Goal: Task Accomplishment & Management: Manage account settings

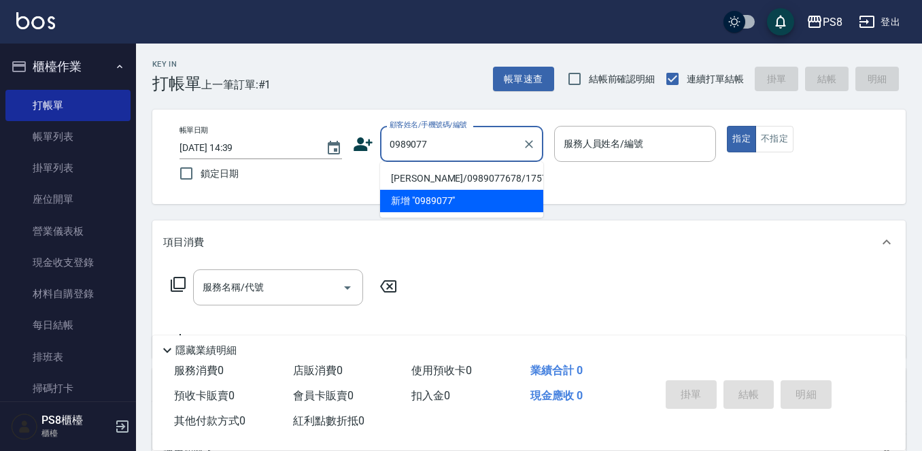
click at [418, 187] on li "[PERSON_NAME]/0989077678/17572" at bounding box center [461, 178] width 163 height 22
type input "[PERSON_NAME]/0989077678/17572"
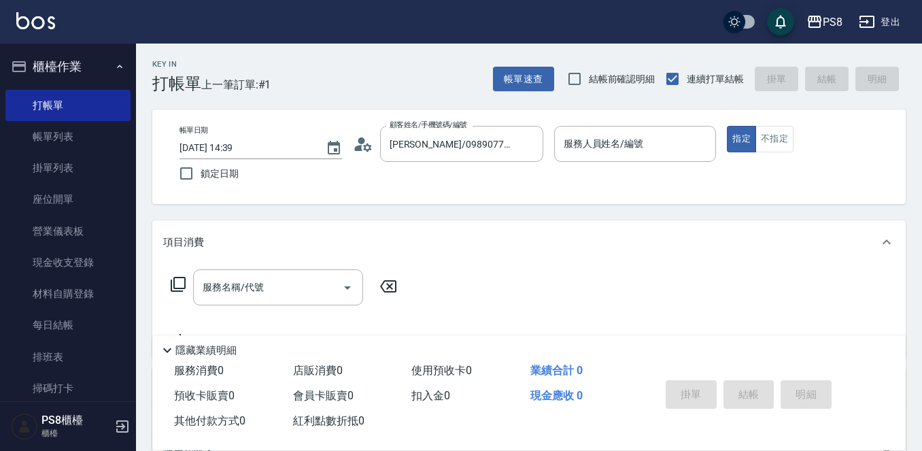
click at [360, 150] on icon at bounding box center [358, 148] width 8 height 6
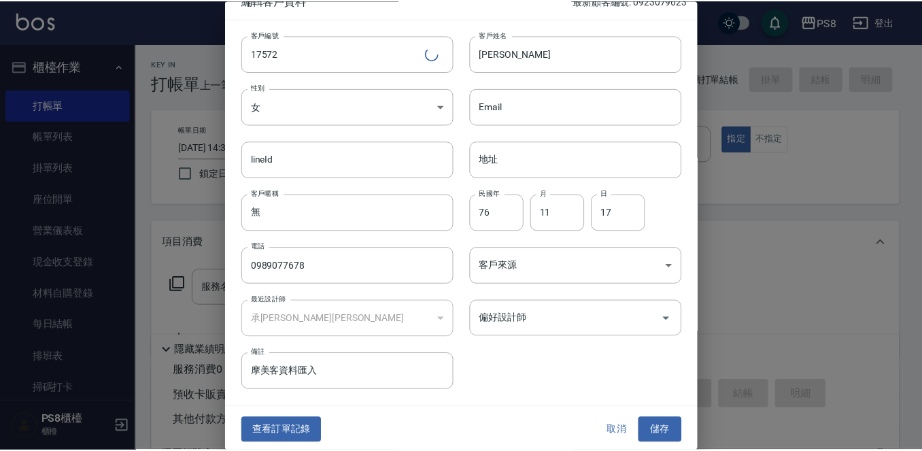
scroll to position [20, 0]
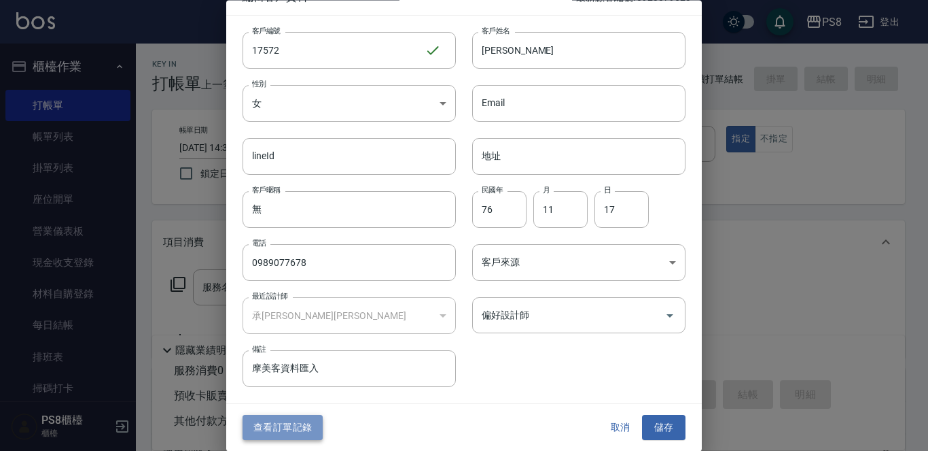
click at [280, 425] on button "查看訂單記錄" at bounding box center [283, 427] width 80 height 25
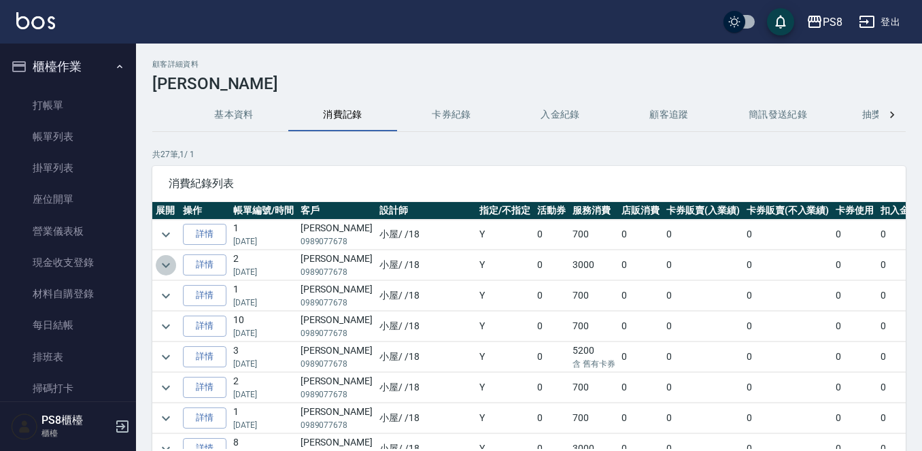
click at [162, 260] on icon "expand row" at bounding box center [166, 265] width 16 height 16
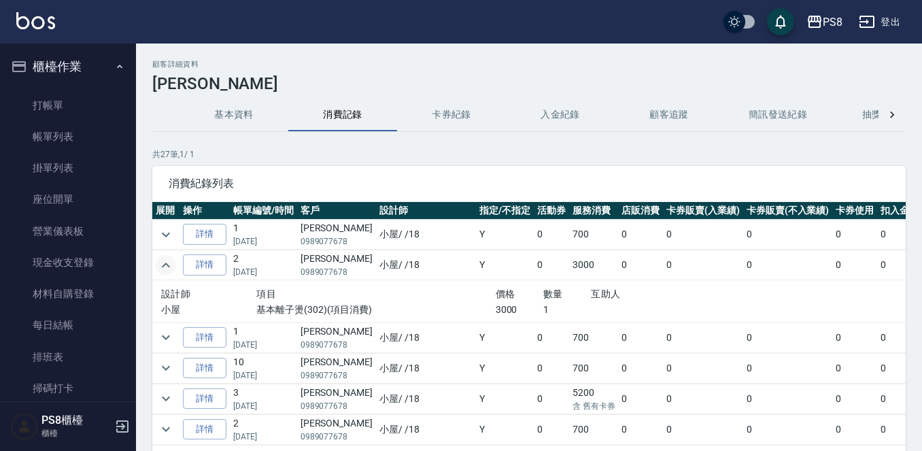
click at [163, 260] on icon "expand row" at bounding box center [166, 265] width 16 height 16
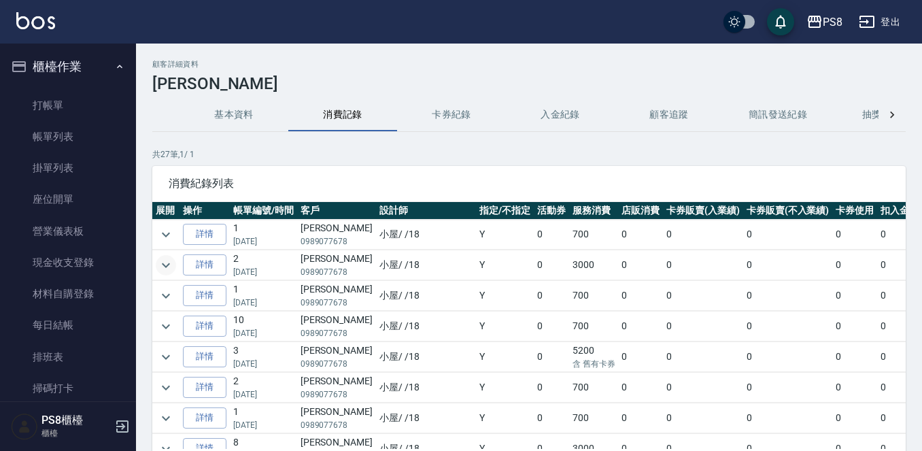
click at [28, 25] on img at bounding box center [35, 20] width 39 height 17
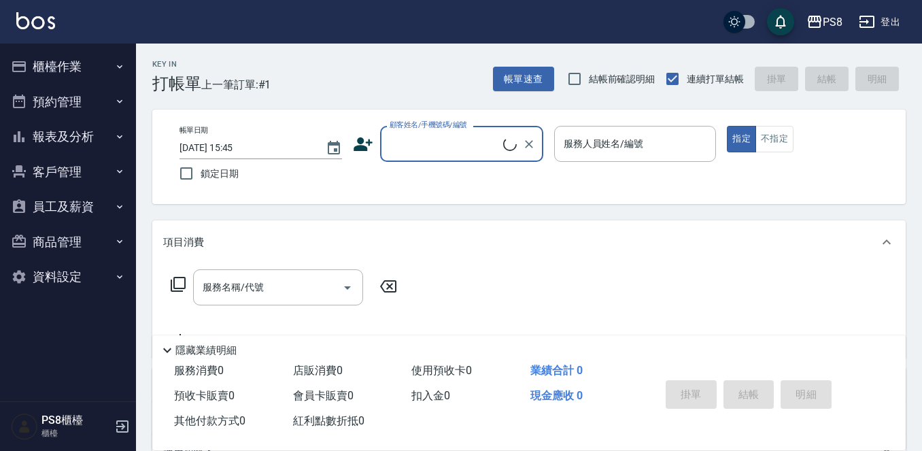
scroll to position [211, 0]
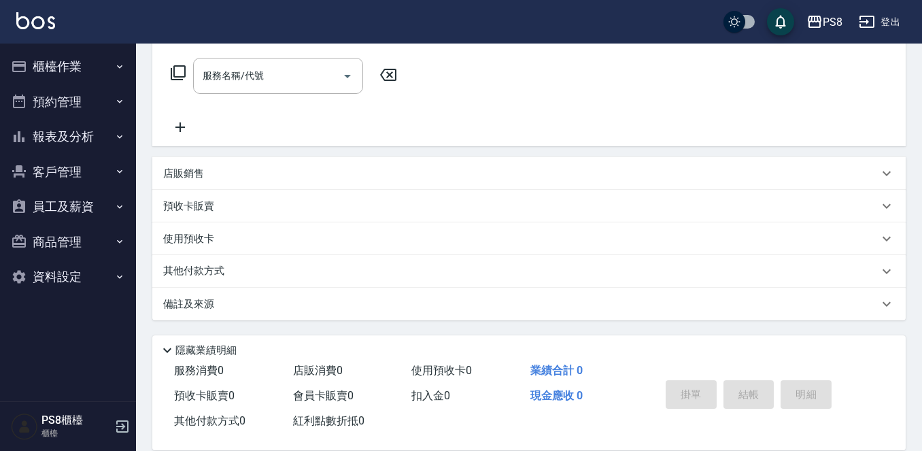
click at [193, 167] on p "店販銷售" at bounding box center [183, 174] width 41 height 14
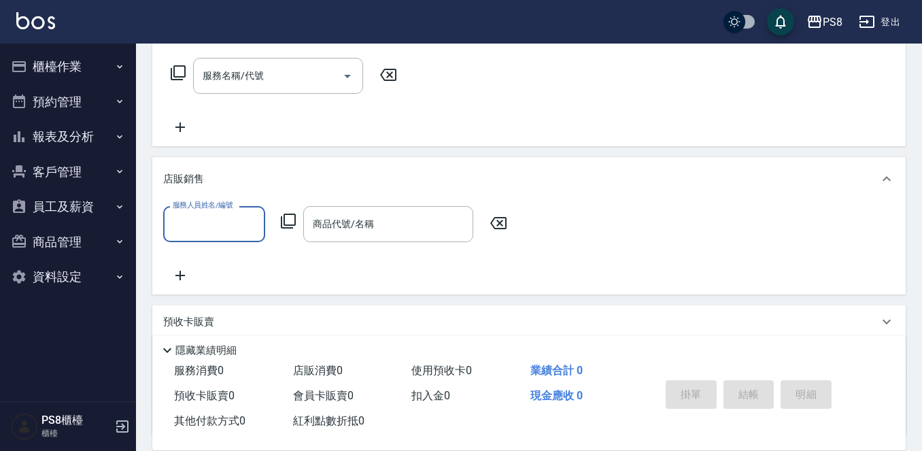
scroll to position [0, 0]
click at [42, 239] on button "商品管理" at bounding box center [67, 241] width 125 height 35
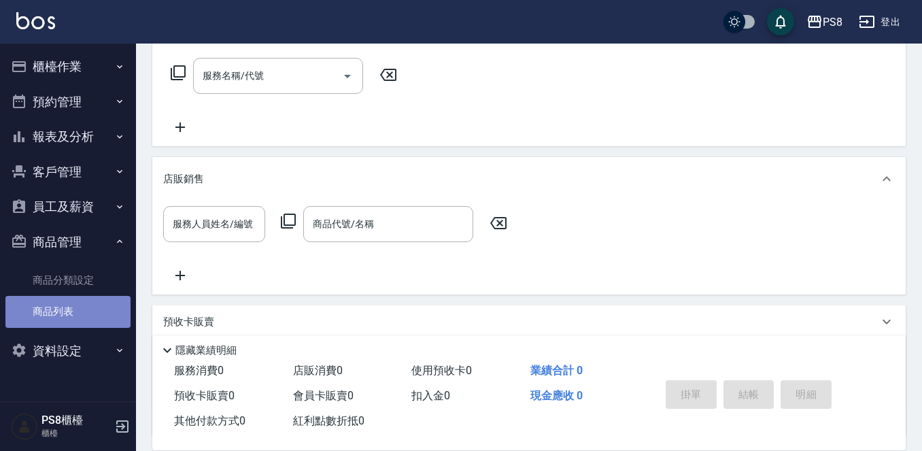
click at [58, 319] on link "商品列表" at bounding box center [67, 311] width 125 height 31
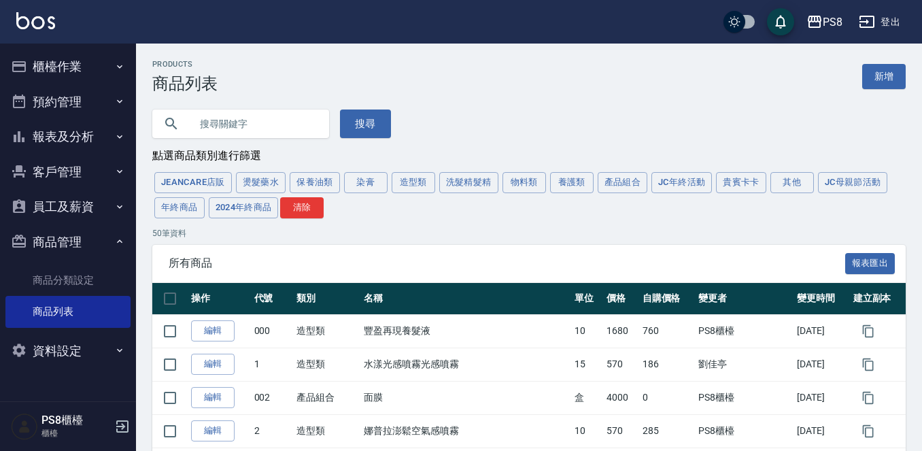
click at [268, 126] on input "text" at bounding box center [254, 123] width 128 height 37
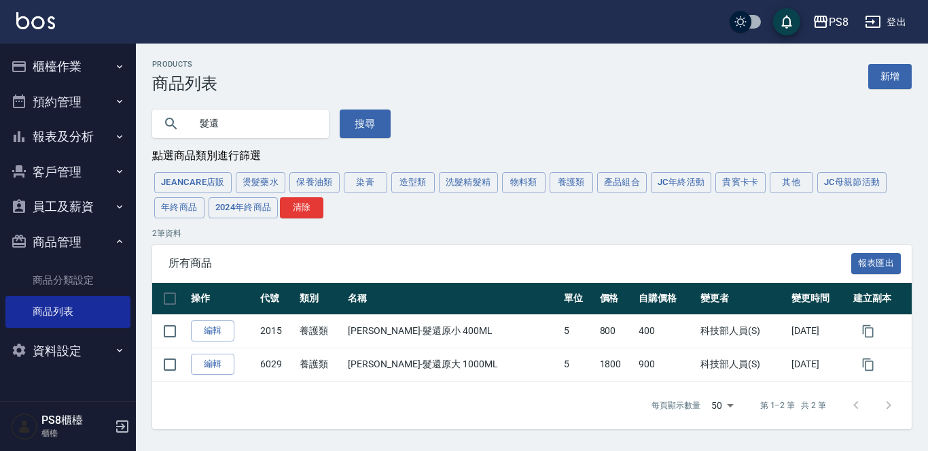
click at [251, 126] on input "髮還" at bounding box center [254, 123] width 128 height 37
type input "髮"
type input "ㄅ"
type input "ㄔ"
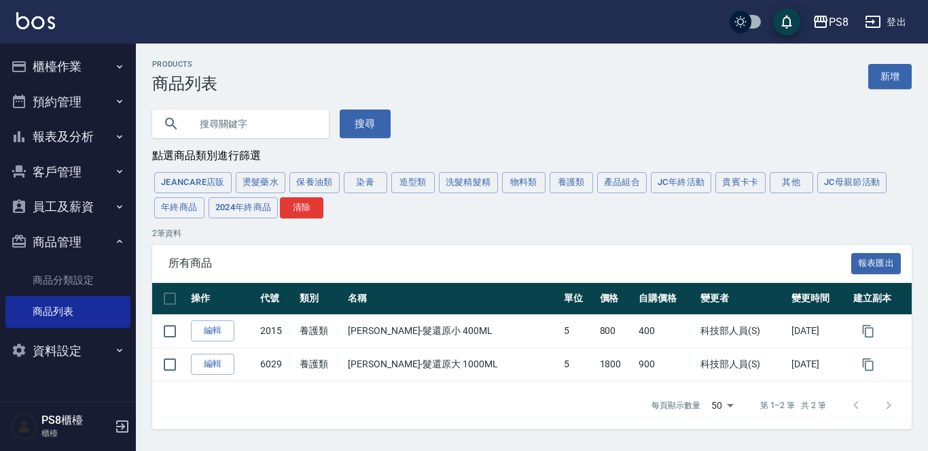
type input "ㄔ"
type input "ta"
click at [360, 121] on button "搜尋" at bounding box center [365, 123] width 51 height 29
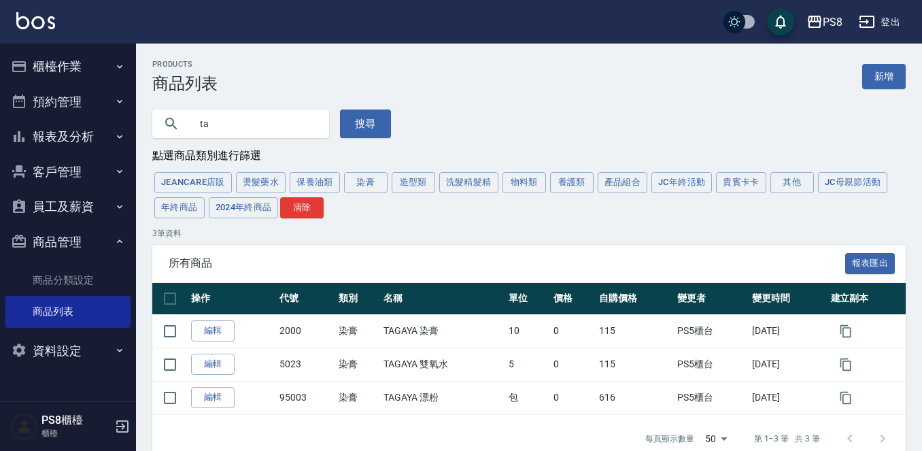
click at [35, 20] on img at bounding box center [35, 20] width 39 height 17
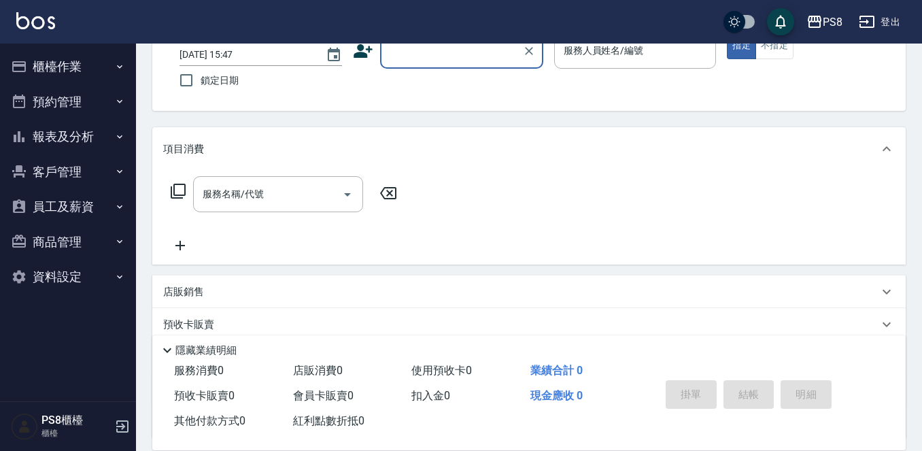
scroll to position [136, 0]
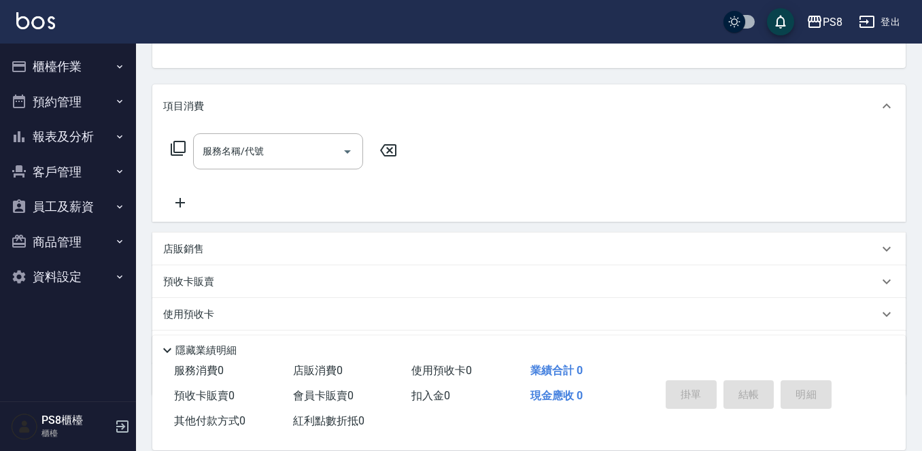
click at [220, 244] on div "店販銷售" at bounding box center [520, 249] width 715 height 14
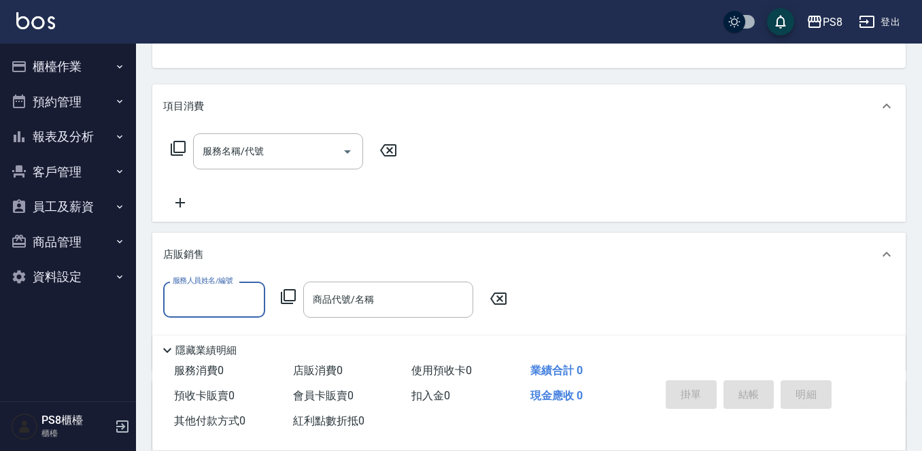
scroll to position [0, 0]
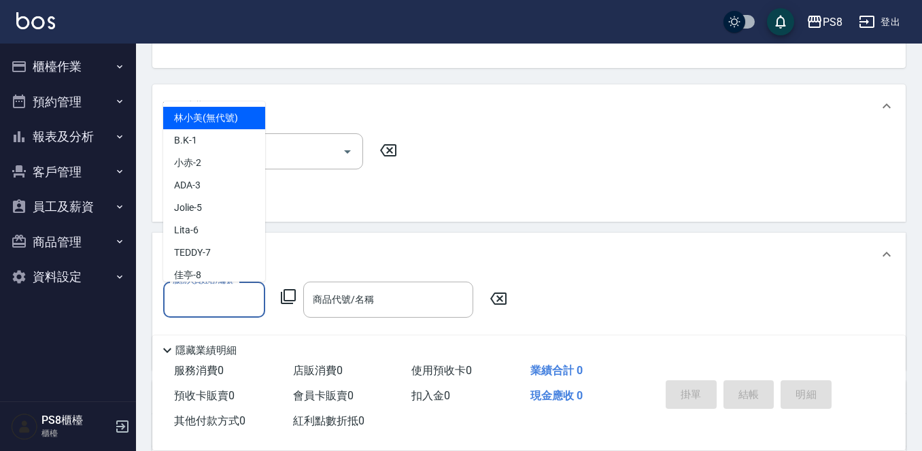
click at [220, 290] on input "服務人員姓名/編號" at bounding box center [214, 299] width 90 height 24
click at [378, 299] on input "商品代號/名稱" at bounding box center [388, 299] width 158 height 24
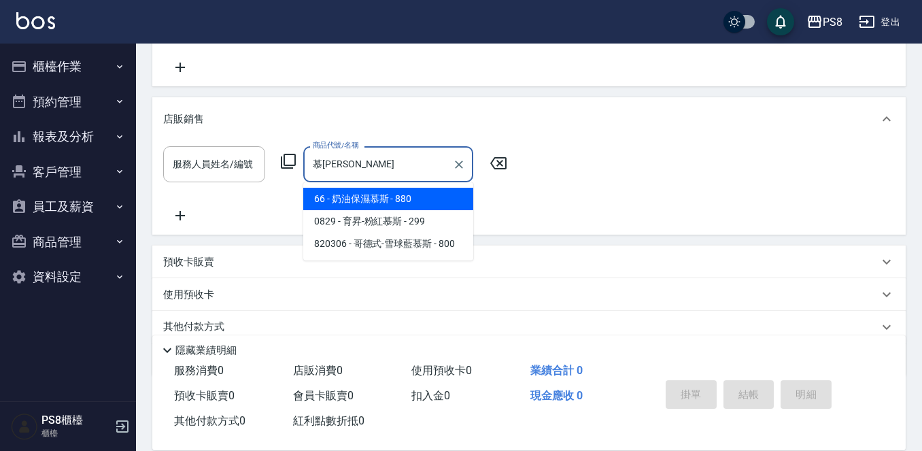
scroll to position [272, 0]
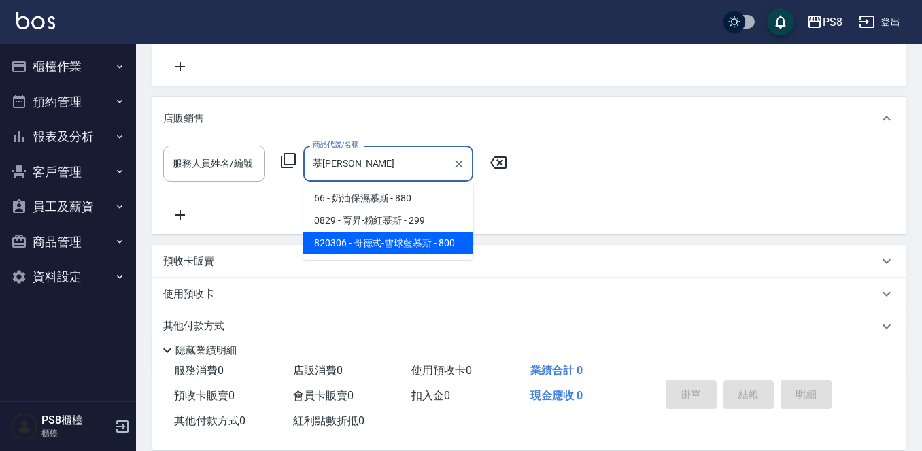
type input "慕斯"
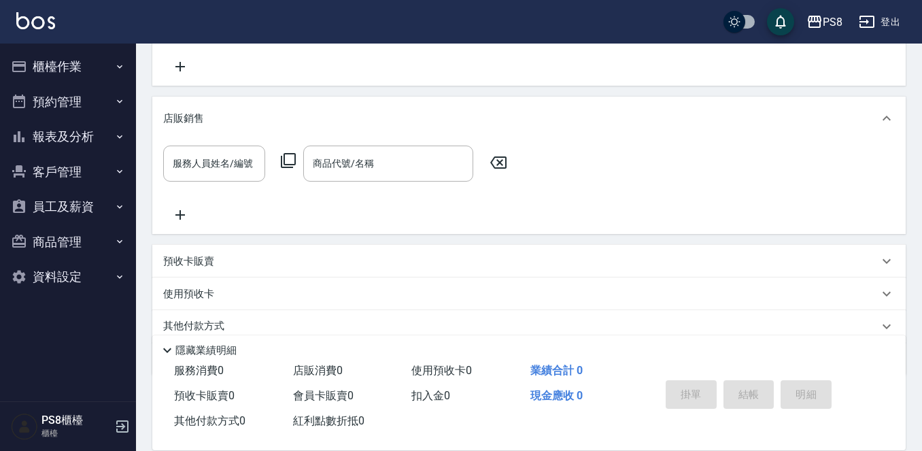
click at [569, 162] on div "服務人員姓名/編號 服務人員姓名/編號 商品代號/名稱 商品代號/名稱" at bounding box center [528, 183] width 731 height 77
click at [425, 169] on input "商品代號/名稱" at bounding box center [388, 164] width 158 height 24
type input "u"
type input "空氣"
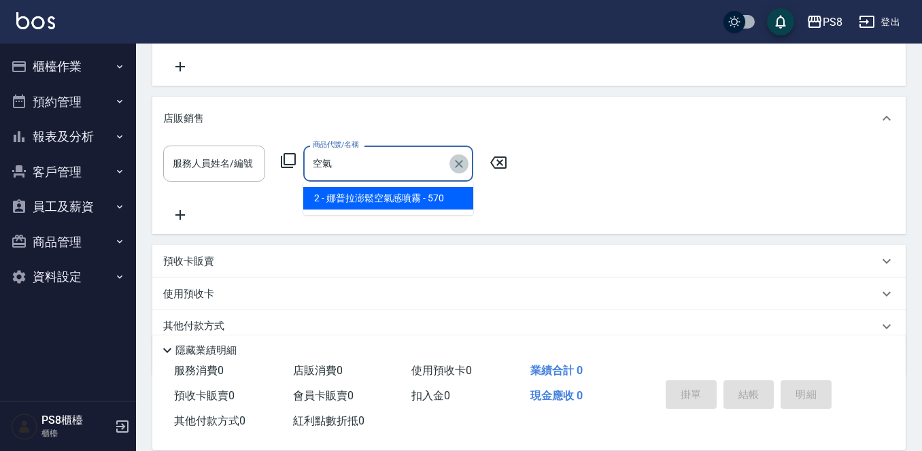
click at [459, 164] on icon "Clear" at bounding box center [459, 164] width 14 height 14
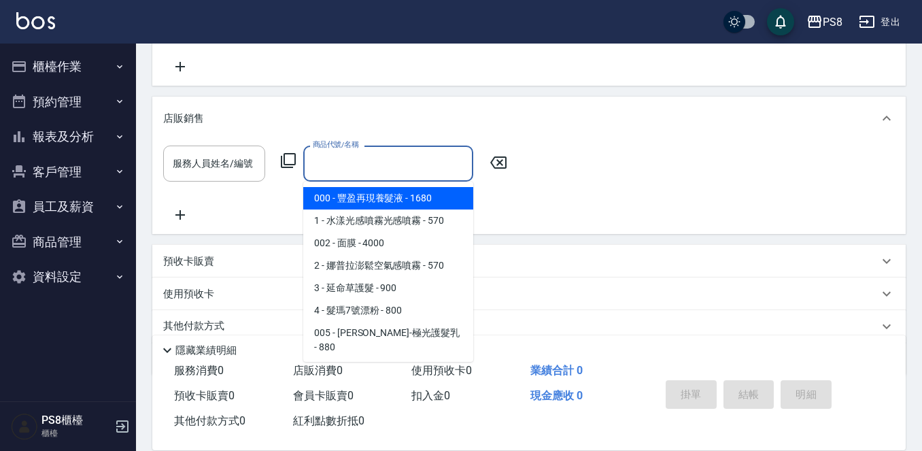
scroll to position [327, 0]
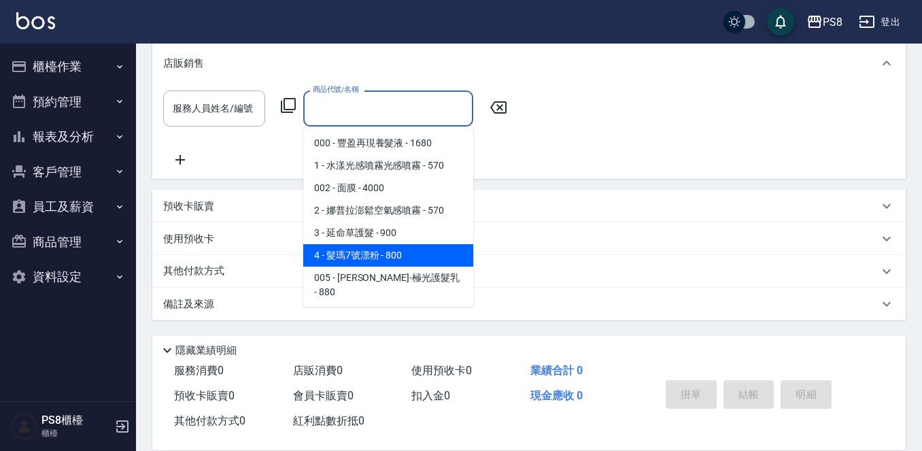
click at [40, 234] on button "商品管理" at bounding box center [67, 241] width 125 height 35
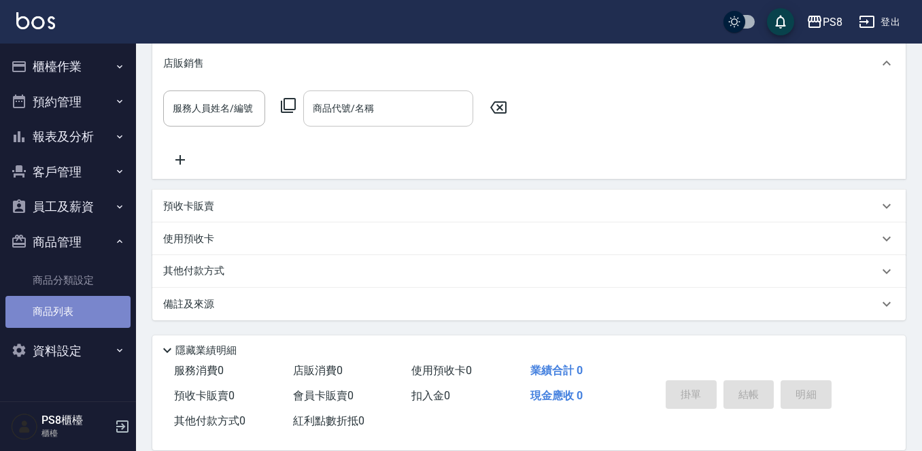
click at [60, 304] on link "商品列表" at bounding box center [67, 311] width 125 height 31
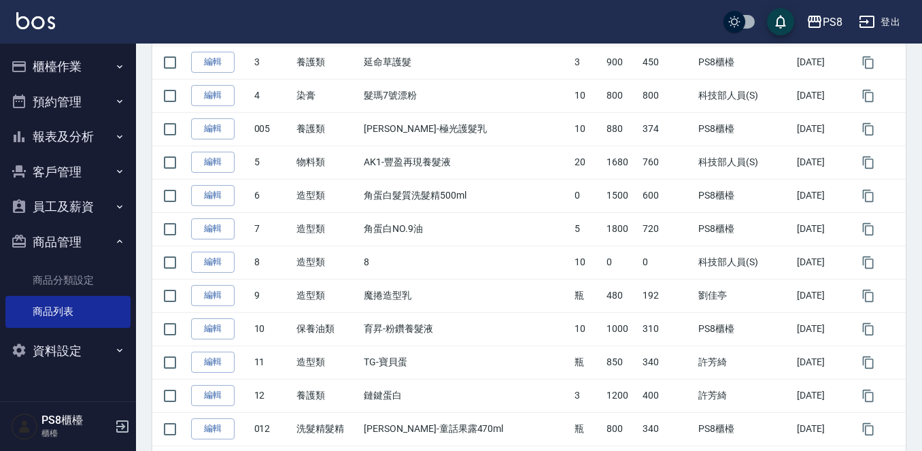
scroll to position [408, 0]
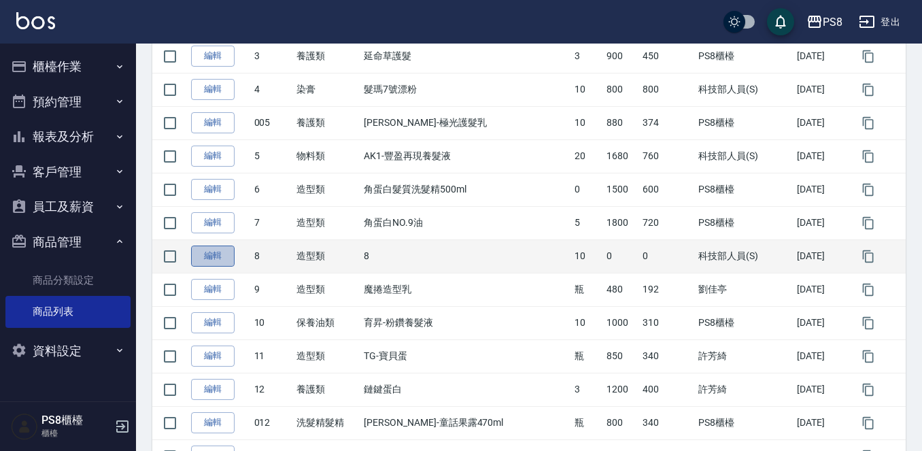
click at [205, 262] on link "編輯" at bounding box center [212, 255] width 43 height 21
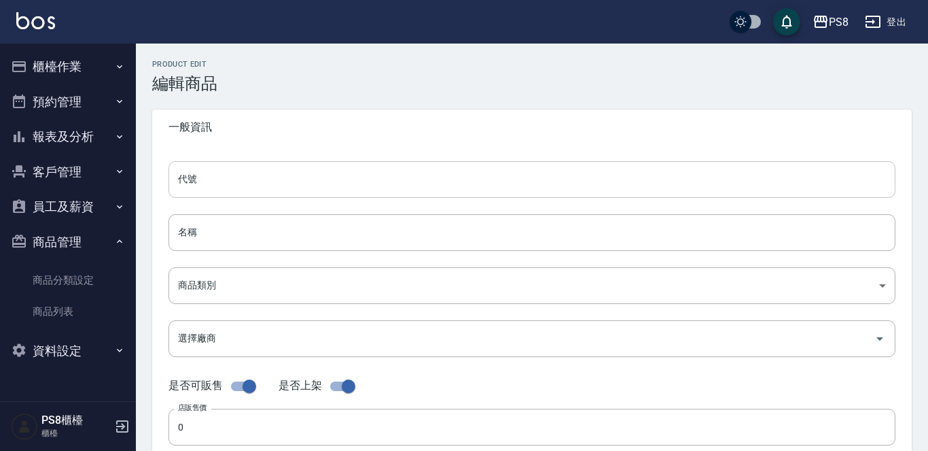
type input "8"
type input "4485a62b-51b3-407e-ae68-2d13be5f9d51"
checkbox input "false"
type input "10"
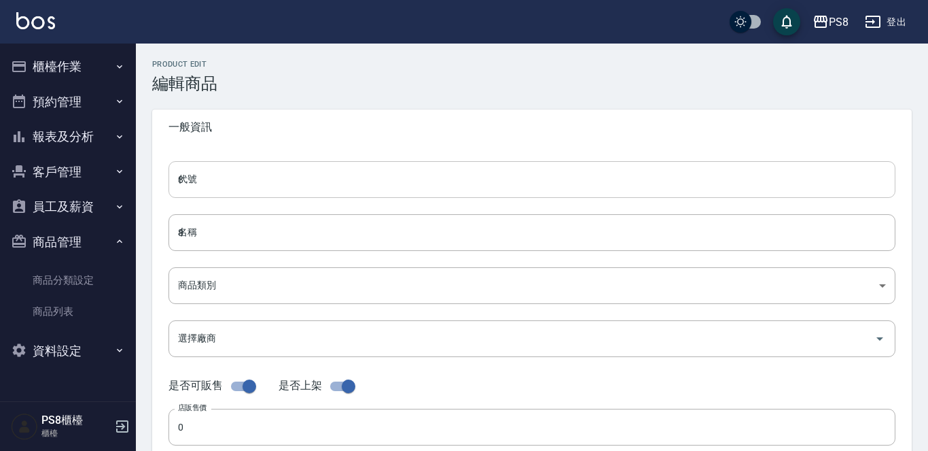
type input "UNSET"
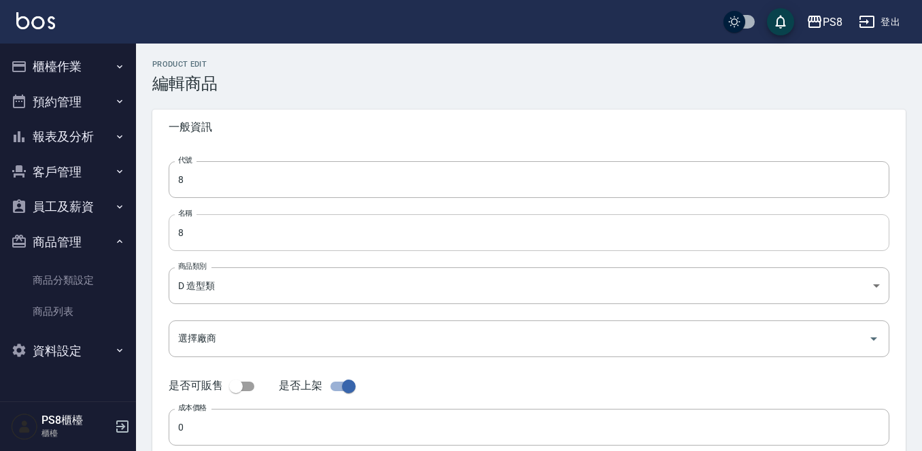
click at [245, 237] on input "8" at bounding box center [529, 232] width 720 height 37
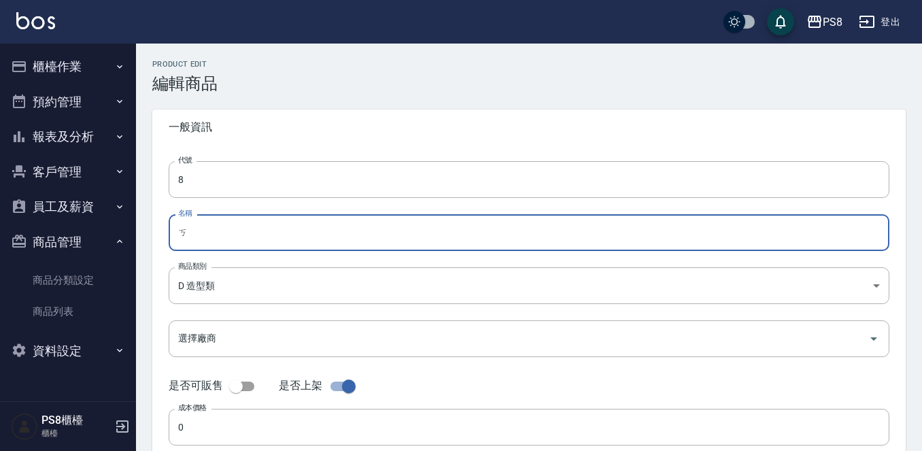
type input "ㄘ"
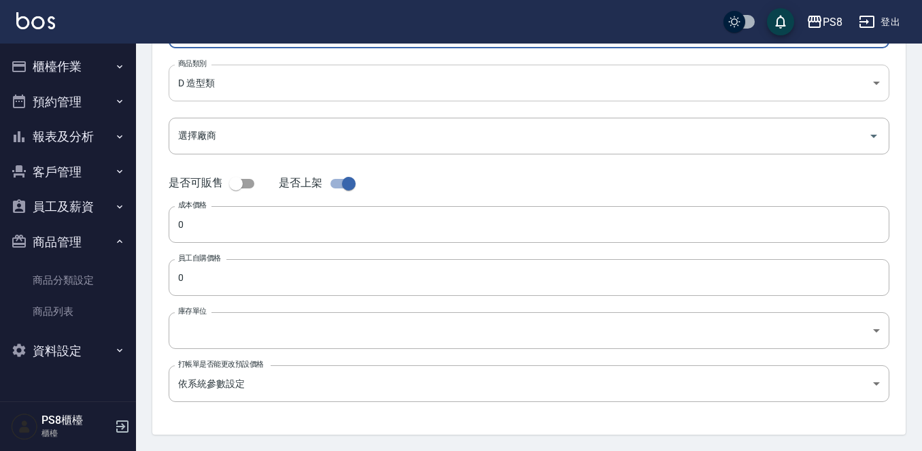
scroll to position [204, 0]
type input "空氣感造型慕斯"
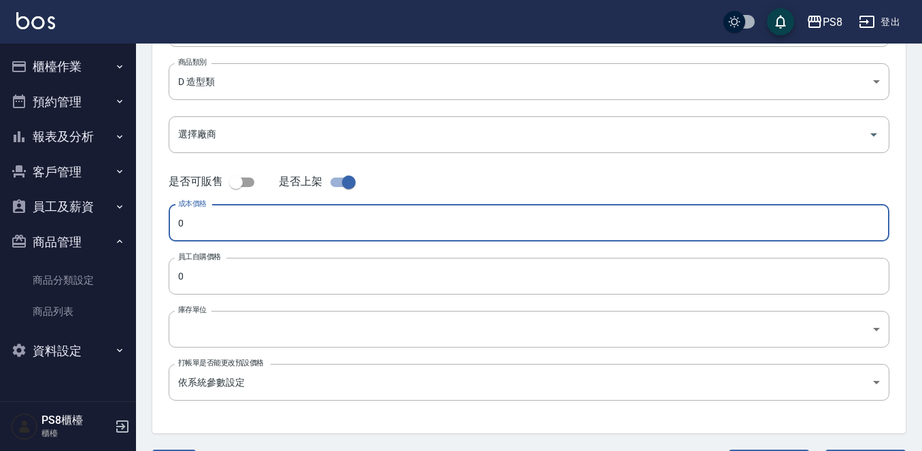
click at [207, 228] on input "0" at bounding box center [529, 223] width 720 height 37
type input "0182"
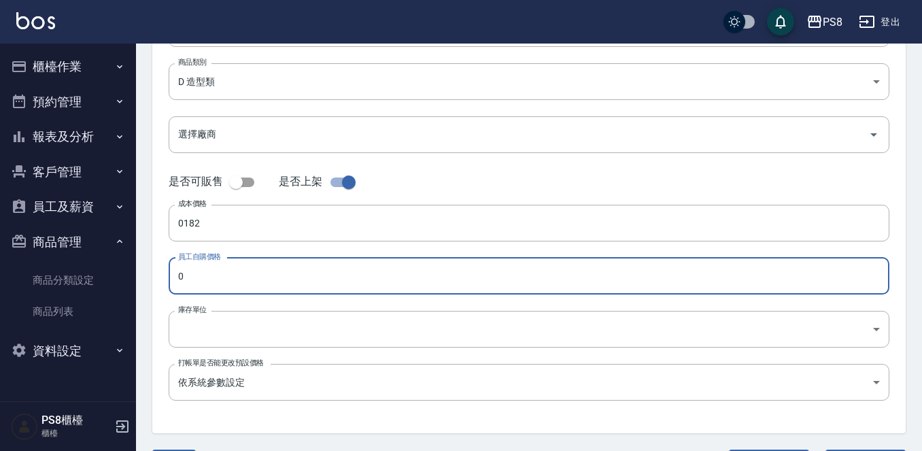
click at [230, 282] on input "0" at bounding box center [529, 276] width 720 height 37
type input "0182"
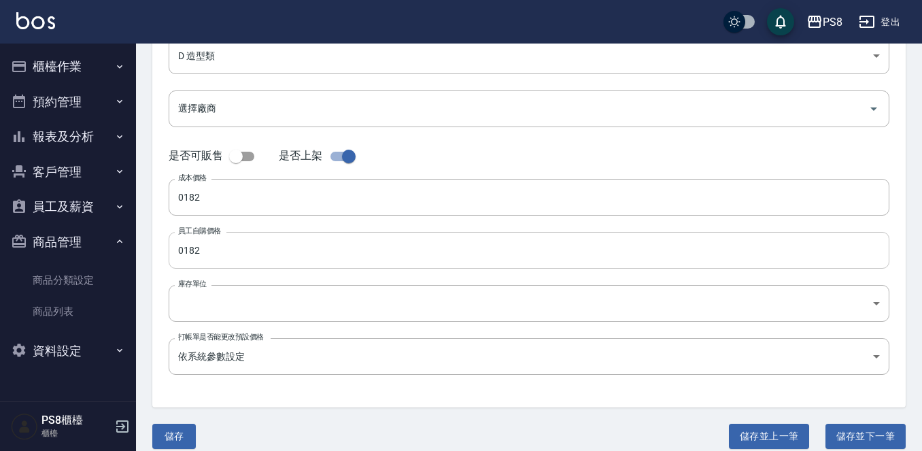
scroll to position [244, 0]
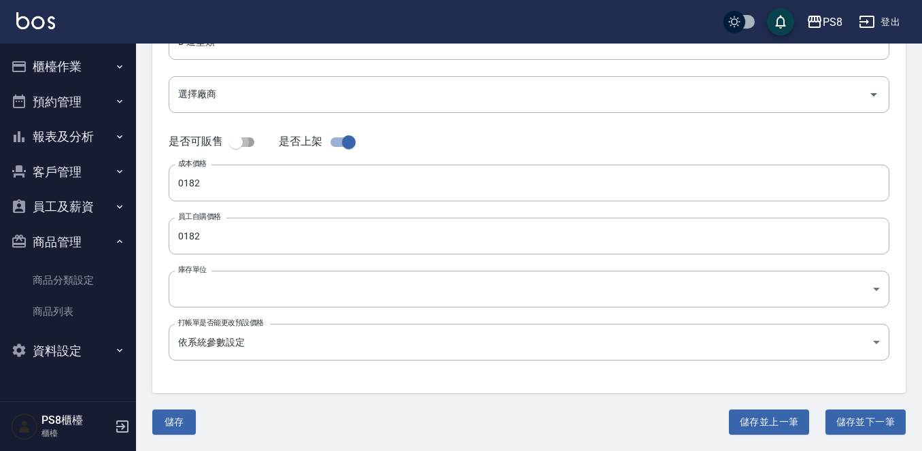
click at [241, 141] on input "checkbox" at bounding box center [235, 142] width 77 height 26
checkbox input "true"
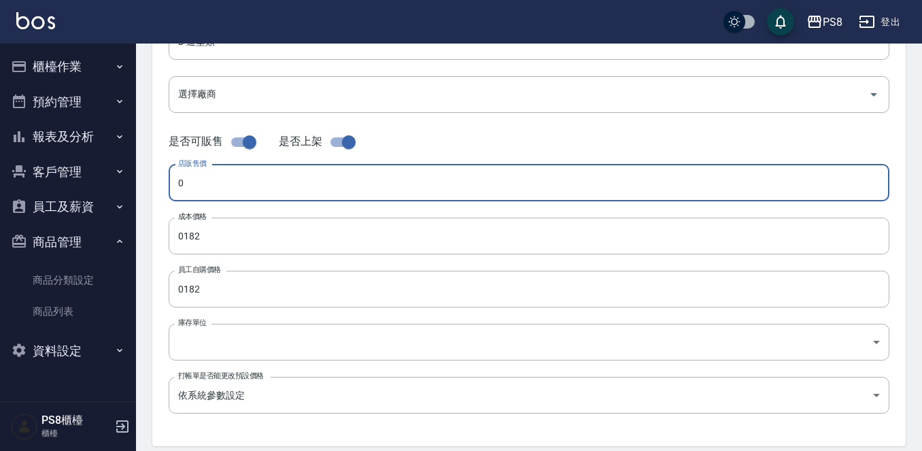
click at [228, 192] on input "0" at bounding box center [529, 182] width 720 height 37
type input "0520"
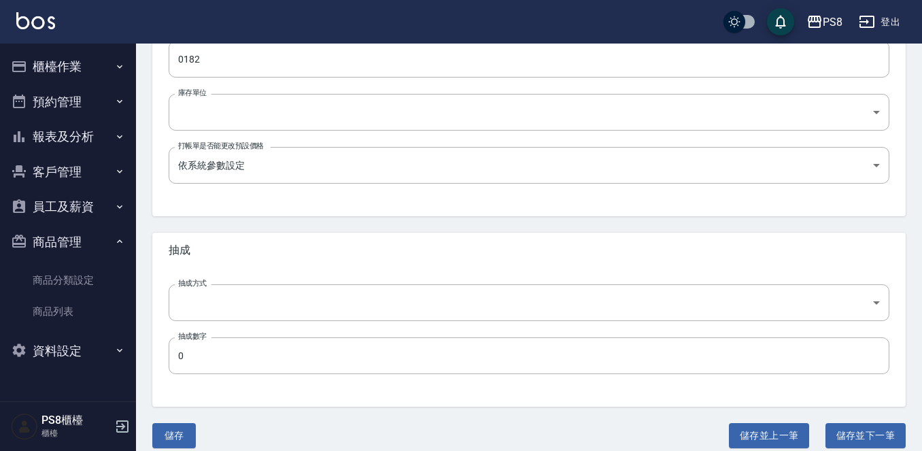
scroll to position [487, 0]
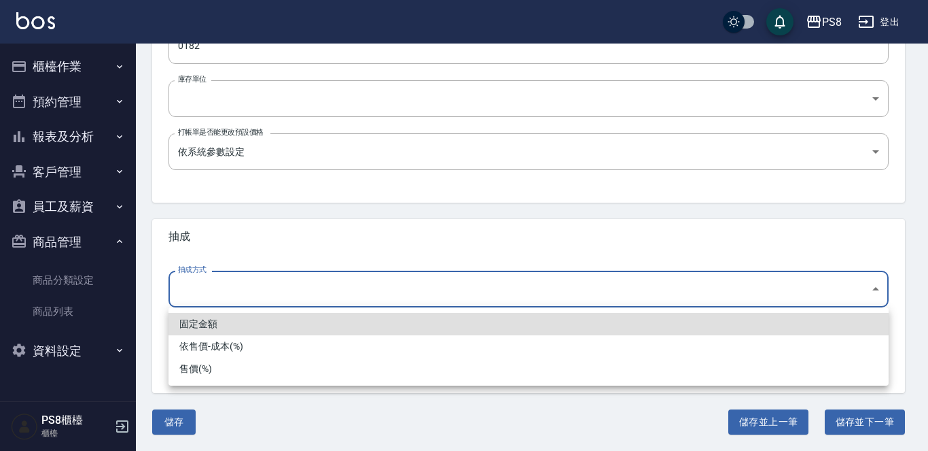
click at [237, 351] on li "依售價-成本(%)" at bounding box center [529, 346] width 720 height 22
type input "byCost"
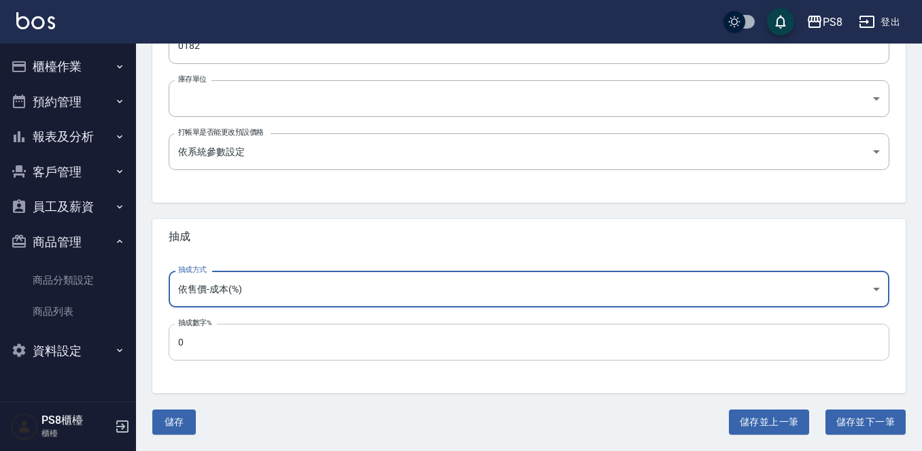
click at [232, 344] on input "0" at bounding box center [529, 341] width 720 height 37
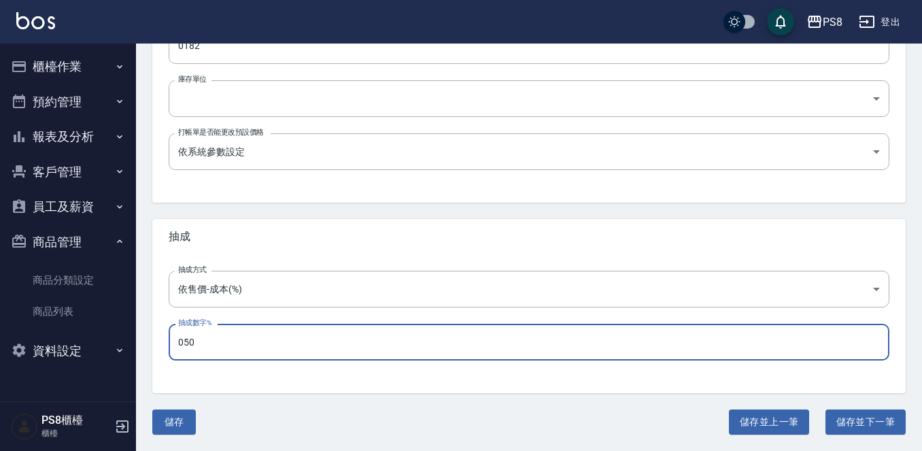
type input "050"
click at [159, 421] on button "儲存" at bounding box center [173, 421] width 43 height 25
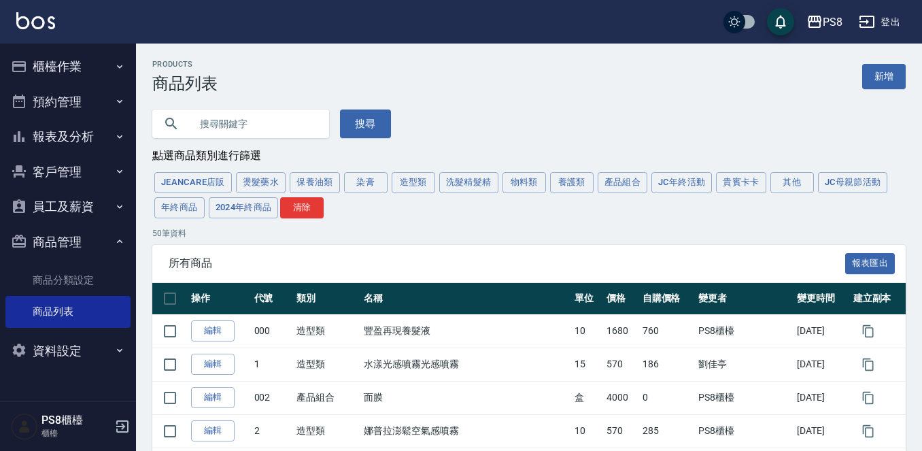
click at [38, 16] on img at bounding box center [35, 20] width 39 height 17
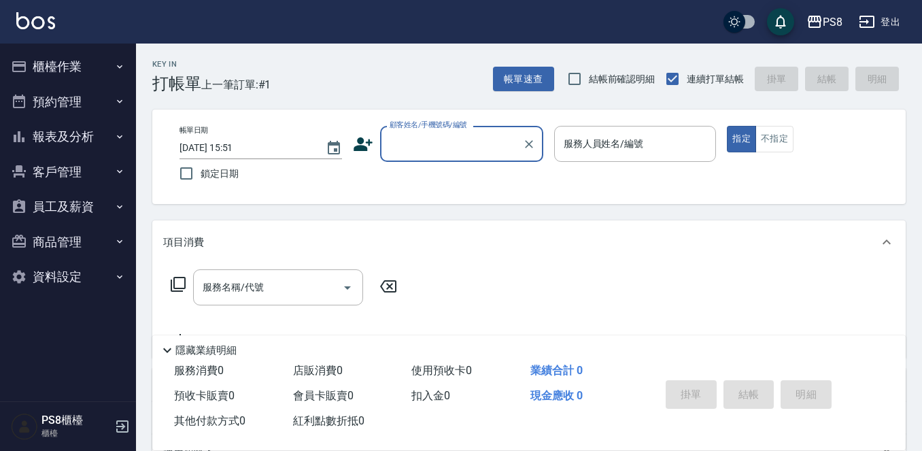
click at [415, 147] on input "顧客姓名/手機號碼/編號" at bounding box center [451, 144] width 130 height 24
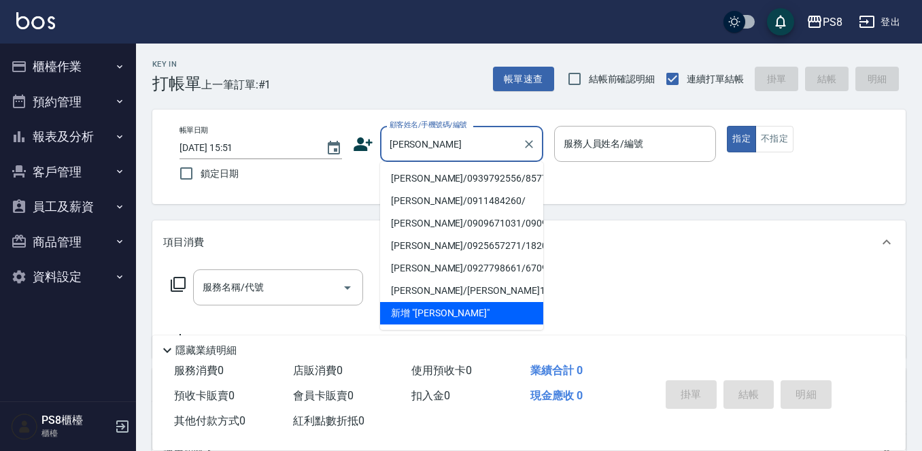
click at [424, 173] on li "楊維文/0939792556/8577" at bounding box center [461, 178] width 163 height 22
type input "楊維文/0939792556/8577"
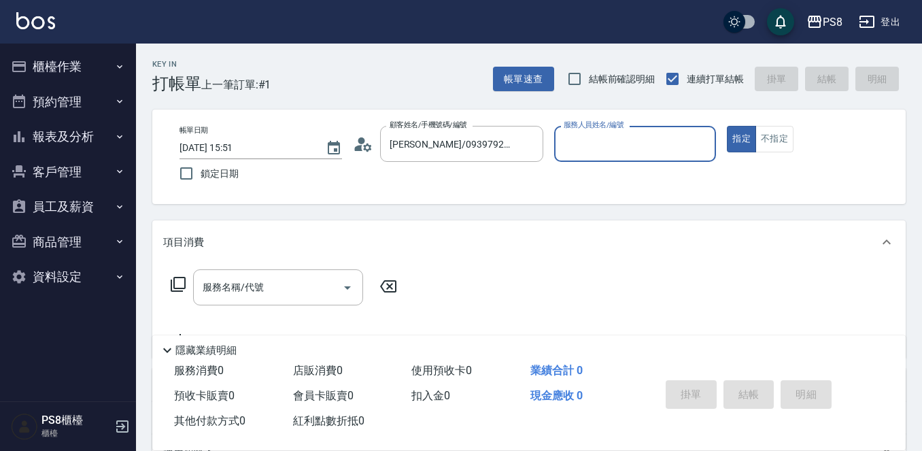
type input "佳亭-8"
click at [266, 299] on input "服務名稱/代號" at bounding box center [267, 287] width 137 height 24
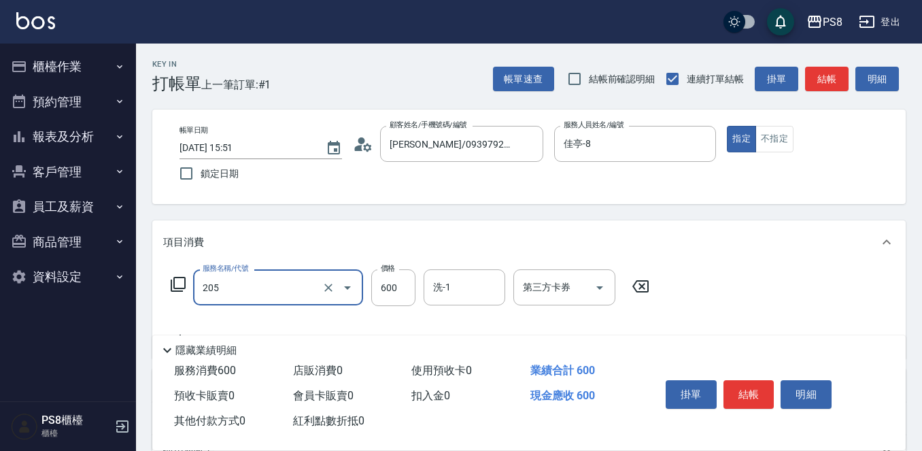
type input "A級洗剪600(205)"
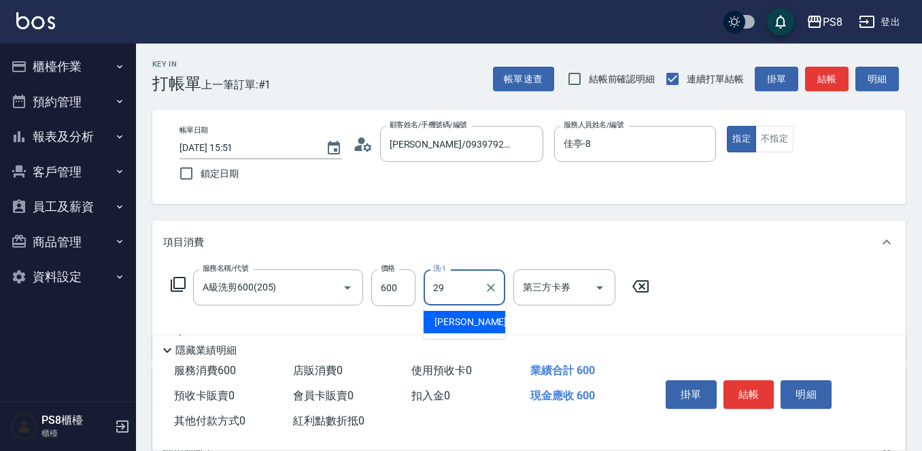
click at [470, 312] on div "戴韋全 -29" at bounding box center [464, 322] width 82 height 22
type input "戴韋全-29"
click at [743, 387] on button "結帳" at bounding box center [748, 394] width 51 height 29
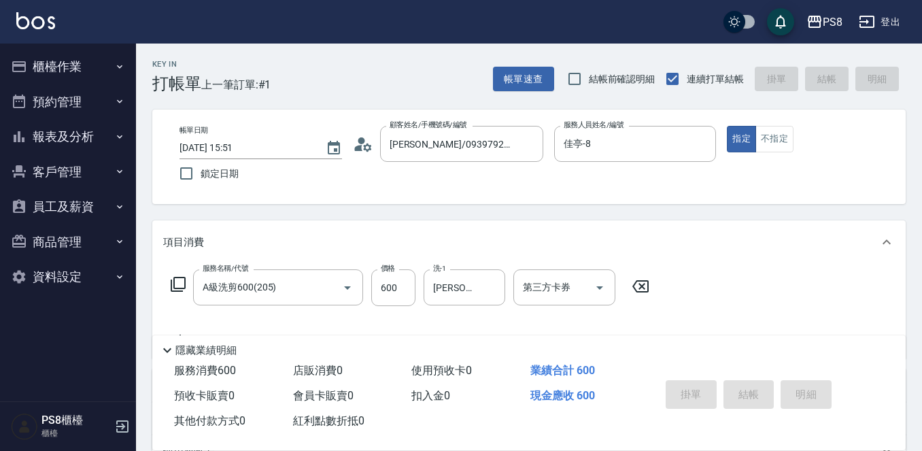
type input "2025/10/14 15:52"
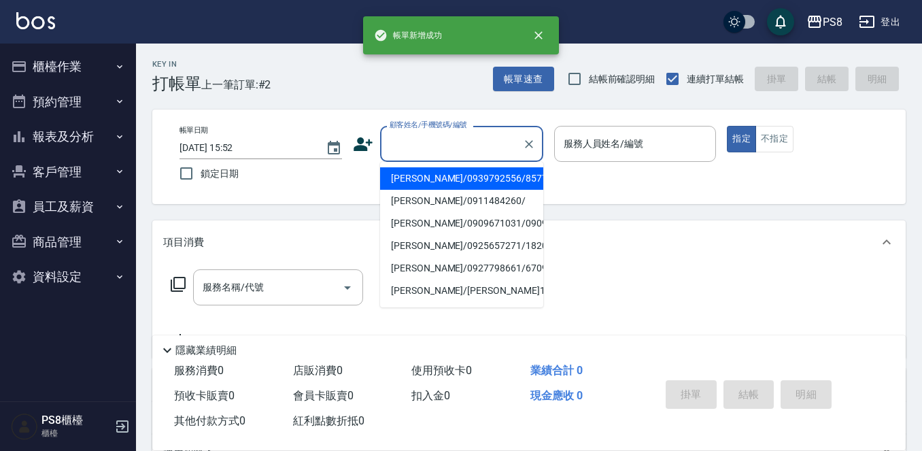
click at [449, 145] on input "顧客姓名/手機號碼/編號" at bounding box center [451, 144] width 130 height 24
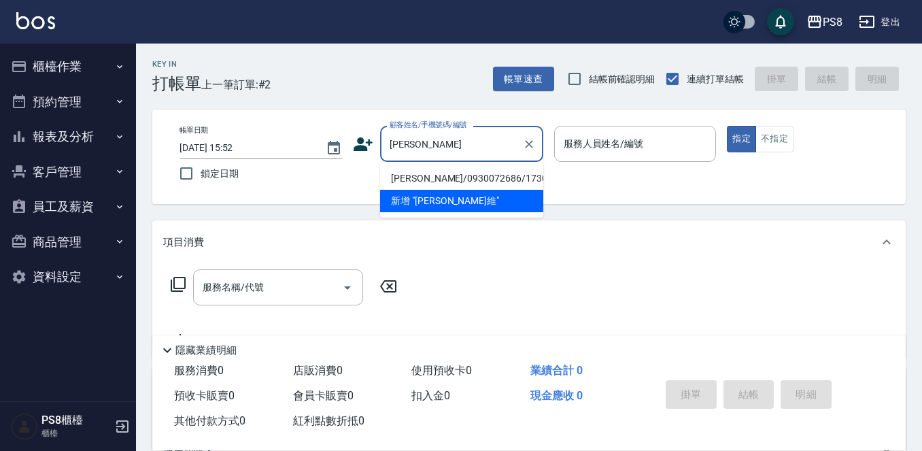
click at [436, 179] on li "劉茗維/0930072686/17304" at bounding box center [461, 178] width 163 height 22
type input "劉茗維/0930072686/17304"
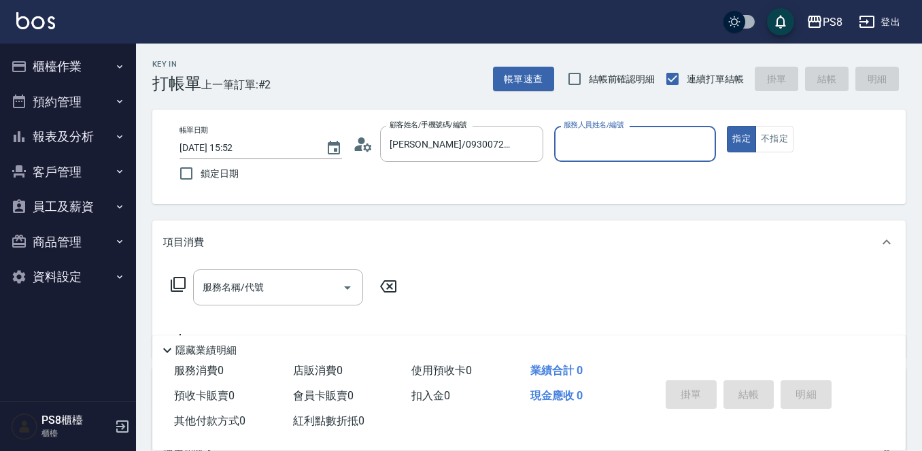
type input "佳亭-8"
click at [222, 285] on div "服務名稱/代號 服務名稱/代號" at bounding box center [278, 287] width 170 height 36
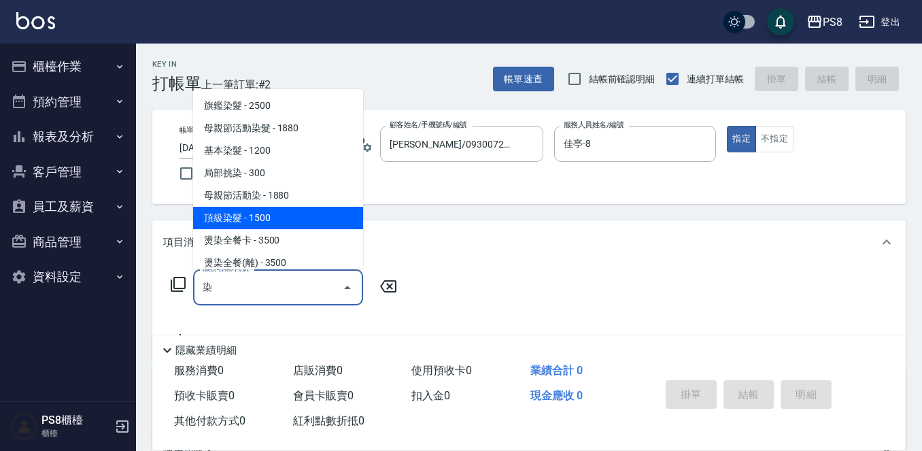
click at [216, 209] on span "頂級染髮 - 1500" at bounding box center [278, 218] width 170 height 22
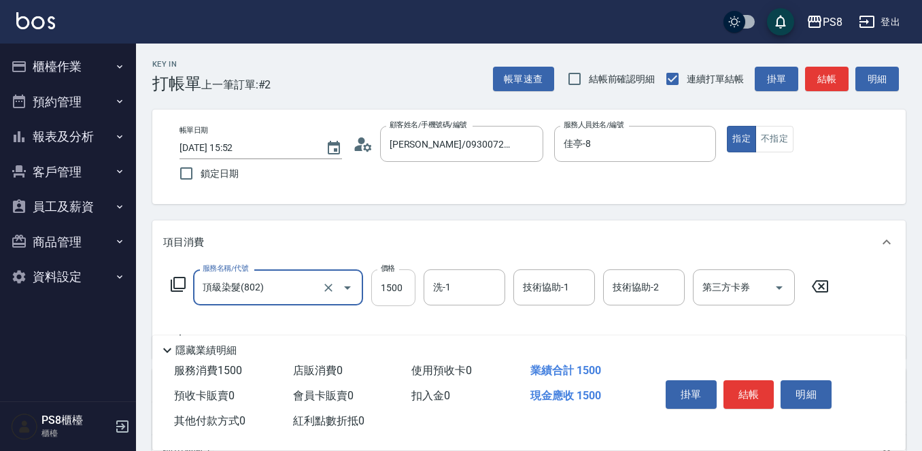
type input "頂級染髮(802)"
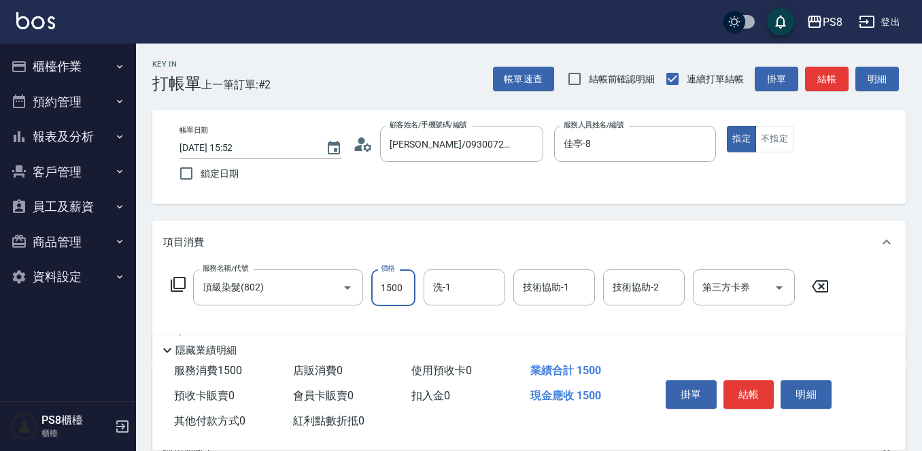
click at [383, 284] on input "1500" at bounding box center [393, 287] width 44 height 37
type input "1800"
click at [408, 256] on div "項目消費" at bounding box center [528, 241] width 753 height 43
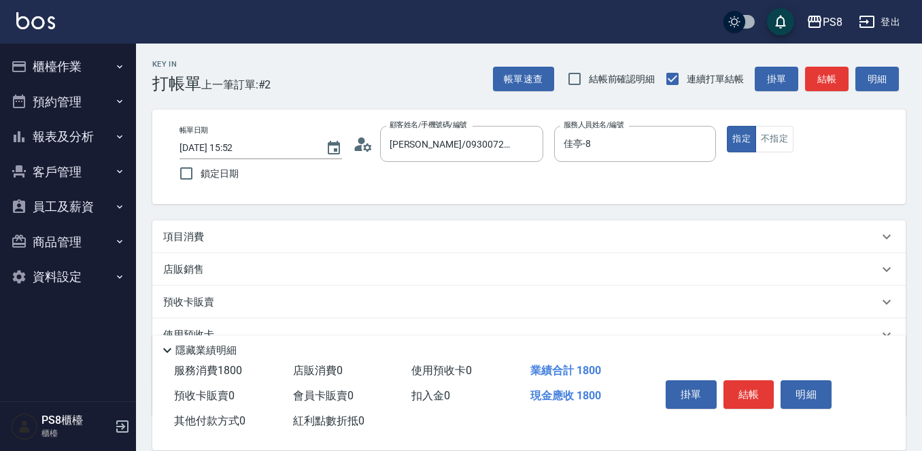
click at [261, 235] on div "項目消費" at bounding box center [520, 237] width 715 height 14
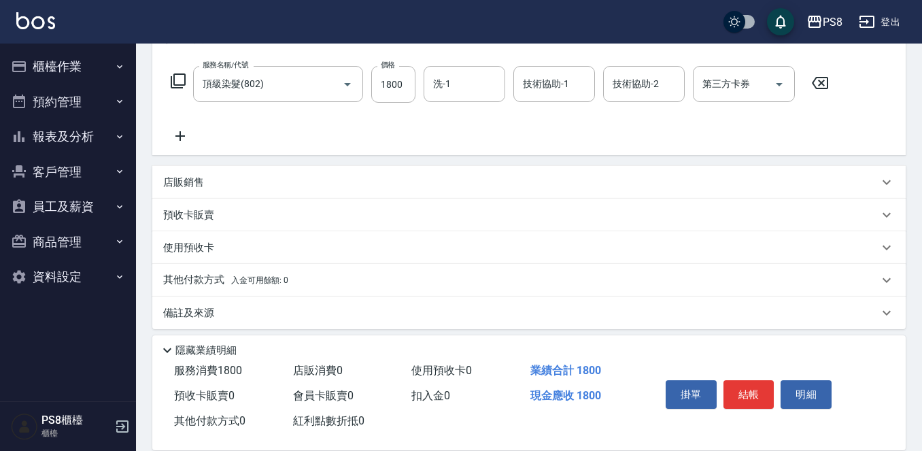
scroll to position [204, 0]
click at [199, 181] on p "店販銷售" at bounding box center [183, 182] width 41 height 14
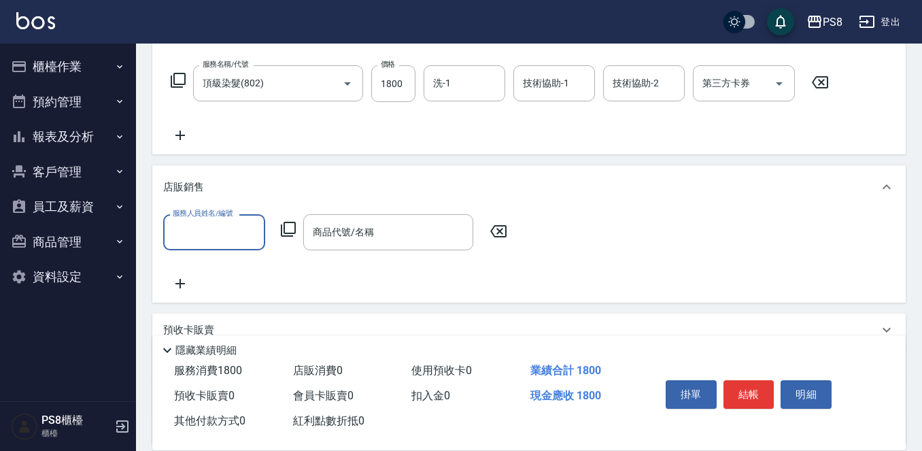
scroll to position [0, 0]
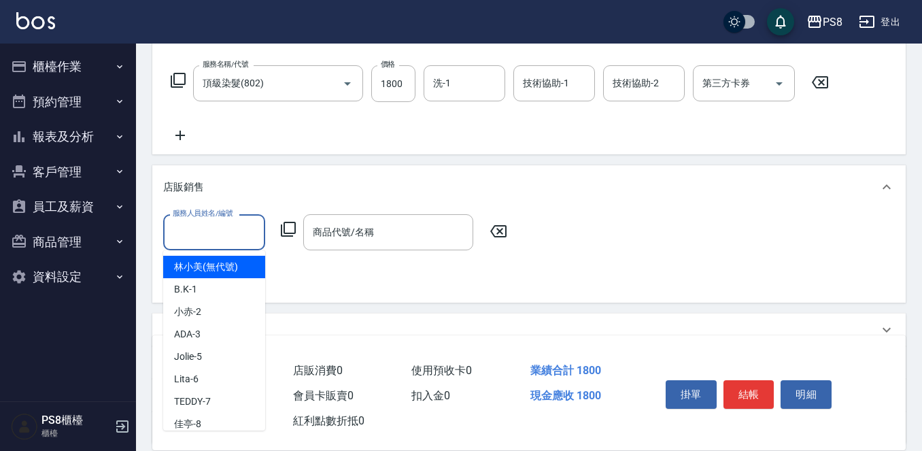
click at [234, 228] on input "服務人員姓名/編號" at bounding box center [214, 232] width 90 height 24
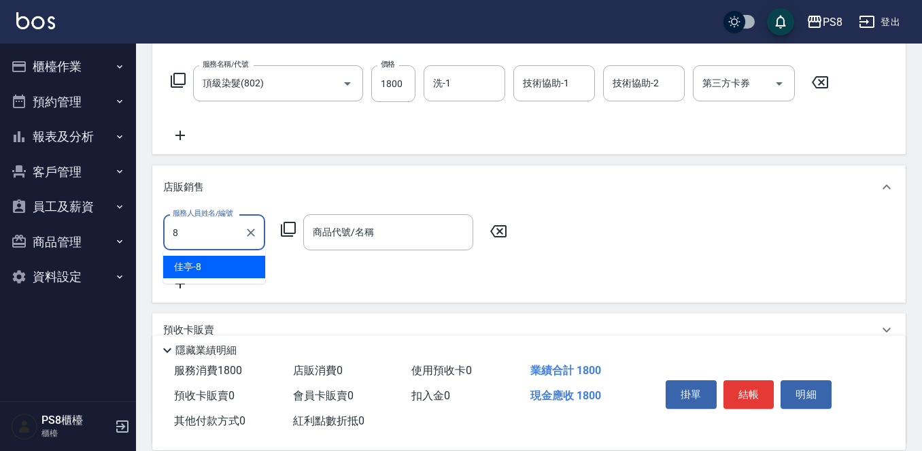
type input "佳亭-8"
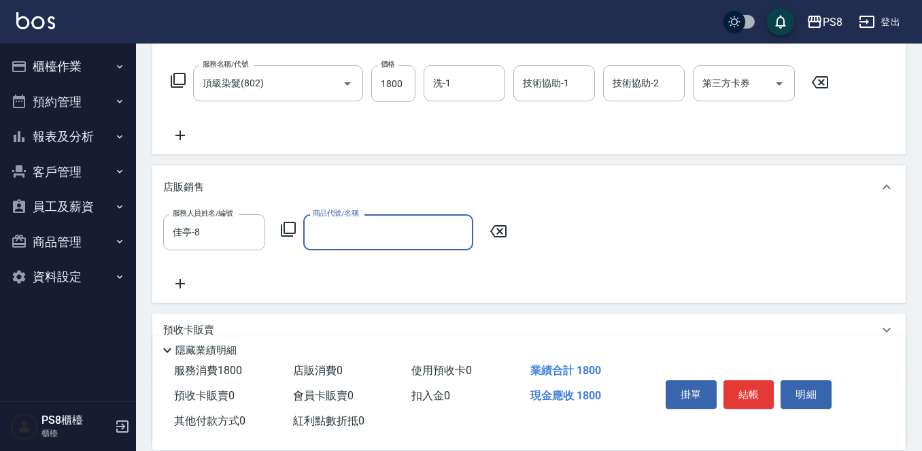
click at [346, 231] on input "商品代號/名稱" at bounding box center [388, 232] width 158 height 24
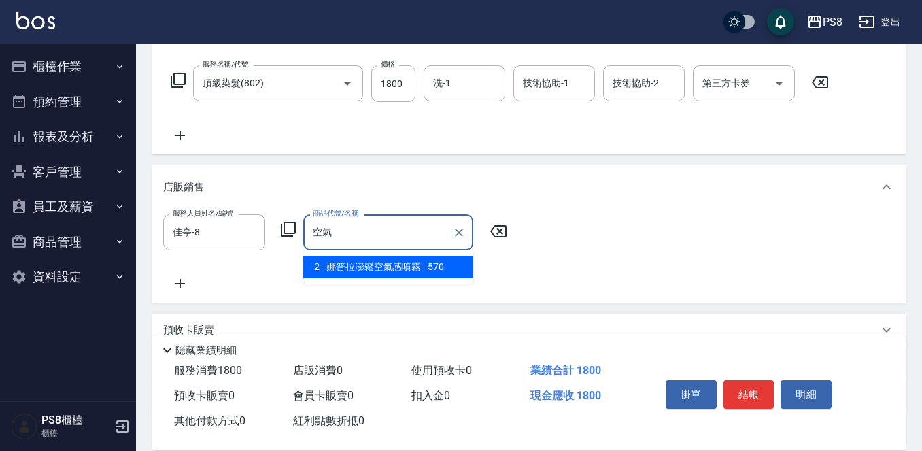
type input "空"
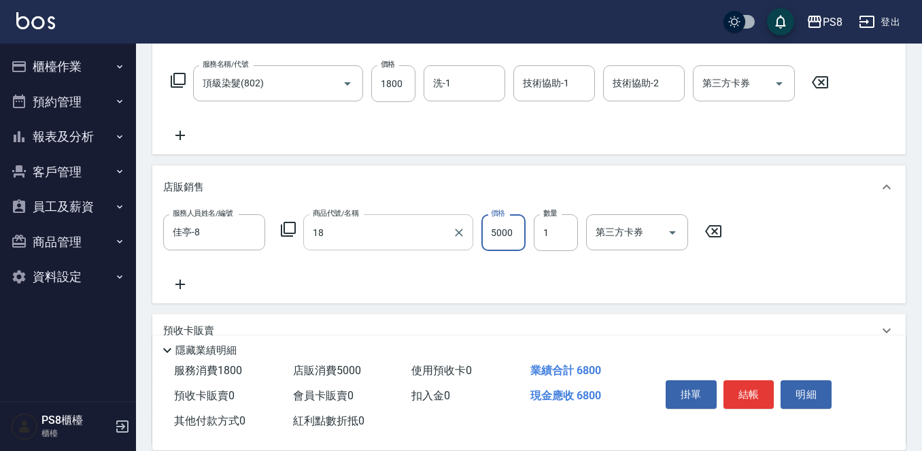
click at [359, 231] on input "18" at bounding box center [377, 232] width 137 height 24
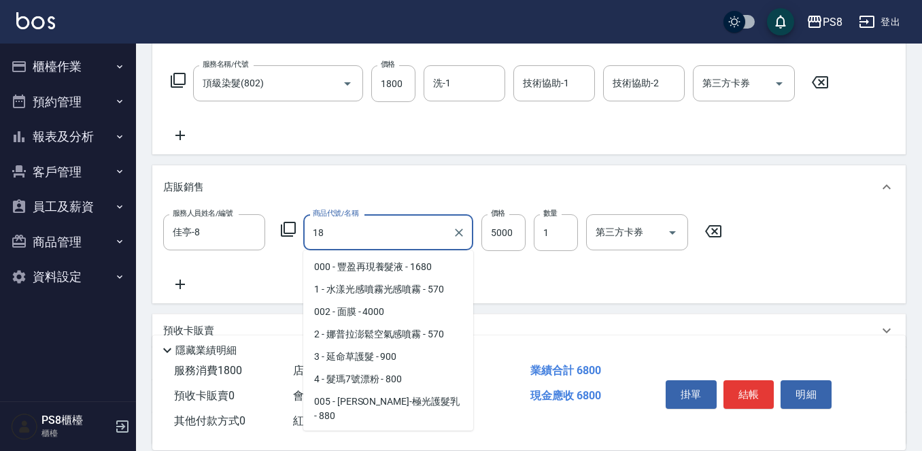
scroll to position [288, 0]
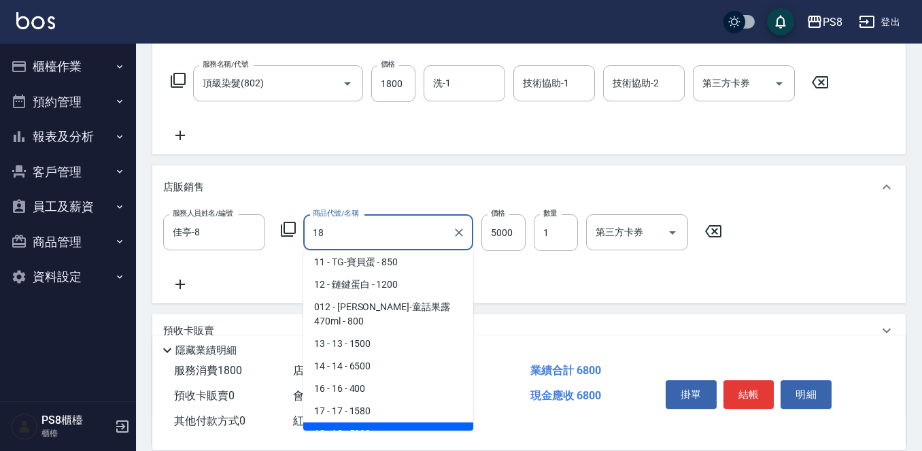
type input "1"
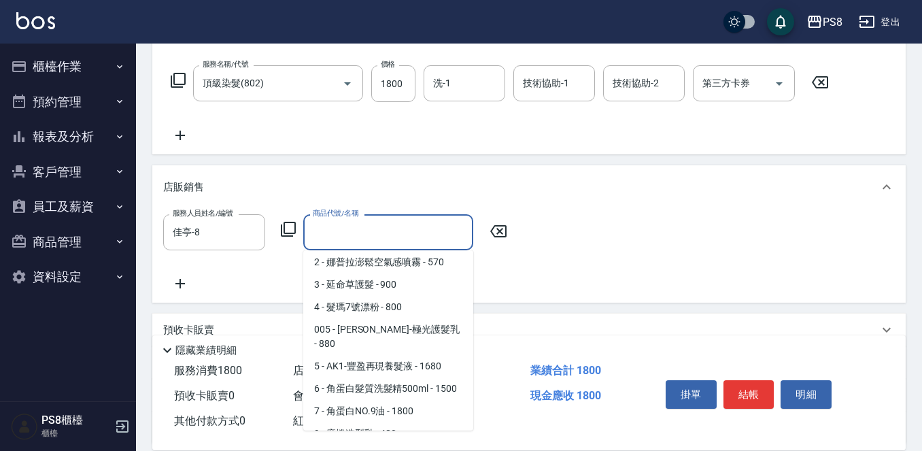
scroll to position [5, 0]
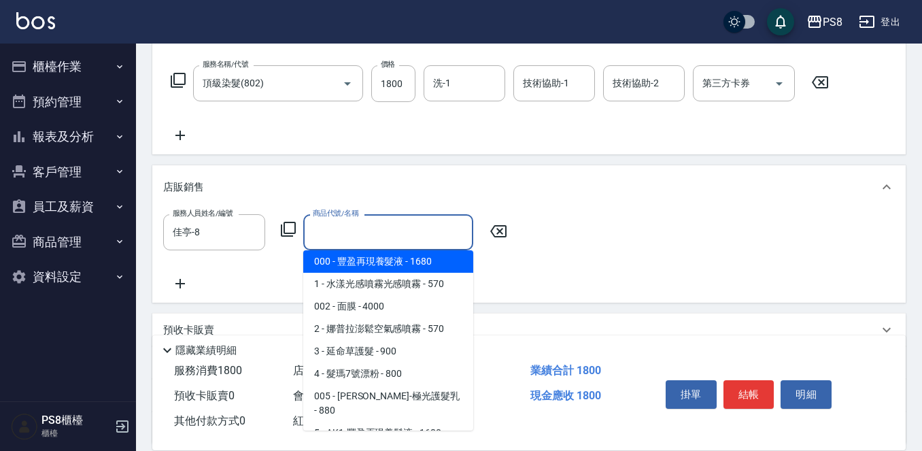
type input "8"
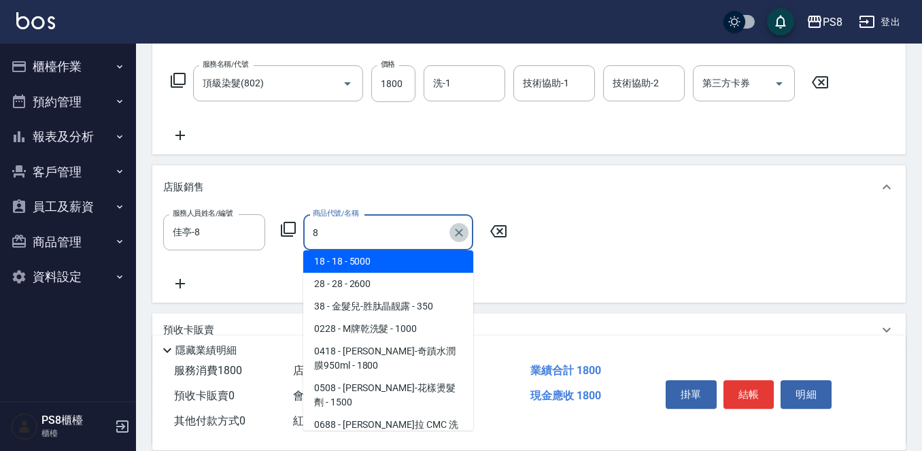
click at [457, 238] on icon "Clear" at bounding box center [459, 233] width 14 height 14
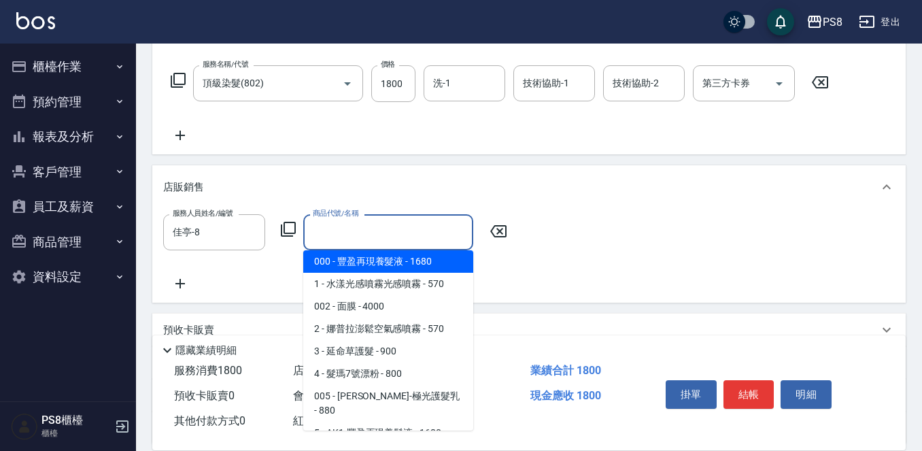
drag, startPoint x: 440, startPoint y: 165, endPoint x: 371, endPoint y: 186, distance: 71.6
click at [440, 164] on div "項目消費 服務名稱/代號 頂級染髮(802) 服務名稱/代號 價格 1800 價格 洗-1 洗-1 技術協助-1 技術協助-1 技術協助-2 技術協助-2 第…" at bounding box center [528, 229] width 753 height 427
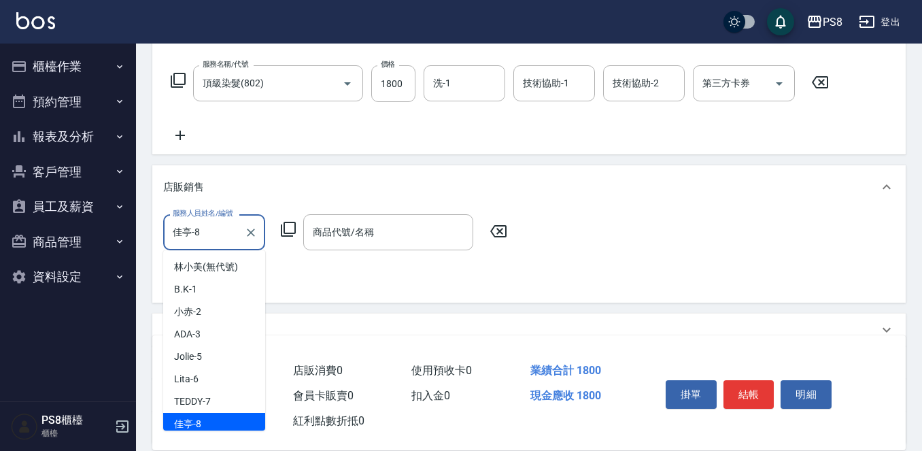
click at [224, 229] on input "佳亭-8" at bounding box center [203, 232] width 69 height 24
click at [252, 238] on icon "Clear" at bounding box center [251, 233] width 14 height 14
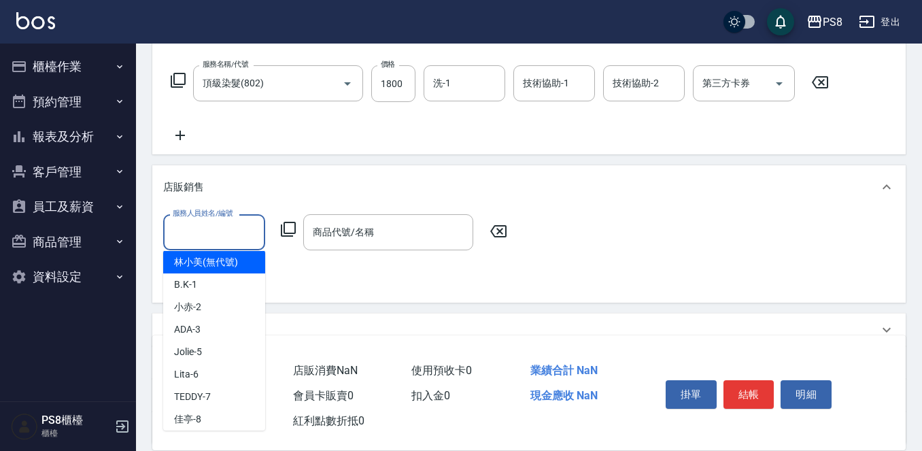
click at [295, 160] on div "項目消費 服務名稱/代號 頂級染髮(802) 服務名稱/代號 價格 1800 價格 洗-1 洗-1 技術協助-1 技術協助-1 技術協助-2 技術協助-2 第…" at bounding box center [528, 229] width 753 height 427
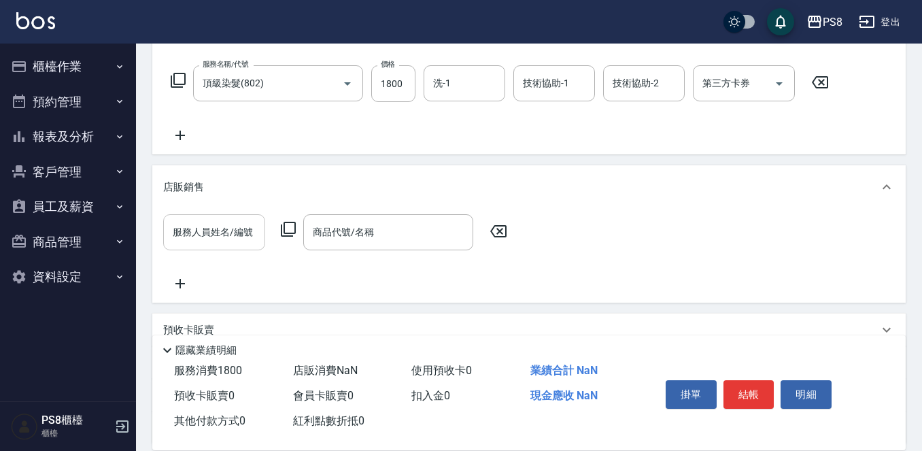
click at [501, 228] on icon at bounding box center [498, 231] width 34 height 16
click at [584, 190] on div "店販銷售" at bounding box center [520, 187] width 715 height 14
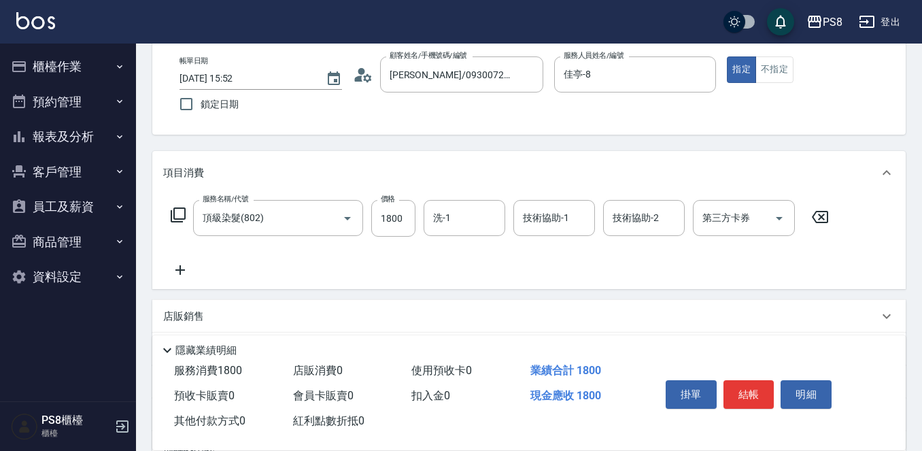
scroll to position [68, 0]
click at [763, 390] on button "結帳" at bounding box center [748, 394] width 51 height 29
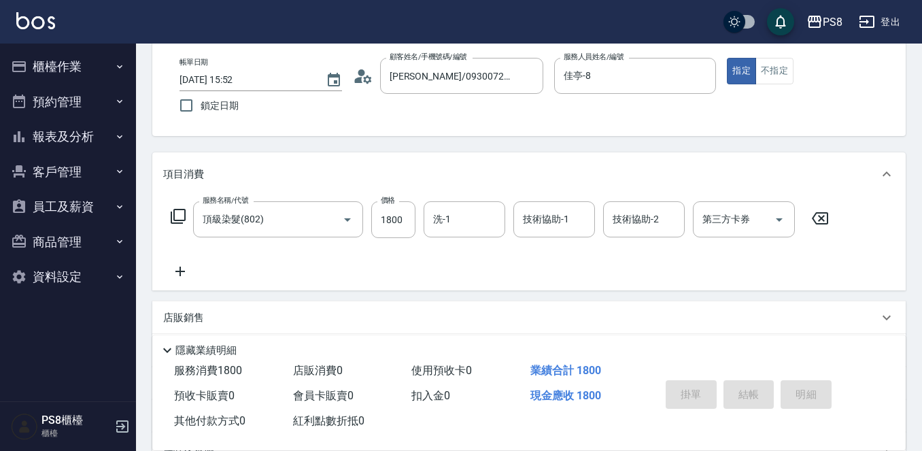
type input "2025/10/14 15:53"
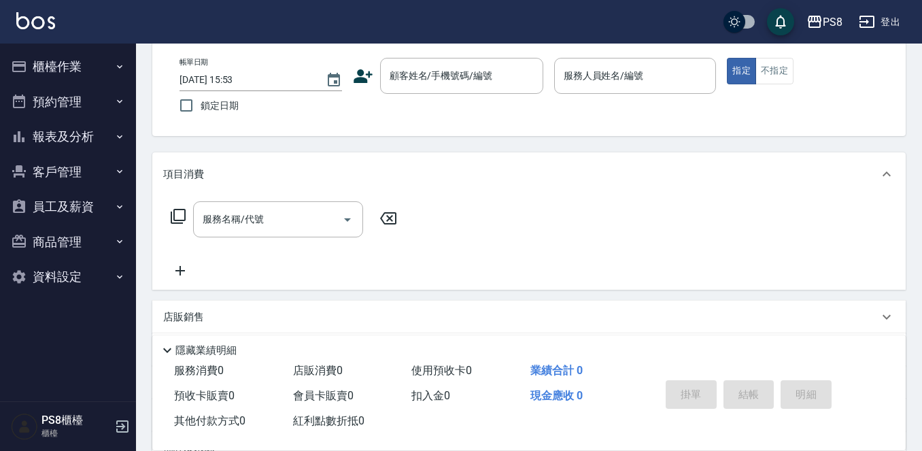
click at [41, 16] on img at bounding box center [35, 20] width 39 height 17
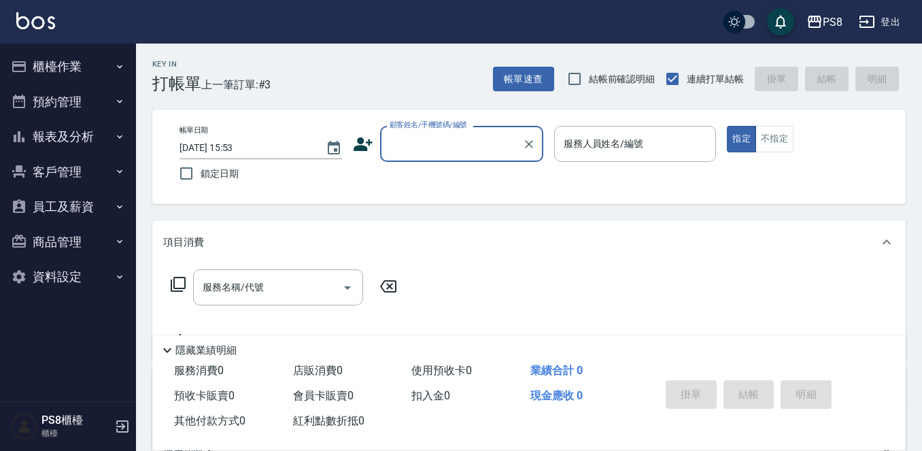
click at [62, 233] on button "商品管理" at bounding box center [67, 241] width 125 height 35
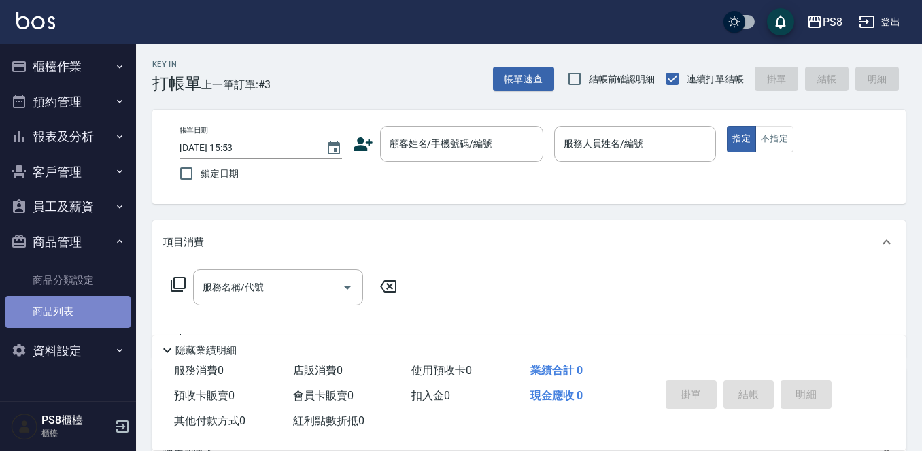
click at [70, 304] on link "商品列表" at bounding box center [67, 311] width 125 height 31
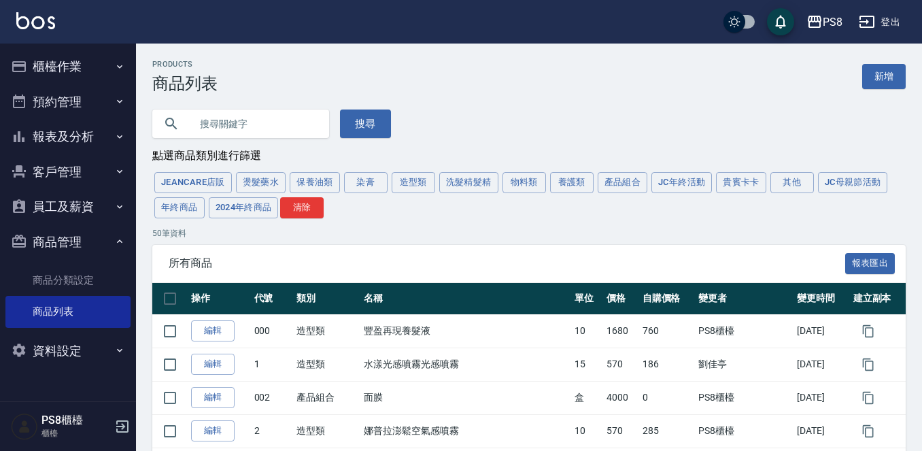
click at [278, 116] on input "text" at bounding box center [254, 123] width 128 height 37
type input "空氣"
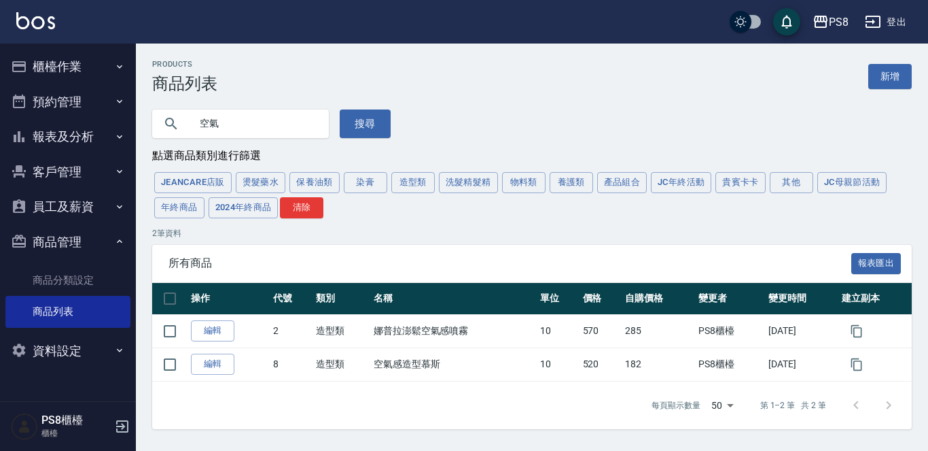
click at [45, 14] on img at bounding box center [35, 20] width 39 height 17
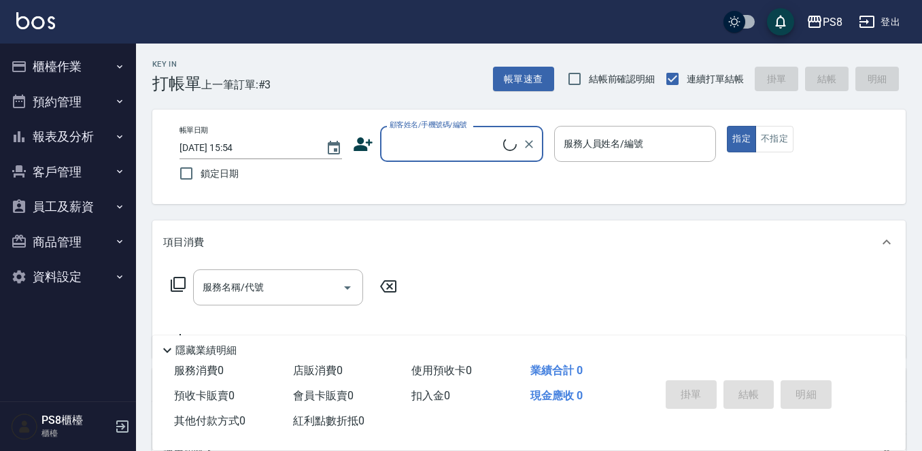
click at [55, 65] on button "櫃檯作業" at bounding box center [67, 66] width 125 height 35
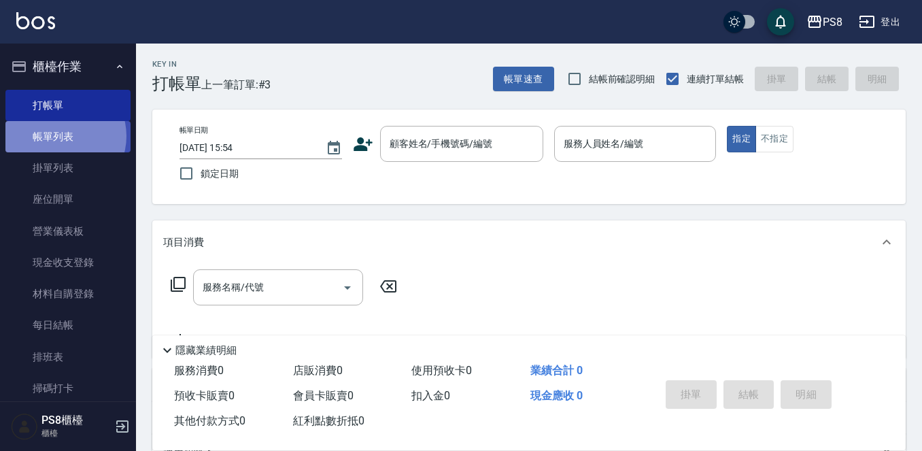
click at [59, 136] on link "帳單列表" at bounding box center [67, 136] width 125 height 31
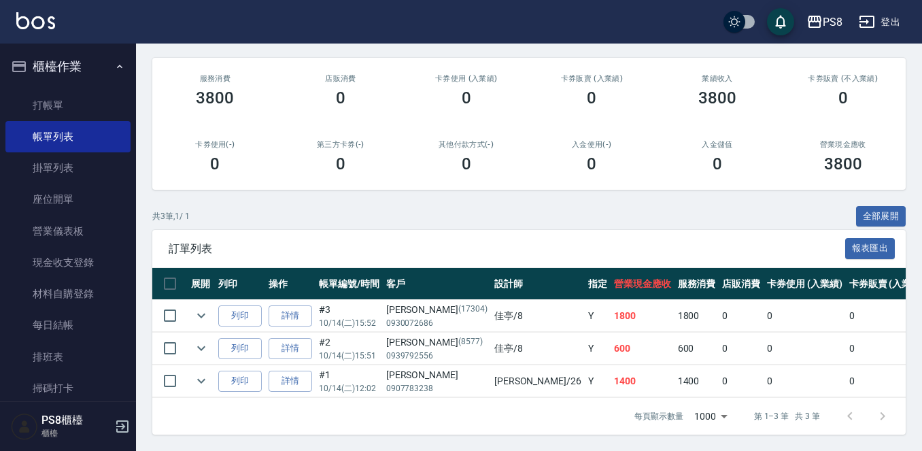
scroll to position [164, 0]
click at [293, 305] on link "詳情" at bounding box center [289, 315] width 43 height 21
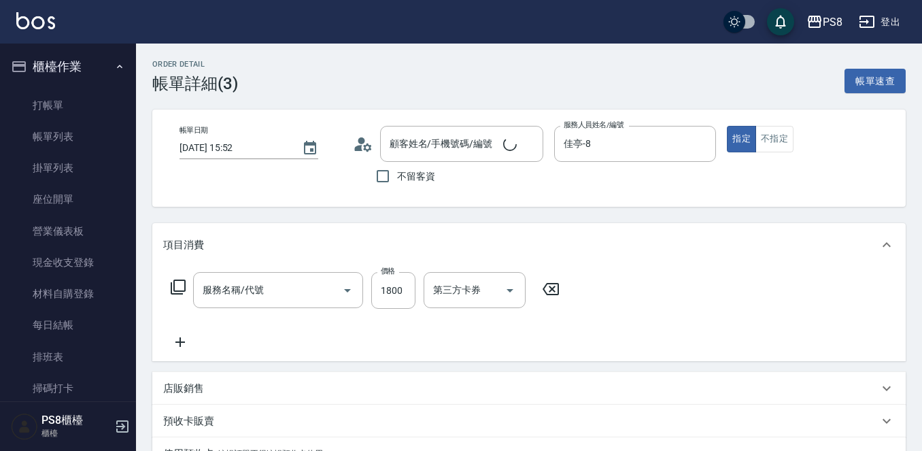
type input "2025/10/14 15:52"
type input "佳亭-8"
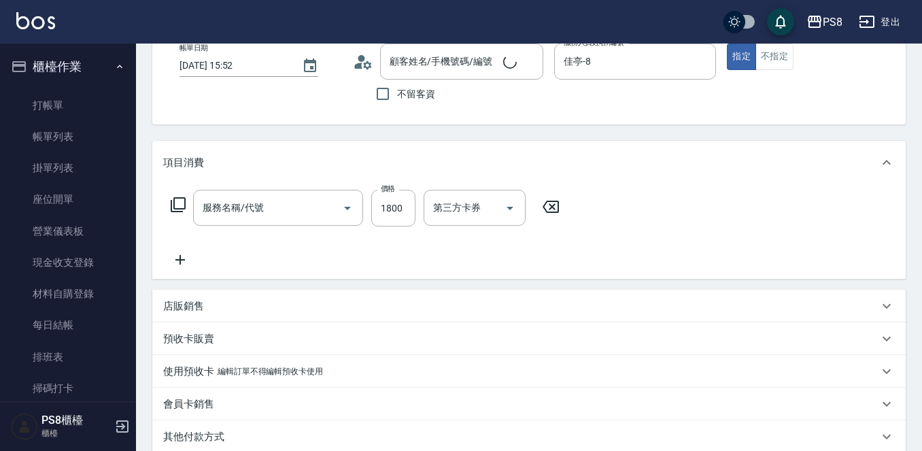
type input "劉茗維/0930072686/17304"
type input "頂級染髮(802)"
click at [195, 306] on p "店販銷售" at bounding box center [183, 306] width 41 height 14
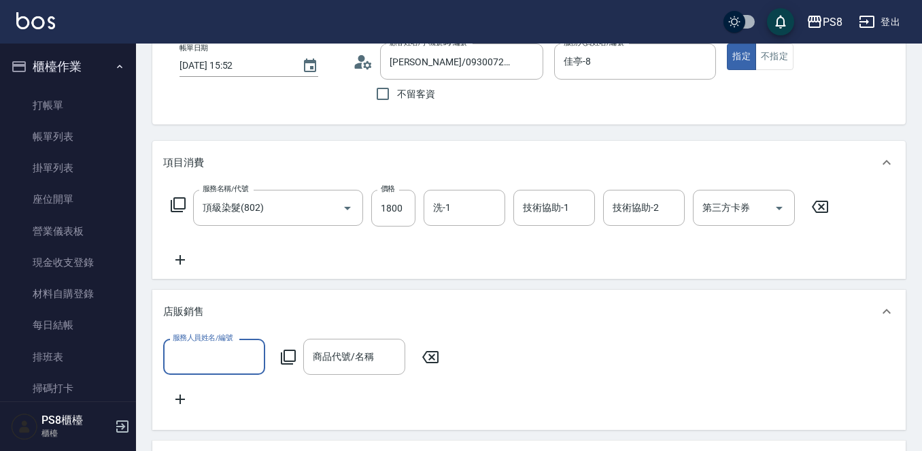
scroll to position [0, 0]
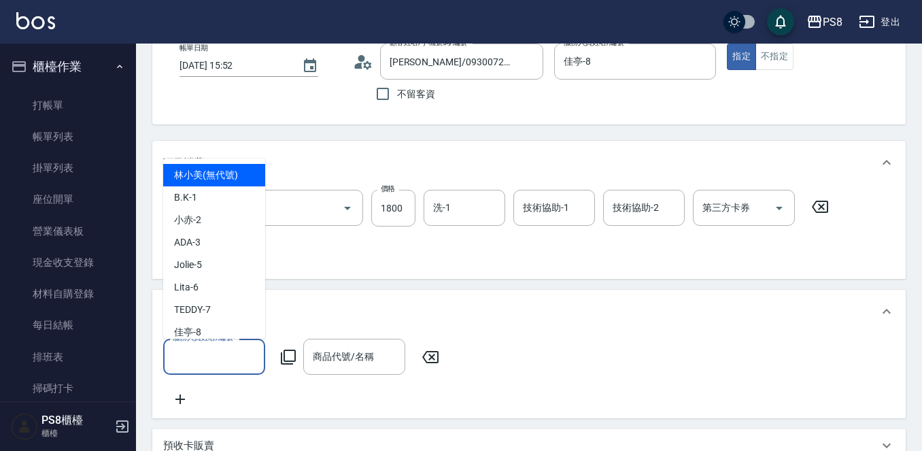
click at [242, 355] on input "服務人員姓名/編號" at bounding box center [214, 357] width 90 height 24
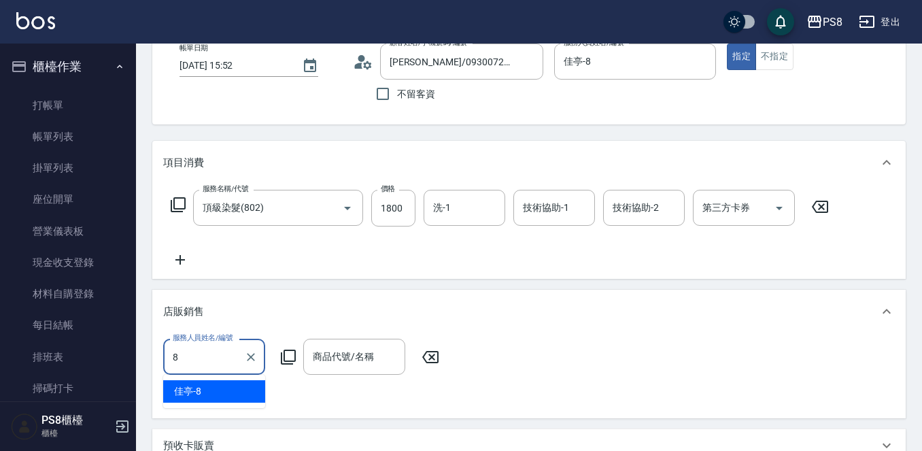
type input "佳亭-8"
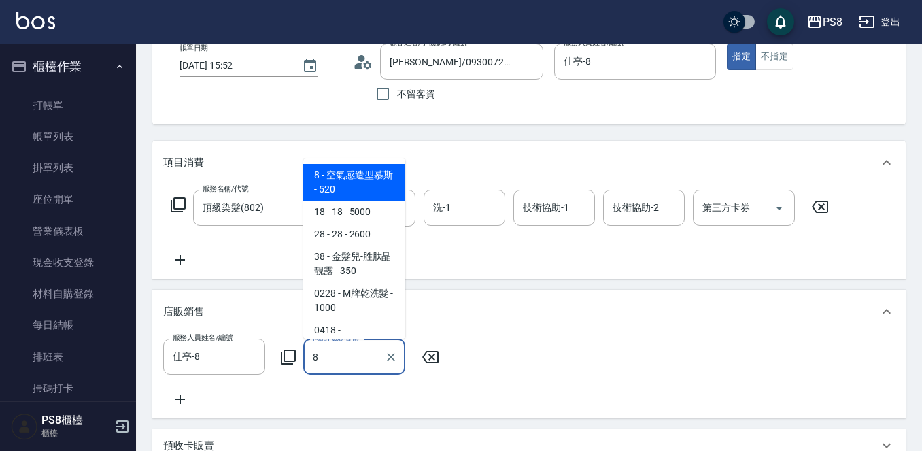
click at [330, 177] on span "8 - 空氣感造型慕斯 - 520" at bounding box center [354, 182] width 102 height 37
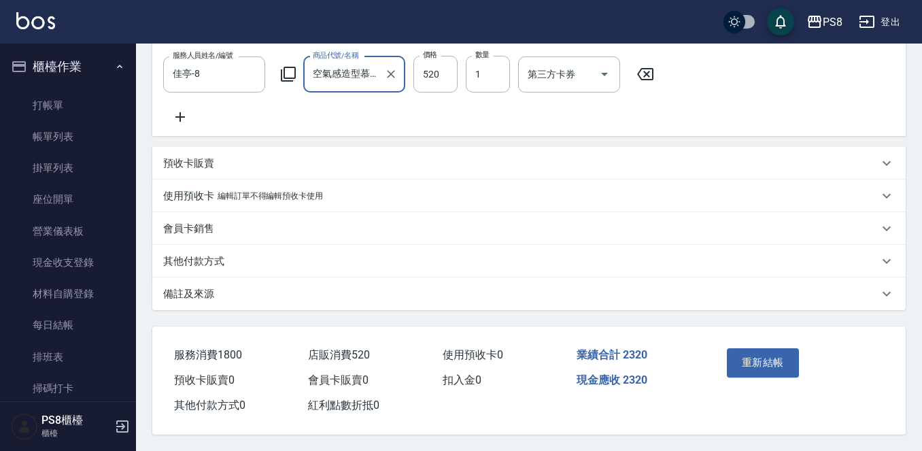
scroll to position [383, 0]
type input "空氣感造型慕斯"
click at [739, 350] on button "重新結帳" at bounding box center [762, 362] width 72 height 29
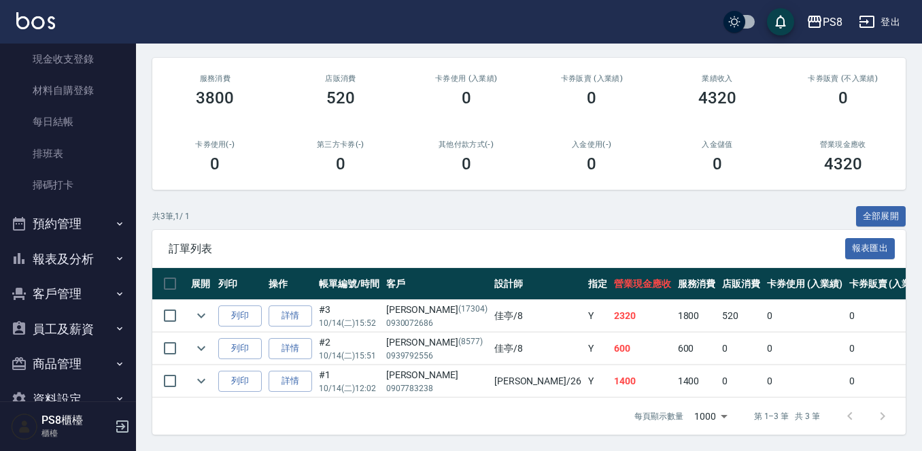
scroll to position [234, 0]
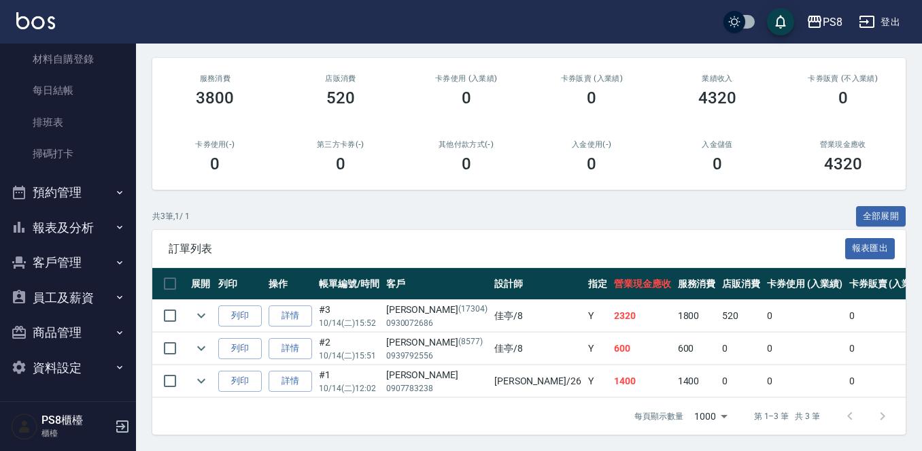
click at [91, 223] on button "報表及分析" at bounding box center [67, 227] width 125 height 35
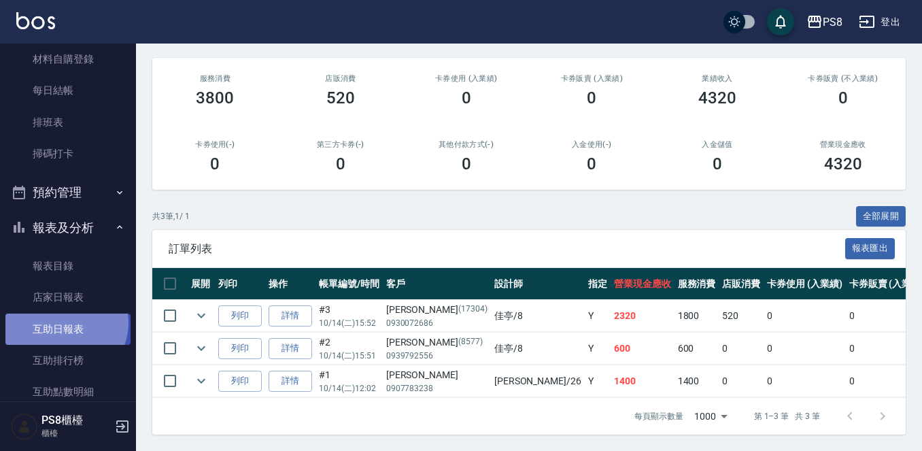
click at [65, 322] on link "互助日報表" at bounding box center [67, 328] width 125 height 31
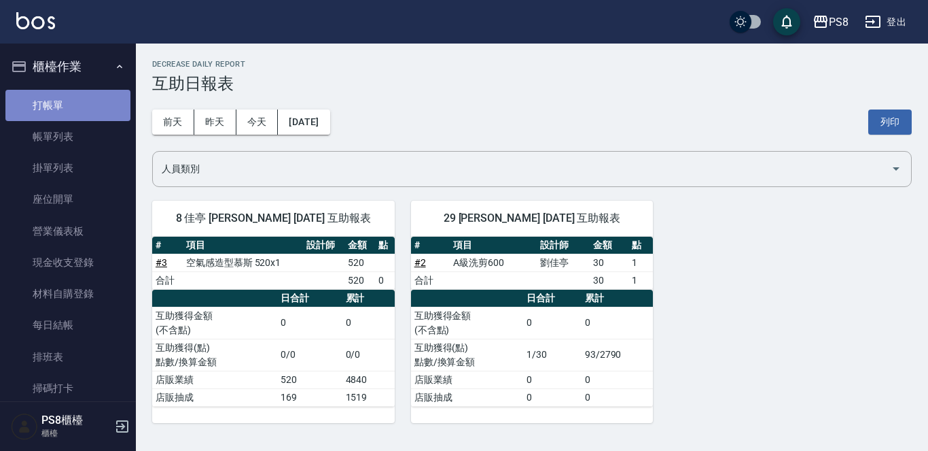
click at [71, 111] on link "打帳單" at bounding box center [67, 105] width 125 height 31
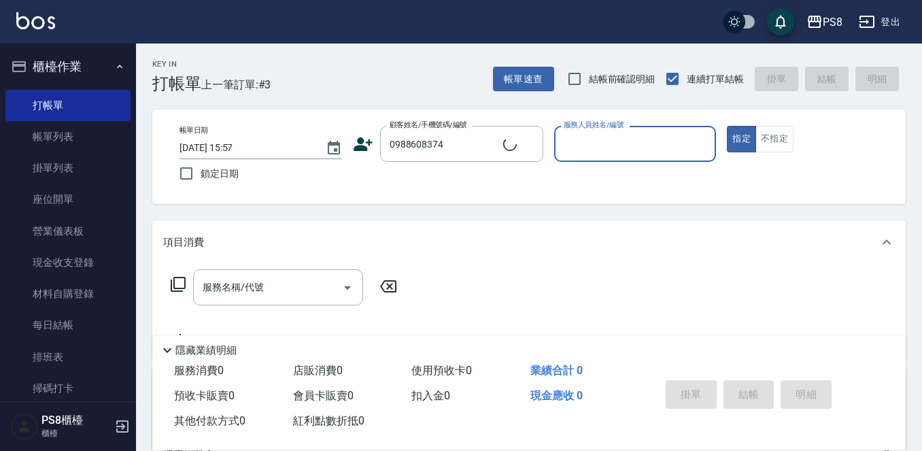
type input "林姿瑩/0988608374/11084"
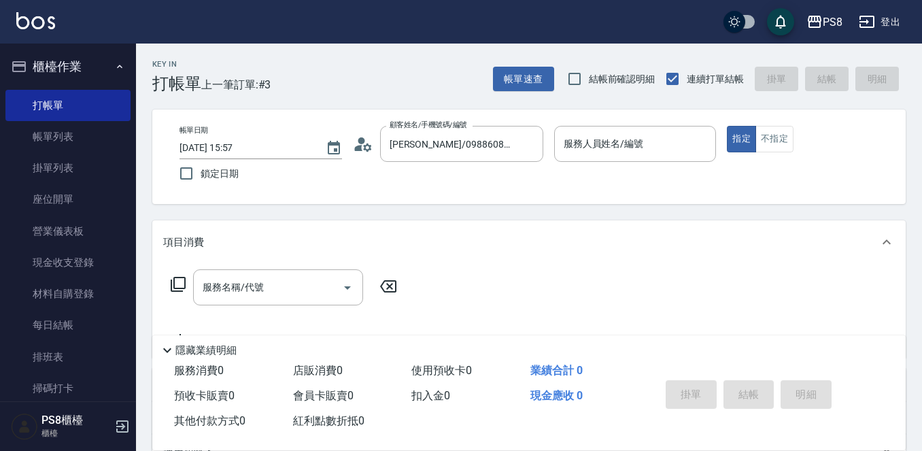
click at [357, 145] on icon at bounding box center [363, 144] width 20 height 20
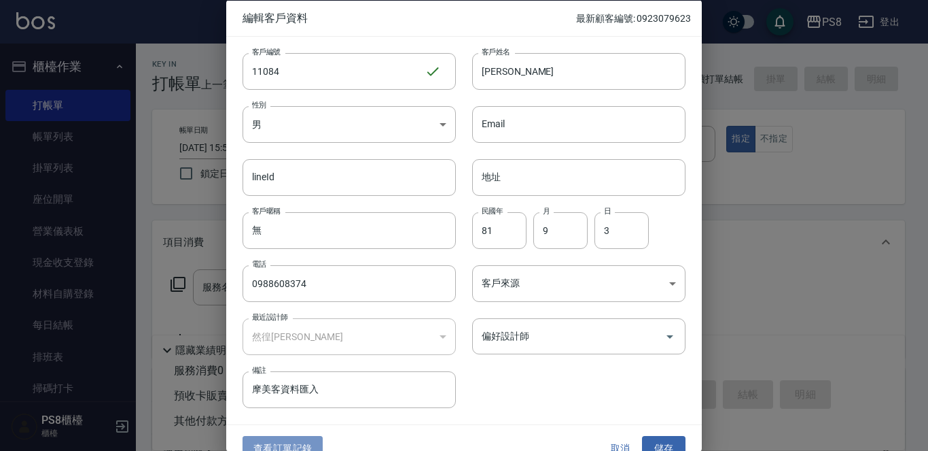
click at [301, 439] on button "查看訂單記錄" at bounding box center [283, 448] width 80 height 25
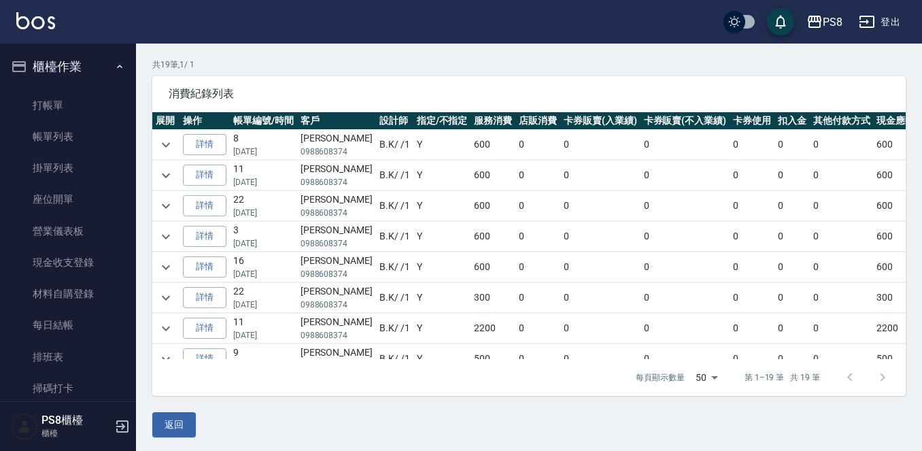
scroll to position [92, 0]
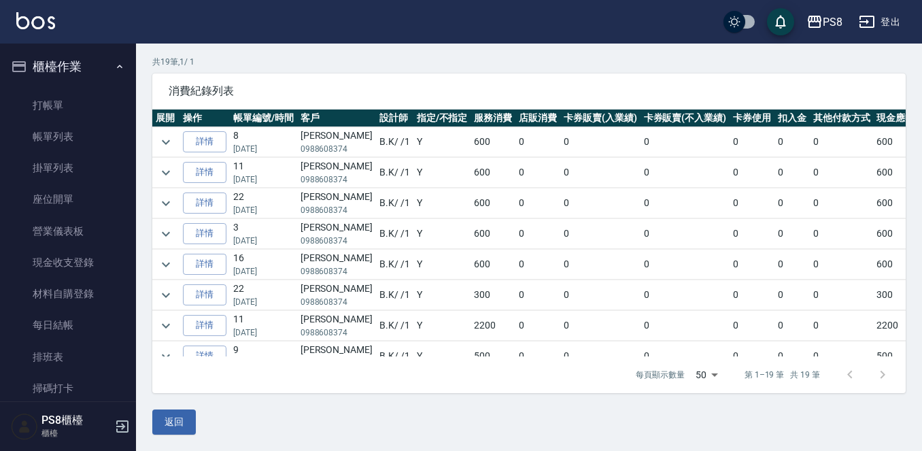
click at [176, 328] on td at bounding box center [165, 326] width 27 height 30
click at [169, 328] on icon "expand row" at bounding box center [166, 325] width 16 height 16
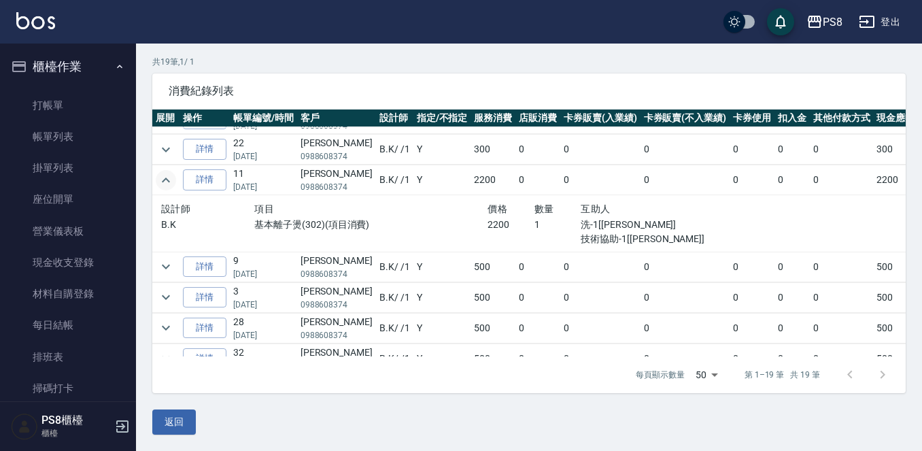
scroll to position [68, 0]
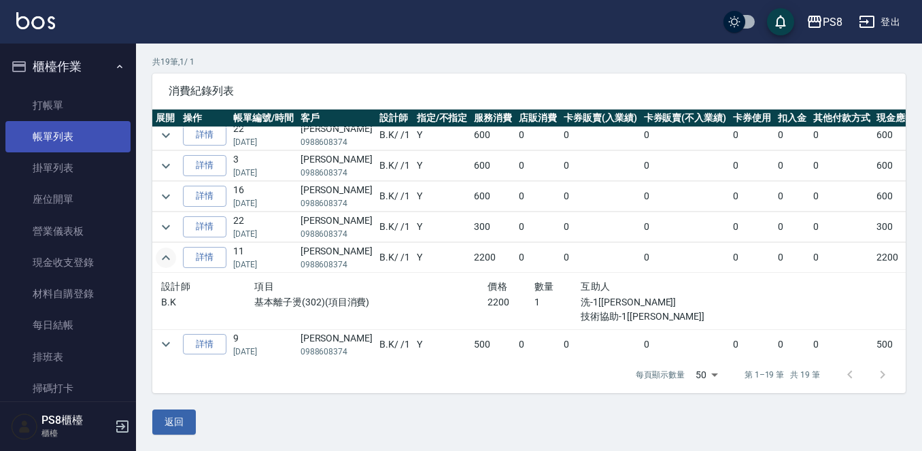
click at [46, 137] on link "帳單列表" at bounding box center [67, 136] width 125 height 31
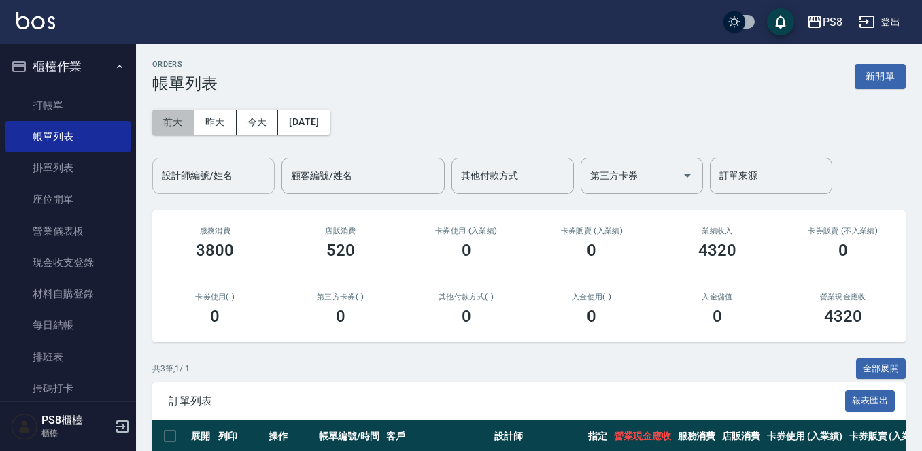
click at [188, 124] on button "前天" at bounding box center [173, 121] width 42 height 25
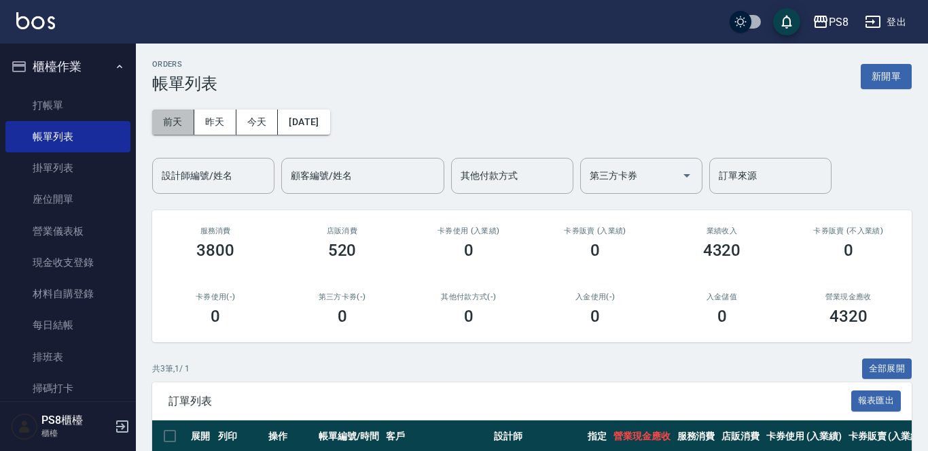
click at [152, 109] on button "前天" at bounding box center [173, 121] width 42 height 25
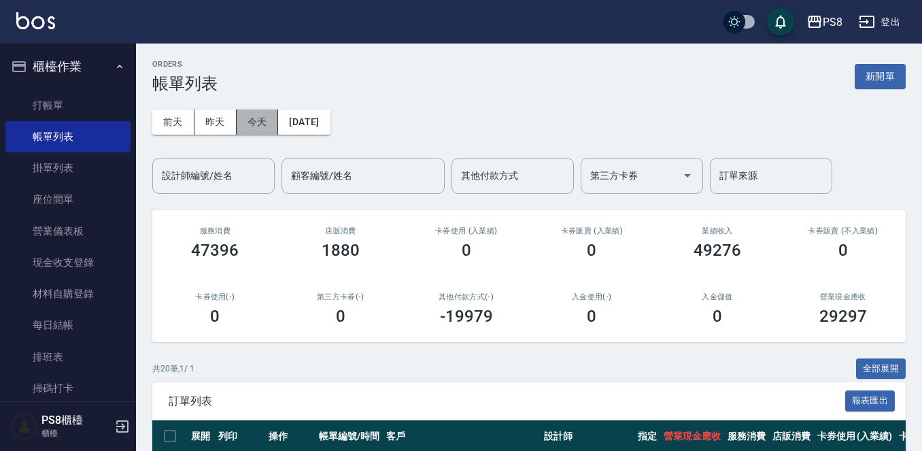
click at [262, 122] on button "今天" at bounding box center [258, 121] width 42 height 25
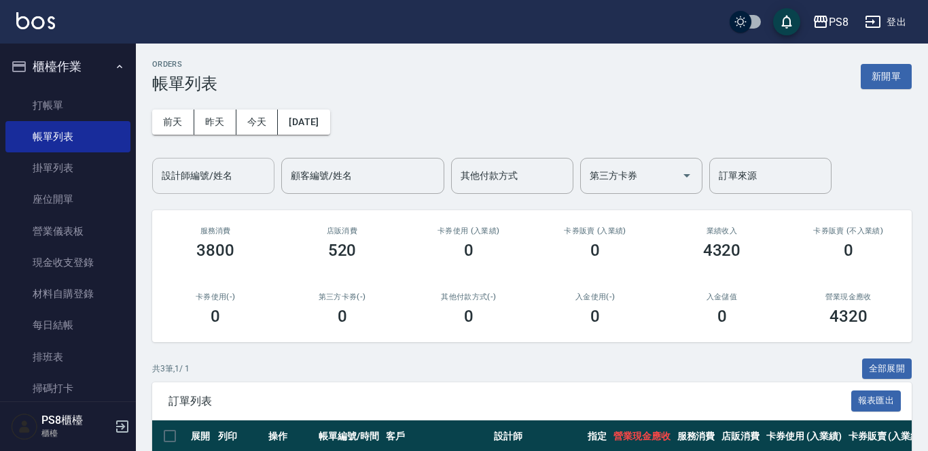
click at [242, 165] on input "設計師編號/姓名" at bounding box center [213, 176] width 110 height 24
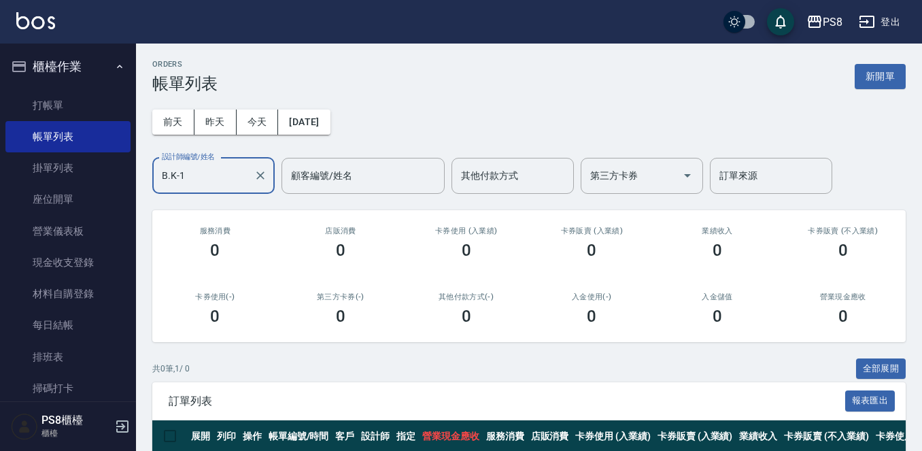
type input "B.K-1"
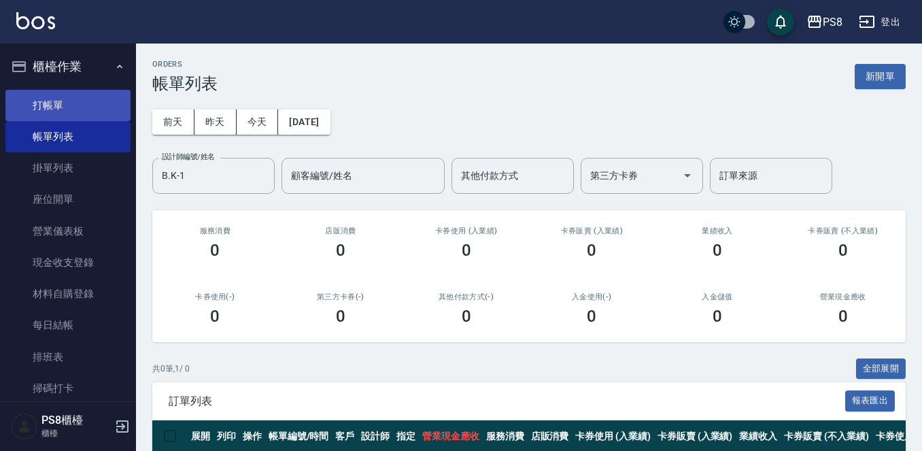
click at [88, 95] on link "打帳單" at bounding box center [67, 105] width 125 height 31
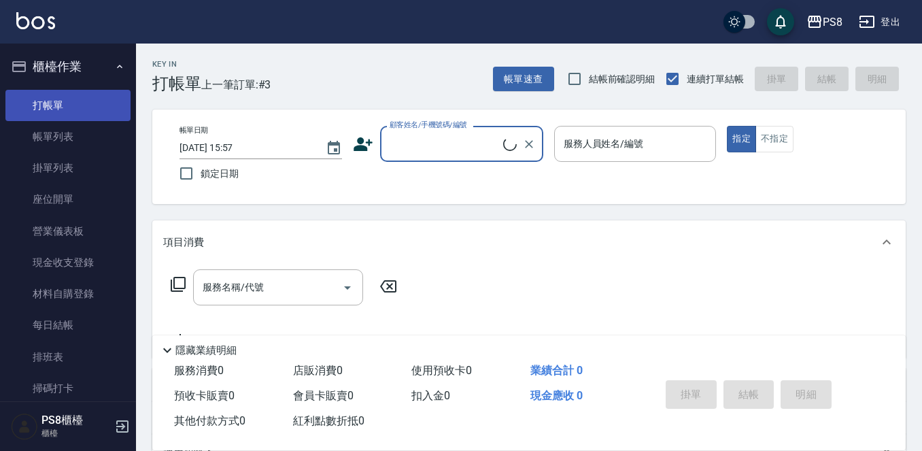
scroll to position [476, 0]
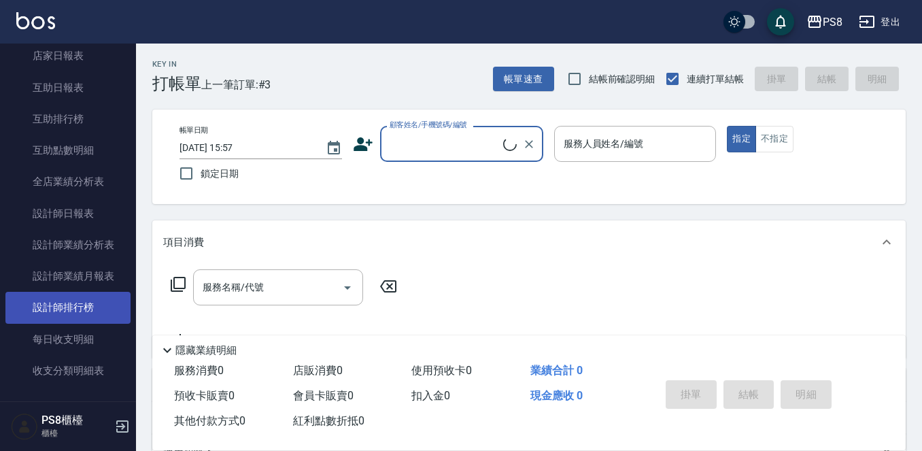
click at [86, 300] on link "設計師排行榜" at bounding box center [67, 307] width 125 height 31
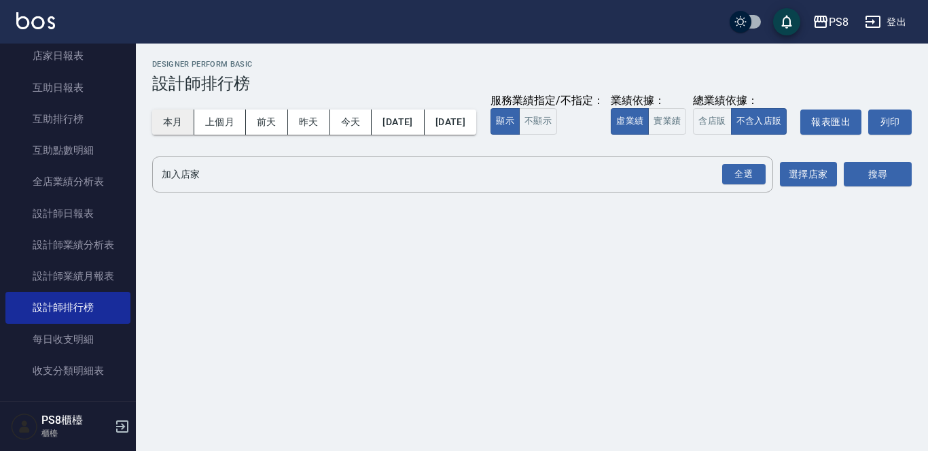
click at [169, 123] on button "本月" at bounding box center [173, 121] width 42 height 25
click at [648, 135] on button "實業績" at bounding box center [667, 121] width 38 height 27
click at [752, 185] on div "全選" at bounding box center [743, 174] width 43 height 21
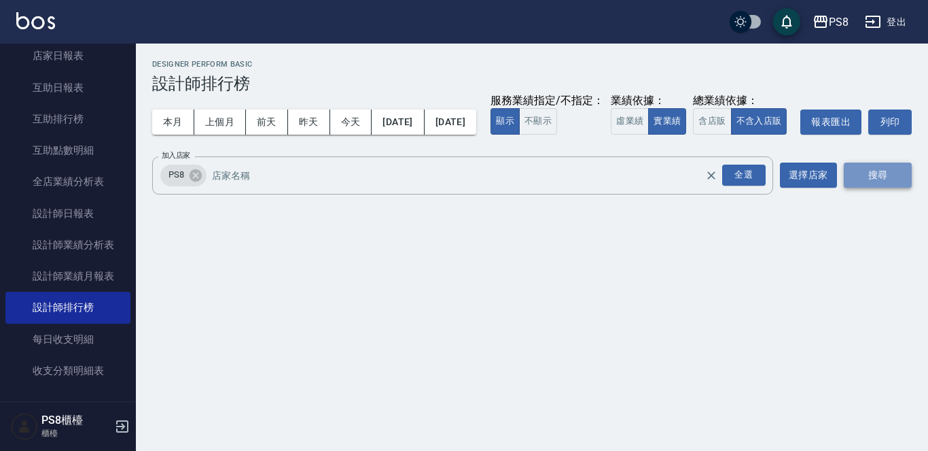
click at [860, 188] on button "搜尋" at bounding box center [878, 174] width 68 height 25
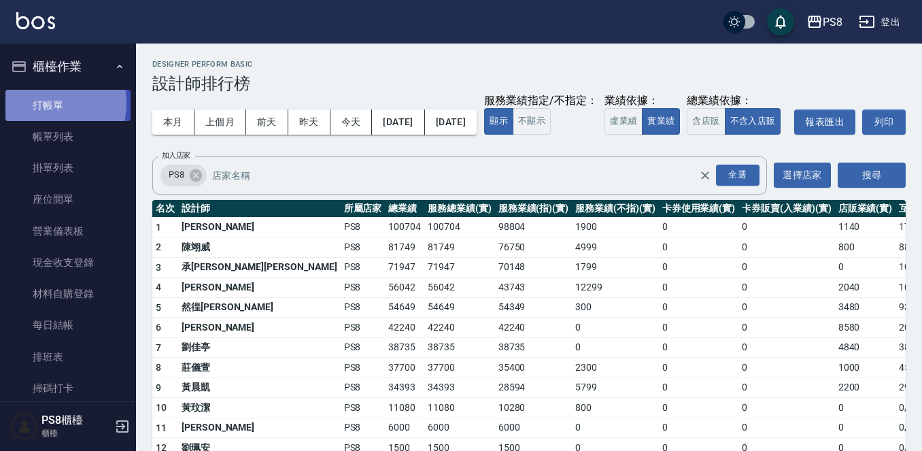
click at [45, 103] on link "打帳單" at bounding box center [67, 105] width 125 height 31
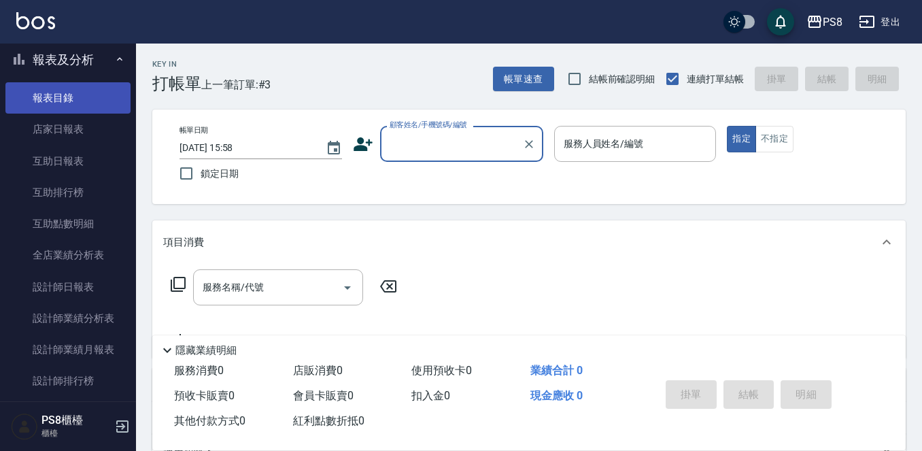
scroll to position [408, 0]
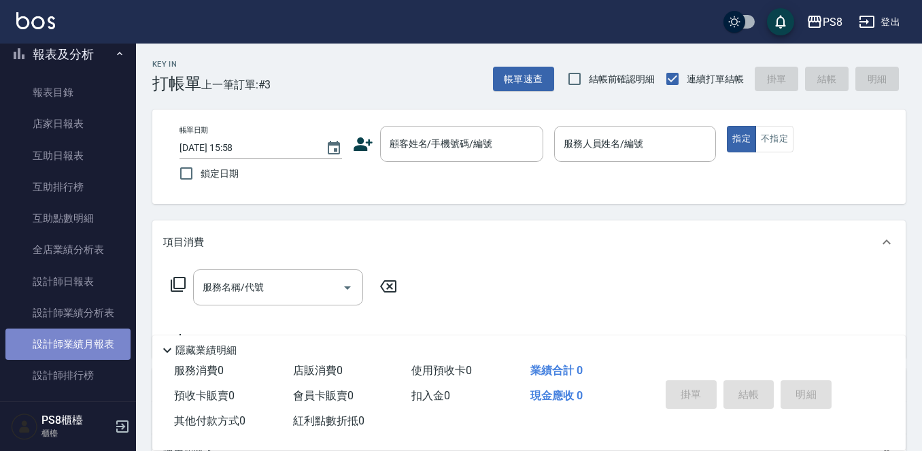
click at [84, 332] on link "設計師業績月報表" at bounding box center [67, 343] width 125 height 31
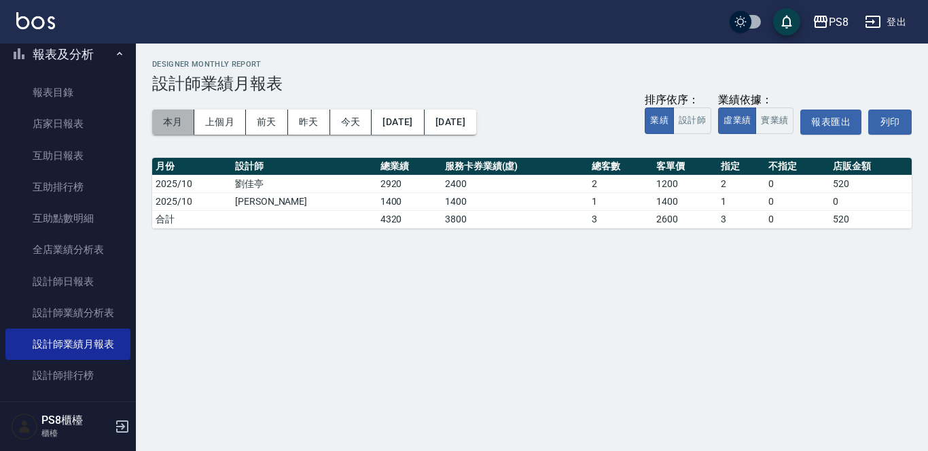
click at [177, 115] on button "本月" at bounding box center [173, 121] width 42 height 25
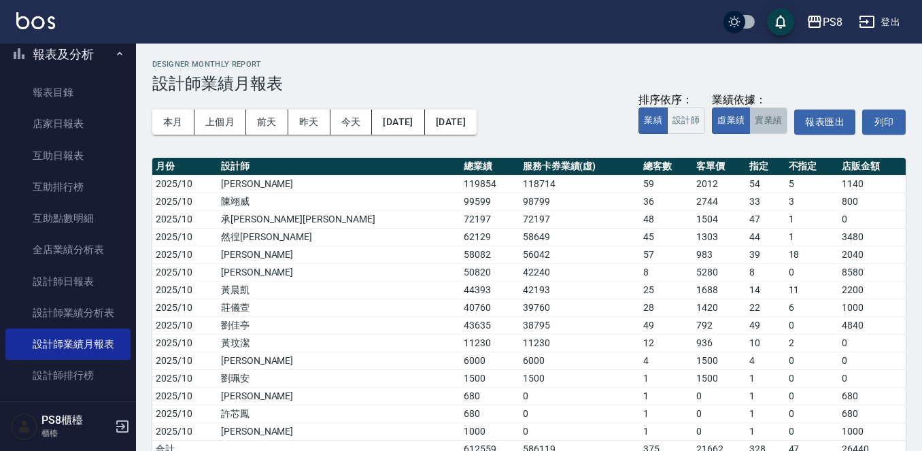
click at [781, 118] on button "實業績" at bounding box center [768, 120] width 38 height 27
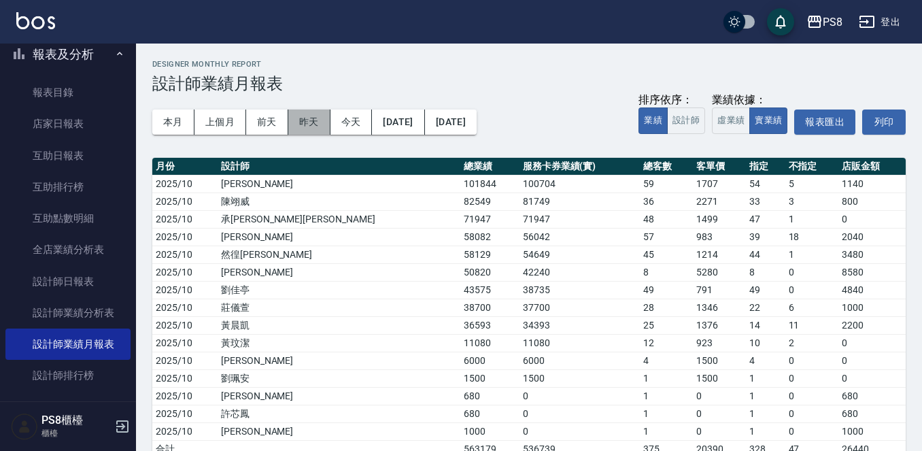
click at [313, 121] on button "昨天" at bounding box center [309, 121] width 42 height 25
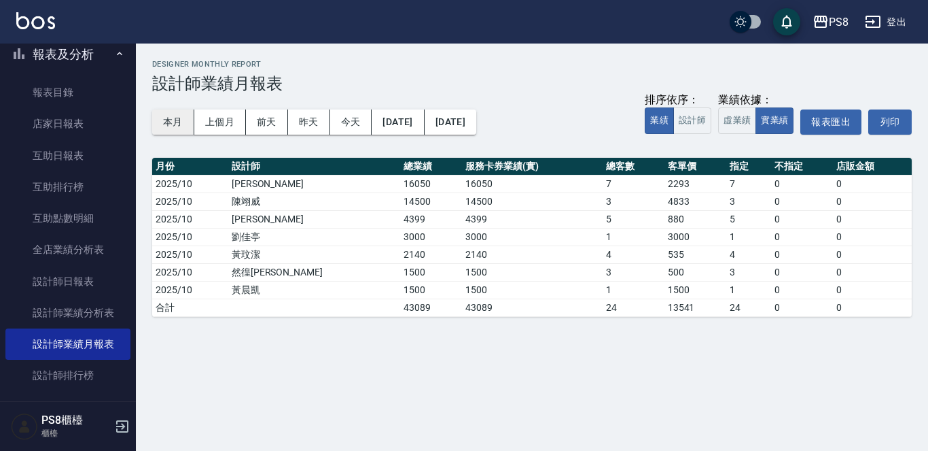
click at [164, 122] on button "本月" at bounding box center [173, 121] width 42 height 25
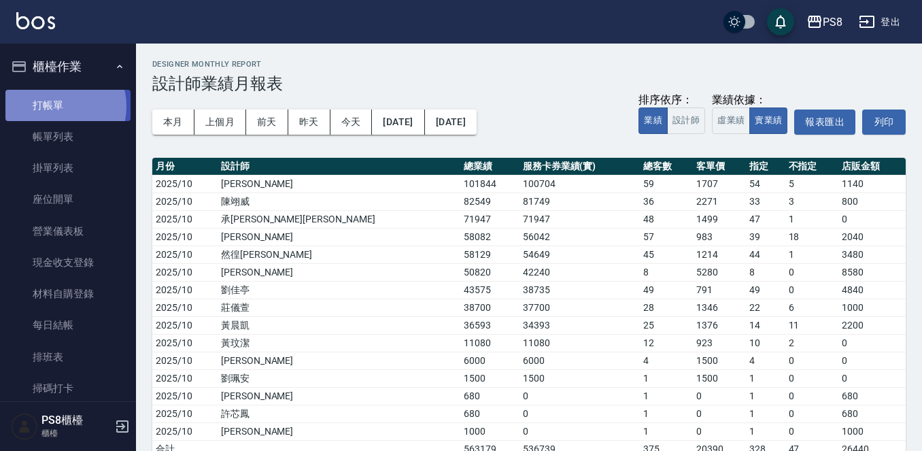
click at [58, 106] on link "打帳單" at bounding box center [67, 105] width 125 height 31
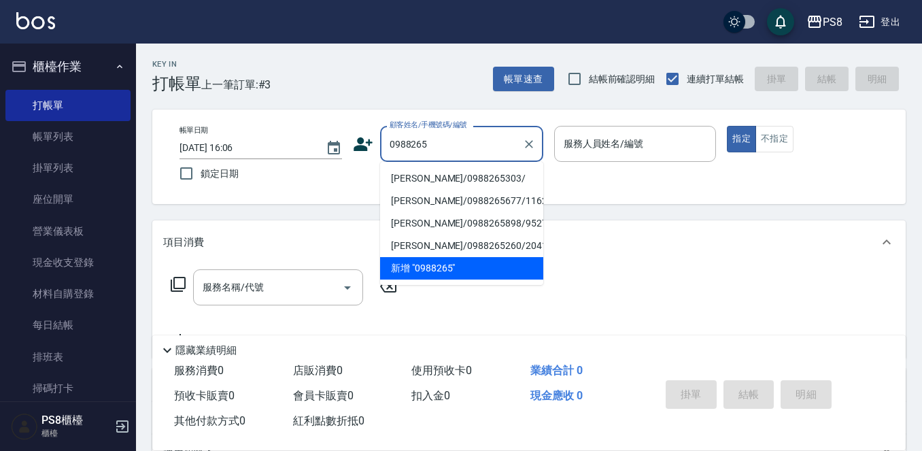
click at [464, 179] on li "吳冠嫻/0988265303/" at bounding box center [461, 178] width 163 height 22
type input "吳冠嫻/0988265303/"
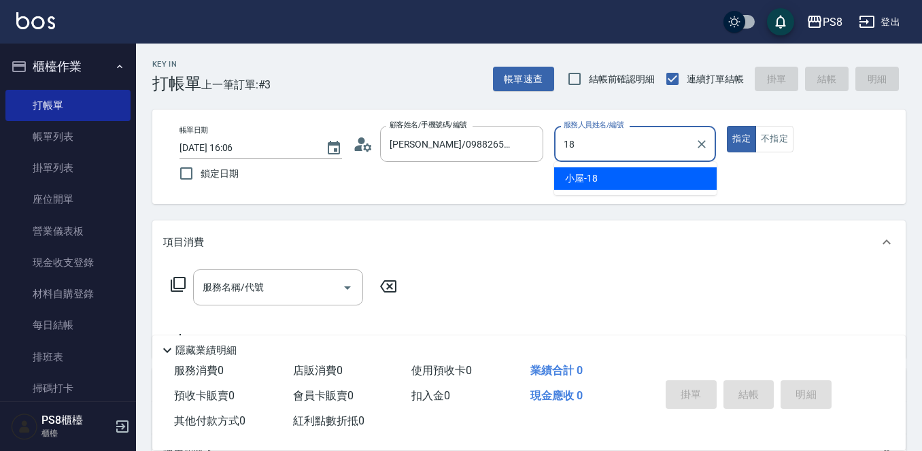
type input "小屋-18"
type button "true"
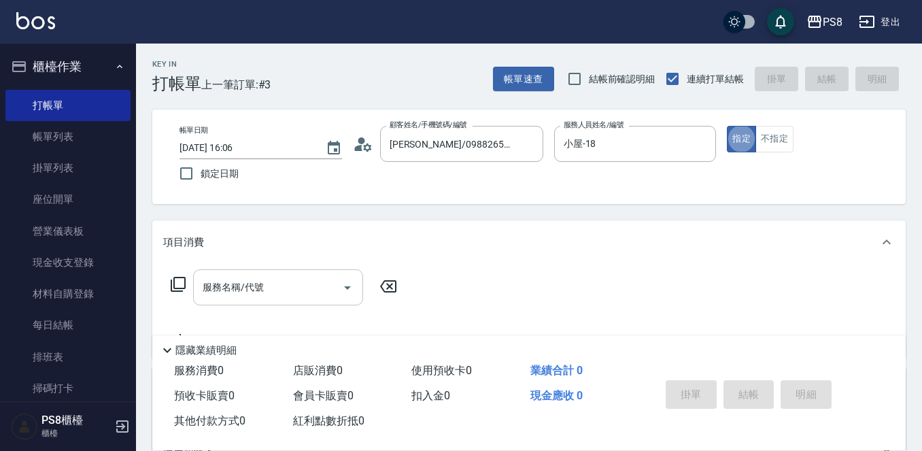
click at [275, 297] on input "服務名稱/代號" at bounding box center [267, 287] width 137 height 24
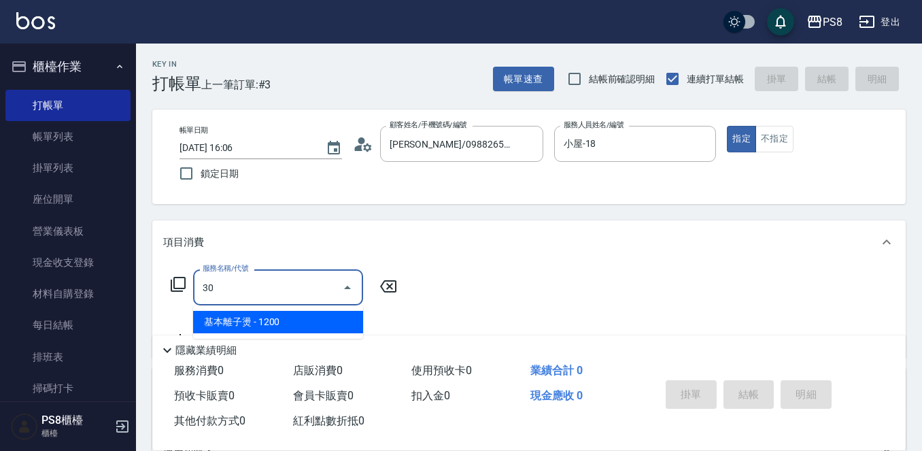
type input "3"
click at [262, 324] on span "基本染髮 - 1200" at bounding box center [278, 322] width 170 height 22
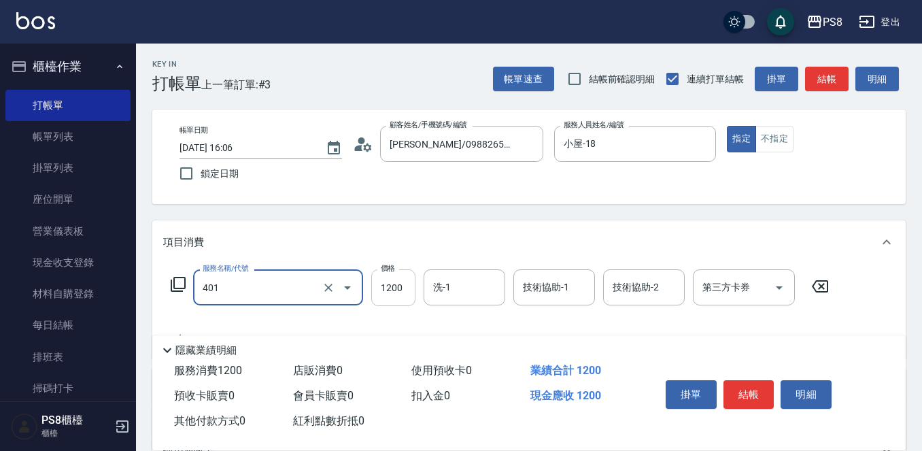
click at [393, 291] on input "1200" at bounding box center [393, 287] width 44 height 37
type input "基本染髮(401)"
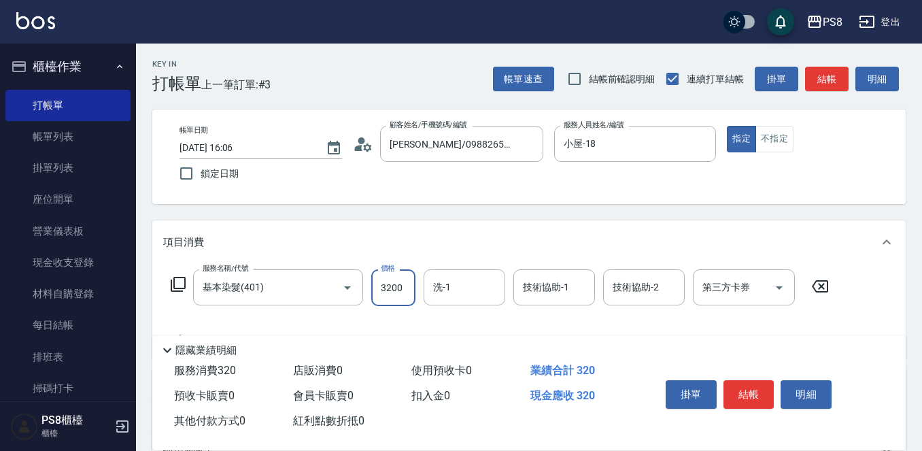
type input "3200"
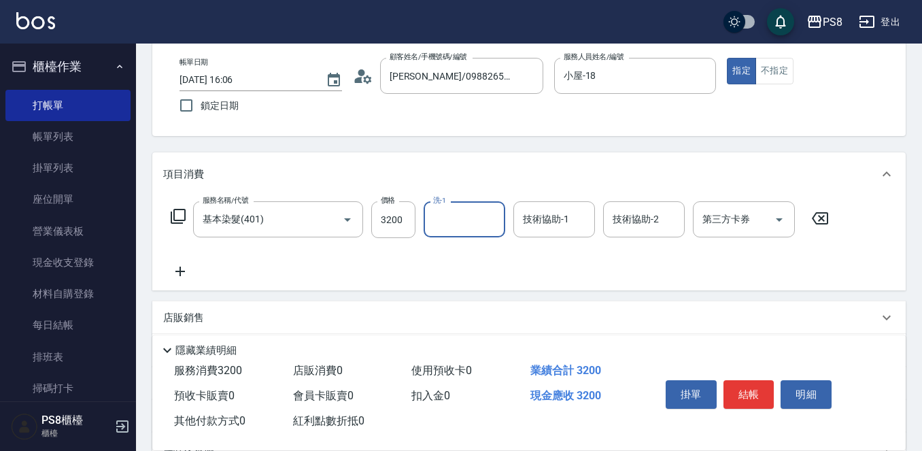
click at [187, 268] on icon at bounding box center [180, 271] width 34 height 16
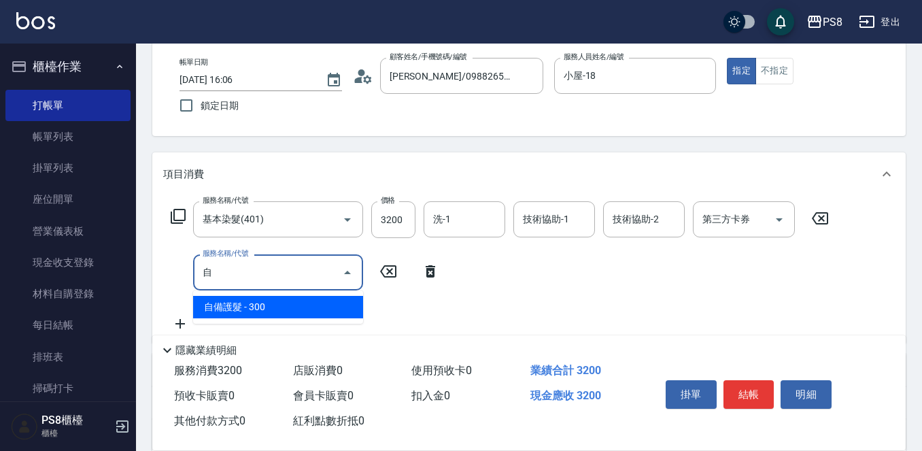
click at [214, 302] on span "自備護髮 - 300" at bounding box center [278, 307] width 170 height 22
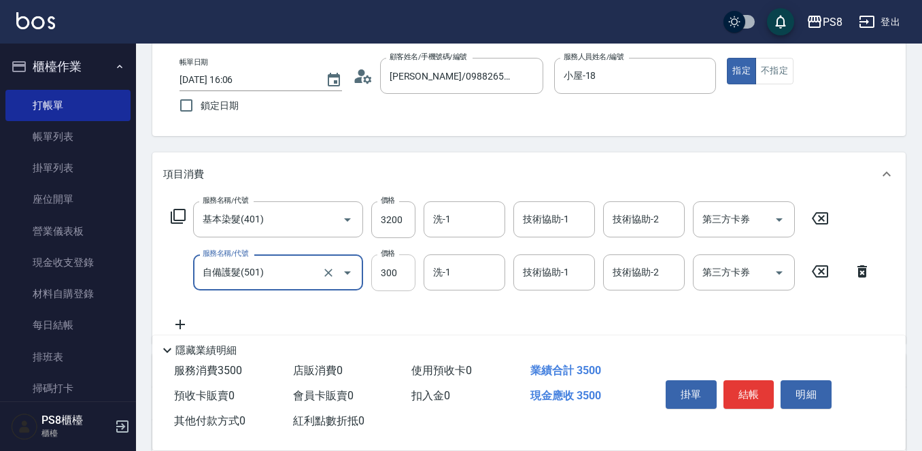
type input "自備護髮(501)"
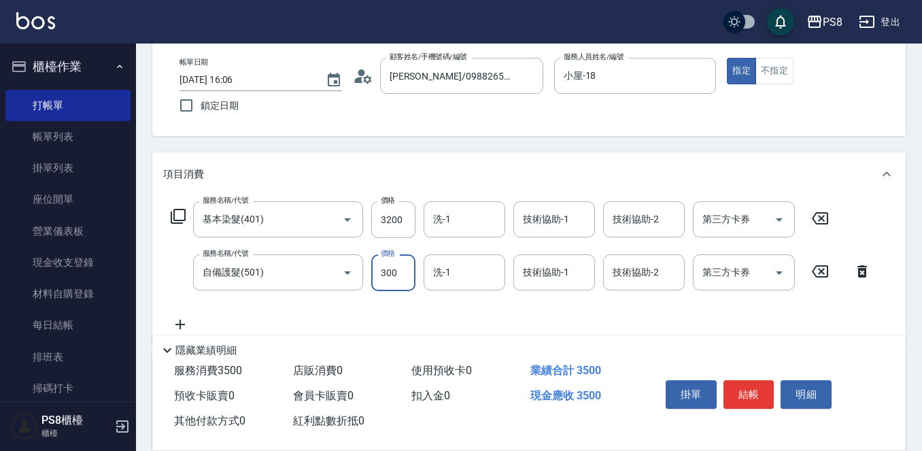
click at [405, 284] on input "300" at bounding box center [393, 272] width 44 height 37
type input "0"
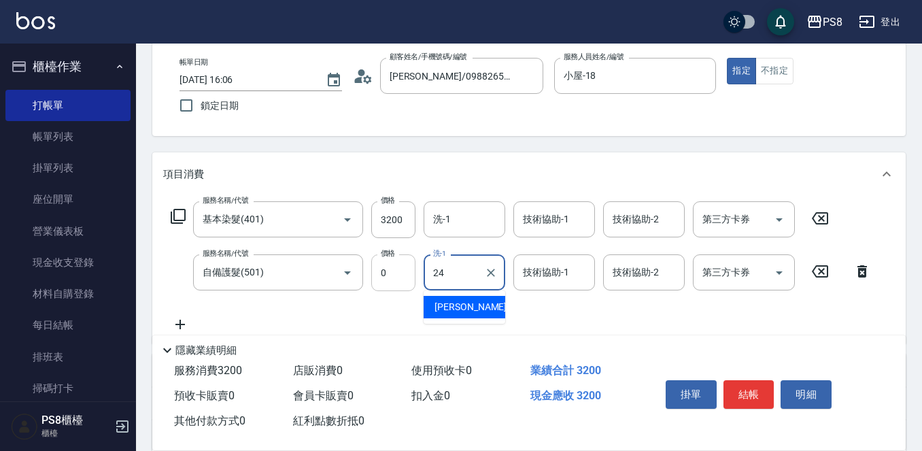
type input "婷婷-24"
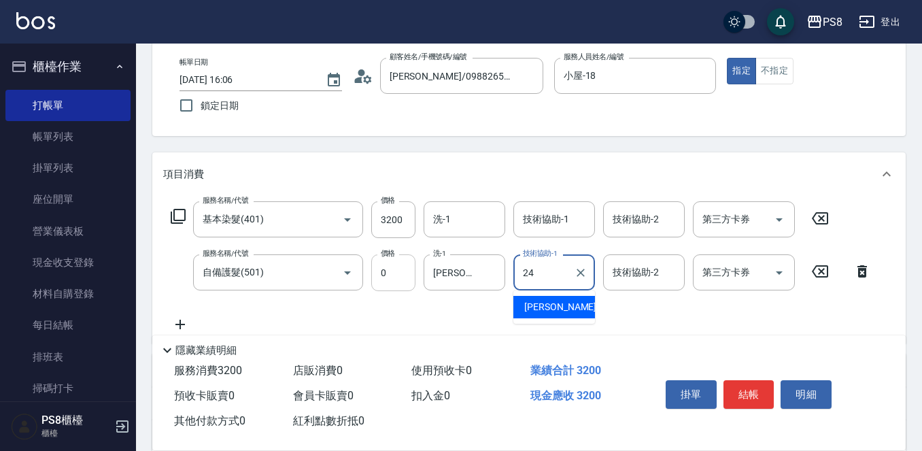
type input "婷婷-24"
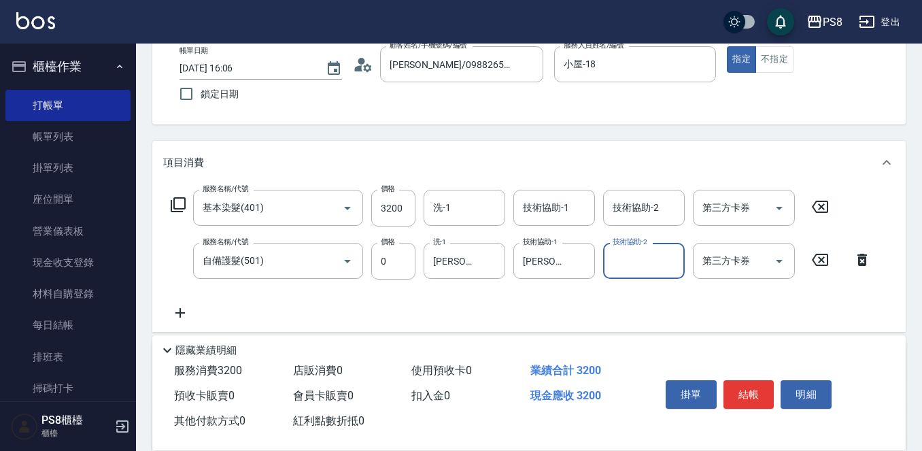
scroll to position [265, 0]
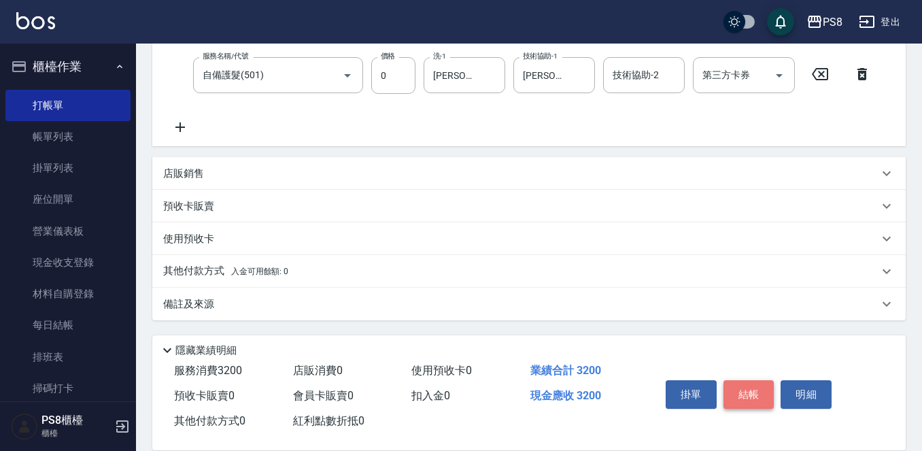
click at [737, 385] on button "結帳" at bounding box center [748, 394] width 51 height 29
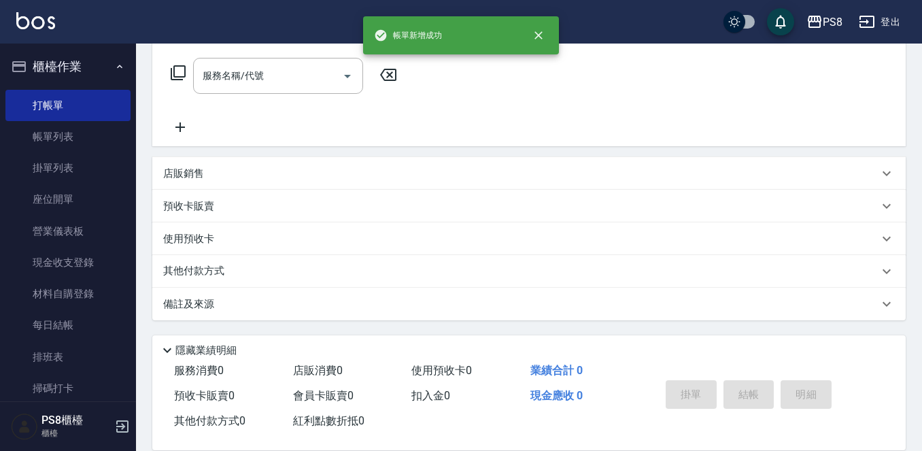
scroll to position [0, 0]
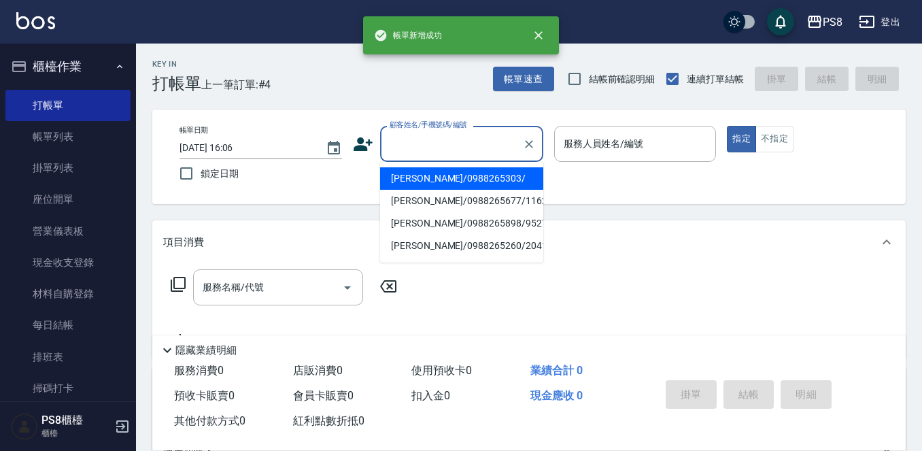
click at [404, 141] on input "顧客姓名/手機號碼/編號" at bounding box center [451, 144] width 130 height 24
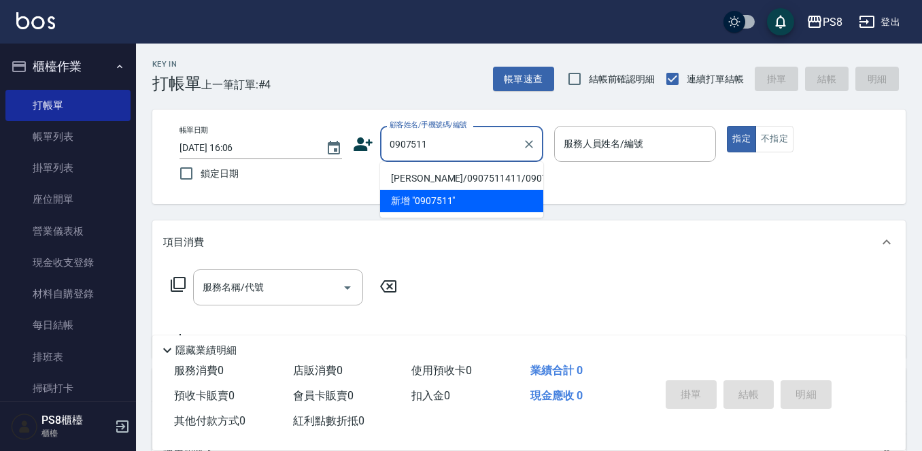
click at [428, 174] on li "陳柏州/0907511411/0907511411" at bounding box center [461, 178] width 163 height 22
type input "陳柏州/0907511411/0907511411"
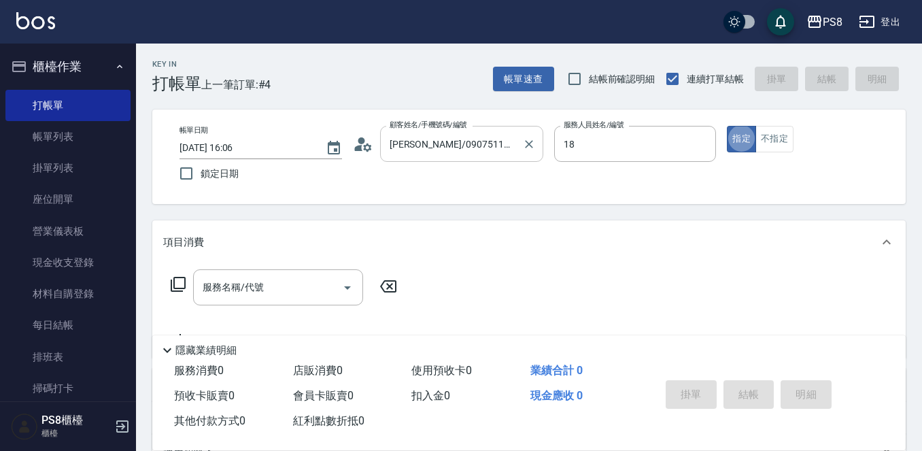
type input "小屋-18"
click at [203, 287] on div "服務名稱/代號 服務名稱/代號" at bounding box center [278, 287] width 170 height 36
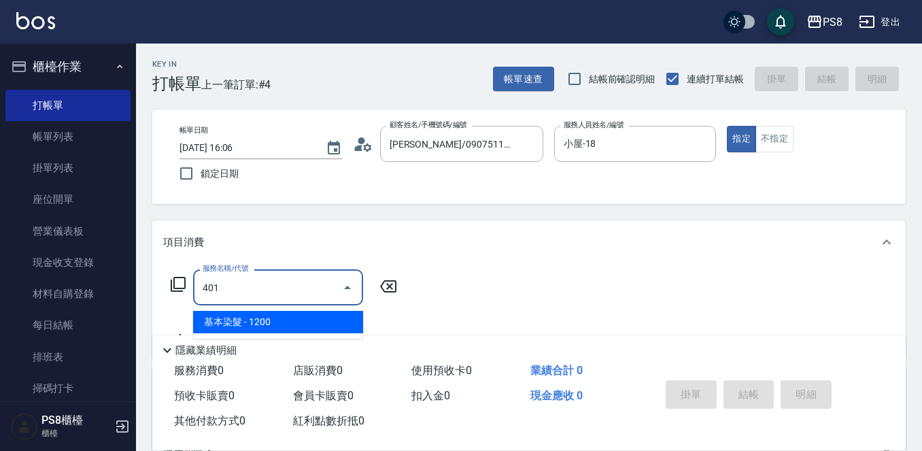
click at [215, 324] on span "基本染髮 - 1200" at bounding box center [278, 322] width 170 height 22
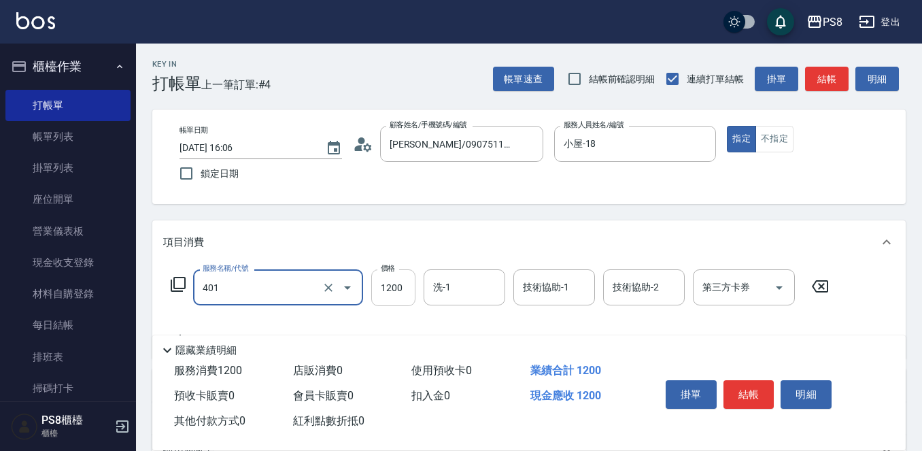
click at [402, 283] on input "1200" at bounding box center [393, 287] width 44 height 37
type input "基本染髮(401)"
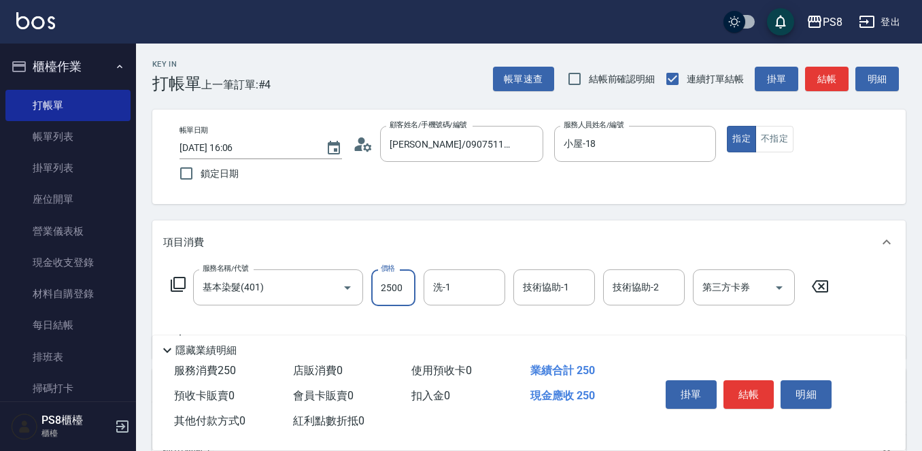
type input "2500"
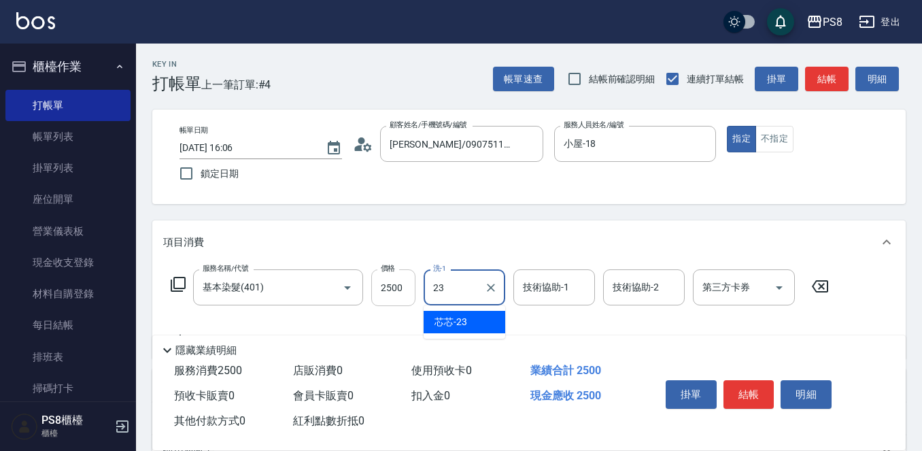
type input "芯芯-23"
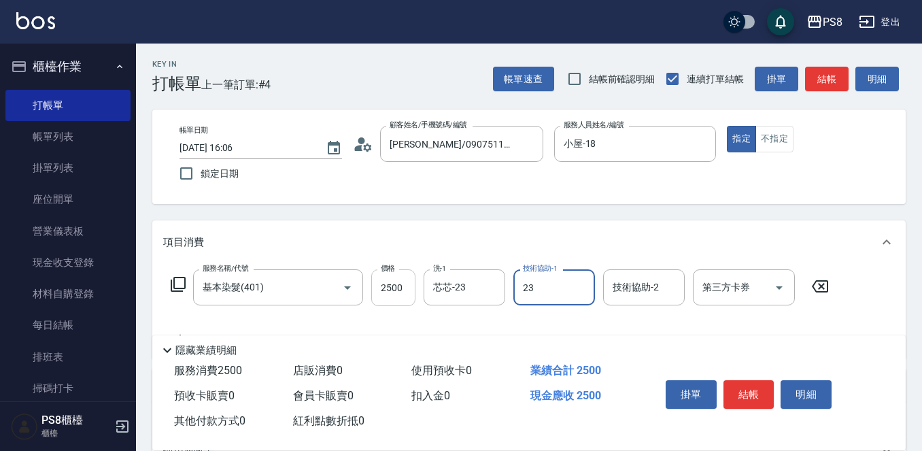
type input "芯芯-23"
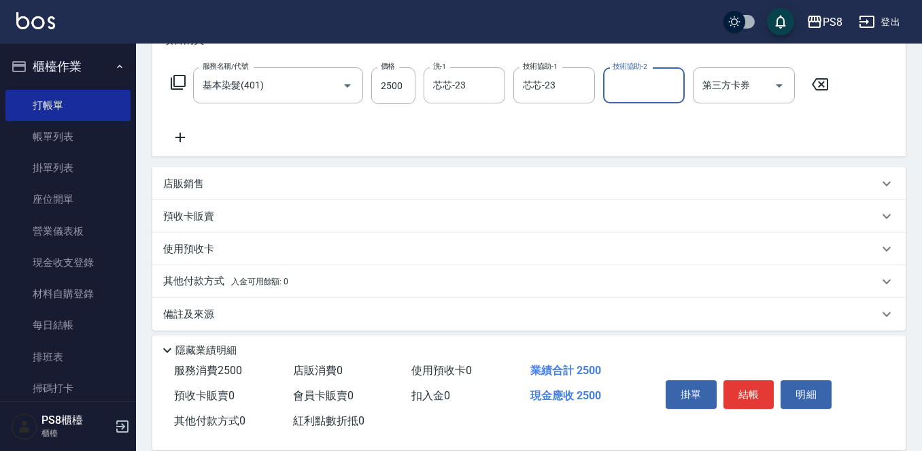
scroll to position [204, 0]
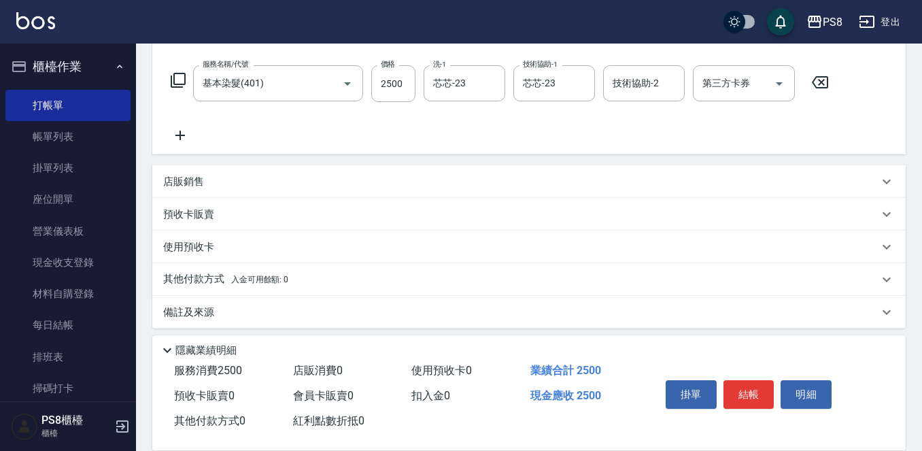
click at [211, 277] on p "其他付款方式 入金可用餘額: 0" at bounding box center [225, 279] width 125 height 15
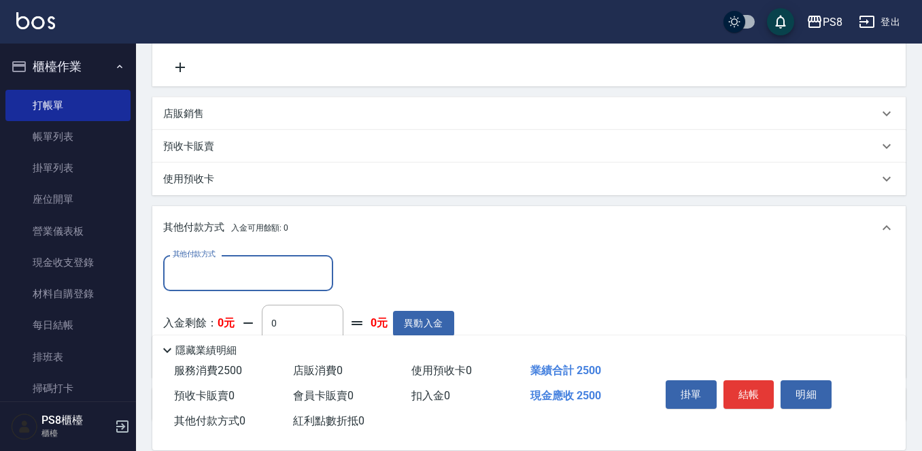
scroll to position [340, 0]
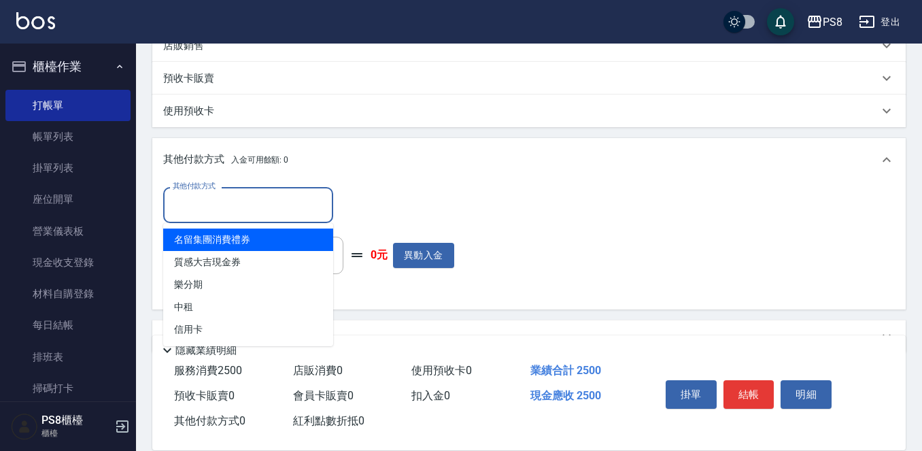
click at [239, 208] on input "其他付款方式" at bounding box center [248, 205] width 158 height 24
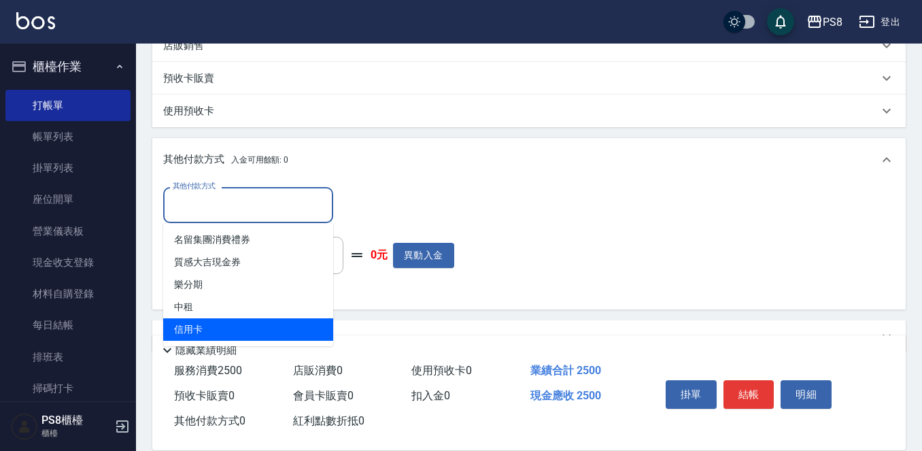
click at [215, 322] on span "信用卡" at bounding box center [248, 329] width 170 height 22
type input "信用卡"
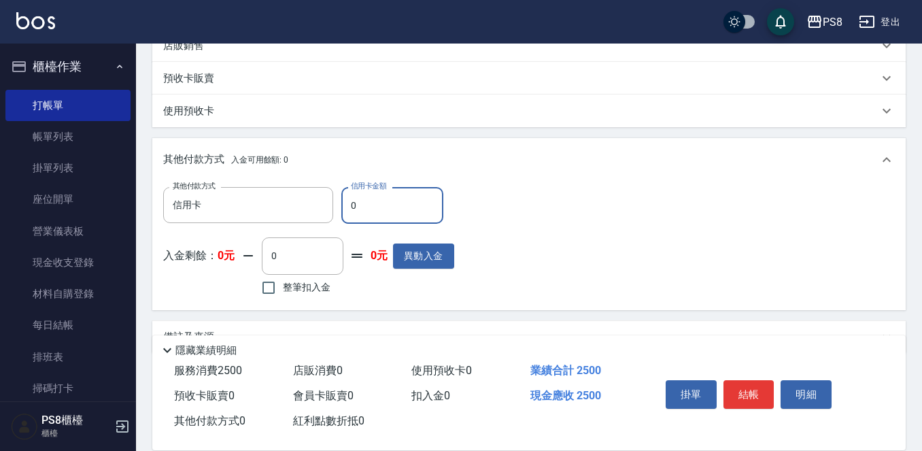
click at [393, 209] on input "0" at bounding box center [392, 205] width 102 height 37
type input "2500"
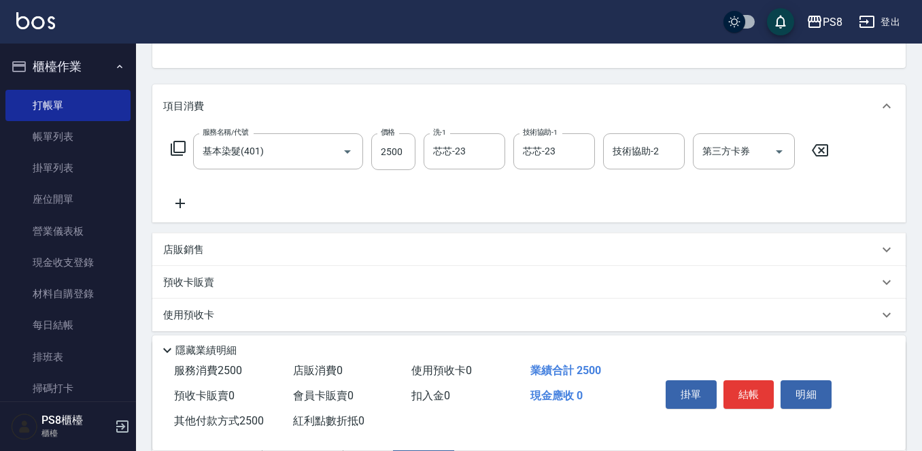
scroll to position [0, 0]
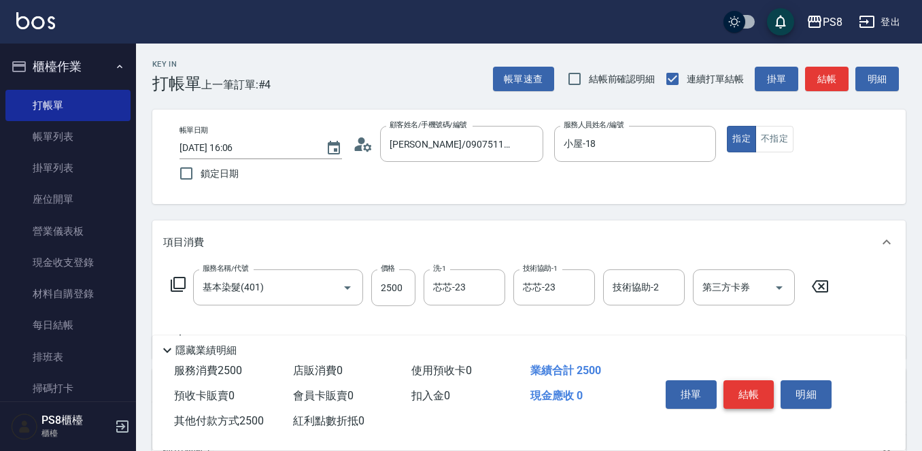
click at [743, 386] on button "結帳" at bounding box center [748, 394] width 51 height 29
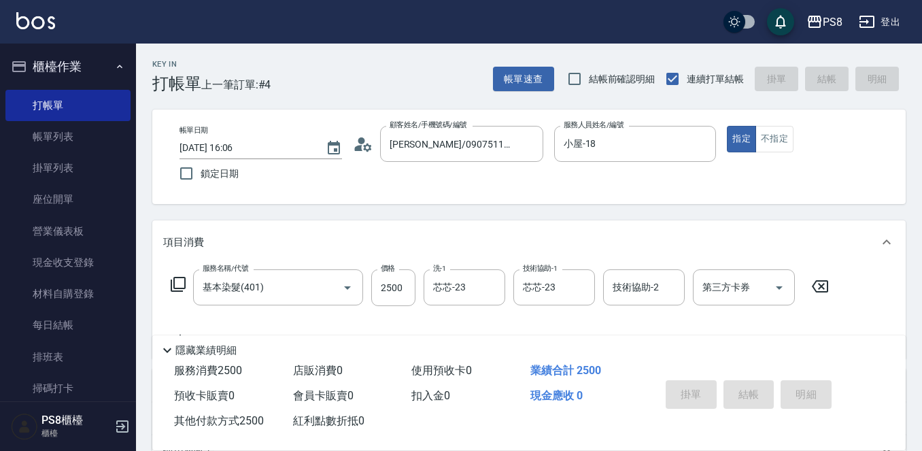
type input "2025/10/14 16:07"
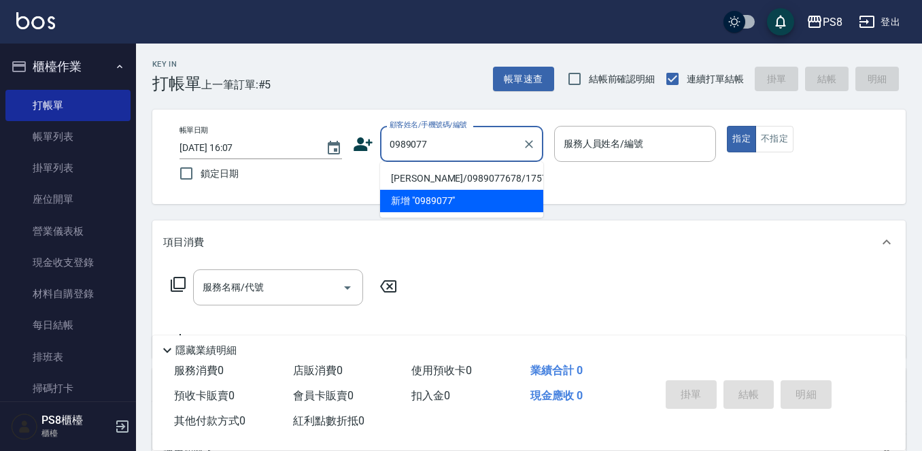
click at [483, 172] on li "潘柏瑞/0989077678/17572" at bounding box center [461, 178] width 163 height 22
type input "潘柏瑞/0989077678/17572"
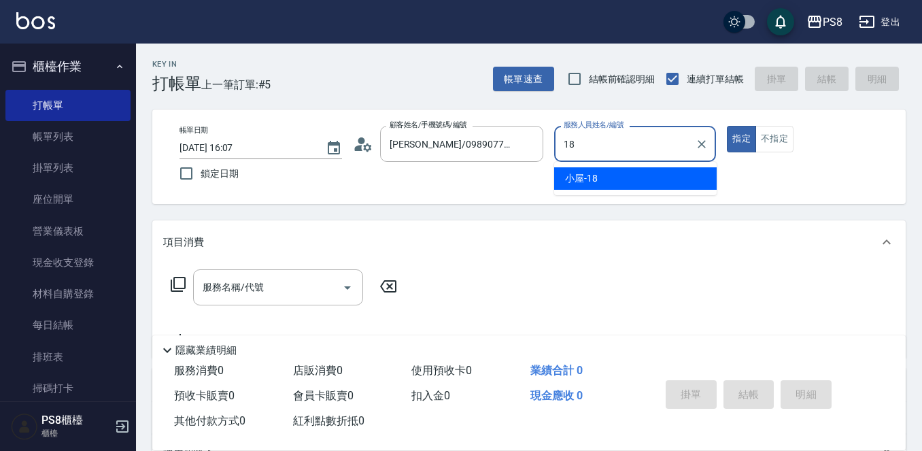
type input "小屋-18"
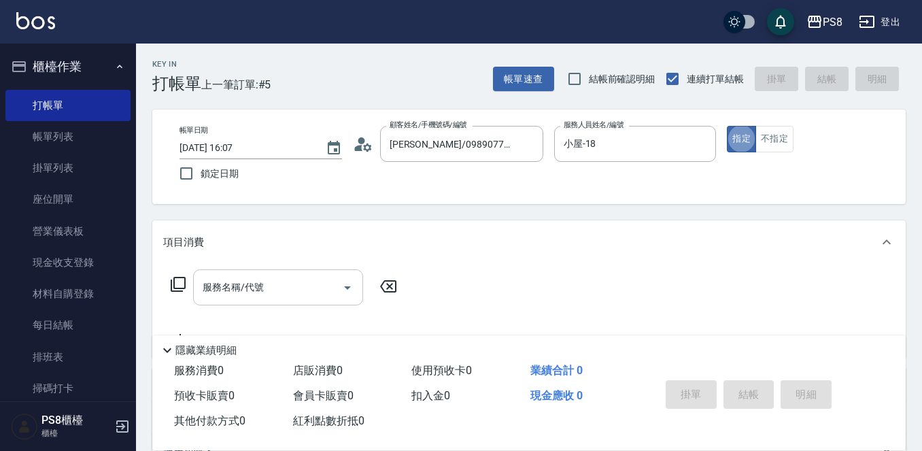
click at [298, 280] on input "服務名稱/代號" at bounding box center [267, 287] width 137 height 24
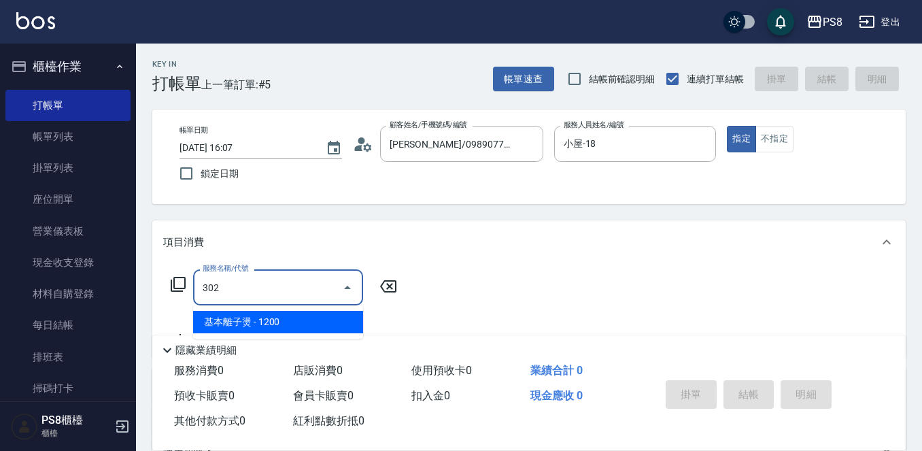
click at [277, 317] on span "基本離子燙 - 1200" at bounding box center [278, 322] width 170 height 22
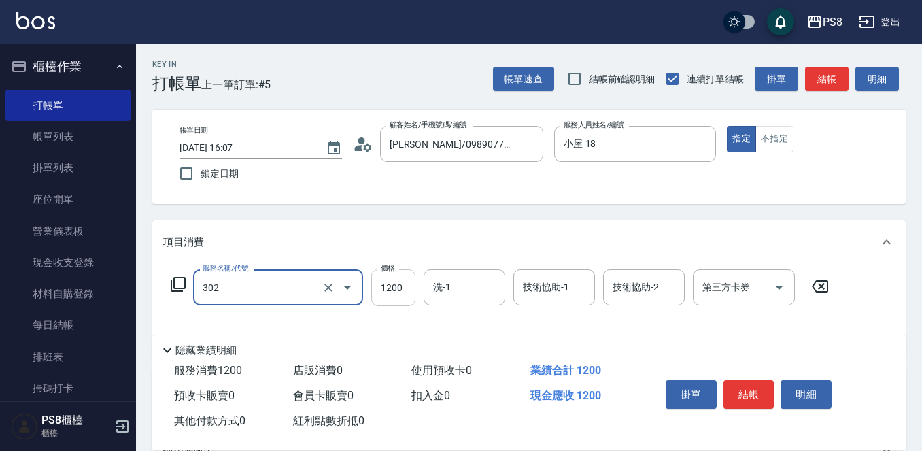
type input "基本離子燙(302)"
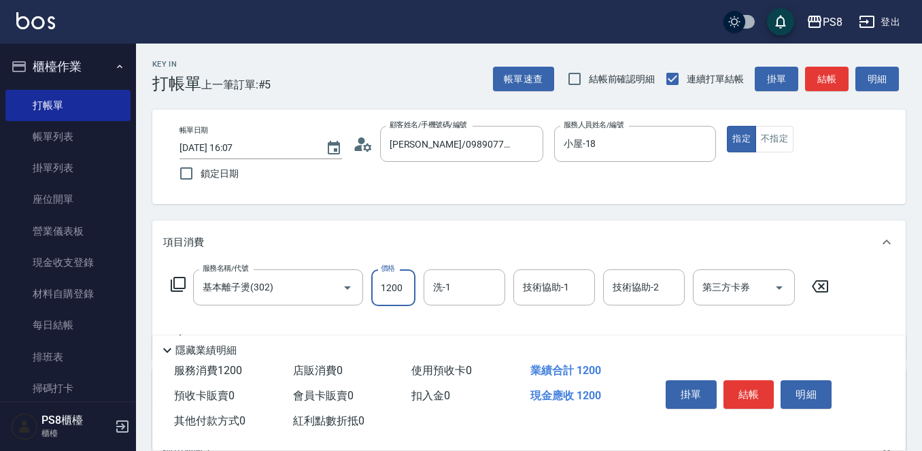
click at [389, 291] on input "1200" at bounding box center [393, 287] width 44 height 37
type input "3000"
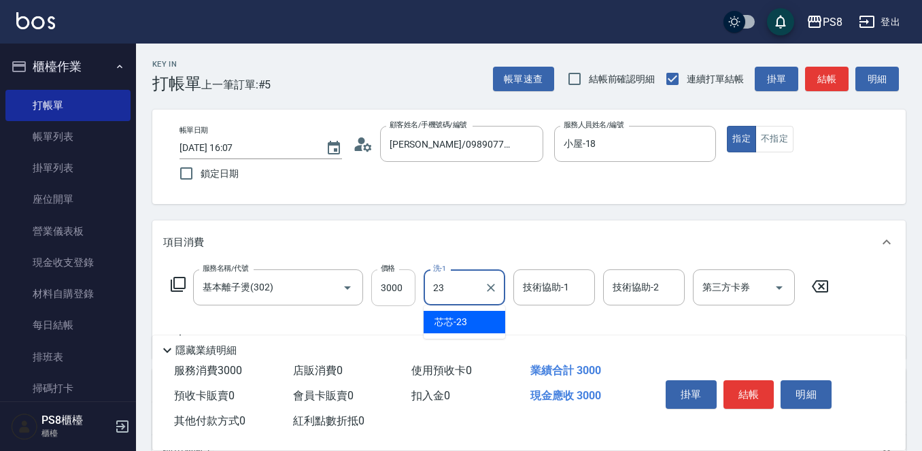
type input "芯芯-23"
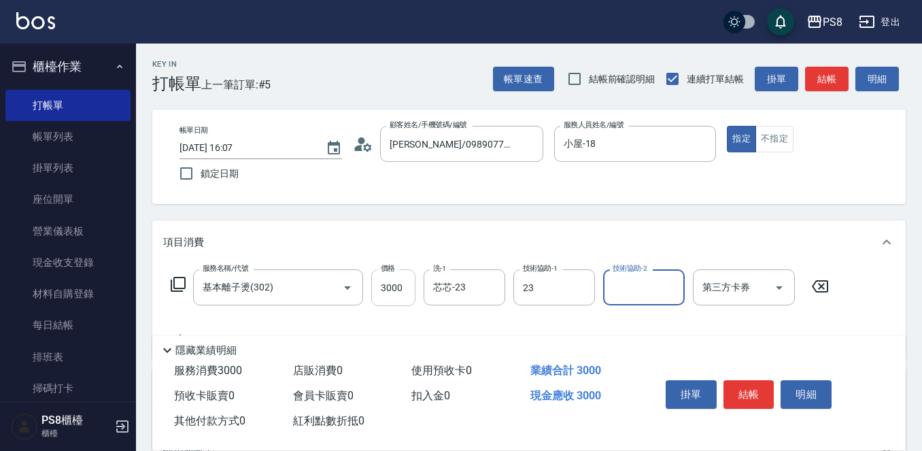
type input "芯芯-23"
click at [746, 385] on button "結帳" at bounding box center [748, 394] width 51 height 29
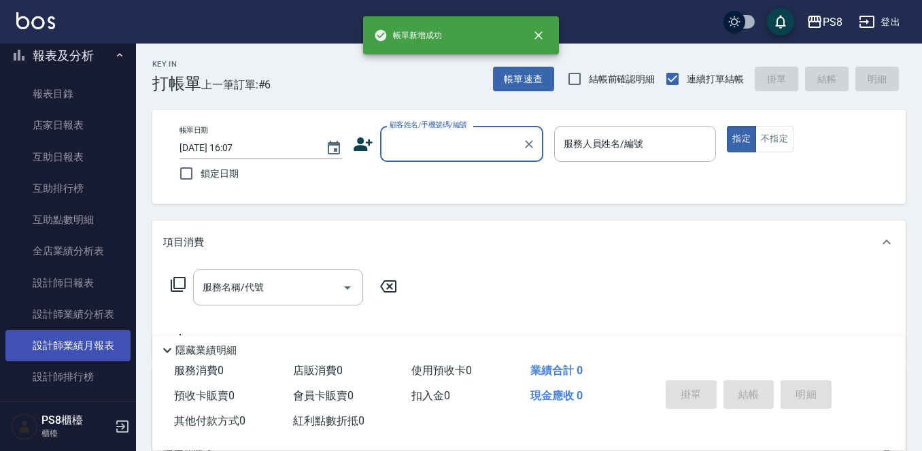
scroll to position [408, 0]
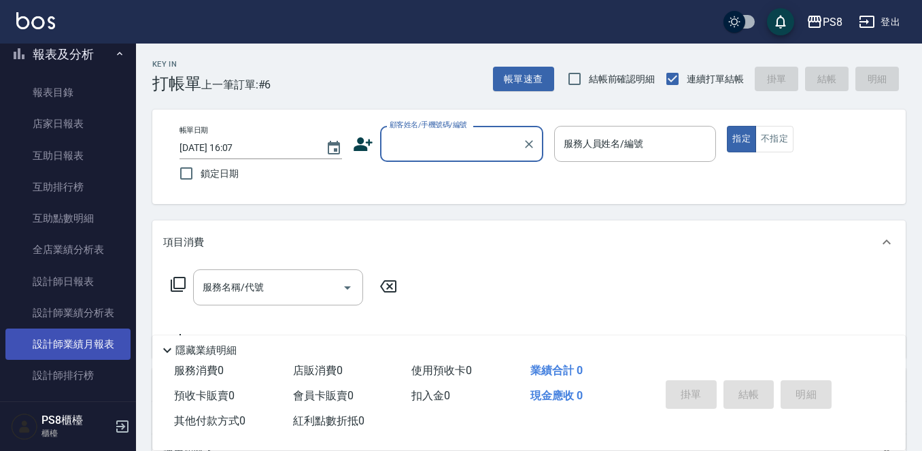
click at [84, 336] on link "設計師業績月報表" at bounding box center [67, 343] width 125 height 31
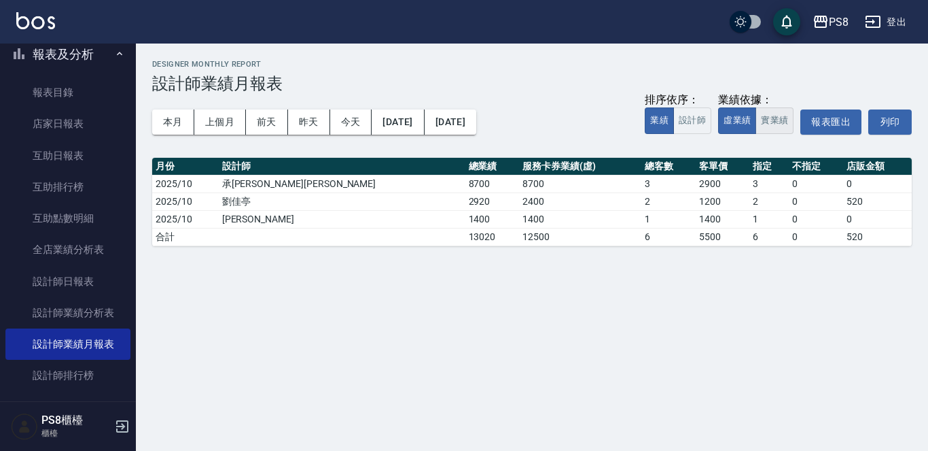
click at [782, 124] on button "實業績" at bounding box center [775, 120] width 38 height 27
click at [173, 122] on button "本月" at bounding box center [173, 121] width 42 height 25
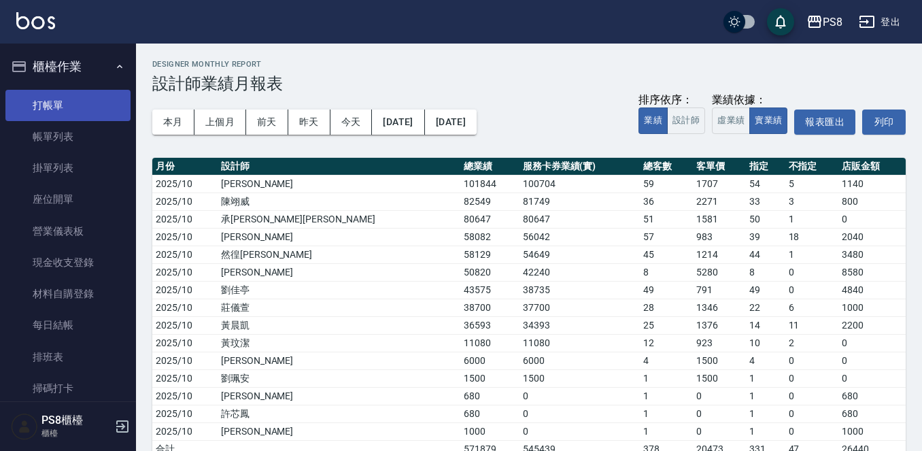
click at [71, 100] on link "打帳單" at bounding box center [67, 105] width 125 height 31
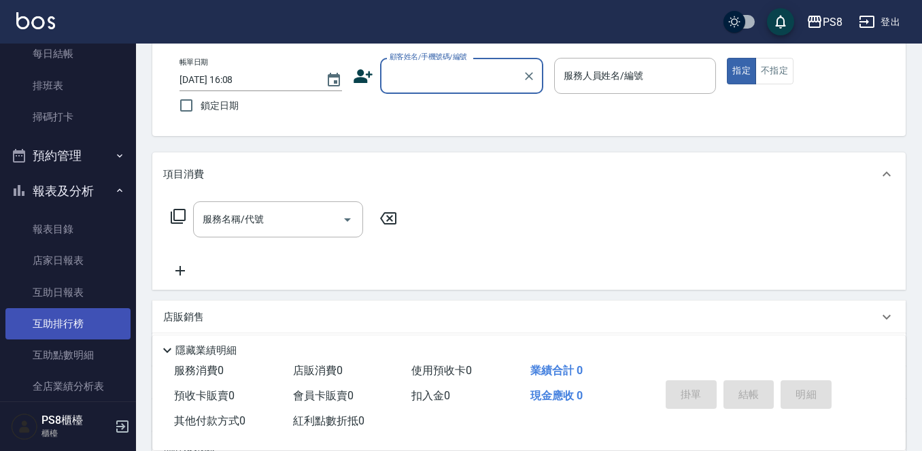
scroll to position [272, 0]
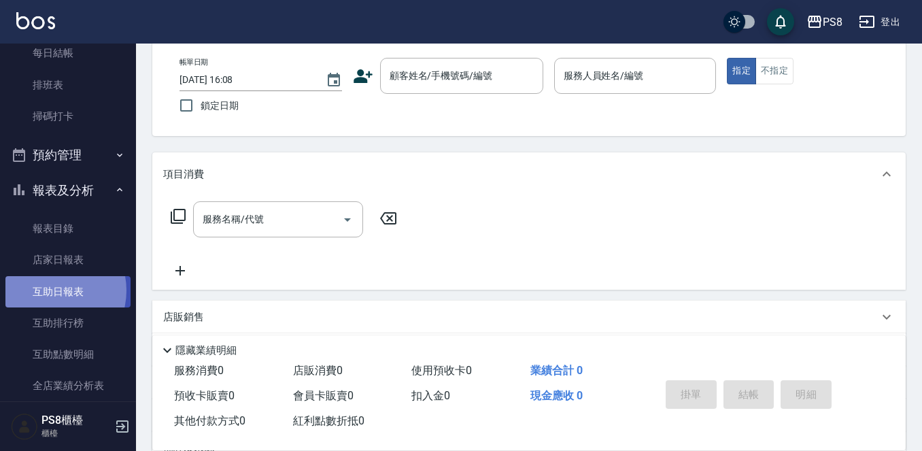
click at [49, 290] on link "互助日報表" at bounding box center [67, 291] width 125 height 31
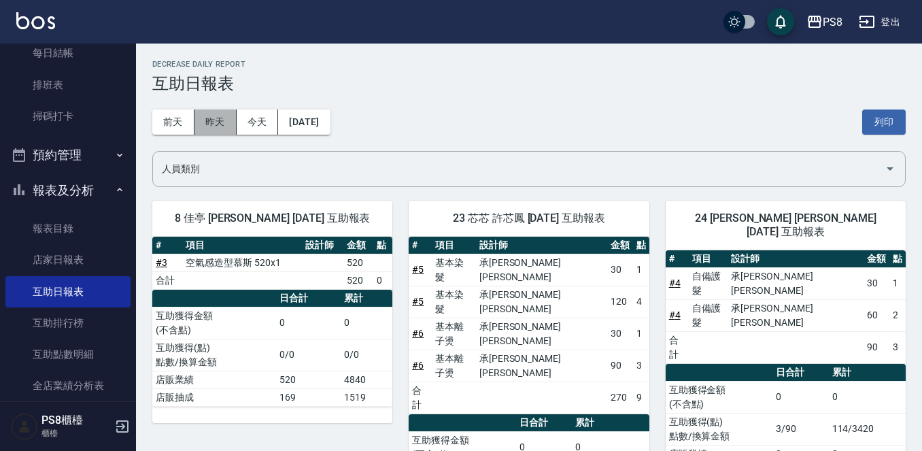
click at [214, 132] on button "昨天" at bounding box center [215, 121] width 42 height 25
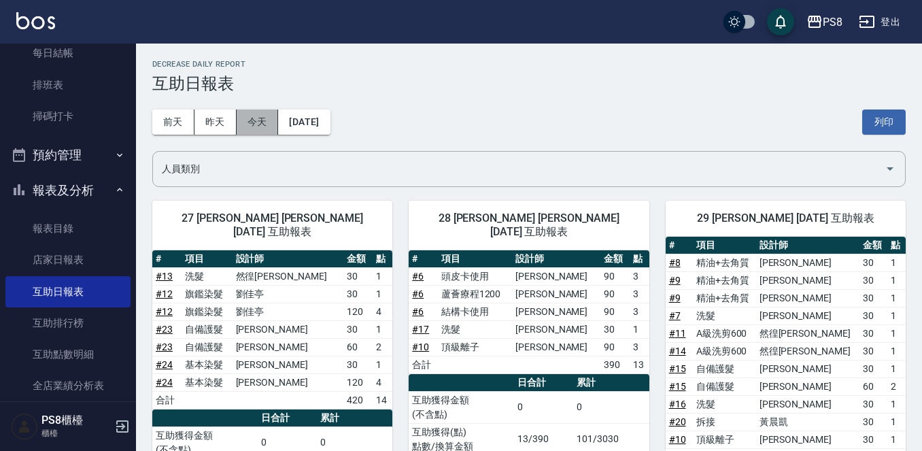
click at [258, 117] on button "今天" at bounding box center [258, 121] width 42 height 25
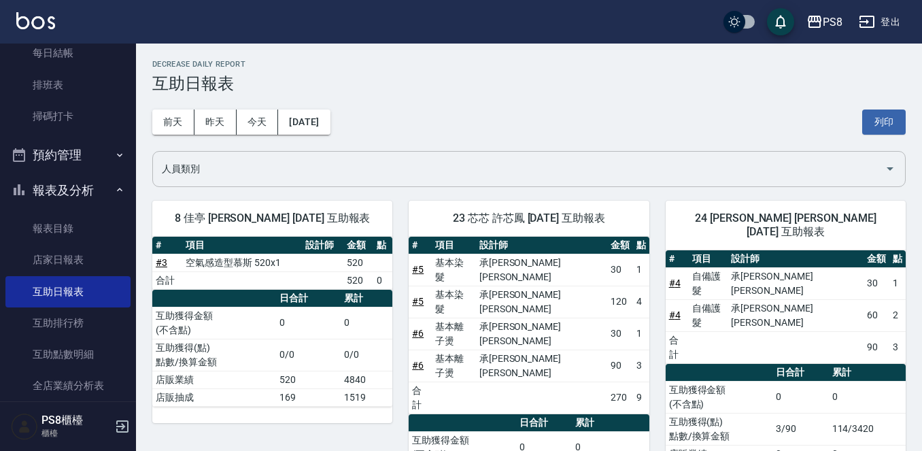
click at [638, 154] on div "人員類別" at bounding box center [528, 169] width 753 height 36
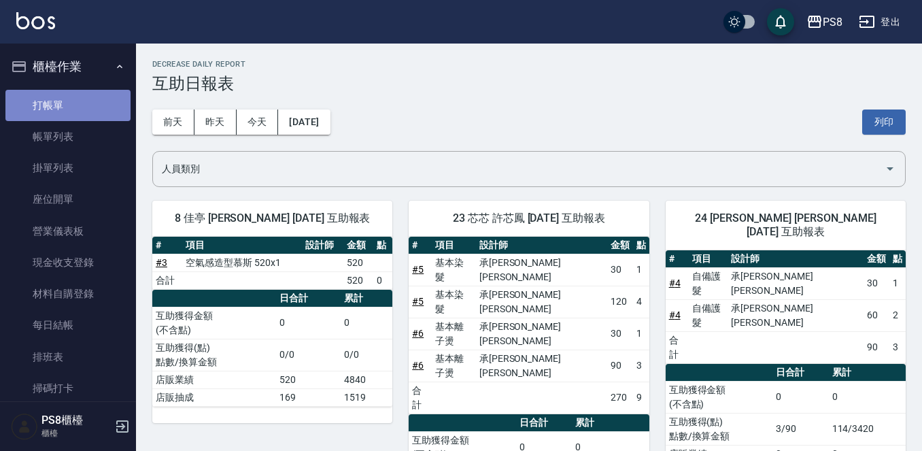
click at [71, 104] on link "打帳單" at bounding box center [67, 105] width 125 height 31
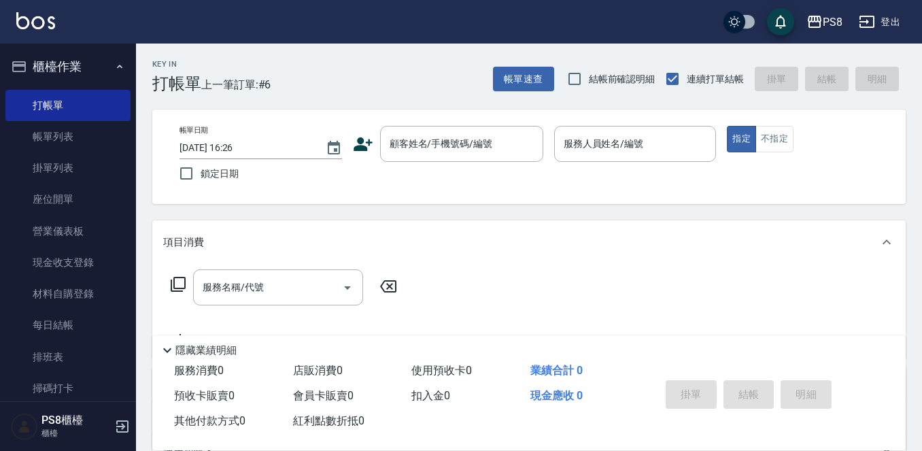
click at [579, 192] on div "帳單日期 2025/10/14 16:26 鎖定日期 顧客姓名/手機號碼/編號 顧客姓名/手機號碼/編號 服務人員姓名/編號 服務人員姓名/編號 指定 不指定" at bounding box center [528, 156] width 753 height 94
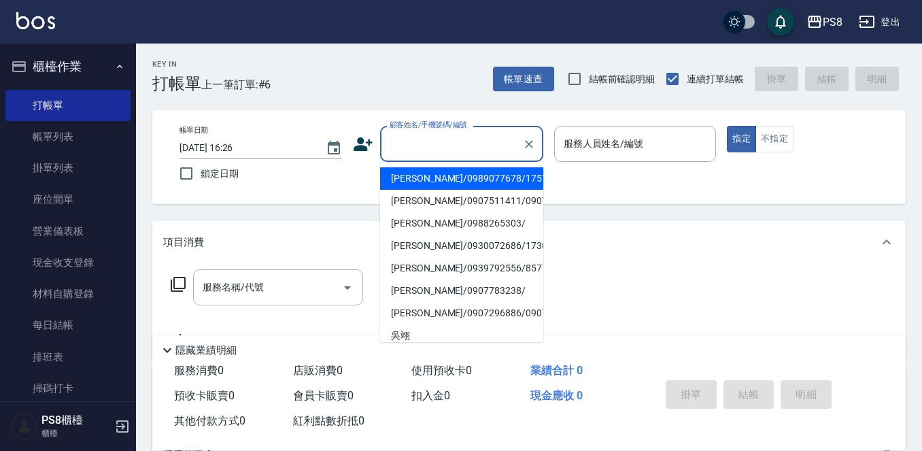
click at [513, 146] on input "顧客姓名/手機號碼/編號" at bounding box center [451, 144] width 130 height 24
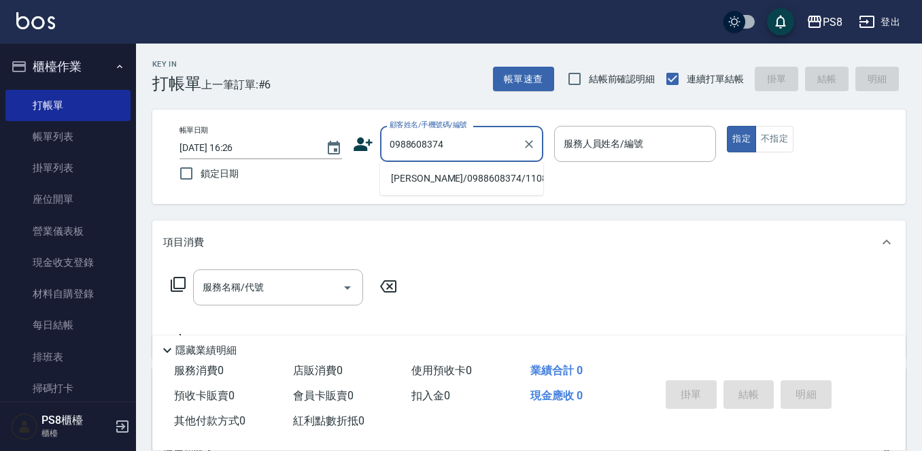
type input "林姿瑩/0988608374/11084"
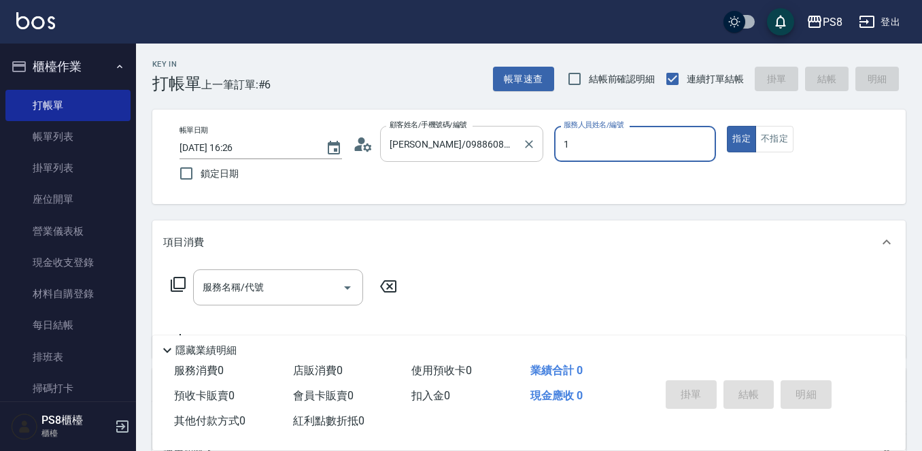
type input "B.K-1"
type button "true"
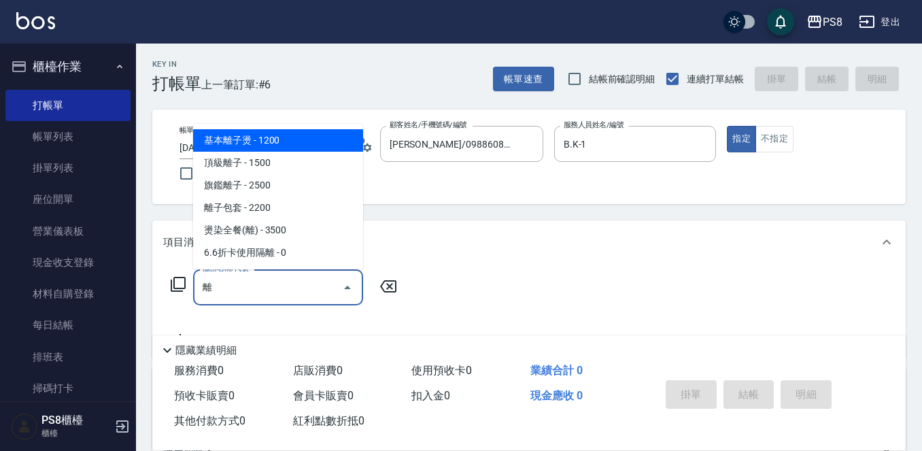
click at [256, 140] on span "基本離子燙 - 1200" at bounding box center [278, 140] width 170 height 22
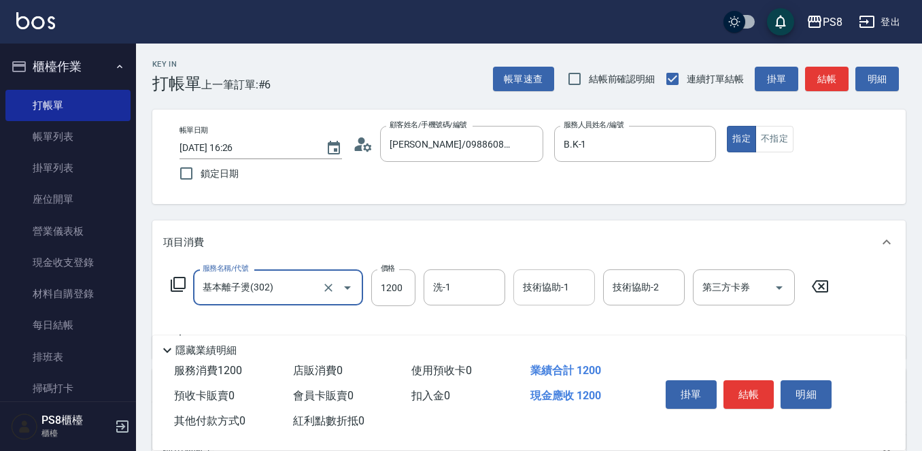
type input "基本離子燙(302)"
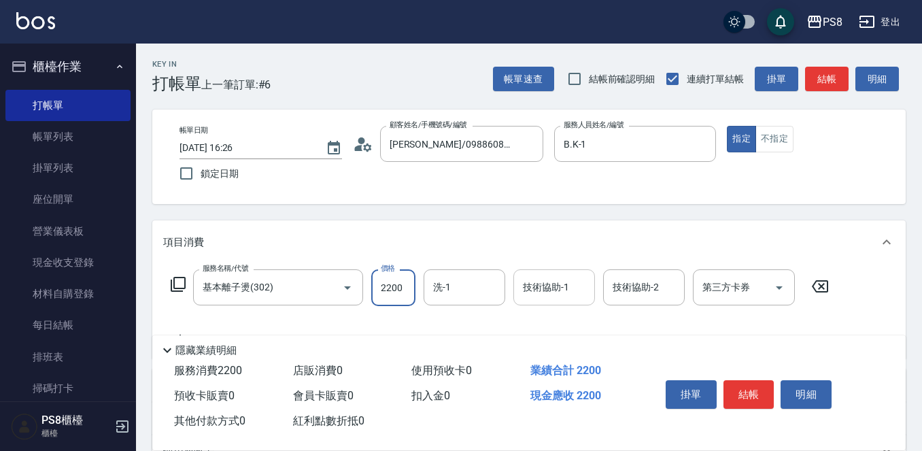
type input "2200"
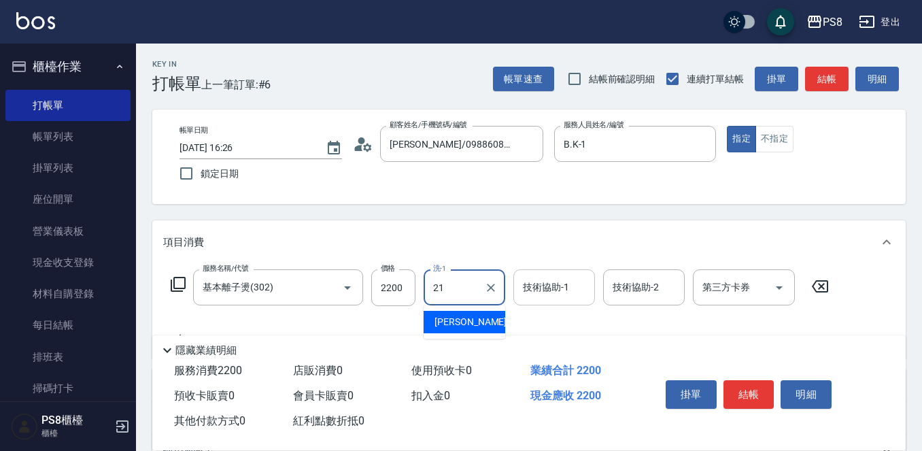
type input "趙宇文-21"
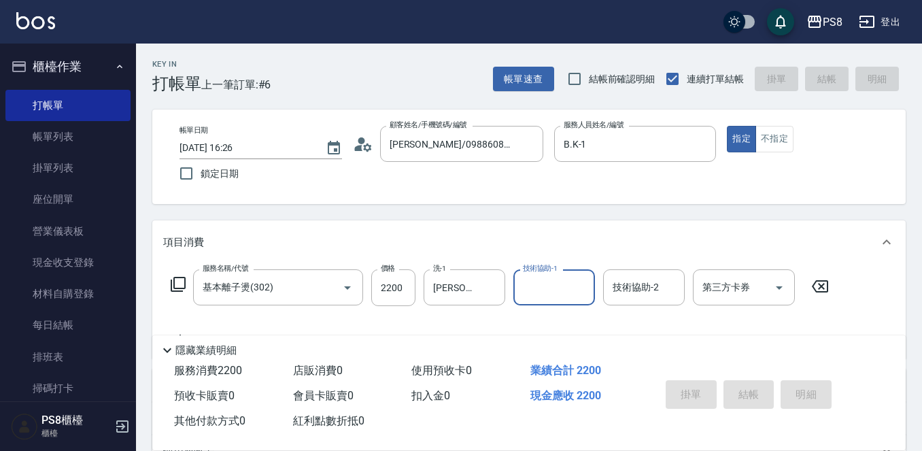
type input "2025/10/14 16:27"
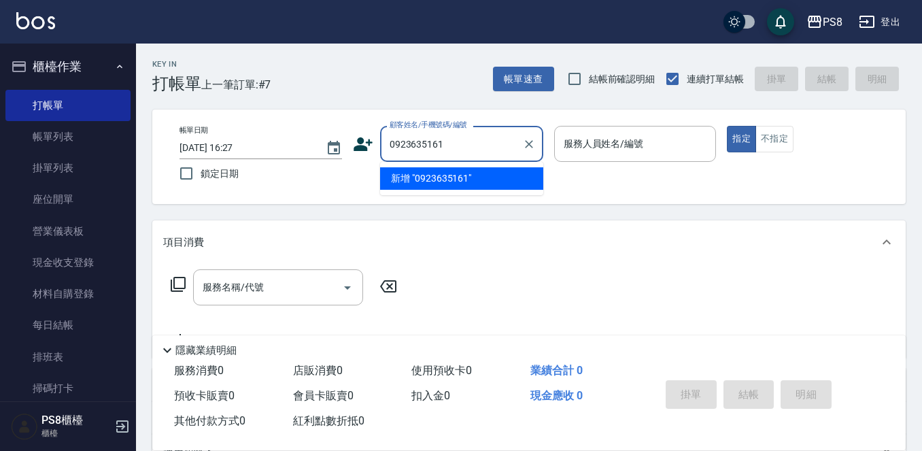
type input "0923635161"
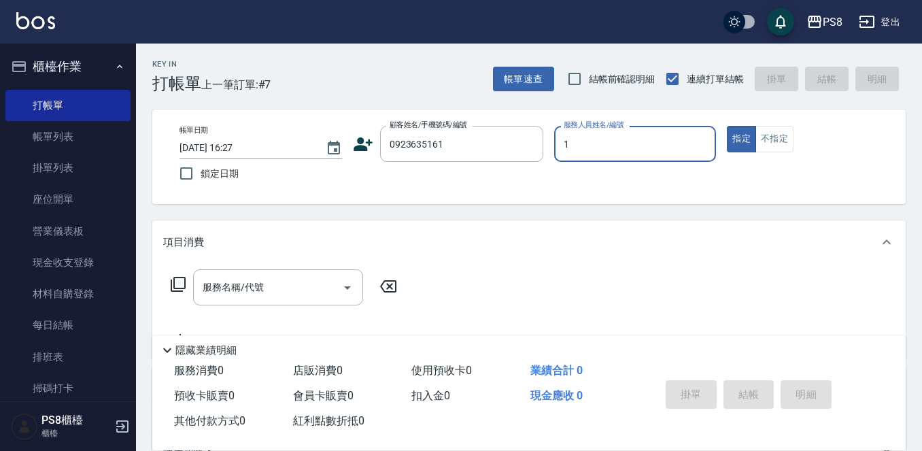
type input "B.K-1"
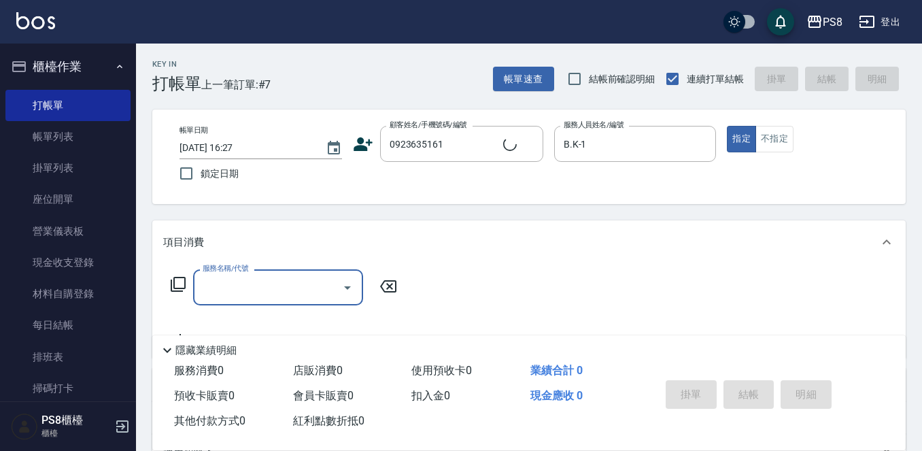
type input "吳幸蓉/0923635161/11085"
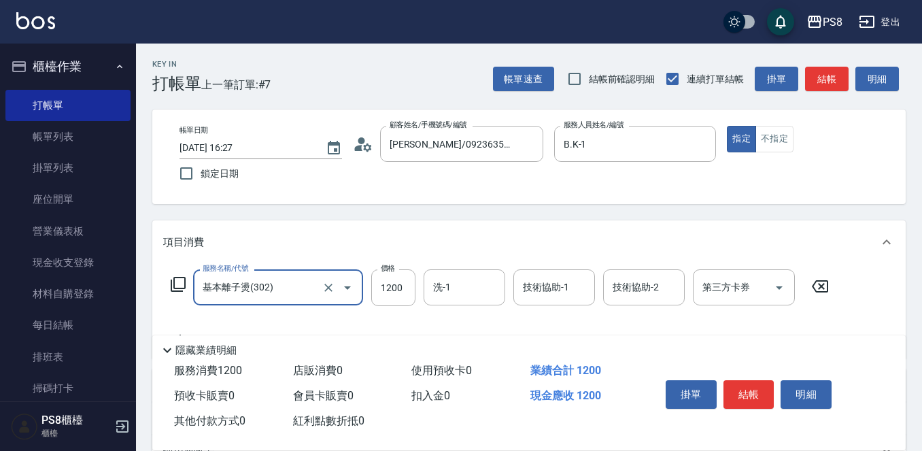
type input "基本離子燙(302)"
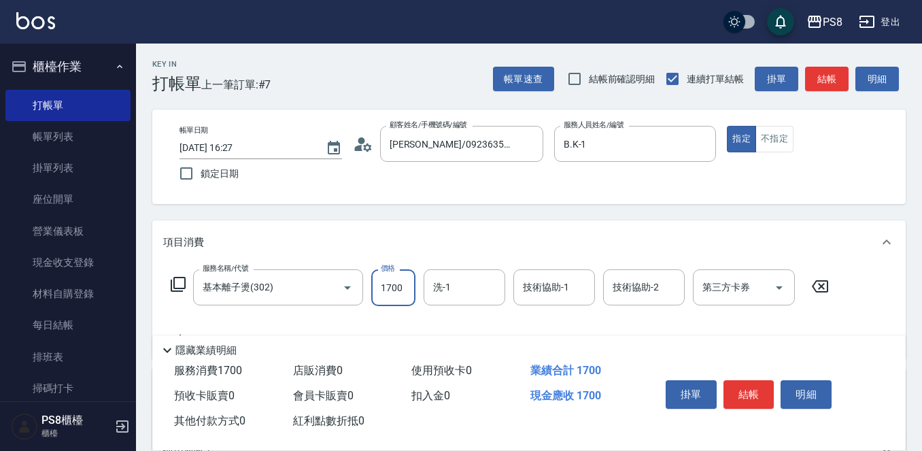
type input "1700"
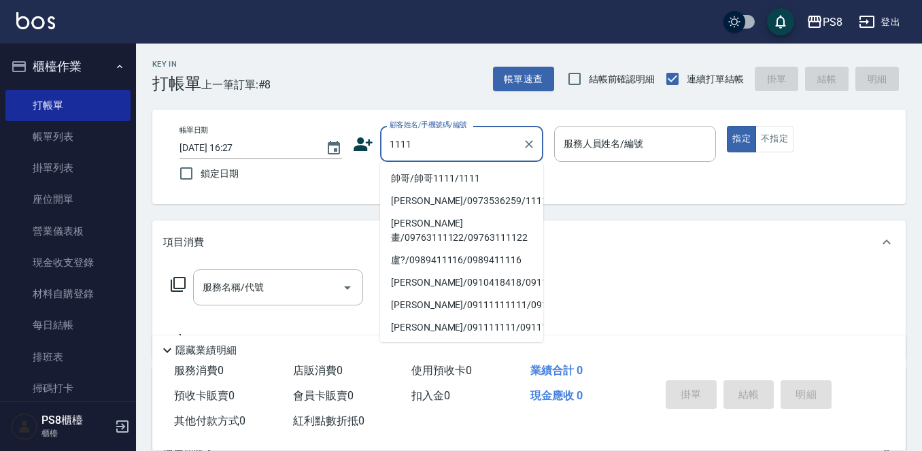
type input "帥哥/帥哥1111/1111"
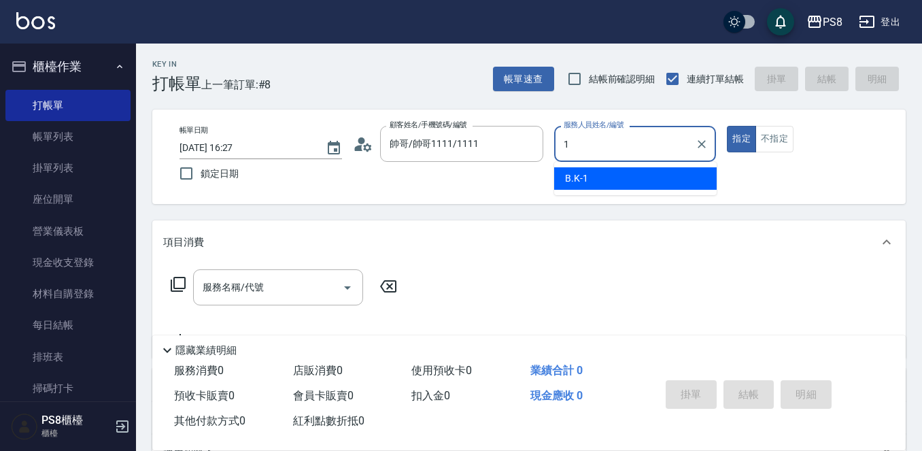
type input "B.K-1"
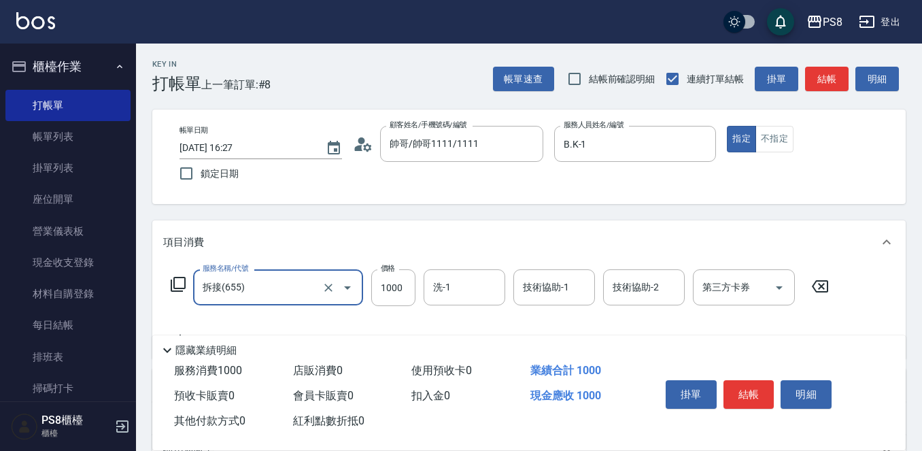
type input "拆接(655)"
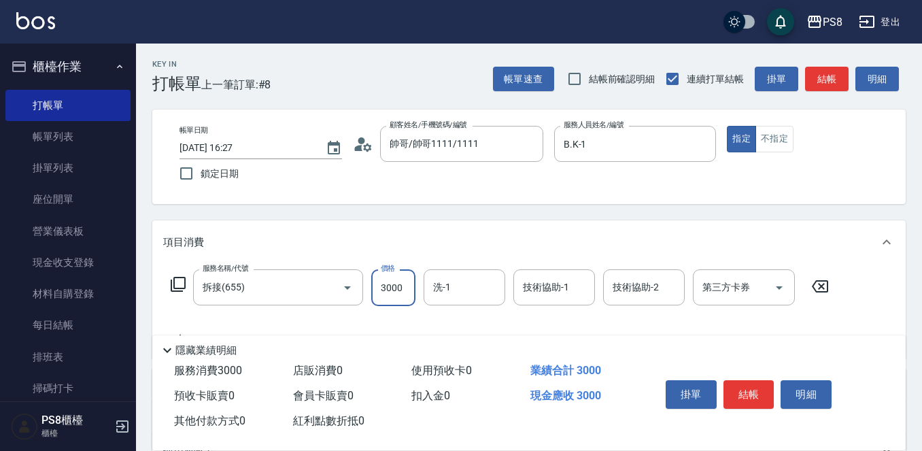
type input "3000"
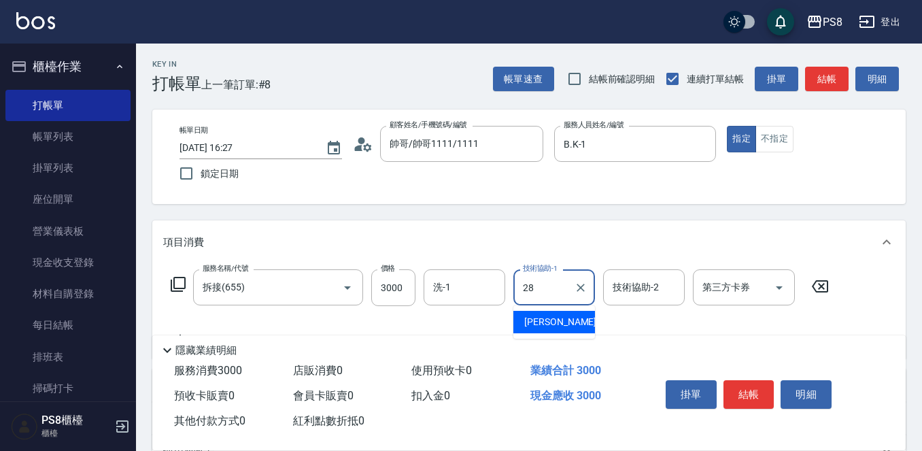
type input "姵蓁-28"
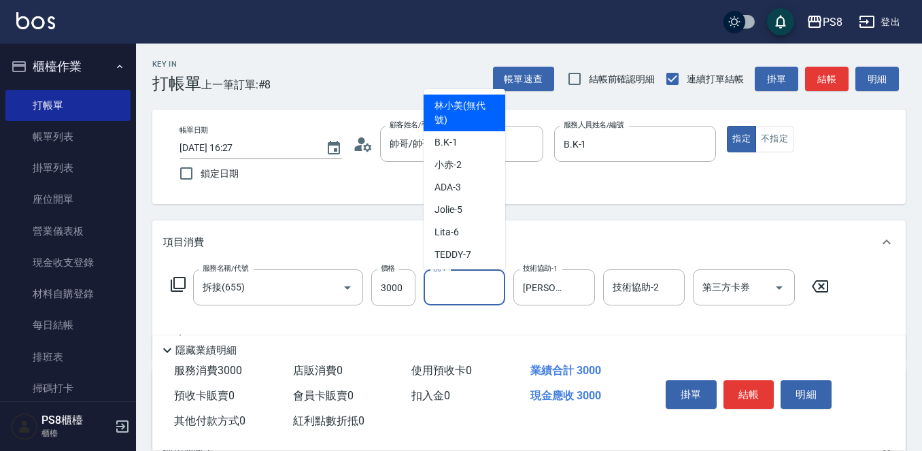
click at [458, 298] on input "洗-1" at bounding box center [464, 287] width 69 height 24
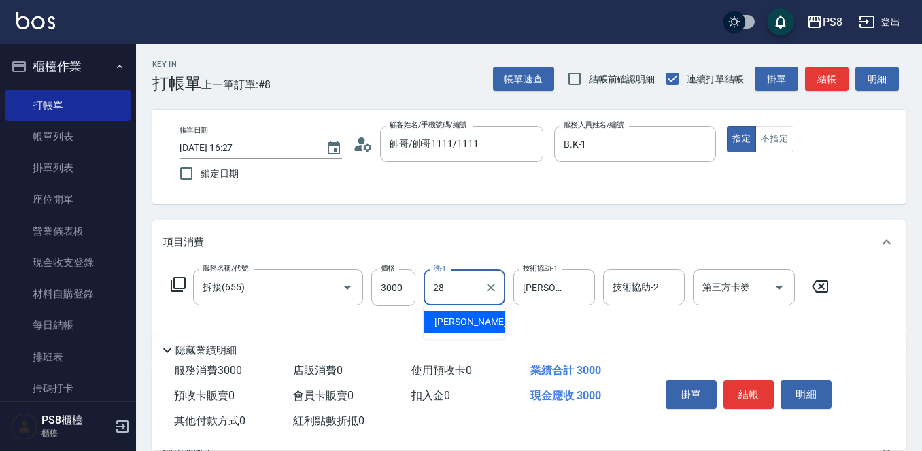
type input "姵蓁-28"
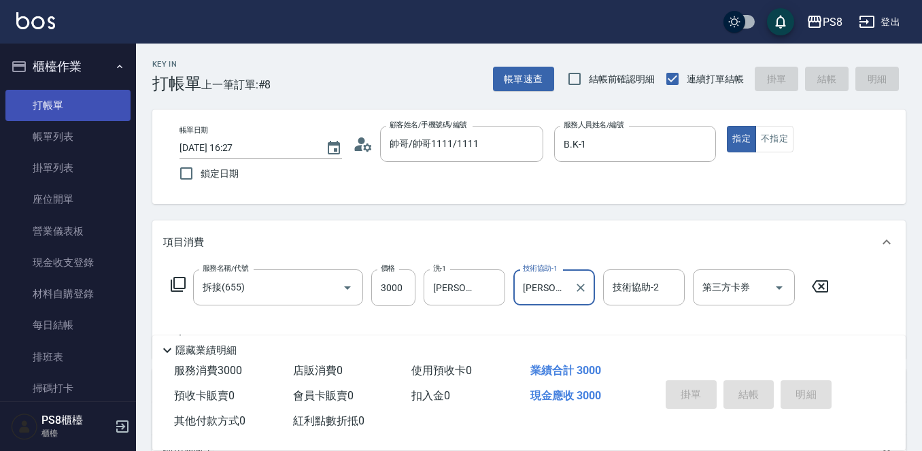
type input "2025/10/14 16:29"
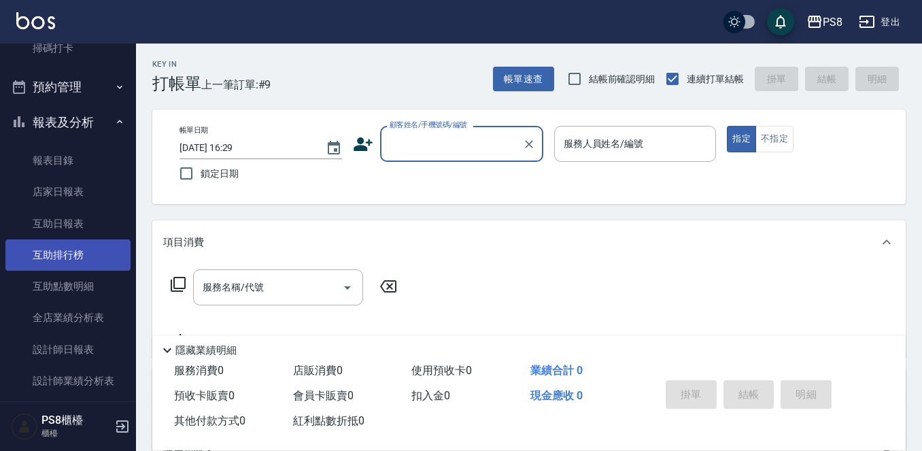
scroll to position [544, 0]
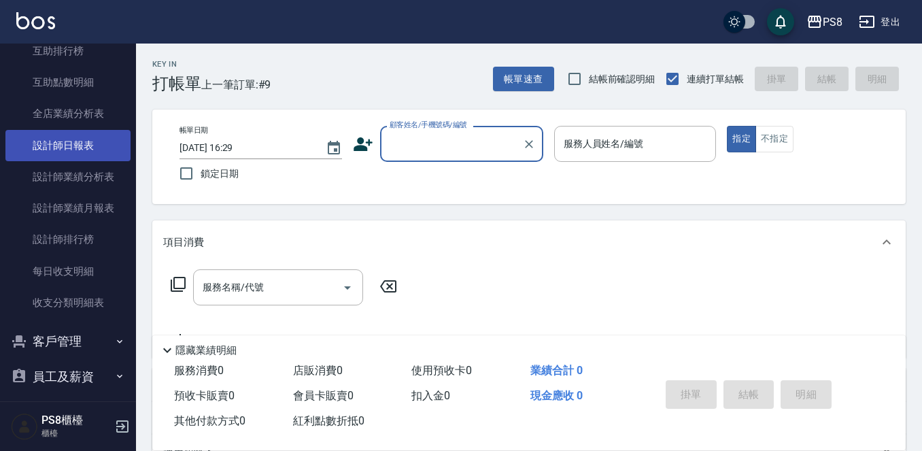
click at [78, 147] on link "設計師日報表" at bounding box center [67, 145] width 125 height 31
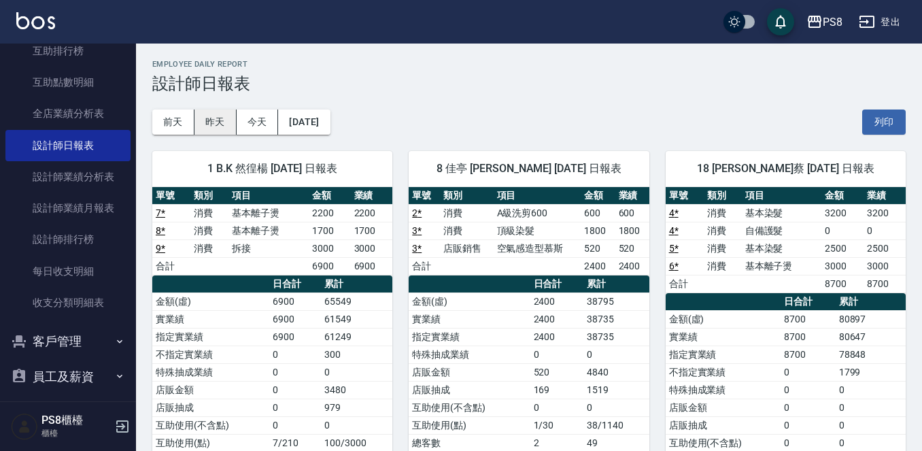
click at [208, 116] on button "昨天" at bounding box center [215, 121] width 42 height 25
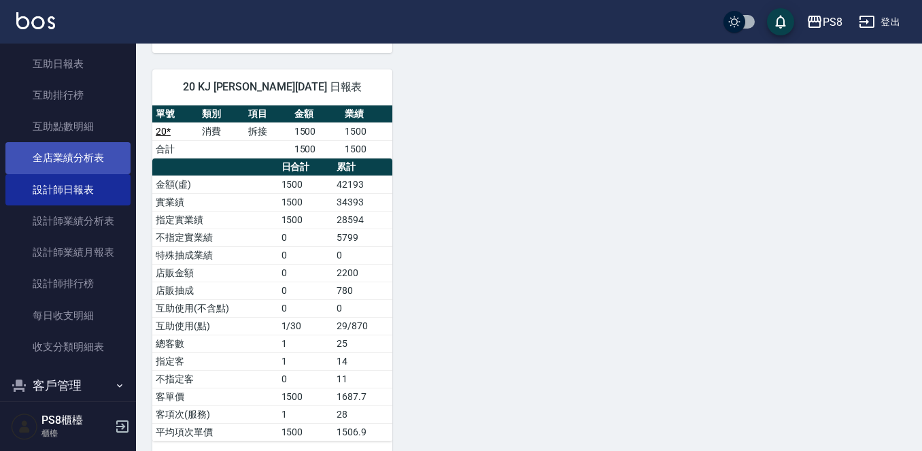
scroll to position [476, 0]
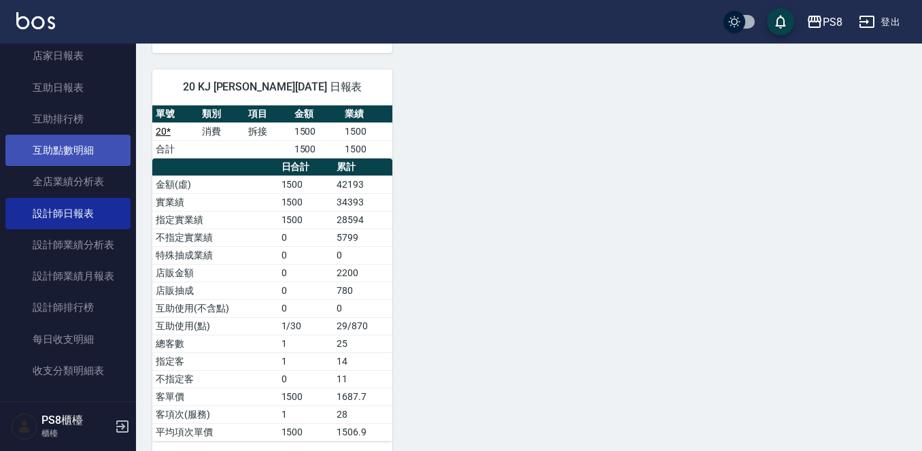
click at [83, 153] on link "互助點數明細" at bounding box center [67, 150] width 125 height 31
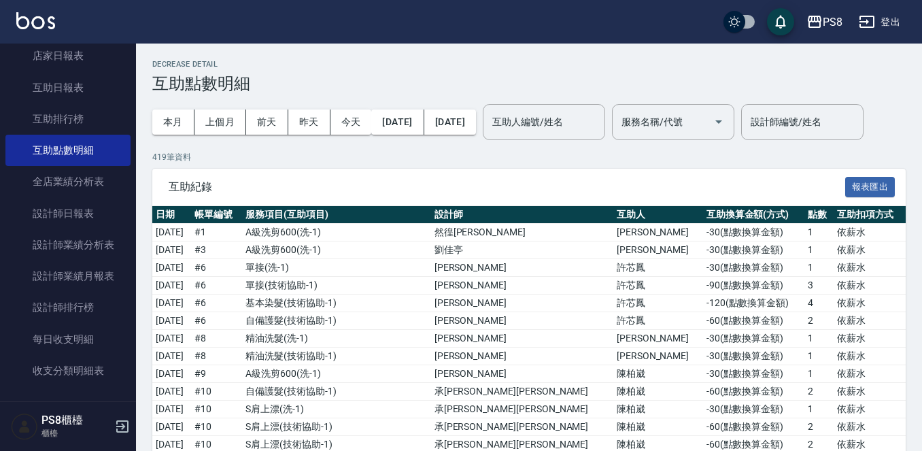
click at [667, 206] on div "互助紀錄 報表匯出" at bounding box center [528, 187] width 753 height 37
click at [666, 206] on div "互助紀錄 報表匯出" at bounding box center [528, 187] width 753 height 37
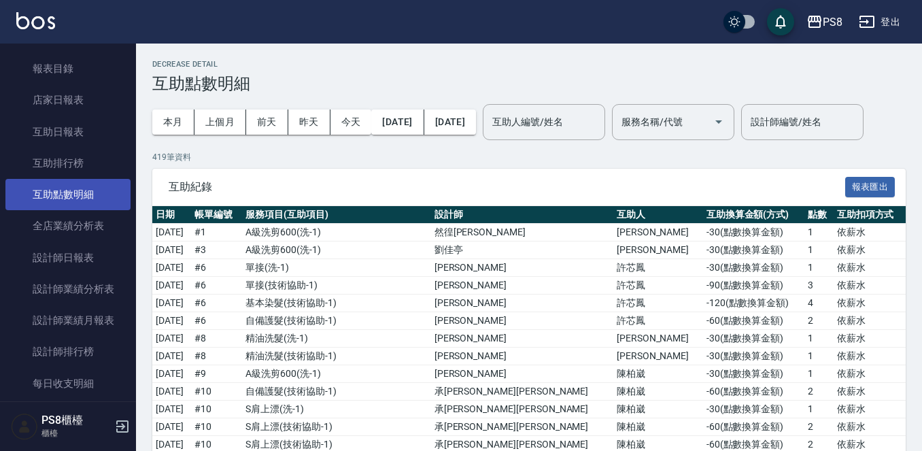
scroll to position [408, 0]
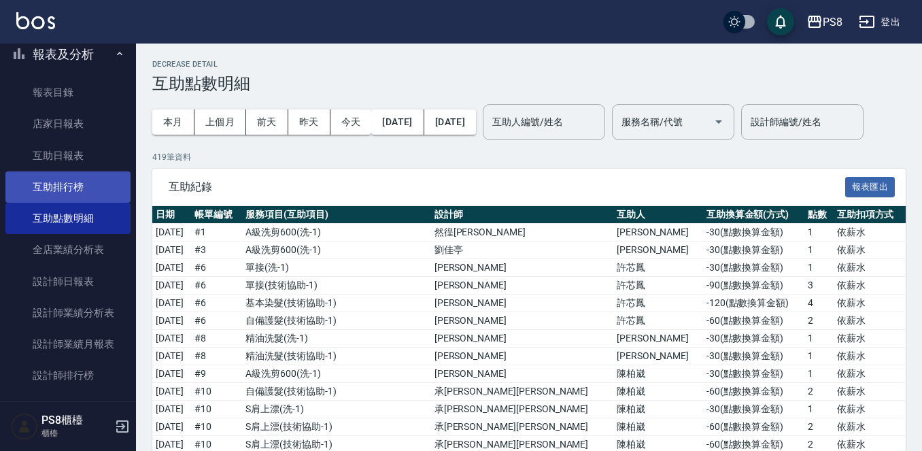
click at [74, 195] on link "互助排行榜" at bounding box center [67, 186] width 125 height 31
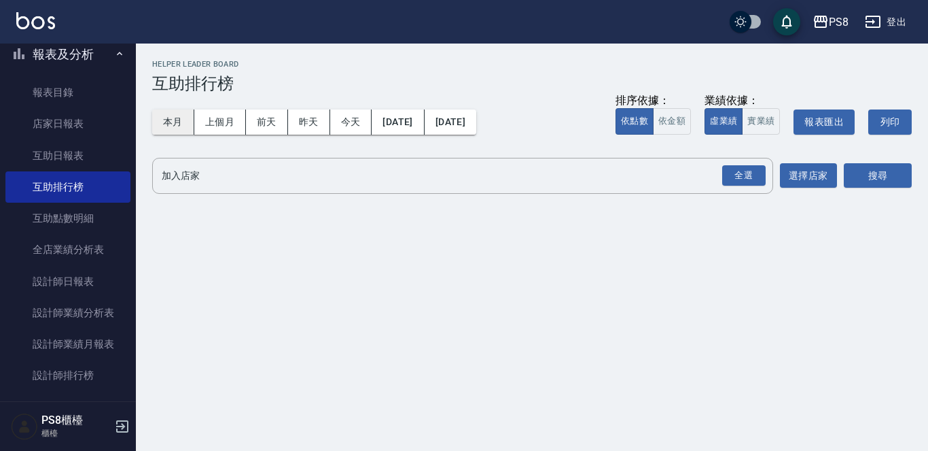
click at [172, 116] on button "本月" at bounding box center [173, 121] width 42 height 25
click at [751, 125] on button "實業績" at bounding box center [761, 121] width 38 height 27
click at [753, 173] on div "全選" at bounding box center [743, 175] width 43 height 21
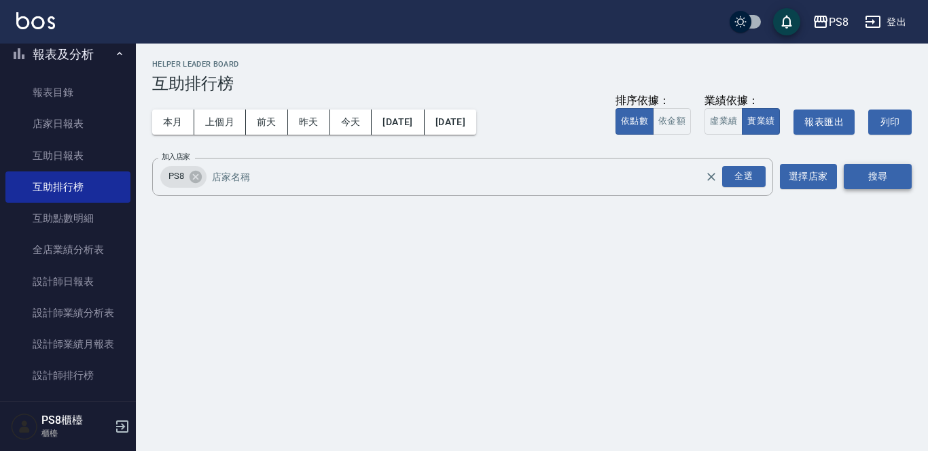
click at [879, 184] on button "搜尋" at bounding box center [878, 176] width 68 height 25
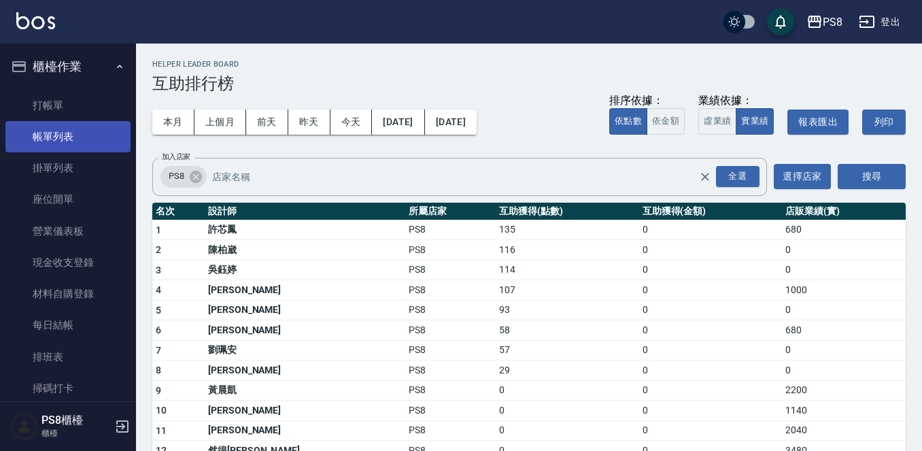
click at [80, 126] on link "帳單列表" at bounding box center [67, 136] width 125 height 31
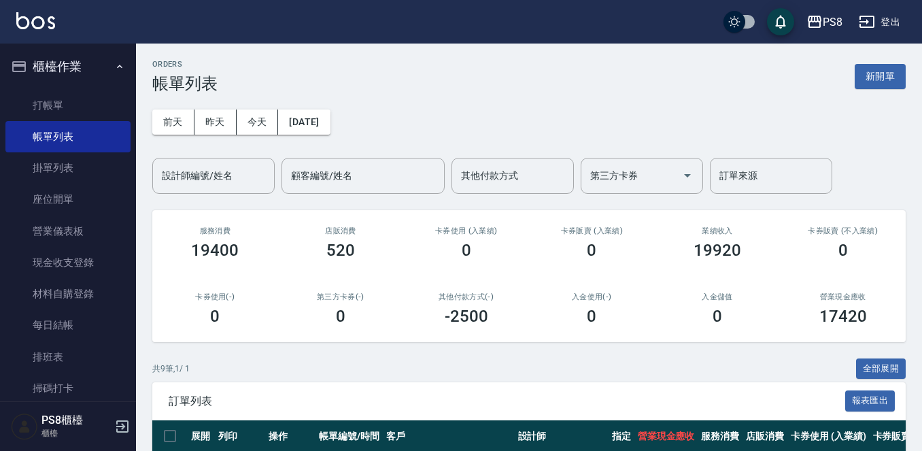
scroll to position [360, 0]
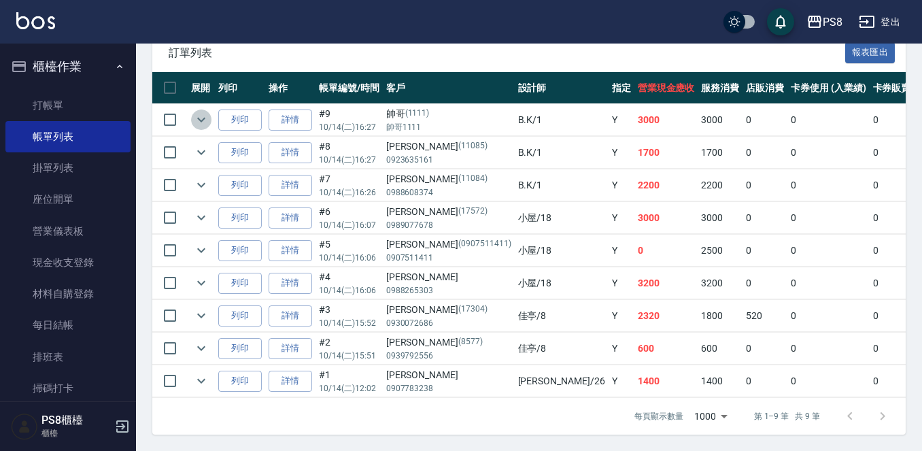
click at [194, 111] on icon "expand row" at bounding box center [201, 119] width 16 height 16
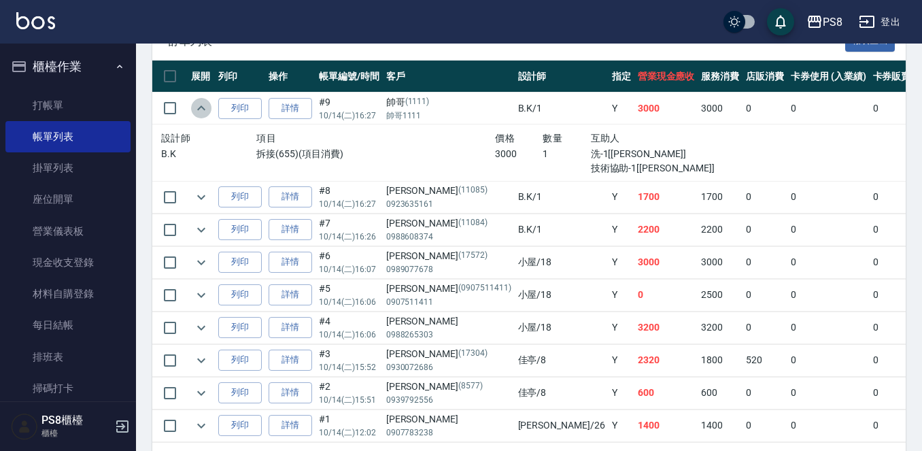
click at [196, 103] on icon "expand row" at bounding box center [201, 108] width 16 height 16
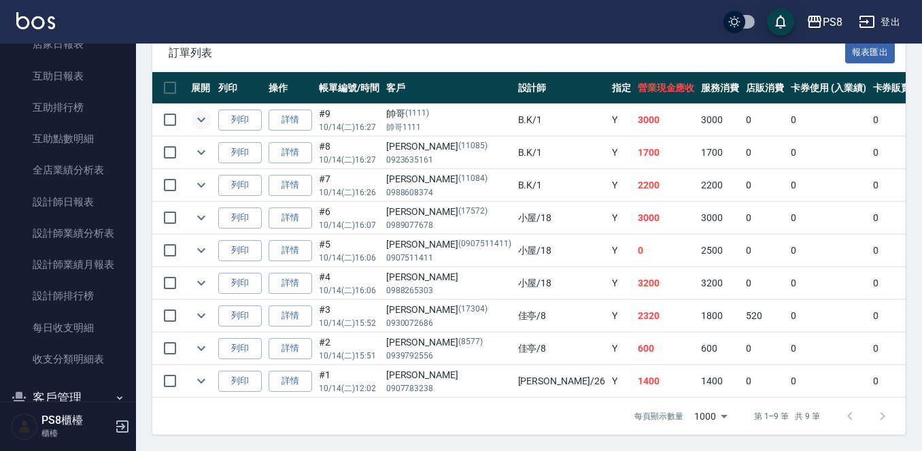
scroll to position [612, 0]
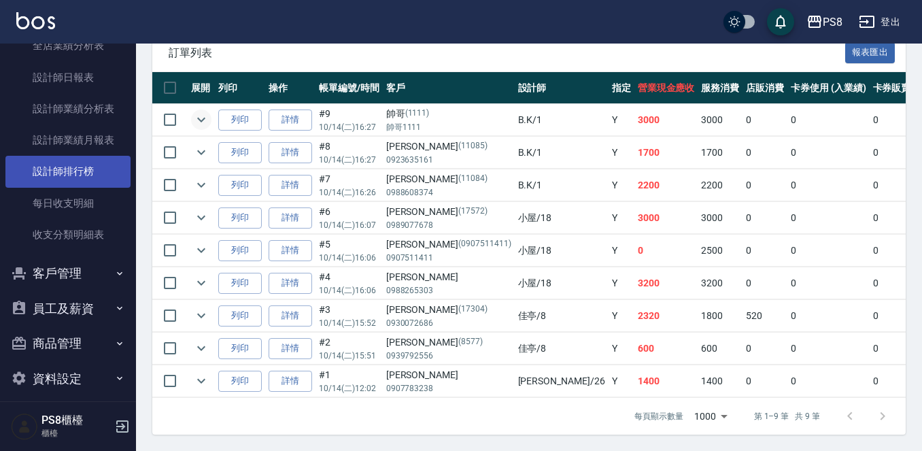
click at [97, 179] on link "設計師排行榜" at bounding box center [67, 171] width 125 height 31
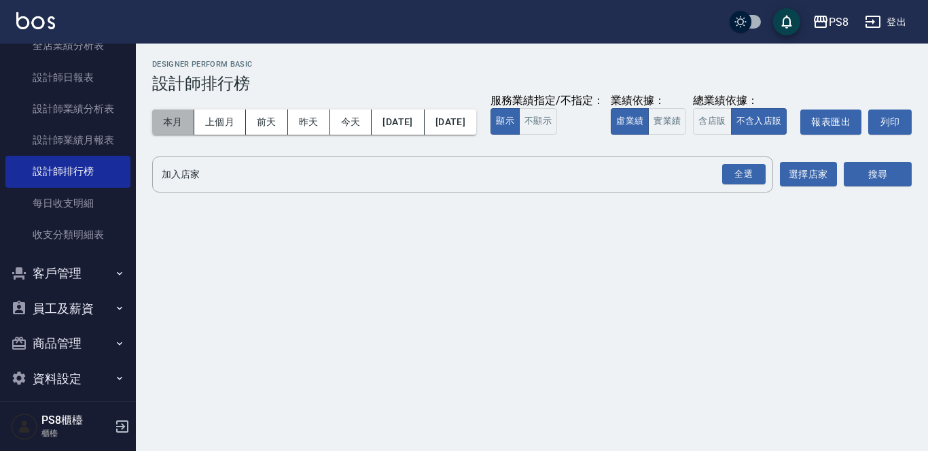
click at [162, 121] on button "本月" at bounding box center [173, 121] width 42 height 25
click at [648, 135] on button "實業績" at bounding box center [667, 121] width 38 height 27
click at [743, 188] on button "全選" at bounding box center [744, 174] width 49 height 27
click at [763, 185] on div "全選" at bounding box center [743, 174] width 43 height 21
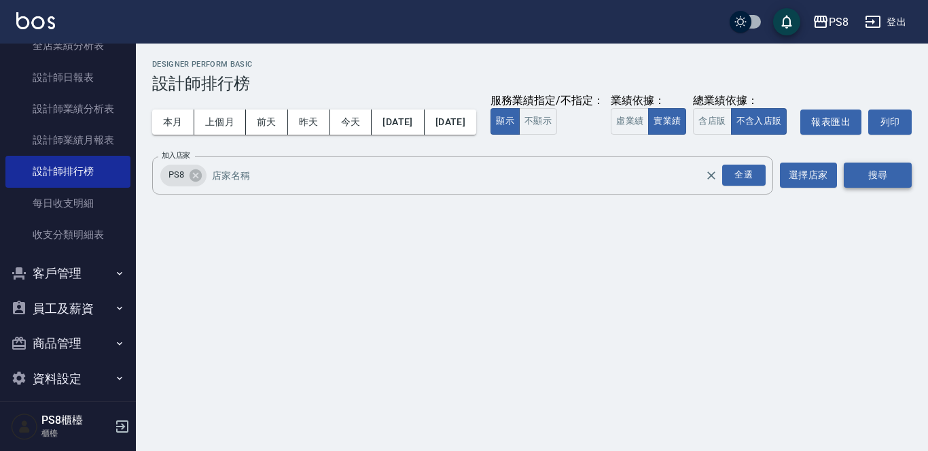
click at [911, 188] on button "搜尋" at bounding box center [878, 174] width 68 height 25
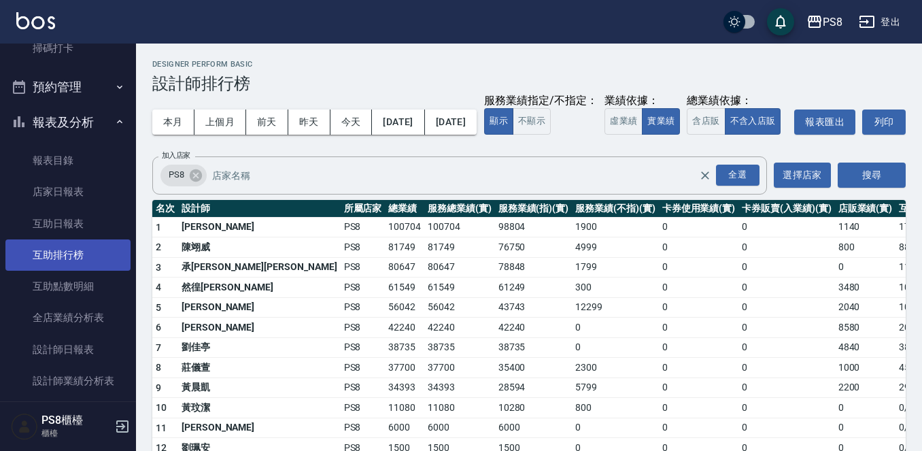
scroll to position [408, 0]
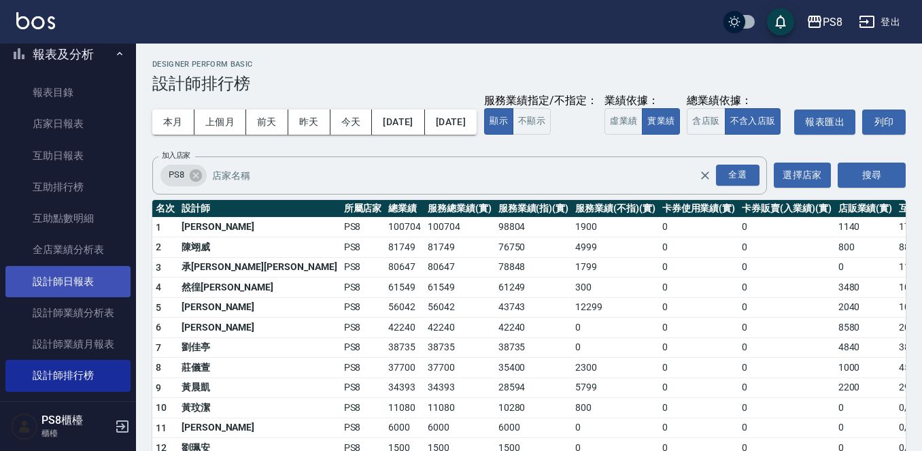
click at [85, 279] on link "設計師日報表" at bounding box center [67, 281] width 125 height 31
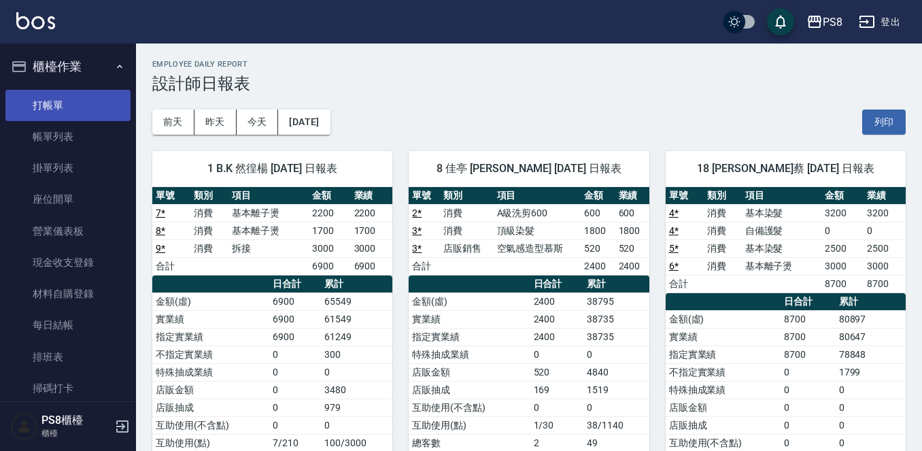
click at [69, 98] on link "打帳單" at bounding box center [67, 105] width 125 height 31
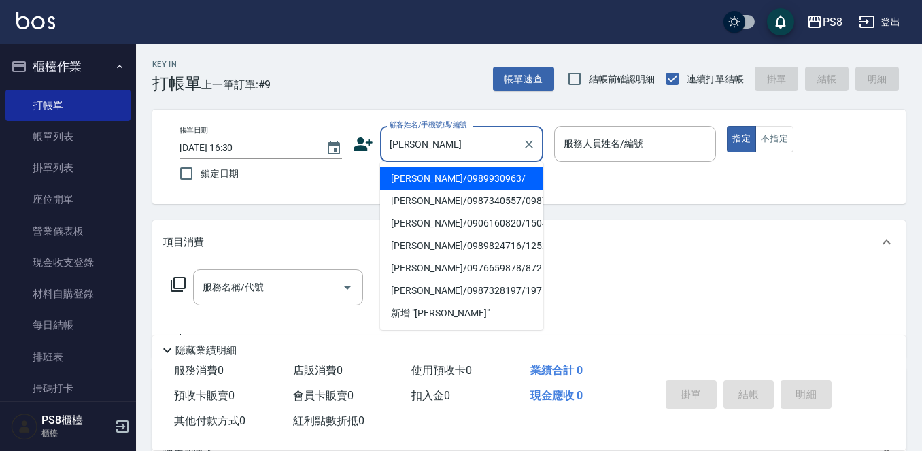
click at [484, 188] on li "洪聖武/0989930963/" at bounding box center [461, 178] width 163 height 22
type input "洪聖武/0989930963/"
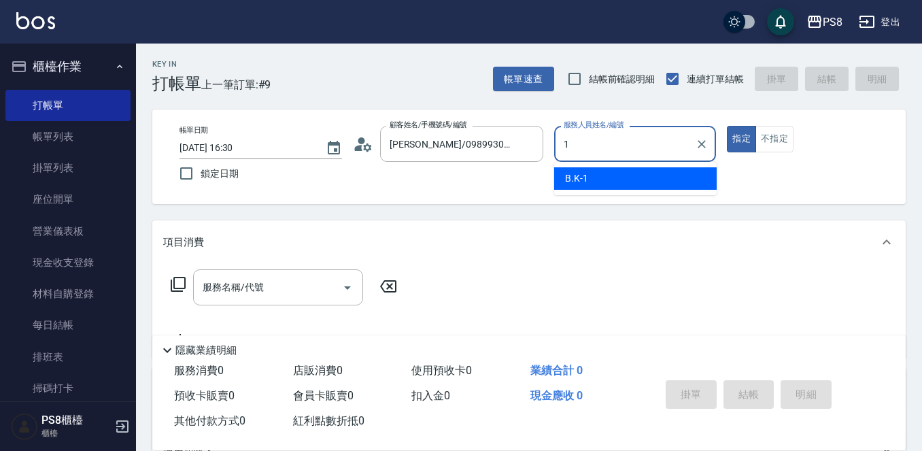
type input "1"
type button "true"
type input "B.K-1"
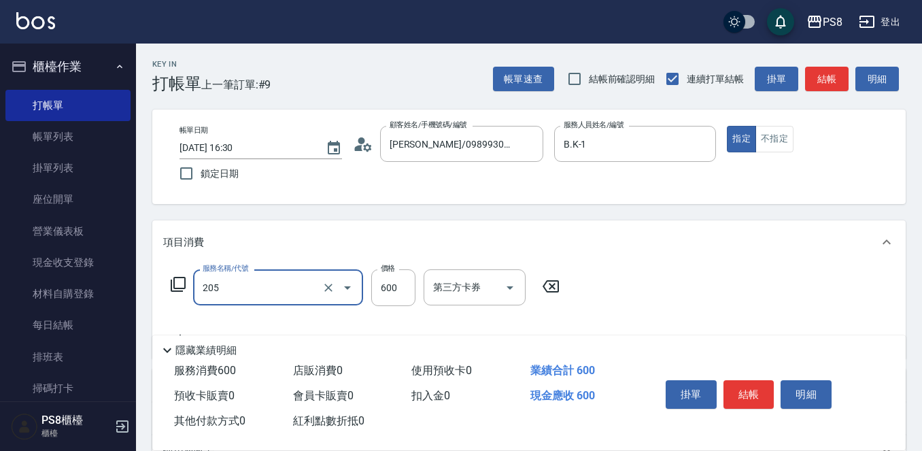
type input "A級洗剪600(205)"
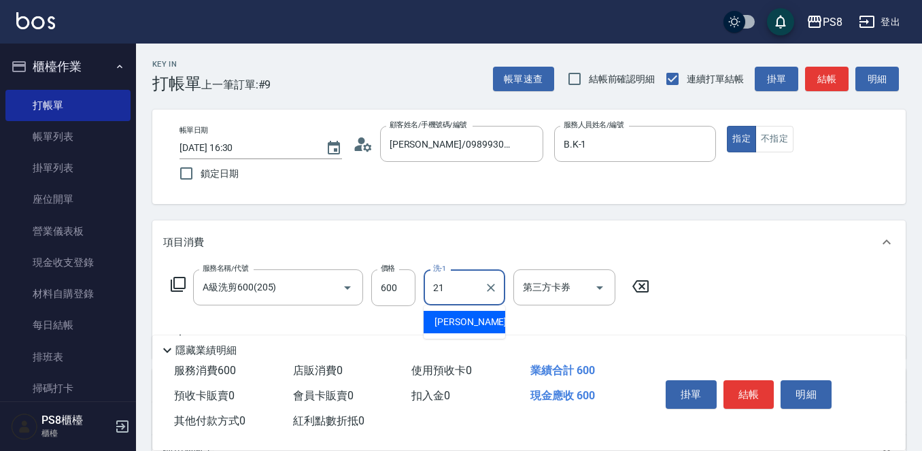
type input "趙宇文-21"
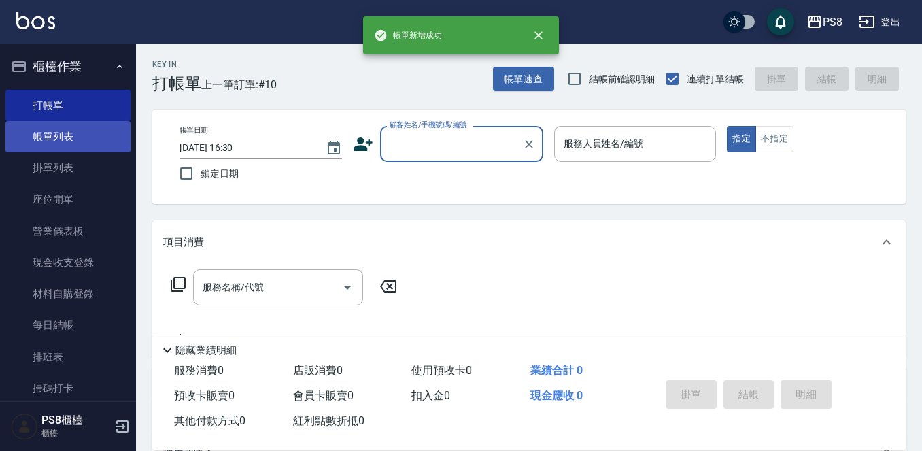
click at [103, 133] on link "帳單列表" at bounding box center [67, 136] width 125 height 31
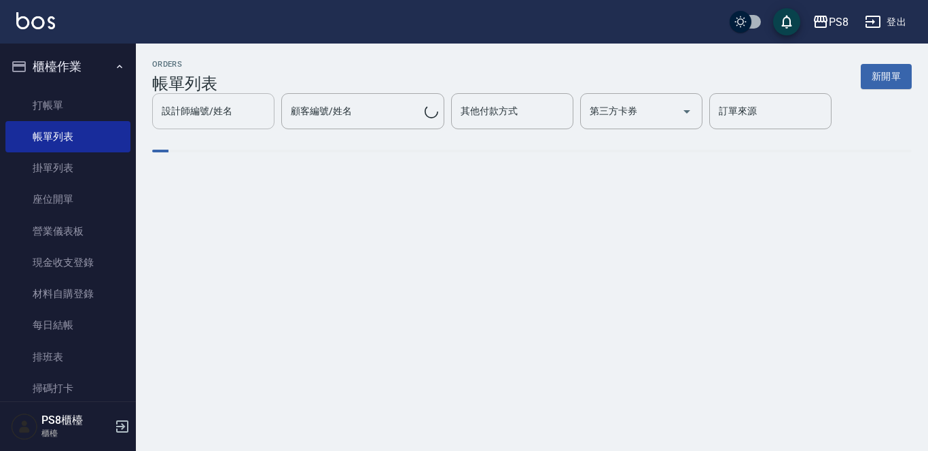
click at [237, 128] on div "設計師編號/姓名" at bounding box center [213, 111] width 122 height 36
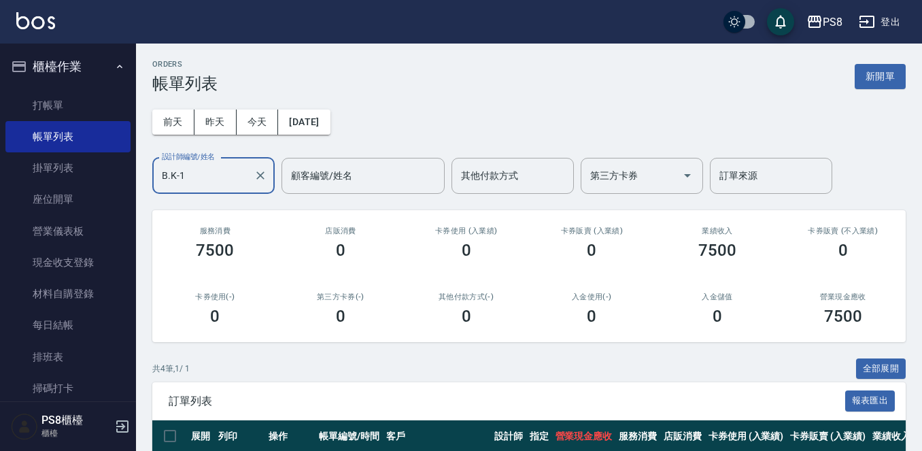
type input "B.K-1"
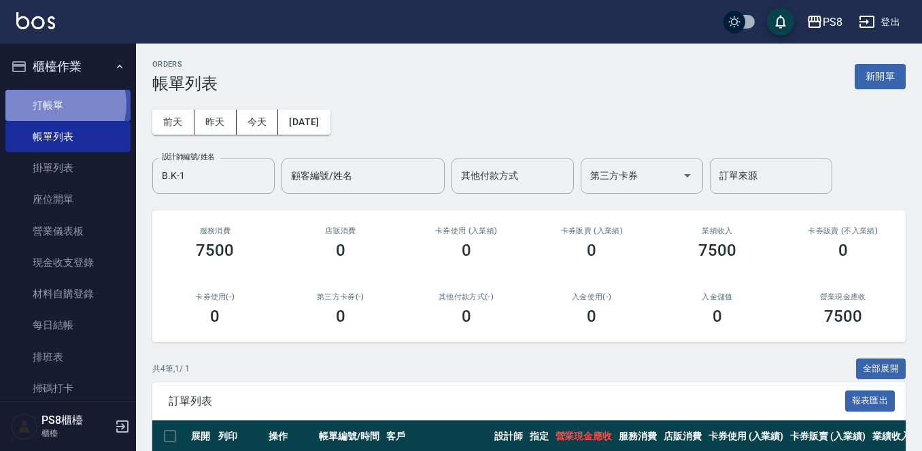
click at [62, 104] on link "打帳單" at bounding box center [67, 105] width 125 height 31
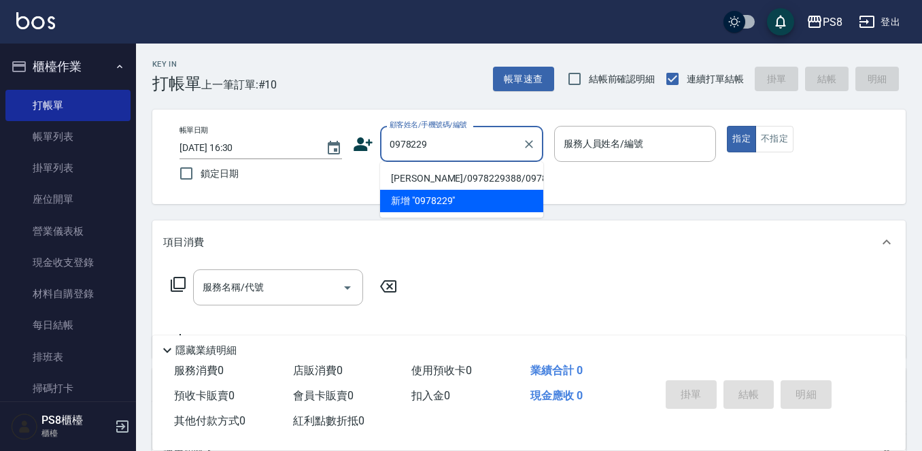
click at [429, 176] on li "廖湘棋/0978229388/0978229388" at bounding box center [461, 178] width 163 height 22
type input "廖湘棋/0978229388/0978229388"
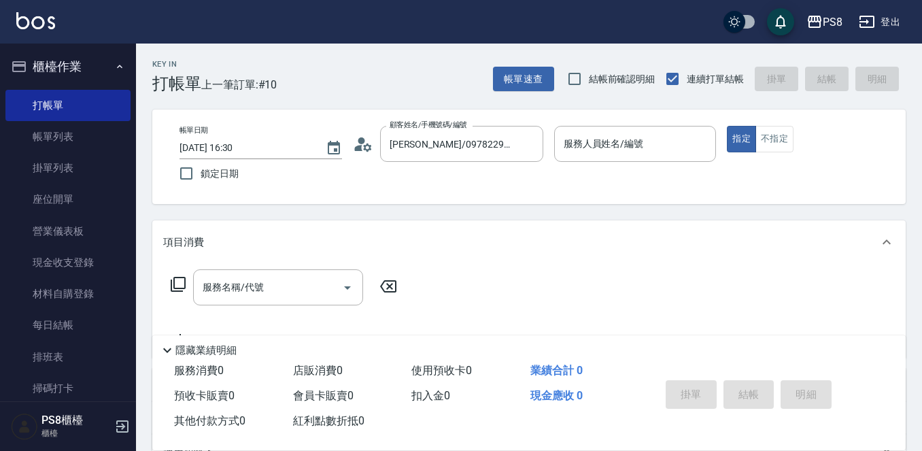
click at [357, 141] on icon at bounding box center [363, 144] width 20 height 20
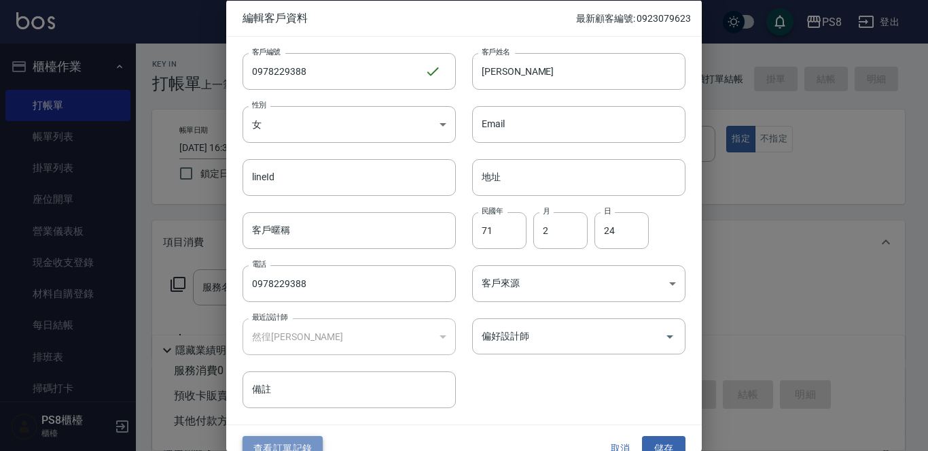
click at [305, 436] on button "查看訂單記錄" at bounding box center [283, 448] width 80 height 25
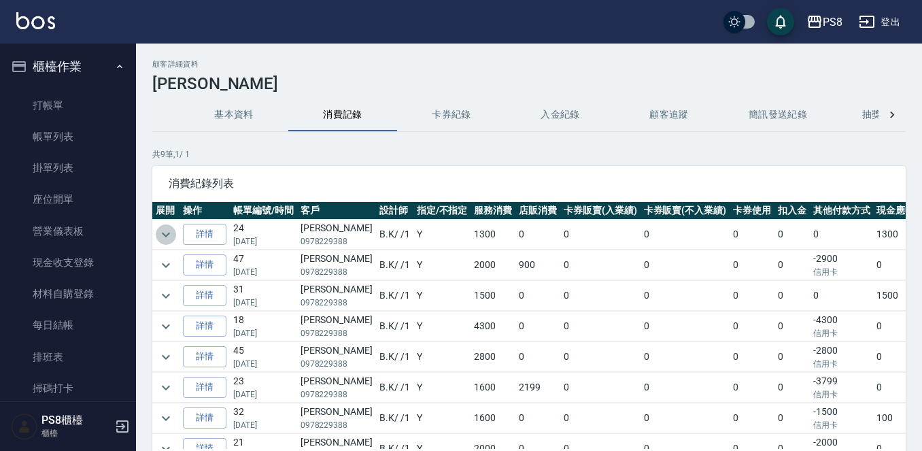
click at [162, 228] on icon "expand row" at bounding box center [166, 234] width 16 height 16
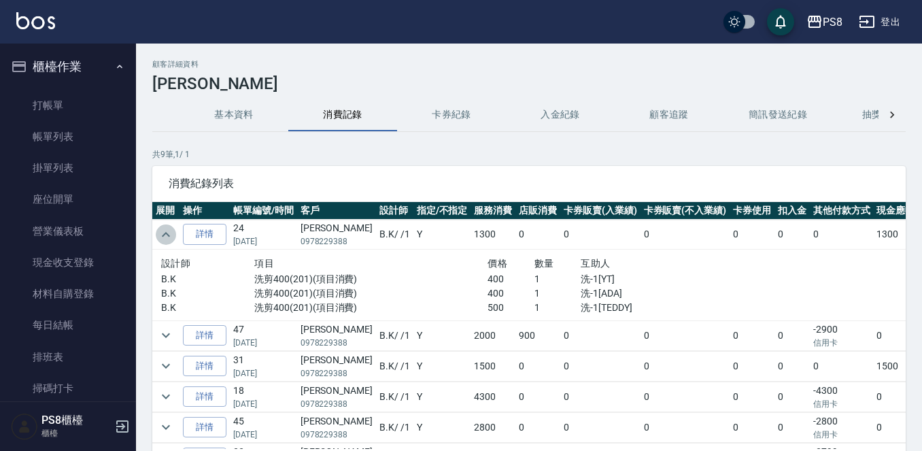
click at [162, 228] on icon "expand row" at bounding box center [166, 234] width 16 height 16
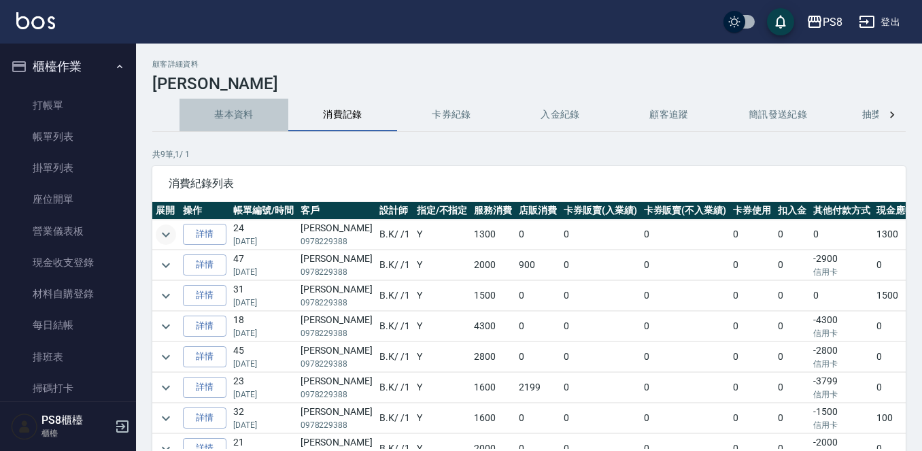
click at [241, 111] on button "基本資料" at bounding box center [233, 115] width 109 height 33
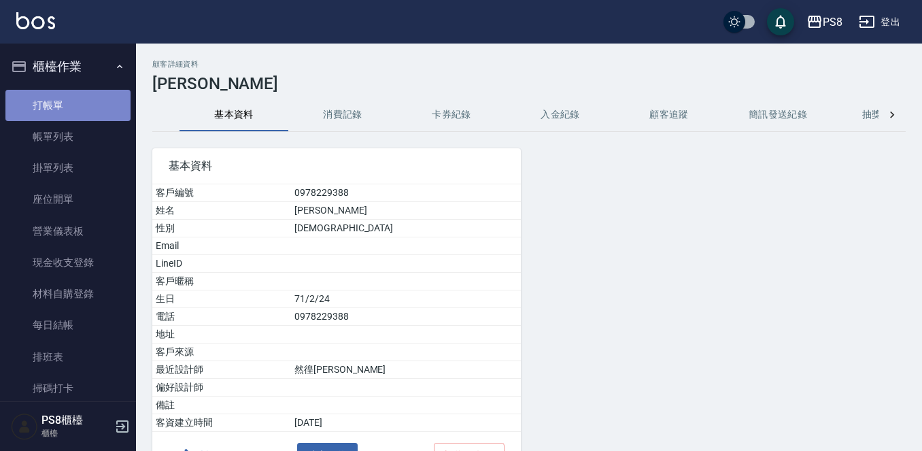
click at [73, 103] on link "打帳單" at bounding box center [67, 105] width 125 height 31
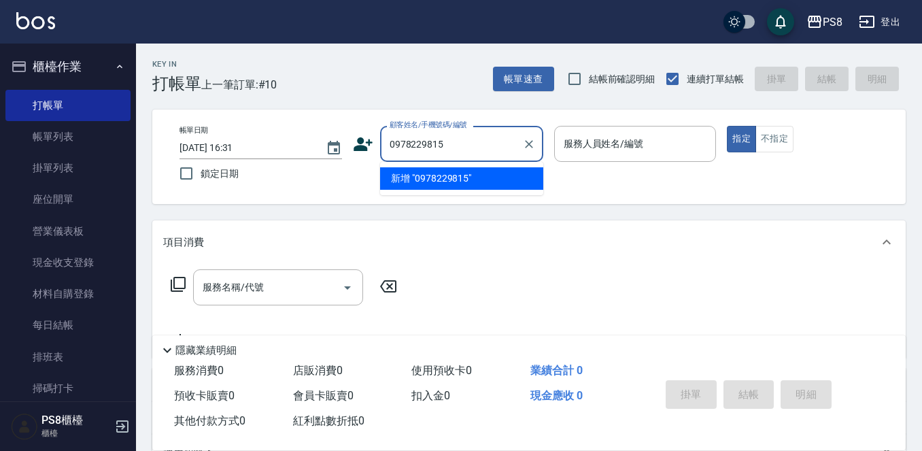
drag, startPoint x: 460, startPoint y: 145, endPoint x: 309, endPoint y: 132, distance: 152.1
click at [309, 132] on div "帳單日期 2025/10/14 16:31 鎖定日期 顧客姓名/手機號碼/編號 0978229815 顧客姓名/手機號碼/編號 服務人員姓名/編號 服務人員姓…" at bounding box center [529, 157] width 720 height 62
type input "0978229815"
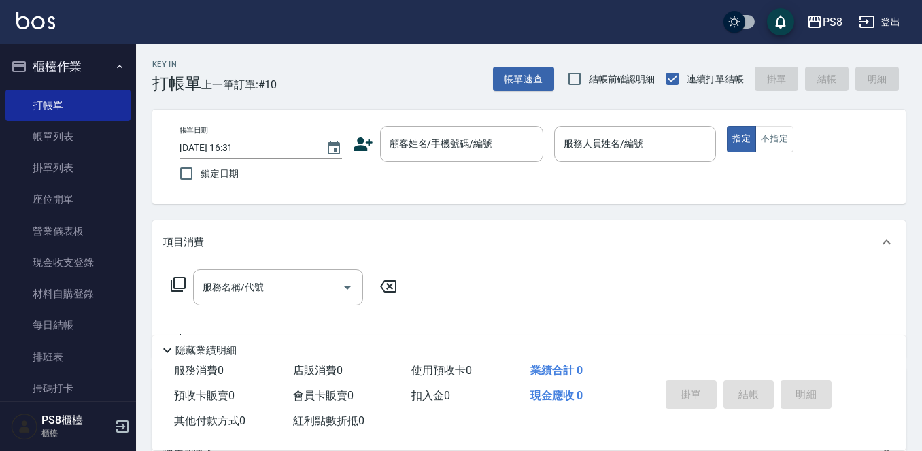
click at [363, 141] on icon at bounding box center [362, 144] width 19 height 14
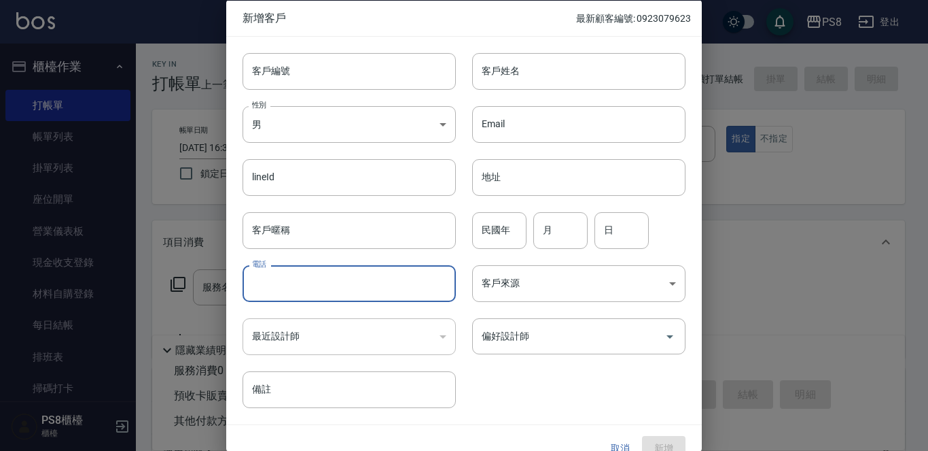
click at [270, 290] on input "電話" at bounding box center [349, 283] width 213 height 37
paste input "0978229815"
type input "0978229815"
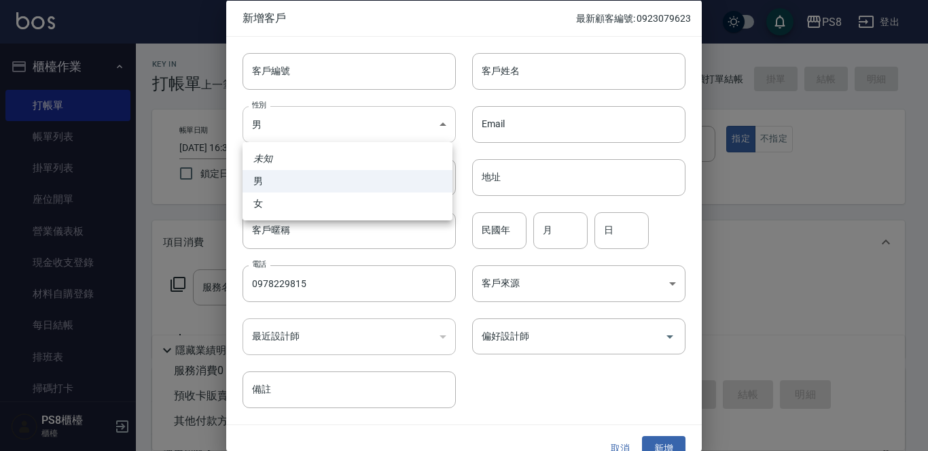
click at [275, 121] on body "PS8 登出 櫃檯作業 打帳單 帳單列表 掛單列表 座位開單 營業儀表板 現金收支登錄 材料自購登錄 每日結帳 排班表 掃碼打卡 預約管理 預約管理 單日預約…" at bounding box center [464, 331] width 928 height 662
click at [286, 200] on li "女" at bounding box center [348, 203] width 210 height 22
type input "FEMALE"
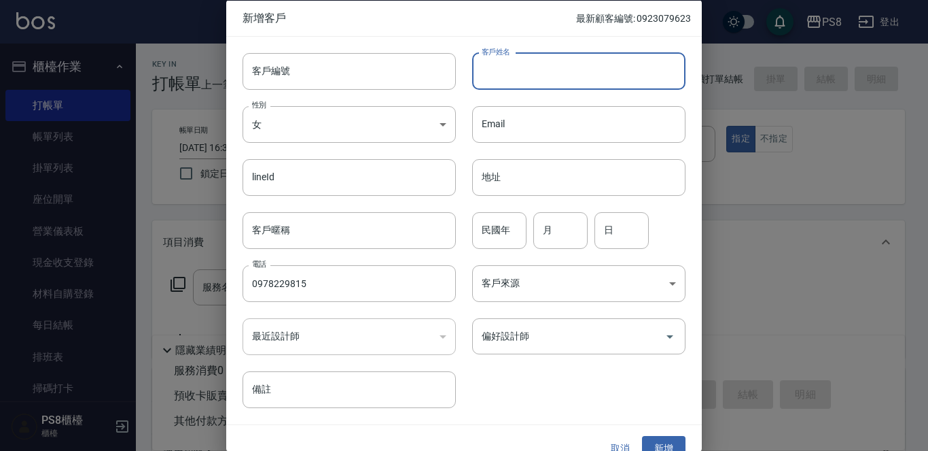
click at [537, 73] on input "客戶姓名" at bounding box center [578, 70] width 213 height 37
type input "廖"
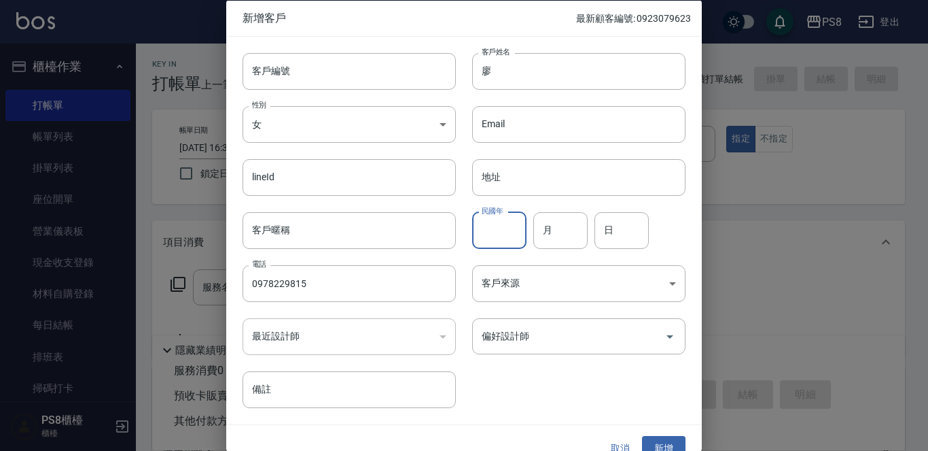
click at [502, 240] on input "民國年" at bounding box center [499, 229] width 54 height 37
type input "01"
type input "10"
click at [650, 436] on button "新增" at bounding box center [663, 448] width 43 height 25
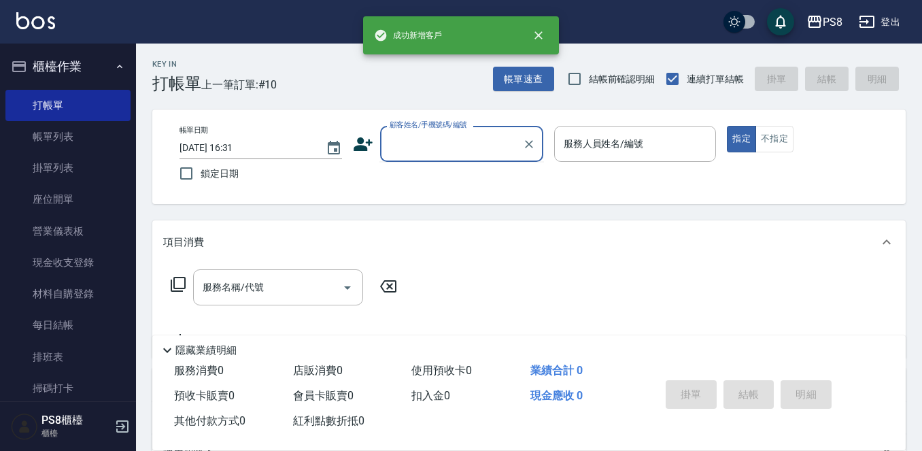
click at [430, 150] on input "顧客姓名/手機號碼/編號" at bounding box center [451, 144] width 130 height 24
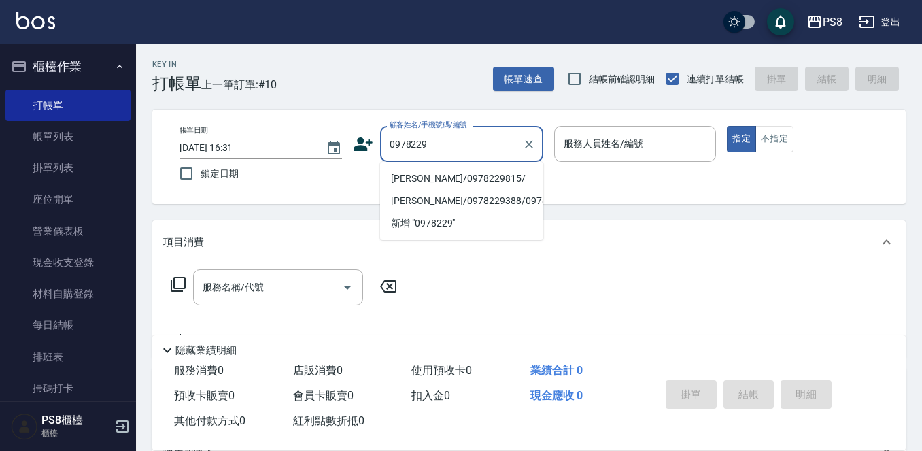
click at [438, 173] on li "廖/0978229815/" at bounding box center [461, 178] width 163 height 22
type input "廖/0978229815/"
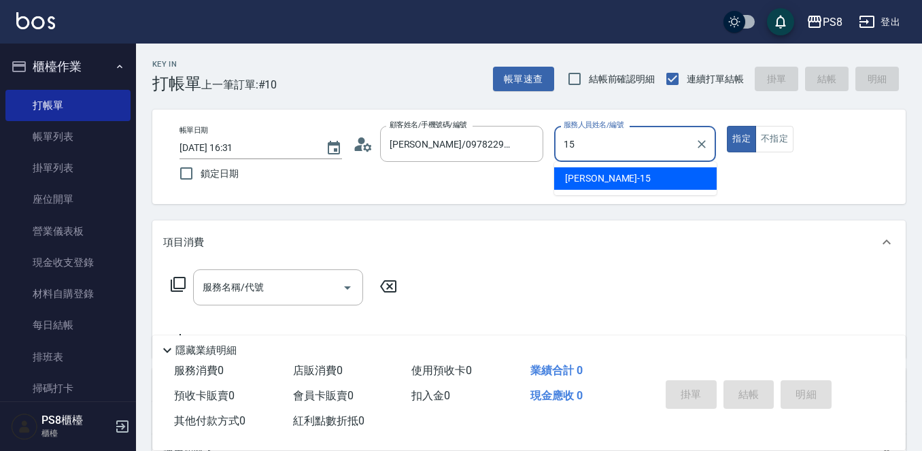
type input "EMMA-15"
type button "true"
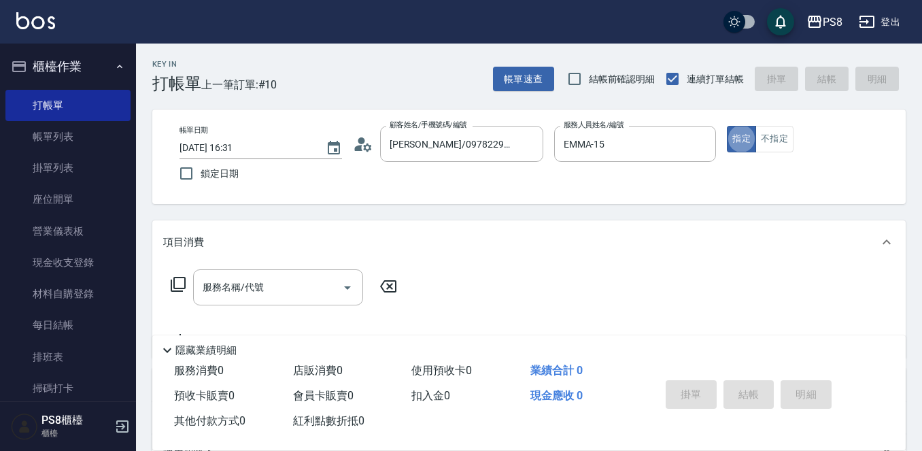
type input "3"
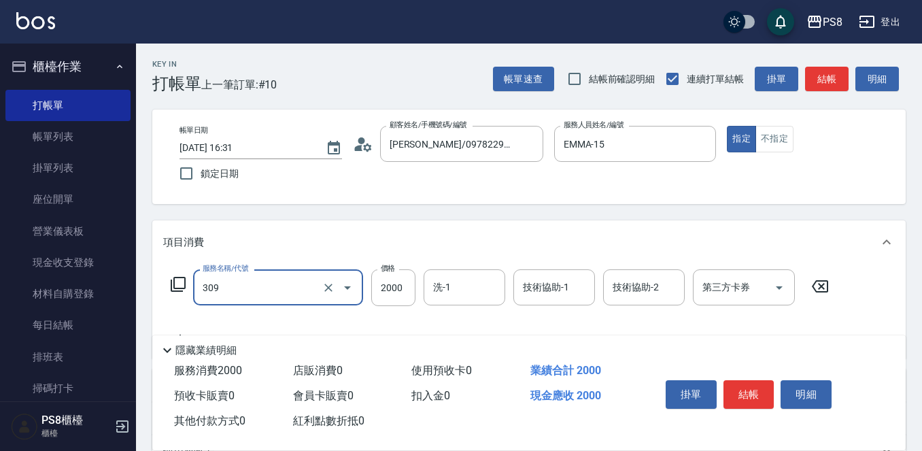
type input "嚴選溫塑(309)"
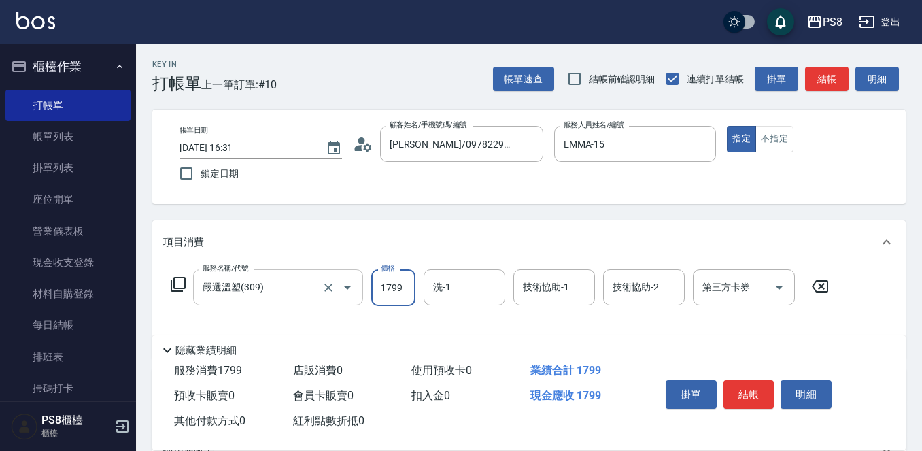
type input "1799"
click at [290, 275] on input "嚴選溫塑(309)" at bounding box center [259, 287] width 120 height 24
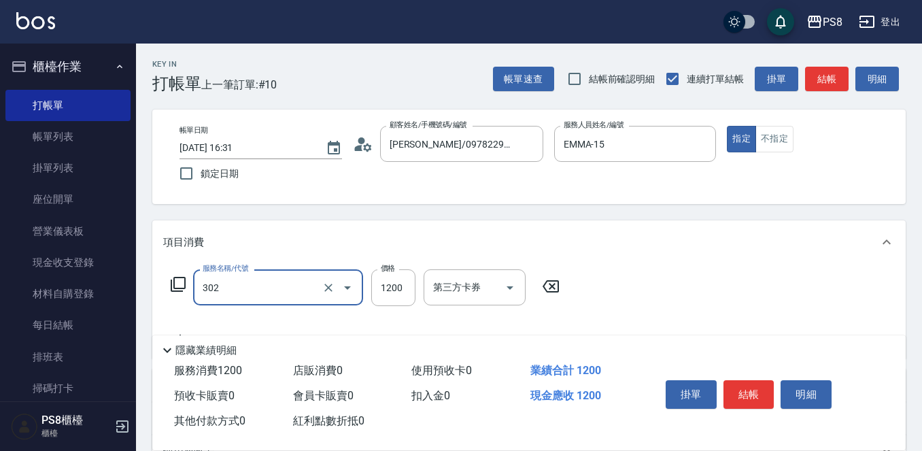
type input "基本離子燙(302)"
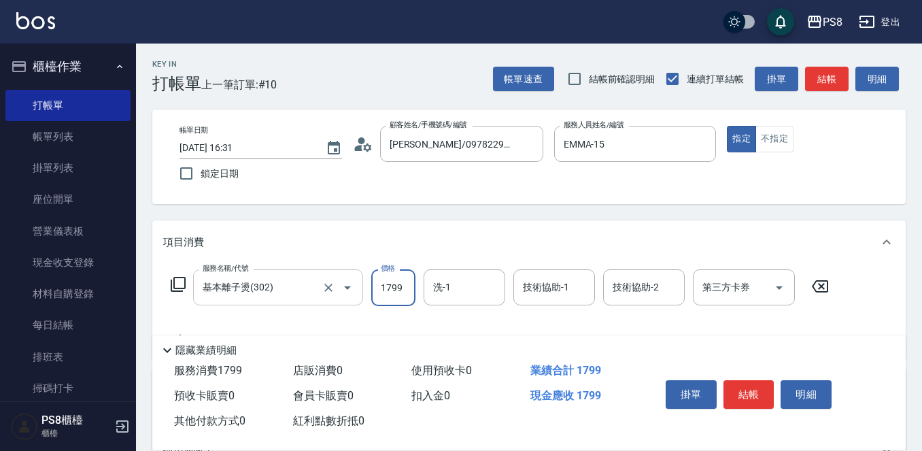
type input "1799"
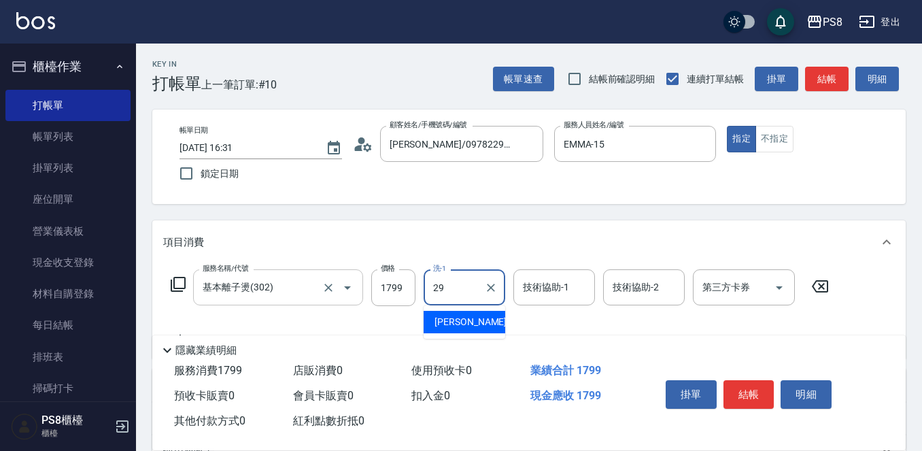
type input "戴韋全-29"
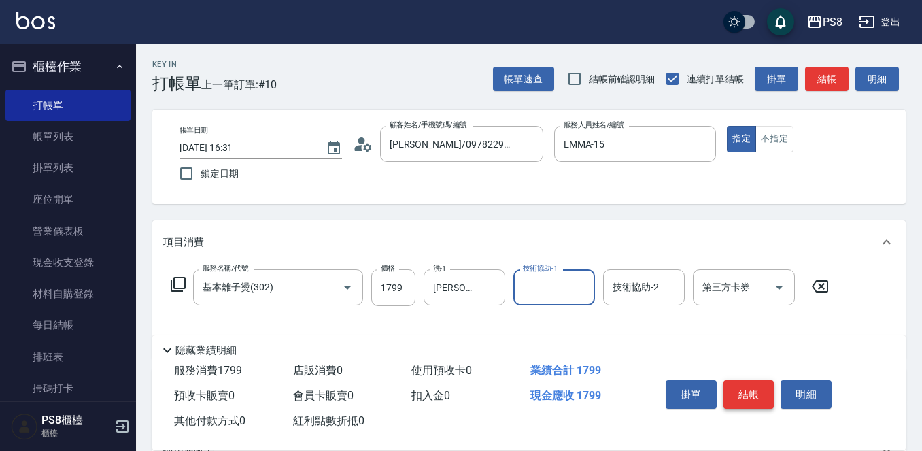
click at [764, 385] on button "結帳" at bounding box center [748, 394] width 51 height 29
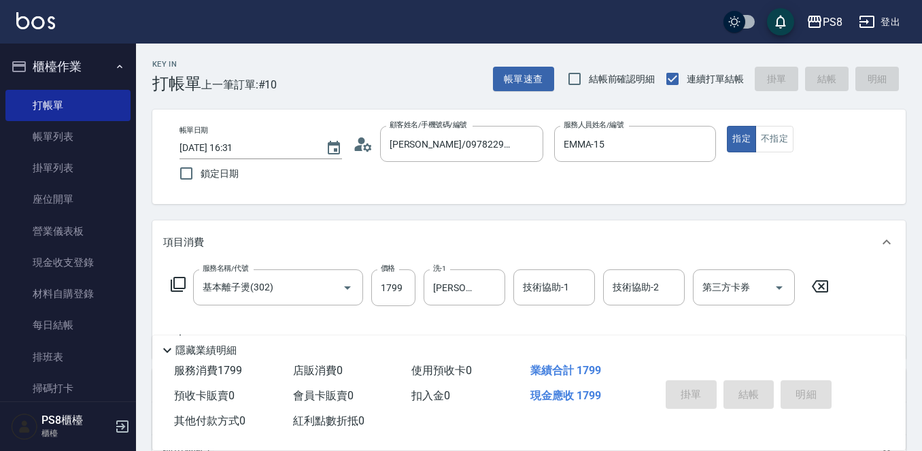
type input "2025/10/14 16:33"
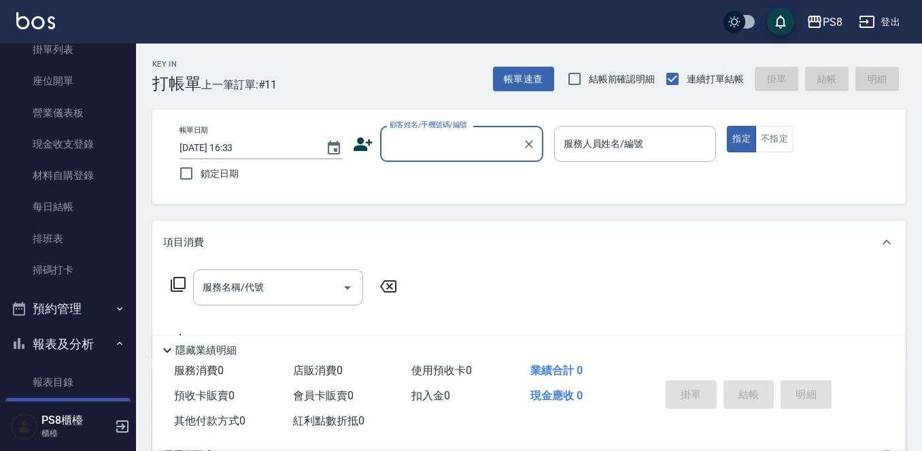
scroll to position [272, 0]
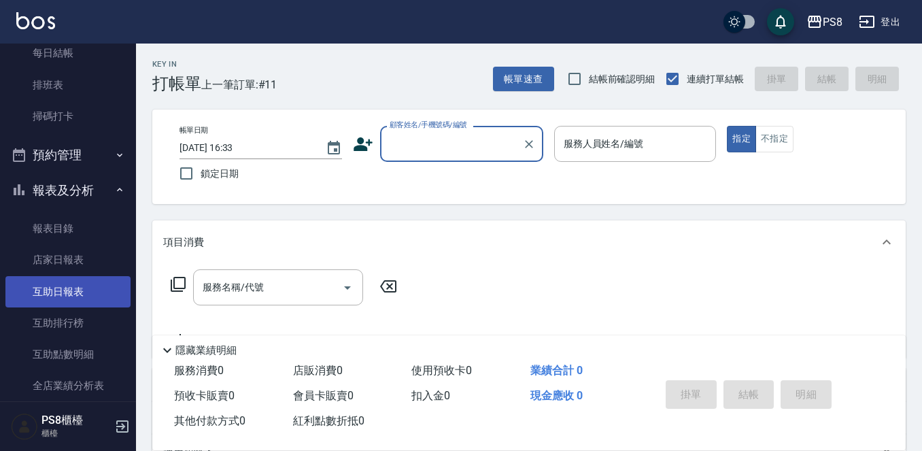
click at [80, 288] on link "互助日報表" at bounding box center [67, 291] width 125 height 31
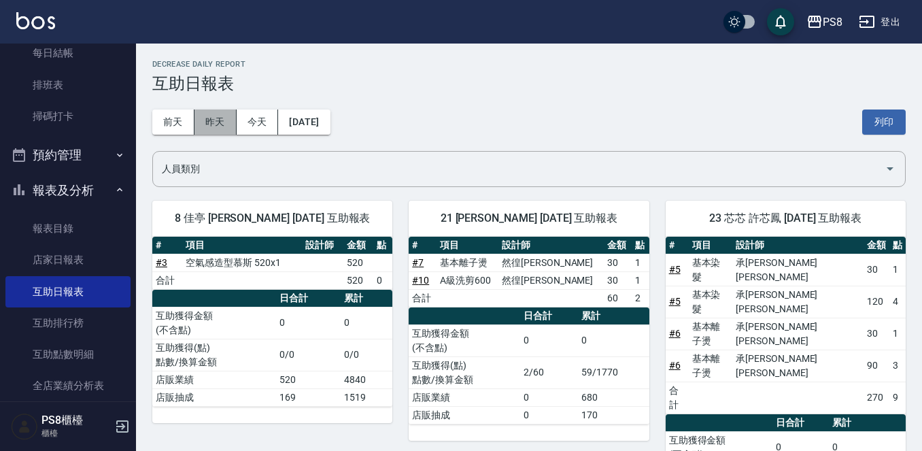
click at [220, 122] on button "昨天" at bounding box center [215, 121] width 42 height 25
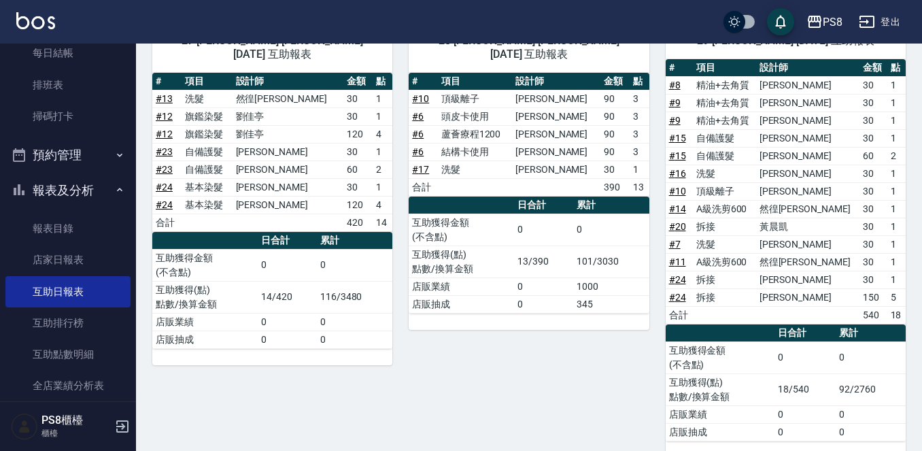
scroll to position [200, 0]
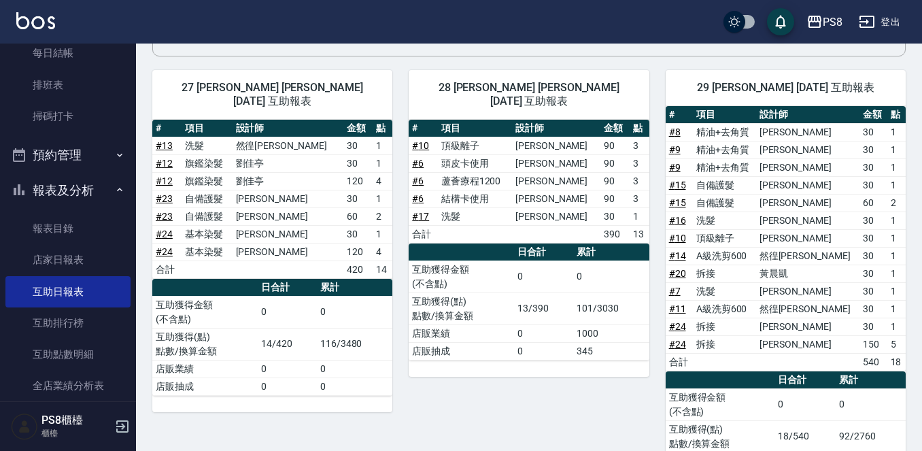
scroll to position [0, 0]
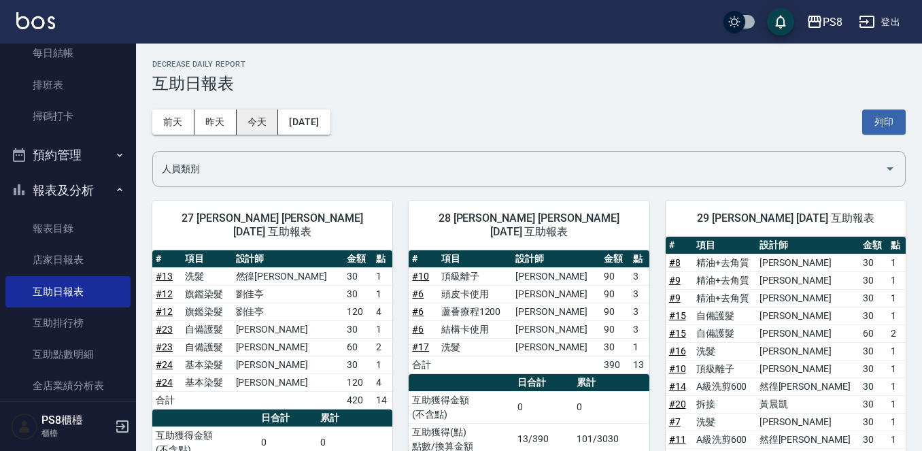
click at [241, 116] on button "今天" at bounding box center [258, 121] width 42 height 25
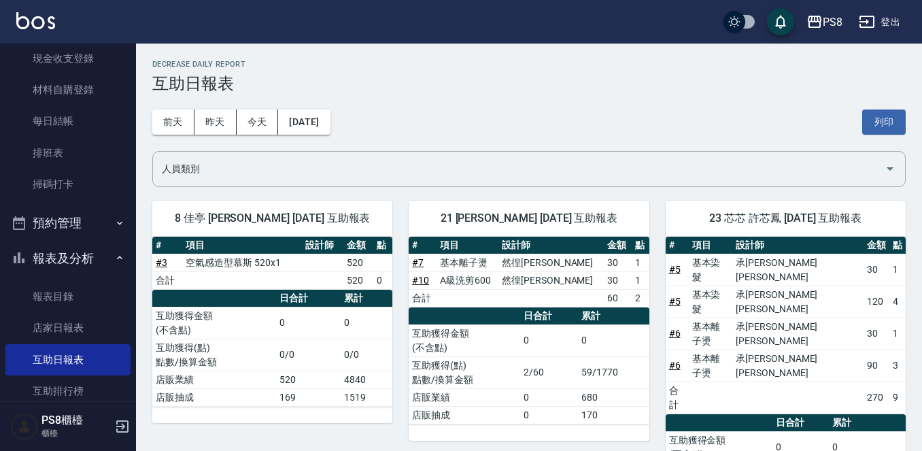
click at [194, 106] on div "前天 昨天 今天 2025/10/14 列印" at bounding box center [528, 122] width 753 height 58
click at [211, 120] on button "昨天" at bounding box center [215, 121] width 42 height 25
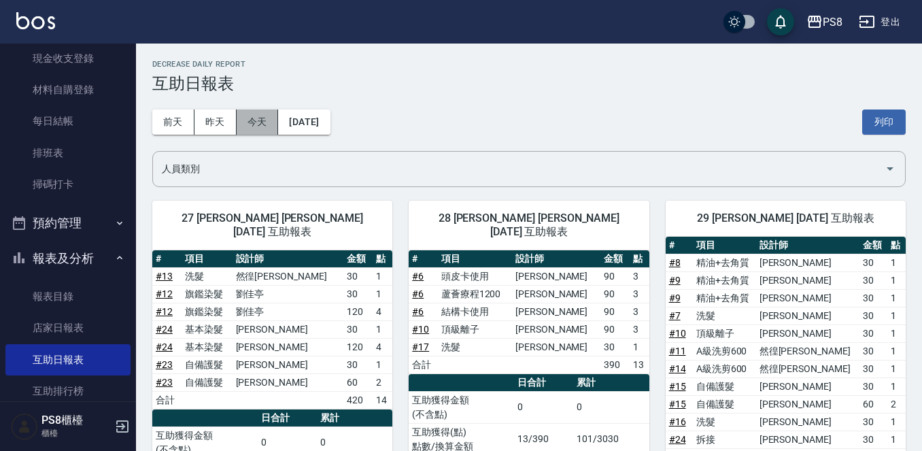
click at [252, 120] on button "今天" at bounding box center [258, 121] width 42 height 25
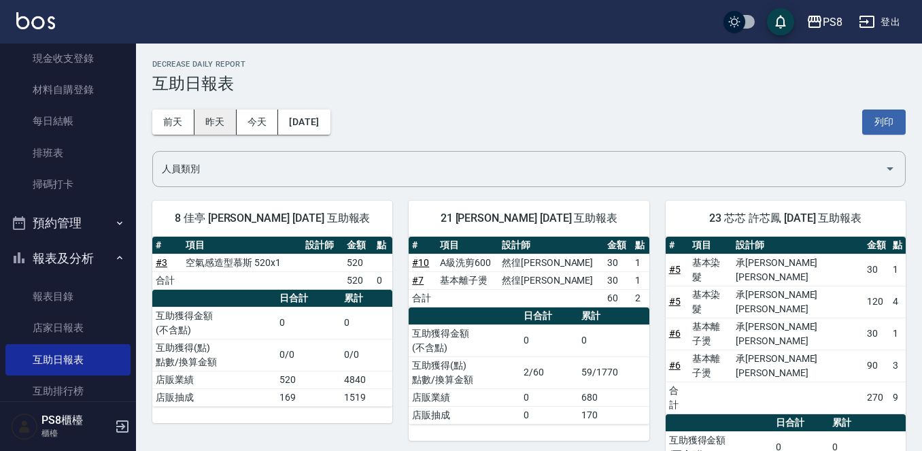
click at [207, 110] on button "昨天" at bounding box center [215, 121] width 42 height 25
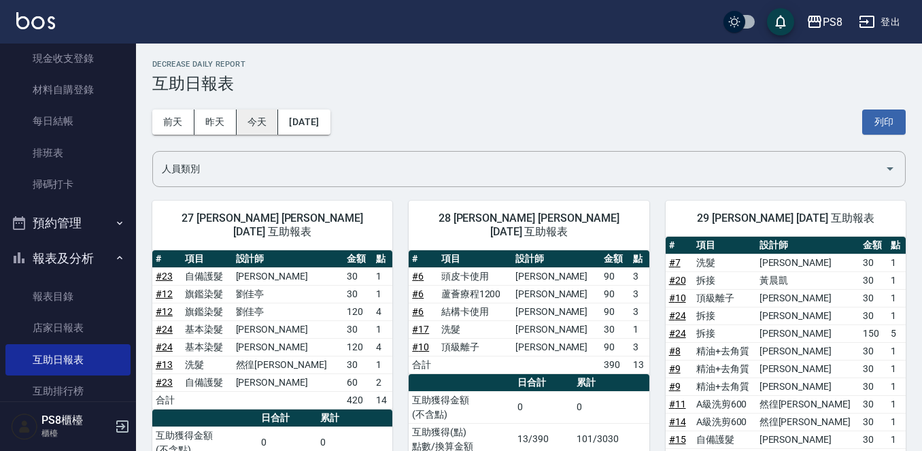
click at [237, 129] on button "今天" at bounding box center [258, 121] width 42 height 25
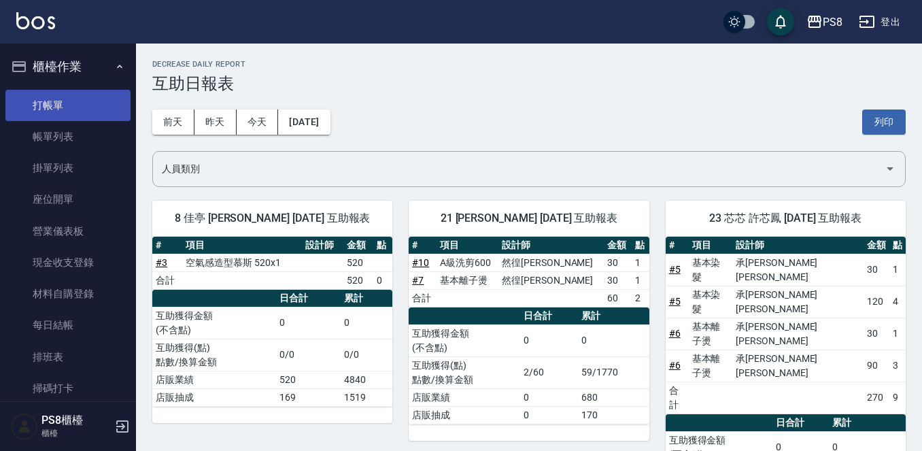
click at [91, 108] on link "打帳單" at bounding box center [67, 105] width 125 height 31
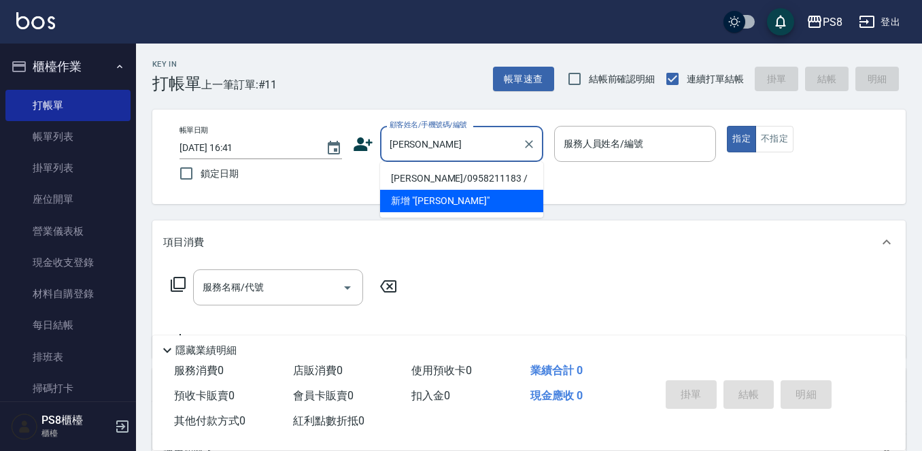
type input "呂佳真"
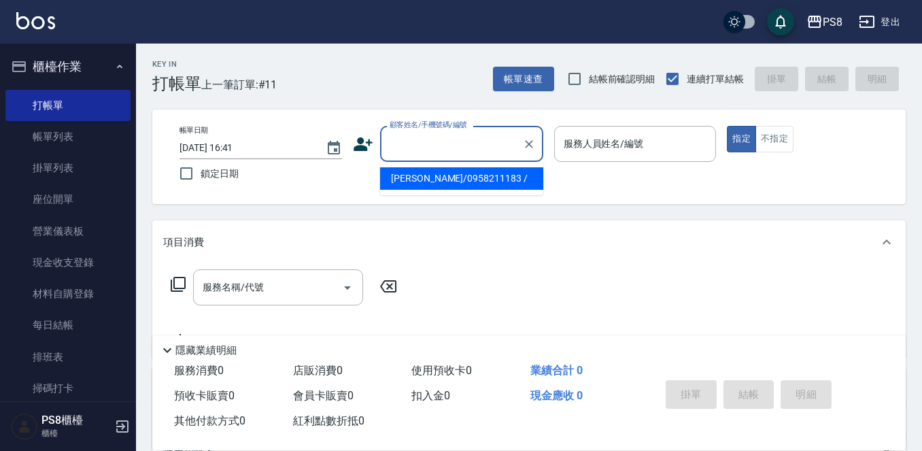
paste input "0958211183"
type input "0958211183"
paste input "0958211183"
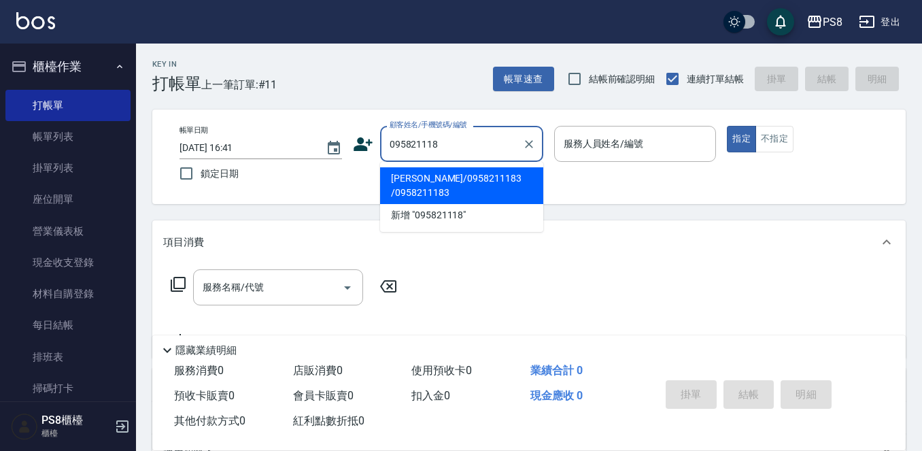
click at [507, 186] on li "呂佳真/0958211183 /0958211183" at bounding box center [461, 185] width 163 height 37
type input "呂佳真/0958211183 /0958211183"
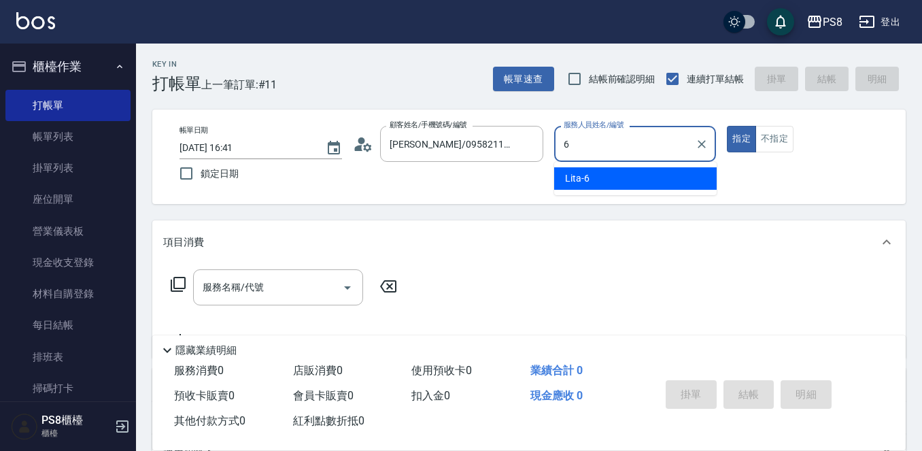
type input "Lita-6"
type button "true"
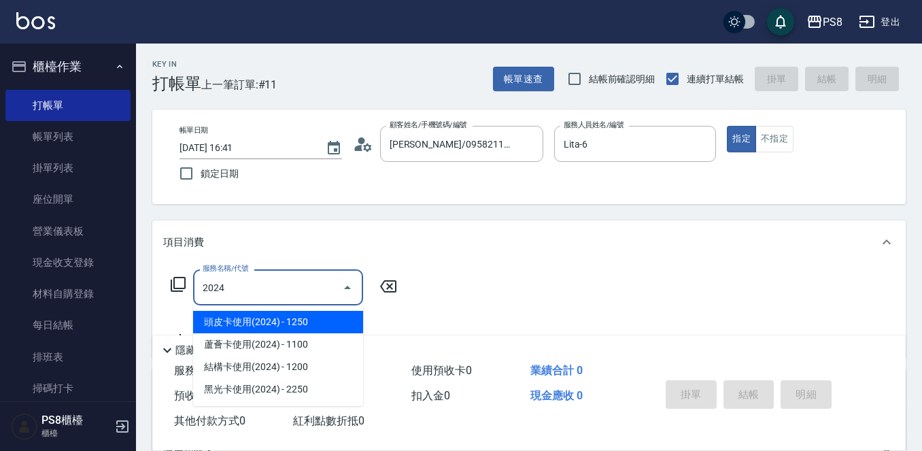
click at [329, 326] on span "頭皮卡使用(2024) - 1250" at bounding box center [278, 322] width 170 height 22
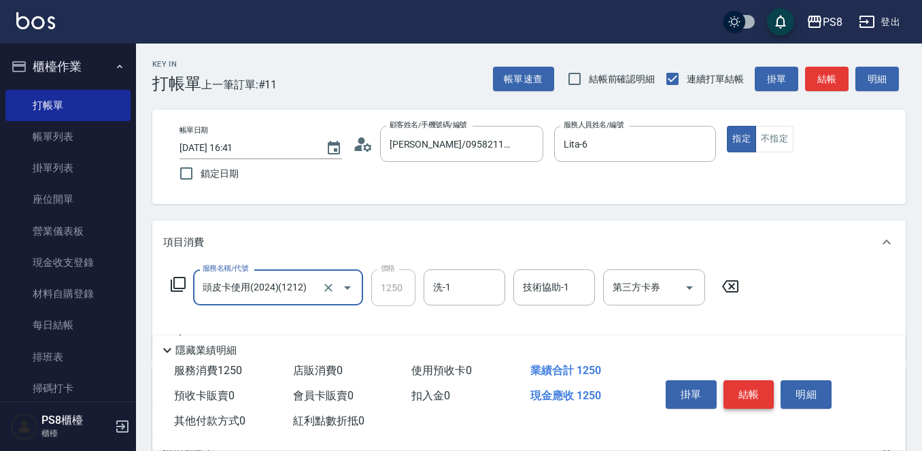
type input "頭皮卡使用(2024)(1212)"
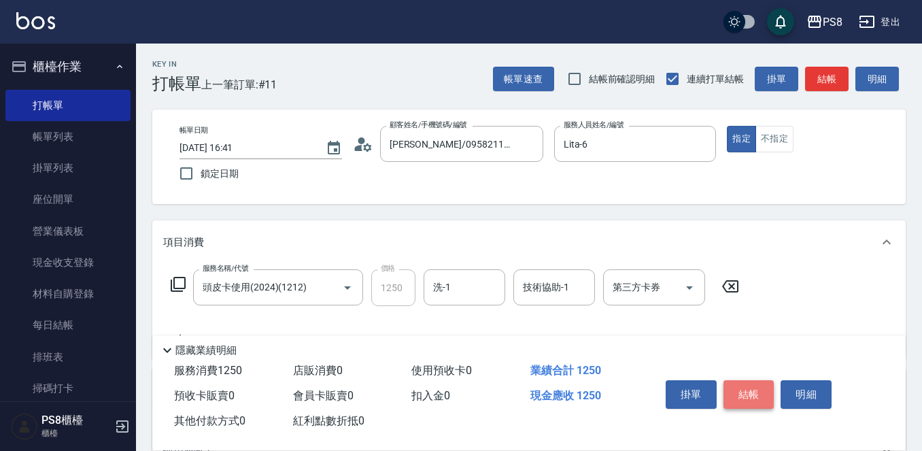
click at [747, 397] on button "結帳" at bounding box center [748, 394] width 51 height 29
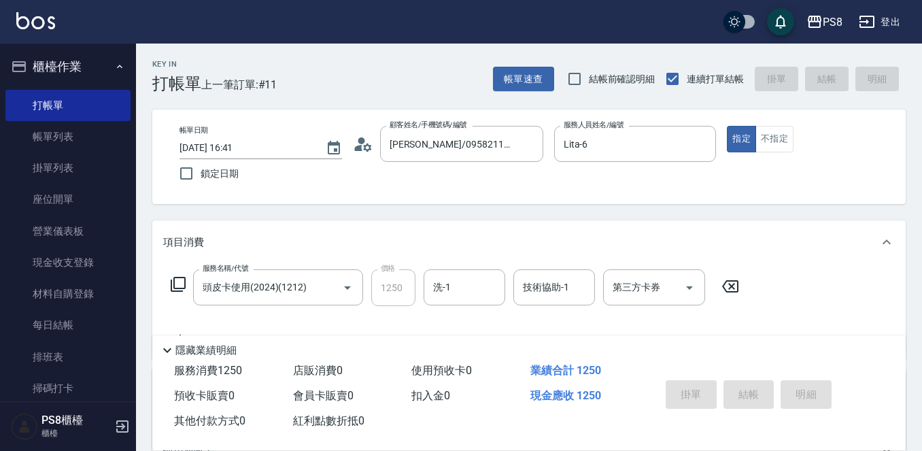
type input "2025/10/14 16:43"
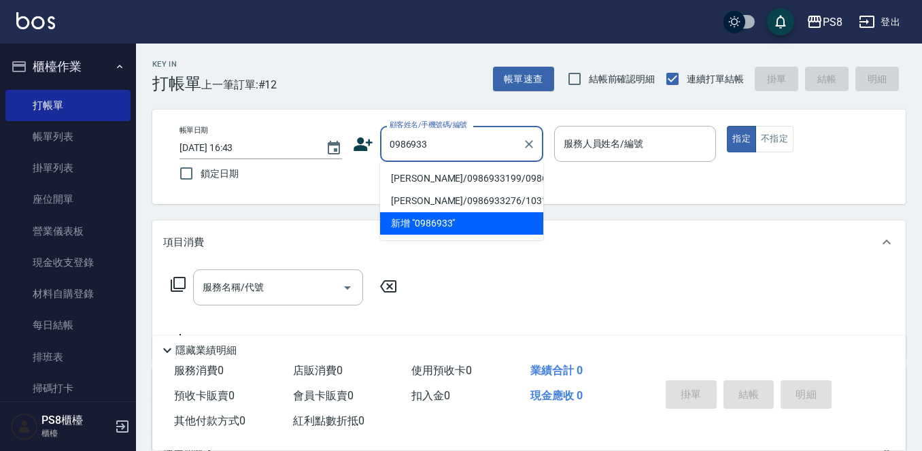
click at [467, 182] on li "黃澤霖/0986933199/0986933199" at bounding box center [461, 178] width 163 height 22
type input "黃澤霖/0986933199/0986933199"
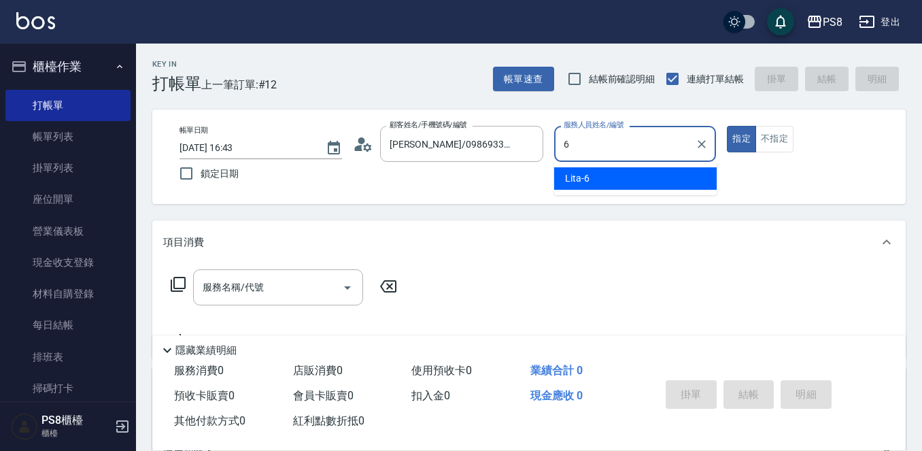
type input "Lita-6"
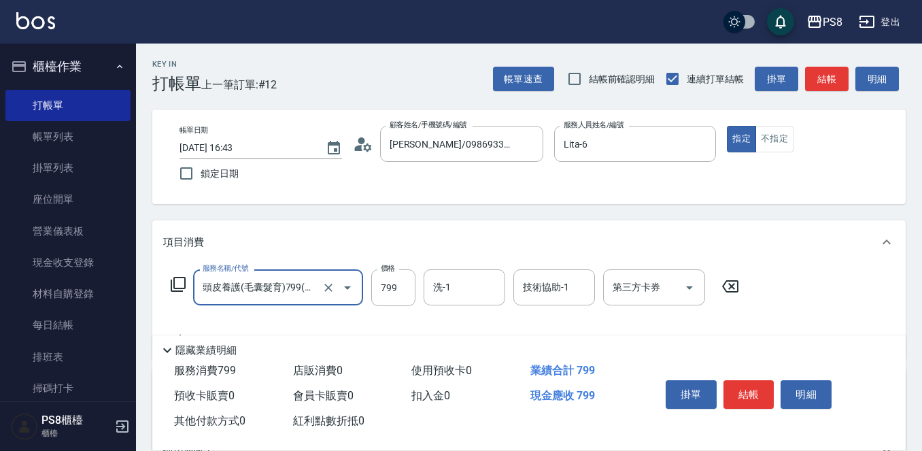
type input "頭皮養護(毛囊髮育)799(112)"
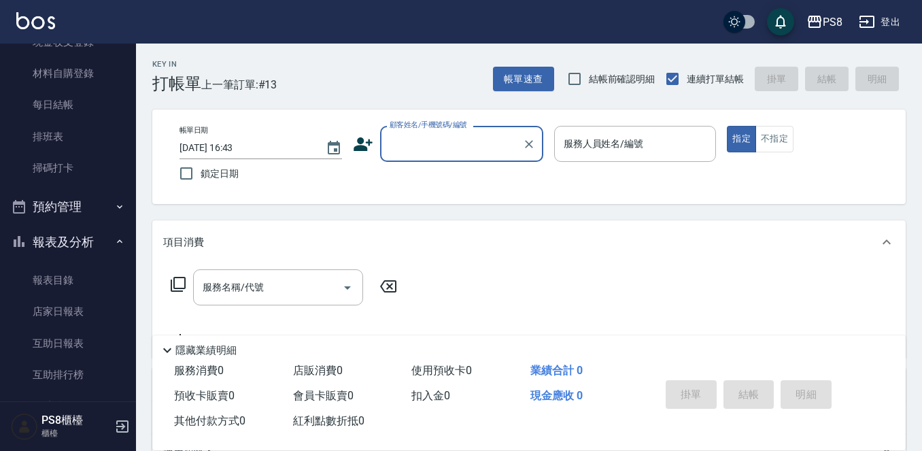
scroll to position [408, 0]
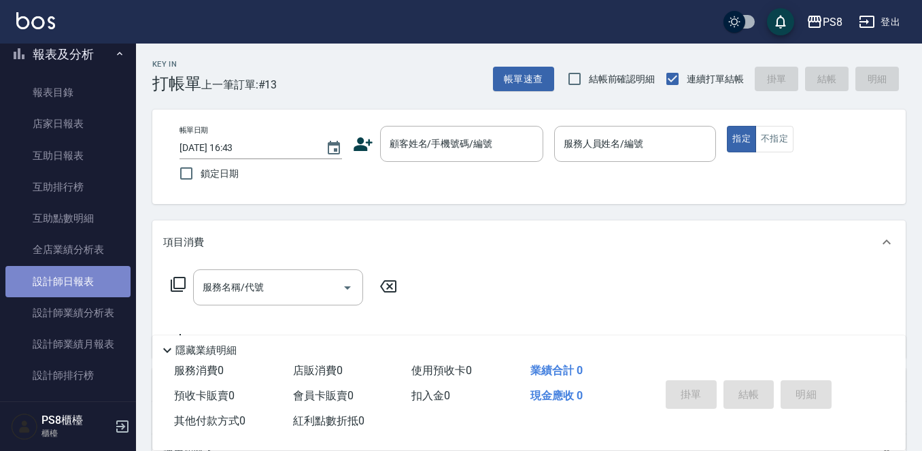
click at [97, 292] on link "設計師日報表" at bounding box center [67, 281] width 125 height 31
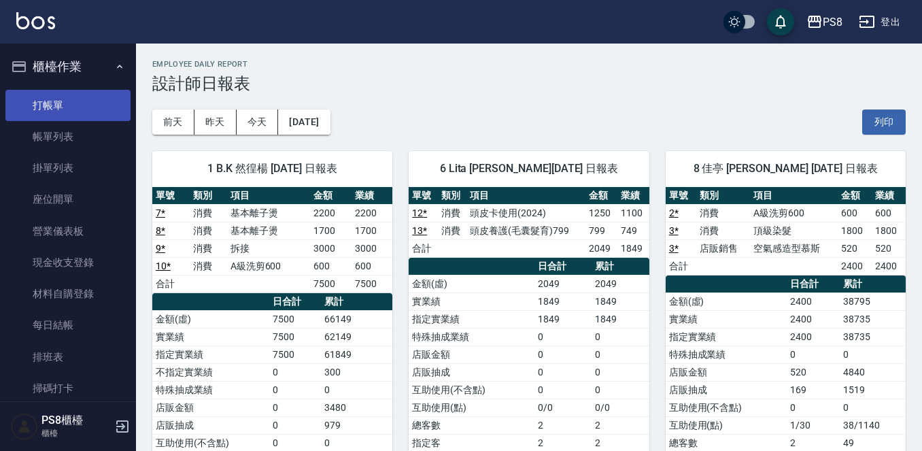
click at [61, 111] on link "打帳單" at bounding box center [67, 105] width 125 height 31
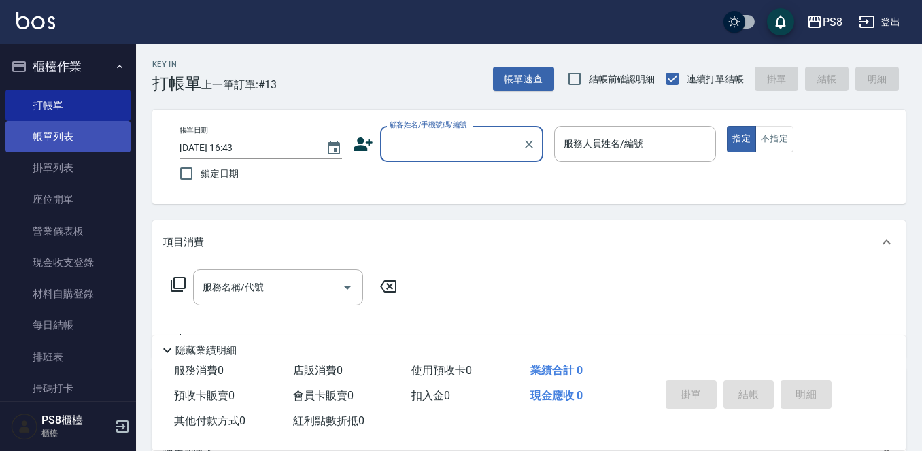
click at [56, 141] on link "帳單列表" at bounding box center [67, 136] width 125 height 31
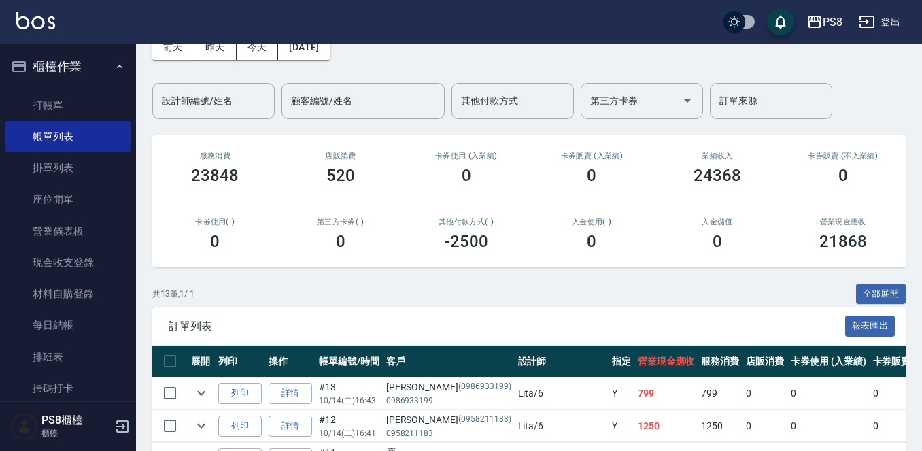
scroll to position [340, 0]
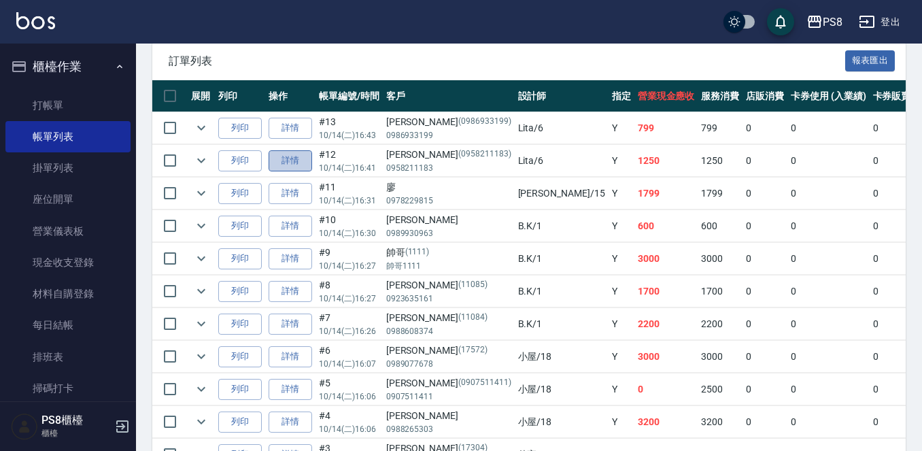
click at [284, 167] on link "詳情" at bounding box center [289, 160] width 43 height 21
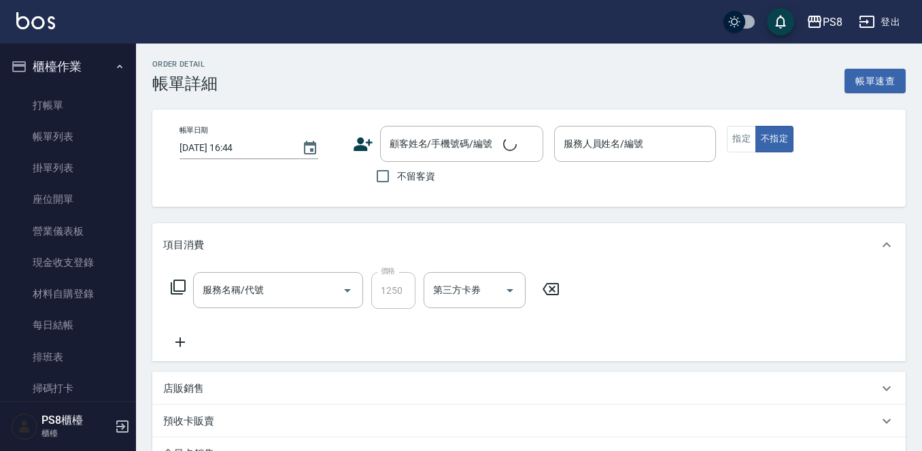
type input "2025/10/14 16:41"
type input "Lita-6"
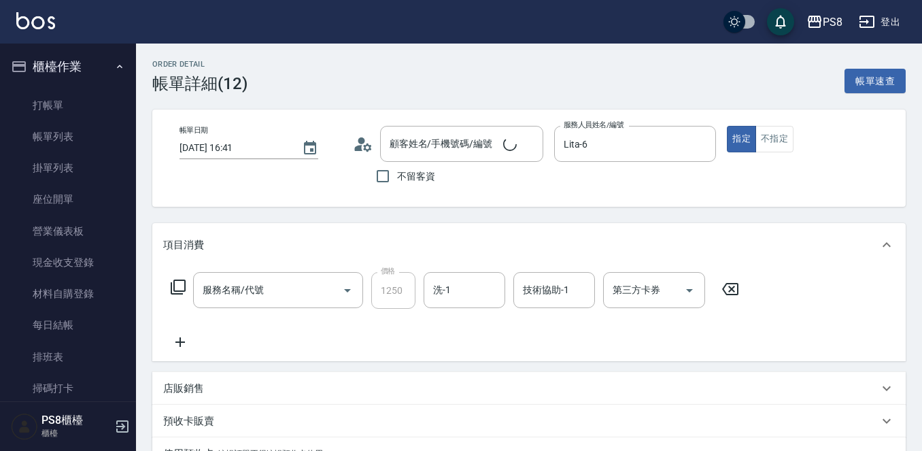
type input "頭皮卡使用(2024)(1212)"
type input "呂佳真/0958211183 /0958211183"
click at [689, 298] on icon "Open" at bounding box center [689, 290] width 16 height 16
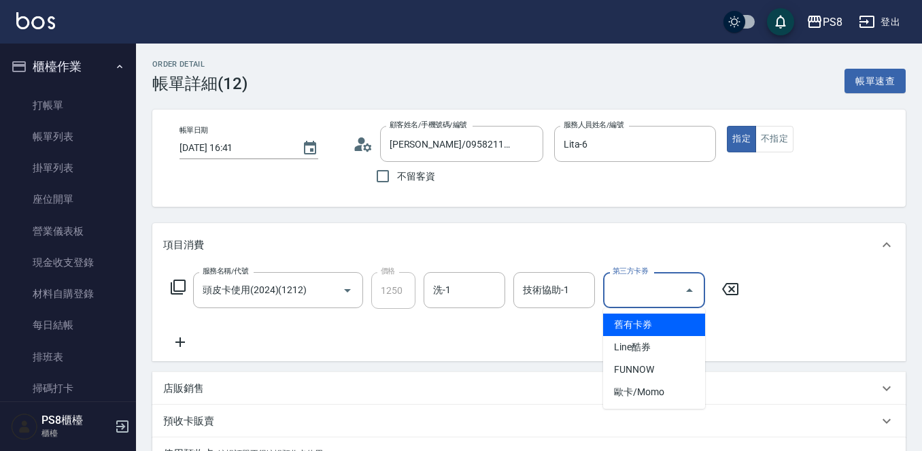
click at [679, 323] on span "舊有卡券" at bounding box center [654, 324] width 102 height 22
type input "舊有卡券"
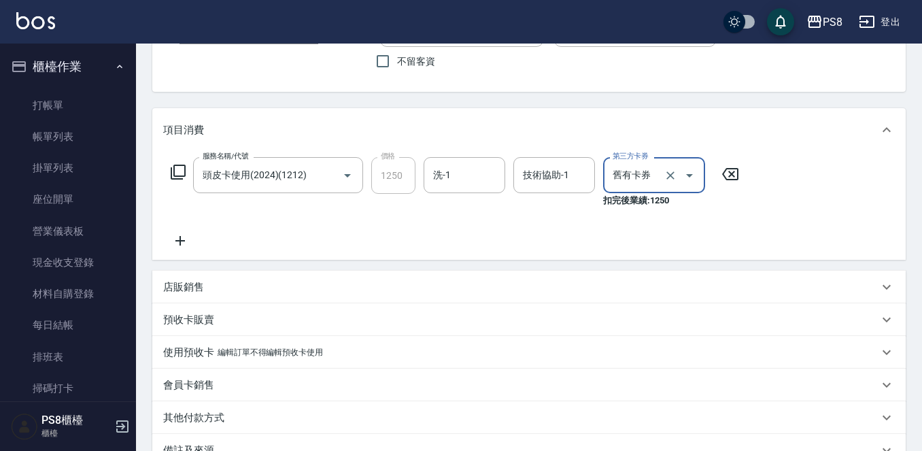
scroll to position [277, 0]
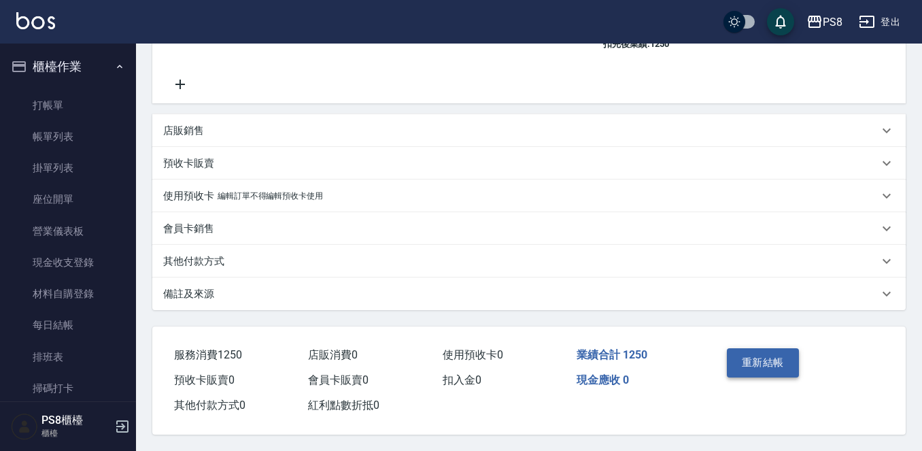
click at [763, 360] on button "重新結帳" at bounding box center [762, 362] width 72 height 29
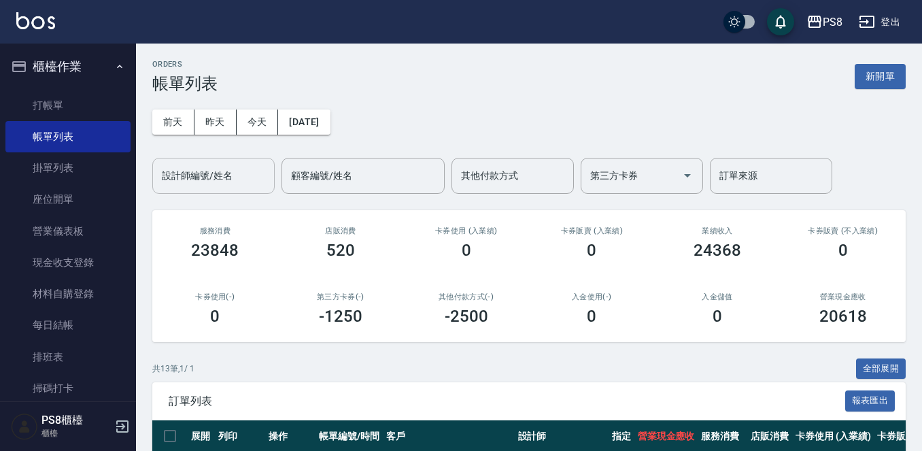
click at [205, 176] on input "設計師編號/姓名" at bounding box center [213, 176] width 110 height 24
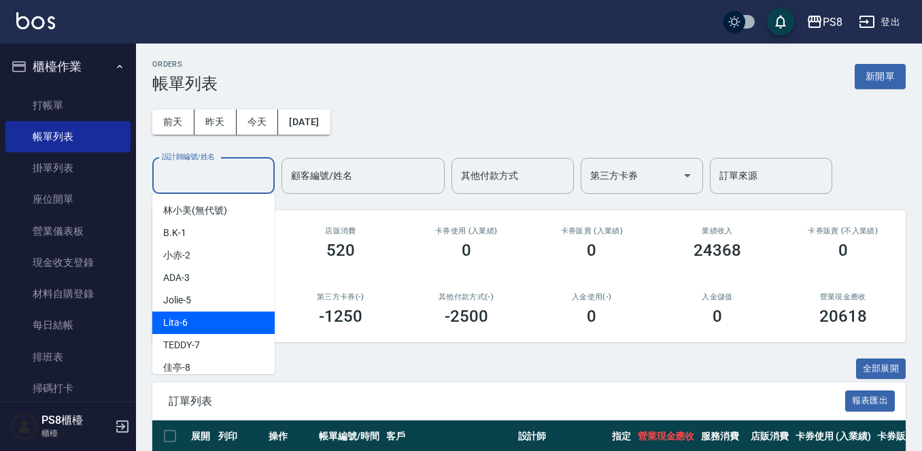
click at [212, 317] on div "Lita -6" at bounding box center [213, 322] width 122 height 22
type input "Lita-6"
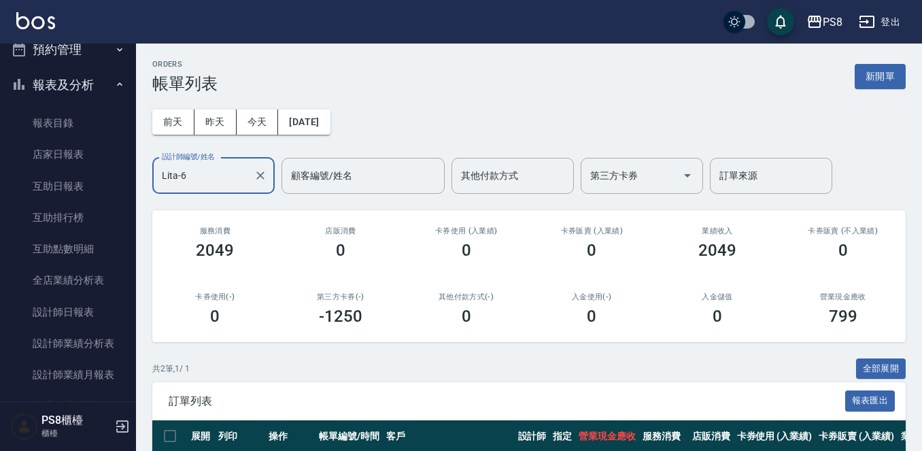
scroll to position [476, 0]
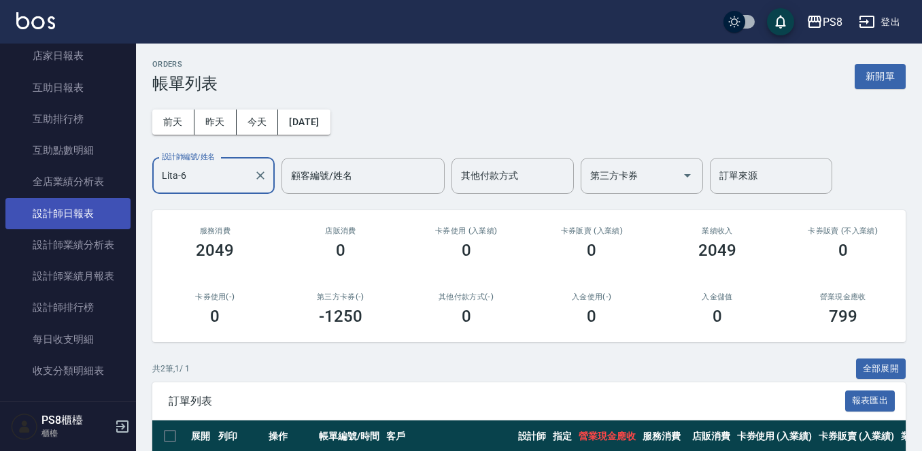
click at [75, 206] on link "設計師日報表" at bounding box center [67, 213] width 125 height 31
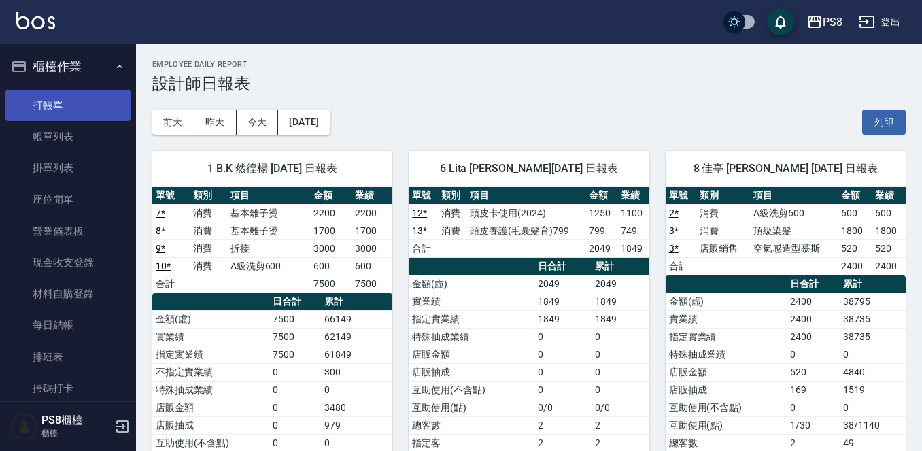
click at [56, 114] on link "打帳單" at bounding box center [67, 105] width 125 height 31
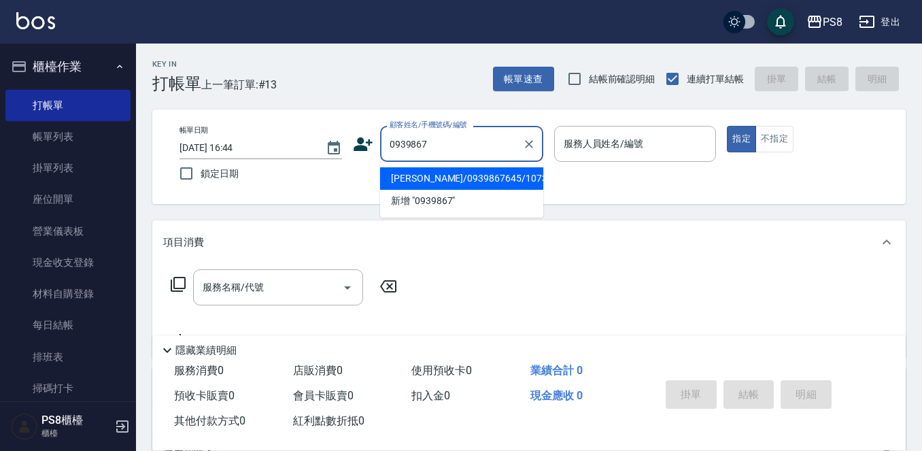
click at [426, 172] on li "郭有祥/0939867645/10730" at bounding box center [461, 178] width 163 height 22
type input "郭有祥/0939867645/10730"
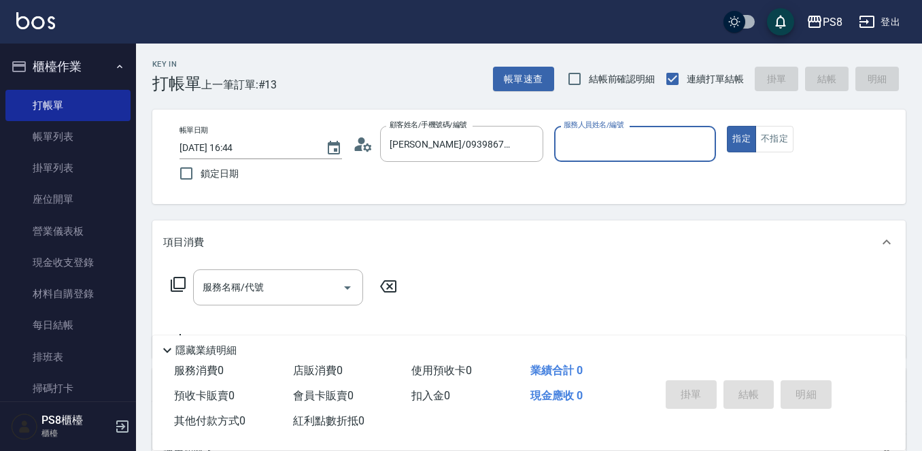
type input "小屋-18"
click at [358, 147] on icon at bounding box center [358, 148] width 8 height 6
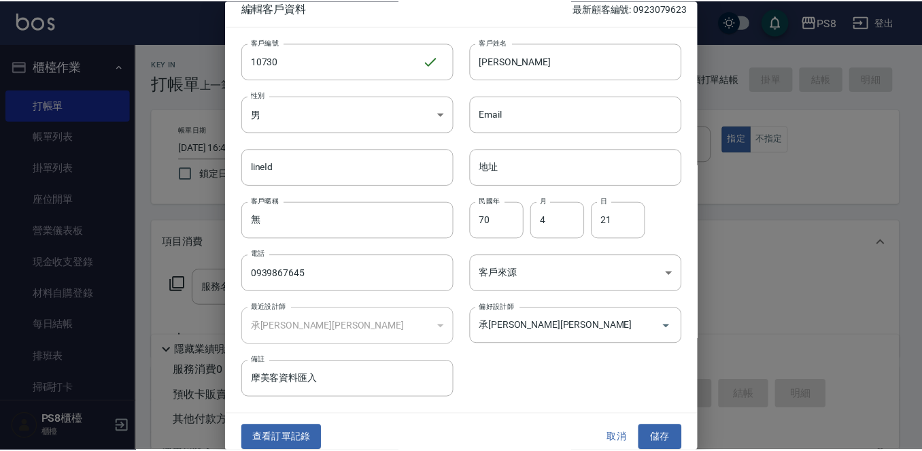
scroll to position [20, 0]
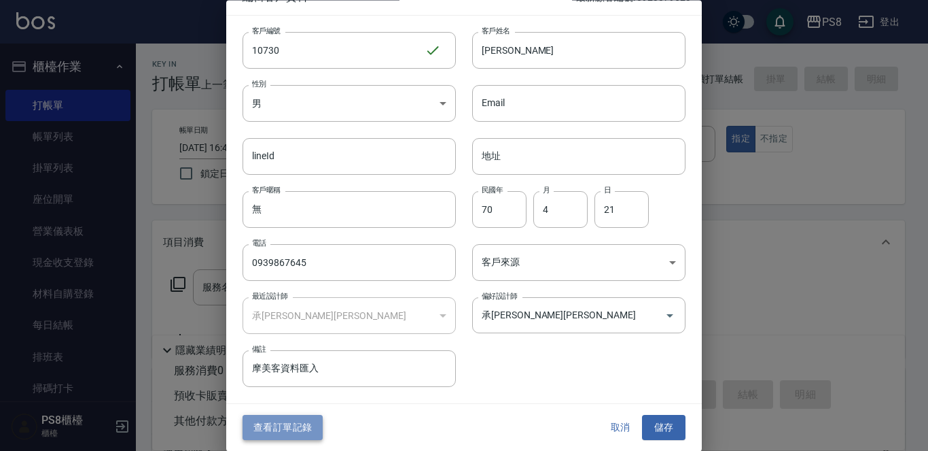
click at [292, 418] on button "查看訂單記錄" at bounding box center [283, 427] width 80 height 25
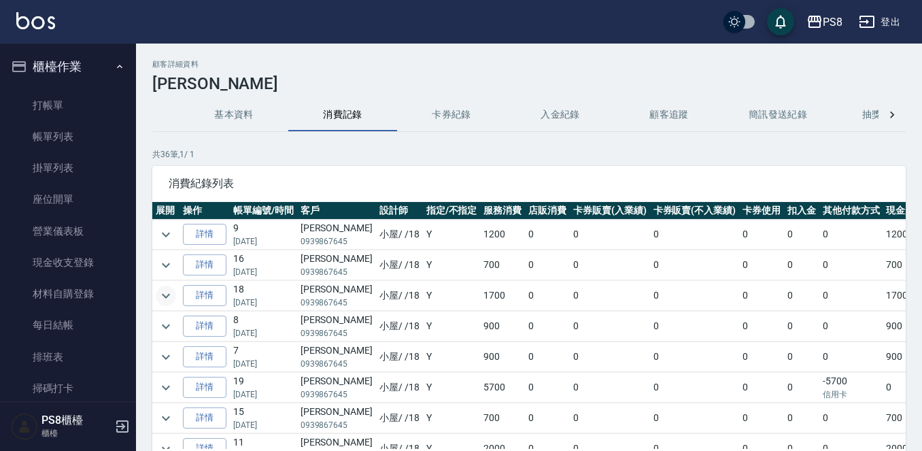
click at [163, 293] on icon "expand row" at bounding box center [166, 295] width 16 height 16
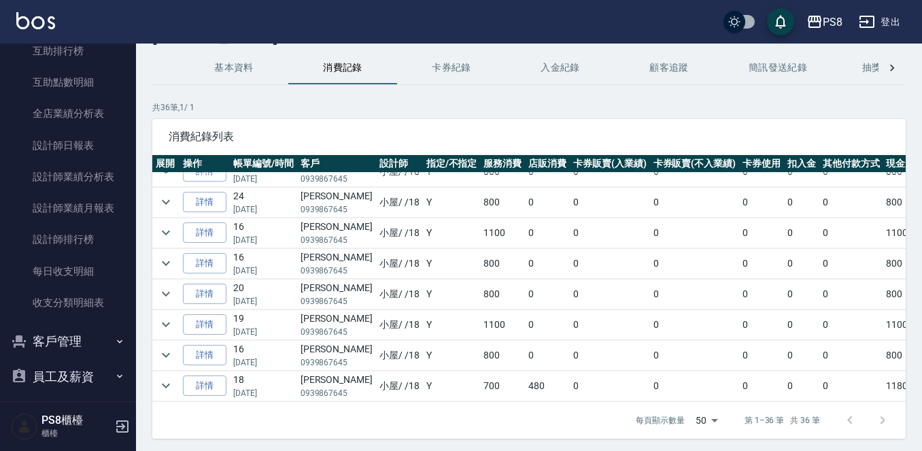
scroll to position [92, 0]
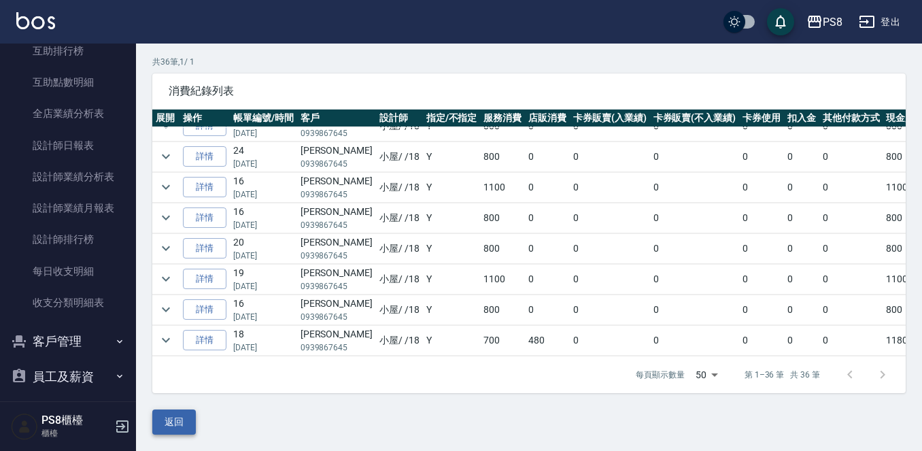
click at [185, 414] on button "返回" at bounding box center [173, 421] width 43 height 25
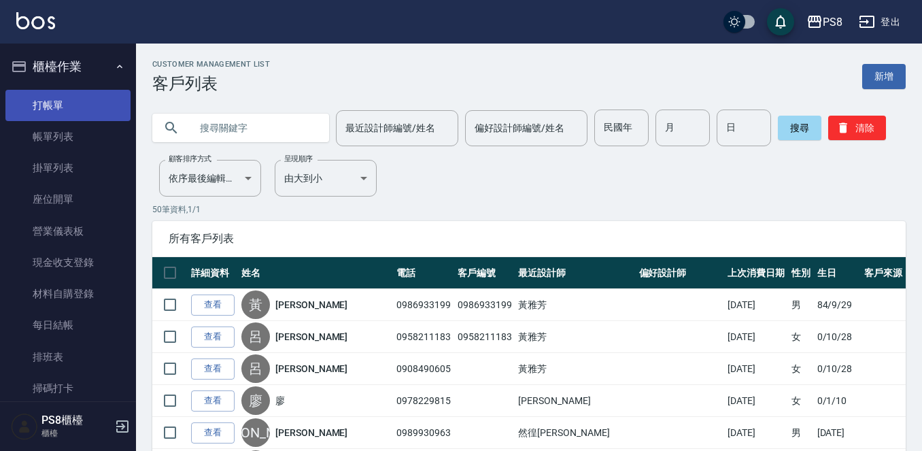
click at [56, 110] on link "打帳單" at bounding box center [67, 105] width 125 height 31
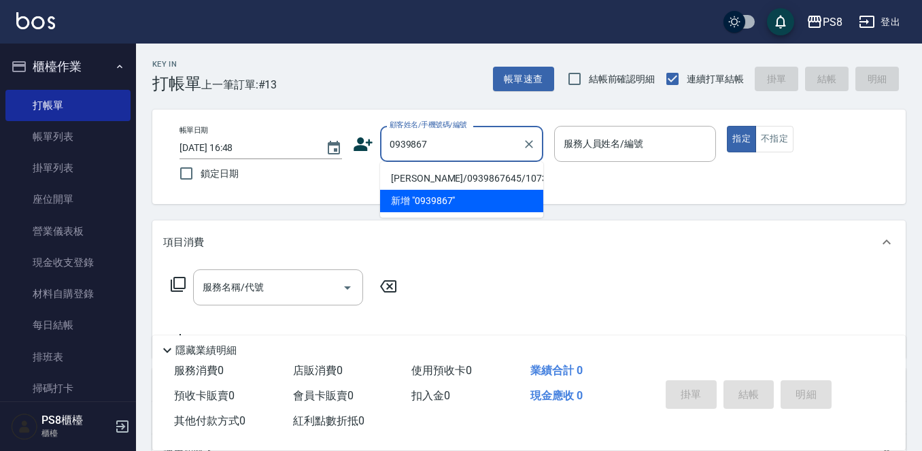
click at [470, 179] on li "郭有祥/0939867645/10730" at bounding box center [461, 178] width 163 height 22
type input "郭有祥/0939867645/10730"
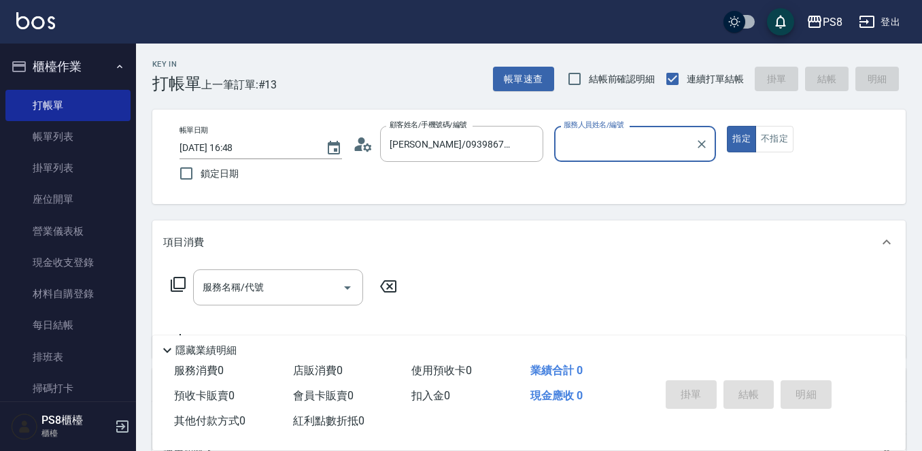
type input "小屋-18"
click at [316, 279] on input "服務名稱/代號" at bounding box center [267, 287] width 137 height 24
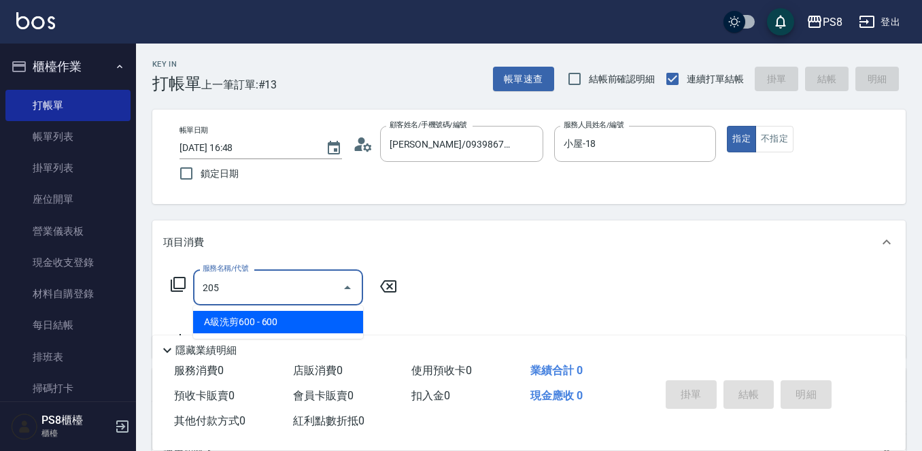
click at [302, 334] on ul "A級洗剪600 - 600" at bounding box center [278, 321] width 170 height 33
click at [308, 325] on span "A級洗剪600 - 600" at bounding box center [278, 322] width 170 height 22
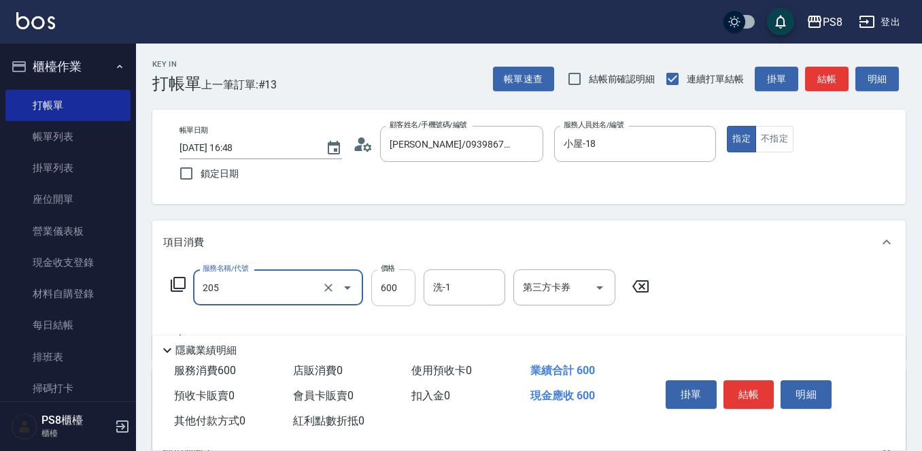
type input "A級洗剪600(205)"
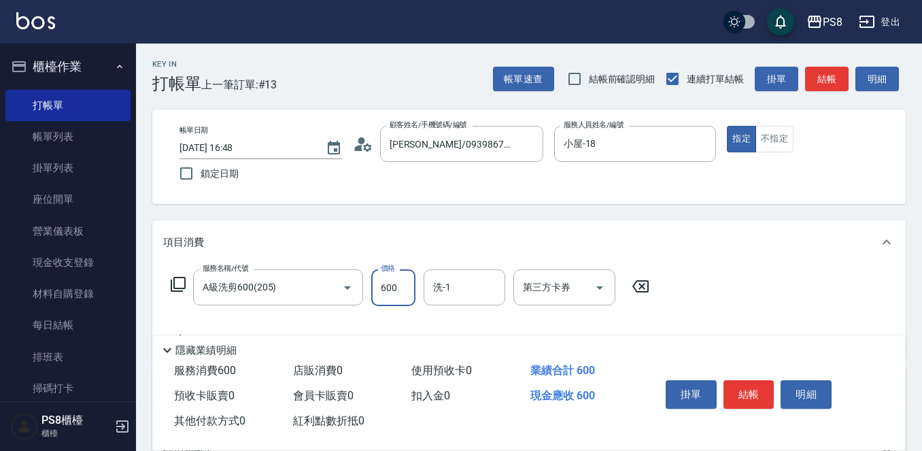
click at [379, 282] on input "600" at bounding box center [393, 287] width 44 height 37
type input "700"
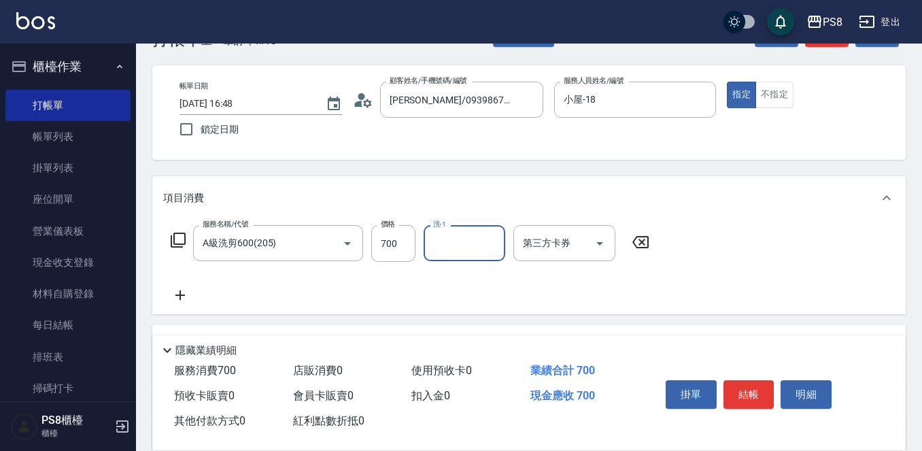
scroll to position [68, 0]
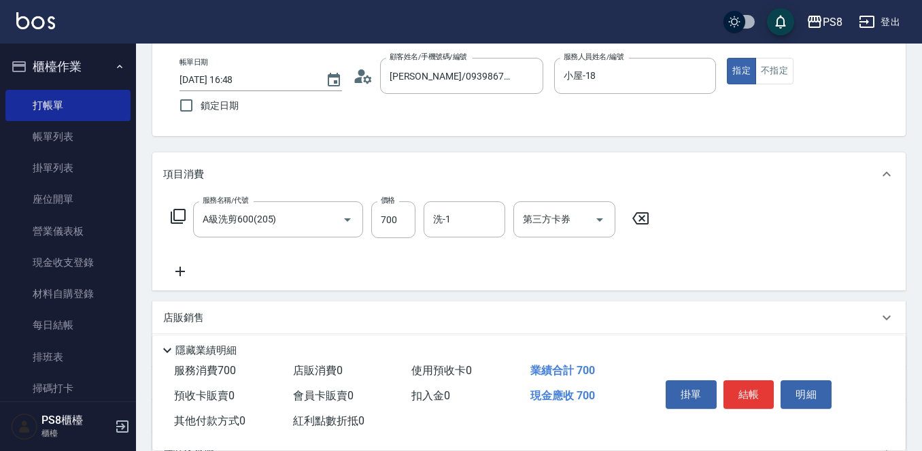
click at [178, 278] on icon at bounding box center [180, 271] width 34 height 16
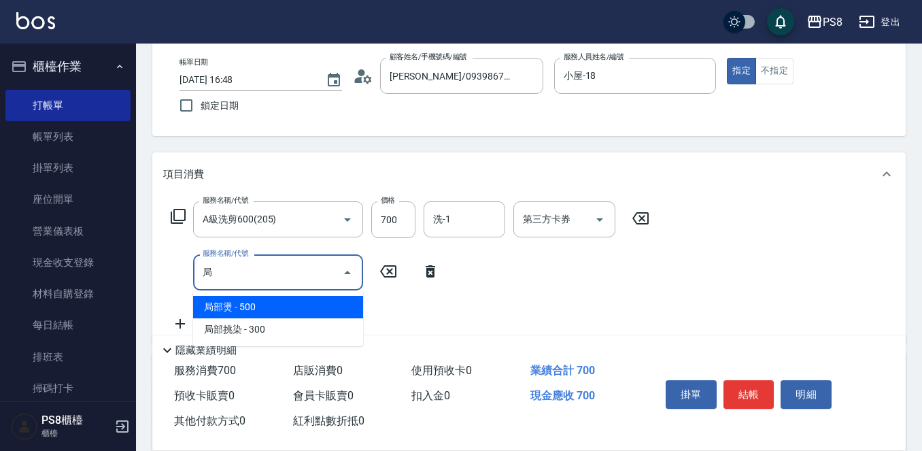
click at [338, 308] on span "局部燙 - 500" at bounding box center [278, 307] width 170 height 22
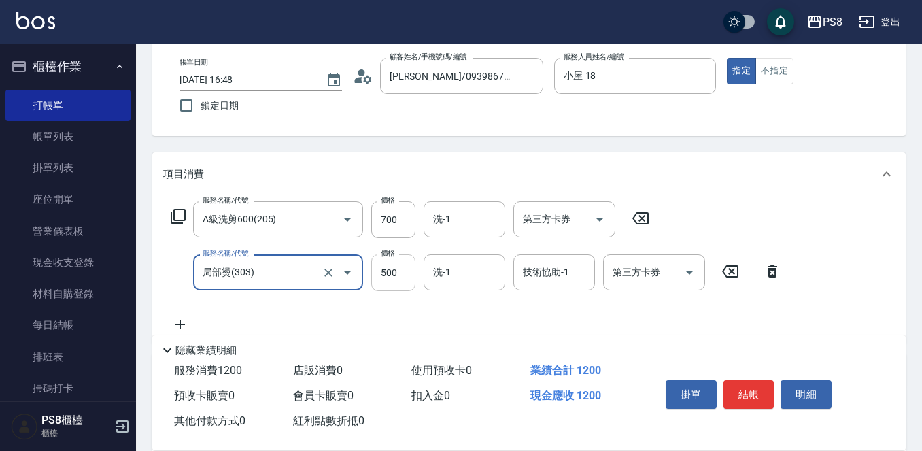
type input "局部燙(303)"
click at [379, 279] on input "500" at bounding box center [393, 272] width 44 height 37
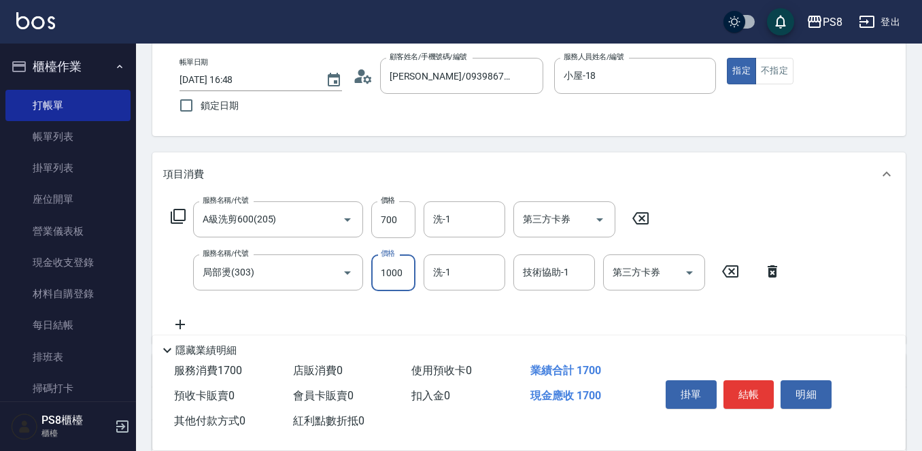
type input "1000"
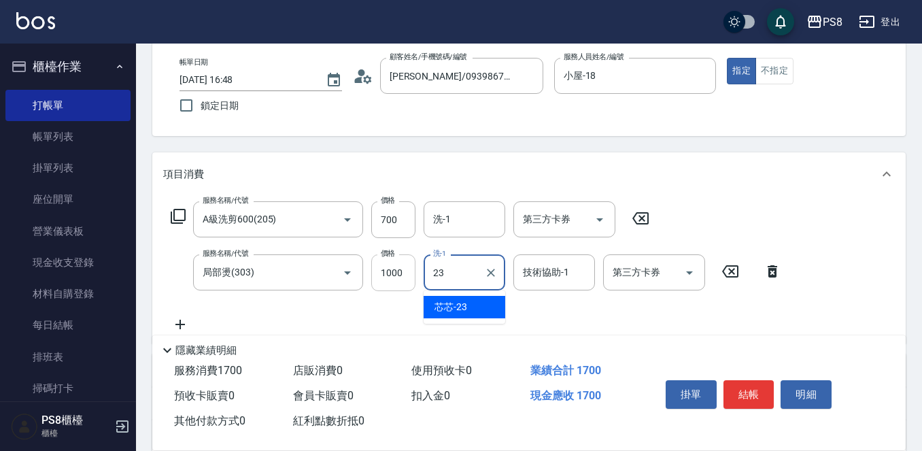
type input "芯芯-23"
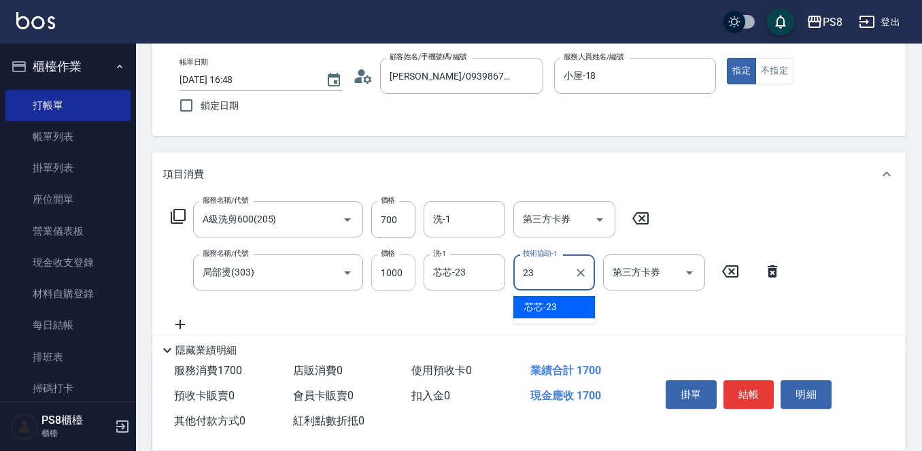
type input "芯芯-23"
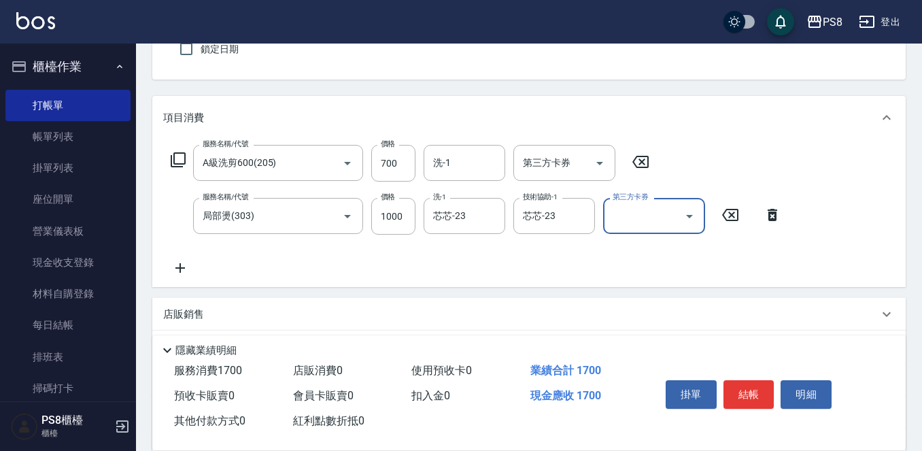
scroll to position [136, 0]
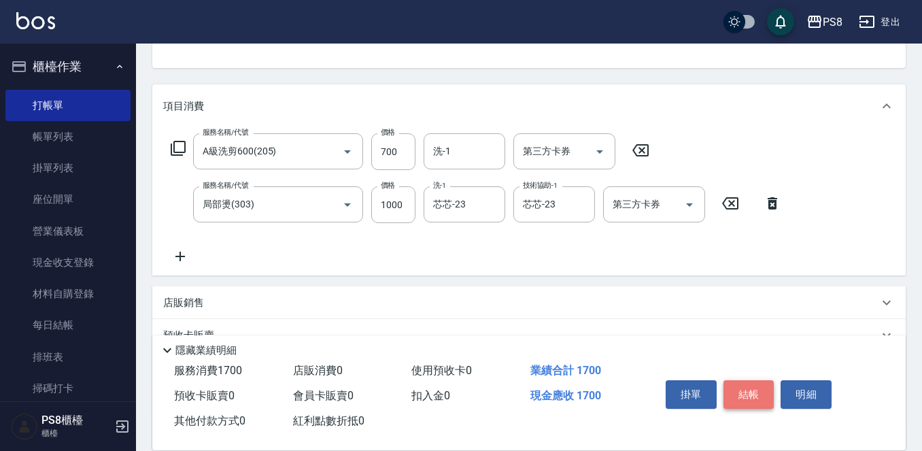
click at [743, 384] on button "結帳" at bounding box center [748, 394] width 51 height 29
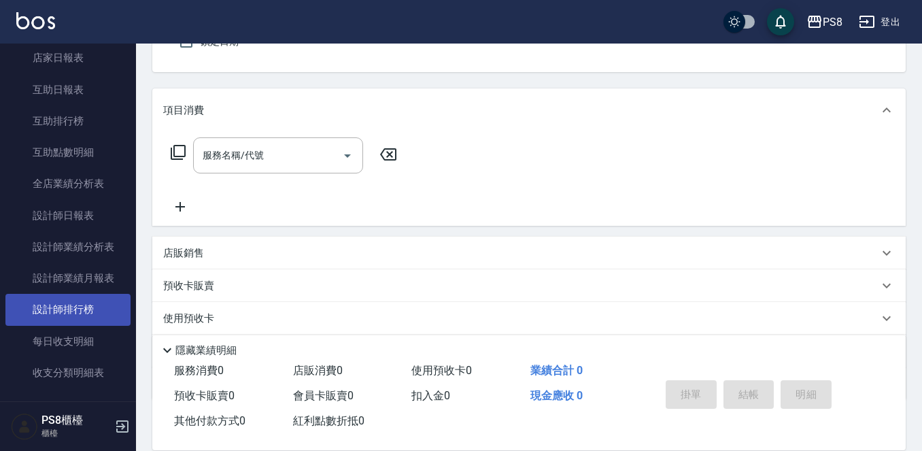
scroll to position [476, 0]
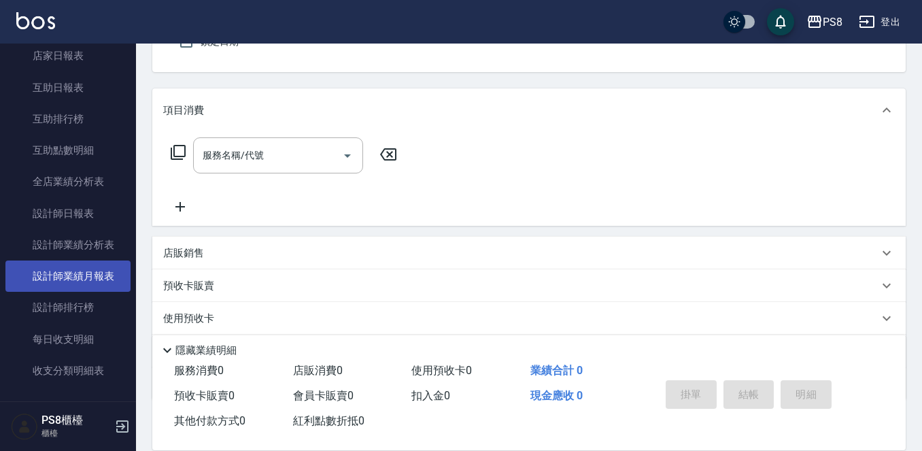
click at [90, 270] on link "設計師業績月報表" at bounding box center [67, 275] width 125 height 31
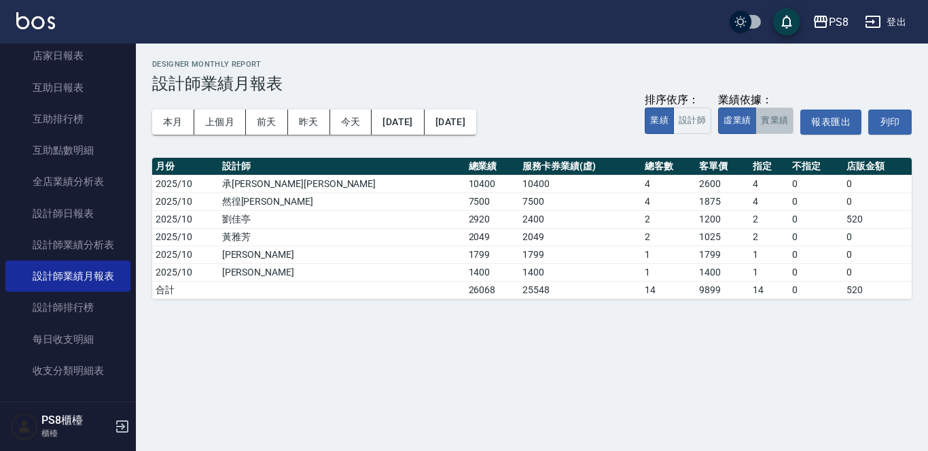
click at [771, 120] on button "實業績" at bounding box center [775, 120] width 38 height 27
click at [179, 121] on button "本月" at bounding box center [173, 121] width 42 height 25
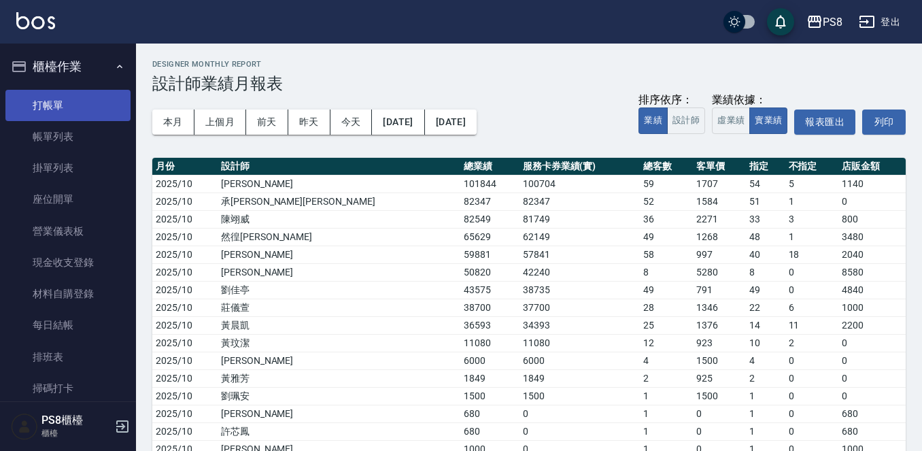
click at [69, 111] on link "打帳單" at bounding box center [67, 105] width 125 height 31
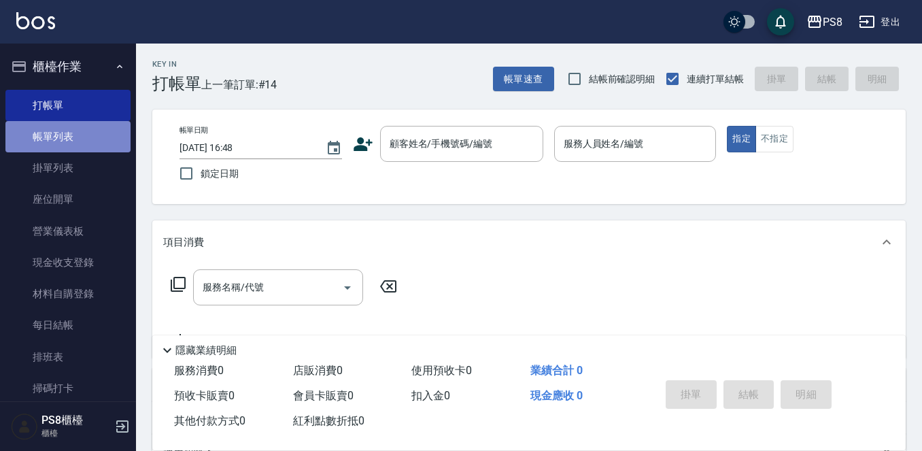
click at [84, 122] on link "帳單列表" at bounding box center [67, 136] width 125 height 31
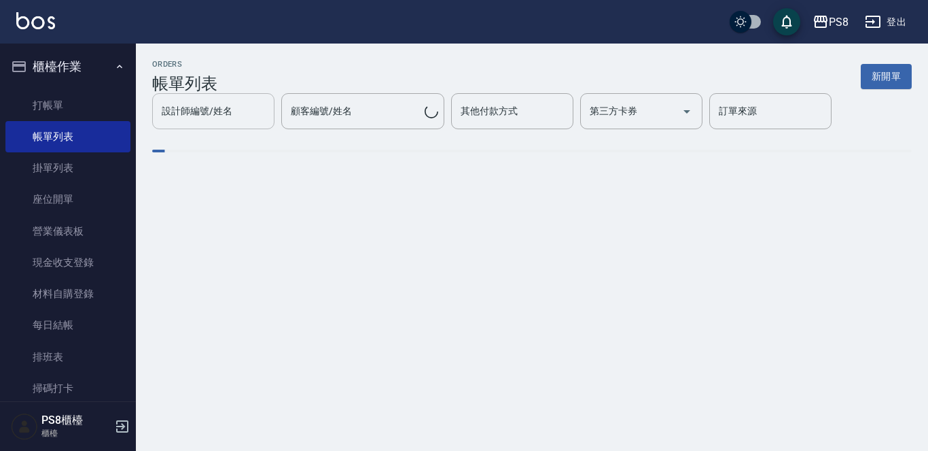
click at [226, 109] on div "設計師編號/姓名 設計師編號/姓名" at bounding box center [213, 111] width 122 height 36
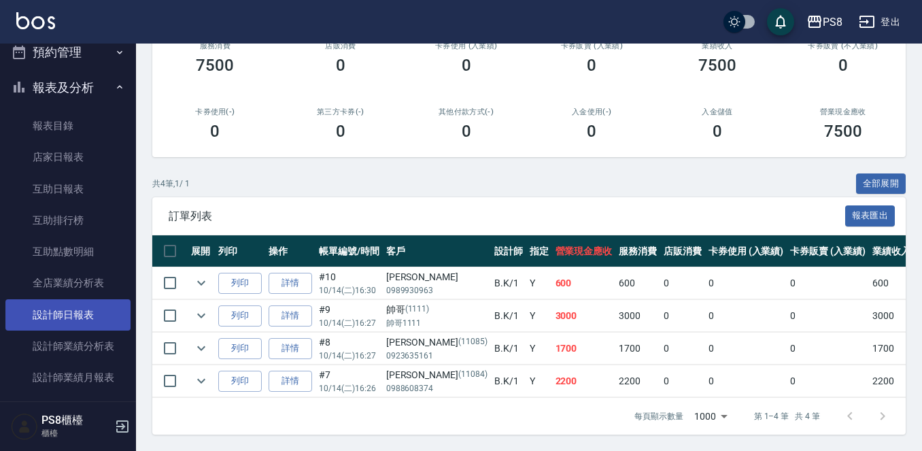
scroll to position [544, 0]
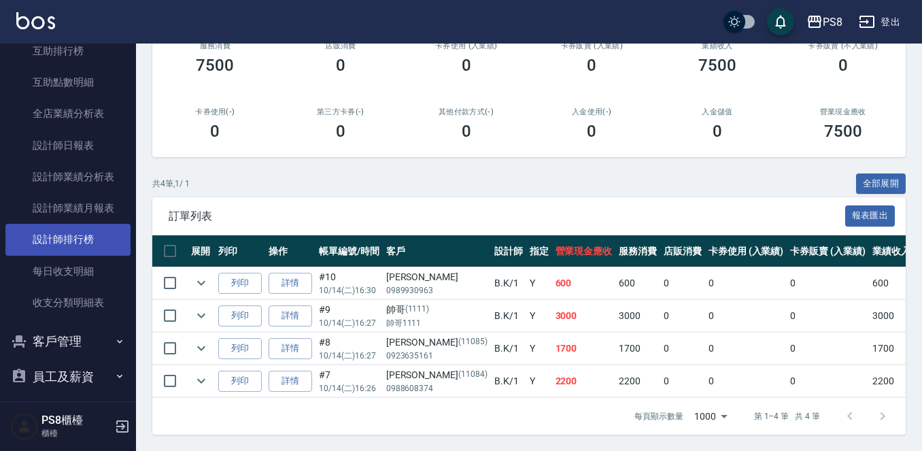
type input "B.K-1"
click at [86, 249] on link "設計師排行榜" at bounding box center [67, 239] width 125 height 31
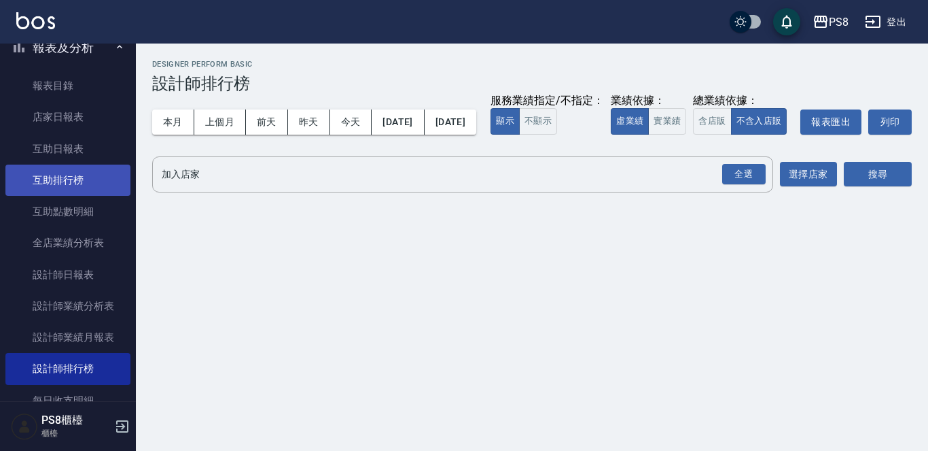
scroll to position [408, 0]
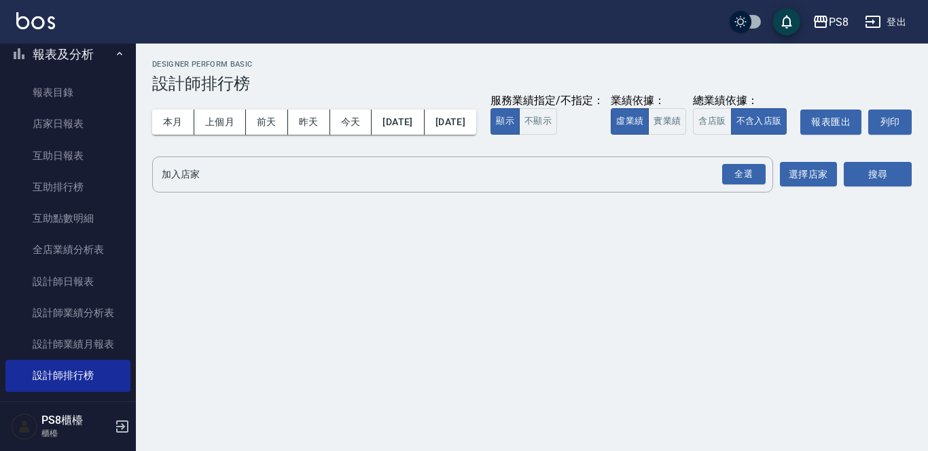
click at [84, 48] on button "報表及分析" at bounding box center [67, 54] width 125 height 35
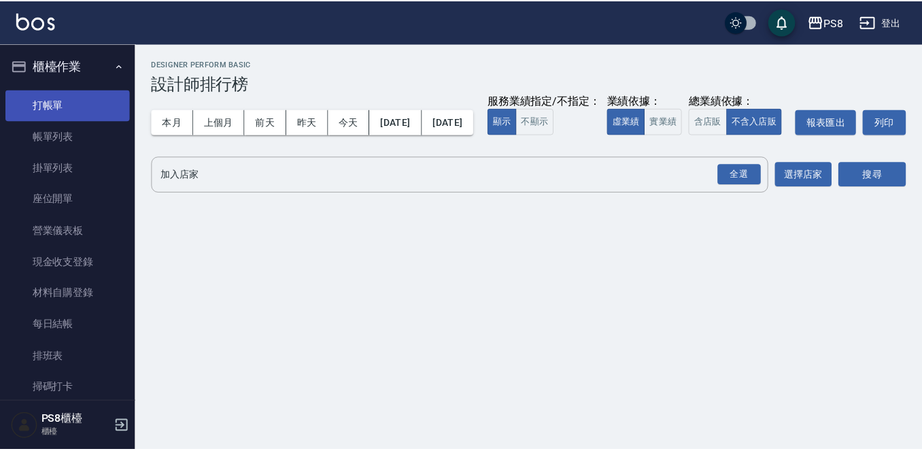
scroll to position [0, 0]
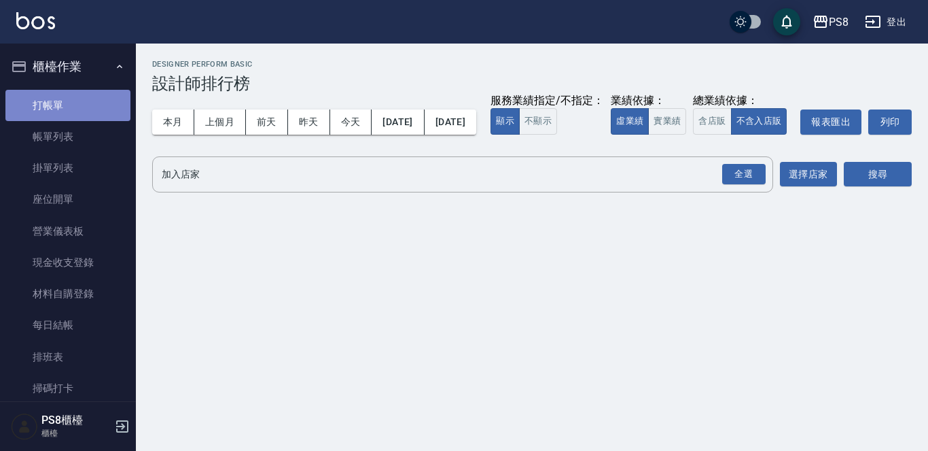
click at [77, 94] on link "打帳單" at bounding box center [67, 105] width 125 height 31
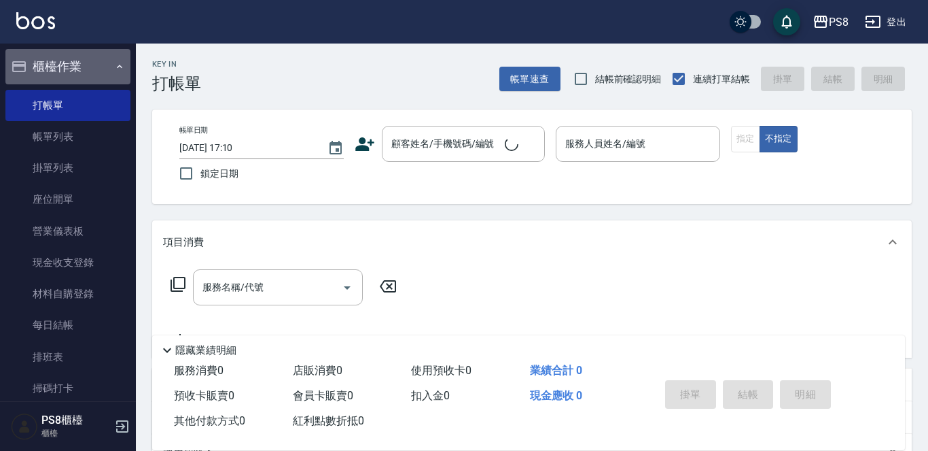
click at [78, 67] on button "櫃檯作業" at bounding box center [67, 66] width 125 height 35
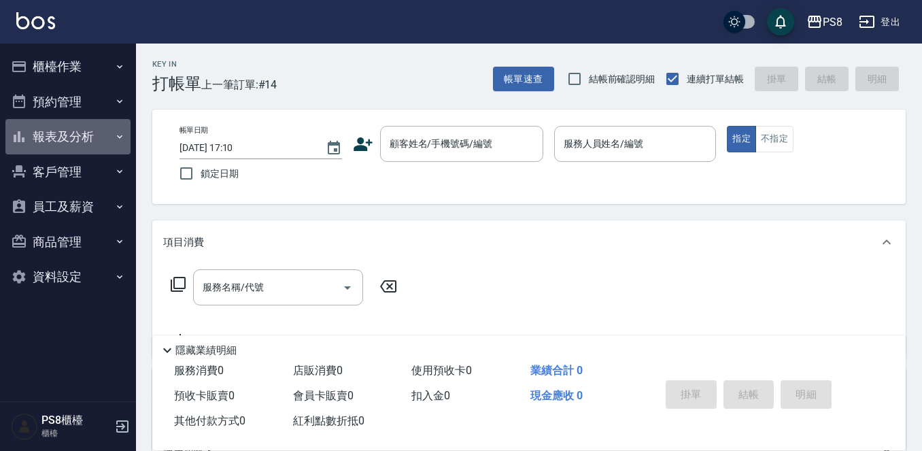
click at [94, 139] on button "報表及分析" at bounding box center [67, 136] width 125 height 35
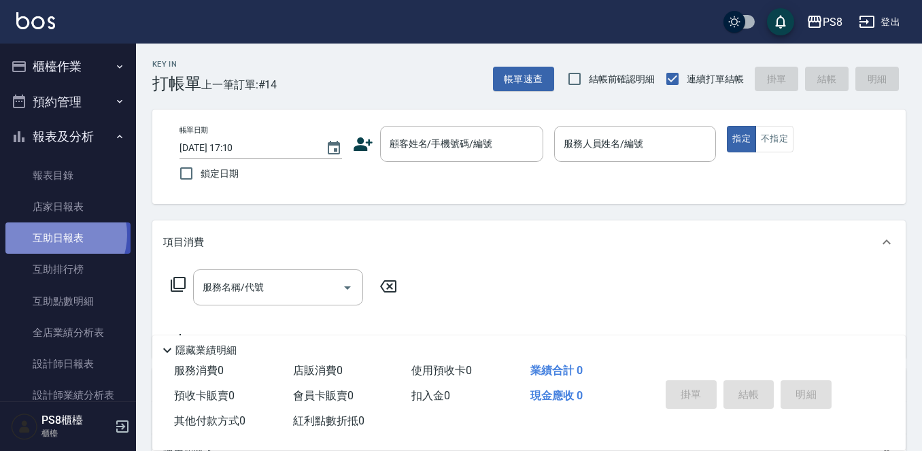
click at [56, 234] on link "互助日報表" at bounding box center [67, 237] width 125 height 31
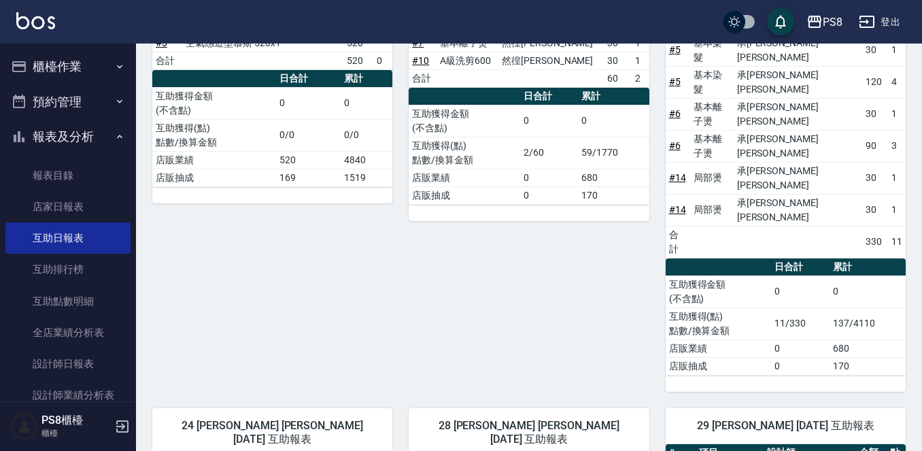
scroll to position [265, 0]
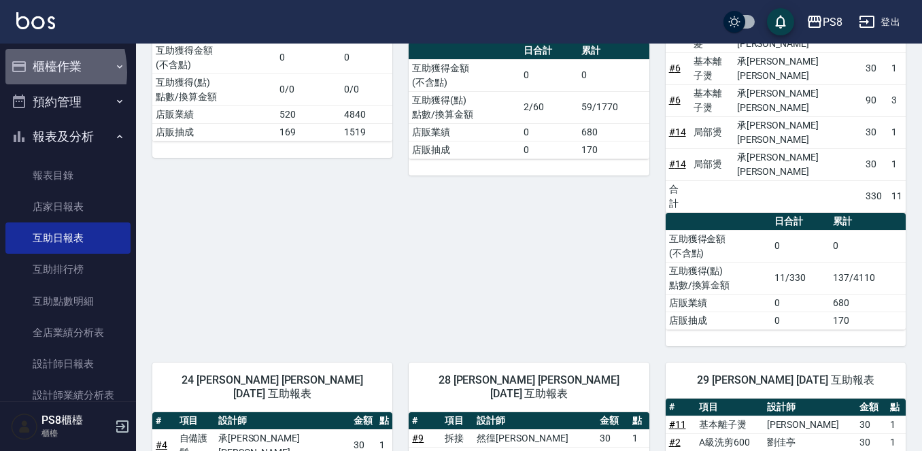
click at [22, 72] on icon "button" at bounding box center [19, 66] width 16 height 16
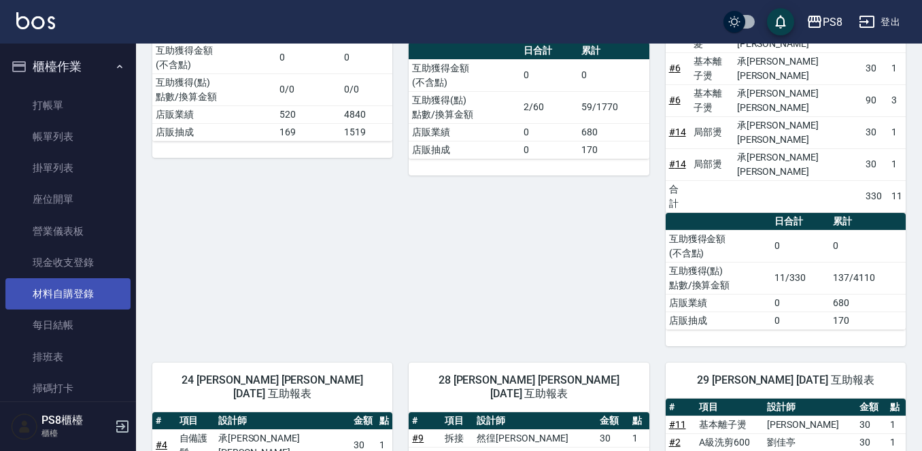
scroll to position [68, 0]
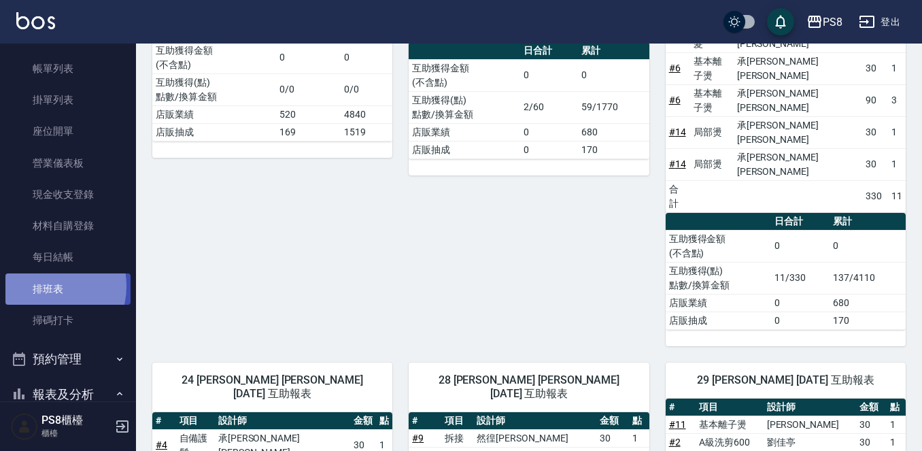
click at [45, 285] on link "排班表" at bounding box center [67, 288] width 125 height 31
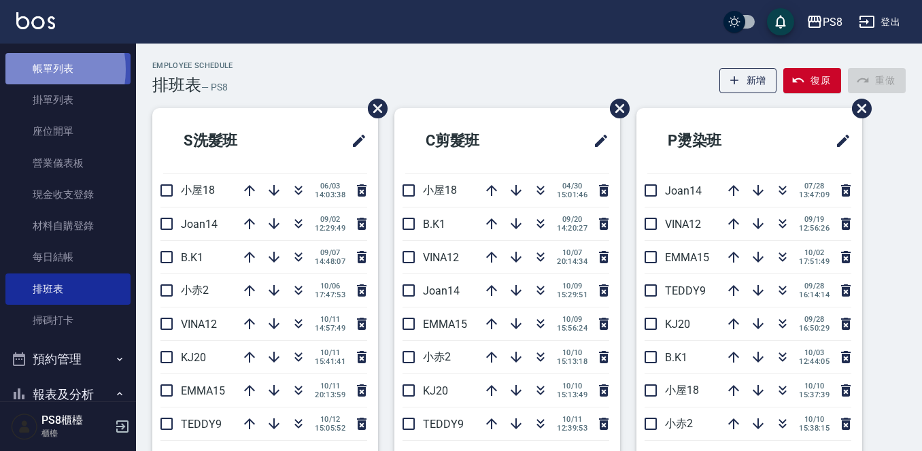
click at [26, 69] on link "帳單列表" at bounding box center [67, 68] width 125 height 31
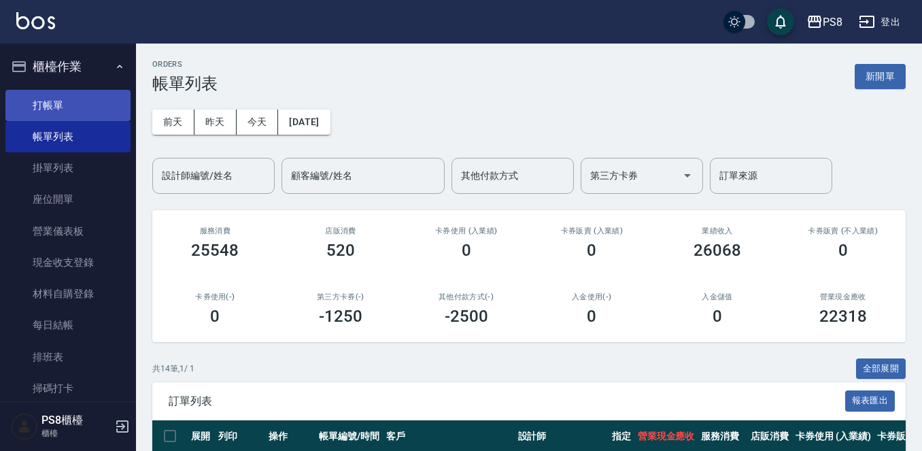
click at [81, 105] on link "打帳單" at bounding box center [67, 105] width 125 height 31
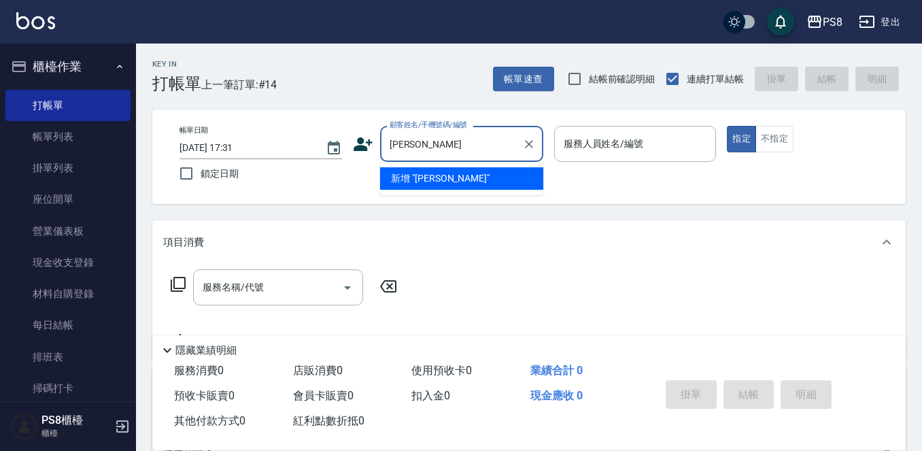
type input "黃"
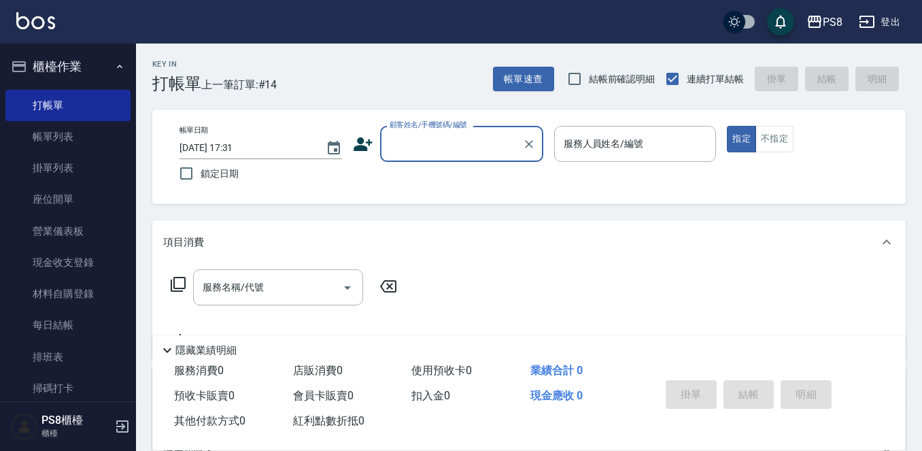
type input "="
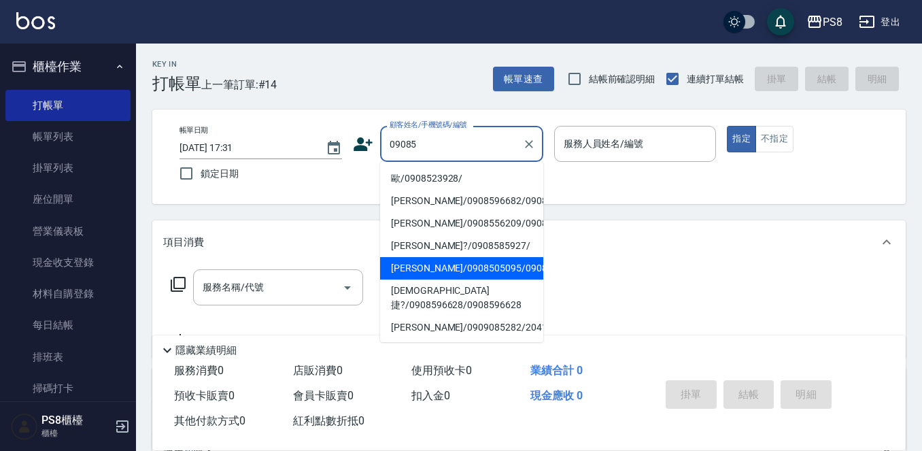
click at [423, 279] on li "黃靖翔/0908505095/0908505095" at bounding box center [461, 268] width 163 height 22
type input "黃靖翔/0908505095/0908505095"
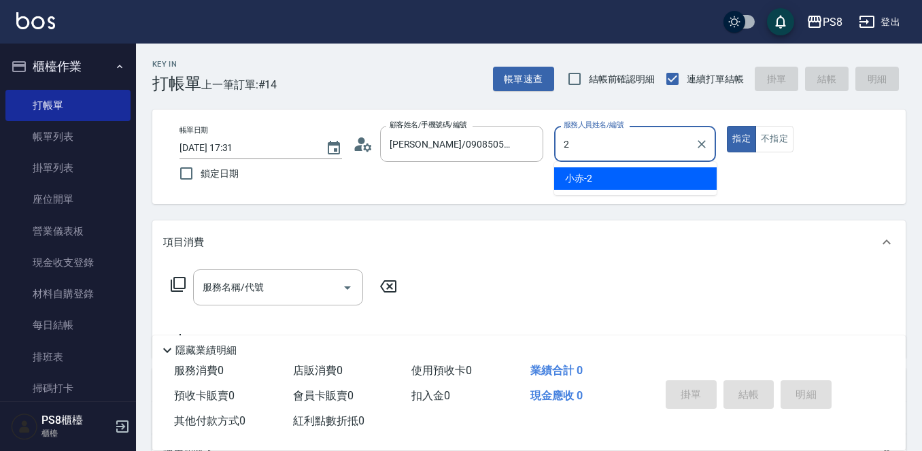
type input "小赤-2"
type button "true"
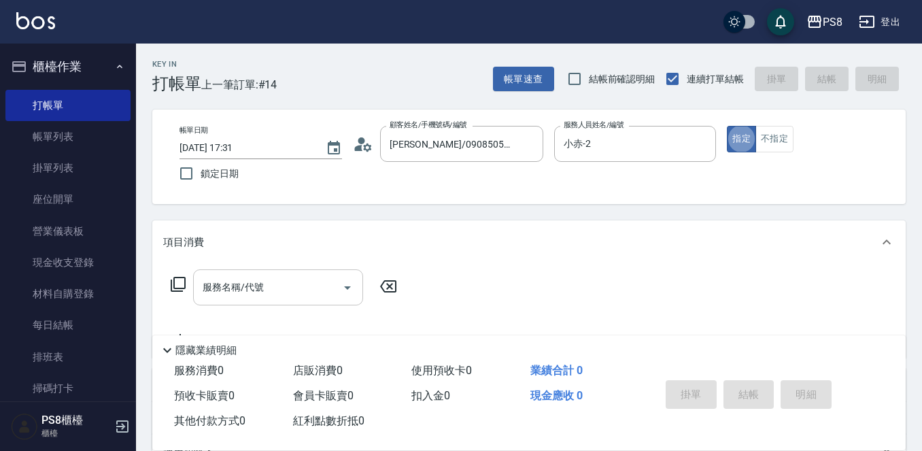
click at [257, 296] on input "服務名稱/代號" at bounding box center [267, 287] width 137 height 24
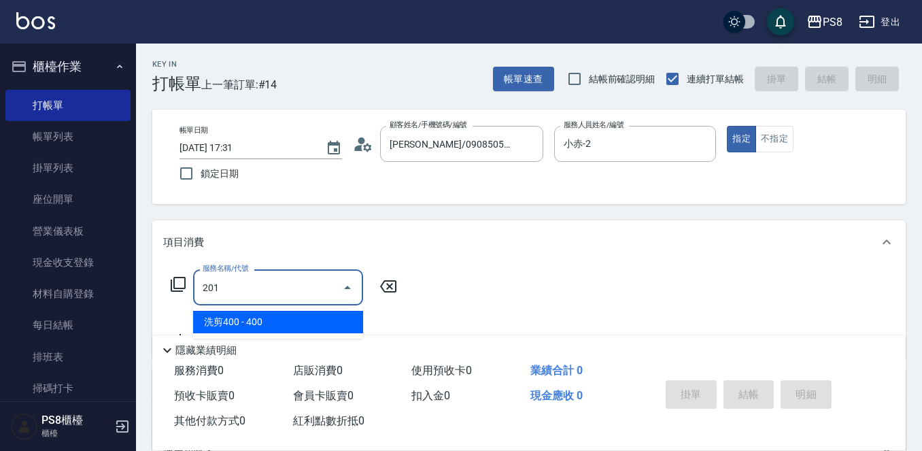
type input "洗剪400(201)"
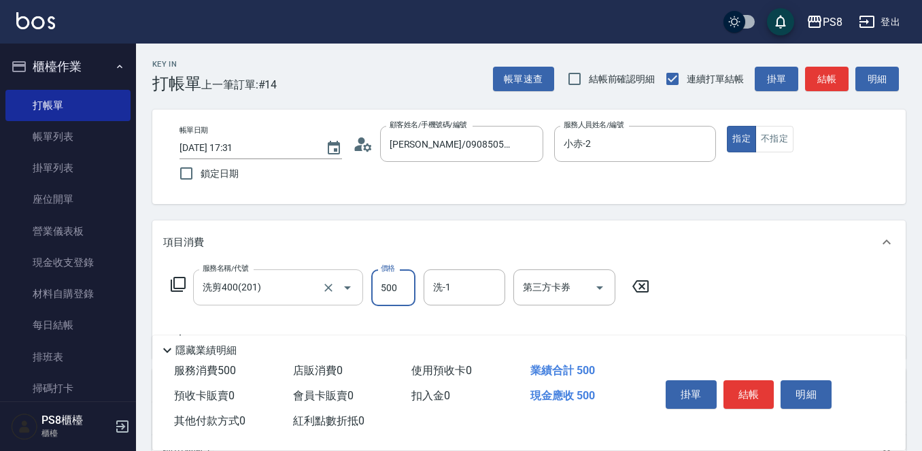
type input "500"
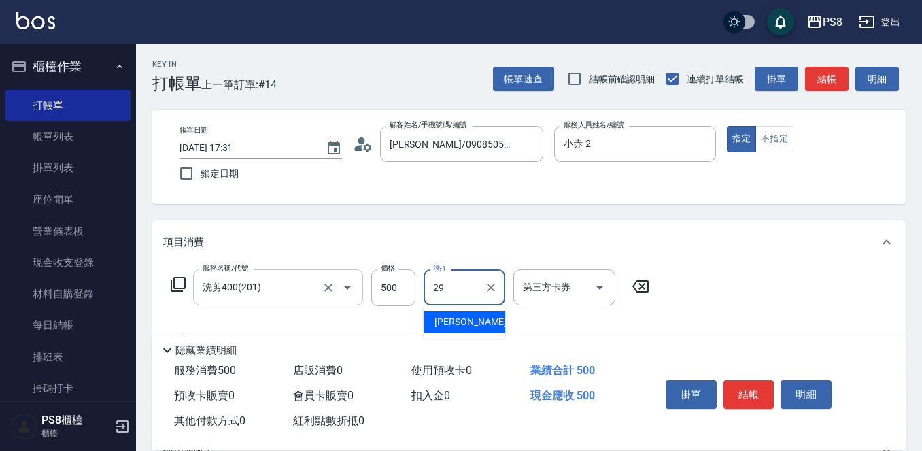
type input "戴韋全-29"
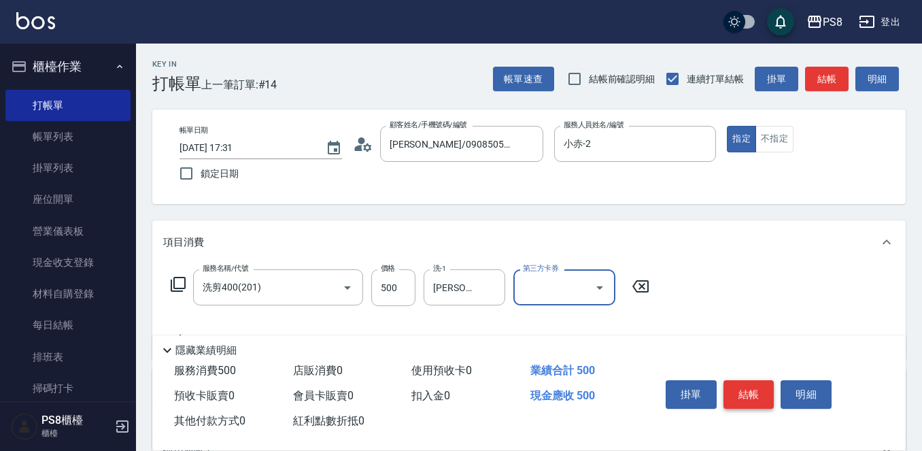
click at [760, 384] on button "結帳" at bounding box center [748, 394] width 51 height 29
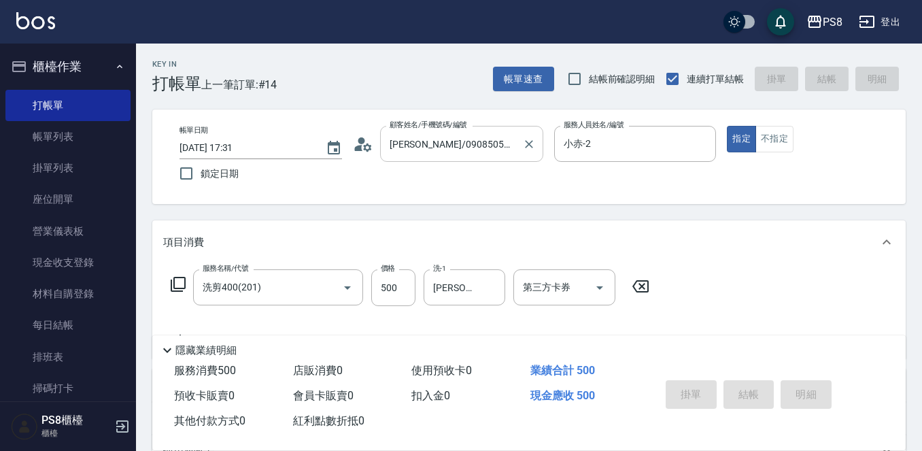
type input "2025/10/14 17:34"
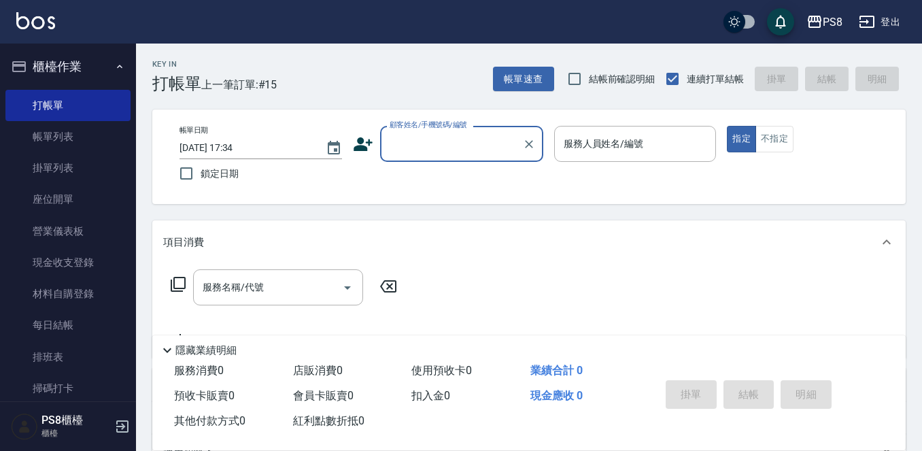
click at [401, 147] on input "顧客姓名/手機號碼/編號" at bounding box center [451, 144] width 130 height 24
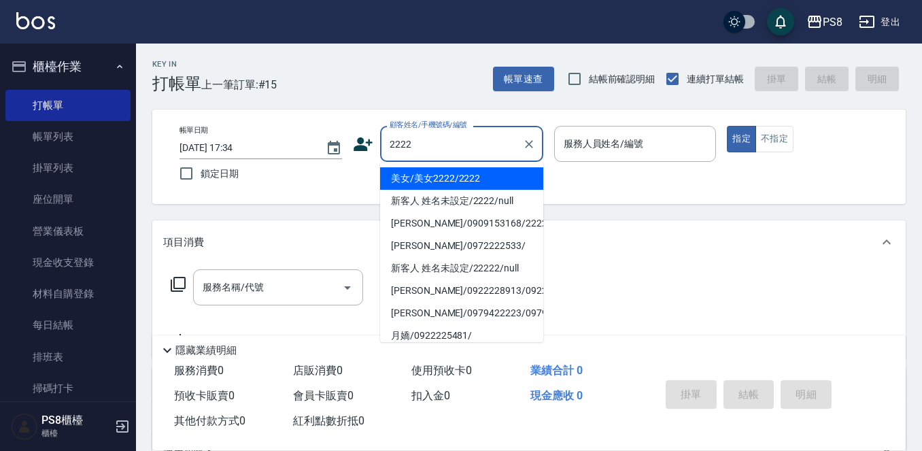
click at [451, 182] on li "美女/美女2222/2222" at bounding box center [461, 178] width 163 height 22
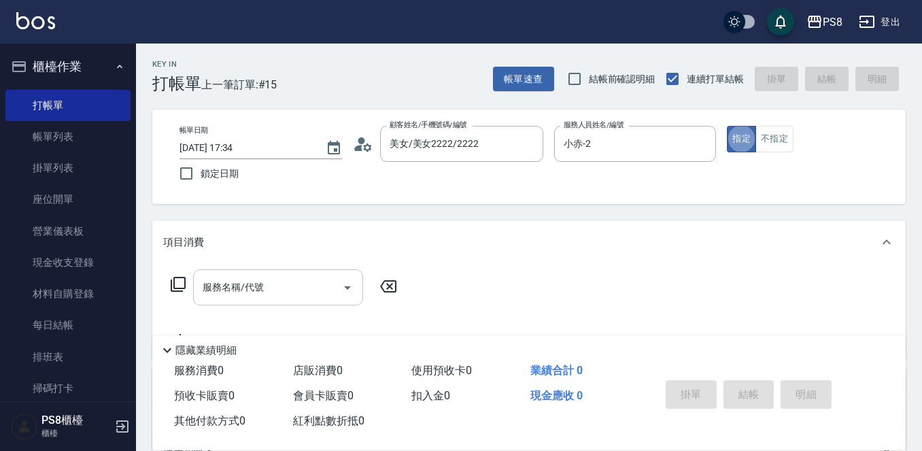
click at [215, 278] on input "服務名稱/代號" at bounding box center [267, 287] width 137 height 24
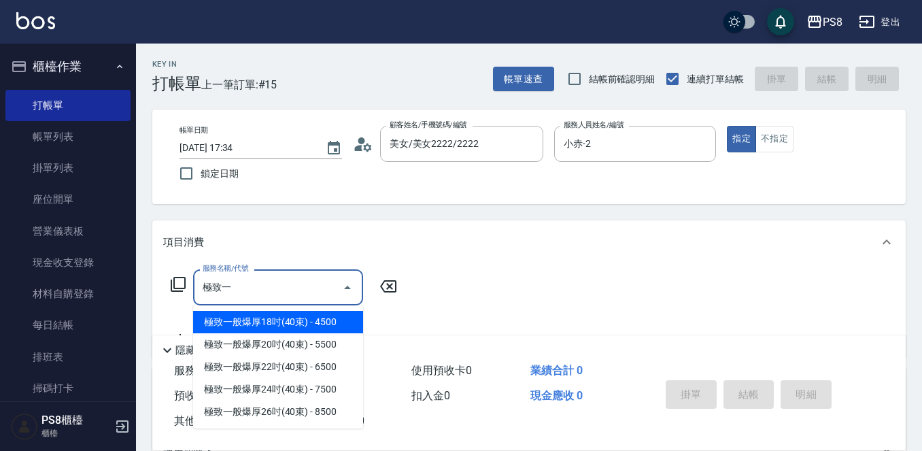
click at [290, 321] on span "極致一般爆厚18吋(40束) - 4500" at bounding box center [278, 322] width 170 height 22
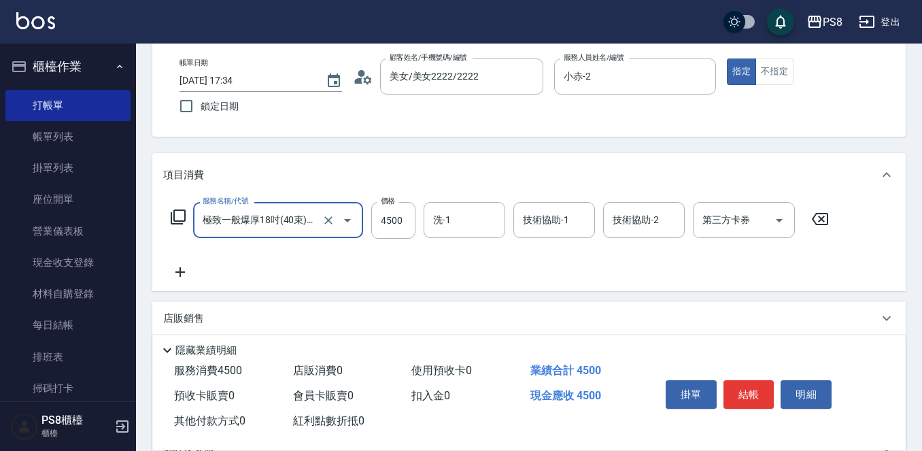
scroll to position [68, 0]
click at [180, 266] on icon at bounding box center [180, 271] width 34 height 16
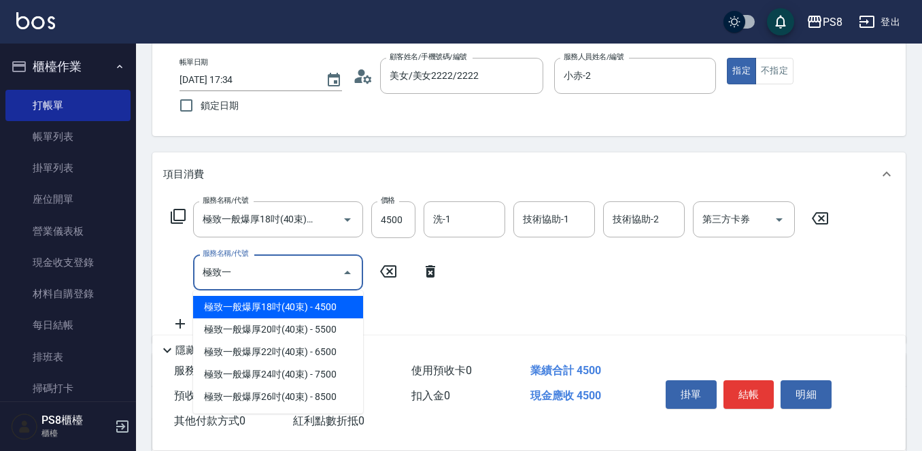
click at [268, 311] on span "極致一般爆厚18吋(40束) - 4500" at bounding box center [278, 307] width 170 height 22
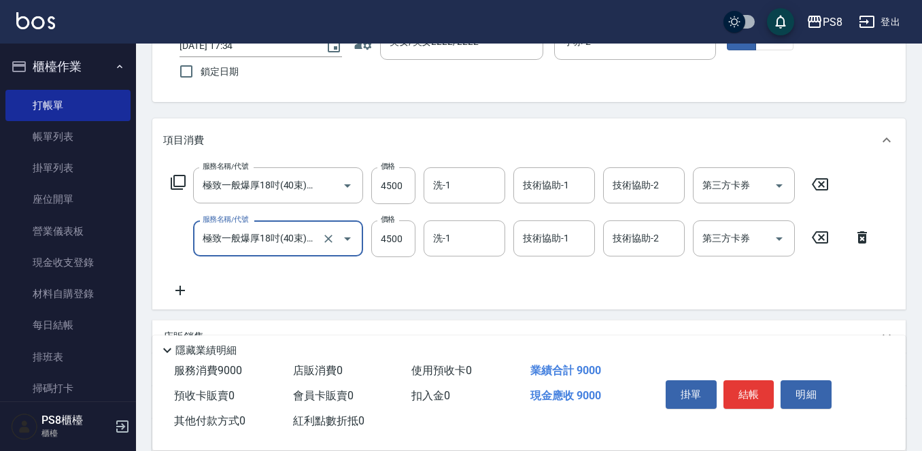
scroll to position [136, 0]
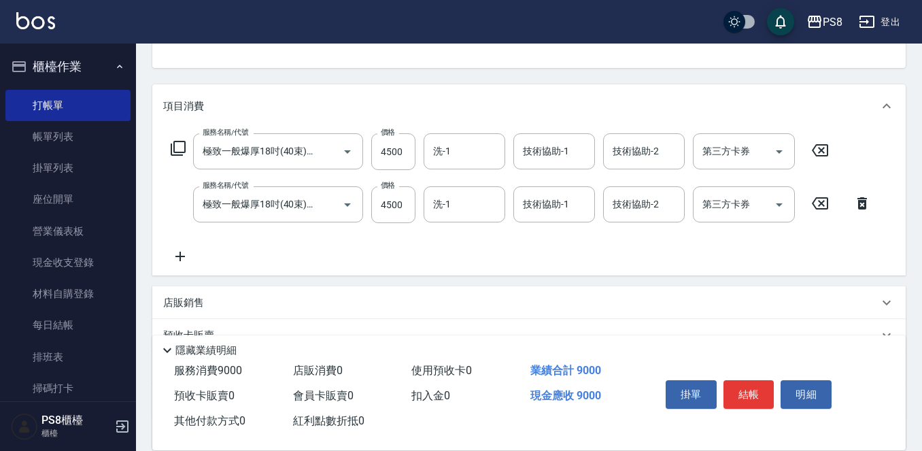
click at [179, 264] on icon at bounding box center [180, 256] width 34 height 16
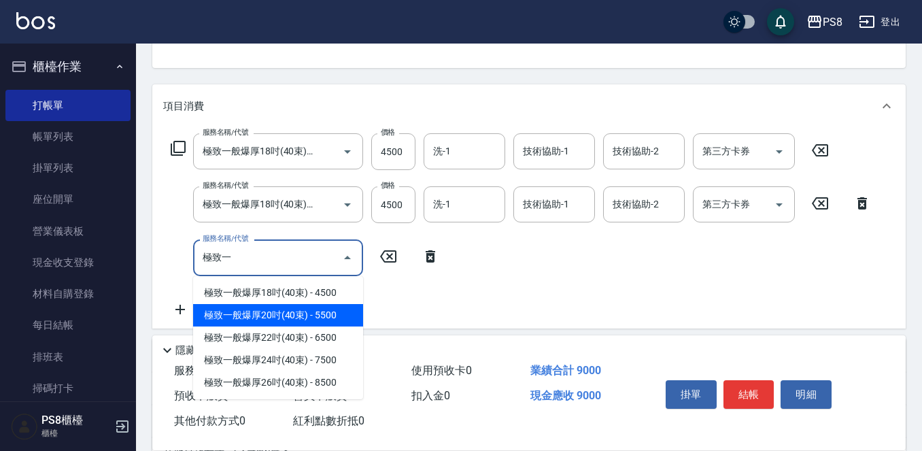
click at [247, 312] on span "極致一般爆厚20吋(40束) - 5500" at bounding box center [278, 315] width 170 height 22
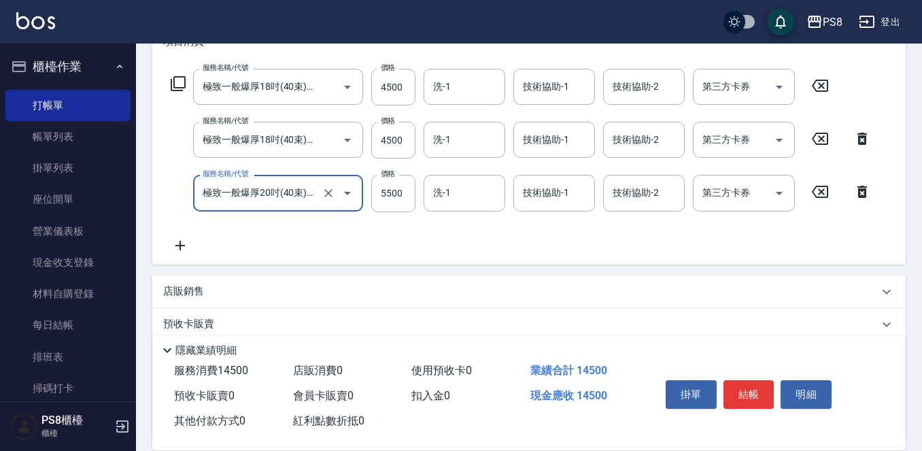
scroll to position [204, 0]
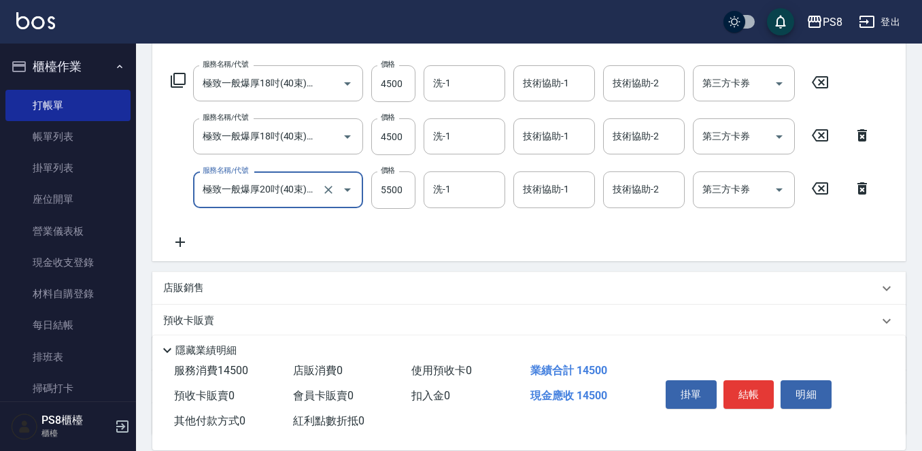
click at [174, 243] on icon at bounding box center [180, 242] width 34 height 16
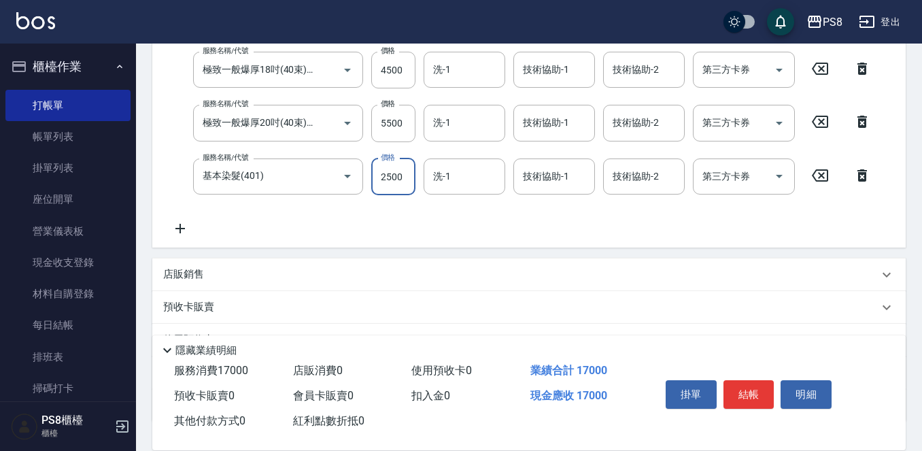
scroll to position [340, 0]
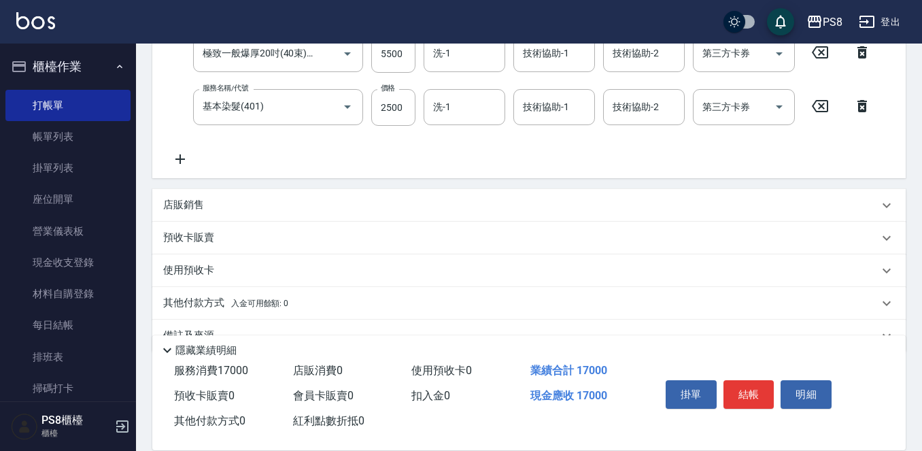
click at [205, 294] on div "其他付款方式 入金可用餘額: 0" at bounding box center [528, 303] width 753 height 33
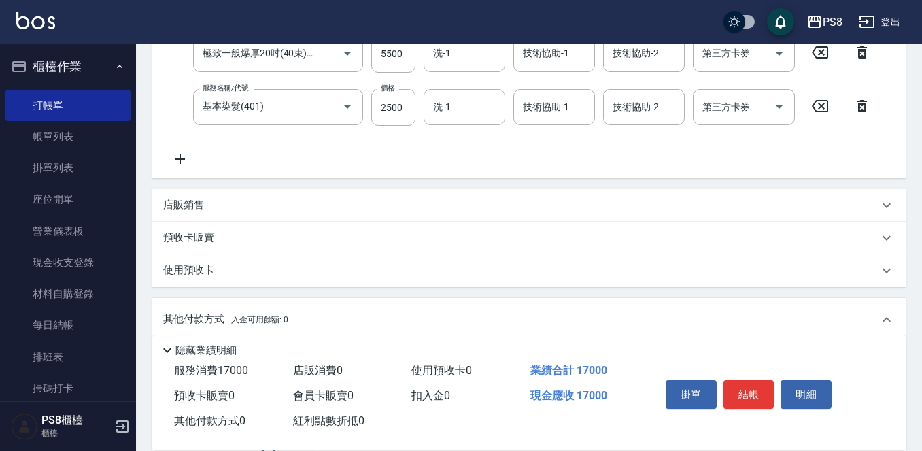
scroll to position [0, 0]
click at [227, 208] on div "店販銷售" at bounding box center [520, 205] width 715 height 14
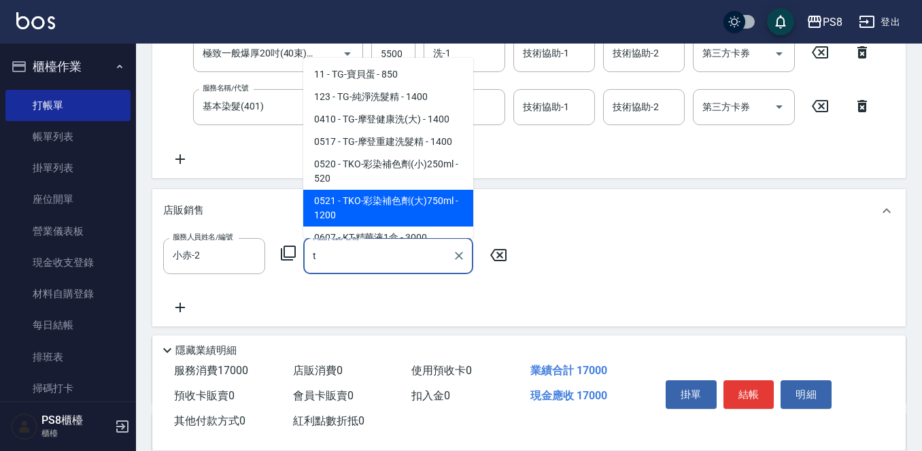
click at [338, 220] on span "0521 - TKO-彩染補色劑(大)750ml - 1200" at bounding box center [388, 208] width 170 height 37
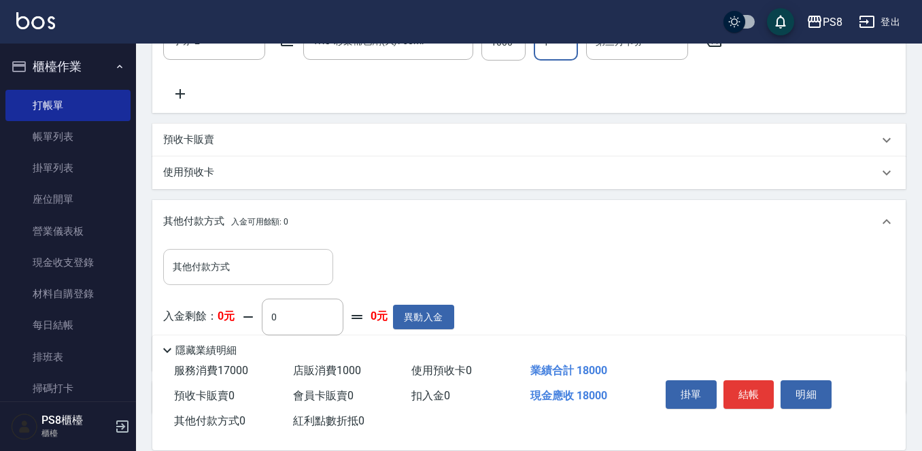
scroll to position [648, 0]
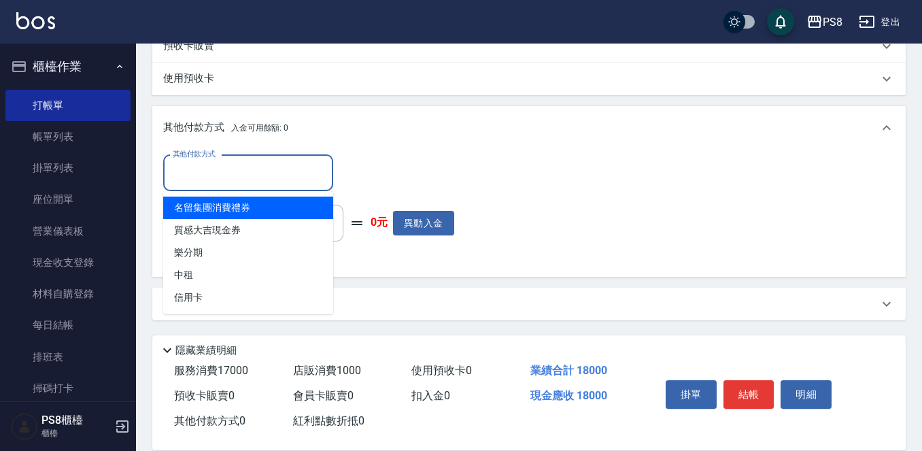
click at [277, 172] on input "其他付款方式" at bounding box center [248, 173] width 158 height 24
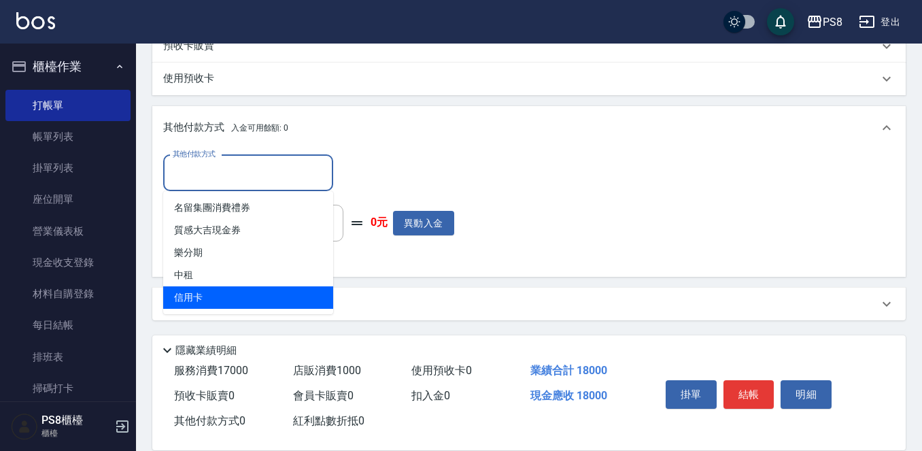
click at [245, 294] on span "信用卡" at bounding box center [248, 297] width 170 height 22
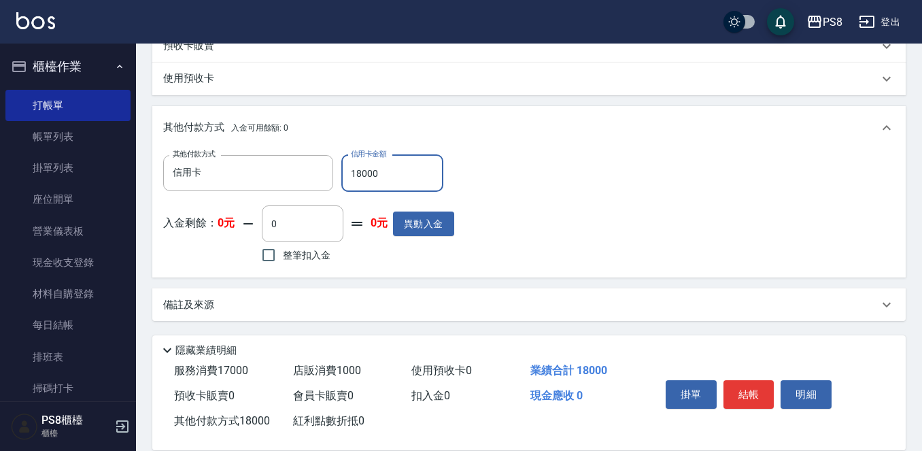
click at [716, 170] on div "其他付款方式 信用卡 其他付款方式 信用卡金額 18000 信用卡金額 入金剩餘： 0元 0 ​ 整筆扣入金 0元 異動入金" at bounding box center [528, 210] width 731 height 111
click at [741, 385] on button "結帳" at bounding box center [748, 394] width 51 height 29
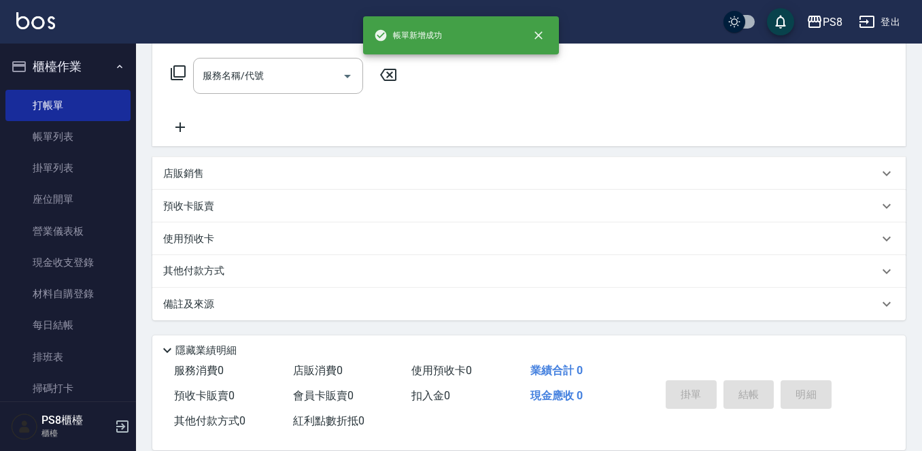
scroll to position [0, 0]
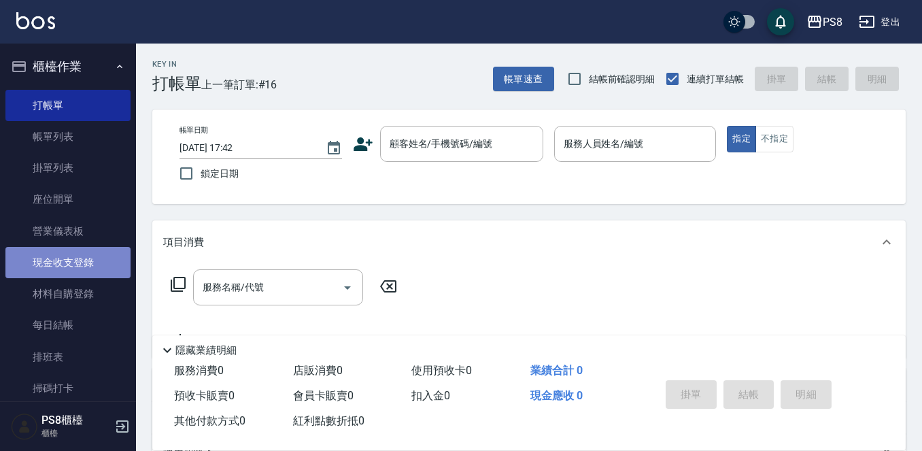
click at [87, 253] on link "現金收支登錄" at bounding box center [67, 262] width 125 height 31
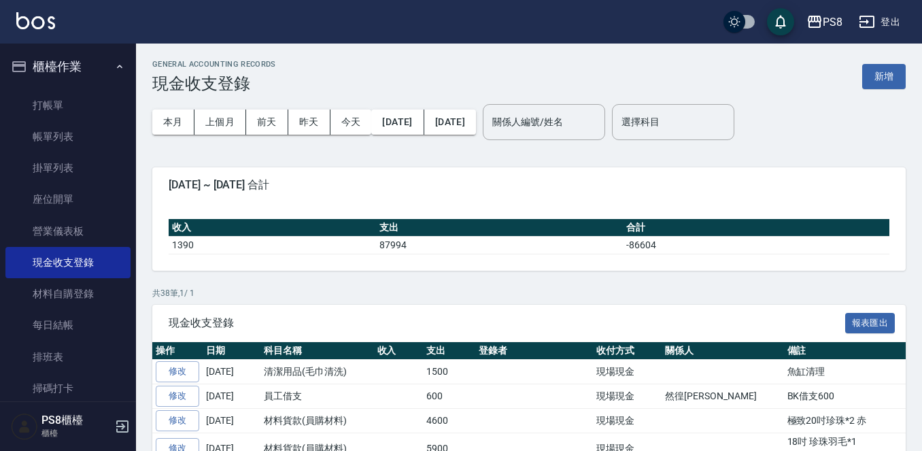
click at [894, 66] on button "新增" at bounding box center [883, 76] width 43 height 25
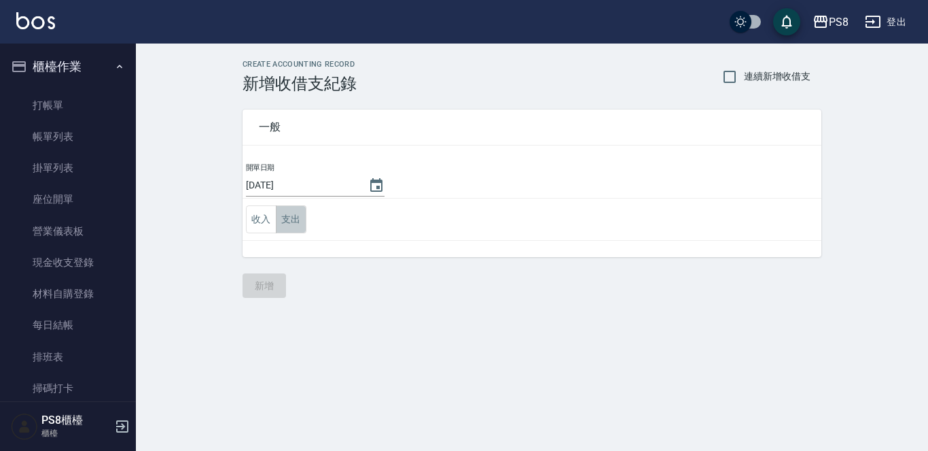
click at [286, 224] on button "支出" at bounding box center [291, 219] width 31 height 28
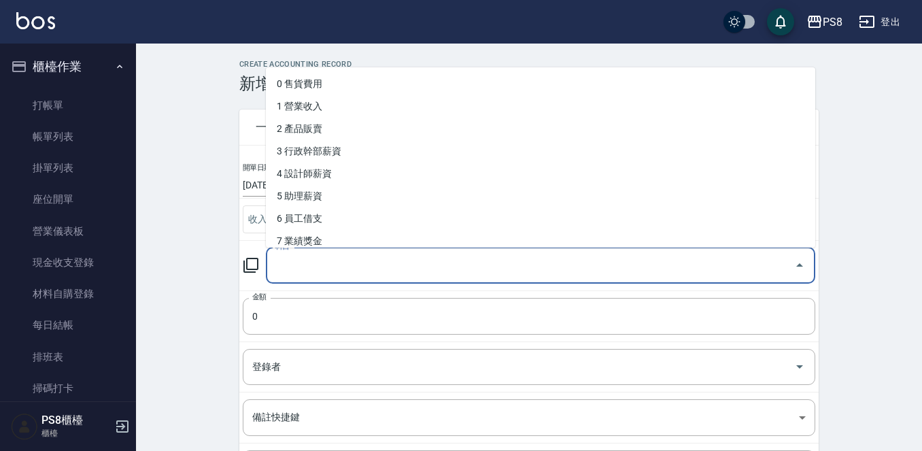
click at [318, 275] on input "科目" at bounding box center [530, 265] width 516 height 24
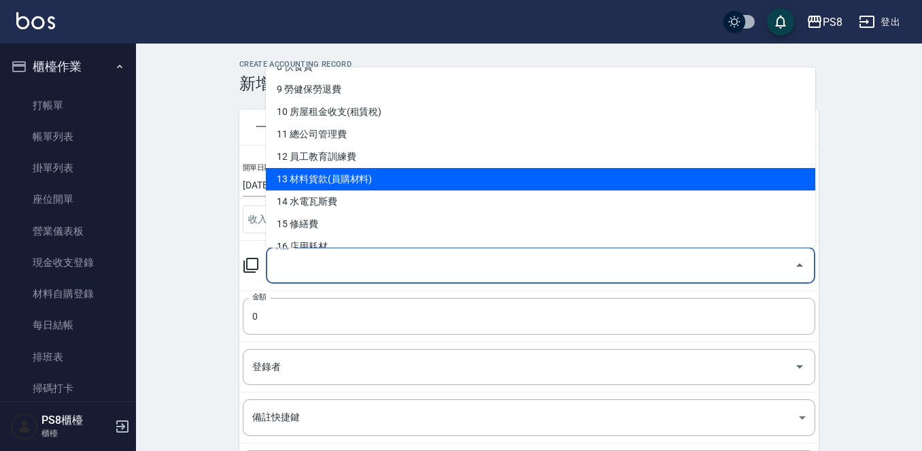
scroll to position [204, 0]
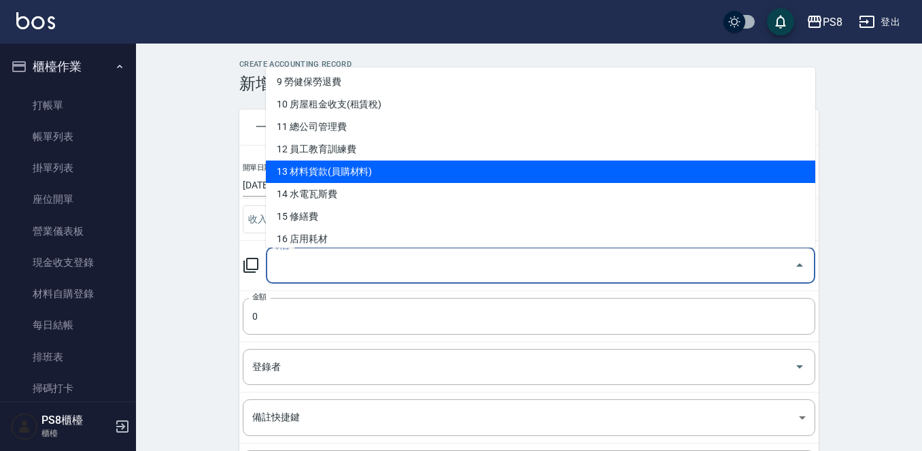
click at [372, 169] on li "13 材料貨款(員購材料)" at bounding box center [540, 171] width 549 height 22
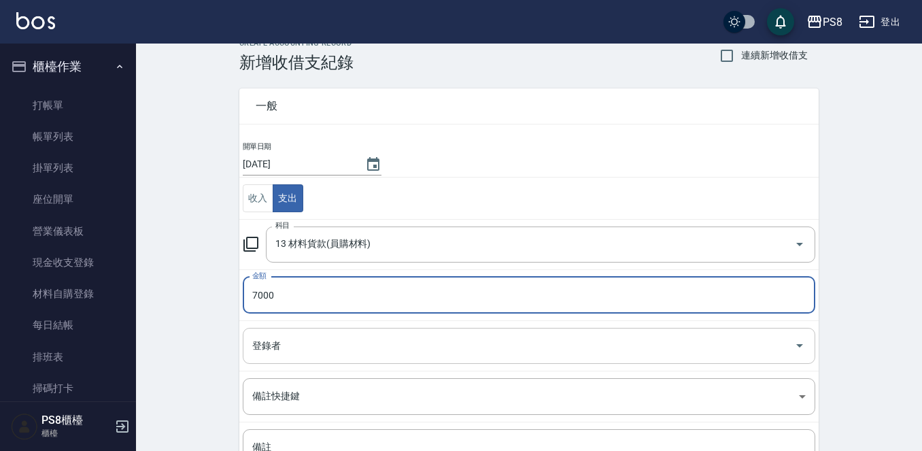
scroll to position [150, 0]
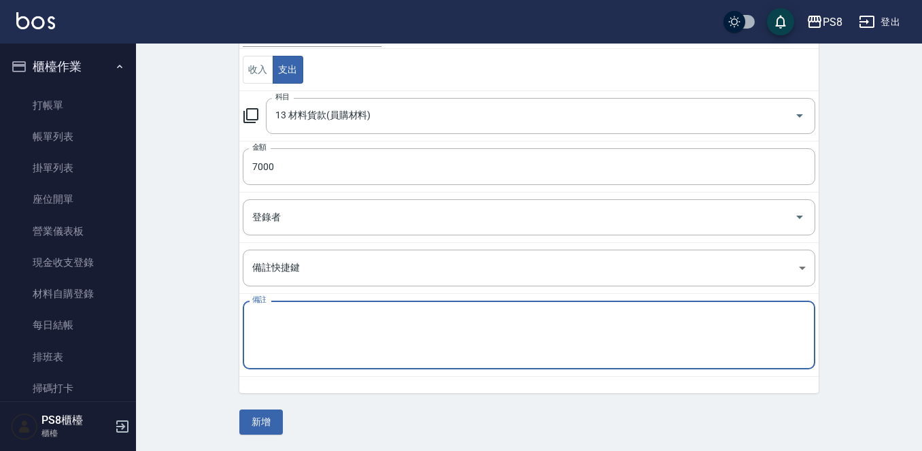
click at [293, 347] on textarea "備註" at bounding box center [528, 335] width 553 height 46
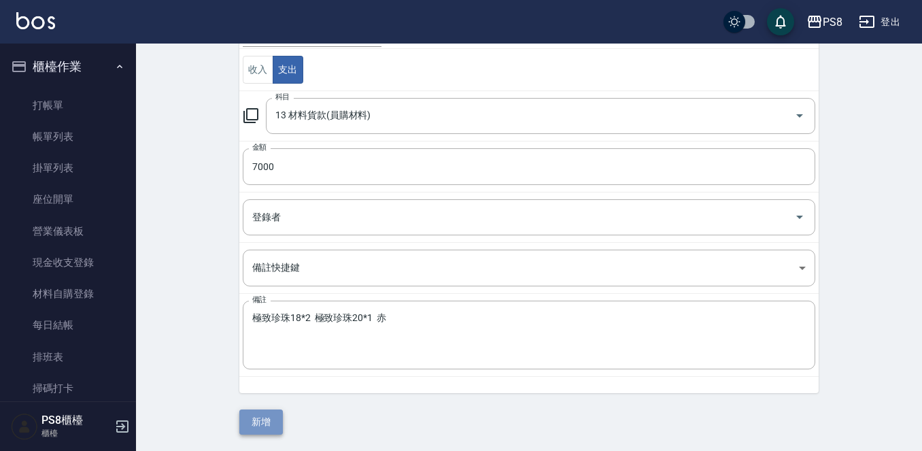
click at [270, 430] on button "新增" at bounding box center [260, 421] width 43 height 25
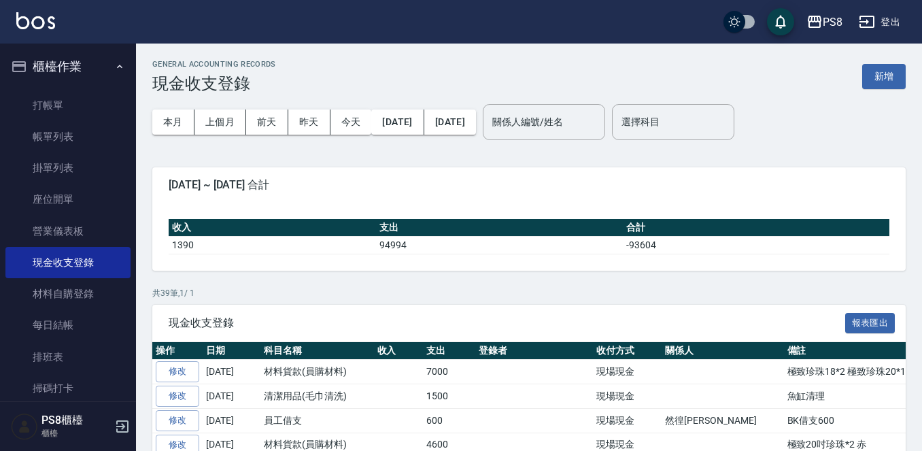
drag, startPoint x: 208, startPoint y: 445, endPoint x: 188, endPoint y: 440, distance: 20.3
click at [198, 436] on tr "修改 2025-10-13 材料貨款(員購材料) 4600 現場現金 極致20吋珍珠*2 赤" at bounding box center [593, 444] width 883 height 24
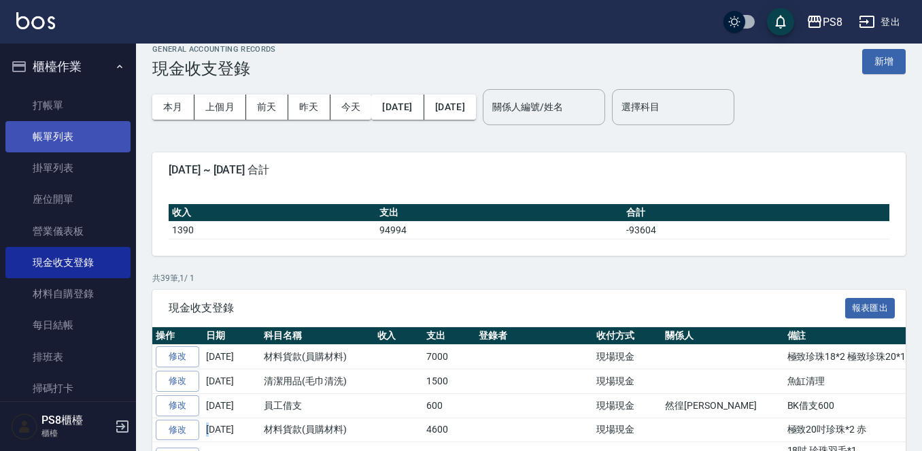
click at [107, 137] on link "帳單列表" at bounding box center [67, 136] width 125 height 31
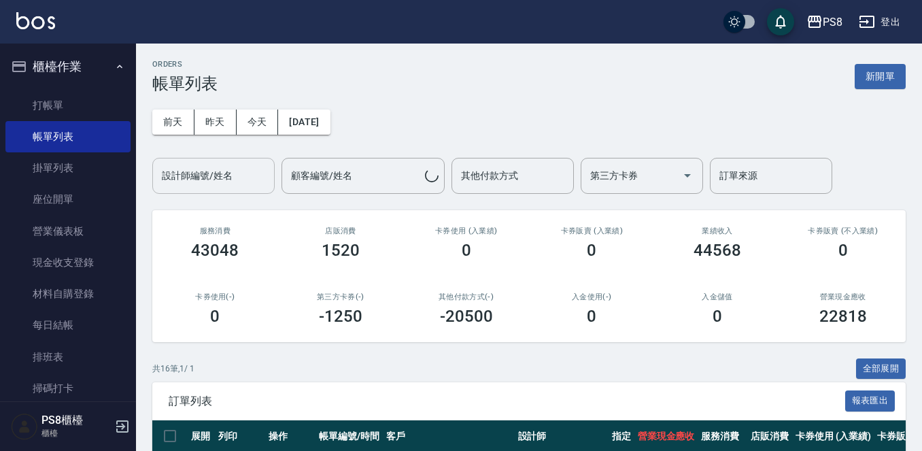
drag, startPoint x: 252, startPoint y: 169, endPoint x: 245, endPoint y: 179, distance: 12.6
click at [252, 169] on input "設計師編號/姓名" at bounding box center [213, 176] width 110 height 24
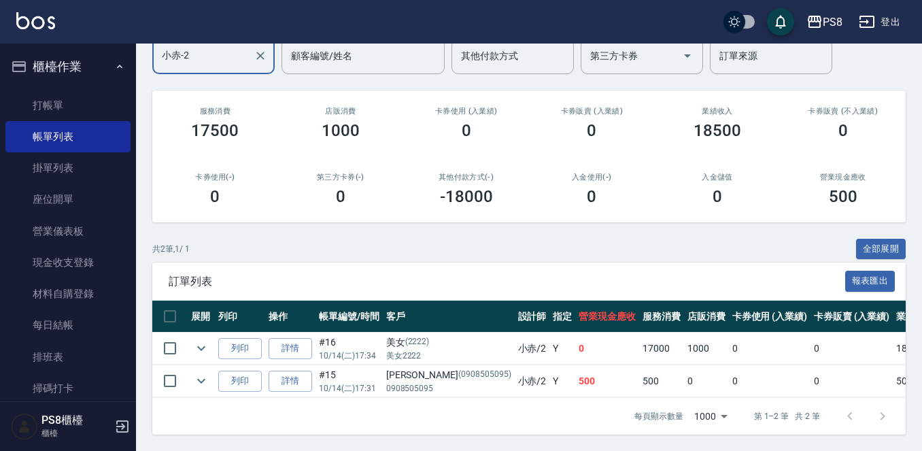
scroll to position [131, 0]
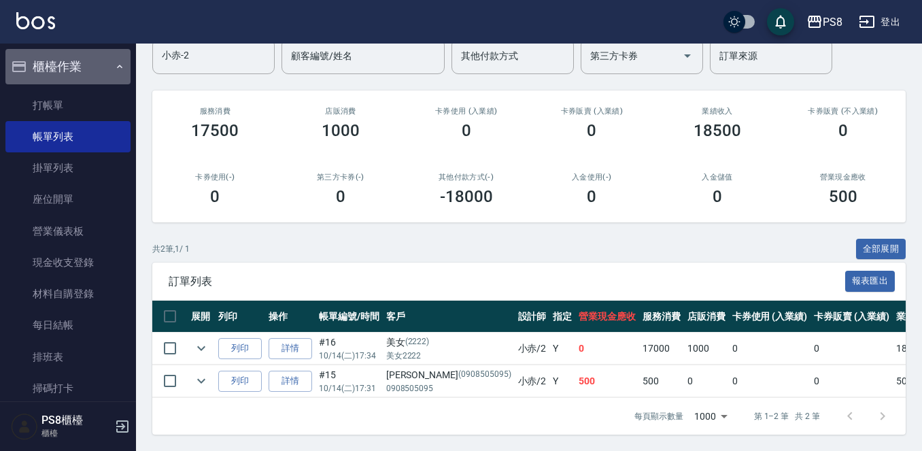
click at [103, 71] on button "櫃檯作業" at bounding box center [67, 66] width 125 height 35
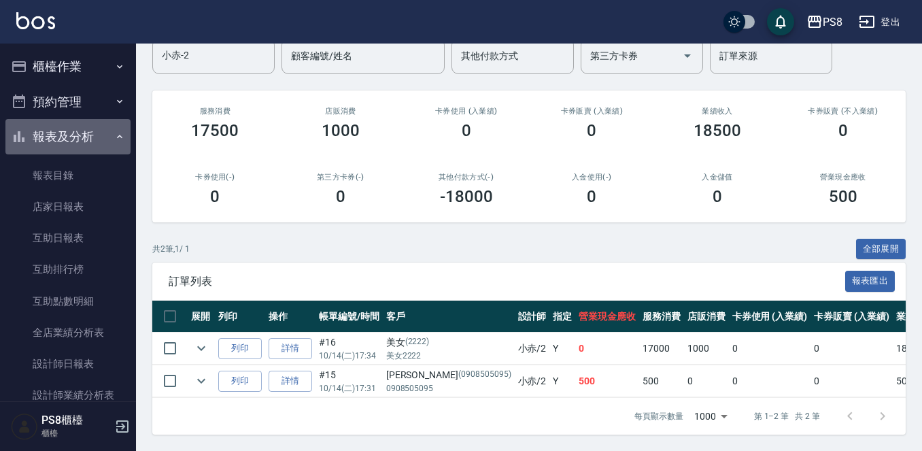
click at [78, 133] on button "報表及分析" at bounding box center [67, 136] width 125 height 35
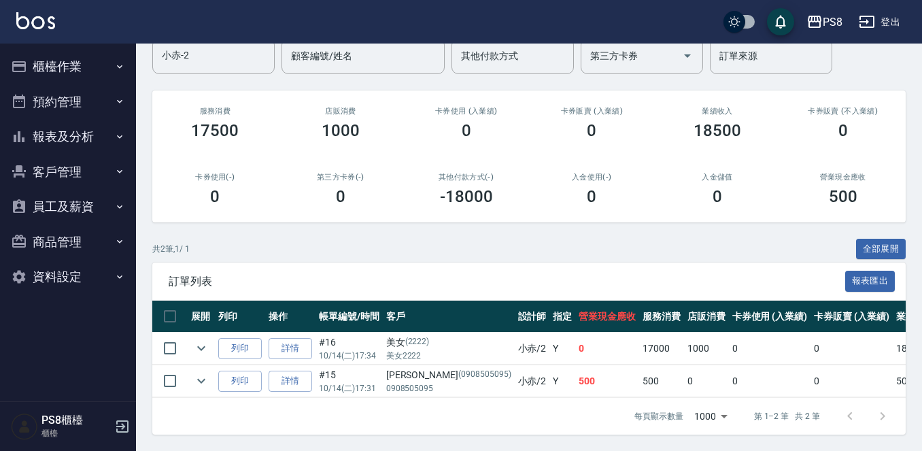
click at [73, 63] on button "櫃檯作業" at bounding box center [67, 66] width 125 height 35
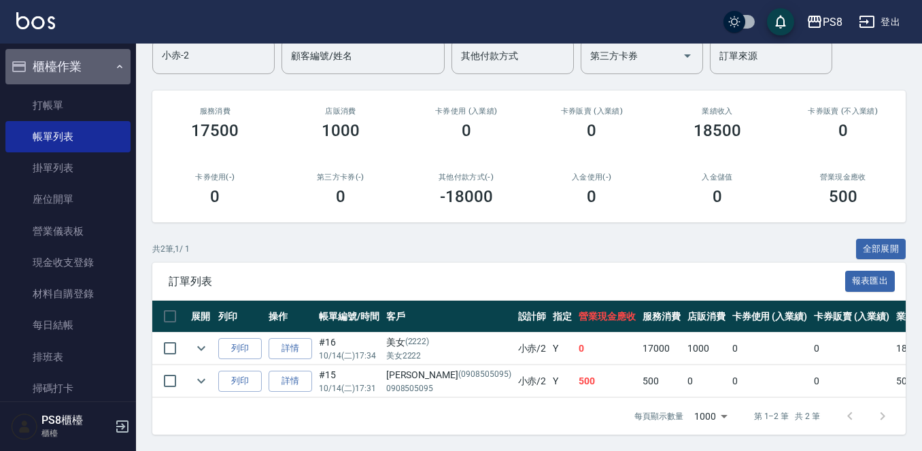
click at [80, 67] on button "櫃檯作業" at bounding box center [67, 66] width 125 height 35
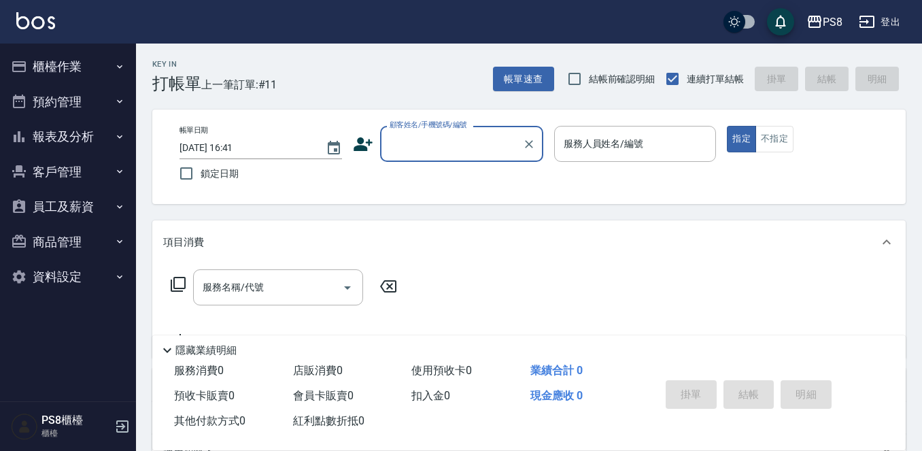
click at [77, 173] on button "客戶管理" at bounding box center [67, 171] width 125 height 35
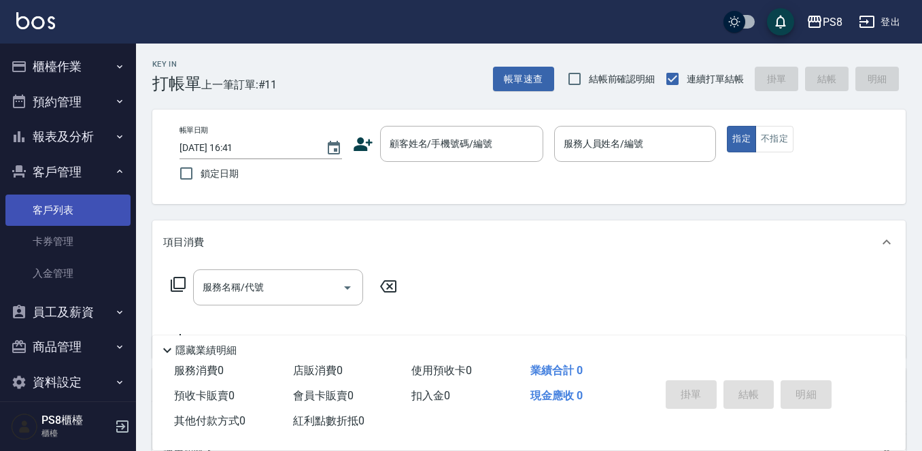
click at [77, 215] on link "客戶列表" at bounding box center [67, 209] width 125 height 31
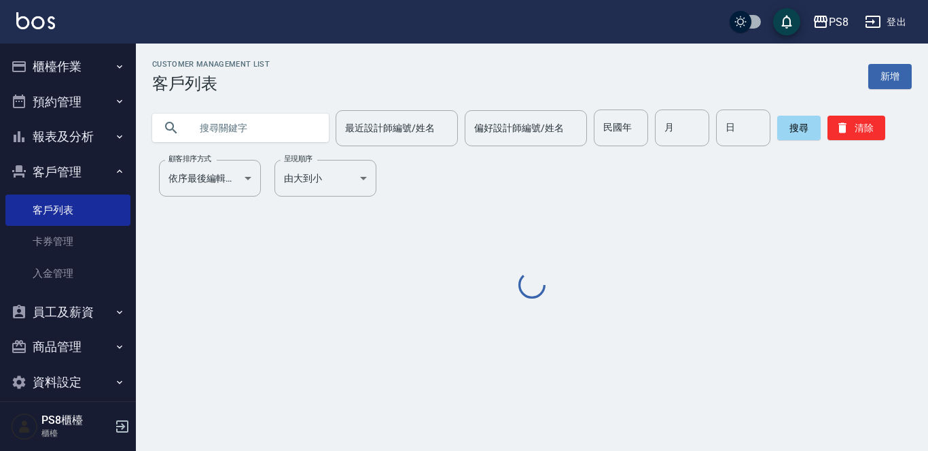
click at [283, 118] on input "text" at bounding box center [254, 127] width 128 height 37
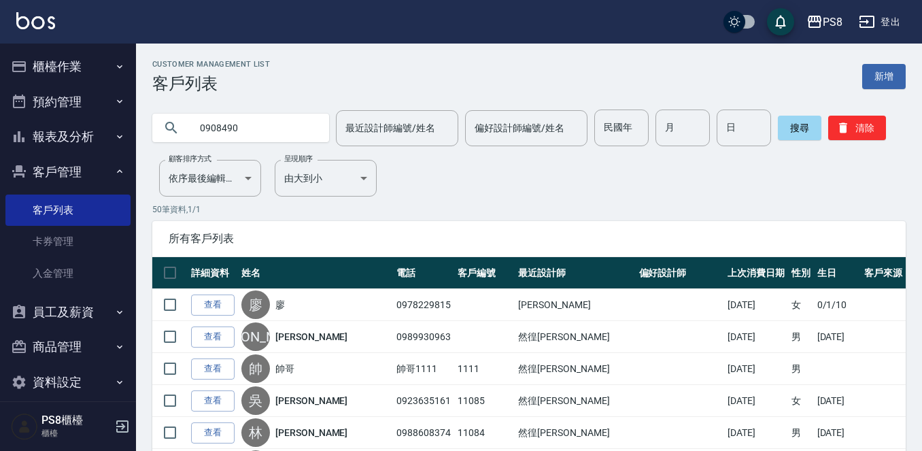
type input "0908490"
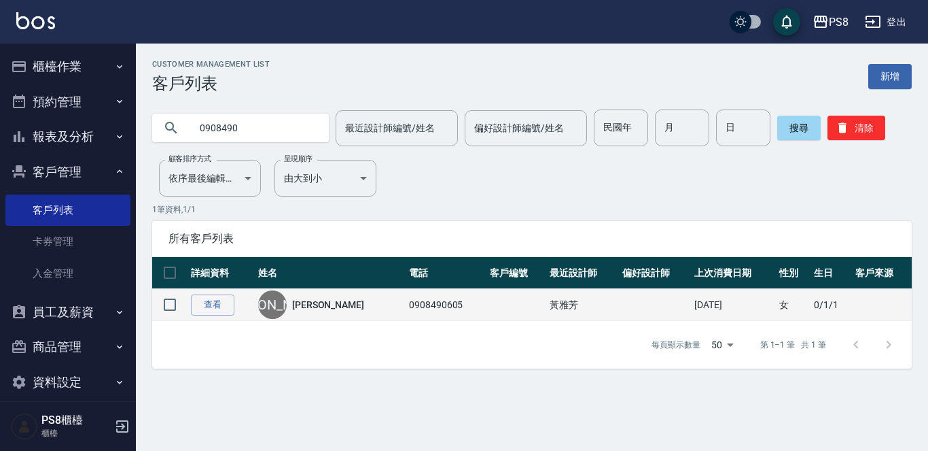
click at [315, 300] on link "李佳真" at bounding box center [328, 305] width 72 height 14
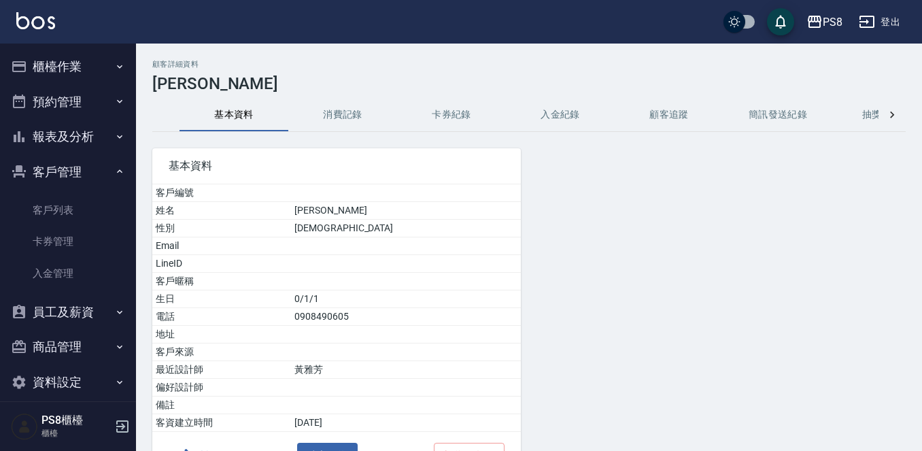
click at [336, 126] on button "消費記錄" at bounding box center [342, 115] width 109 height 33
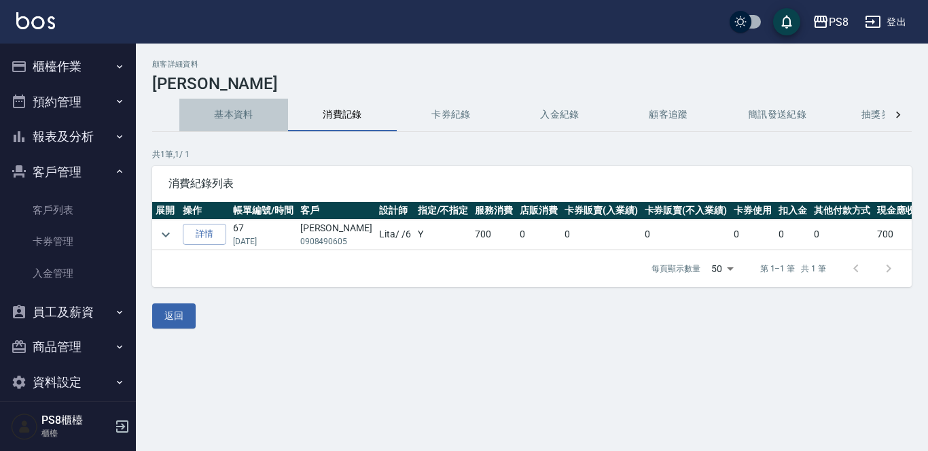
click at [219, 126] on button "基本資料" at bounding box center [233, 115] width 109 height 33
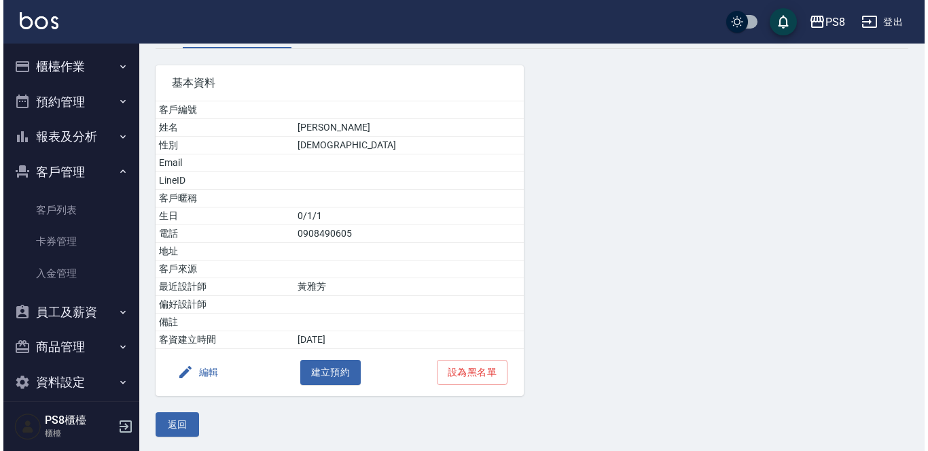
scroll to position [85, 0]
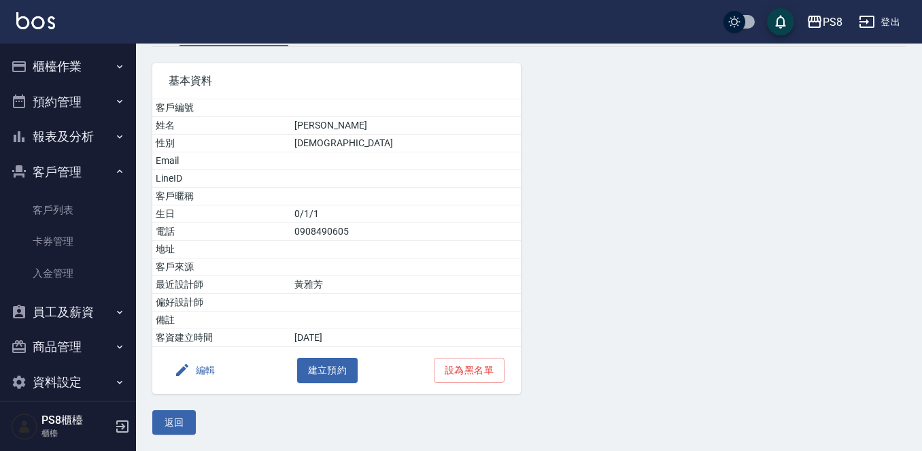
click at [192, 374] on button "編輯" at bounding box center [195, 369] width 52 height 25
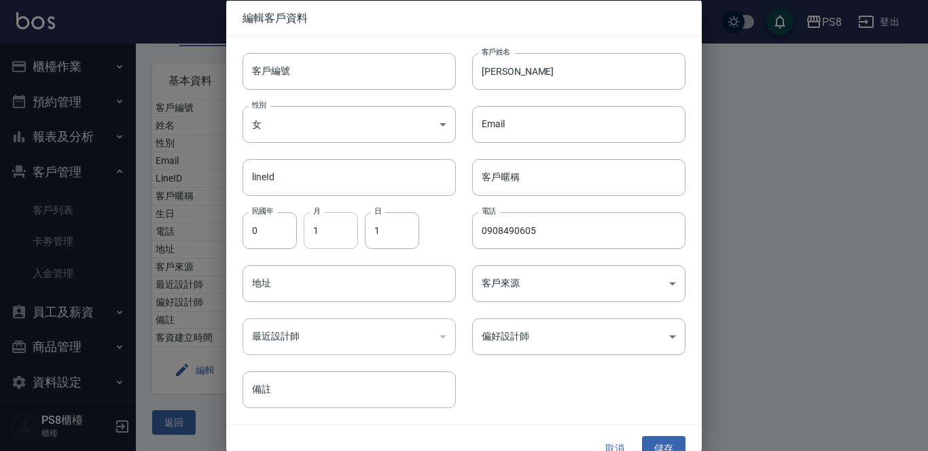
click at [345, 230] on input "1" at bounding box center [331, 229] width 54 height 37
type input "10"
type input "28"
click at [506, 67] on input "李佳真" at bounding box center [578, 70] width 213 height 37
type input "呂佳真"
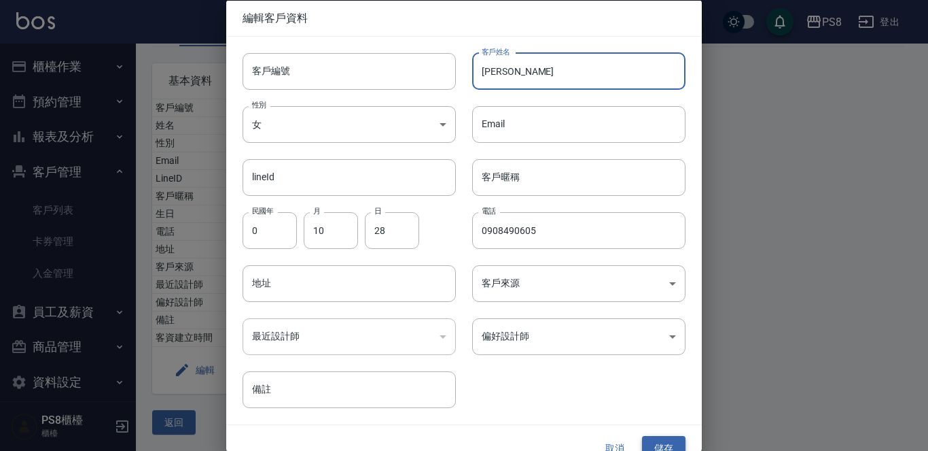
click at [648, 442] on button "儲存" at bounding box center [663, 448] width 43 height 25
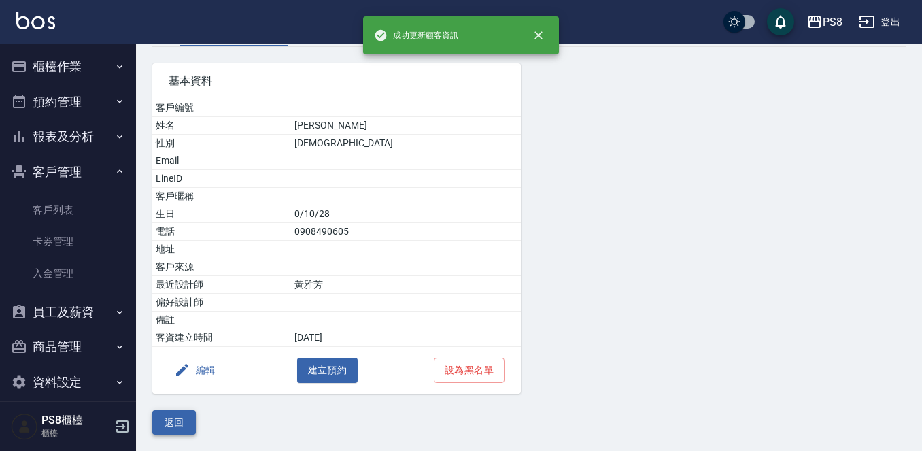
click at [175, 412] on button "返回" at bounding box center [173, 422] width 43 height 25
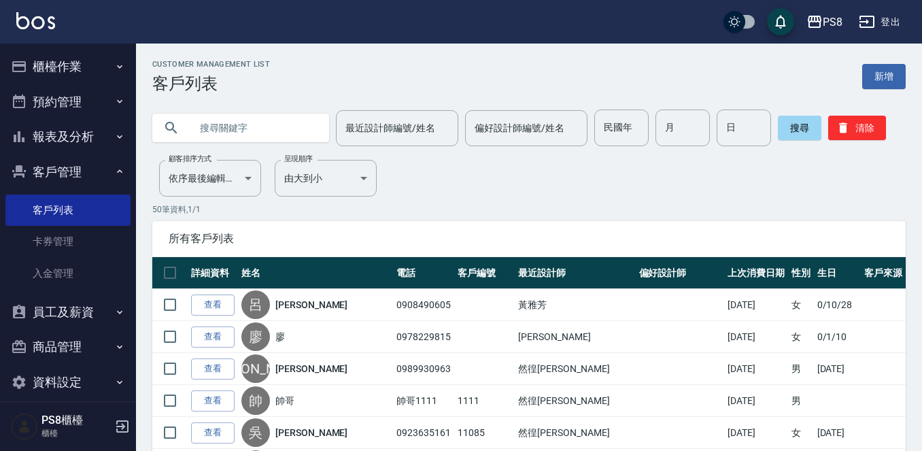
click at [277, 128] on input "text" at bounding box center [254, 127] width 128 height 37
type input "0958211"
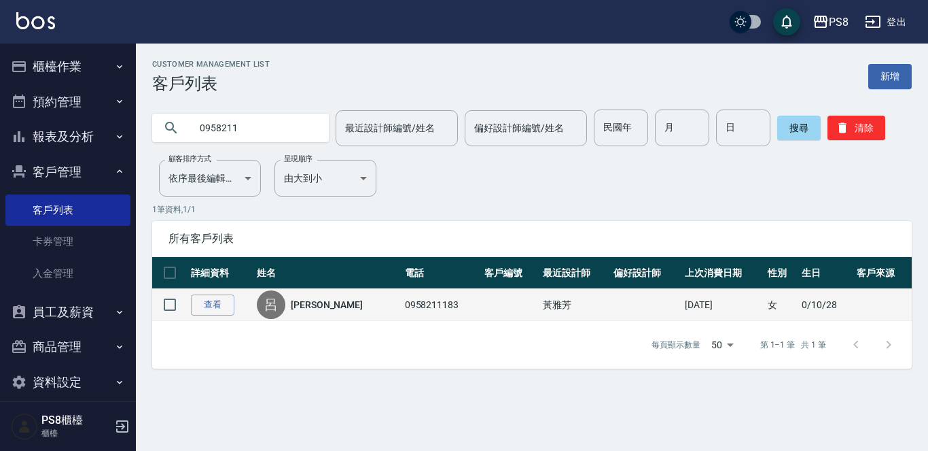
click at [402, 307] on td "0958211183" at bounding box center [442, 305] width 80 height 32
copy td "0958211183"
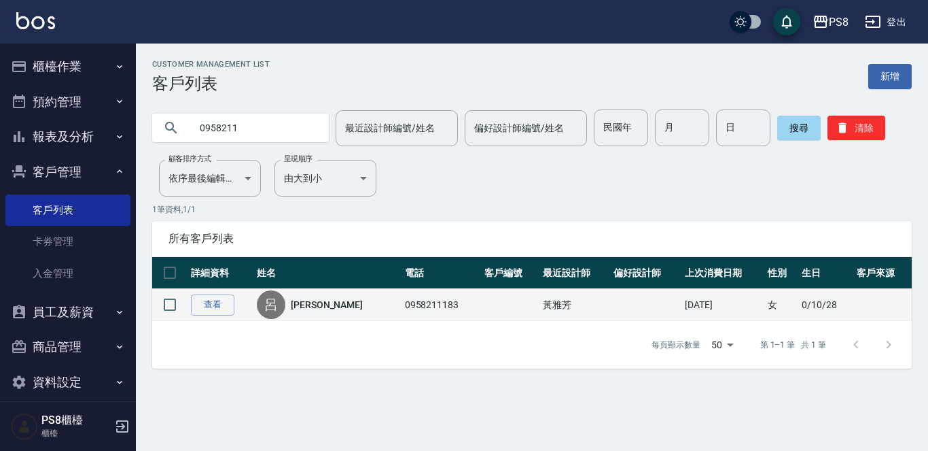
click at [317, 296] on div "呂 呂佳真" at bounding box center [327, 304] width 141 height 29
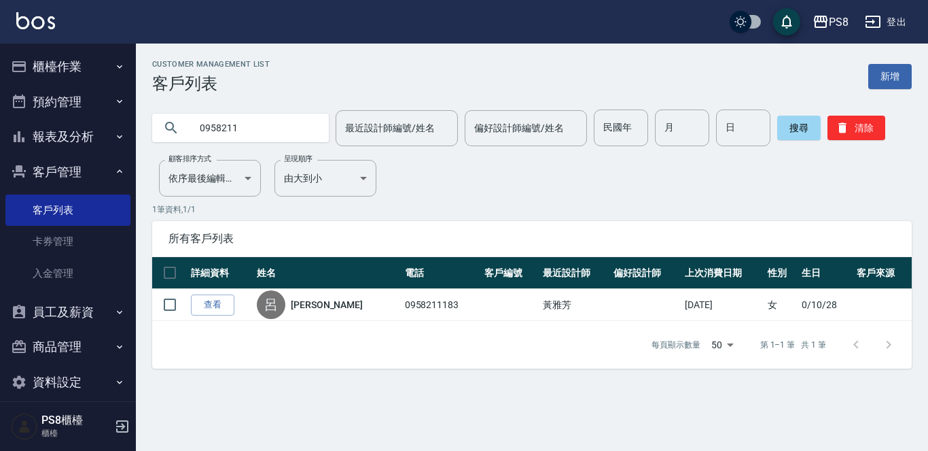
drag, startPoint x: 317, startPoint y: 305, endPoint x: 317, endPoint y: 297, distance: 8.2
click at [317, 306] on link "呂佳真" at bounding box center [327, 305] width 72 height 14
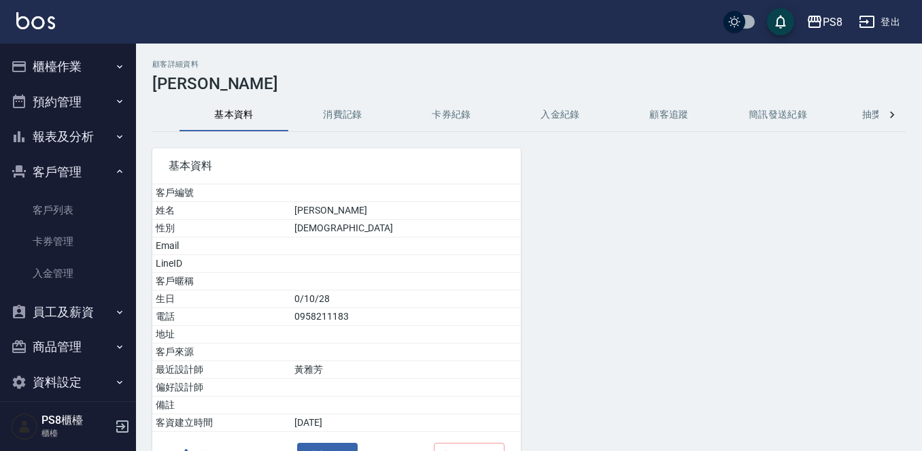
click at [342, 109] on button "消費記錄" at bounding box center [342, 115] width 109 height 33
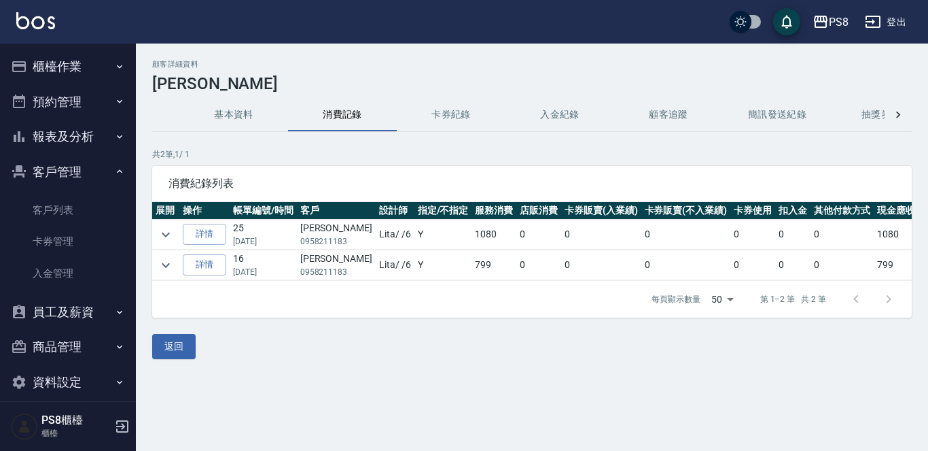
click at [225, 108] on button "基本資料" at bounding box center [233, 115] width 109 height 33
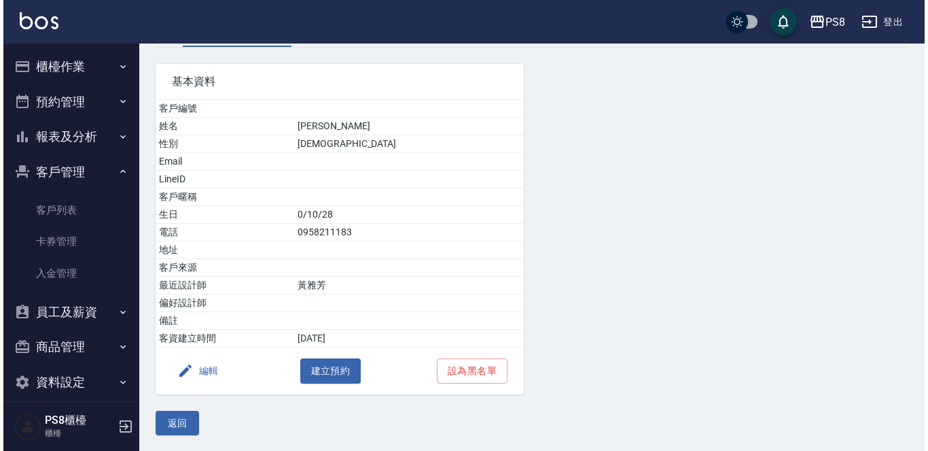
scroll to position [85, 0]
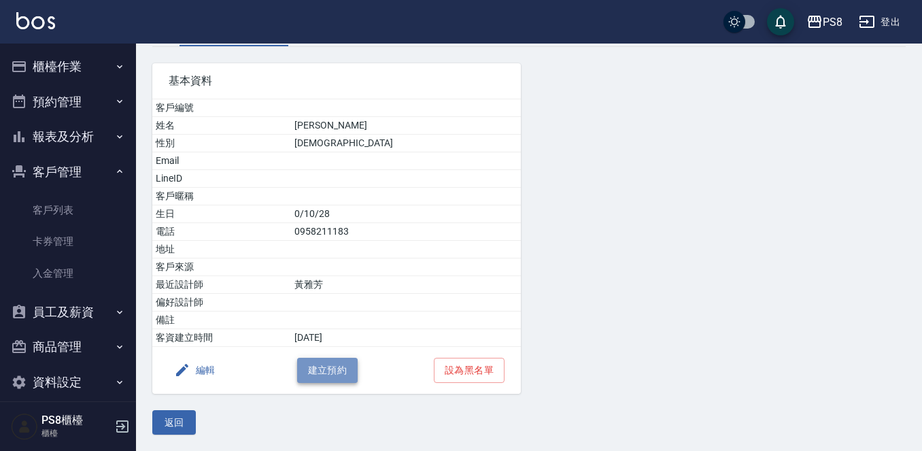
click at [329, 367] on button "建立預約" at bounding box center [327, 369] width 61 height 25
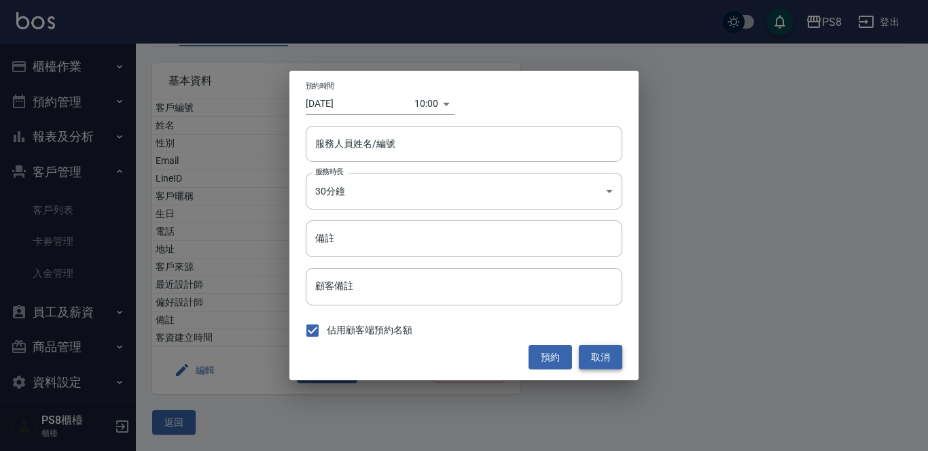
click at [590, 355] on button "取消" at bounding box center [600, 357] width 43 height 25
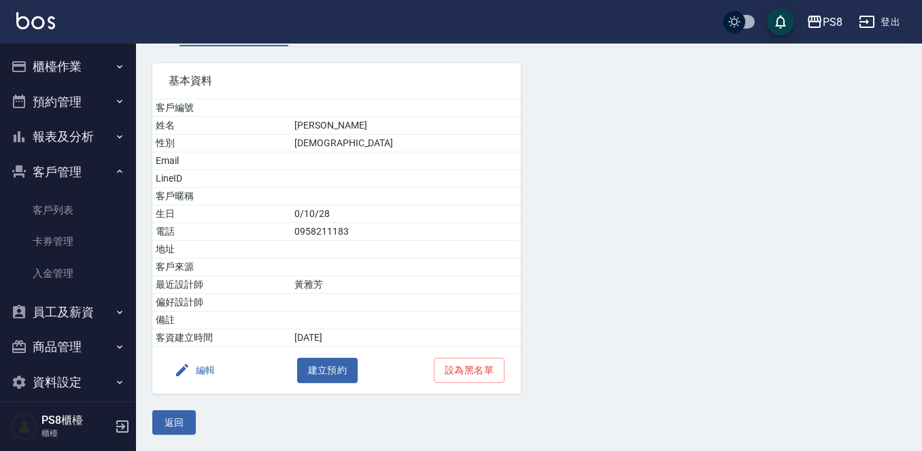
click at [178, 368] on icon "button" at bounding box center [182, 370] width 16 height 16
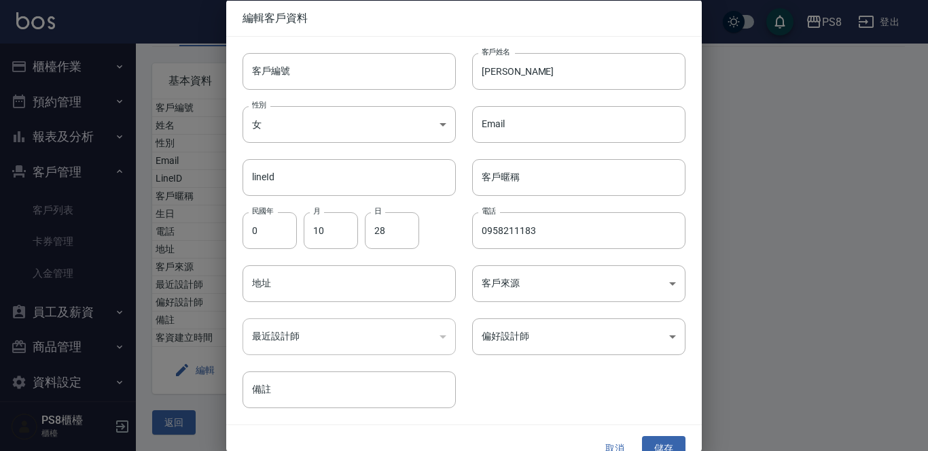
click at [290, 52] on div "客戶編號 客戶編號" at bounding box center [341, 62] width 230 height 53
paste input "0958211183"
type input "0958211183"
click at [661, 439] on button "儲存" at bounding box center [663, 448] width 43 height 25
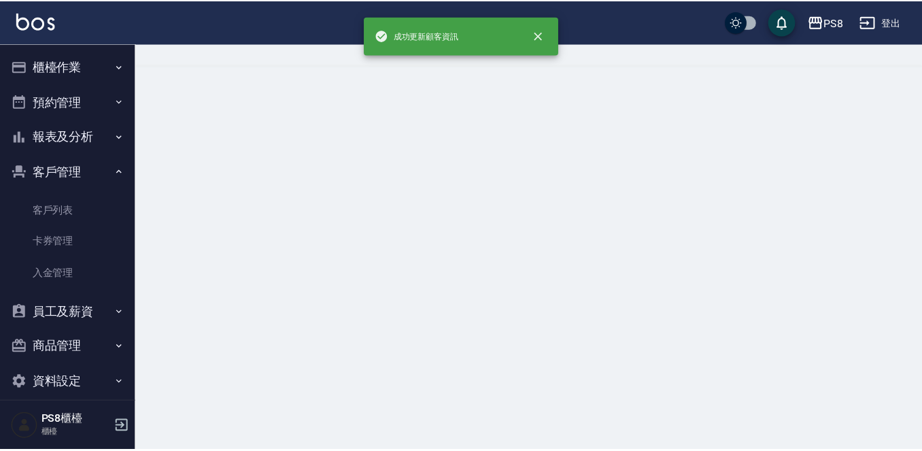
scroll to position [0, 0]
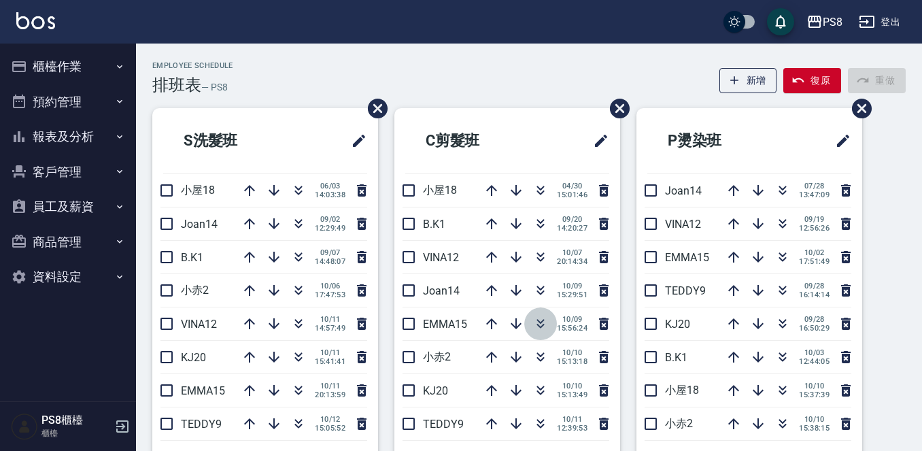
click at [532, 321] on icon "button" at bounding box center [540, 323] width 16 height 16
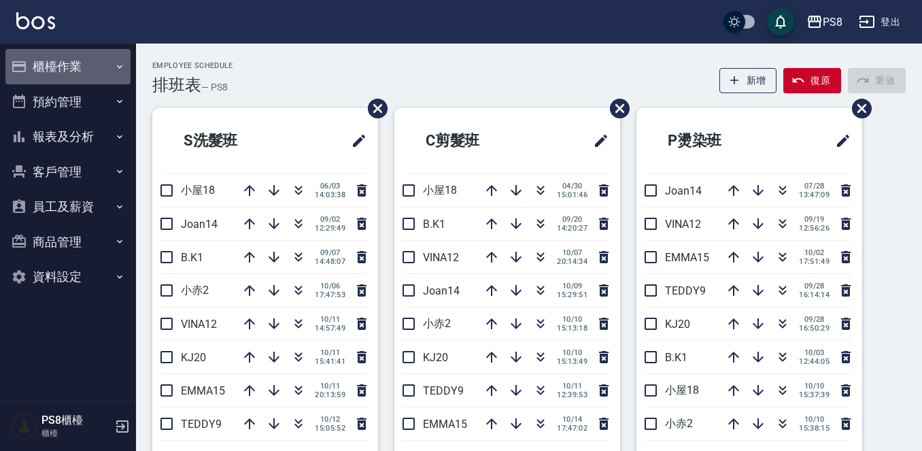
click at [44, 71] on button "櫃檯作業" at bounding box center [67, 66] width 125 height 35
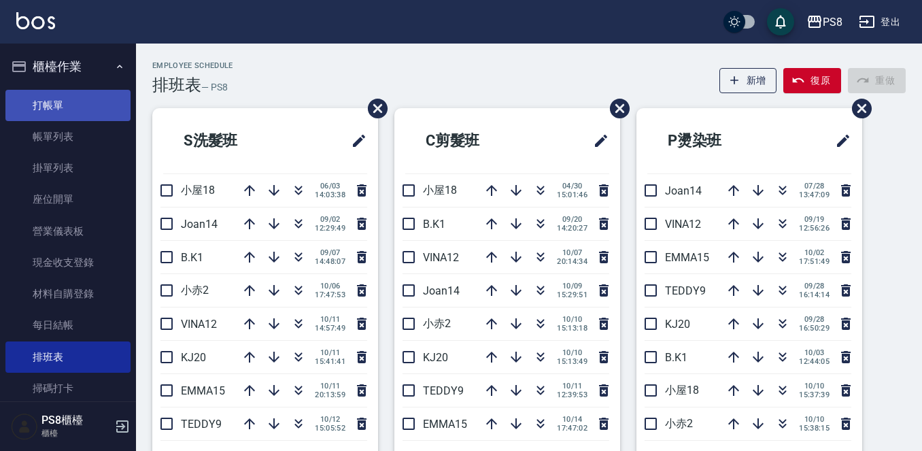
click at [80, 106] on link "打帳單" at bounding box center [67, 105] width 125 height 31
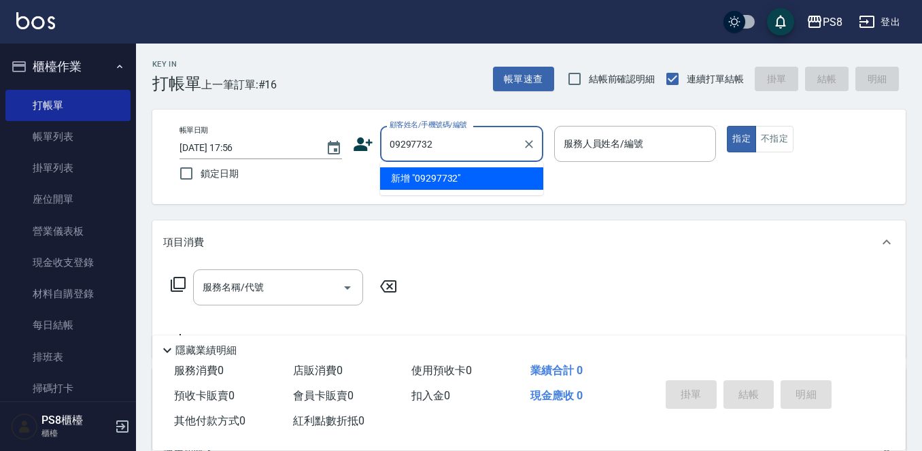
type input "092977320"
drag, startPoint x: 453, startPoint y: 145, endPoint x: 349, endPoint y: 146, distance: 104.0
click at [349, 146] on div "帳單日期 2025/10/14 17:56 鎖定日期 顧客姓名/手機號碼/編號 092977320 顧客姓名/手機號碼/編號 服務人員姓名/編號 服務人員姓名…" at bounding box center [529, 157] width 720 height 62
drag, startPoint x: 470, startPoint y: 153, endPoint x: 381, endPoint y: 150, distance: 88.4
click at [365, 142] on div "顧客姓名/手機號碼/編號 0929677320 顧客姓名/手機號碼/編號" at bounding box center [448, 144] width 190 height 36
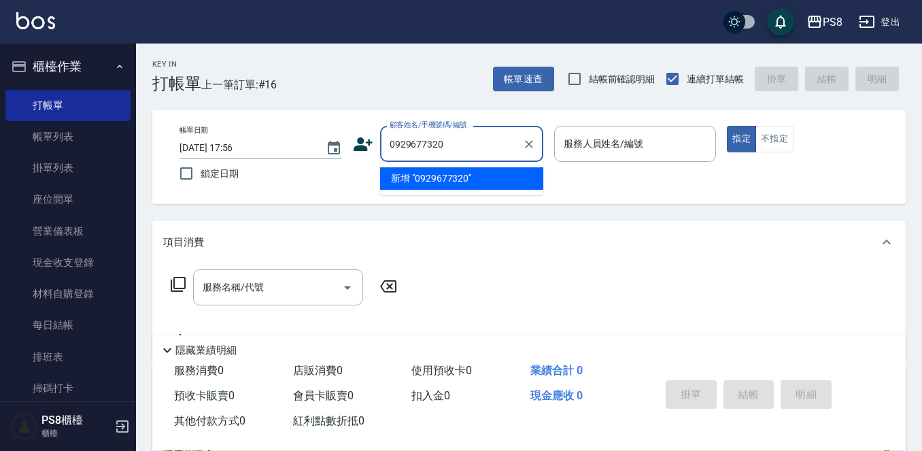
type input "0929677320"
click at [361, 145] on icon at bounding box center [362, 144] width 19 height 14
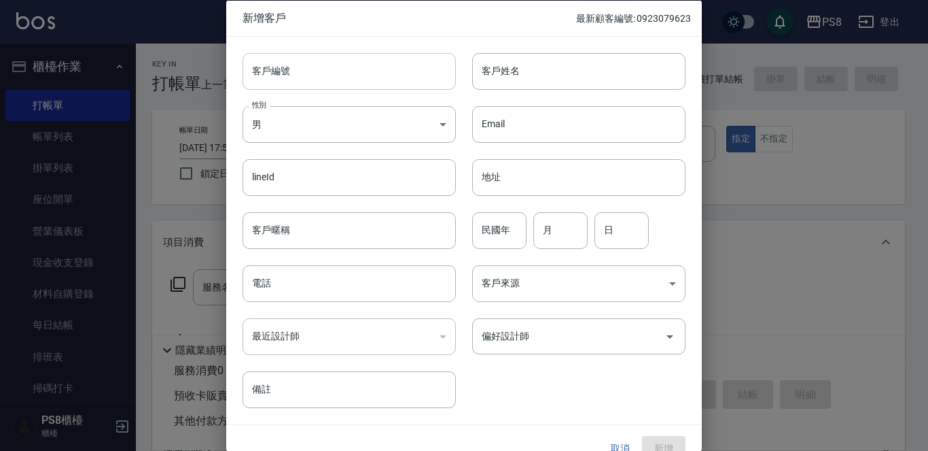
click at [351, 70] on input "客戶編號" at bounding box center [349, 70] width 213 height 37
paste input "0929677320"
type input "0929677320"
click at [309, 288] on input "電話" at bounding box center [349, 283] width 213 height 37
paste input "0929677320"
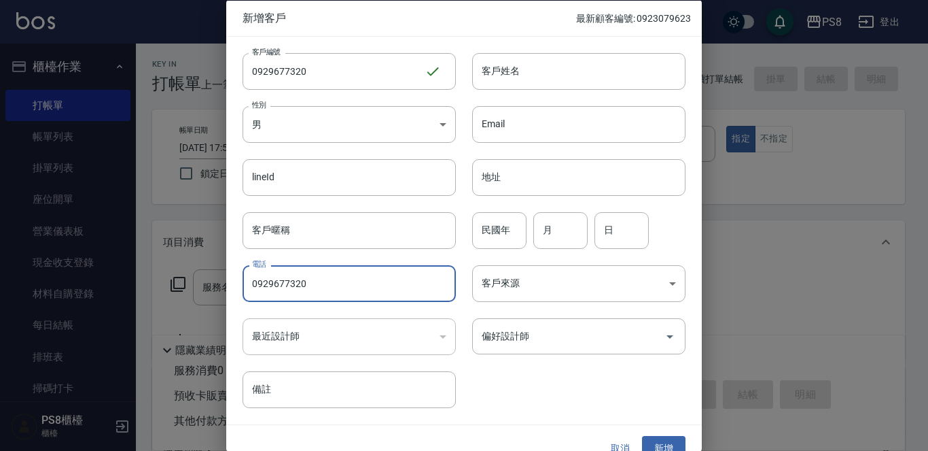
type input "0929677320"
click at [567, 41] on div "客戶姓名 客戶姓名" at bounding box center [571, 62] width 230 height 53
click at [567, 56] on input "客戶姓名" at bounding box center [578, 70] width 213 height 37
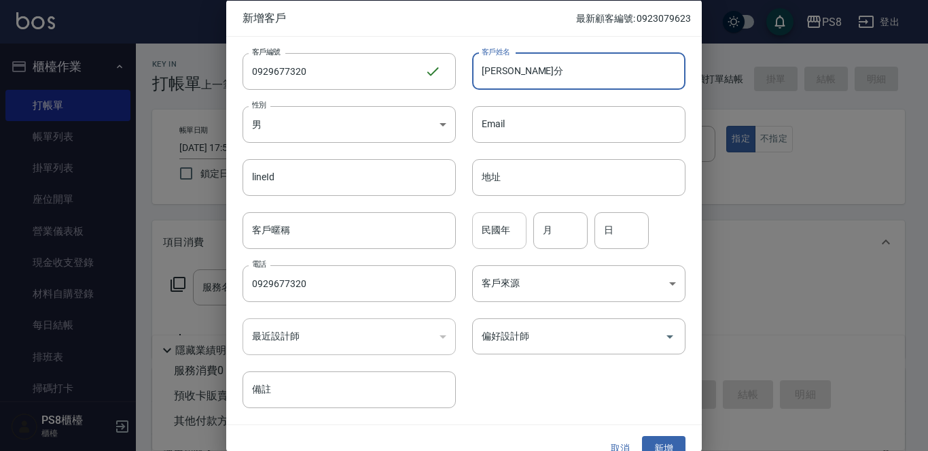
type input "張雲分"
click at [512, 245] on input "民國年" at bounding box center [499, 229] width 54 height 37
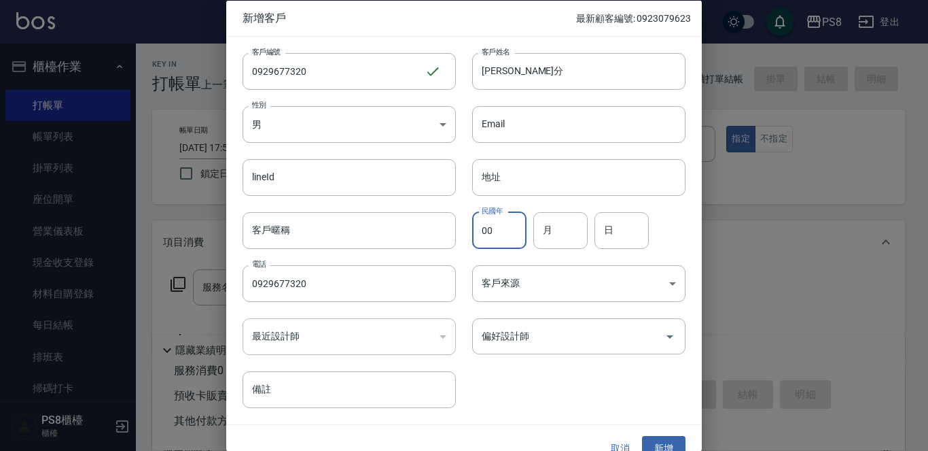
type input "00"
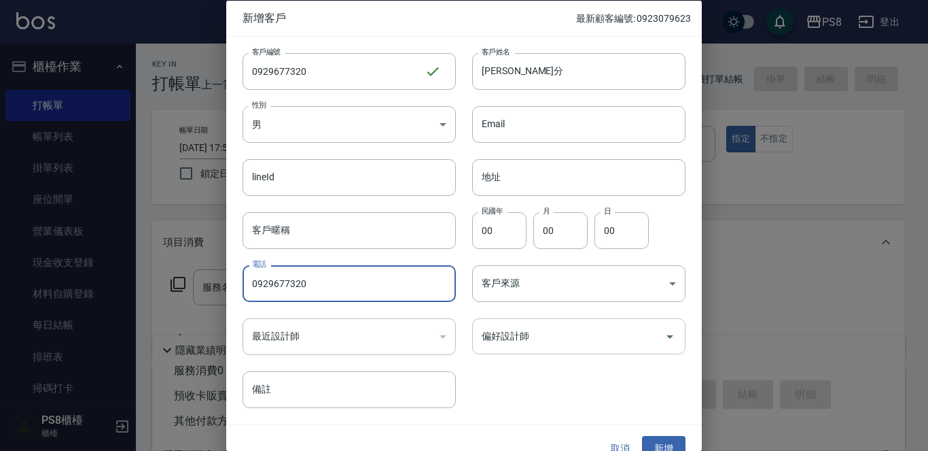
click at [572, 352] on div "偏好設計師" at bounding box center [578, 336] width 213 height 36
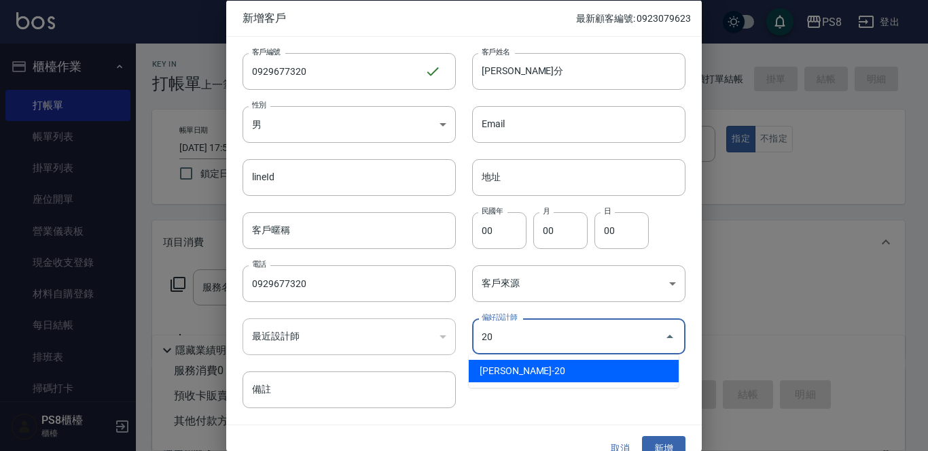
type input "黃晨凱"
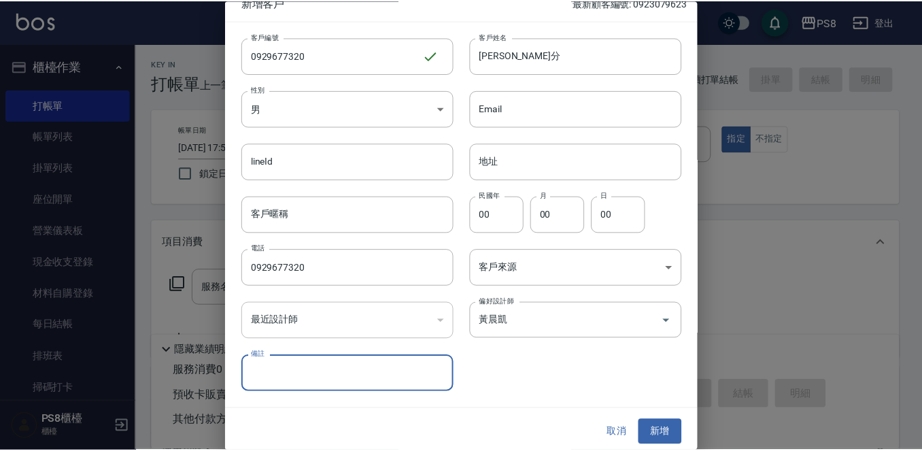
scroll to position [20, 0]
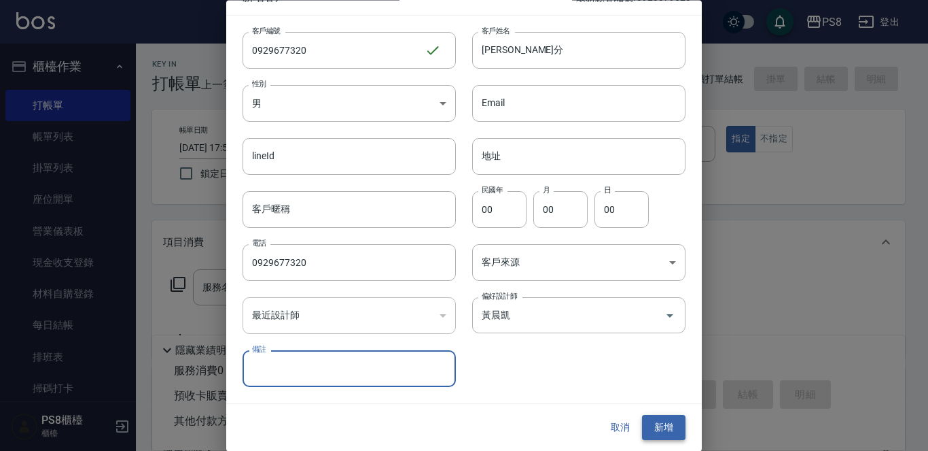
click at [653, 422] on button "新增" at bounding box center [663, 427] width 43 height 25
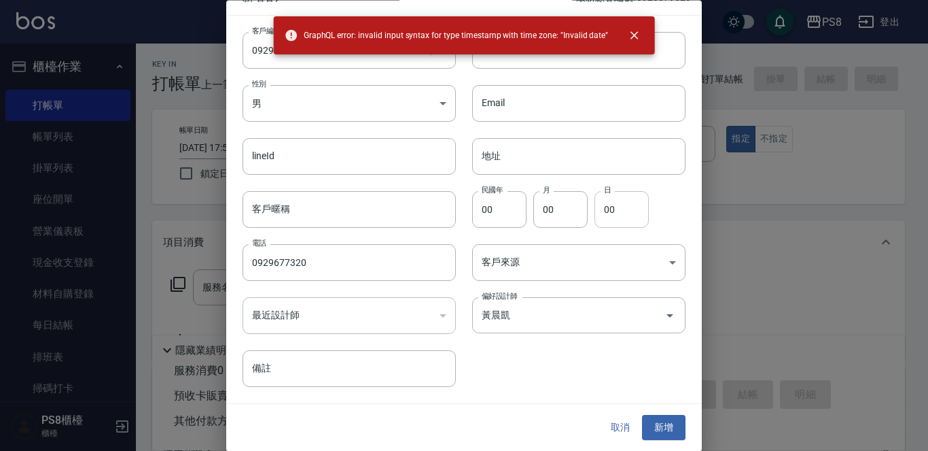
click at [631, 222] on input "00" at bounding box center [622, 209] width 54 height 37
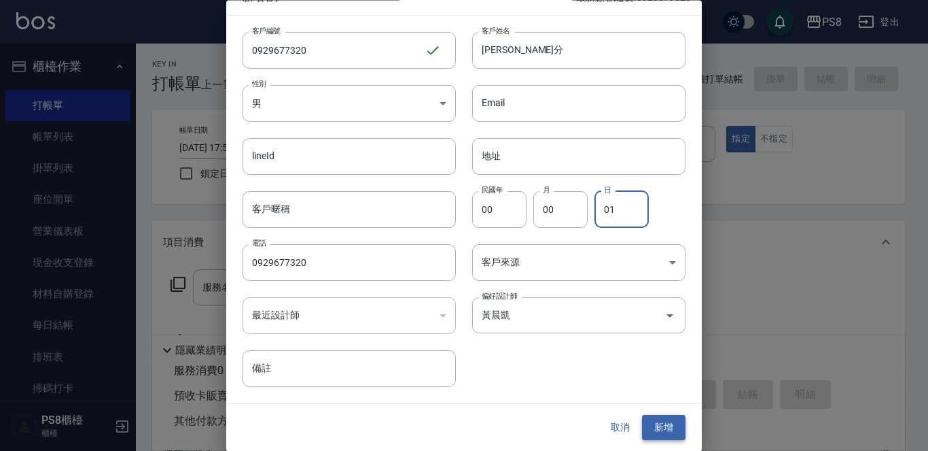
type input "01"
click at [656, 427] on button "新增" at bounding box center [663, 427] width 43 height 25
click at [575, 217] on input "00" at bounding box center [560, 209] width 54 height 37
type input "01"
click at [654, 419] on button "新增" at bounding box center [663, 427] width 43 height 25
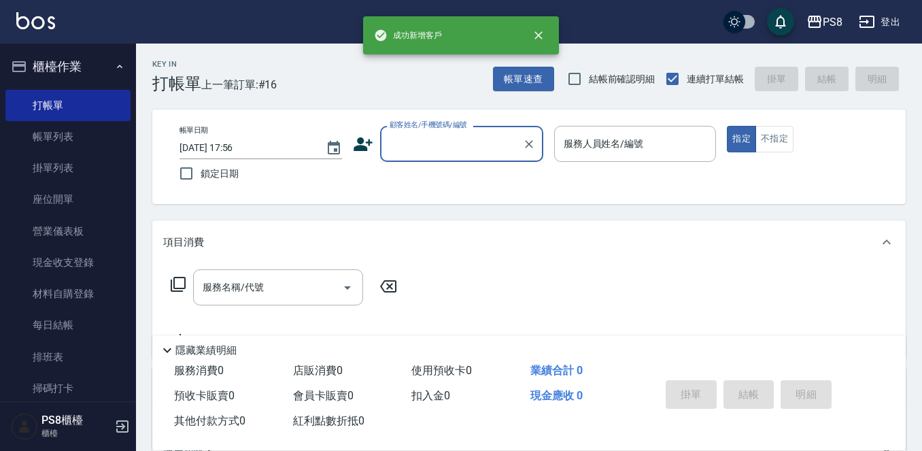
click at [466, 134] on div "顧客姓名/手機號碼/編號 顧客姓名/手機號碼/編號" at bounding box center [461, 144] width 163 height 36
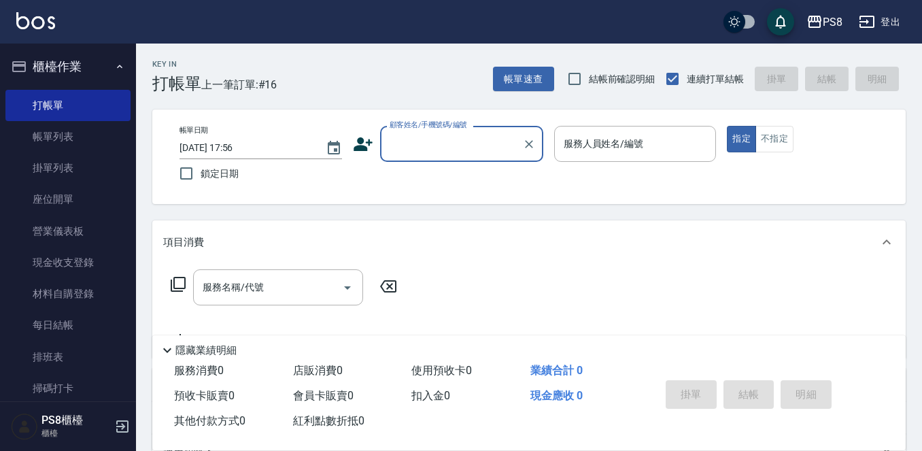
paste input "0929677320"
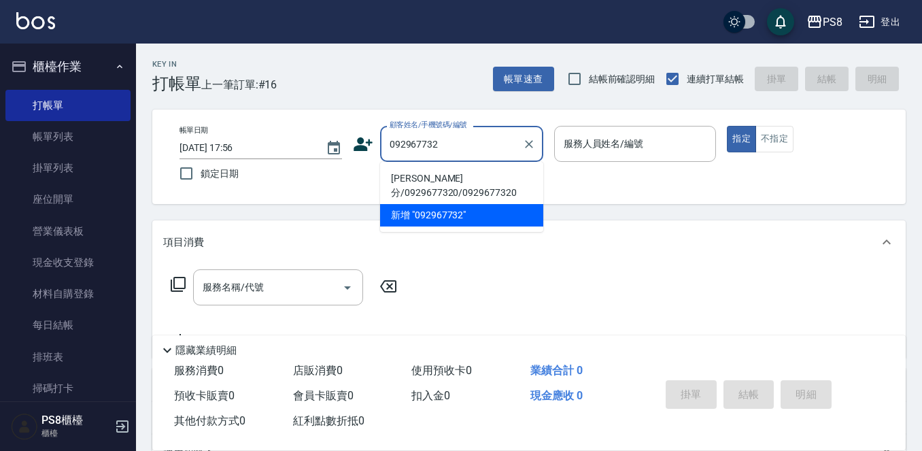
click at [459, 179] on li "[PERSON_NAME]分/0929677320/0929677320" at bounding box center [461, 185] width 163 height 37
type input "[PERSON_NAME]分/0929677320/0929677320"
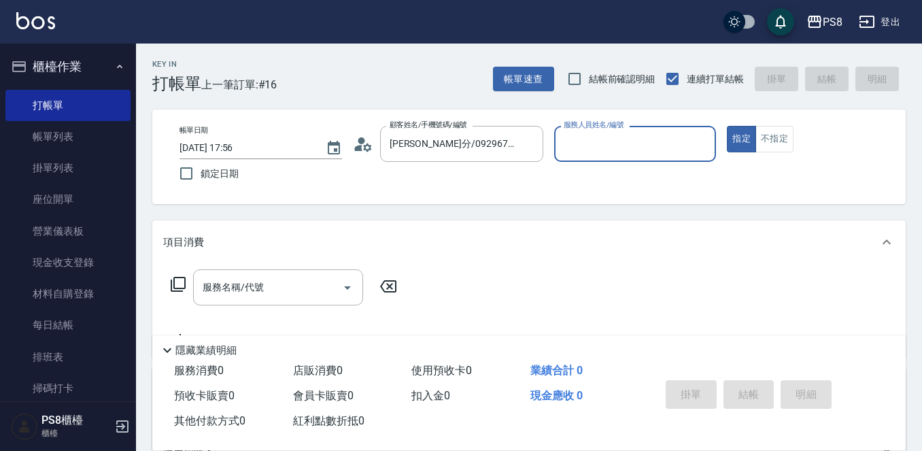
type input "KJ-20"
click at [726, 126] on button "指定" at bounding box center [740, 139] width 29 height 27
type button "true"
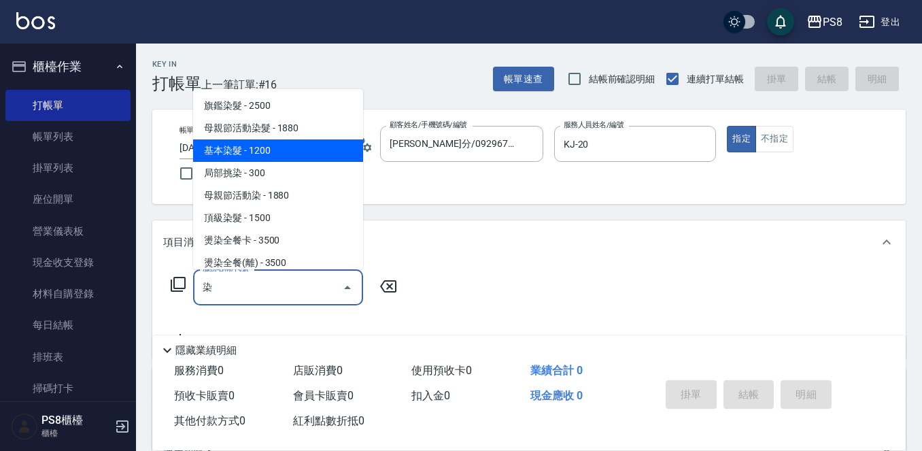
click at [276, 147] on span "基本染髮 - 1200" at bounding box center [278, 150] width 170 height 22
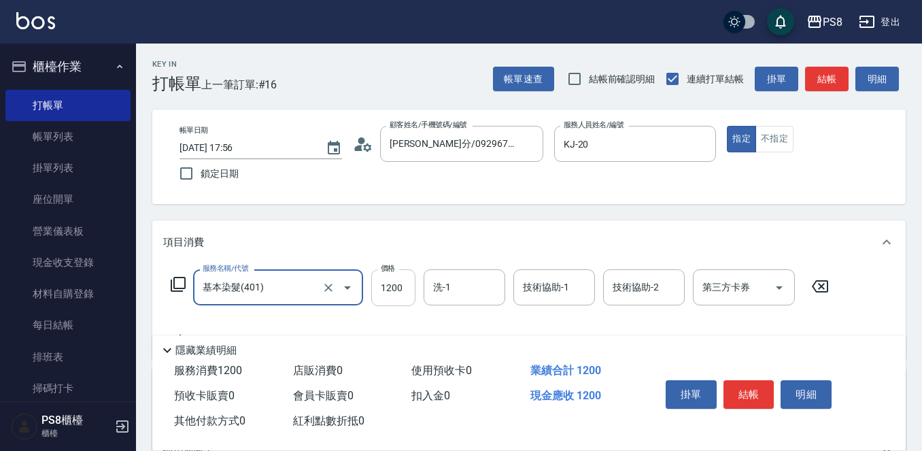
type input "基本染髮(401)"
click at [400, 286] on input "1200" at bounding box center [393, 287] width 44 height 37
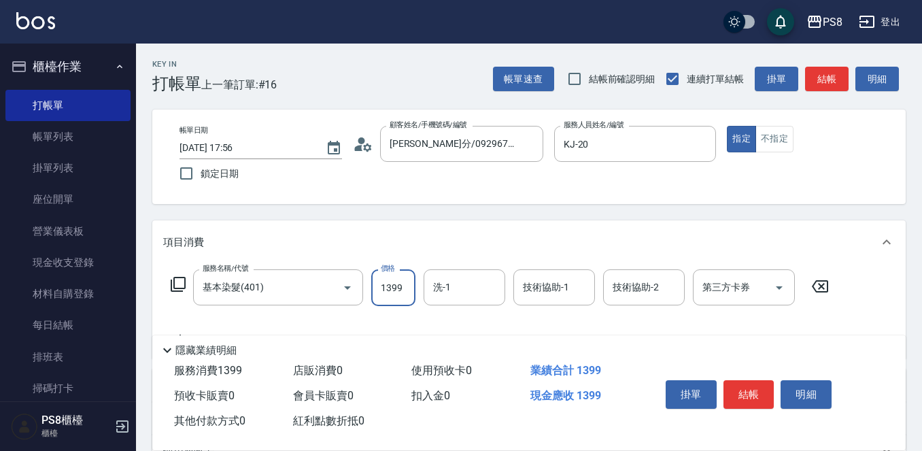
type input "1399"
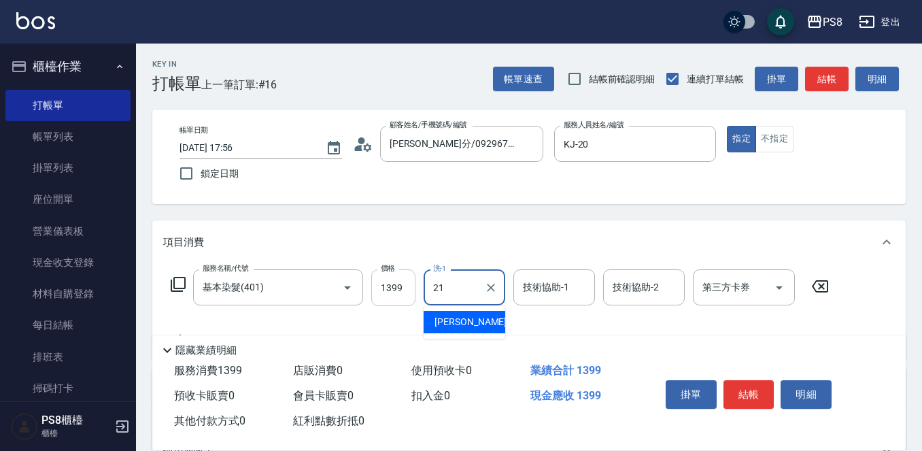
type input "趙宇文-21"
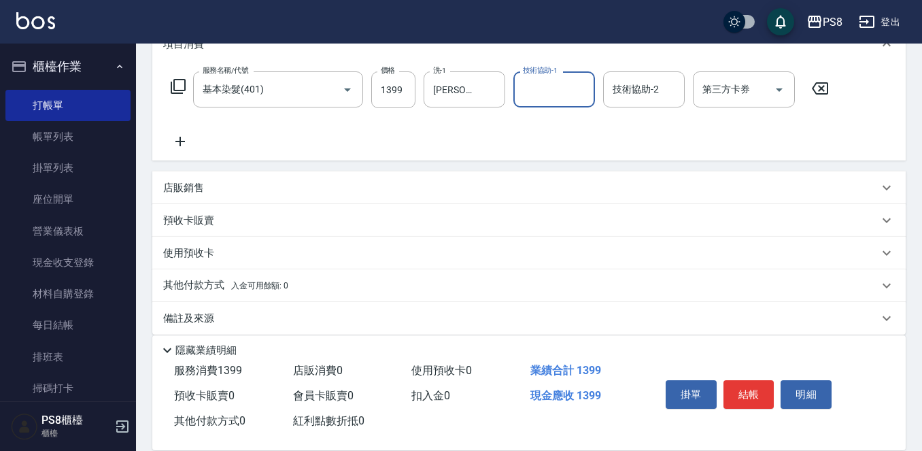
scroll to position [204, 0]
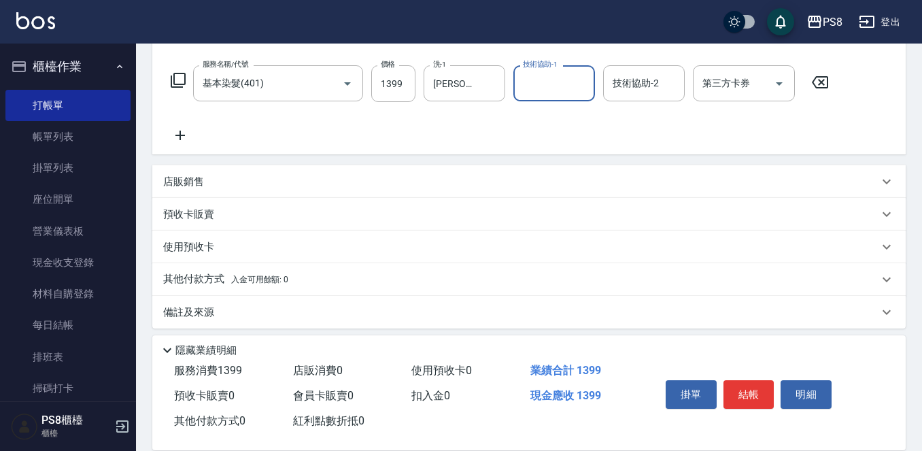
click at [173, 128] on icon at bounding box center [180, 135] width 34 height 16
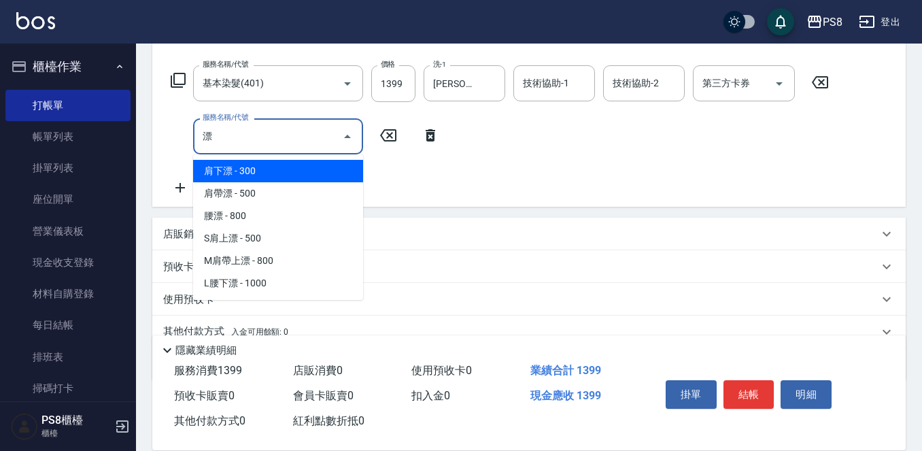
drag, startPoint x: 305, startPoint y: 175, endPoint x: 341, endPoint y: 175, distance: 36.0
click at [305, 175] on span "肩下漂 - 300" at bounding box center [278, 171] width 170 height 22
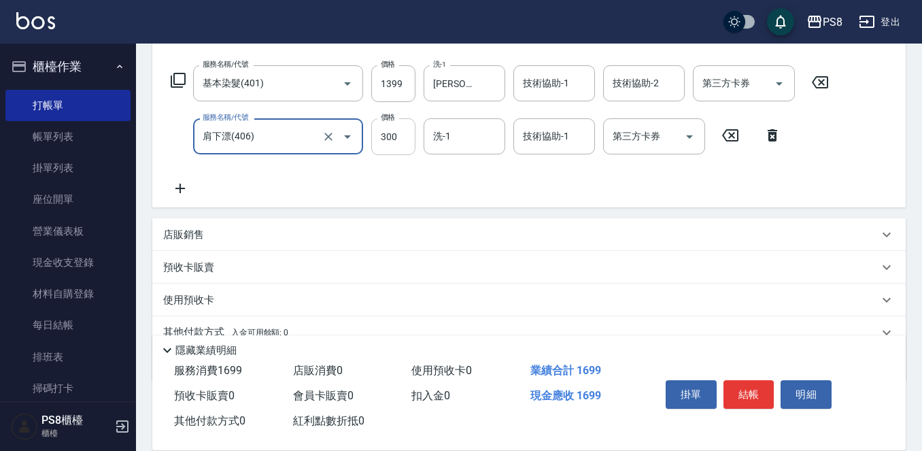
type input "肩下漂(406)"
click at [400, 145] on input "300" at bounding box center [393, 136] width 44 height 37
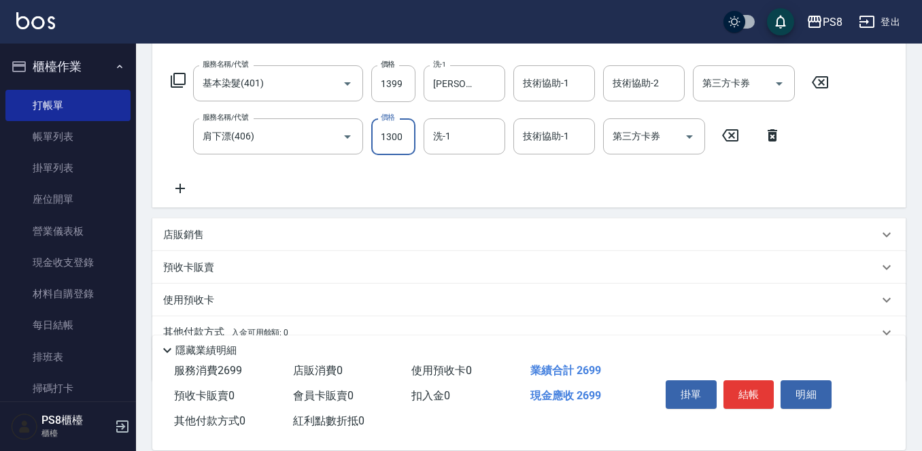
type input "1300"
click at [176, 237] on p "店販銷售" at bounding box center [183, 235] width 41 height 14
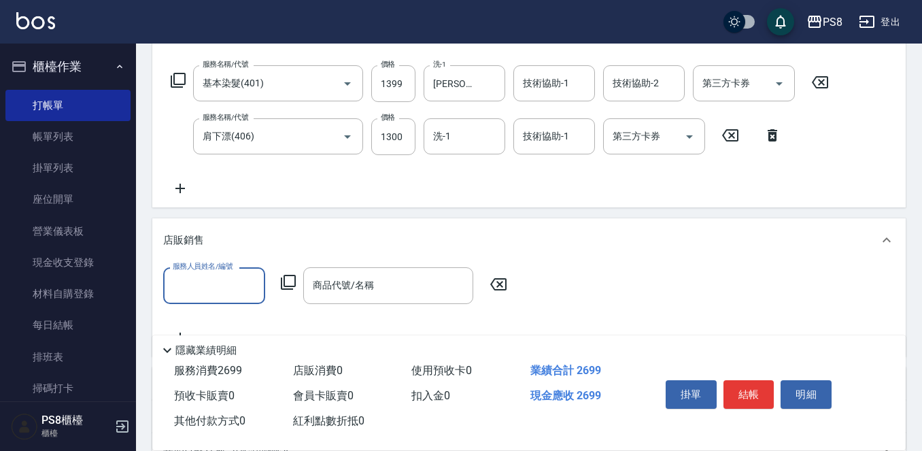
scroll to position [0, 0]
type input "KJ-20"
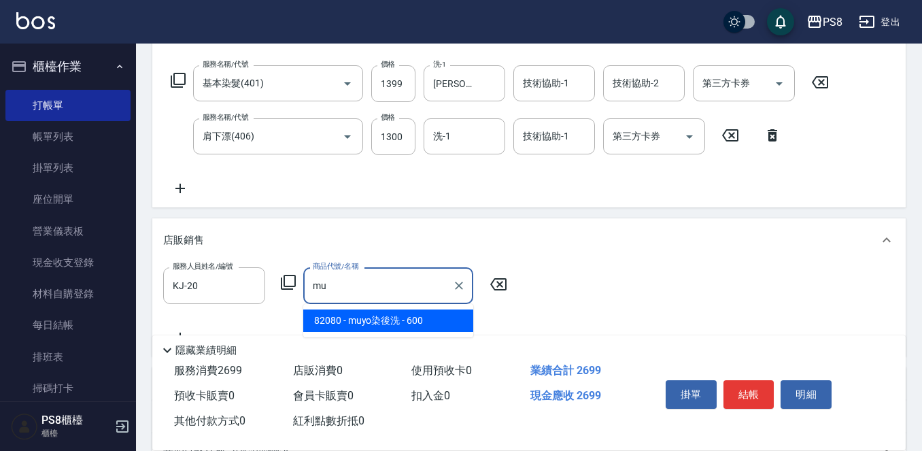
click at [377, 325] on span "82080 - muyo染後洗 - 600" at bounding box center [388, 320] width 170 height 22
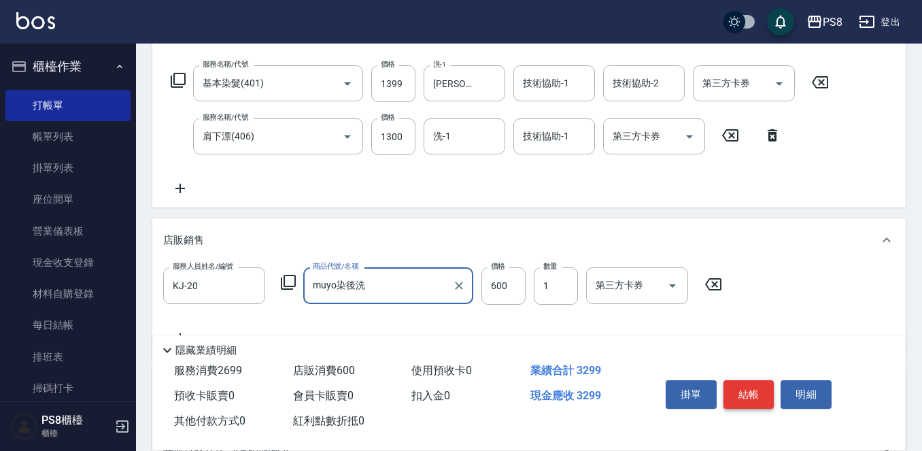
type input "muyo染後洗"
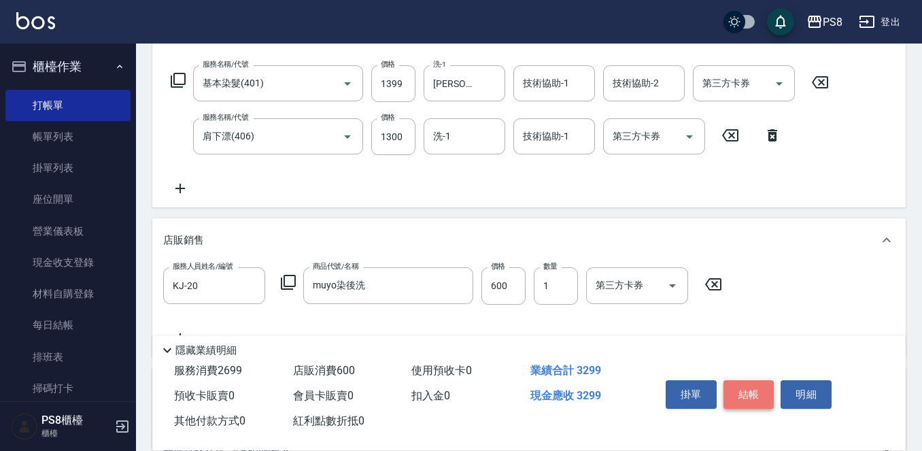
click at [756, 385] on button "結帳" at bounding box center [748, 394] width 51 height 29
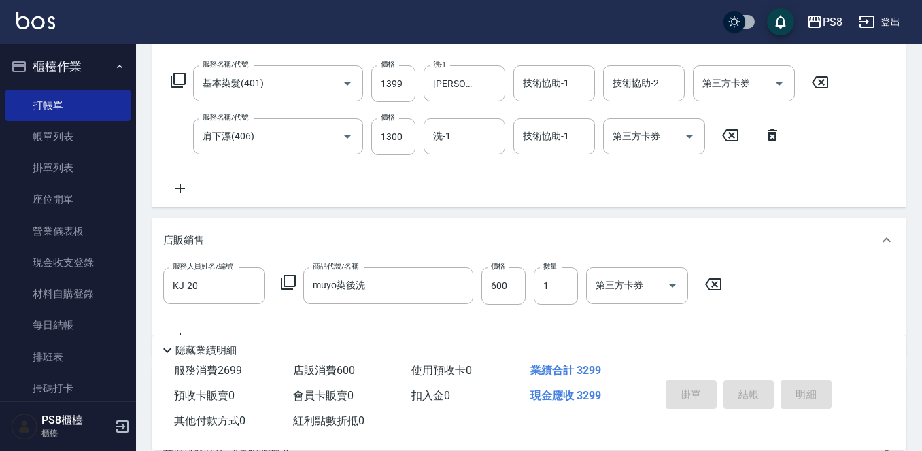
type input "2025/10/14 17:59"
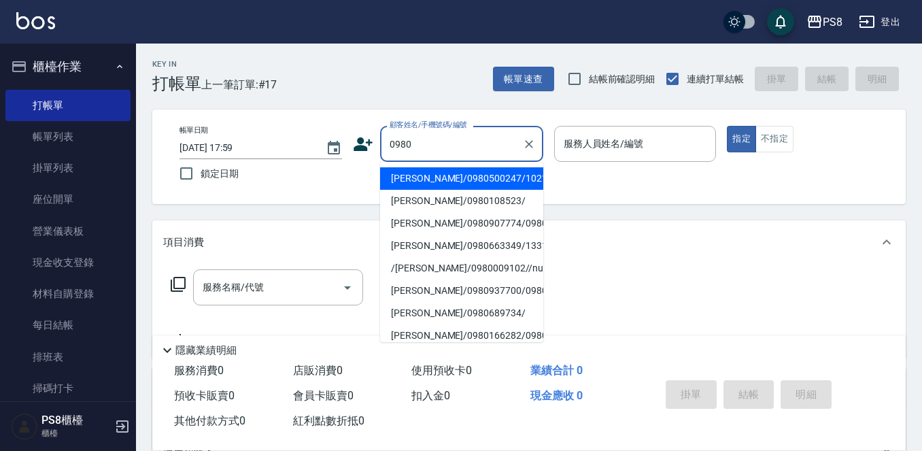
click at [467, 180] on li "莊淳貽/0980500247/10213" at bounding box center [461, 178] width 163 height 22
type input "莊淳貽/0980500247/10213"
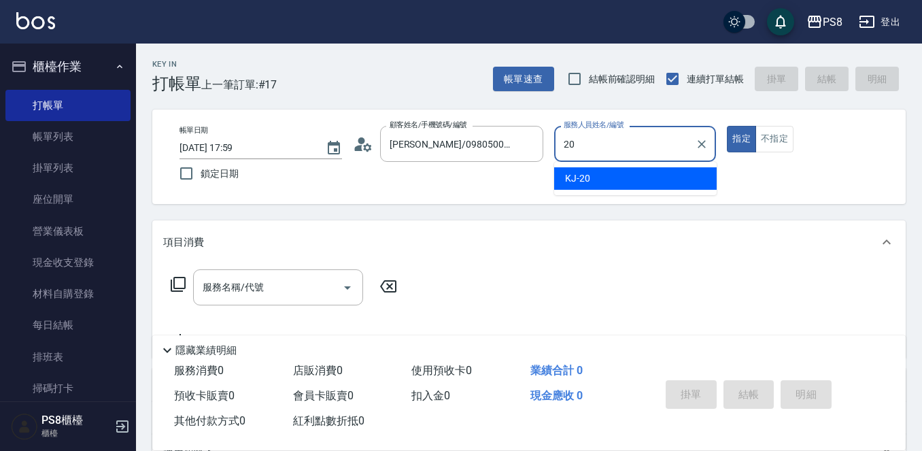
type input "KJ-20"
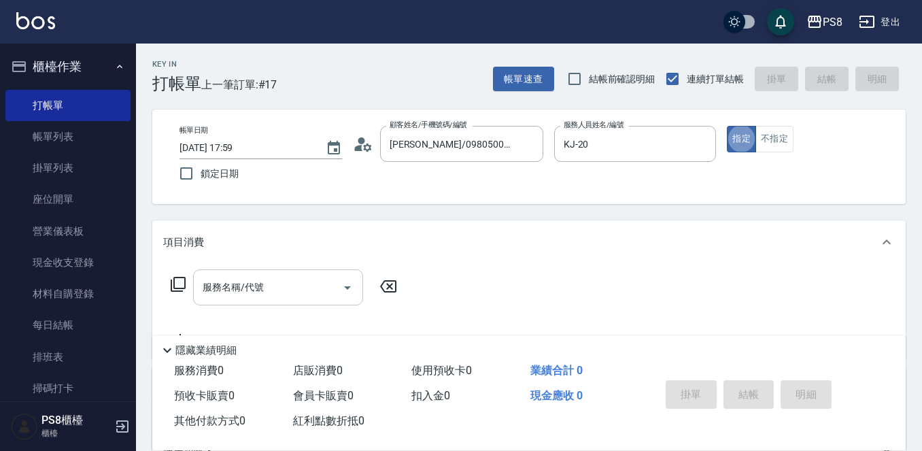
click at [241, 273] on div "服務名稱/代號" at bounding box center [278, 287] width 170 height 36
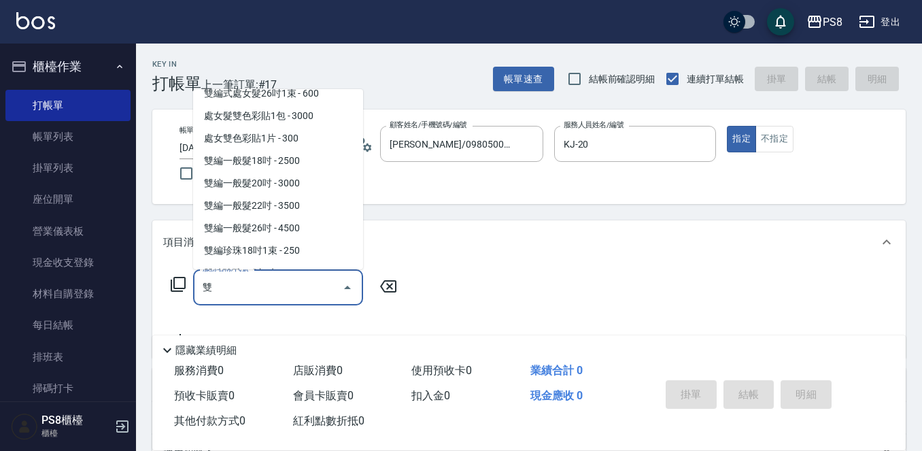
scroll to position [544, 0]
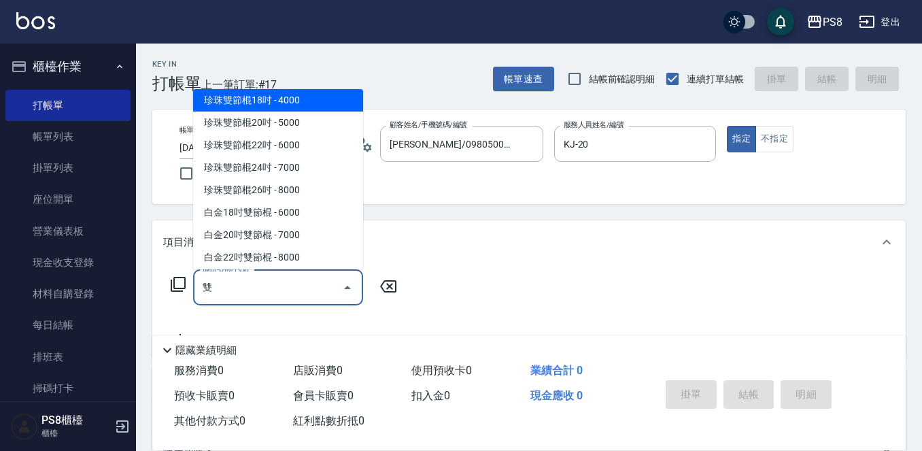
click at [272, 101] on span "珍珠雙節棍18吋 - 4000" at bounding box center [278, 100] width 170 height 22
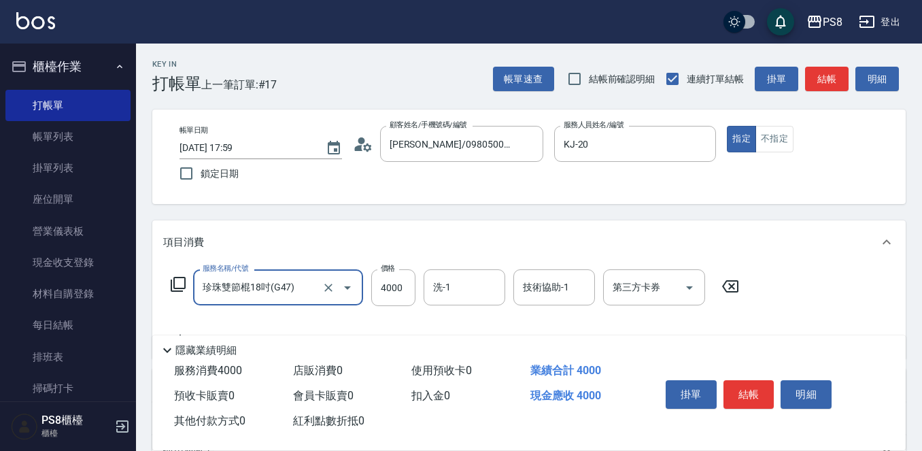
type input "珍珠雙節棍18吋(G47)"
click at [184, 283] on icon at bounding box center [178, 284] width 15 height 15
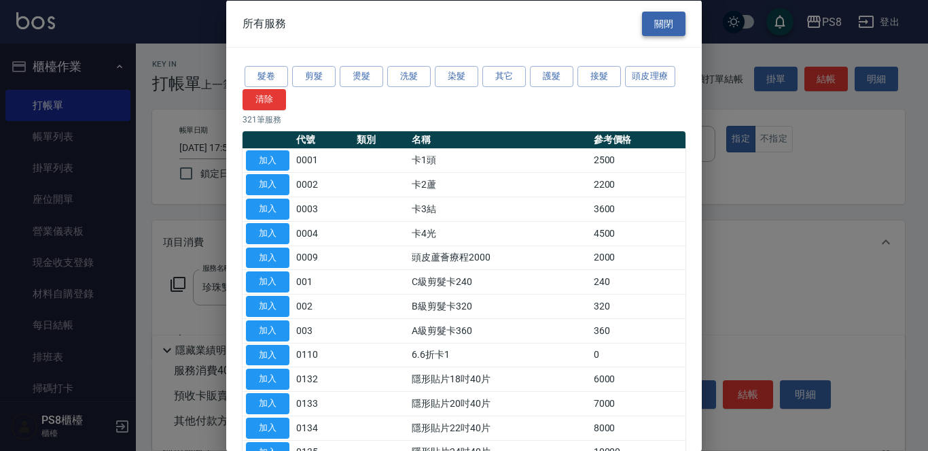
click at [650, 27] on button "關閉" at bounding box center [663, 23] width 43 height 25
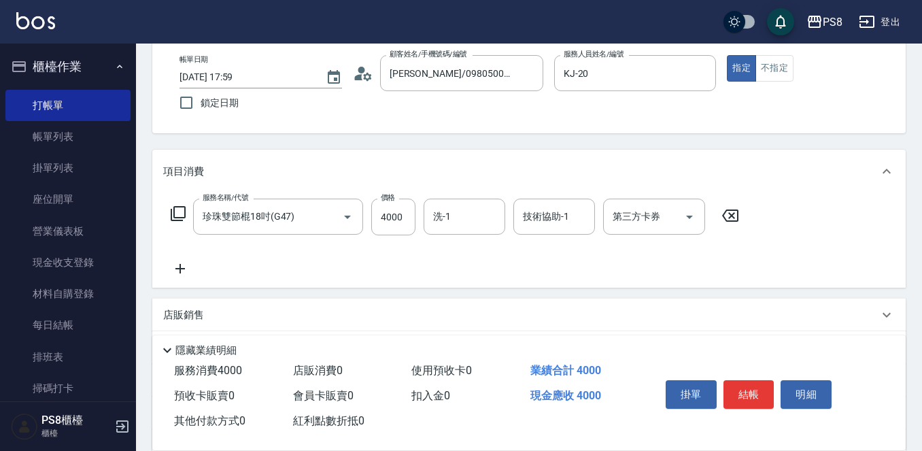
scroll to position [136, 0]
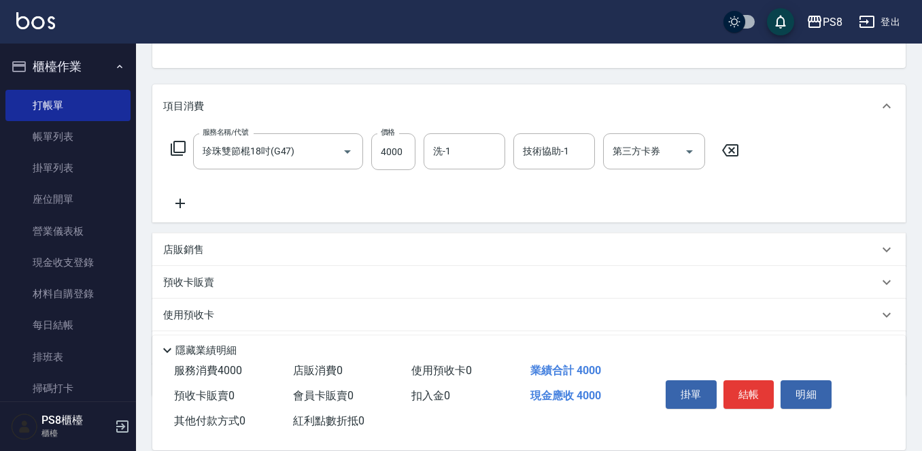
click at [182, 209] on icon at bounding box center [180, 203] width 34 height 16
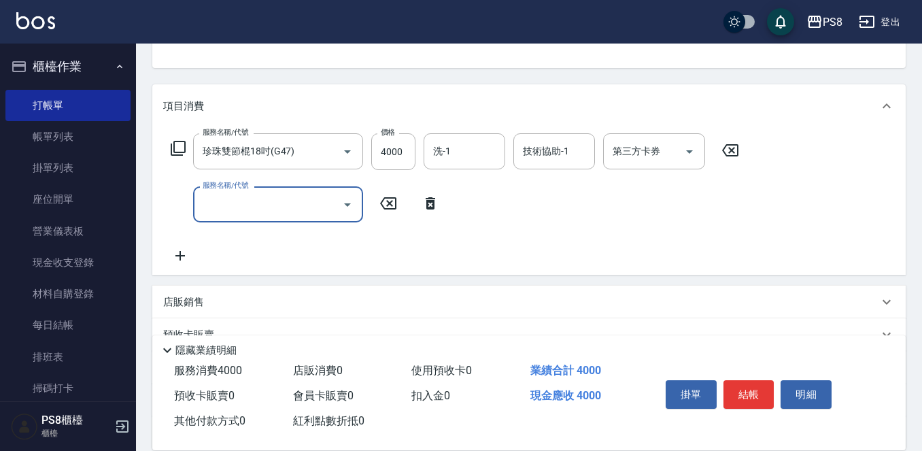
click at [177, 253] on icon at bounding box center [180, 255] width 34 height 16
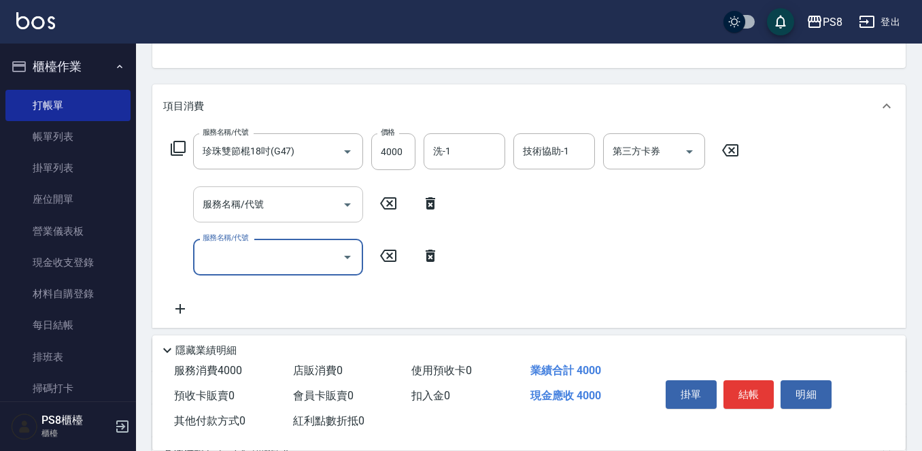
click at [265, 204] on input "服務名稱/代號" at bounding box center [267, 204] width 137 height 24
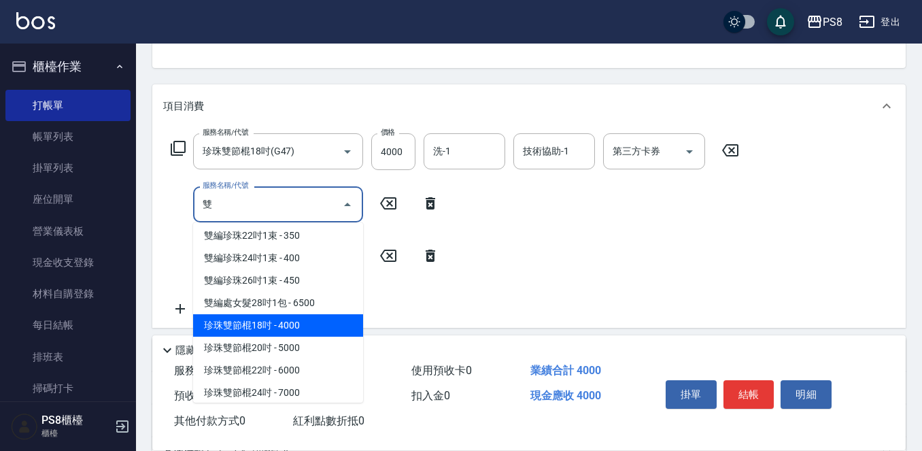
scroll to position [476, 0]
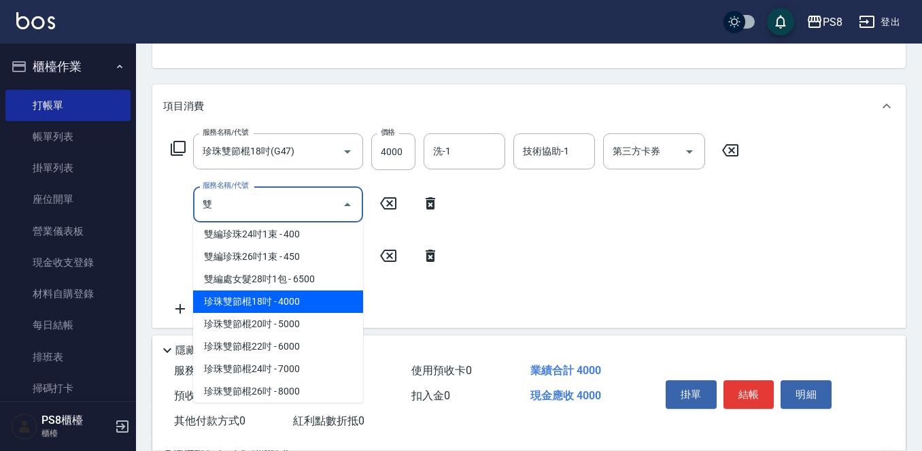
click at [299, 302] on span "珍珠雙節棍18吋 - 4000" at bounding box center [278, 301] width 170 height 22
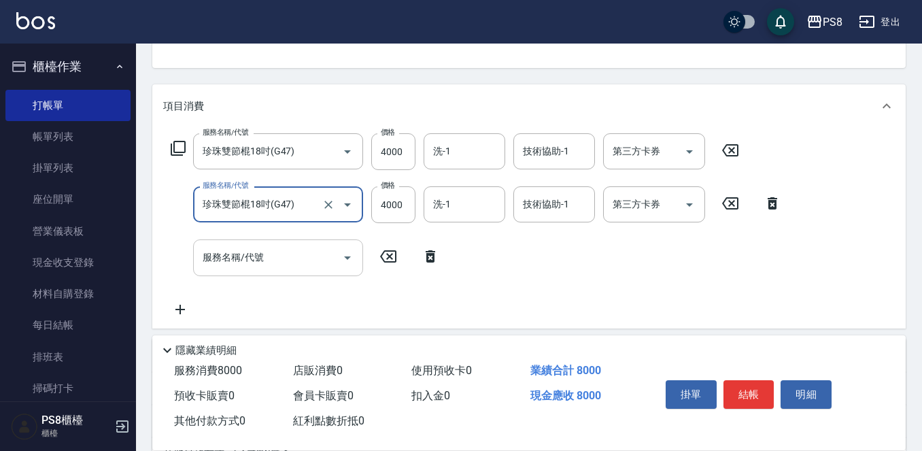
type input "珍珠雙節棍18吋(G47)"
click at [239, 262] on div "服務名稱/代號 服務名稱/代號" at bounding box center [278, 257] width 170 height 36
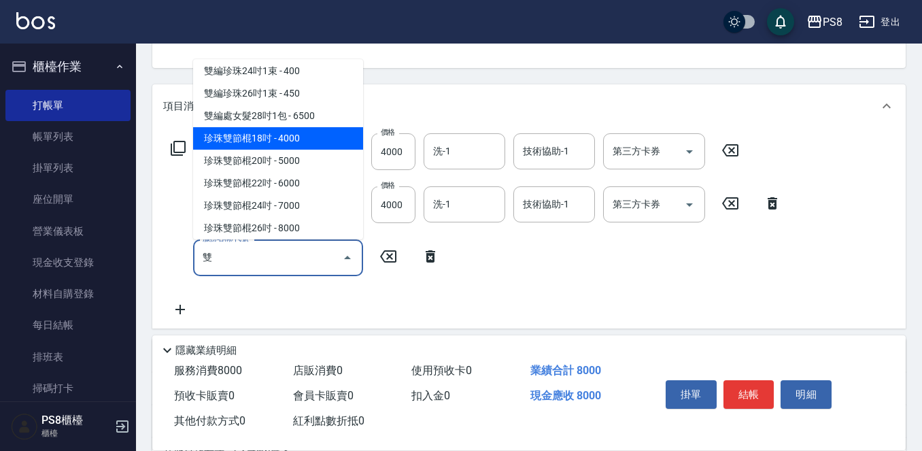
click at [292, 135] on span "珍珠雙節棍18吋 - 4000" at bounding box center [278, 138] width 170 height 22
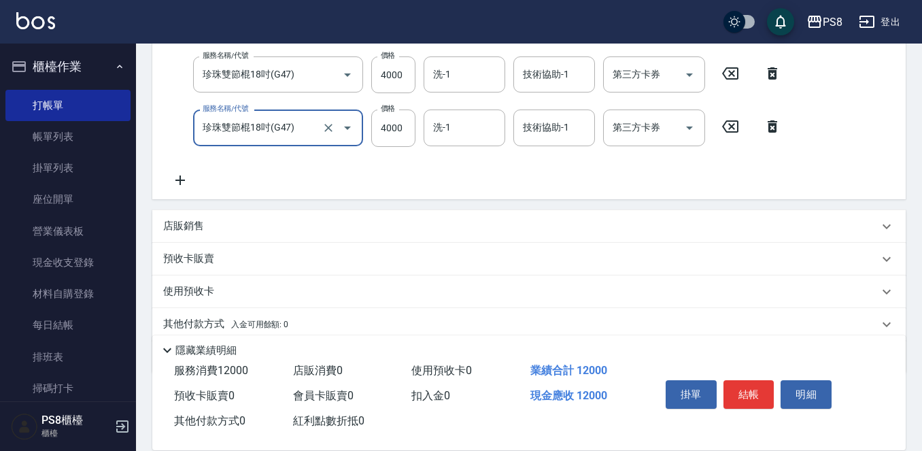
scroll to position [272, 0]
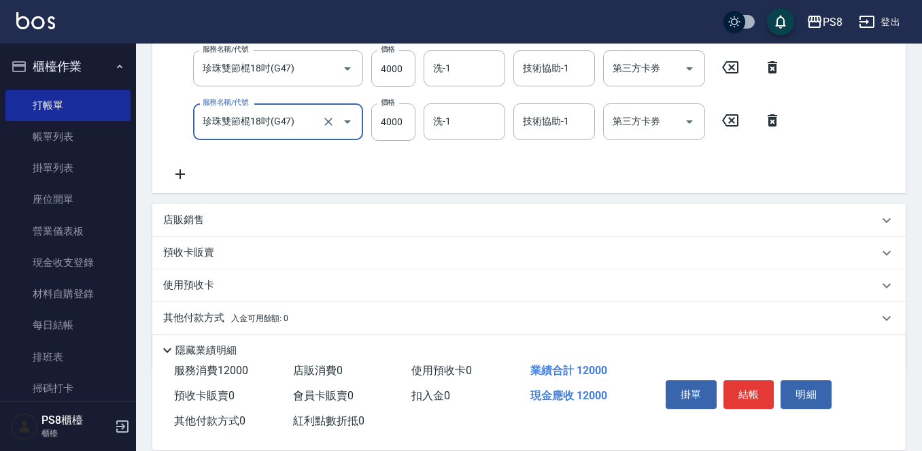
type input "珍珠雙節棍18吋(G47)"
click at [181, 177] on icon at bounding box center [180, 174] width 34 height 16
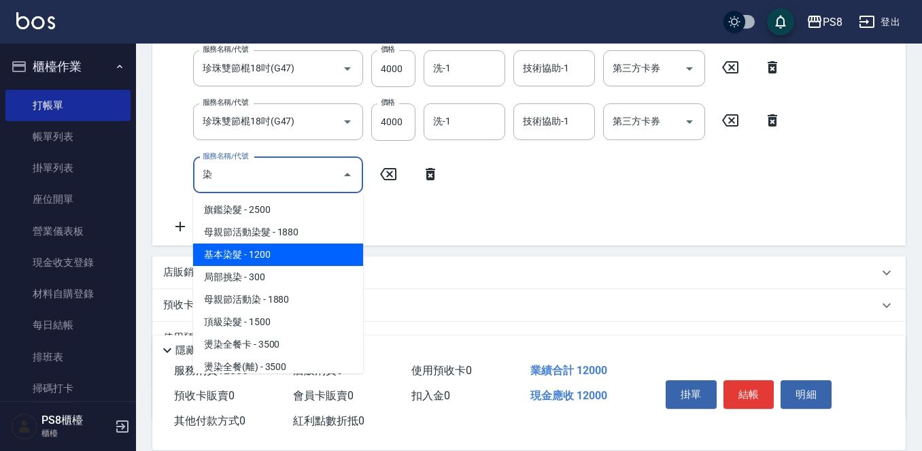
click at [292, 258] on span "基本染髮 - 1200" at bounding box center [278, 254] width 170 height 22
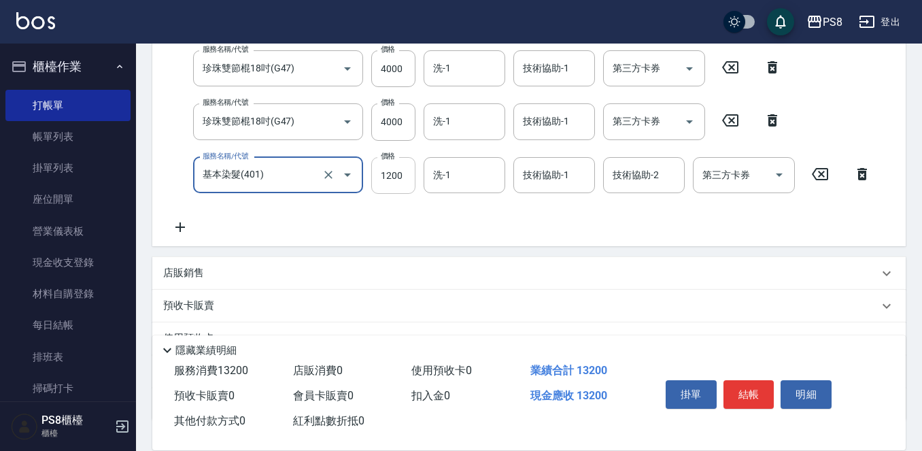
type input "基本染髮(401)"
click at [384, 190] on input "1200" at bounding box center [393, 175] width 44 height 37
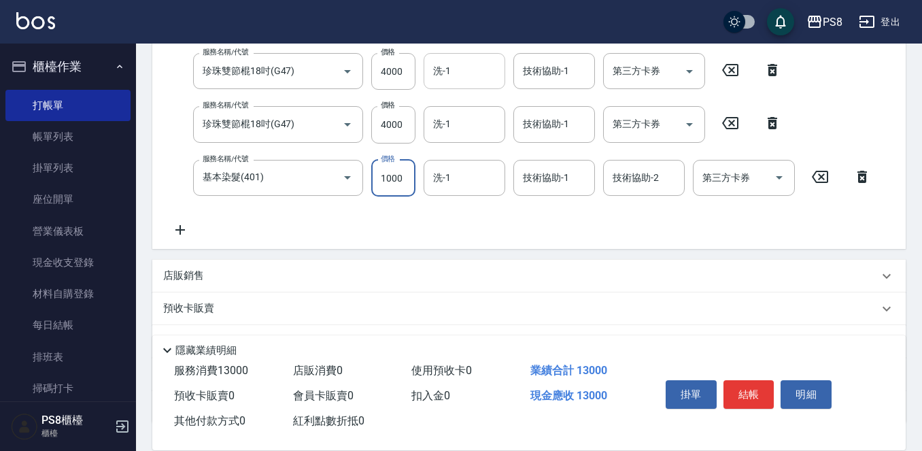
click at [482, 84] on div "洗-1" at bounding box center [464, 71] width 82 height 36
type input "1000"
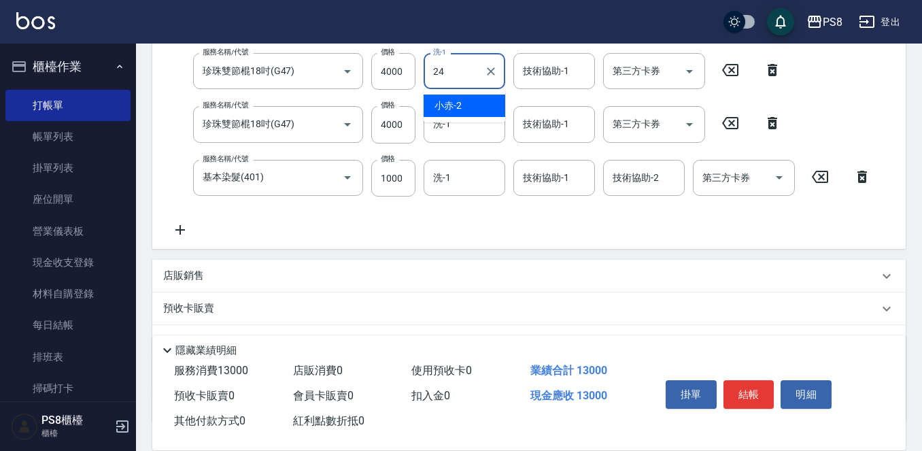
type input "婷婷-24"
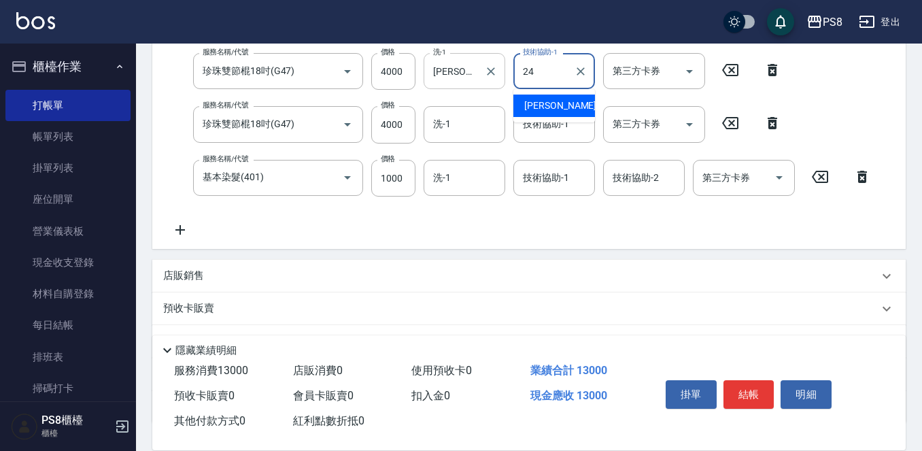
type input "婷婷-24"
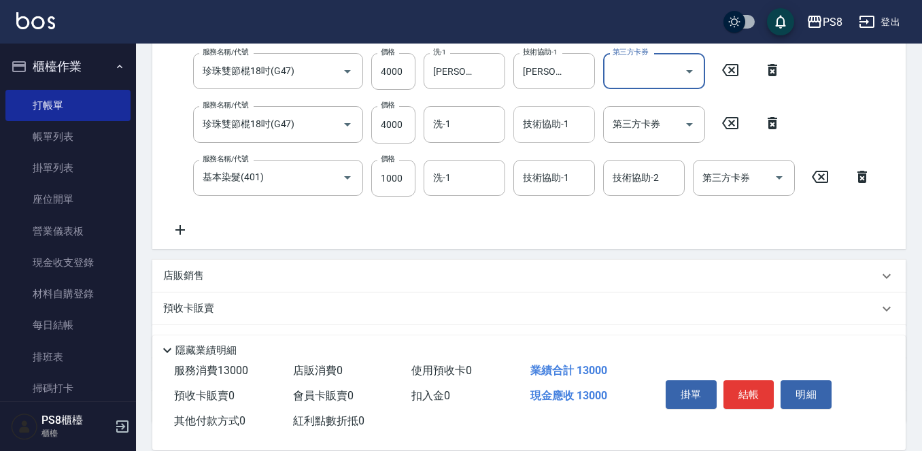
click at [543, 130] on input "技術協助-1" at bounding box center [553, 124] width 69 height 24
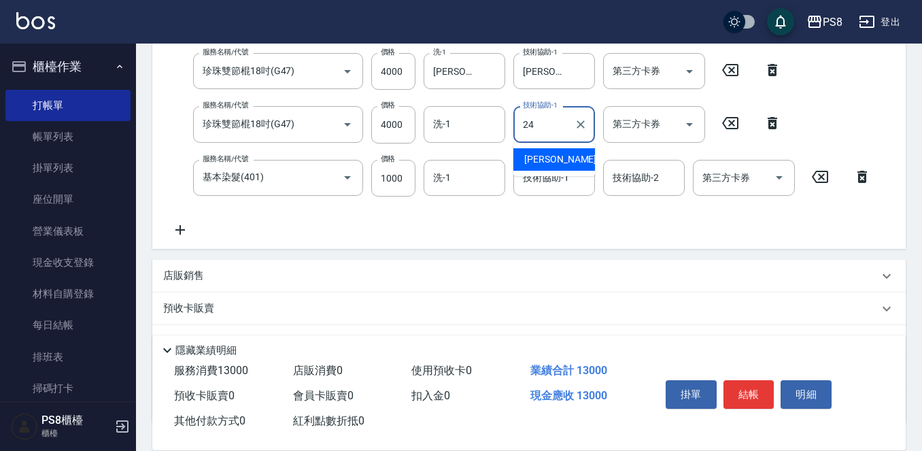
type input "婷婷-24"
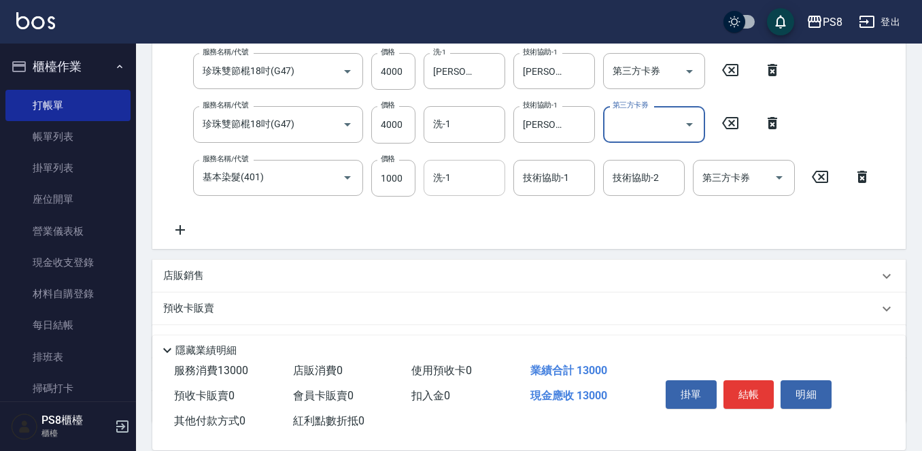
click at [492, 189] on input "洗-1" at bounding box center [464, 178] width 69 height 24
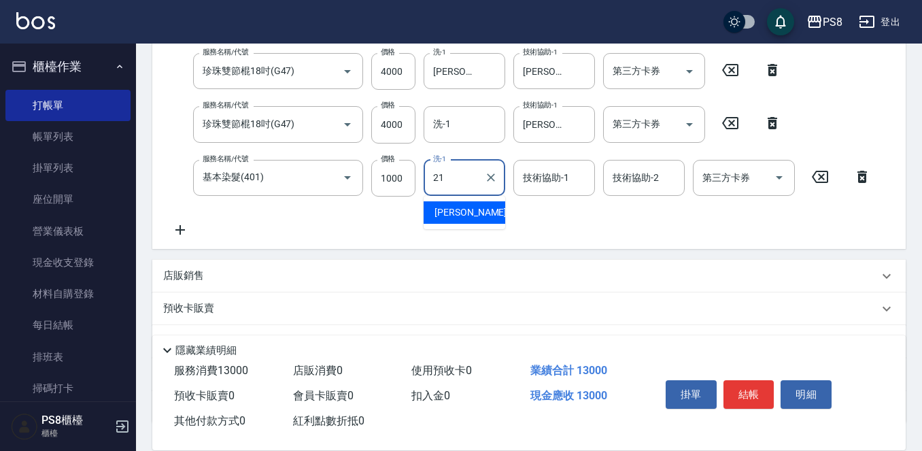
type input "趙宇文-21"
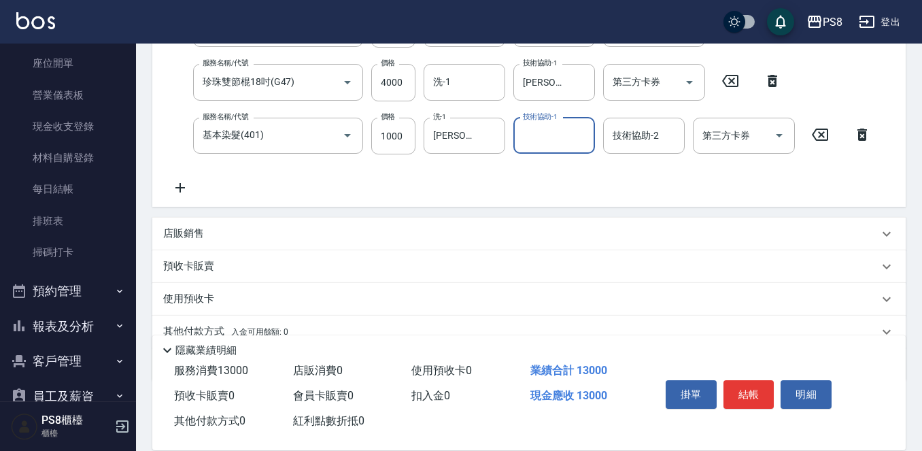
scroll to position [372, 0]
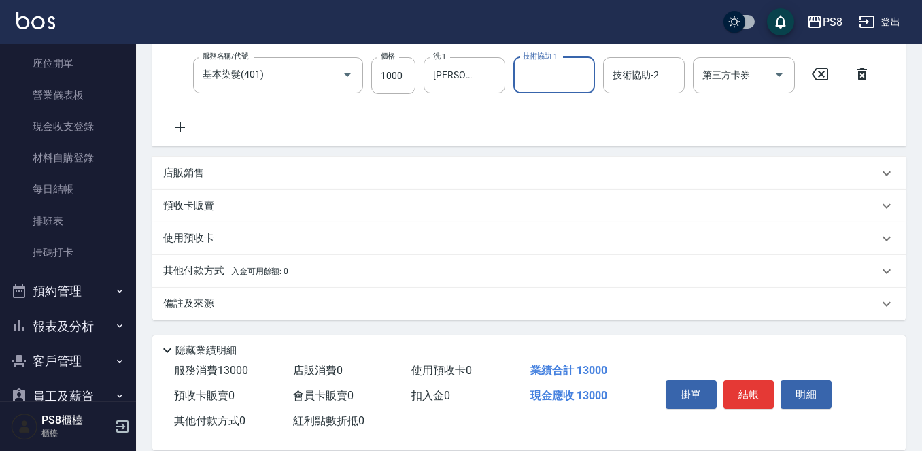
click at [207, 277] on p "其他付款方式 入金可用餘額: 0" at bounding box center [225, 271] width 125 height 15
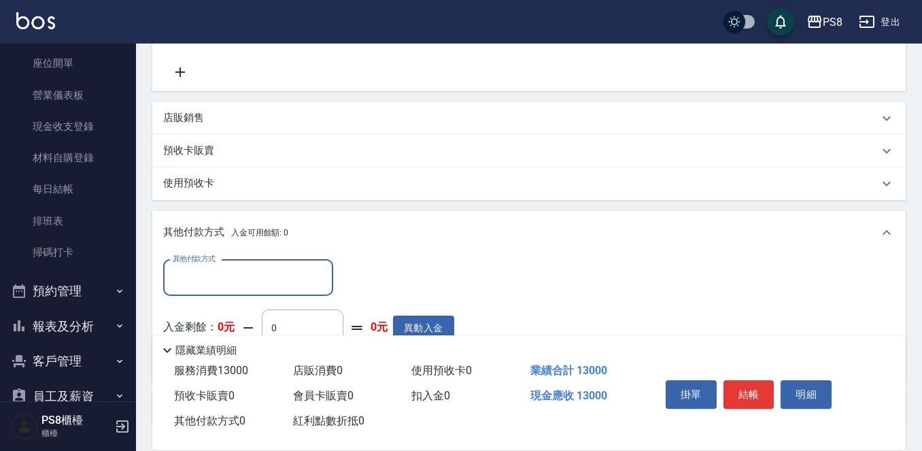
scroll to position [508, 0]
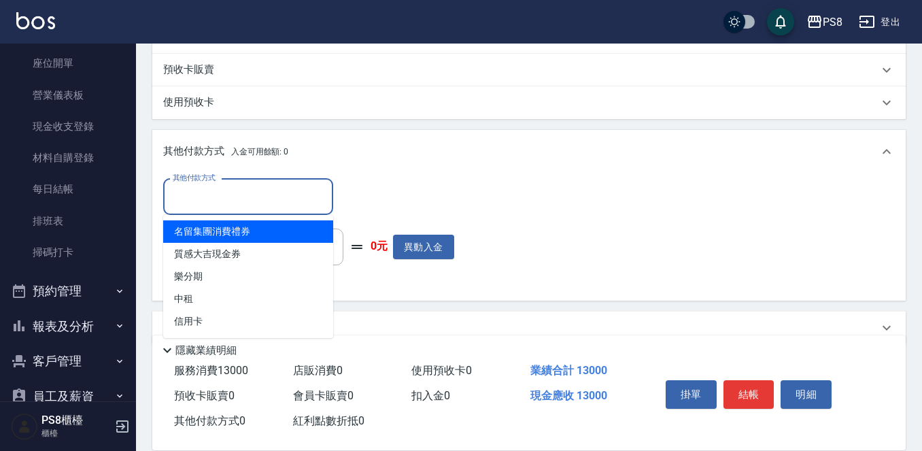
click at [229, 203] on input "其他付款方式" at bounding box center [248, 197] width 158 height 24
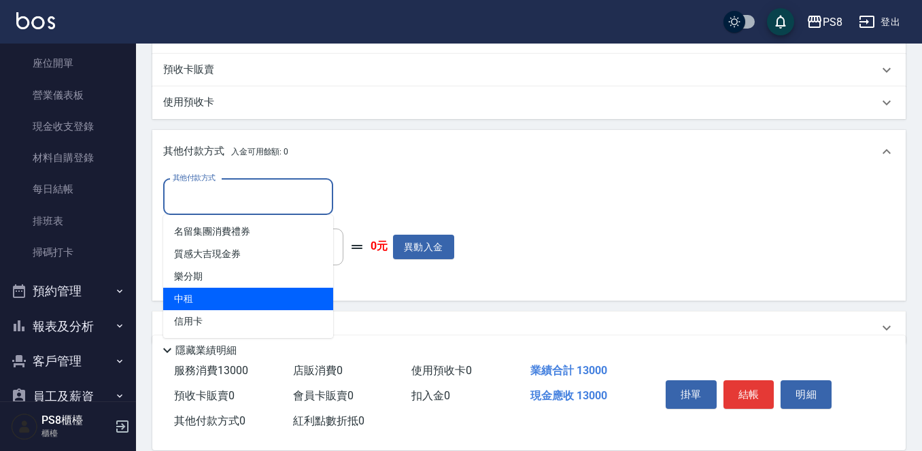
click at [222, 304] on span "中租" at bounding box center [248, 298] width 170 height 22
type input "中租"
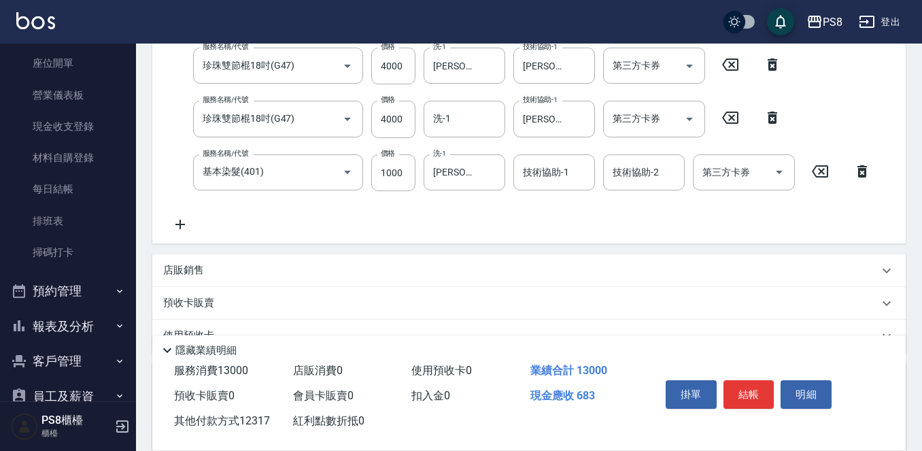
scroll to position [56, 0]
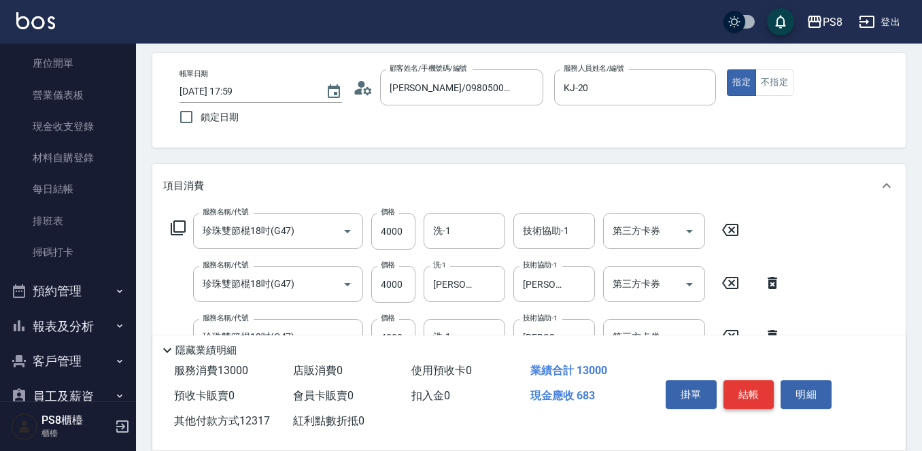
type input "12317"
click at [748, 390] on button "結帳" at bounding box center [748, 394] width 51 height 29
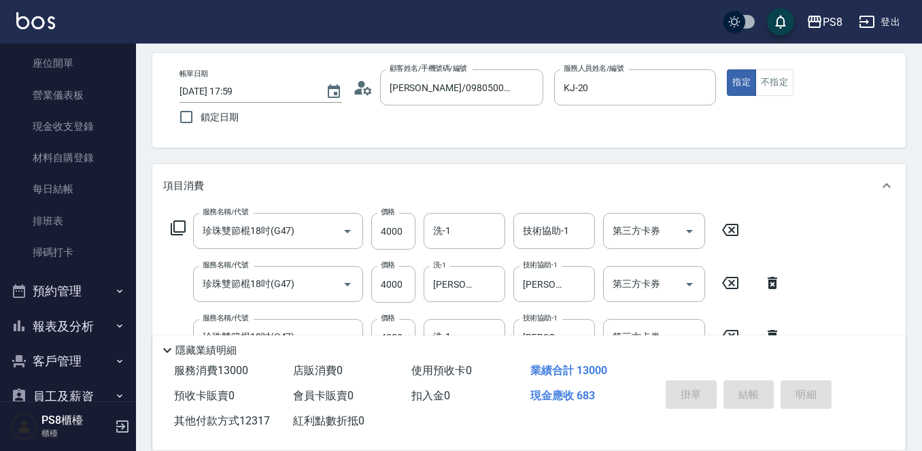
type input "2025/10/14 18:01"
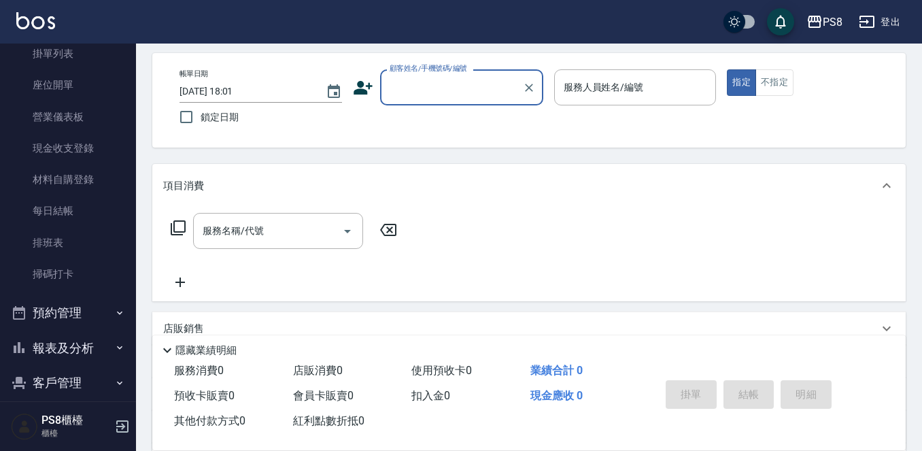
scroll to position [0, 0]
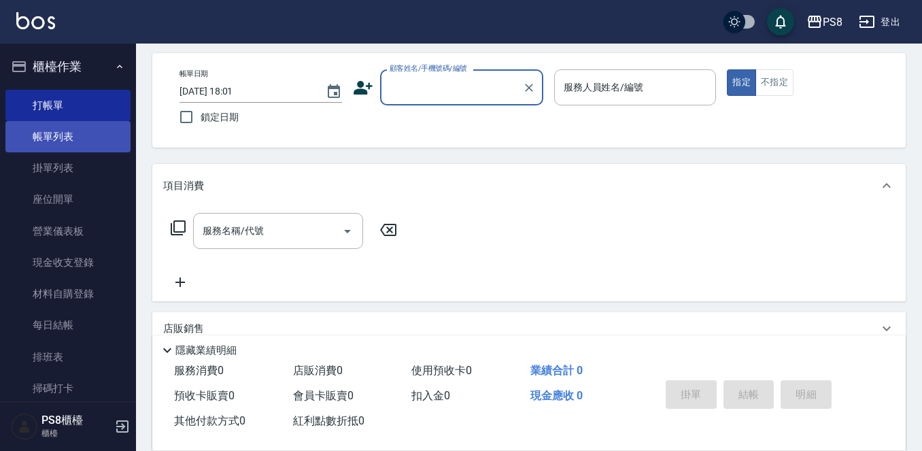
click at [69, 132] on link "帳單列表" at bounding box center [67, 136] width 125 height 31
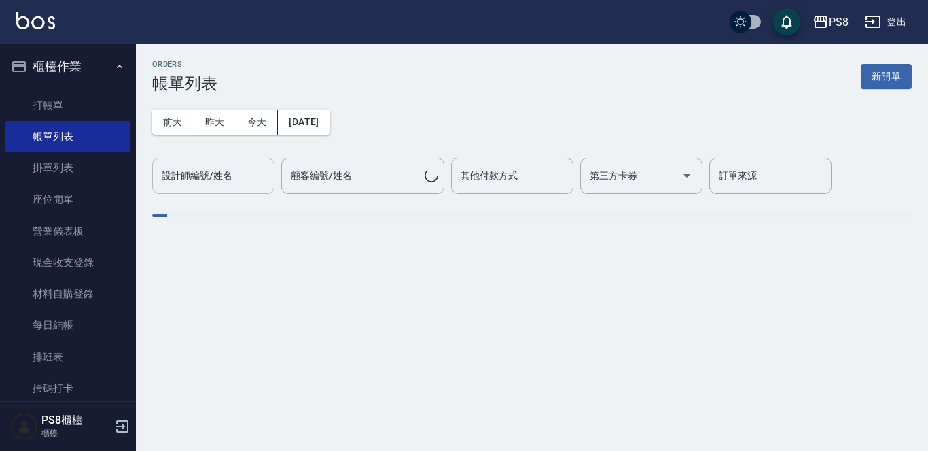
click at [215, 165] on input "設計師編號/姓名" at bounding box center [213, 176] width 110 height 24
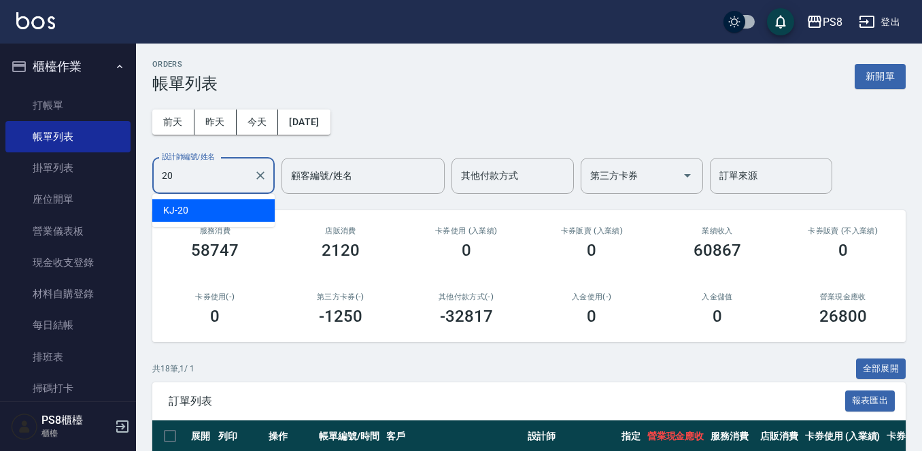
click at [211, 216] on div "KJ -20" at bounding box center [213, 210] width 122 height 22
type input "KJ-20"
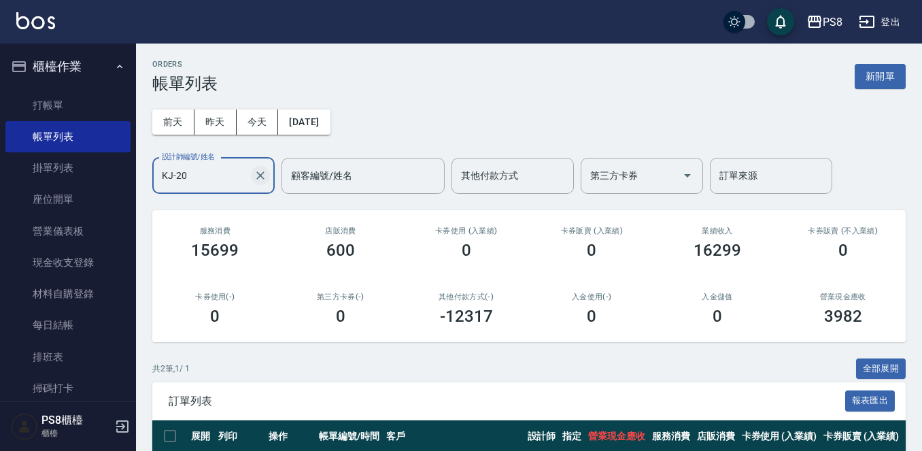
click at [270, 179] on div "KJ-20 設計師編號/姓名" at bounding box center [213, 176] width 122 height 36
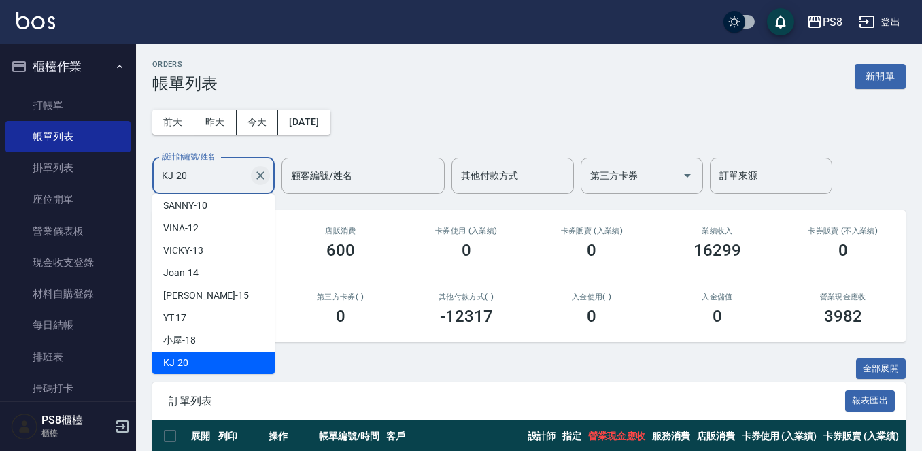
click at [263, 175] on icon "Clear" at bounding box center [260, 176] width 14 height 14
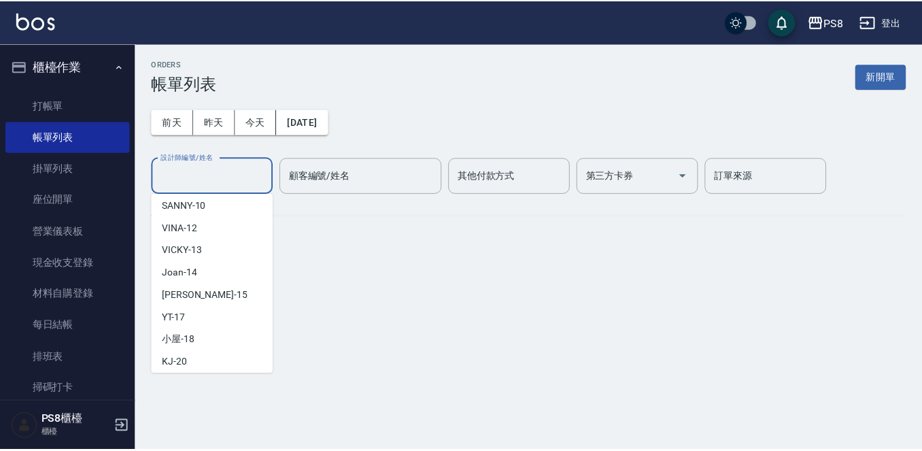
scroll to position [5, 0]
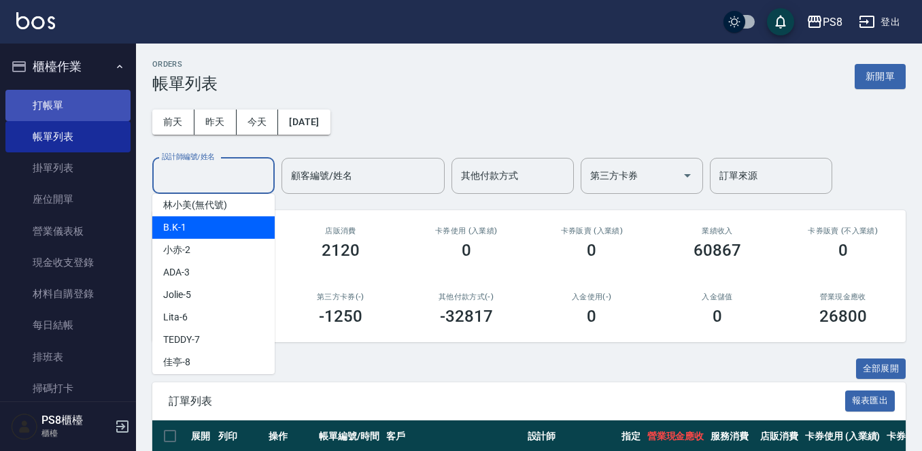
drag, startPoint x: 76, startPoint y: 100, endPoint x: 82, endPoint y: 107, distance: 9.1
click at [75, 101] on link "打帳單" at bounding box center [67, 105] width 125 height 31
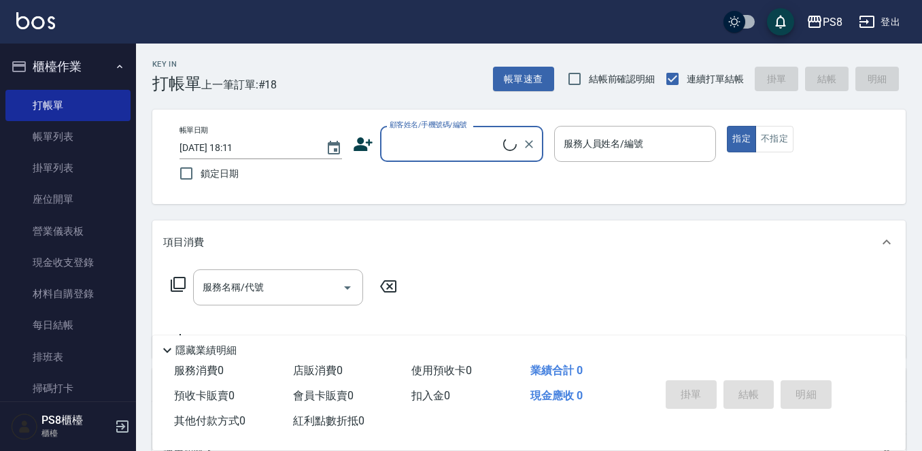
click at [451, 152] on input "顧客姓名/手機號碼/編號" at bounding box center [444, 144] width 117 height 24
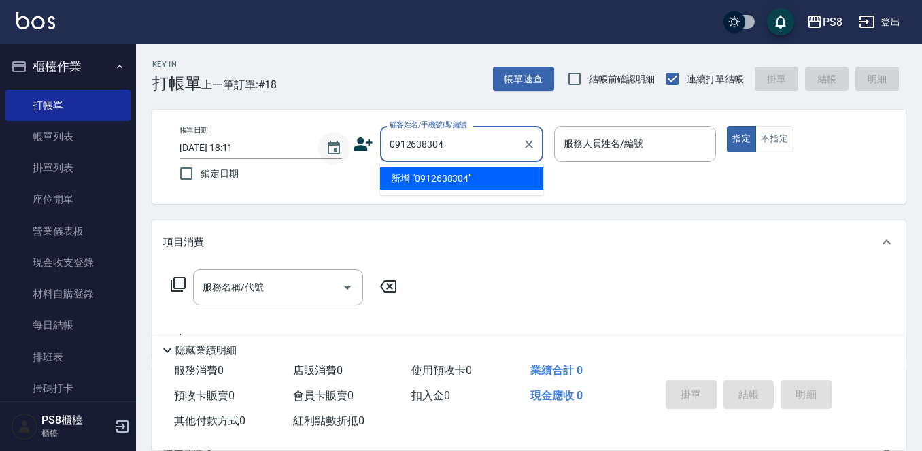
drag, startPoint x: 458, startPoint y: 140, endPoint x: 330, endPoint y: 148, distance: 128.7
click at [330, 148] on div "帳單日期 2025/10/14 18:11 鎖定日期 顧客姓名/手機號碼/編號 0912638304 顧客姓名/手機號碼/編號 服務人員姓名/編號 服務人員姓…" at bounding box center [529, 157] width 720 height 62
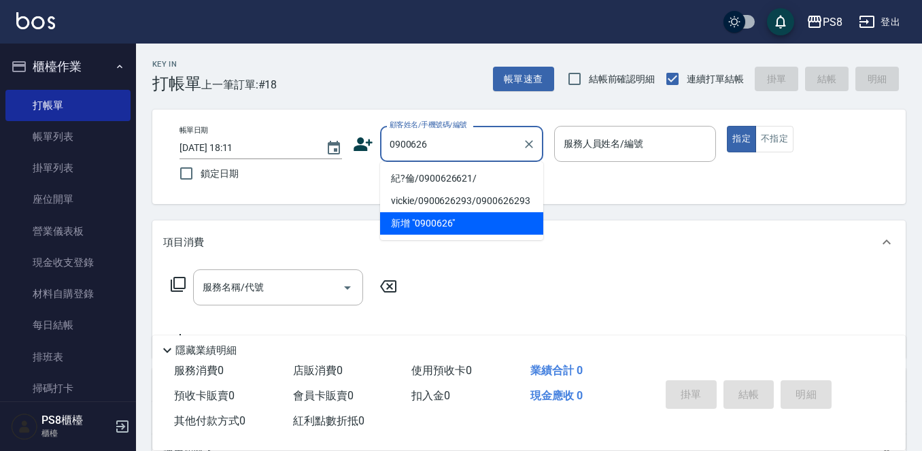
click at [400, 172] on li "紀?倫/0900626621/" at bounding box center [461, 178] width 163 height 22
type input "紀?倫/0900626621/"
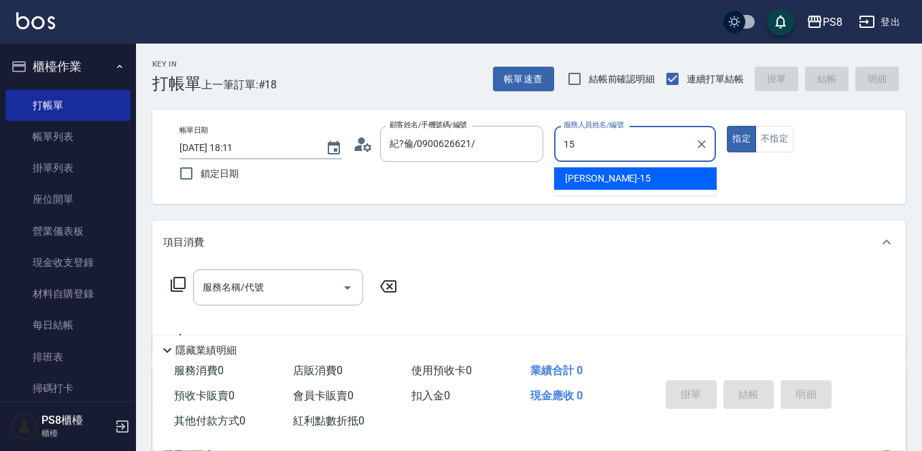
type input "EMMA-15"
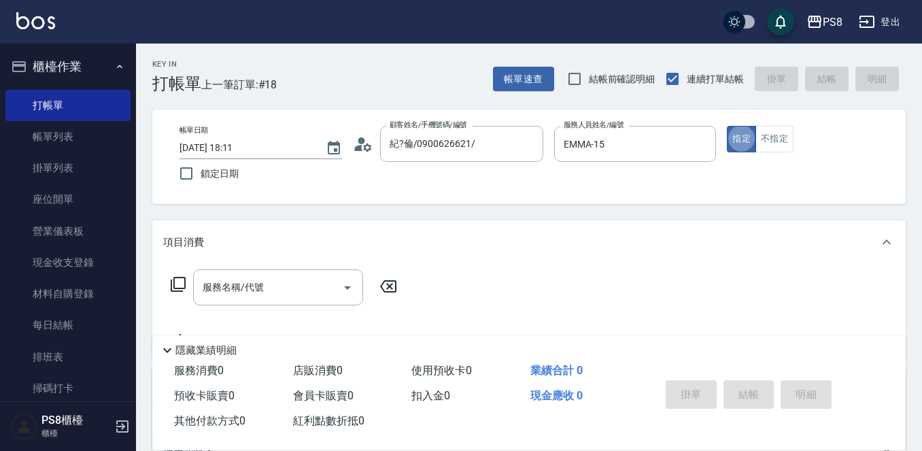
type button "true"
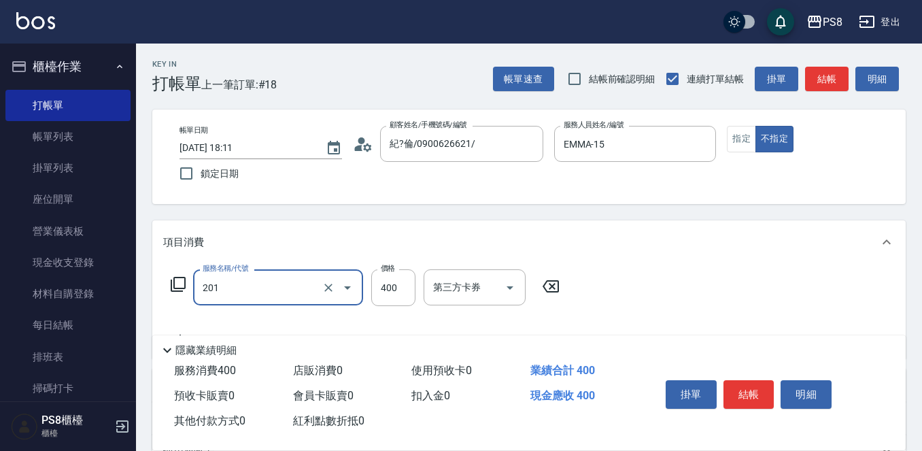
type input "洗剪400(201)"
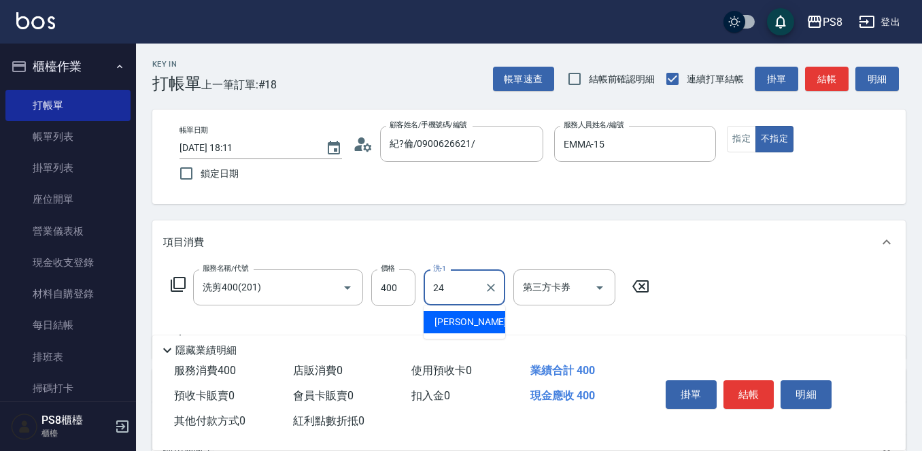
type input "婷婷-24"
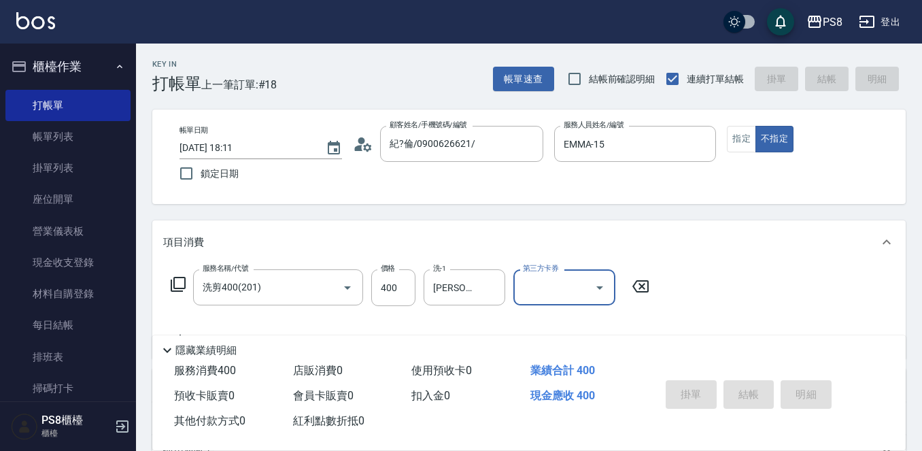
type input "2025/10/14 18:18"
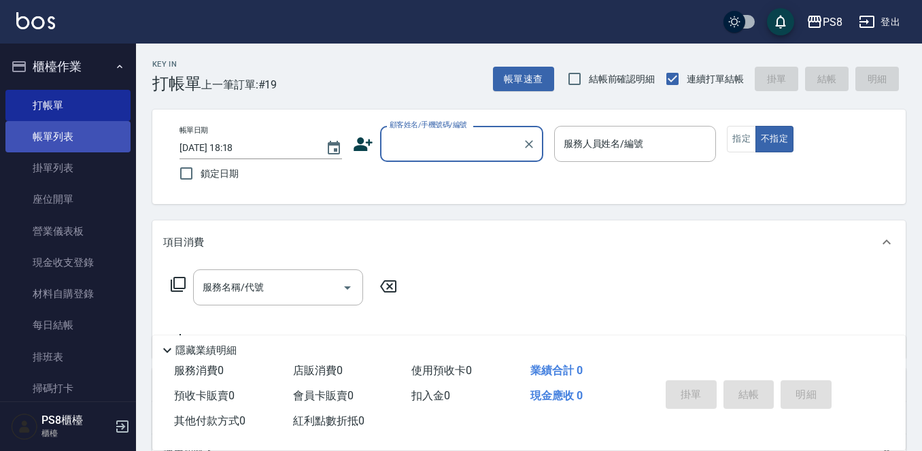
click at [77, 144] on link "帳單列表" at bounding box center [67, 136] width 125 height 31
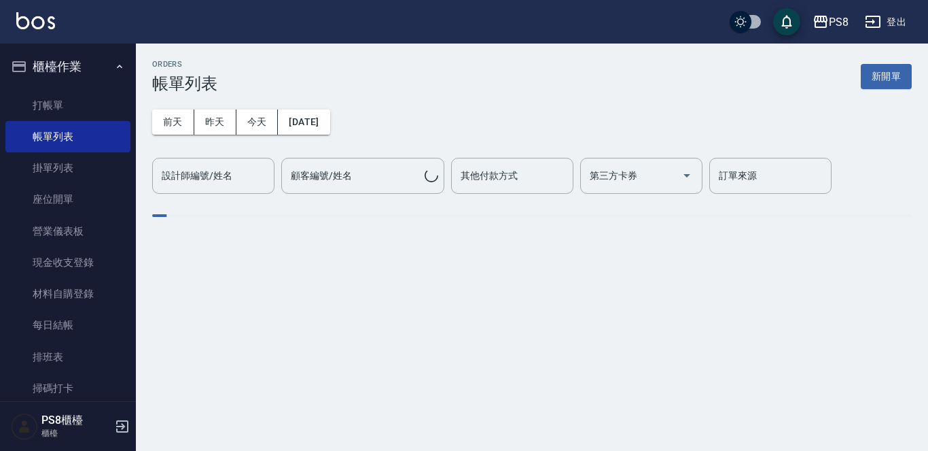
click at [225, 112] on button "昨天" at bounding box center [215, 121] width 42 height 25
click at [255, 128] on button "今天" at bounding box center [258, 121] width 42 height 25
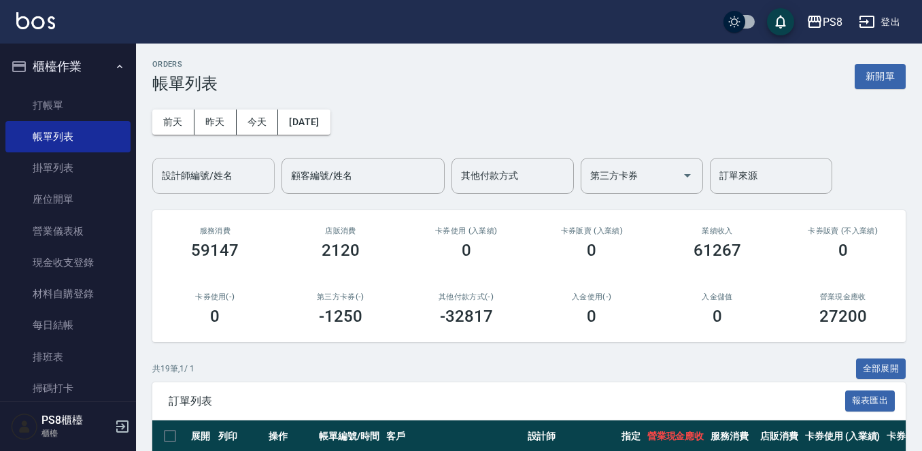
click at [244, 173] on input "設計師編號/姓名" at bounding box center [213, 176] width 110 height 24
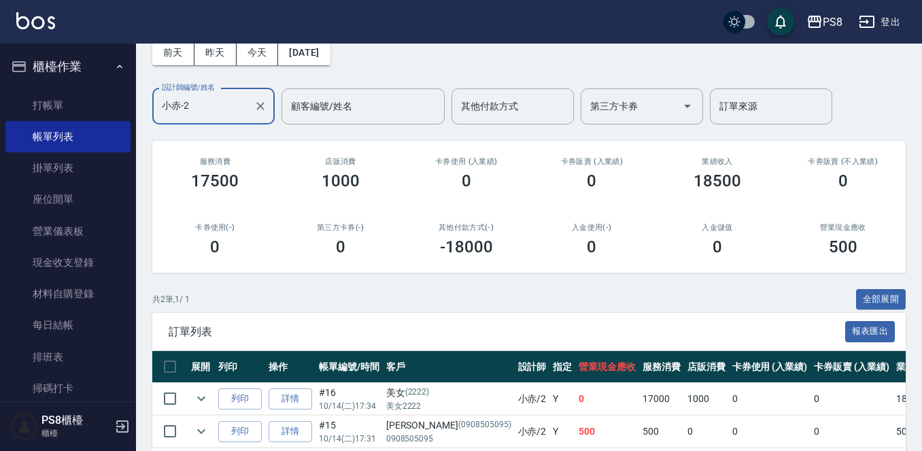
scroll to position [131, 0]
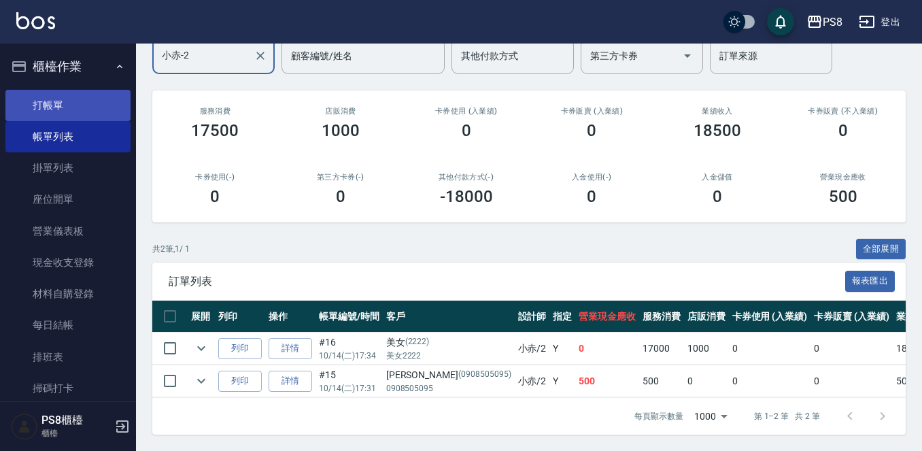
type input "小赤-2"
click at [33, 101] on link "打帳單" at bounding box center [67, 105] width 125 height 31
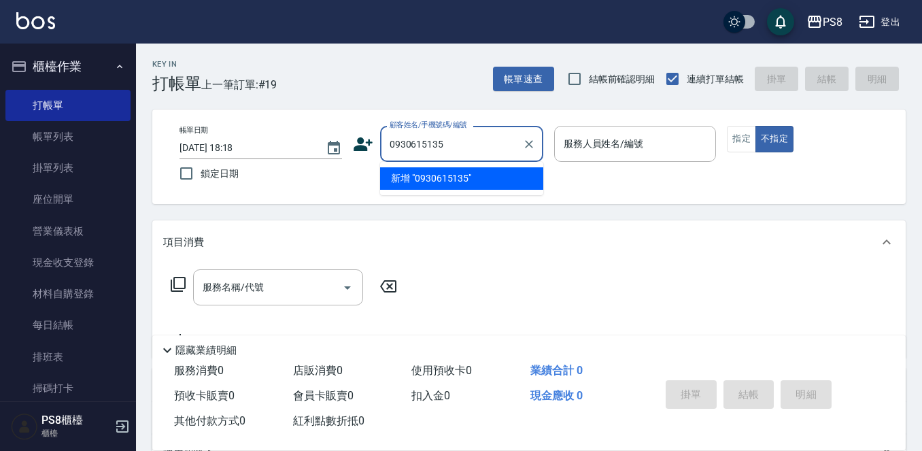
drag, startPoint x: 456, startPoint y: 147, endPoint x: 382, endPoint y: 152, distance: 74.3
click at [382, 152] on div "0930615135 顧客姓名/手機號碼/編號" at bounding box center [461, 144] width 163 height 36
type input "0930615135"
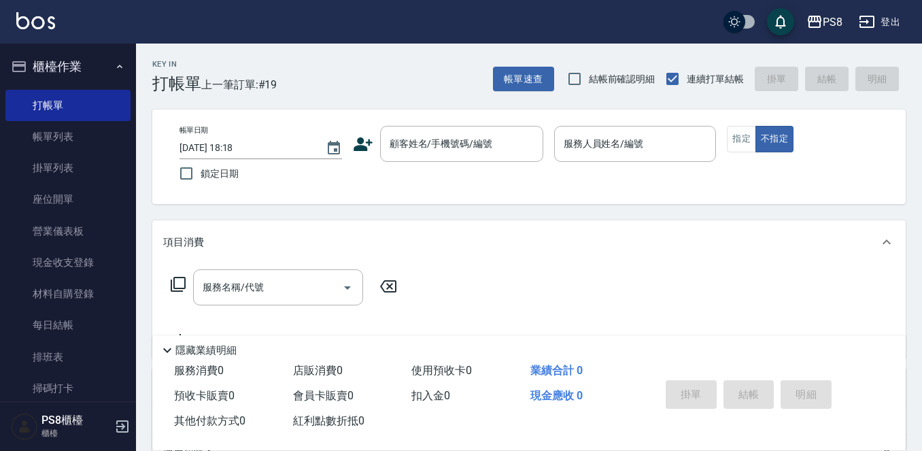
click at [361, 143] on icon at bounding box center [362, 144] width 19 height 14
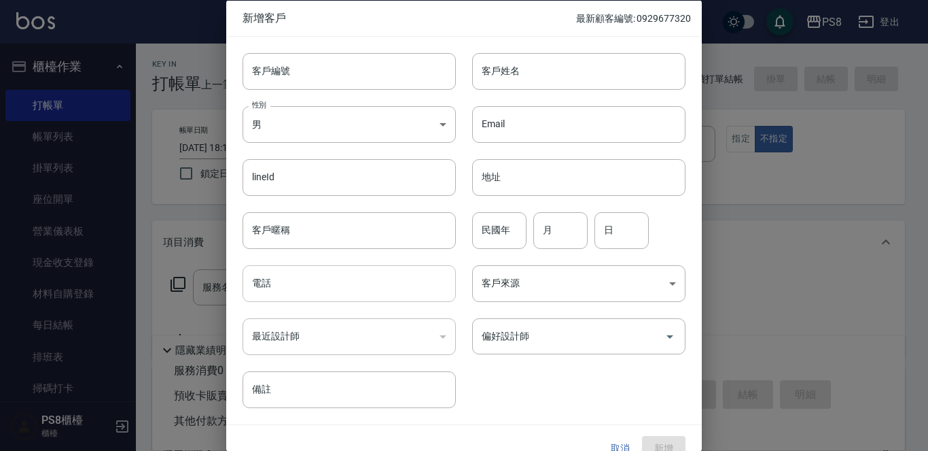
click at [376, 283] on input "電話" at bounding box center [349, 283] width 213 height 37
paste input "0930615135"
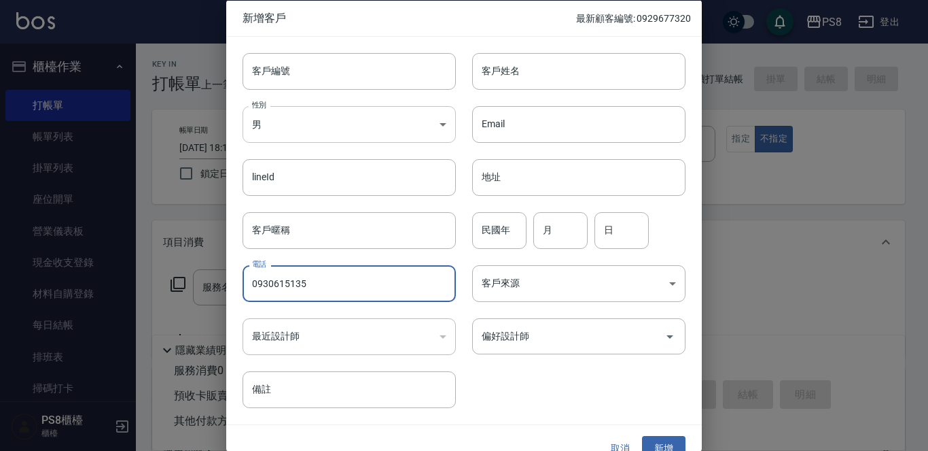
type input "0930615135"
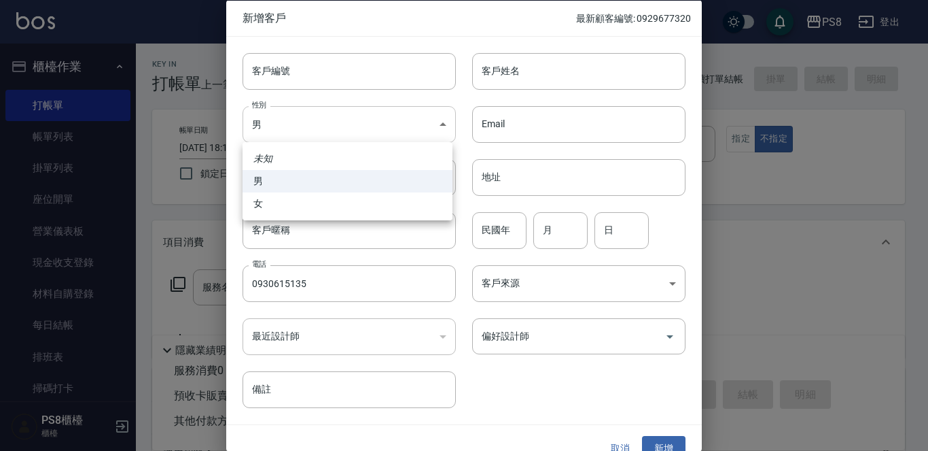
click at [427, 132] on body "PS8 登出 櫃檯作業 打帳單 帳單列表 掛單列表 座位開單 營業儀表板 現金收支登錄 材料自購登錄 每日結帳 排班表 掃碼打卡 預約管理 預約管理 單日預約…" at bounding box center [464, 331] width 928 height 662
drag, startPoint x: 413, startPoint y: 218, endPoint x: 413, endPoint y: 207, distance: 11.6
click at [413, 215] on ul "未知 男 女" at bounding box center [348, 181] width 210 height 78
click at [413, 205] on li "女" at bounding box center [348, 203] width 210 height 22
type input "FEMALE"
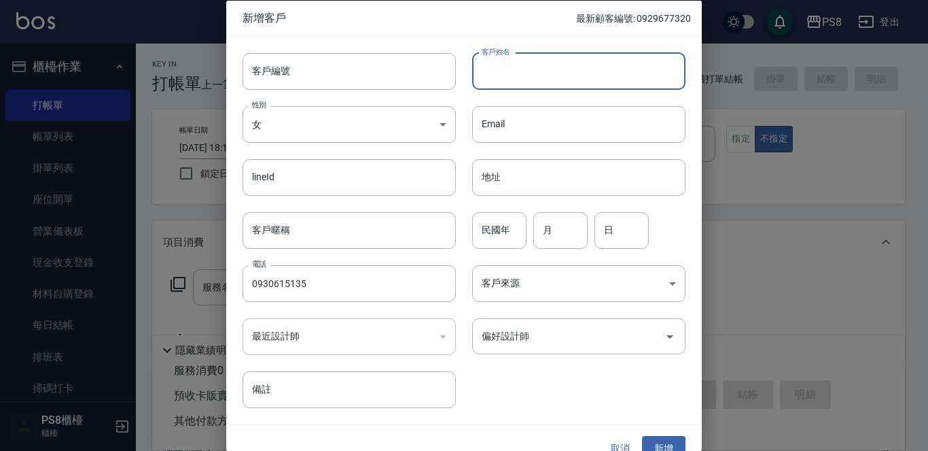
click at [503, 73] on input "客戶姓名" at bounding box center [578, 70] width 213 height 37
type input "黃姵璇"
click at [504, 237] on input "民國年" at bounding box center [499, 229] width 54 height 37
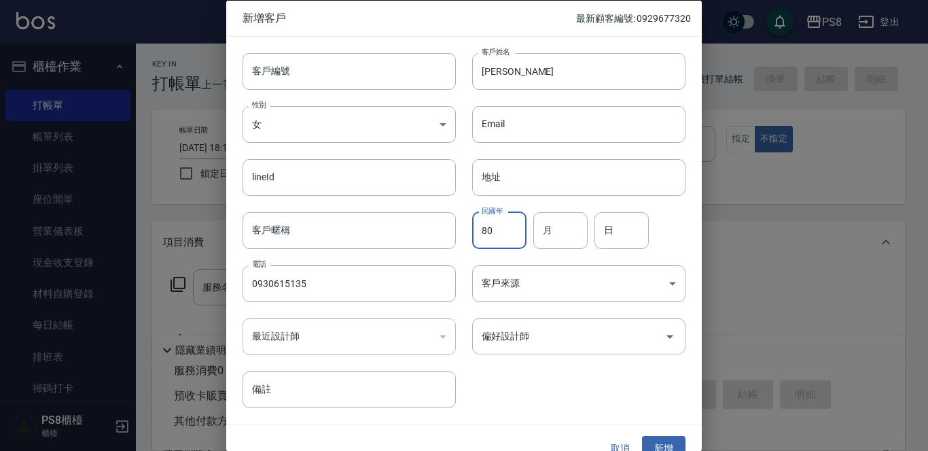
type input "80"
type input "05"
type input "29"
click at [662, 440] on button "新增" at bounding box center [663, 448] width 43 height 25
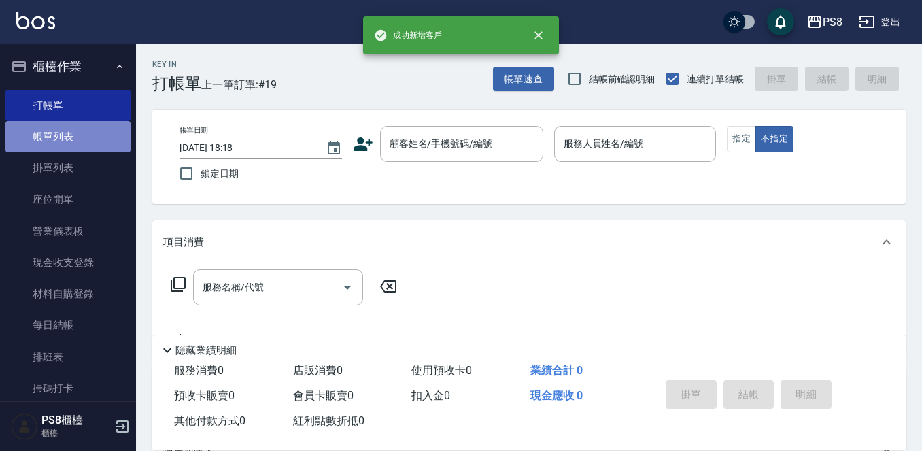
click at [94, 133] on link "帳單列表" at bounding box center [67, 136] width 125 height 31
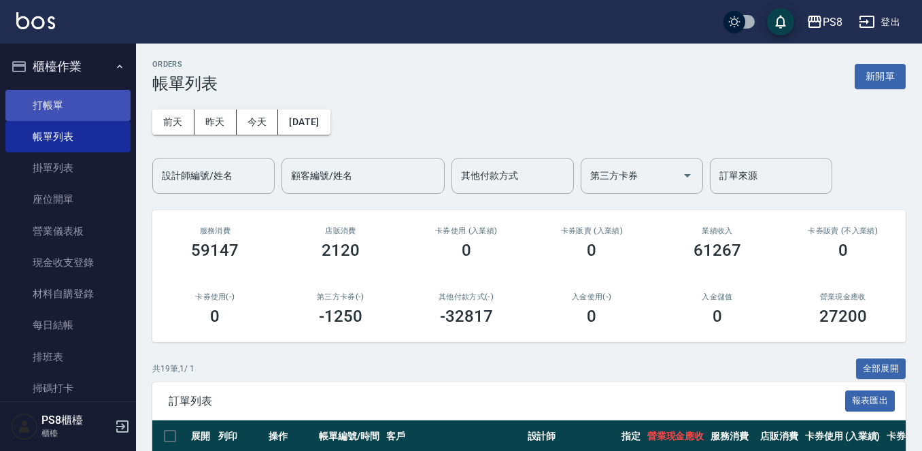
click at [65, 112] on link "打帳單" at bounding box center [67, 105] width 125 height 31
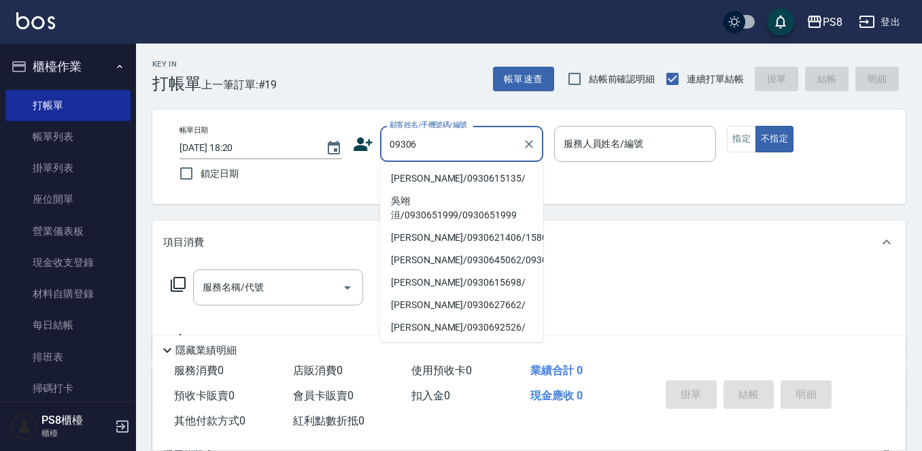
click at [452, 169] on li "黃姵璇/0930615135/" at bounding box center [461, 178] width 163 height 22
type input "黃姵璇/0930615135/"
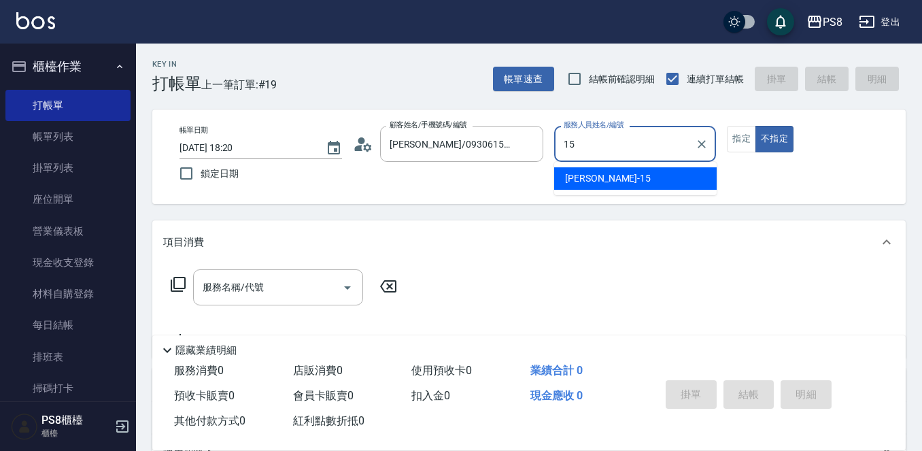
type input "15"
type button "false"
type input "EMMA-15"
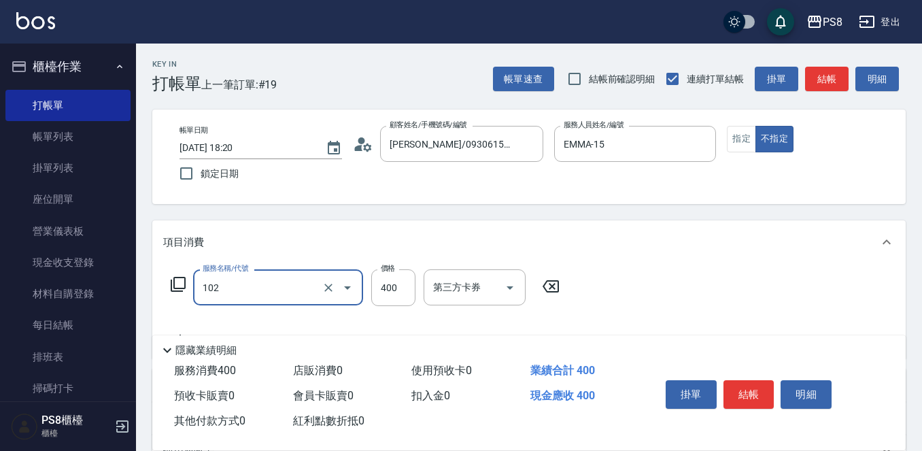
type input "精油洗髮(102)"
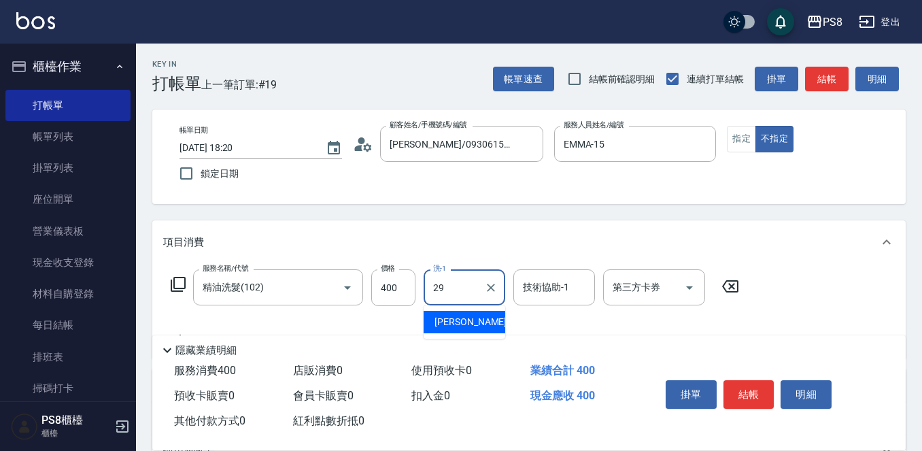
type input "戴韋全-29"
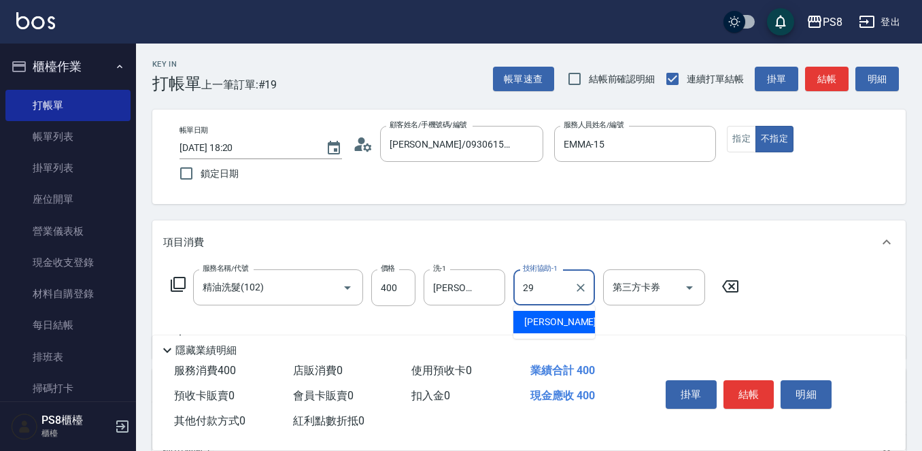
type input "戴韋全-29"
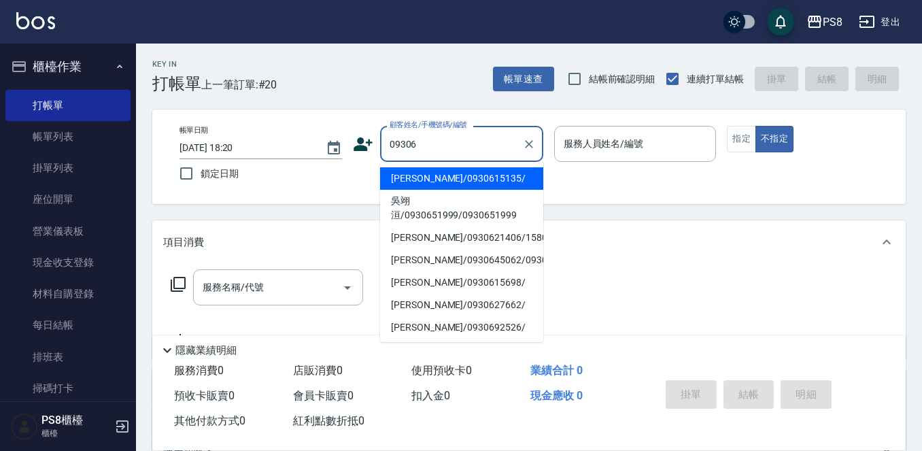
type input "黃姵璇/0930615135/"
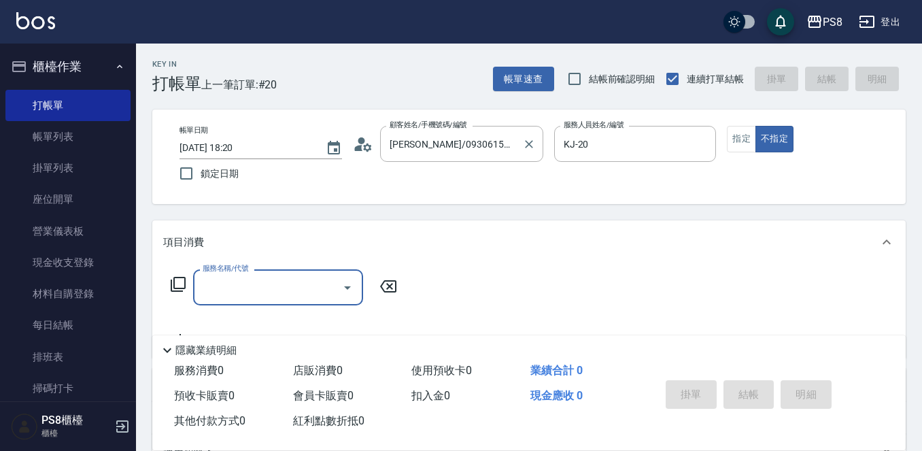
drag, startPoint x: 581, startPoint y: 141, endPoint x: 455, endPoint y: 124, distance: 127.5
click at [456, 126] on div "帳單日期 2025/10/14 18:20 鎖定日期 顧客姓名/手機號碼/編號 黃姵璇/0930615135/ 顧客姓名/手機號碼/編號 服務人員姓名/編號 …" at bounding box center [529, 157] width 720 height 62
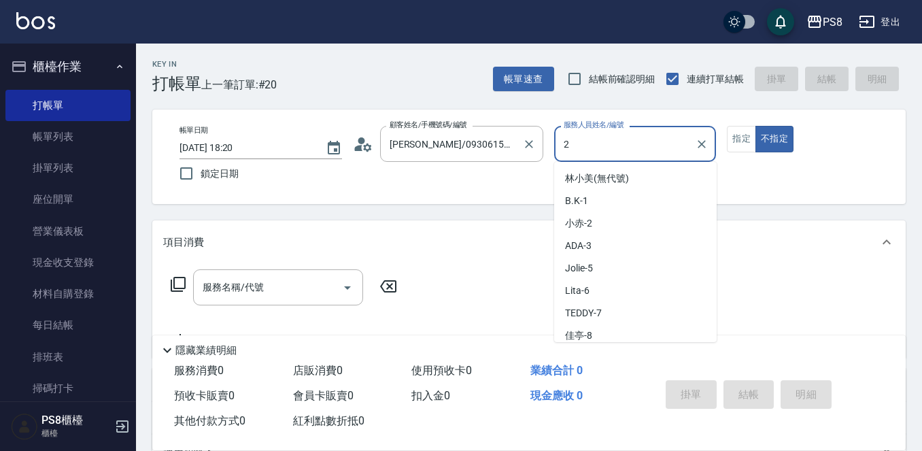
type input "小赤-2"
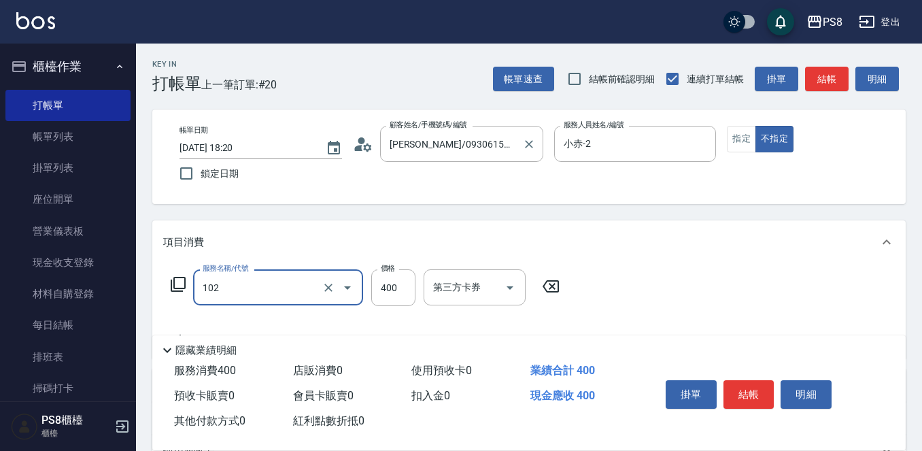
type input "精油洗髮(102)"
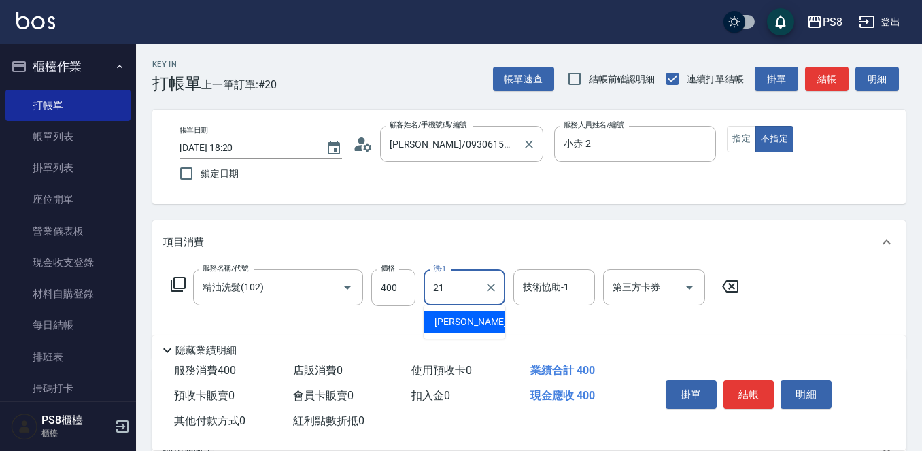
type input "趙宇文-21"
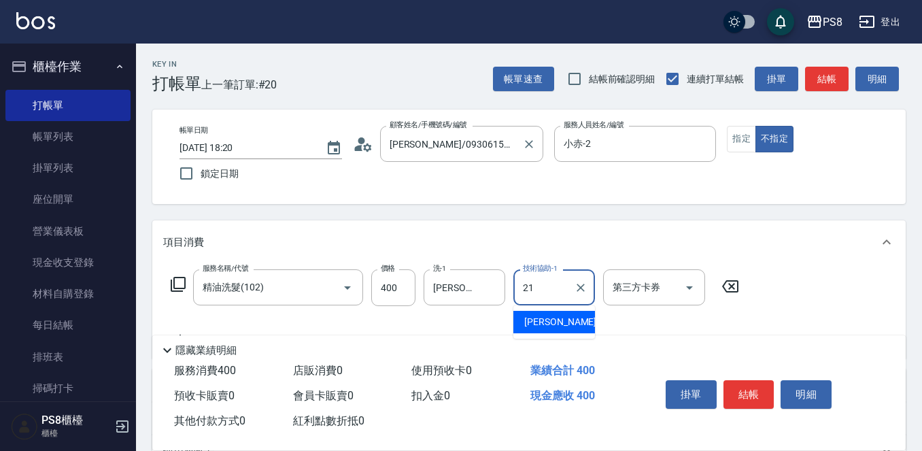
type input "趙宇文-21"
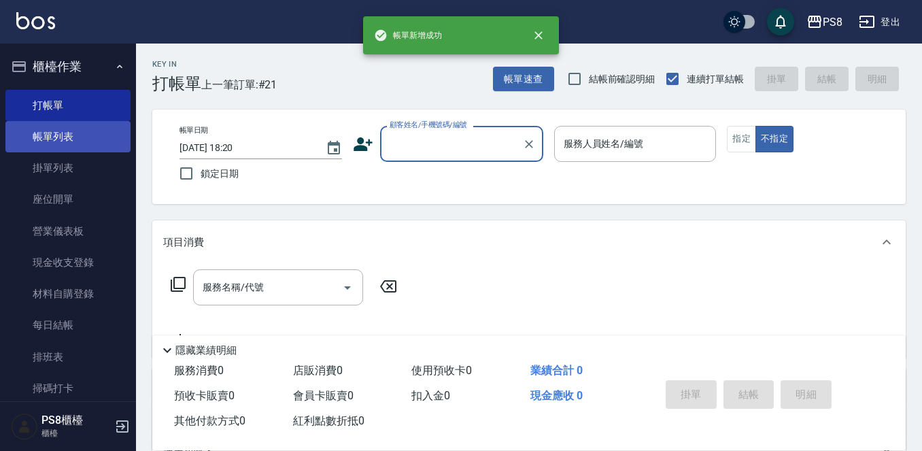
click at [73, 141] on link "帳單列表" at bounding box center [67, 136] width 125 height 31
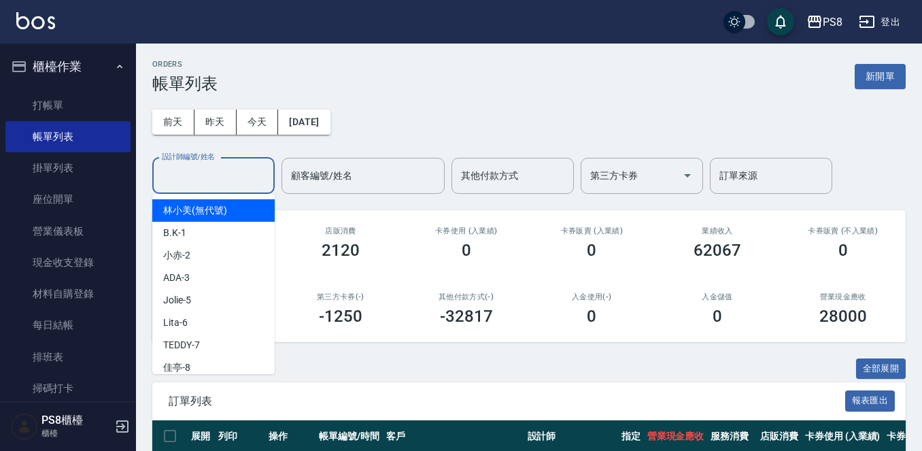
click at [196, 175] on input "設計師編號/姓名" at bounding box center [213, 176] width 110 height 24
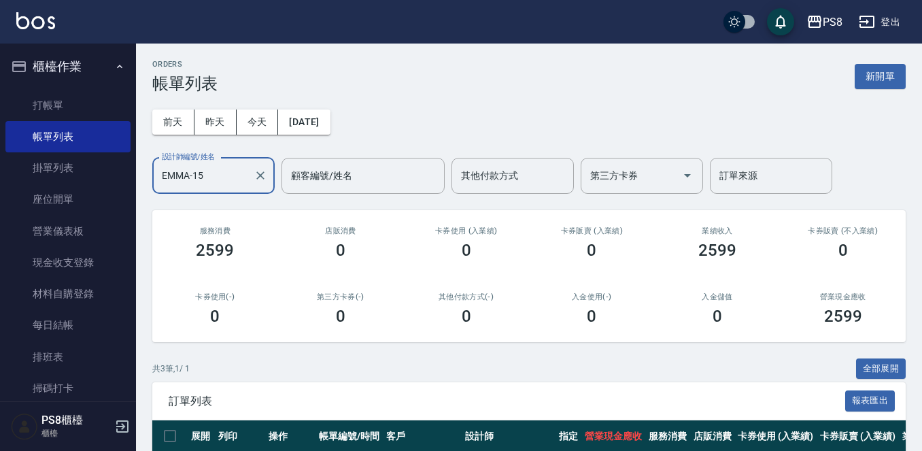
scroll to position [164, 0]
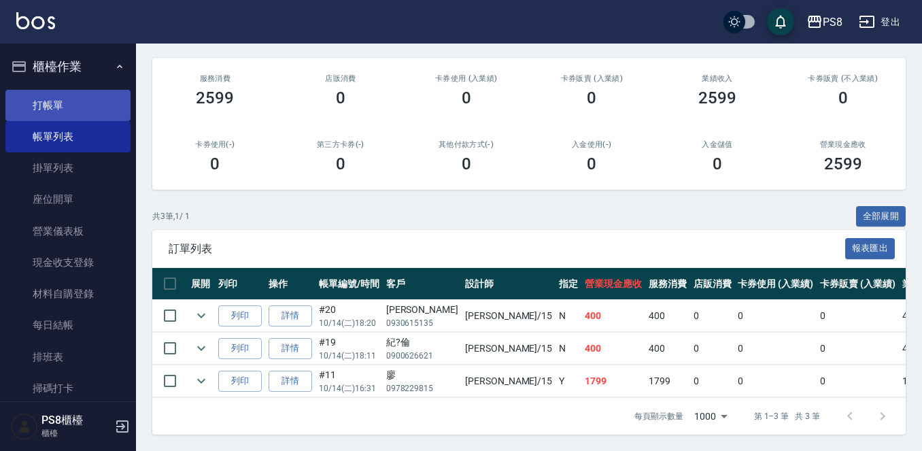
type input "EMMA-15"
click at [94, 97] on link "打帳單" at bounding box center [67, 105] width 125 height 31
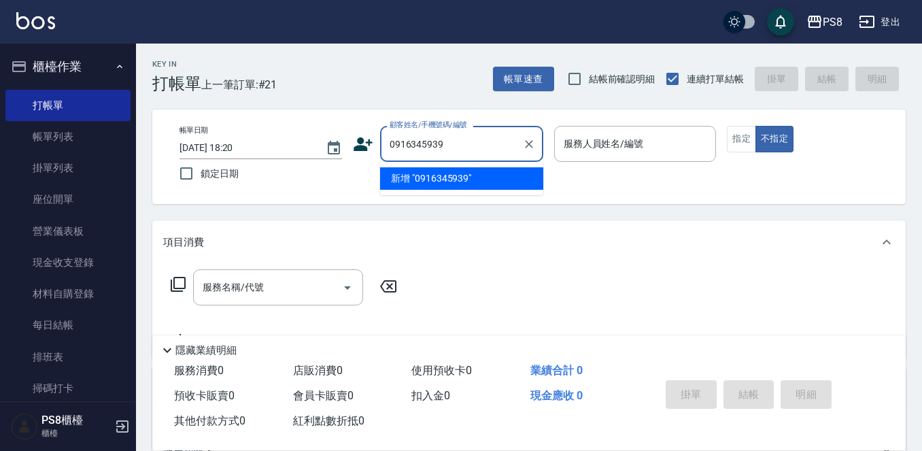
drag, startPoint x: 466, startPoint y: 148, endPoint x: 375, endPoint y: 148, distance: 90.4
click at [375, 148] on div "顧客姓名/手機號碼/編號 0916345939 顧客姓名/手機號碼/編號" at bounding box center [448, 144] width 190 height 36
type input "0916345939"
click at [363, 148] on icon at bounding box center [362, 144] width 19 height 14
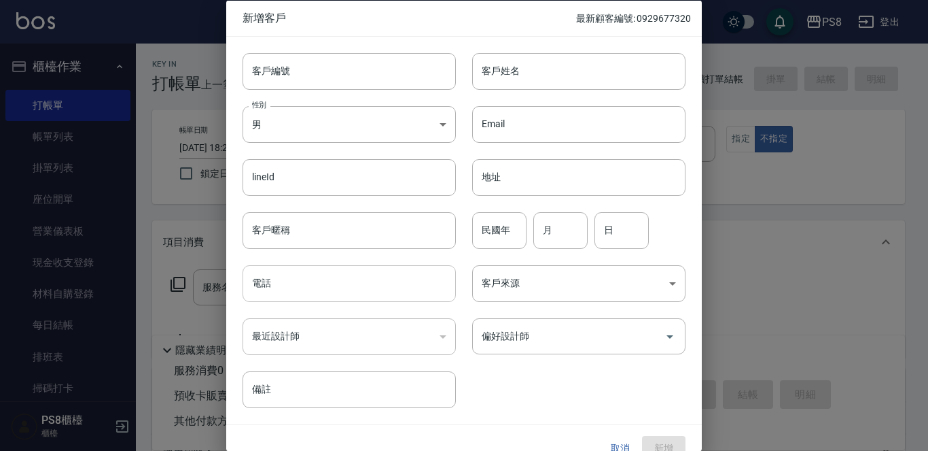
click at [327, 281] on input "電話" at bounding box center [349, 283] width 213 height 37
paste input "0916345939"
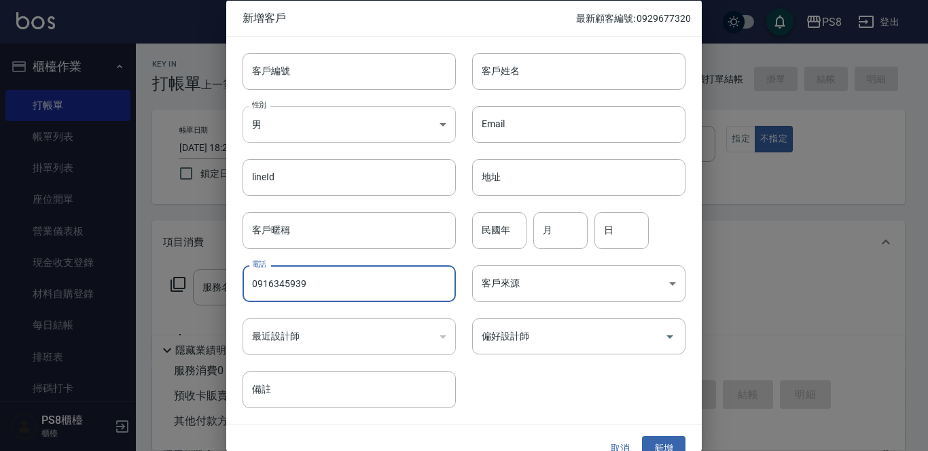
type input "0916345939"
click at [251, 130] on body "PS8 登出 櫃檯作業 打帳單 帳單列表 掛單列表 座位開單 營業儀表板 現金收支登錄 材料自購登錄 每日結帳 排班表 掃碼打卡 預約管理 預約管理 單日預約…" at bounding box center [464, 331] width 928 height 662
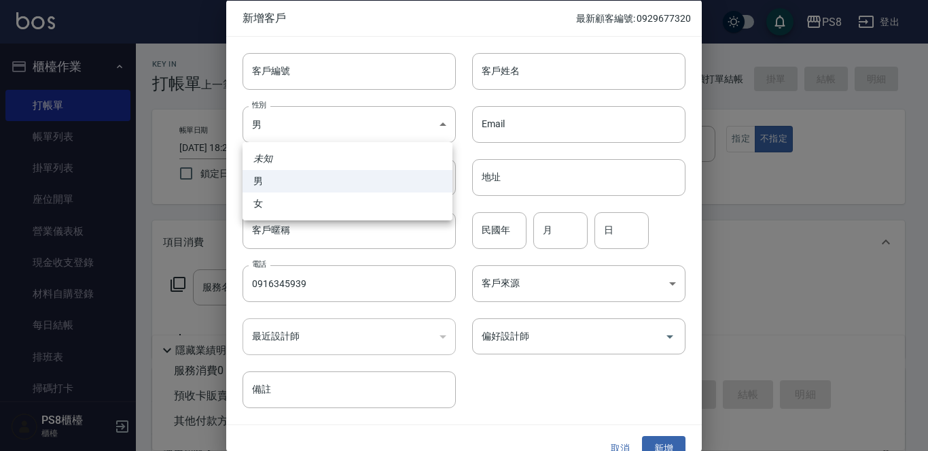
click at [278, 206] on li "女" at bounding box center [348, 203] width 210 height 22
type input "FEMALE"
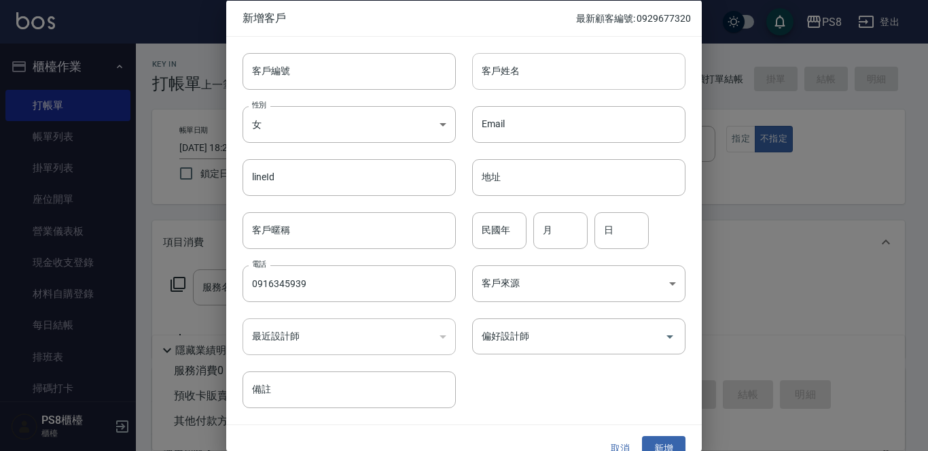
click at [508, 62] on input "客戶姓名" at bounding box center [578, 70] width 213 height 37
type input "黃筱雯"
click at [489, 230] on input "民國年" at bounding box center [499, 229] width 54 height 37
type input "73"
type input "09"
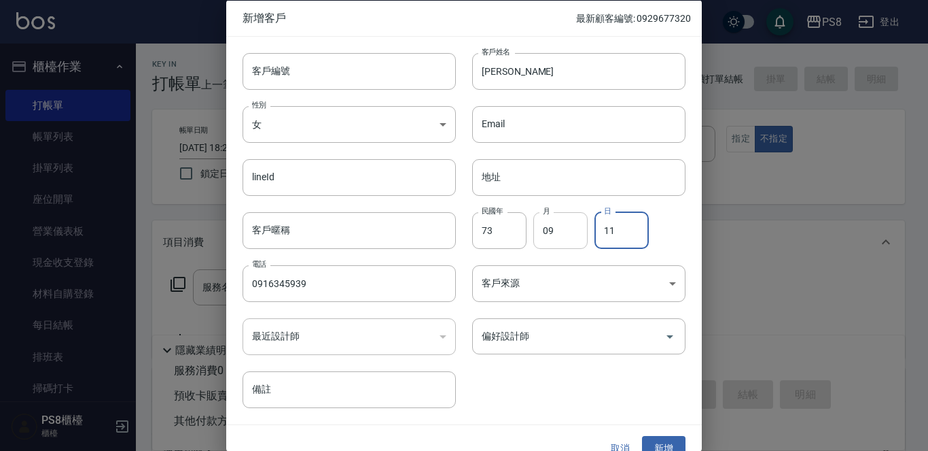
type input "11"
click at [571, 227] on input "09" at bounding box center [560, 229] width 54 height 37
type input "03"
click at [658, 445] on button "新增" at bounding box center [663, 448] width 43 height 25
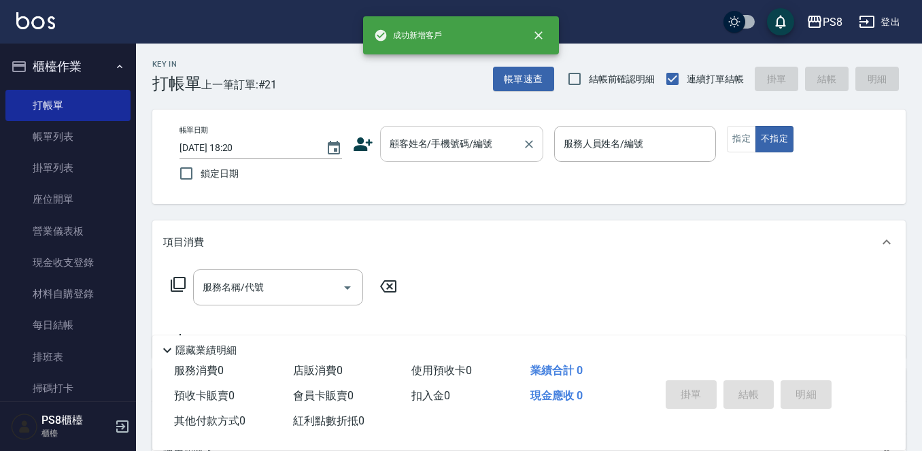
click at [393, 131] on div "顧客姓名/手機號碼/編號" at bounding box center [461, 144] width 163 height 36
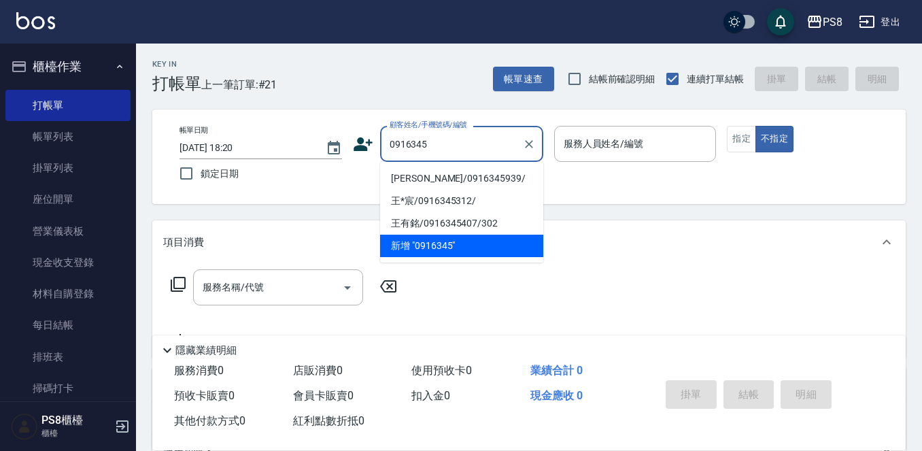
click at [406, 166] on ul "黃筱雯/0916345939/ 王*宸/0916345312/ 王有銘/0916345407/302 新增 "0916345"" at bounding box center [461, 212] width 163 height 101
click at [410, 172] on li "黃筱雯/0916345939/" at bounding box center [461, 178] width 163 height 22
type input "黃筱雯/0916345939/"
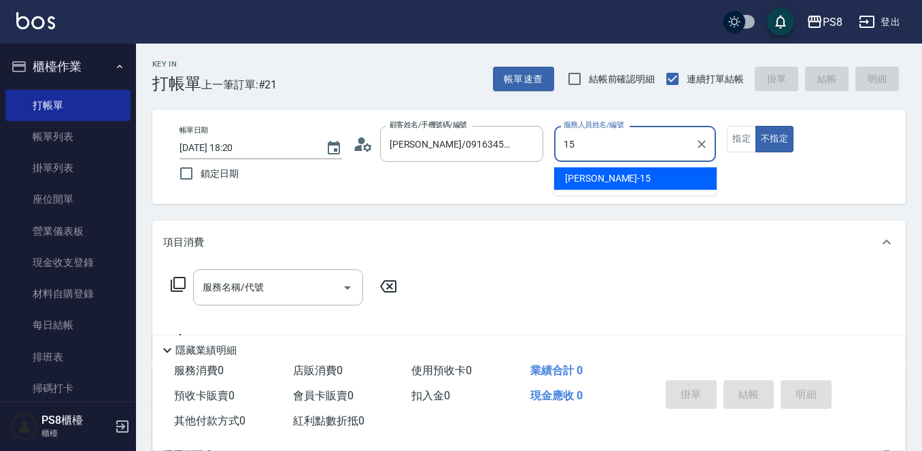
type input "EMMA-15"
type button "false"
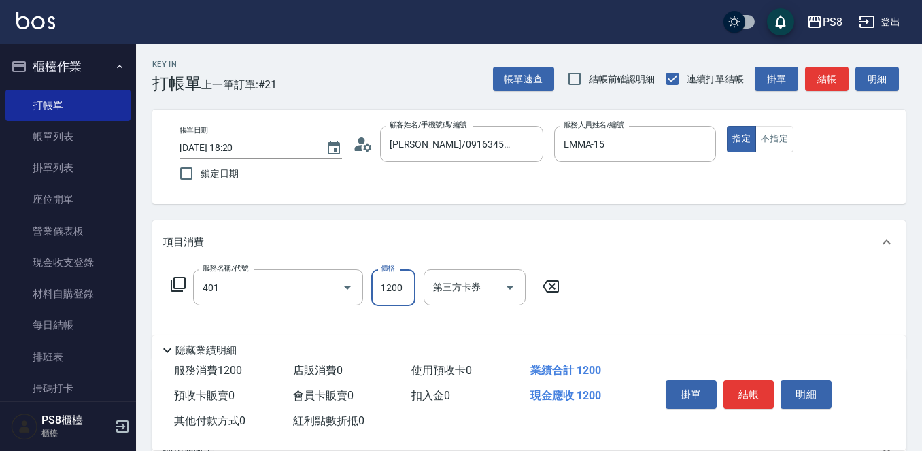
type input "基本染髮(401)"
type input "1399"
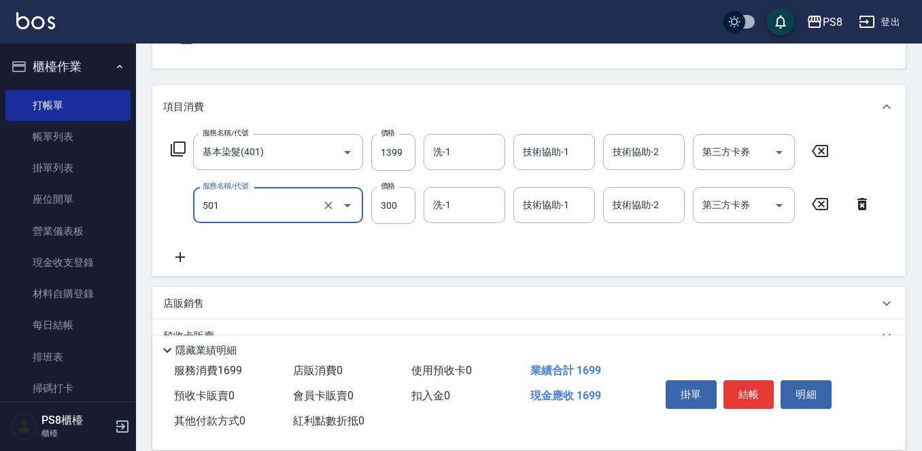
scroll to position [136, 0]
type input "自備護髮(501)"
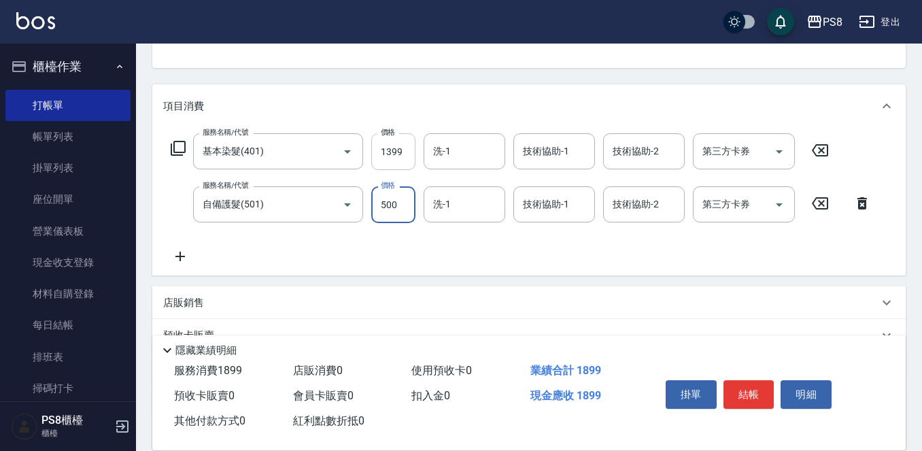
type input "500"
click at [409, 153] on input "1399" at bounding box center [393, 151] width 44 height 37
type input "1499"
click at [747, 380] on button "結帳" at bounding box center [748, 394] width 51 height 29
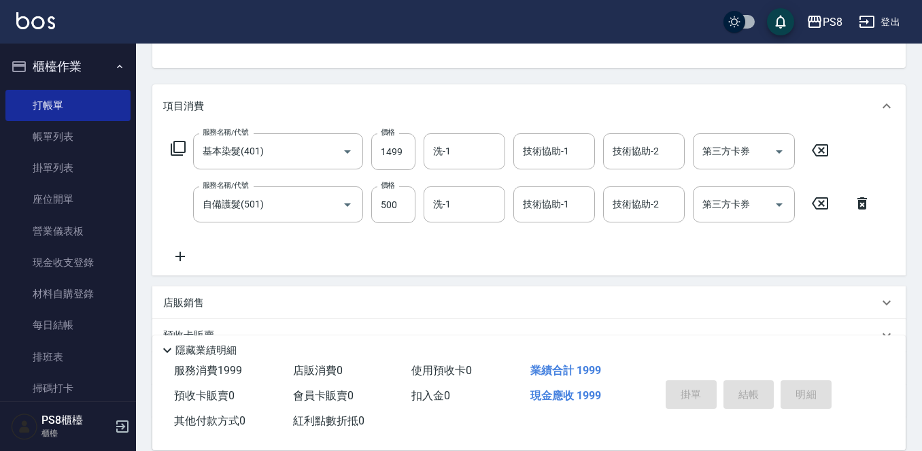
scroll to position [132, 0]
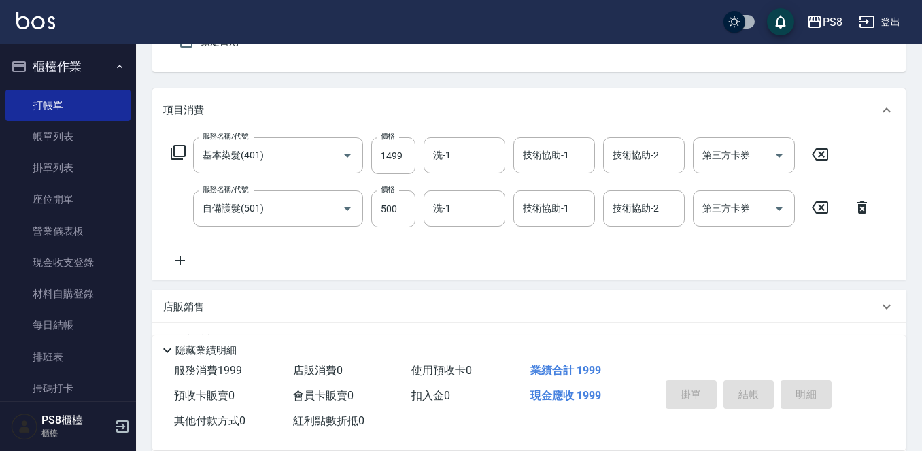
type input "2025/10/14 18:21"
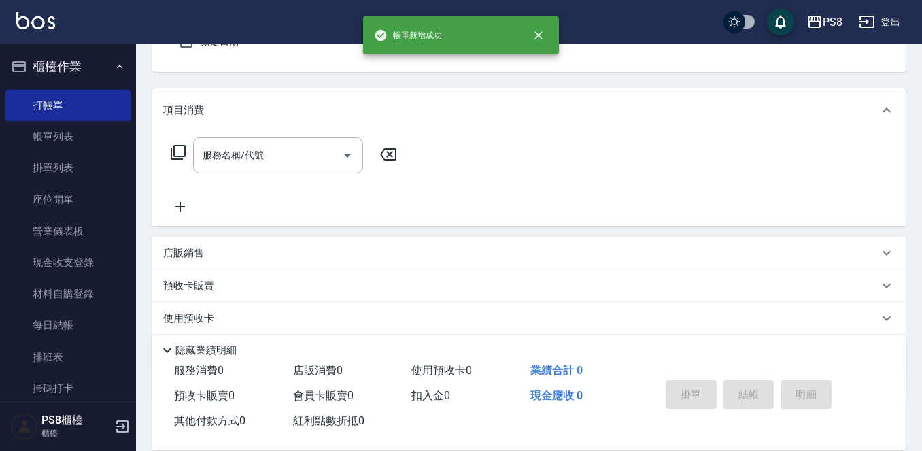
scroll to position [0, 0]
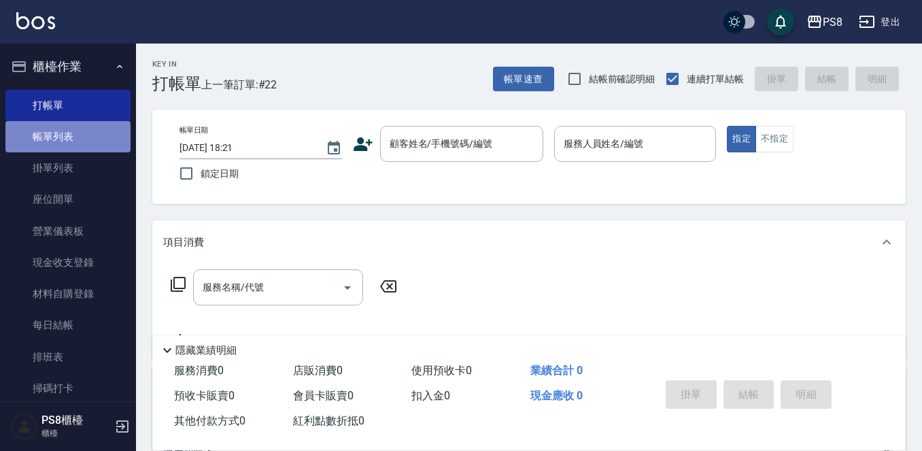
click at [96, 141] on link "帳單列表" at bounding box center [67, 136] width 125 height 31
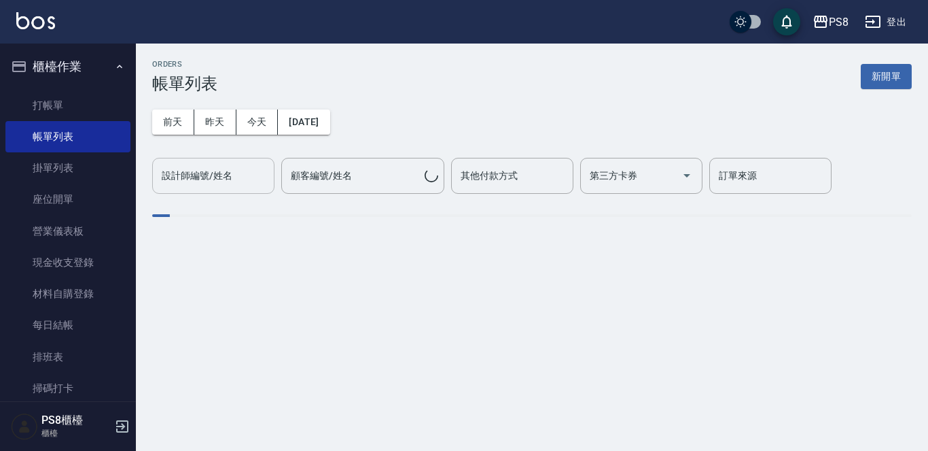
click at [240, 164] on input "設計師編號/姓名" at bounding box center [213, 176] width 110 height 24
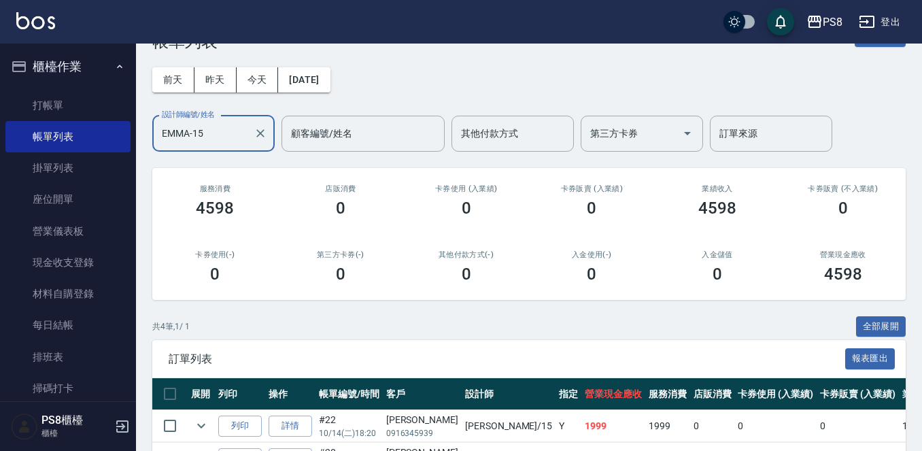
scroll to position [196, 0]
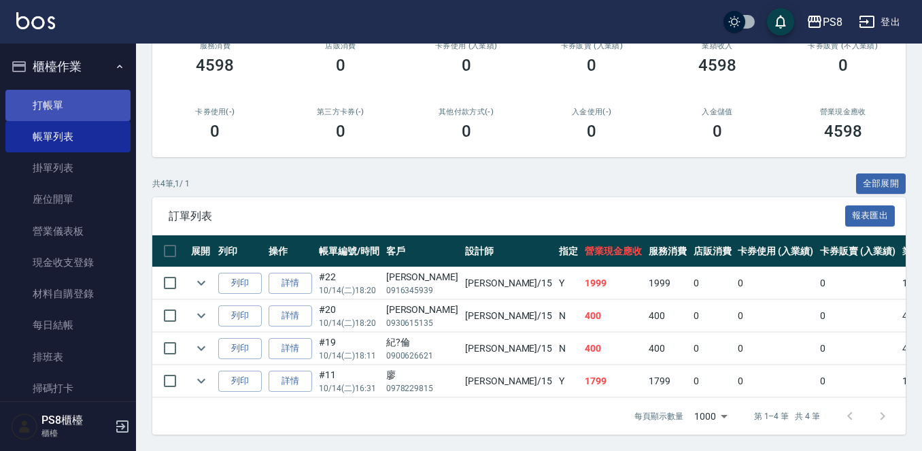
type input "EMMA-15"
click at [90, 107] on link "打帳單" at bounding box center [67, 105] width 125 height 31
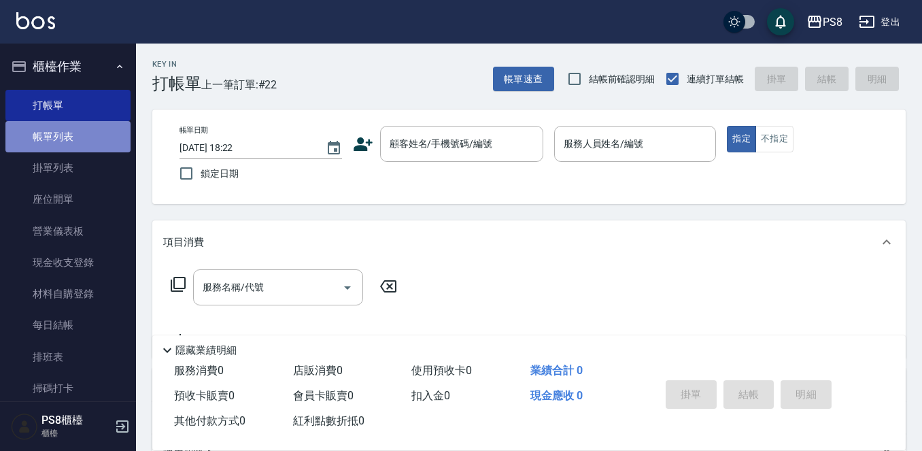
click at [97, 142] on link "帳單列表" at bounding box center [67, 136] width 125 height 31
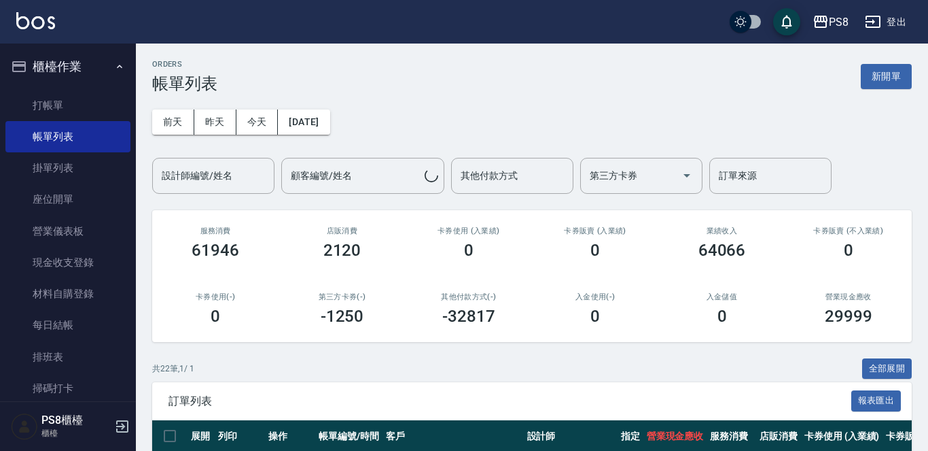
click at [201, 171] on div "設計師編號/姓名 設計師編號/姓名" at bounding box center [213, 176] width 122 height 36
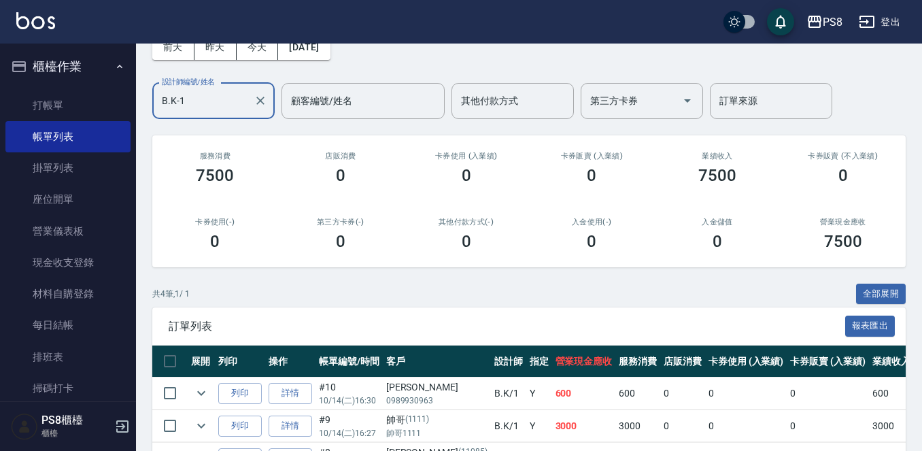
scroll to position [60, 0]
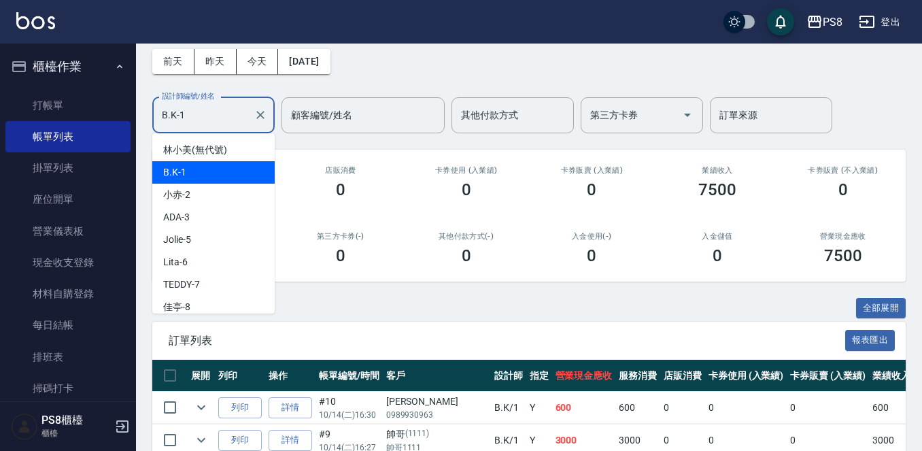
drag, startPoint x: 161, startPoint y: 114, endPoint x: 130, endPoint y: 112, distance: 30.6
click at [133, 112] on div "PS8 登出 櫃檯作業 打帳單 帳單列表 掛單列表 座位開單 營業儀表板 現金收支登錄 材料自購登錄 每日結帳 排班表 掃碼打卡 預約管理 預約管理 單日預約…" at bounding box center [461, 257] width 922 height 635
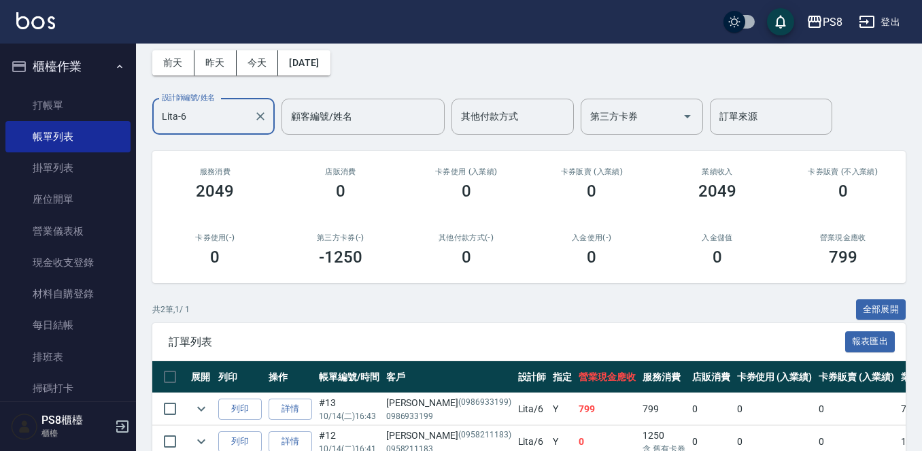
scroll to position [0, 0]
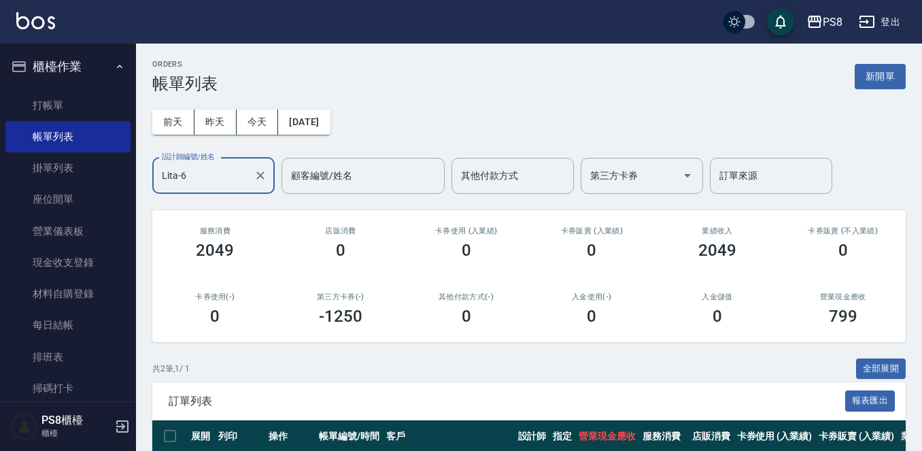
drag, startPoint x: 192, startPoint y: 158, endPoint x: 133, endPoint y: 190, distance: 66.6
click at [133, 190] on div "PS8 登出 櫃檯作業 打帳單 帳單列表 掛單列表 座位開單 營業儀表板 現金收支登錄 材料自購登錄 每日結帳 排班表 掃碼打卡 預約管理 預約管理 單日預約…" at bounding box center [461, 285] width 922 height 570
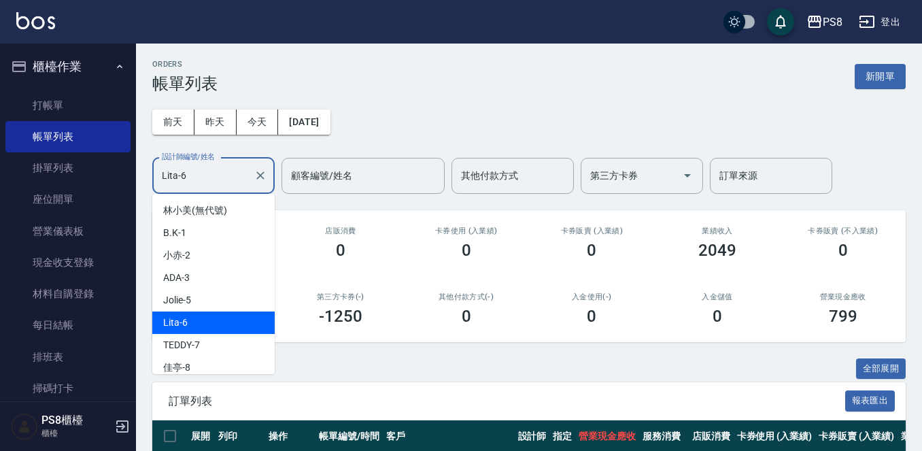
drag, startPoint x: 186, startPoint y: 177, endPoint x: 158, endPoint y: 178, distance: 28.6
click at [158, 178] on div "Lita-6 設計師編號/姓名" at bounding box center [213, 176] width 122 height 36
type input "1"
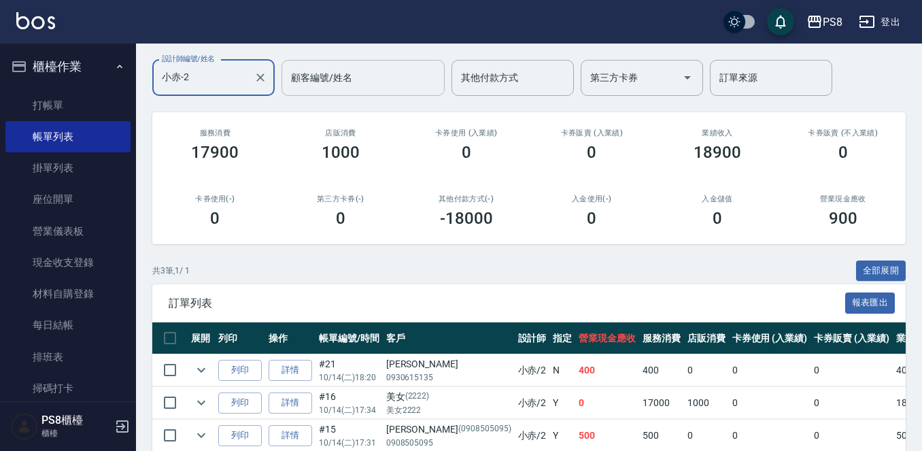
scroll to position [28, 0]
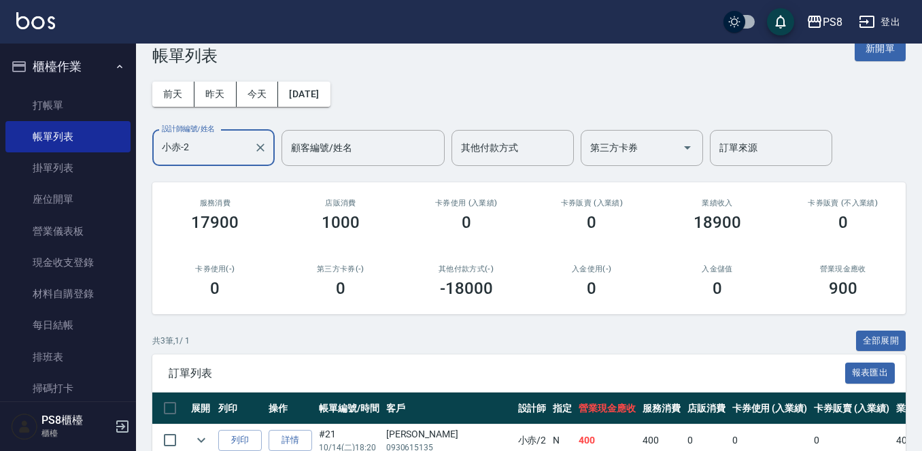
drag, startPoint x: 227, startPoint y: 133, endPoint x: 149, endPoint y: 156, distance: 81.3
click at [149, 156] on div "ORDERS 帳單列表 新開單 前天 昨天 今天 2025/10/14 設計師編號/姓名 小赤-2 設計師編號/姓名 顧客編號/姓名 顧客編號/姓名 其他付款…" at bounding box center [529, 295] width 786 height 559
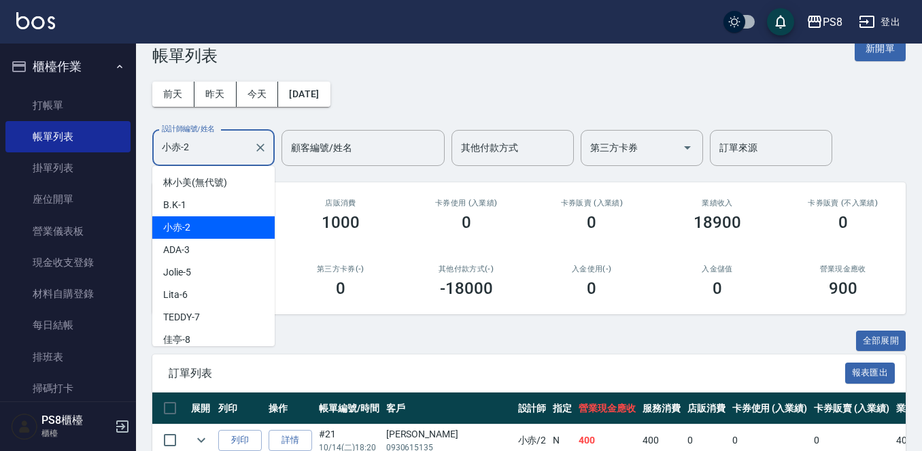
drag, startPoint x: 192, startPoint y: 153, endPoint x: 150, endPoint y: 151, distance: 42.2
click at [150, 151] on div "ORDERS 帳單列表 新開單 前天 昨天 今天 2025/10/14 設計師編號/姓名 小赤-2 設計師編號/姓名 顧客編號/姓名 顧客編號/姓名 其他付款…" at bounding box center [529, 295] width 786 height 559
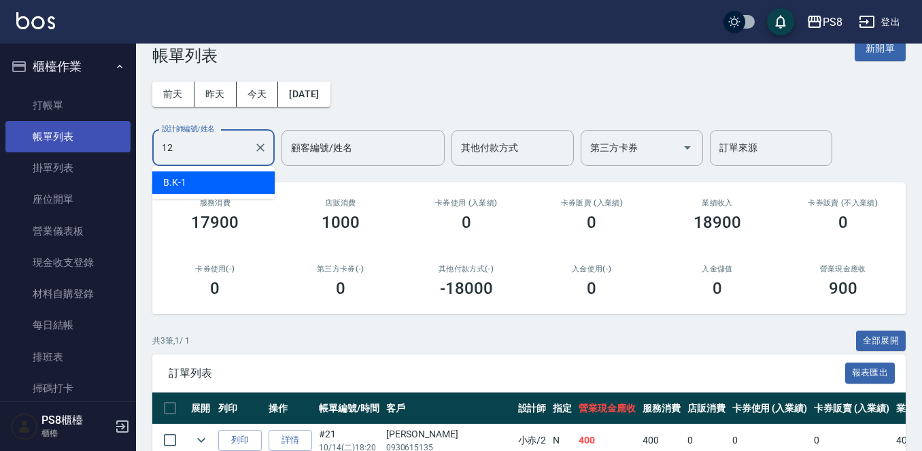
type input "VINA-12"
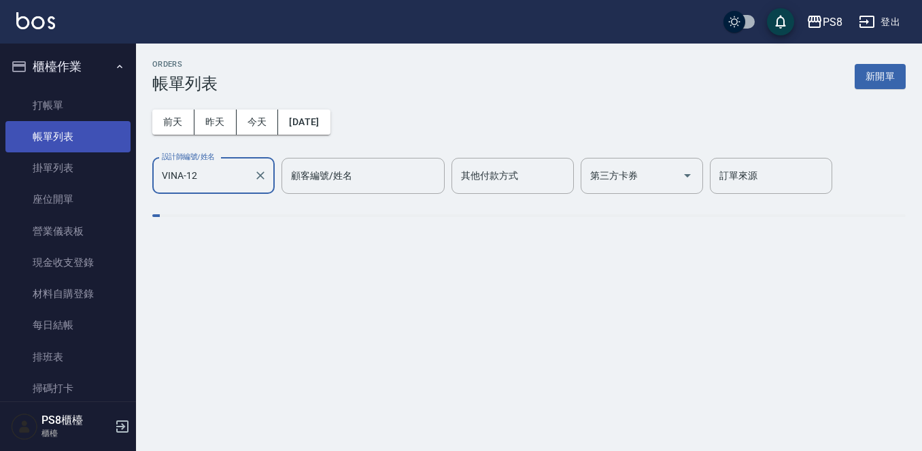
scroll to position [0, 0]
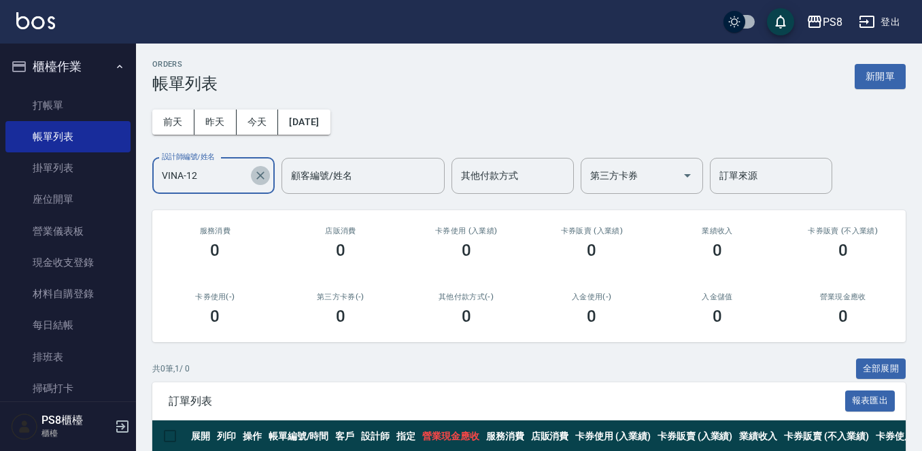
click at [262, 177] on icon "Clear" at bounding box center [260, 175] width 8 height 8
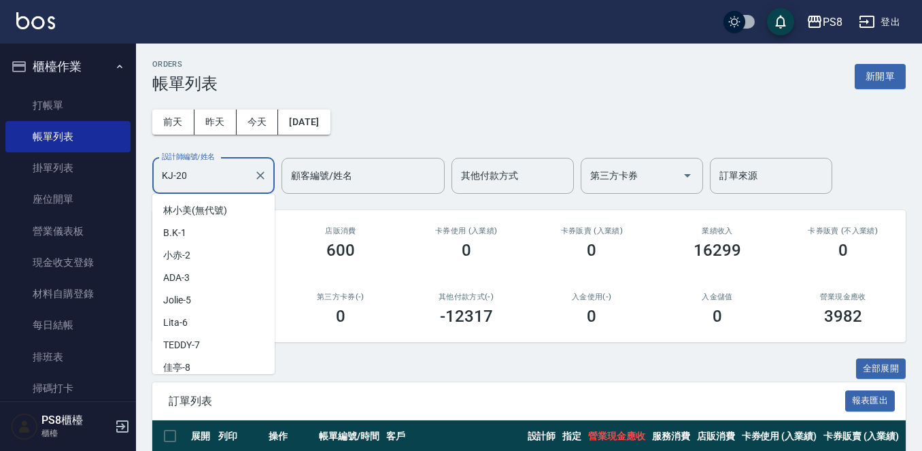
scroll to position [207, 0]
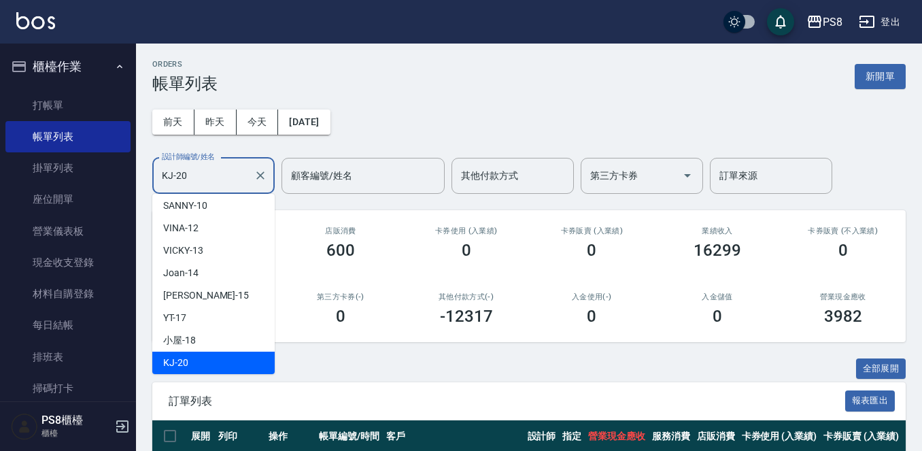
drag, startPoint x: 156, startPoint y: 175, endPoint x: 148, endPoint y: 177, distance: 8.3
click at [148, 177] on div "ORDERS 帳單列表 新開單 前天 昨天 今天 2025/10/14 設計師編號/姓名 KJ-20 設計師編號/姓名 顧客編號/姓名 顧客編號/姓名 其他付…" at bounding box center [529, 306] width 786 height 527
drag, startPoint x: 196, startPoint y: 177, endPoint x: 160, endPoint y: 178, distance: 35.4
click at [170, 178] on input "KJ-20" at bounding box center [203, 176] width 90 height 24
type input "K"
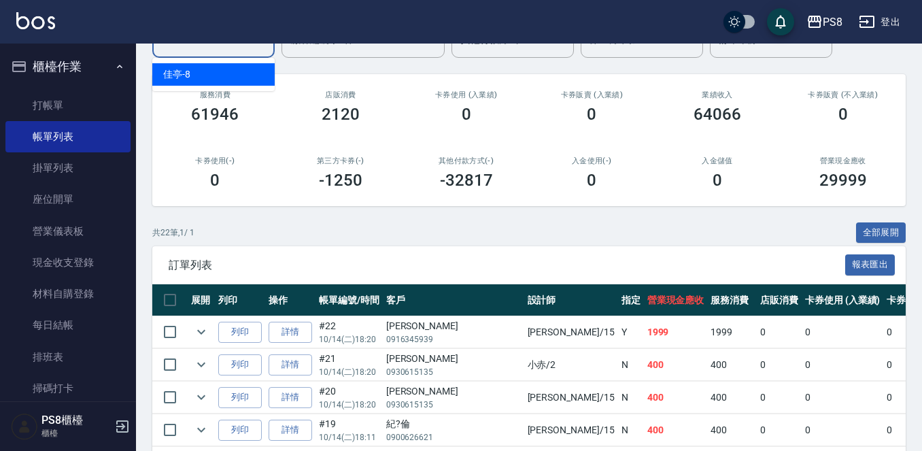
scroll to position [0, 0]
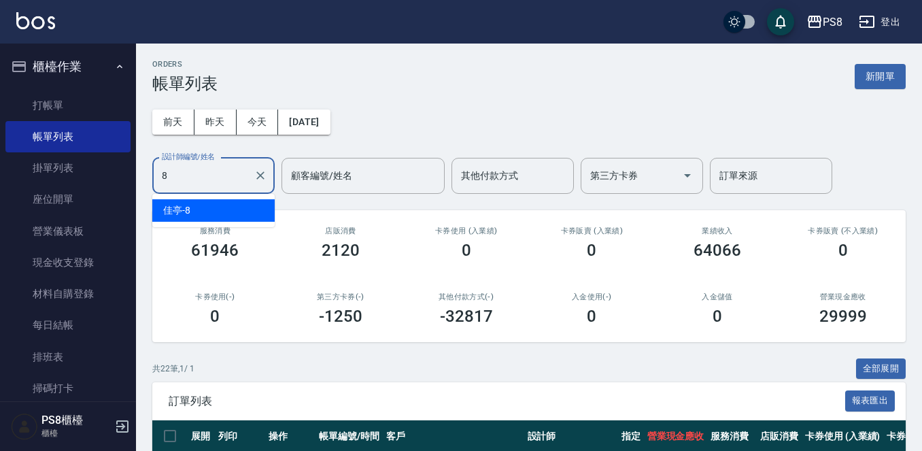
click at [229, 205] on div "佳亭 -8" at bounding box center [213, 210] width 122 height 22
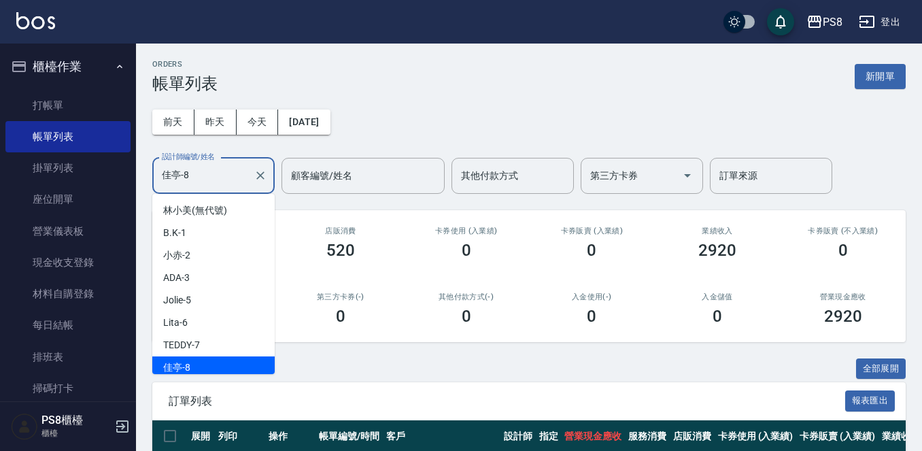
drag, startPoint x: 238, startPoint y: 170, endPoint x: 133, endPoint y: 169, distance: 104.7
click at [140, 169] on div "ORDERS 帳單列表 新開單 前天 昨天 今天 2025/10/14 設計師編號/姓名 佳亭-8 設計師編號/姓名 顧客編號/姓名 顧客編號/姓名 其他付款…" at bounding box center [529, 306] width 786 height 527
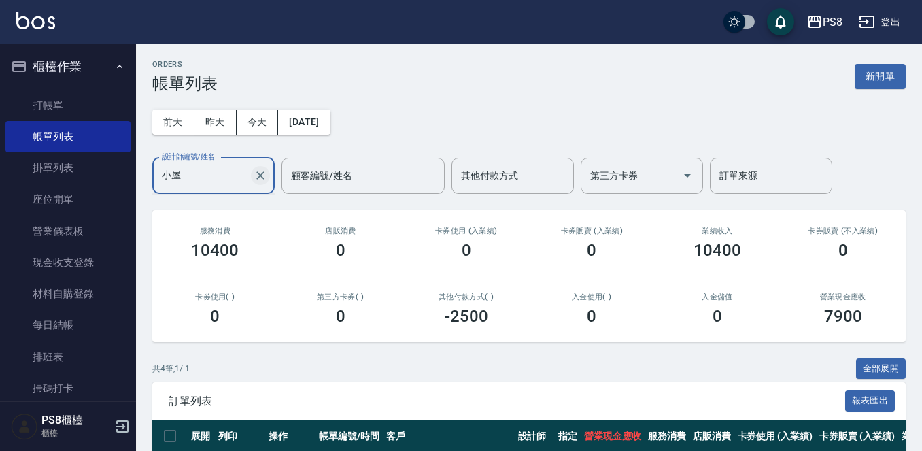
type input "小"
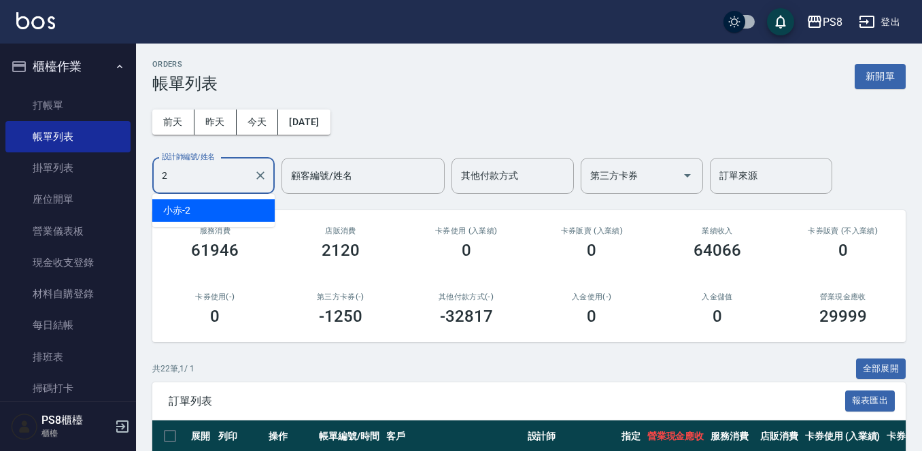
click at [215, 204] on div "小赤 -2" at bounding box center [213, 210] width 122 height 22
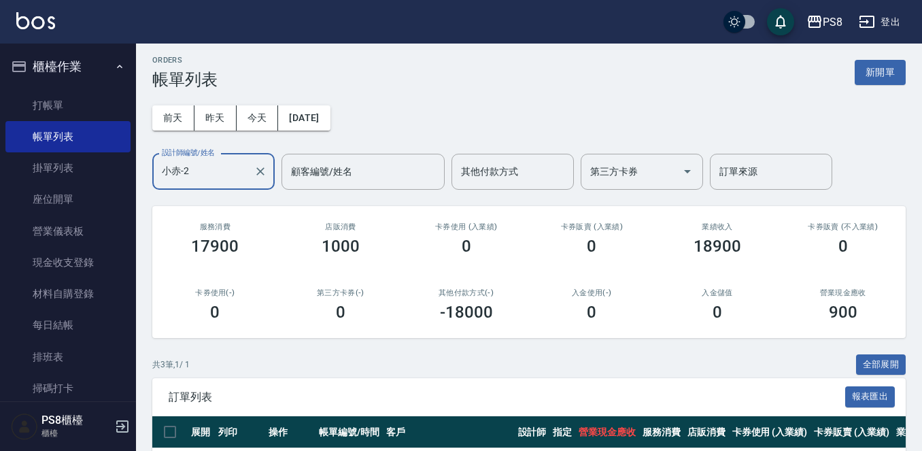
scroll to position [164, 0]
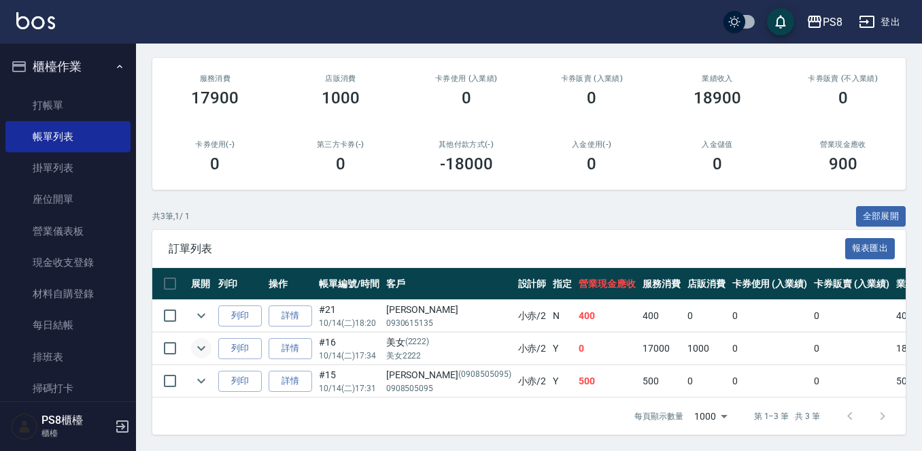
click at [203, 340] on icon "expand row" at bounding box center [201, 348] width 16 height 16
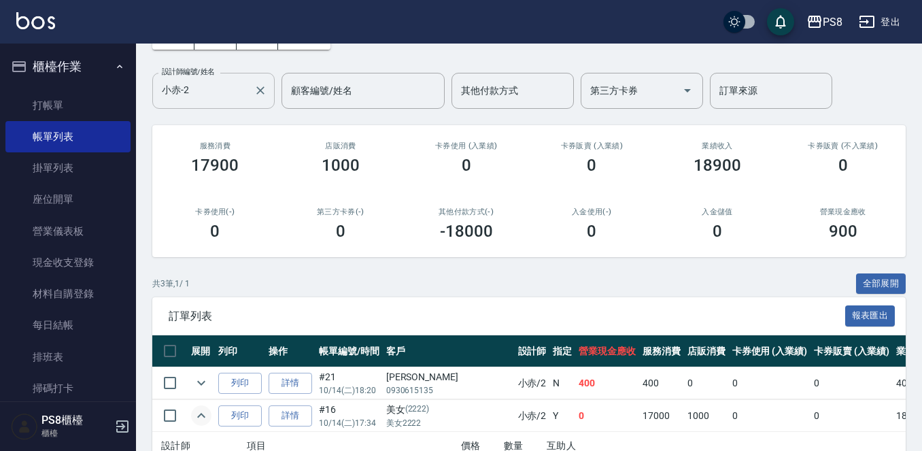
scroll to position [0, 0]
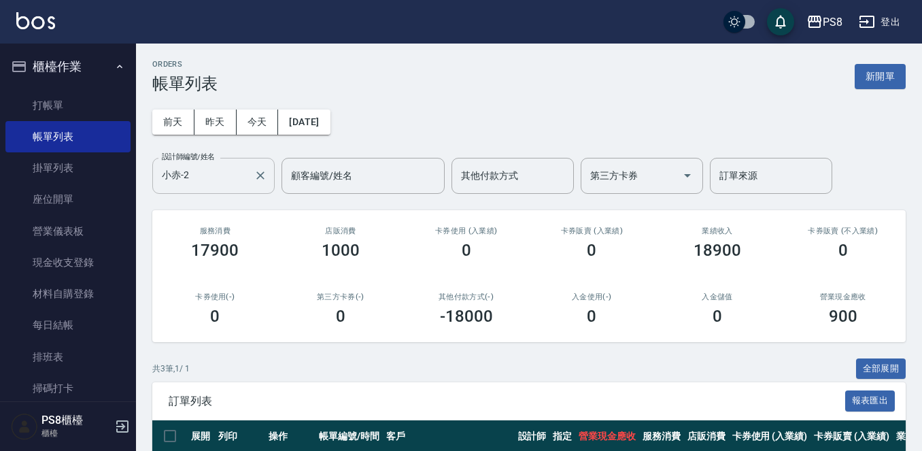
click at [249, 174] on div "小赤-2 設計師編號/姓名" at bounding box center [213, 176] width 122 height 36
type input "小"
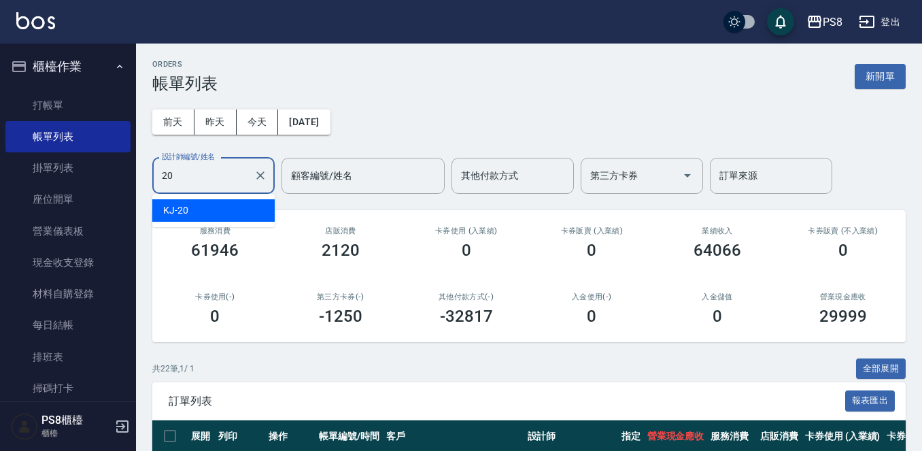
click at [206, 226] on ul "KJ -20" at bounding box center [213, 210] width 122 height 33
click at [207, 213] on div "KJ -20" at bounding box center [213, 210] width 122 height 22
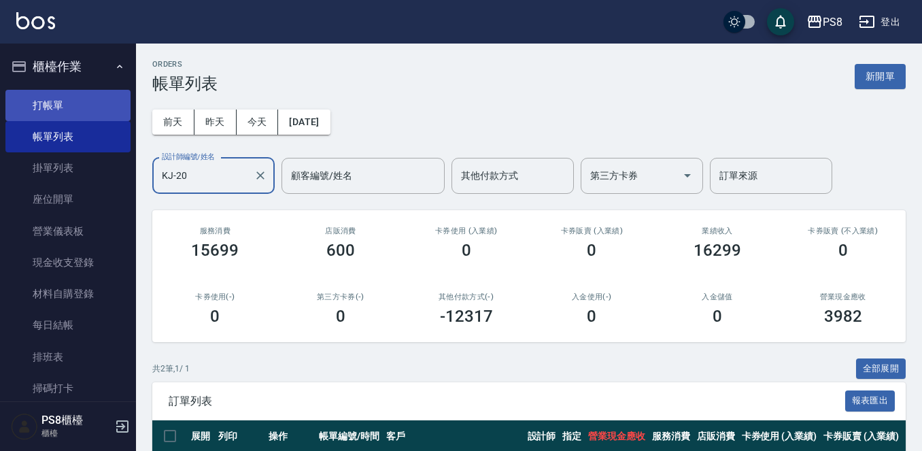
type input "KJ-20"
click at [43, 110] on link "打帳單" at bounding box center [67, 105] width 125 height 31
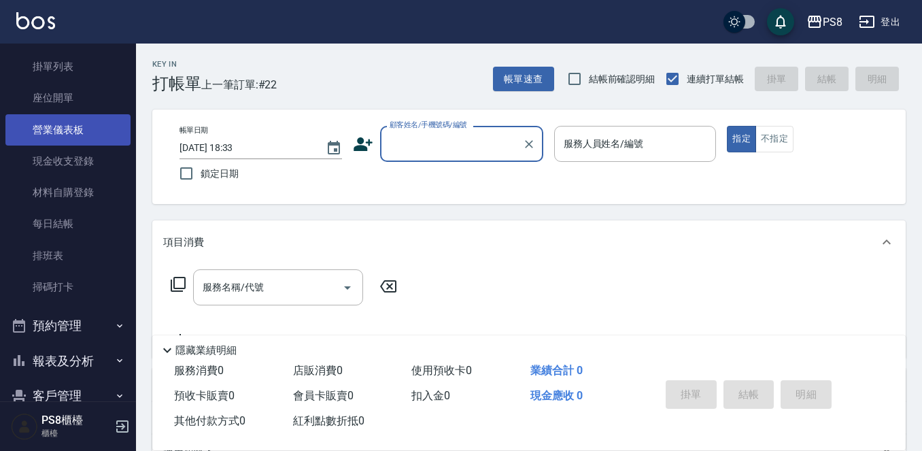
scroll to position [167, 0]
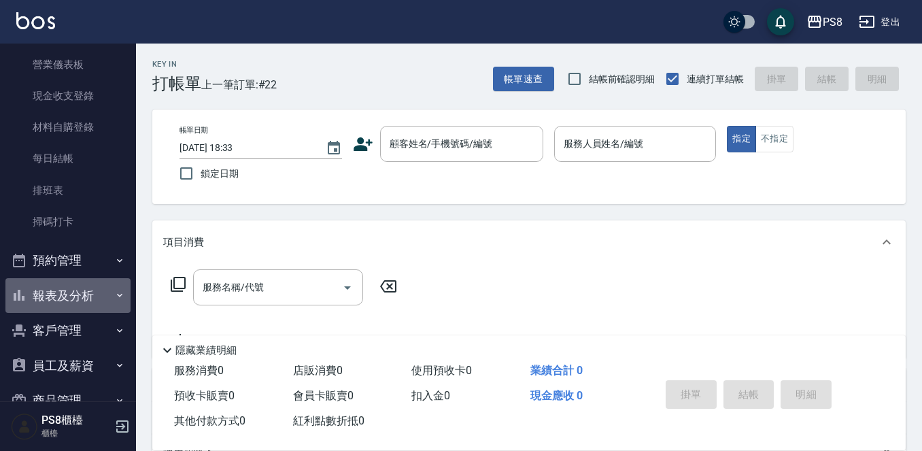
click at [85, 302] on button "報表及分析" at bounding box center [67, 295] width 125 height 35
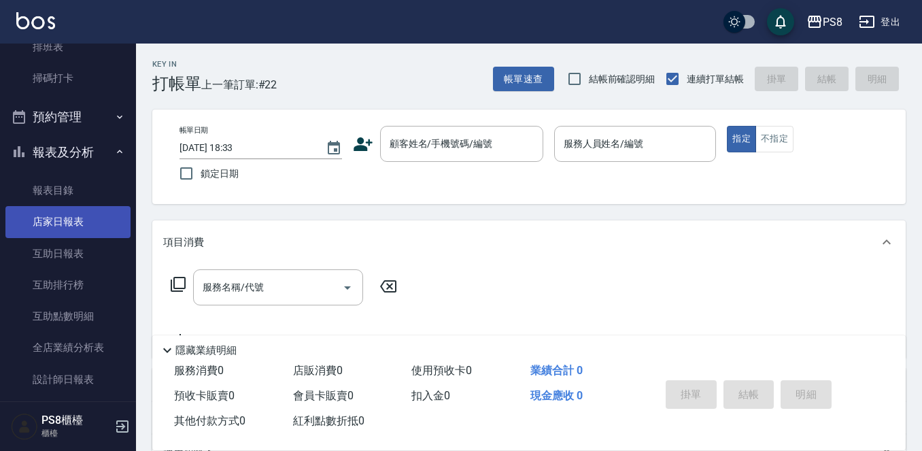
scroll to position [438, 0]
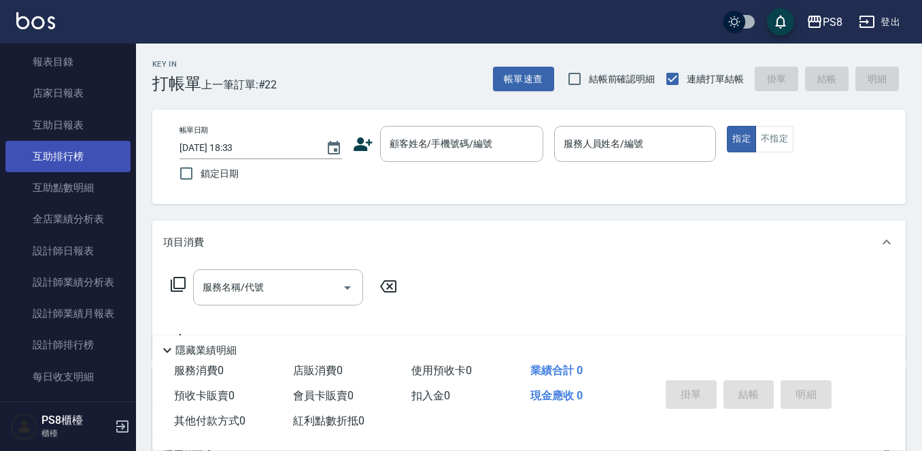
click at [89, 154] on link "互助排行榜" at bounding box center [67, 156] width 125 height 31
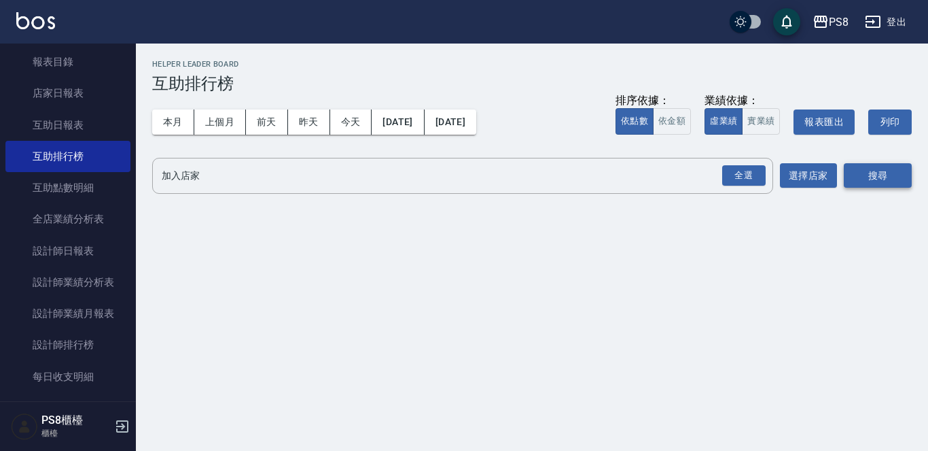
click at [864, 181] on button "搜尋" at bounding box center [878, 175] width 68 height 25
click at [760, 169] on div "全選" at bounding box center [743, 175] width 43 height 21
click at [886, 173] on button "搜尋" at bounding box center [878, 176] width 68 height 25
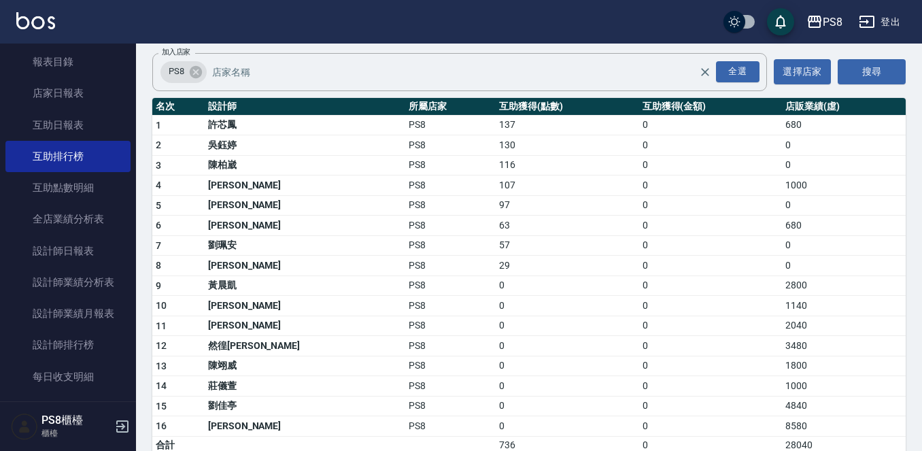
scroll to position [124, 0]
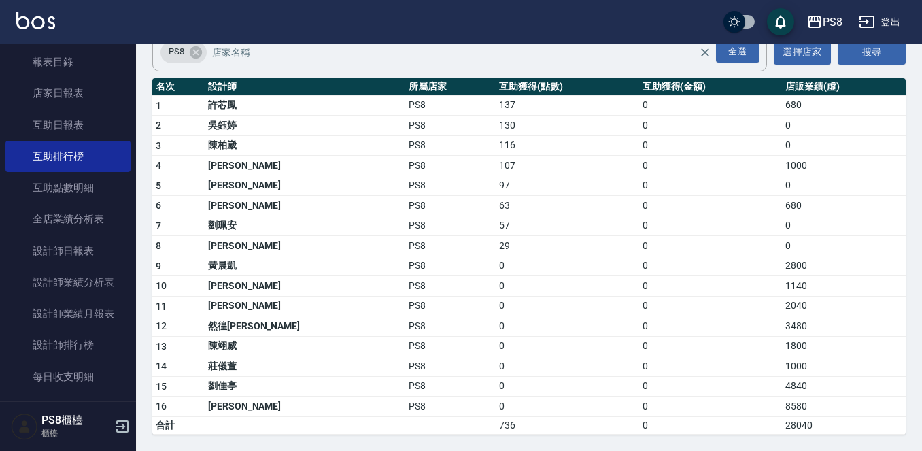
click at [755, 391] on tr "15 劉佳亭 PS8 0 0 4840" at bounding box center [528, 386] width 753 height 20
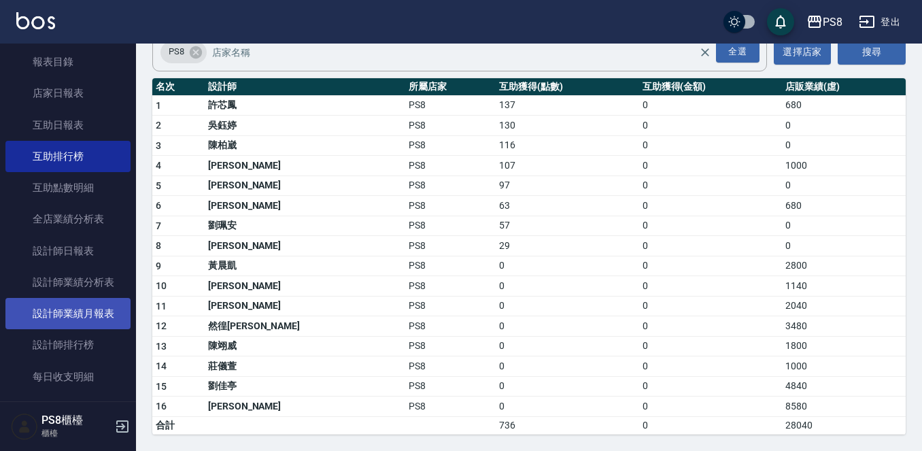
click at [103, 311] on link "設計師業績月報表" at bounding box center [67, 313] width 125 height 31
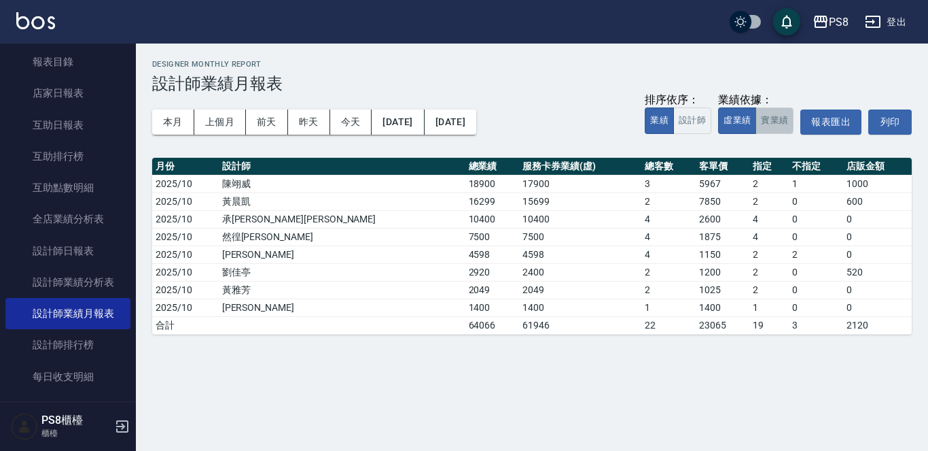
click at [788, 113] on button "實業績" at bounding box center [775, 120] width 38 height 27
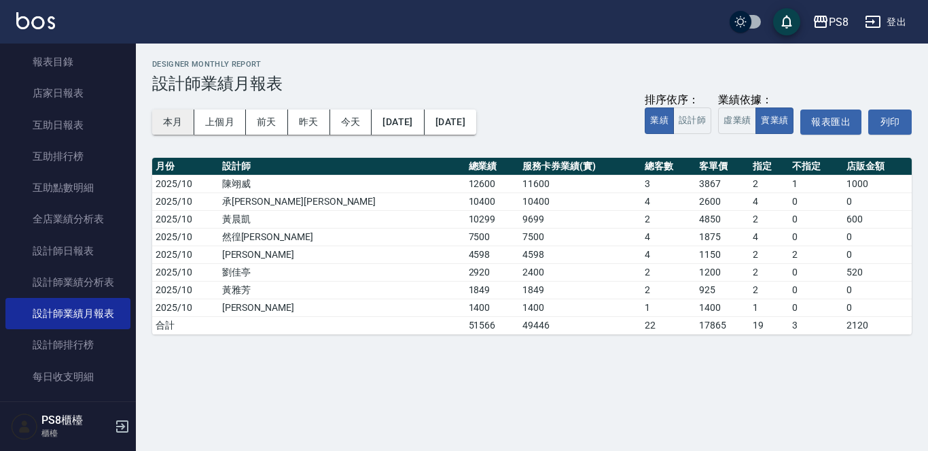
click at [179, 109] on button "本月" at bounding box center [173, 121] width 42 height 25
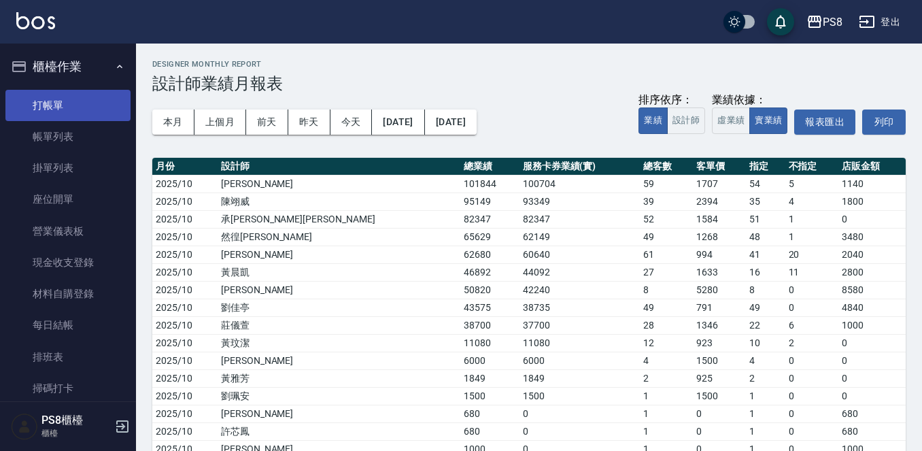
click at [68, 103] on link "打帳單" at bounding box center [67, 105] width 125 height 31
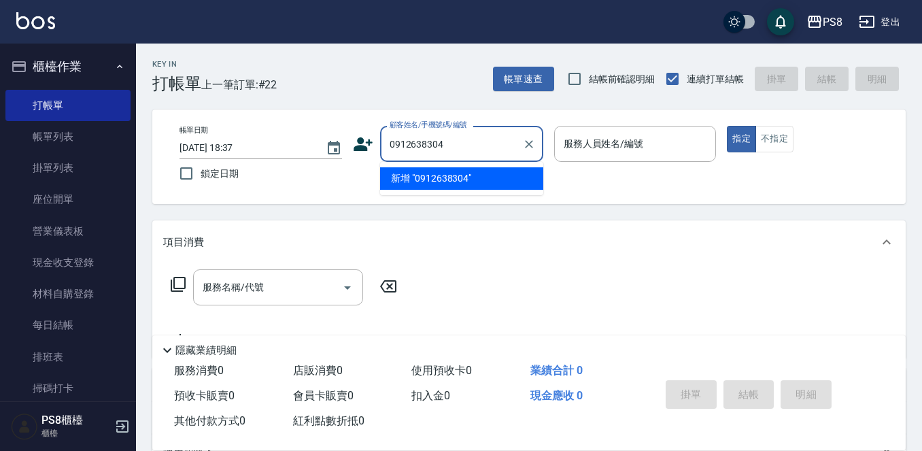
drag, startPoint x: 461, startPoint y: 144, endPoint x: 388, endPoint y: 147, distance: 73.4
click at [388, 147] on input "0912638304" at bounding box center [451, 144] width 130 height 24
type input "0912638304"
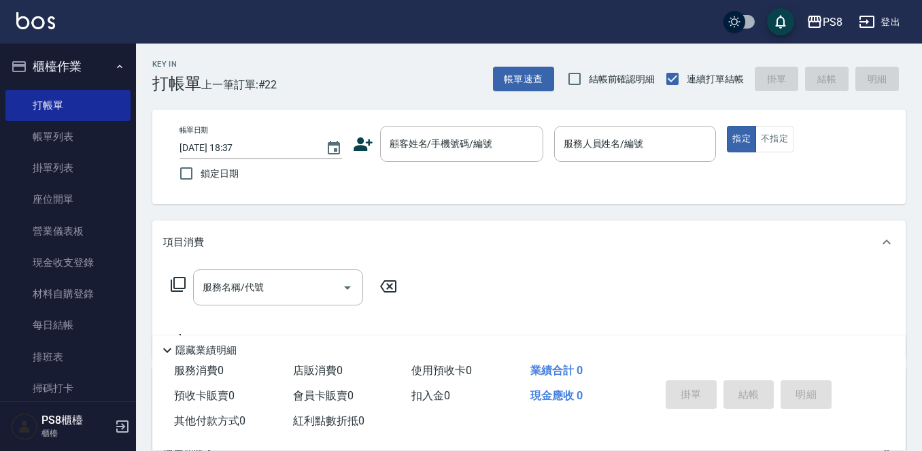
click at [359, 145] on icon at bounding box center [363, 144] width 20 height 20
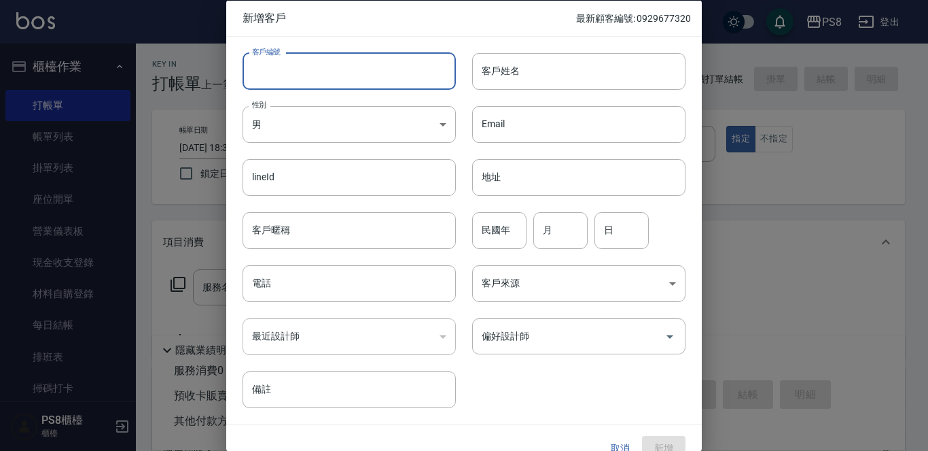
paste input "0912638304"
type input "0912638304"
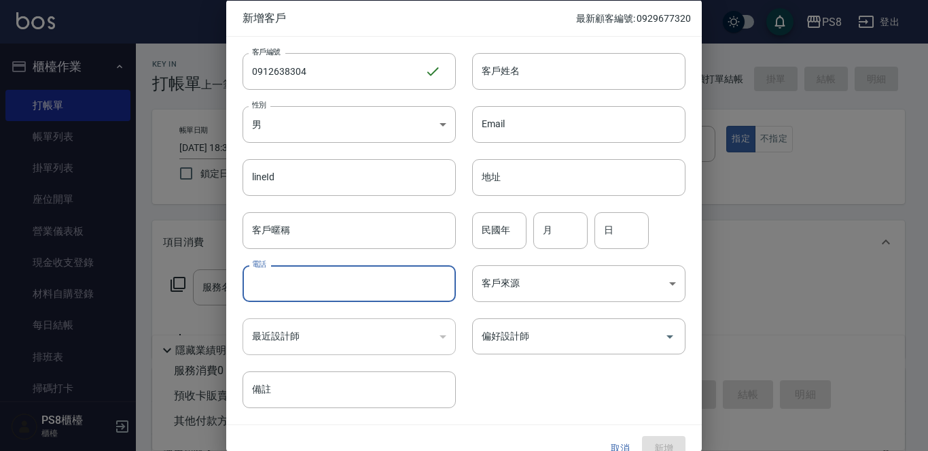
click at [288, 286] on input "電話" at bounding box center [349, 283] width 213 height 37
paste input "0912638304"
type input "0912638304"
click at [580, 58] on input "客戶姓名" at bounding box center [578, 70] width 213 height 37
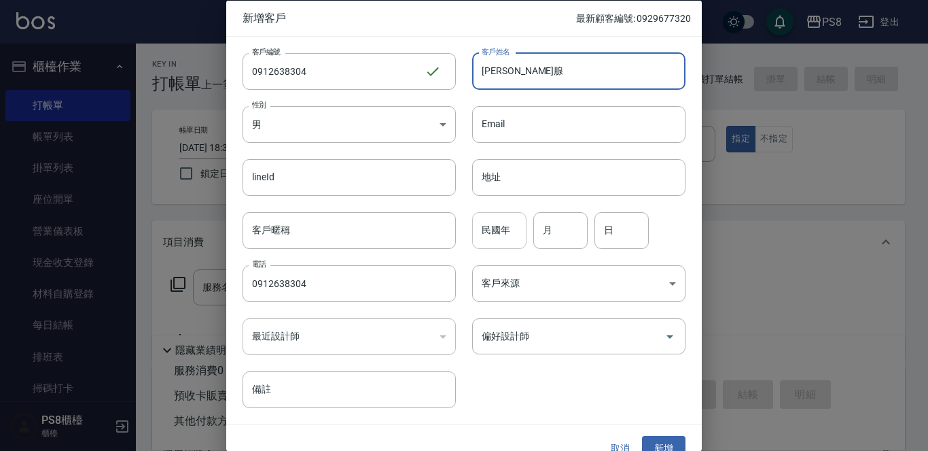
type input "黃宜腺"
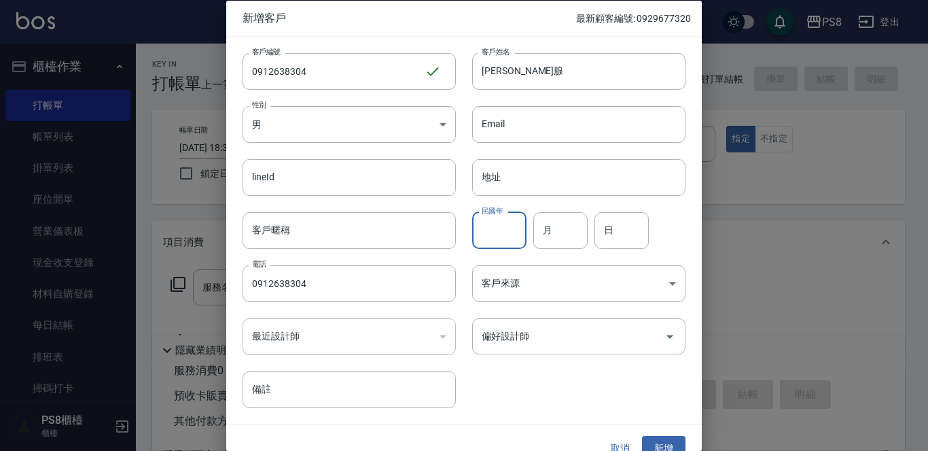
click at [512, 221] on input "民國年" at bounding box center [499, 229] width 54 height 37
type input "77"
type input "10"
type input "13"
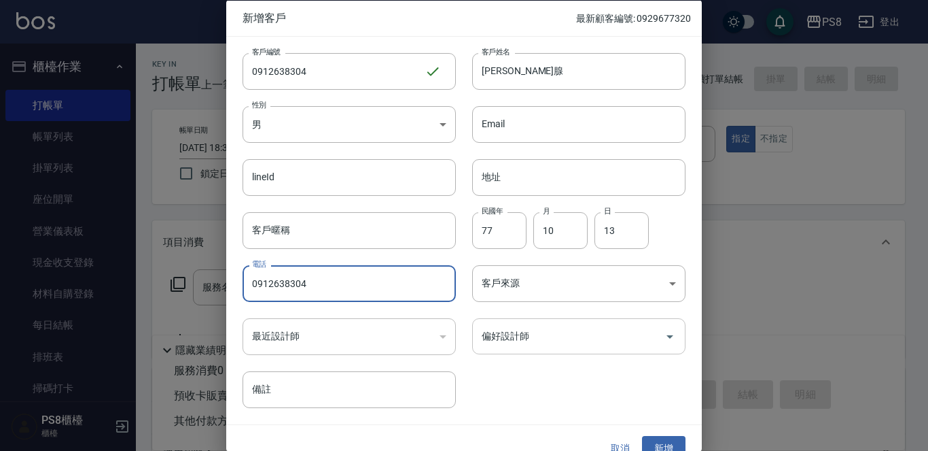
click at [559, 345] on input "偏好設計師" at bounding box center [568, 336] width 181 height 24
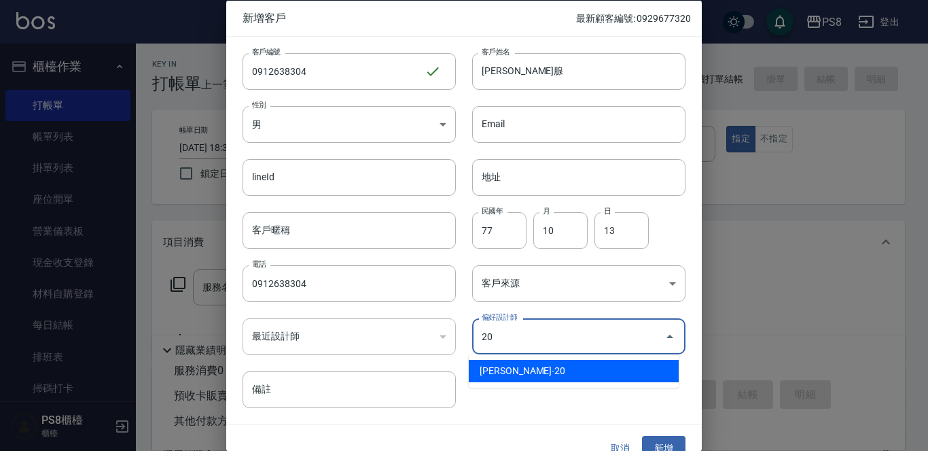
click at [539, 371] on li "黃晨凱-20" at bounding box center [574, 371] width 210 height 22
type input "黃晨凱"
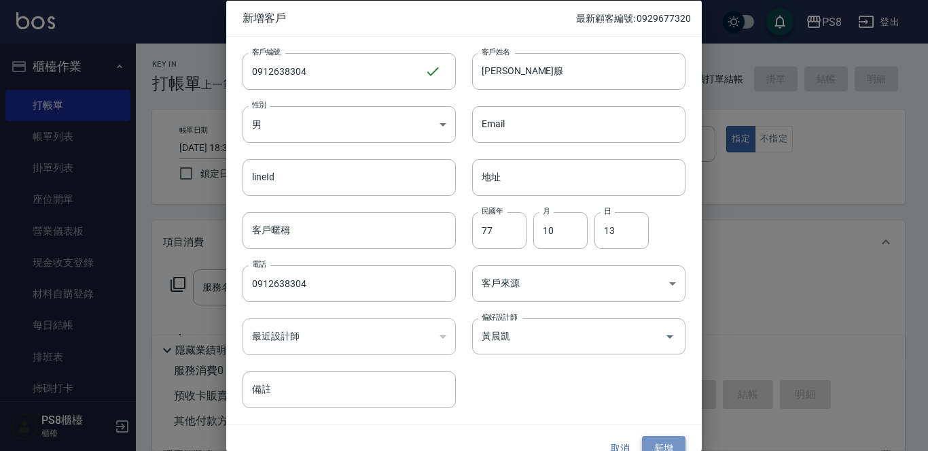
click at [660, 445] on button "新增" at bounding box center [663, 448] width 43 height 25
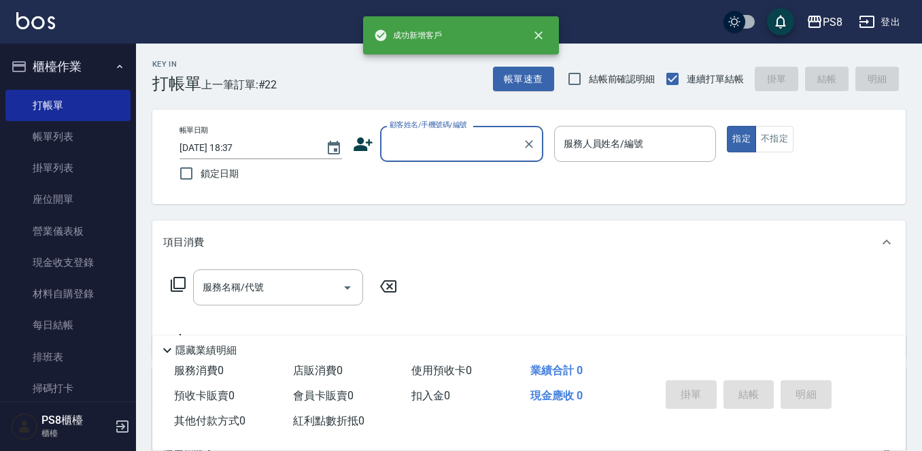
click at [431, 136] on div "顧客姓名/手機號碼/編號 顧客姓名/手機號碼/編號" at bounding box center [461, 144] width 163 height 36
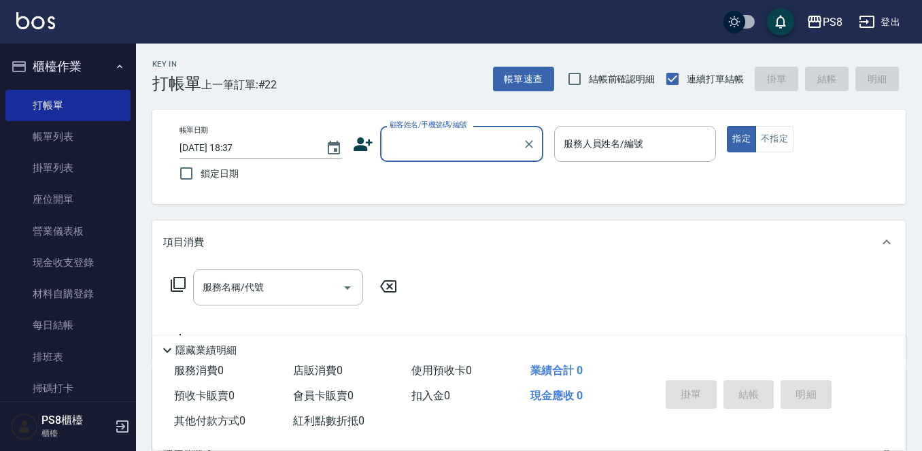
paste input "0912638304"
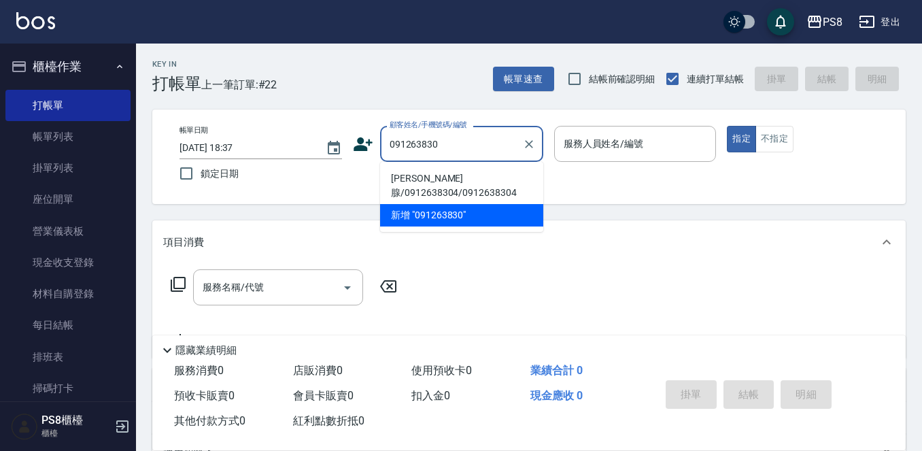
click at [442, 192] on li "黃宜腺/0912638304/0912638304" at bounding box center [461, 185] width 163 height 37
type input "黃宜腺/0912638304/0912638304"
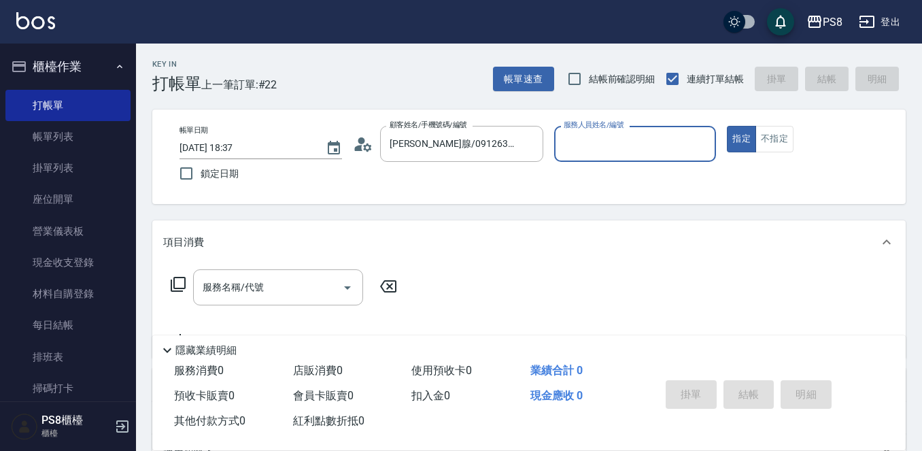
type input "KJ-20"
click at [258, 292] on div "服務名稱/代號 服務名稱/代號" at bounding box center [278, 287] width 170 height 36
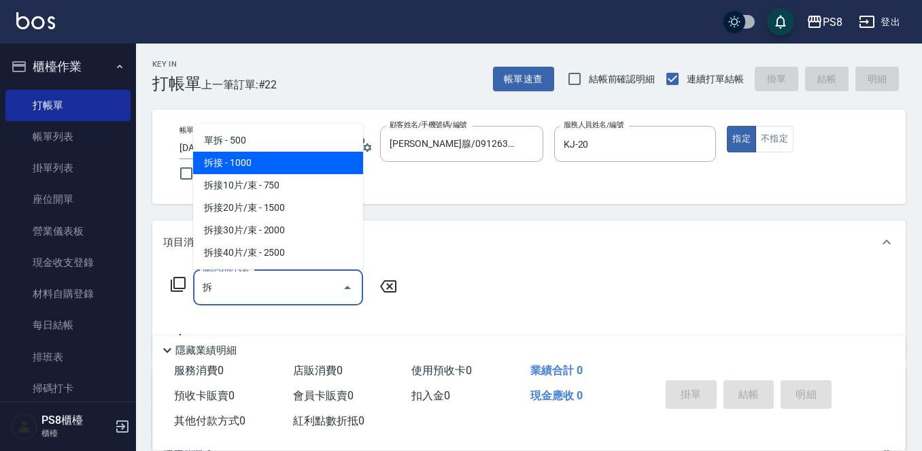
click at [263, 171] on span "拆接 - 1000" at bounding box center [278, 163] width 170 height 22
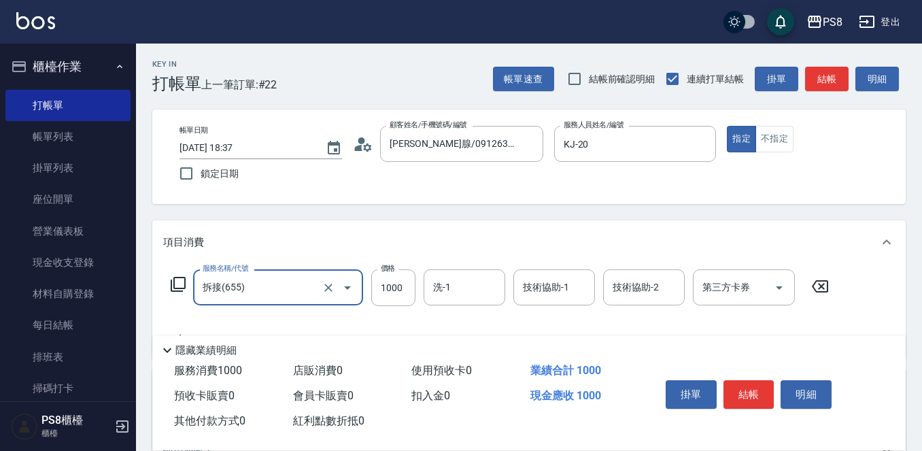
type input "拆接(655)"
click at [417, 281] on div "服務名稱/代號 拆接(655) 服務名稱/代號 價格 1000 價格 洗-1 洗-1 技術協助-1 技術協助-1 技術協助-2 技術協助-2 第三方卡券 第三…" at bounding box center [499, 287] width 673 height 37
click at [407, 281] on input "1000" at bounding box center [393, 287] width 44 height 37
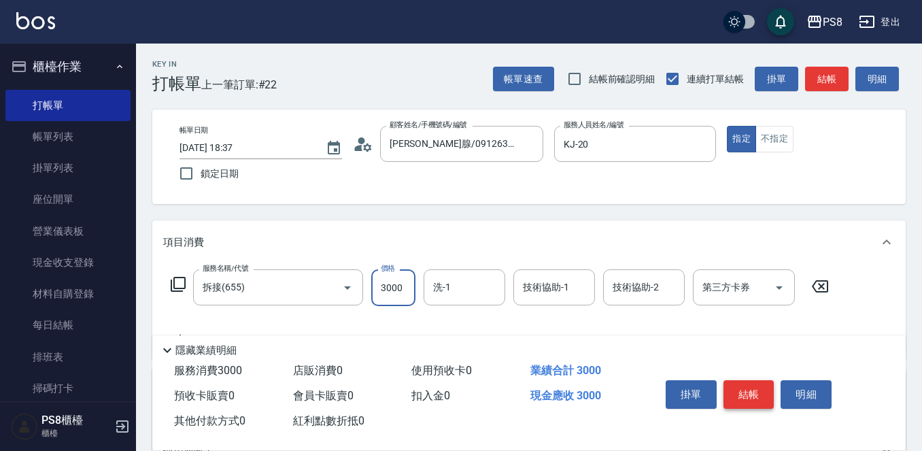
type input "3000"
click at [758, 394] on button "結帳" at bounding box center [748, 394] width 51 height 29
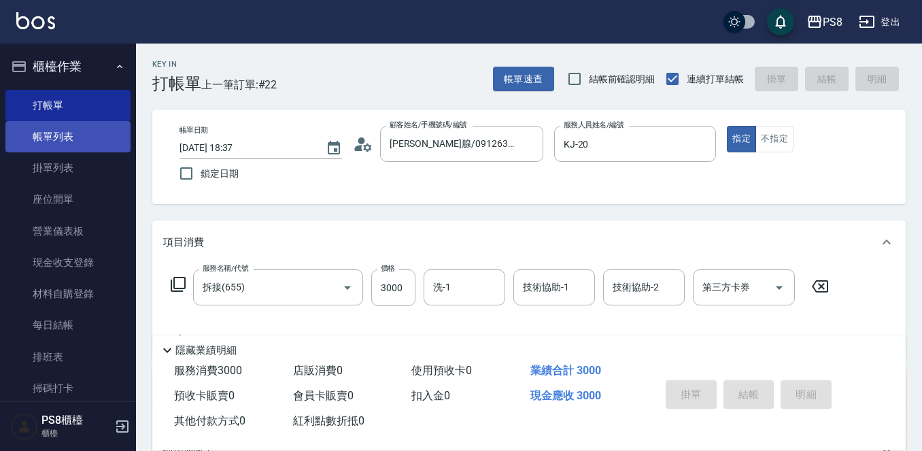
type input "2025/10/14 18:38"
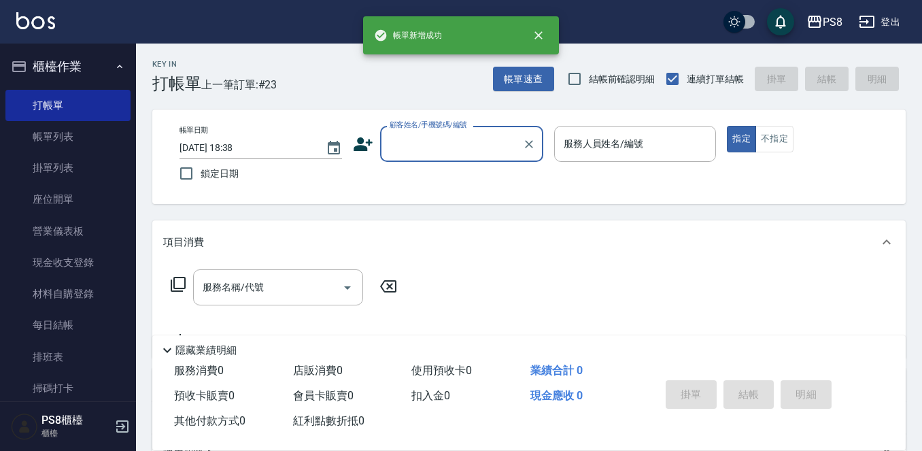
click at [64, 135] on link "帳單列表" at bounding box center [67, 136] width 125 height 31
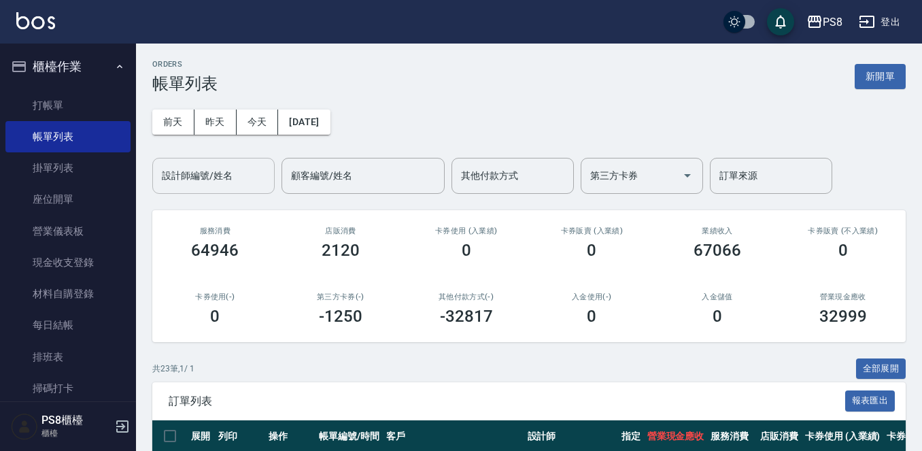
click at [212, 178] on input "設計師編號/姓名" at bounding box center [213, 176] width 110 height 24
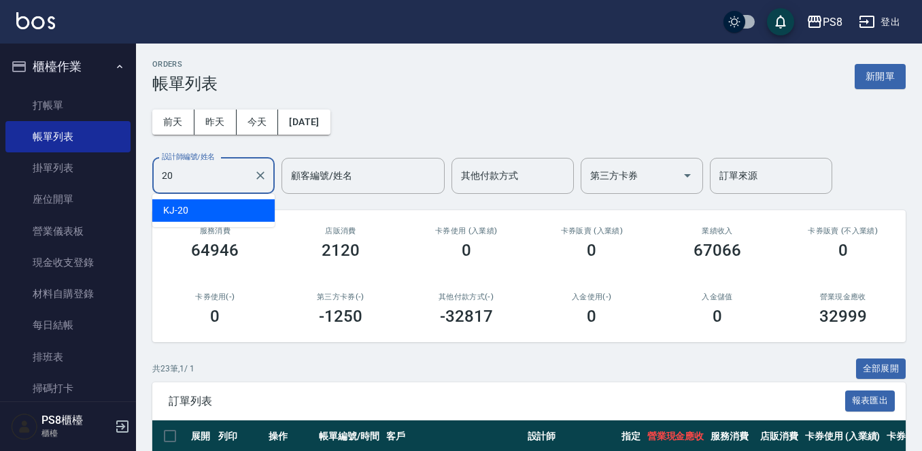
click at [207, 208] on div "KJ -20" at bounding box center [213, 210] width 122 height 22
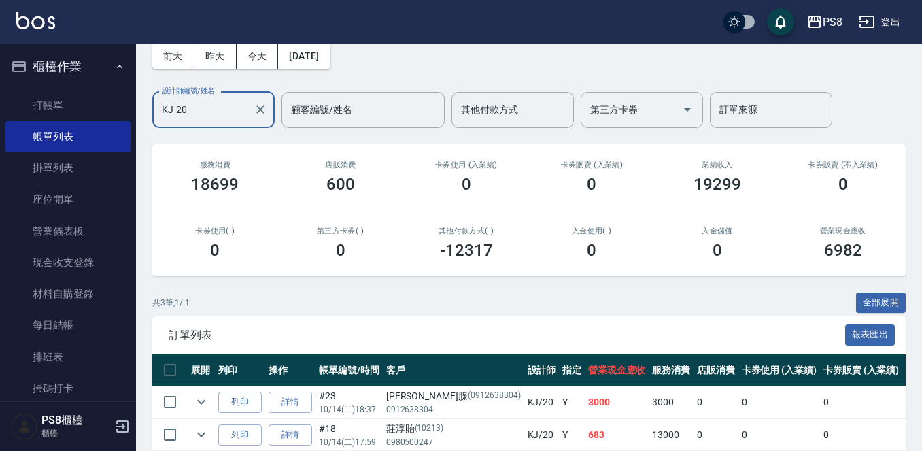
scroll to position [164, 0]
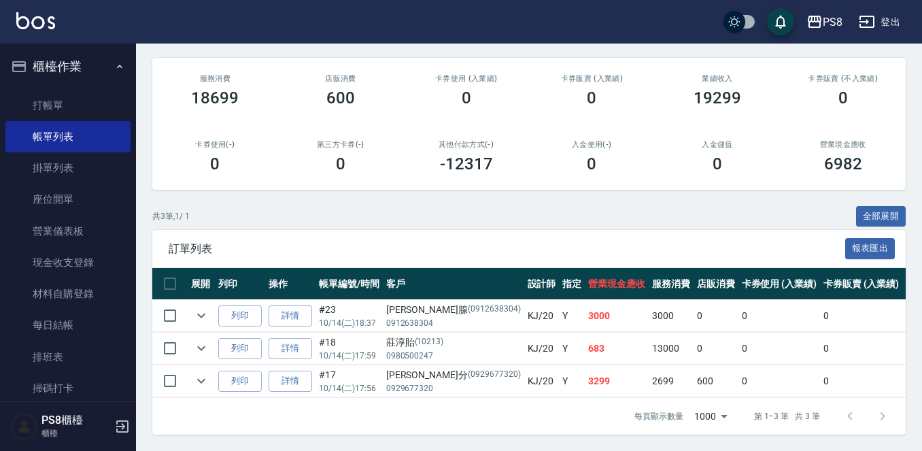
type input "KJ-20"
click at [93, 108] on link "打帳單" at bounding box center [67, 105] width 125 height 31
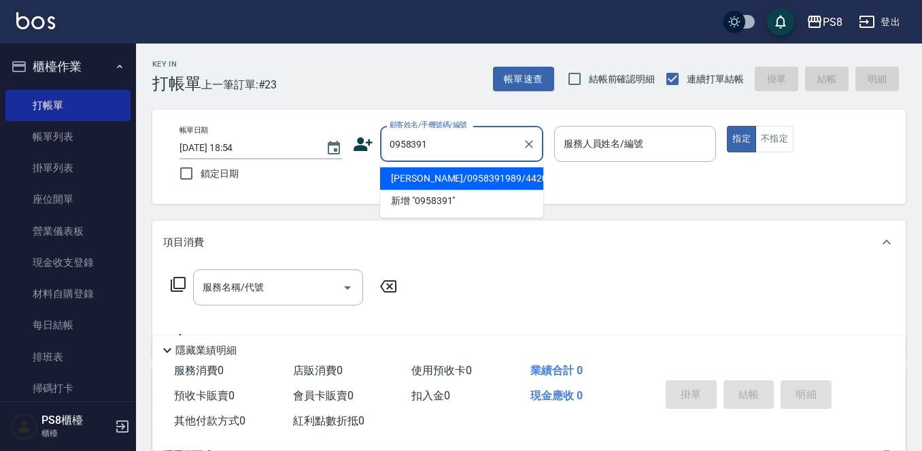
click at [494, 179] on li "王昱淜/0958391989/4420" at bounding box center [461, 178] width 163 height 22
type input "王昱淜/0958391989/4420"
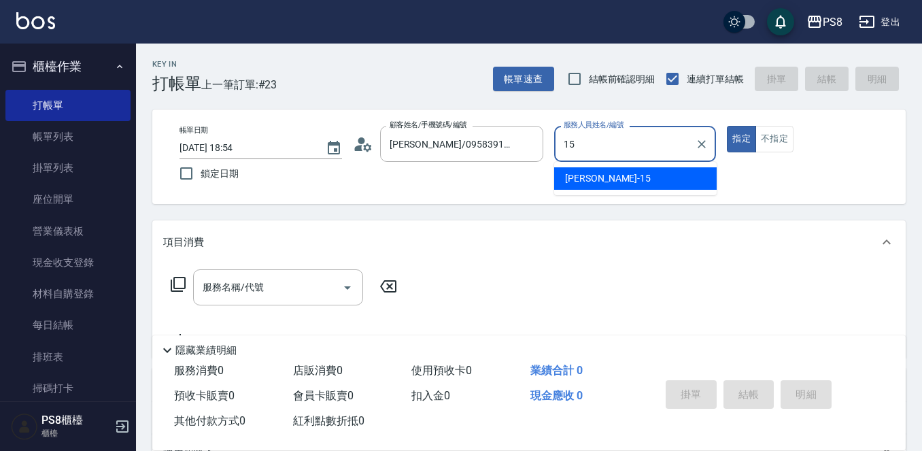
type input "EMMA-15"
type button "true"
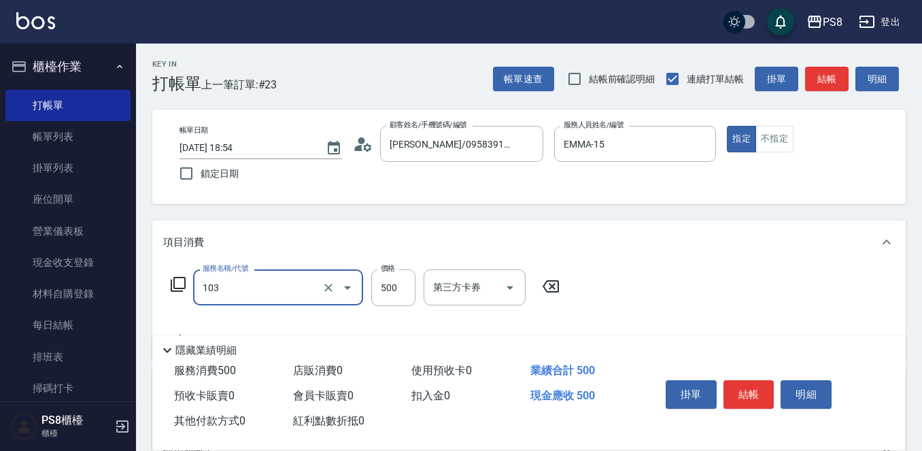
type input "B級洗剪500(103)"
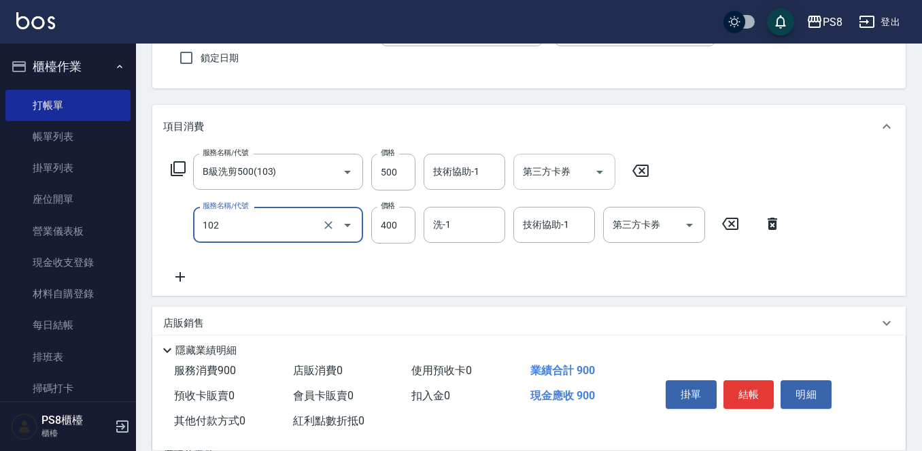
scroll to position [136, 0]
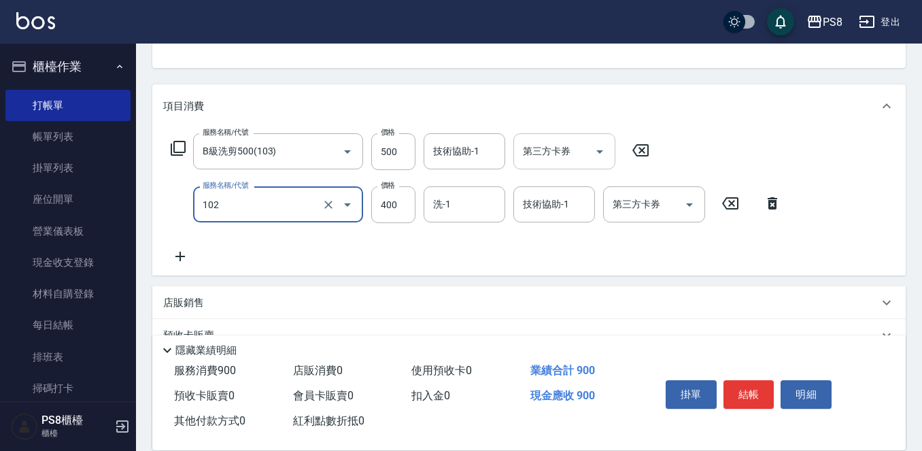
type input "精油洗髮(102)"
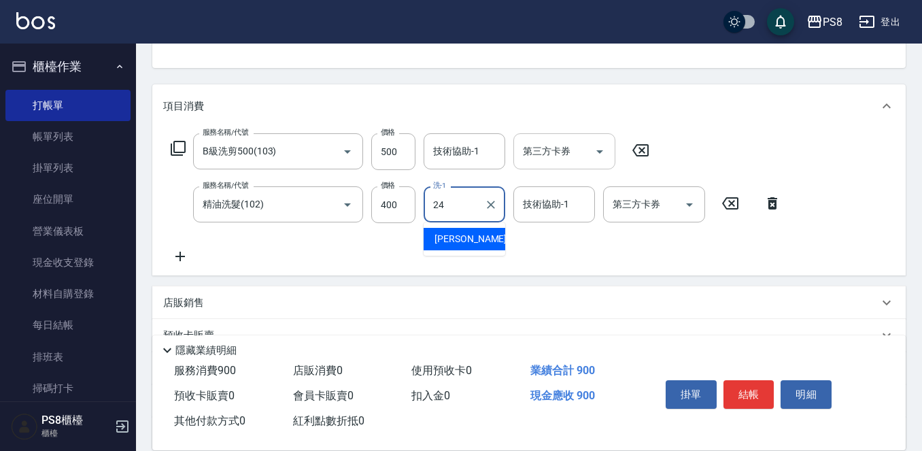
type input "婷婷-24"
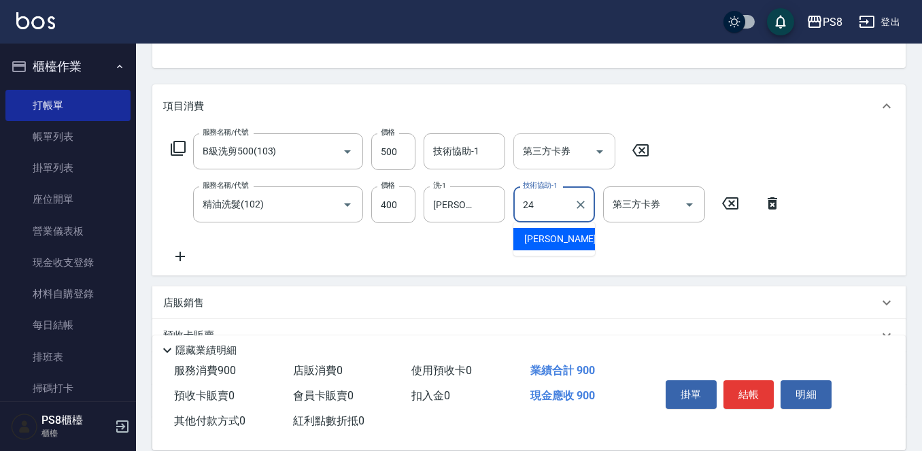
type input "婷婷-24"
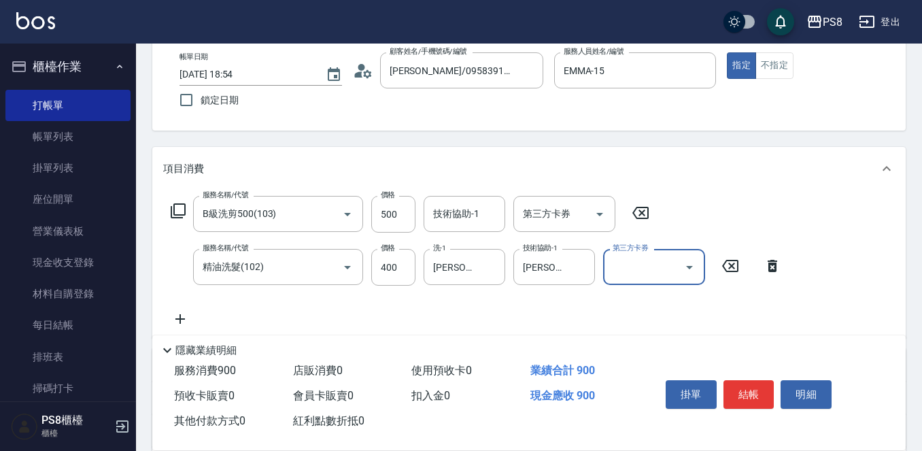
scroll to position [0, 0]
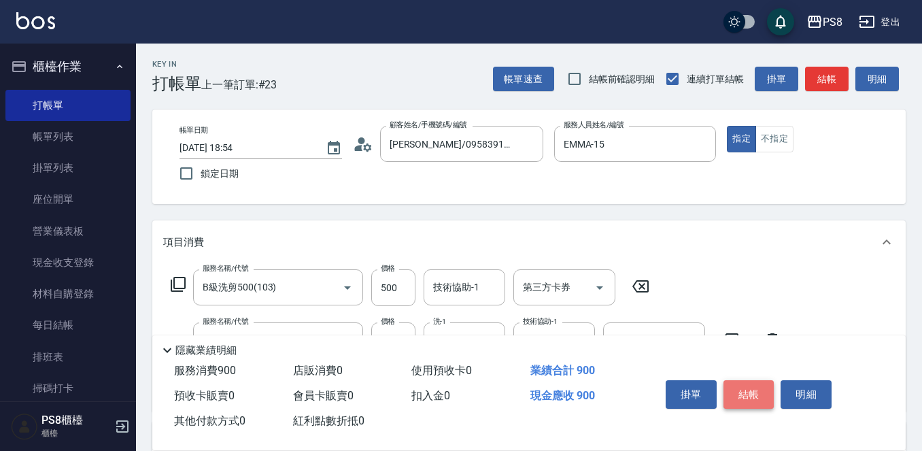
click at [742, 382] on button "結帳" at bounding box center [748, 394] width 51 height 29
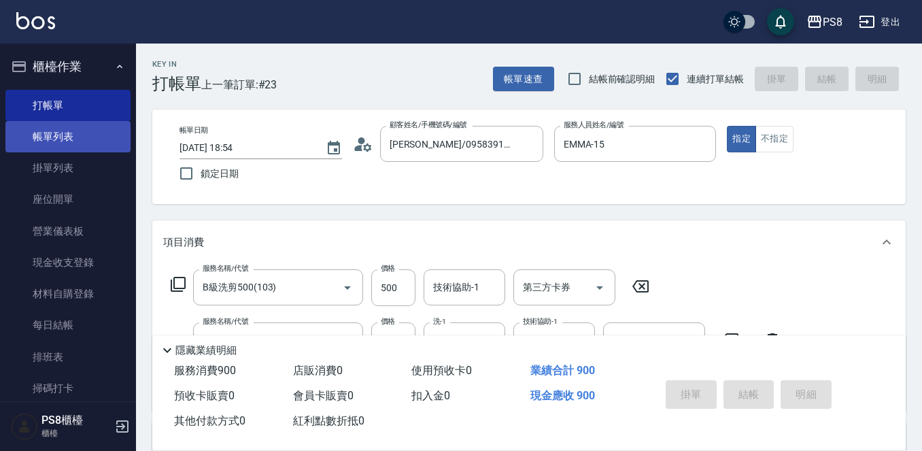
type input "2025/10/14 18:55"
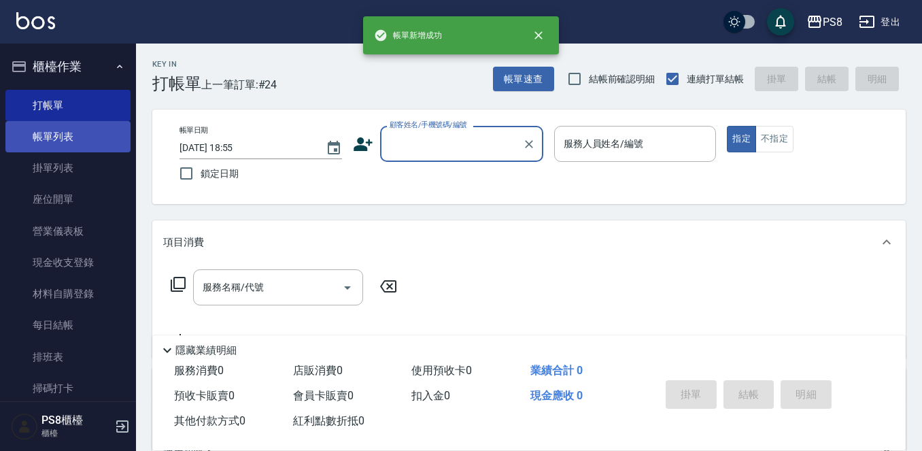
click at [101, 139] on link "帳單列表" at bounding box center [67, 136] width 125 height 31
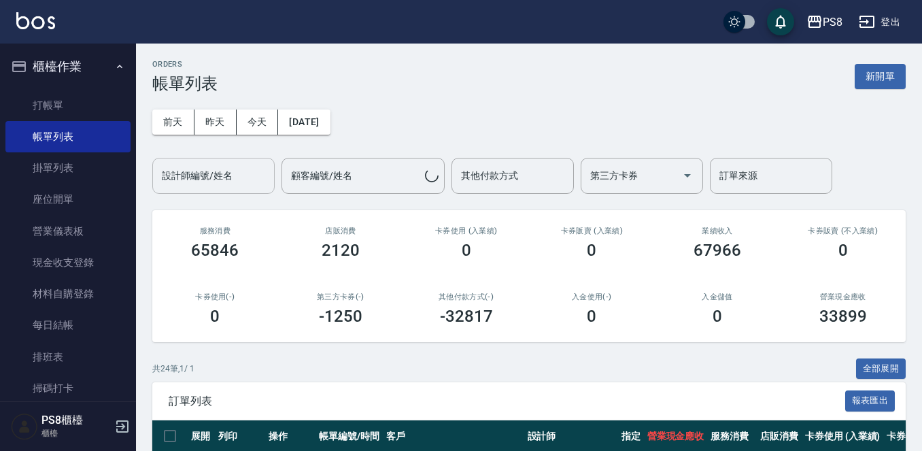
click at [239, 169] on input "設計師編號/姓名" at bounding box center [213, 176] width 110 height 24
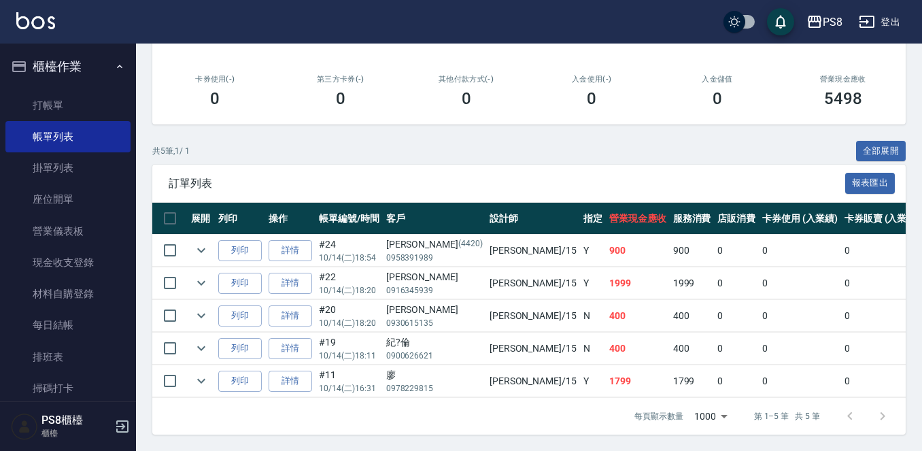
scroll to position [229, 0]
type input "EMMA-15"
click at [20, 65] on icon "button" at bounding box center [19, 66] width 14 height 11
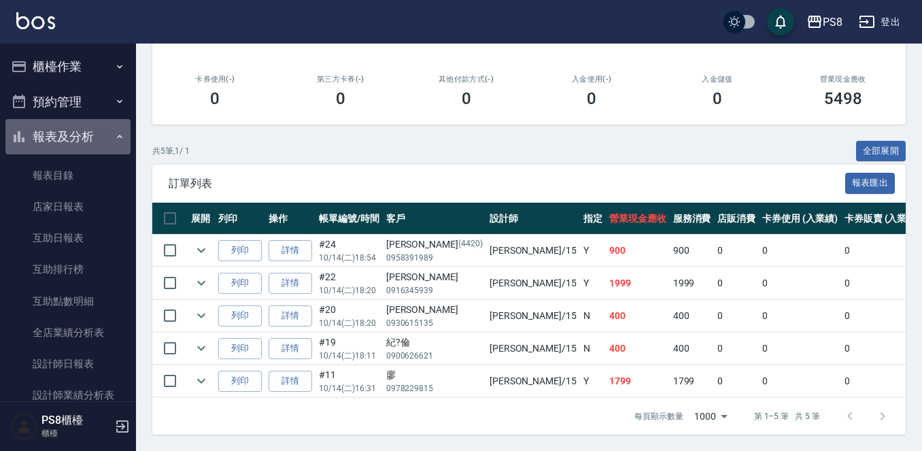
drag, startPoint x: 71, startPoint y: 133, endPoint x: 78, endPoint y: 30, distance: 102.9
click at [71, 130] on button "報表及分析" at bounding box center [67, 136] width 125 height 35
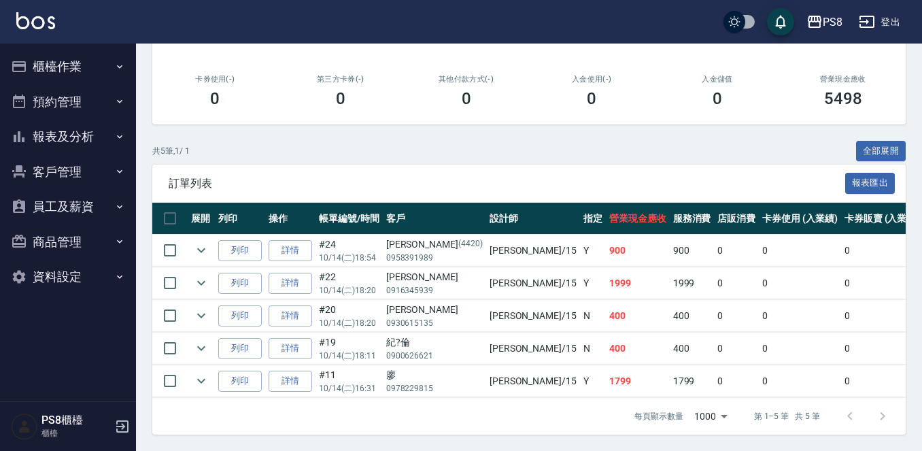
click at [56, 123] on button "報表及分析" at bounding box center [67, 136] width 125 height 35
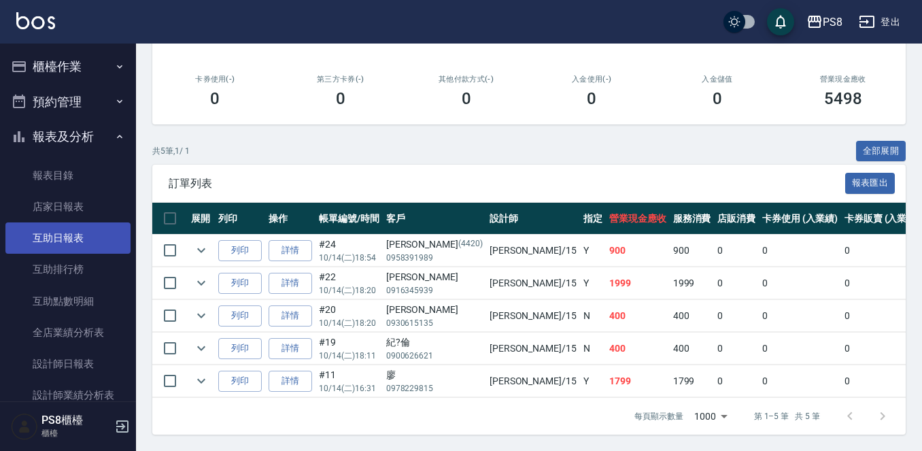
click at [102, 245] on link "互助日報表" at bounding box center [67, 237] width 125 height 31
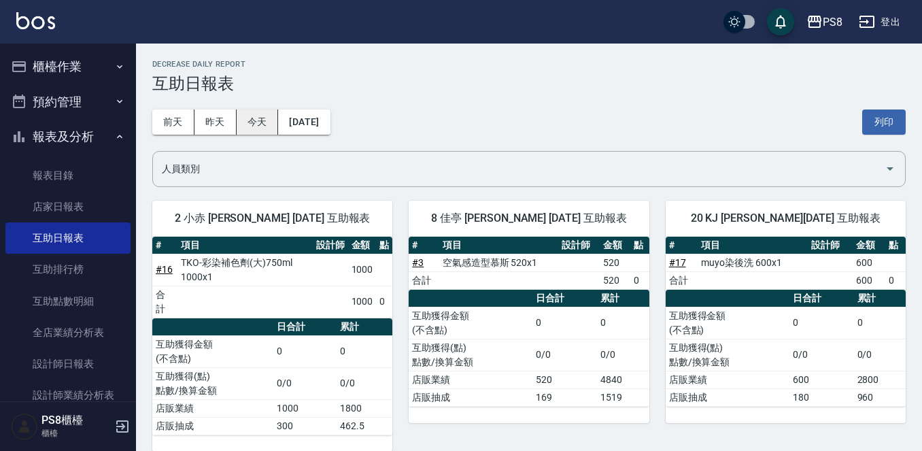
click at [269, 119] on button "今天" at bounding box center [258, 121] width 42 height 25
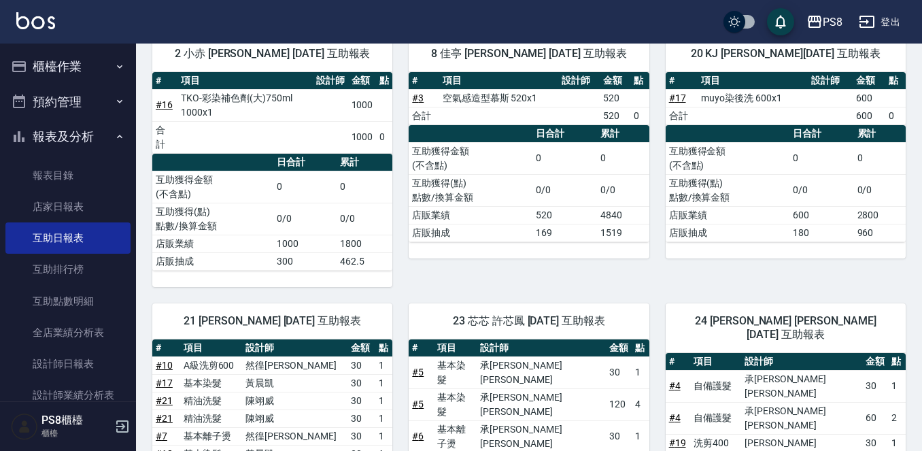
scroll to position [136, 0]
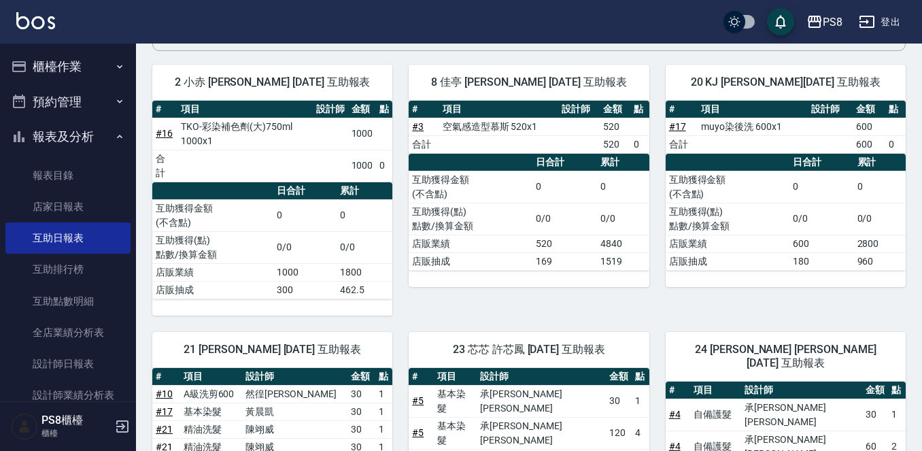
click at [27, 55] on button "櫃檯作業" at bounding box center [67, 66] width 125 height 35
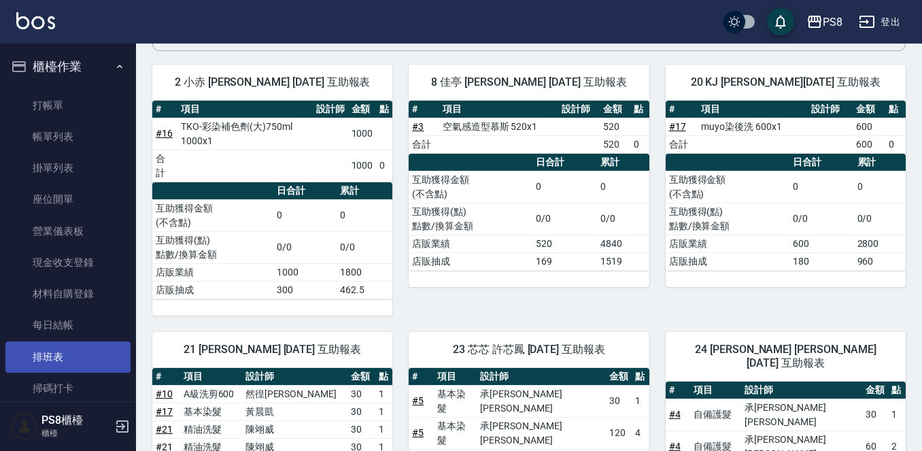
click at [59, 353] on link "排班表" at bounding box center [67, 356] width 125 height 31
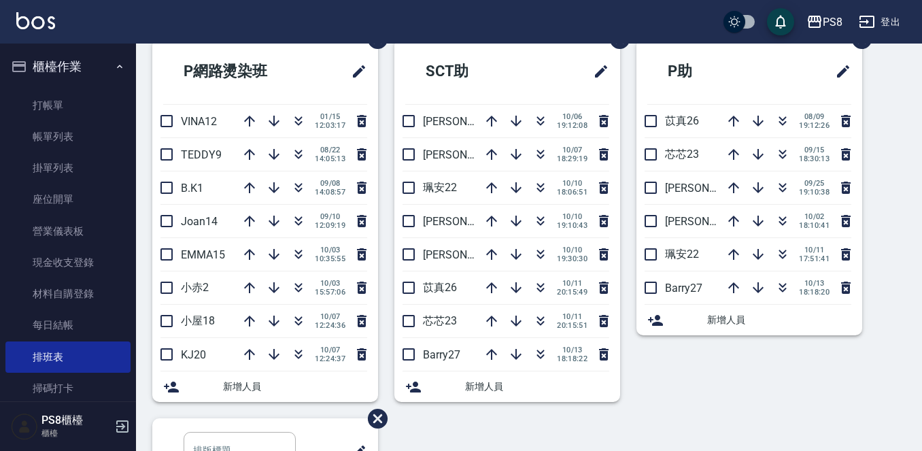
scroll to position [476, 0]
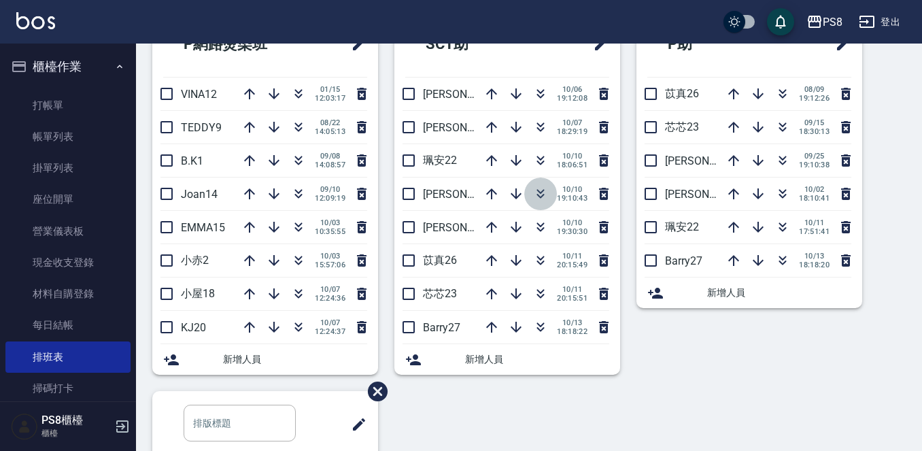
click at [536, 191] on icon "button" at bounding box center [540, 194] width 16 height 16
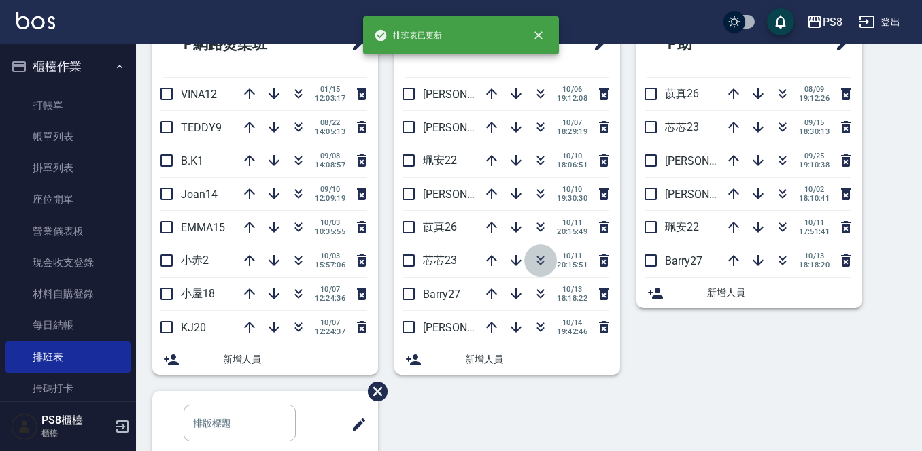
click at [532, 261] on icon "button" at bounding box center [540, 260] width 16 height 16
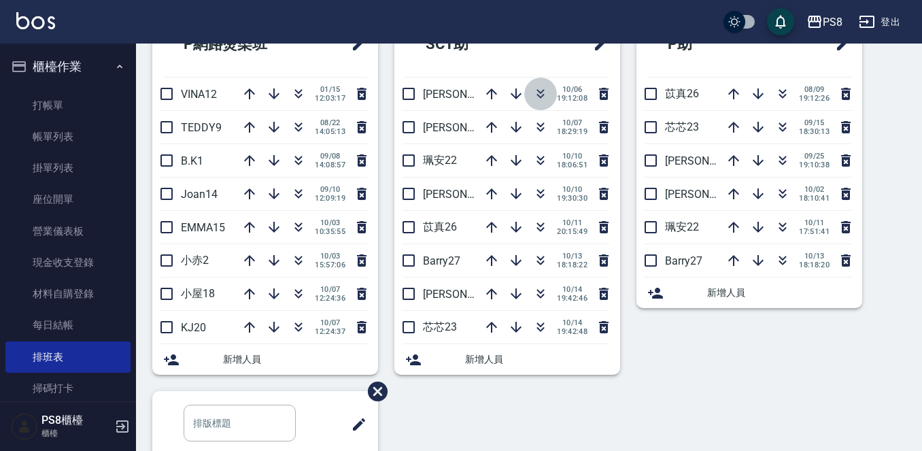
click at [532, 94] on icon "button" at bounding box center [540, 94] width 16 height 16
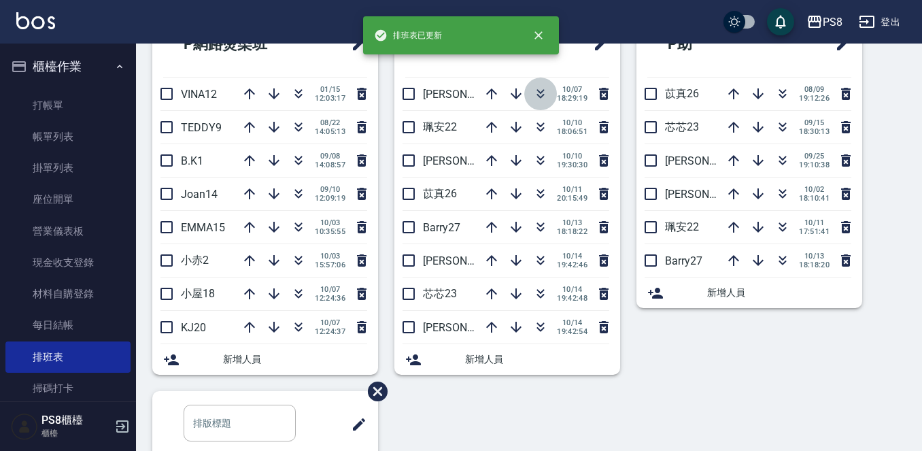
click at [532, 91] on icon "button" at bounding box center [540, 94] width 16 height 16
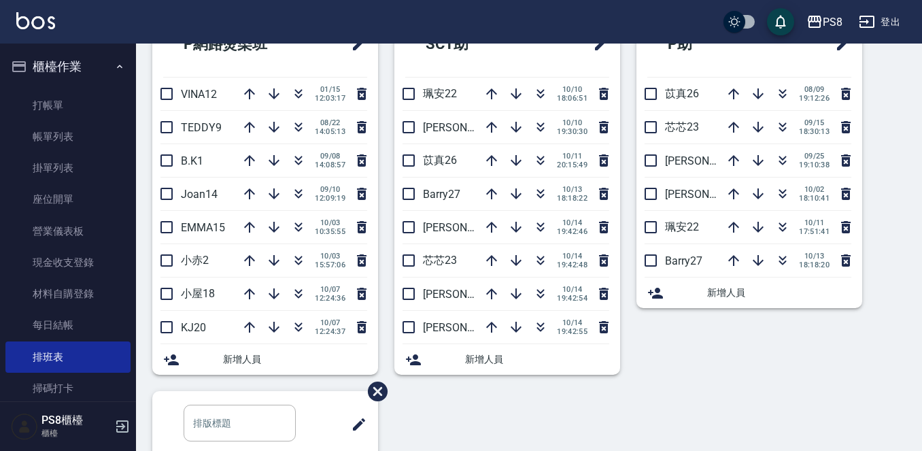
scroll to position [0, 0]
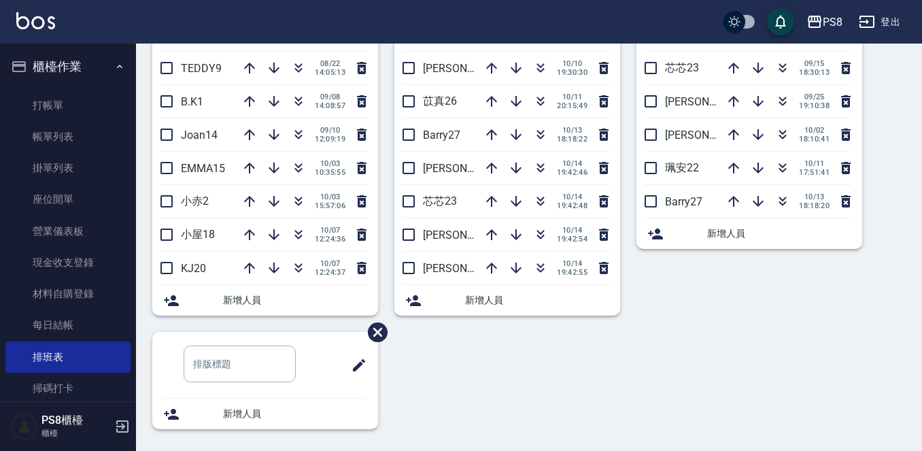
drag, startPoint x: 852, startPoint y: 177, endPoint x: 640, endPoint y: 297, distance: 243.4
drag, startPoint x: 686, startPoint y: 286, endPoint x: 678, endPoint y: 406, distance: 119.9
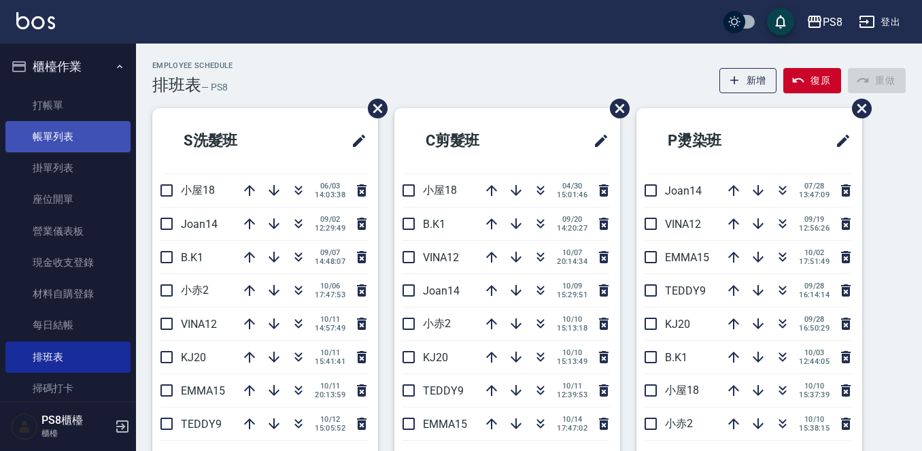
click at [80, 132] on link "帳單列表" at bounding box center [67, 136] width 125 height 31
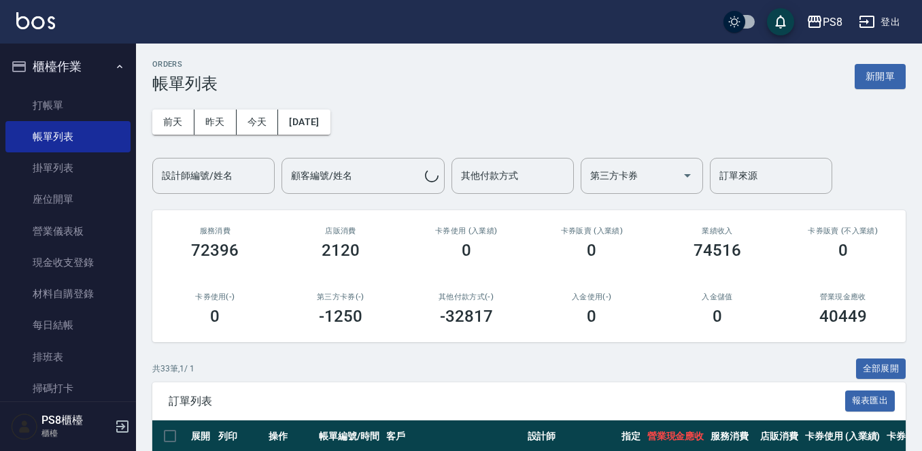
click at [207, 173] on div "設計師編號/姓名 設計師編號/姓名" at bounding box center [213, 176] width 122 height 36
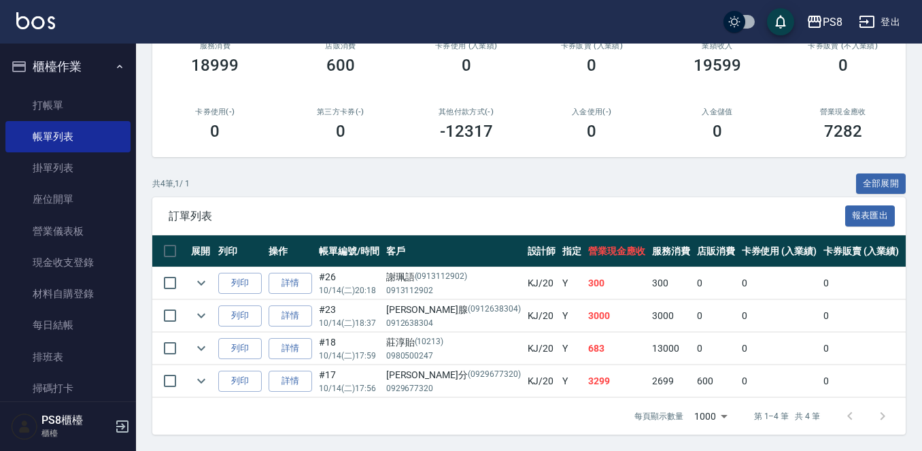
scroll to position [196, 0]
type input "KJ-20"
click at [196, 340] on icon "expand row" at bounding box center [201, 348] width 16 height 16
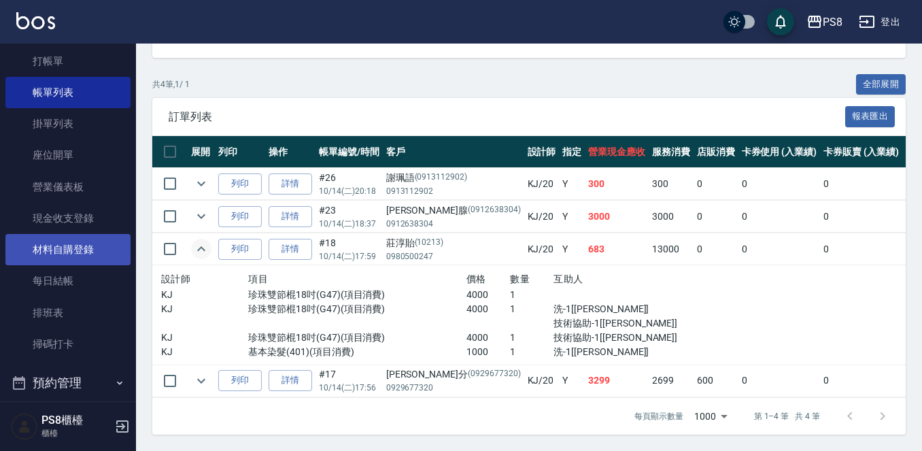
scroll to position [68, 0]
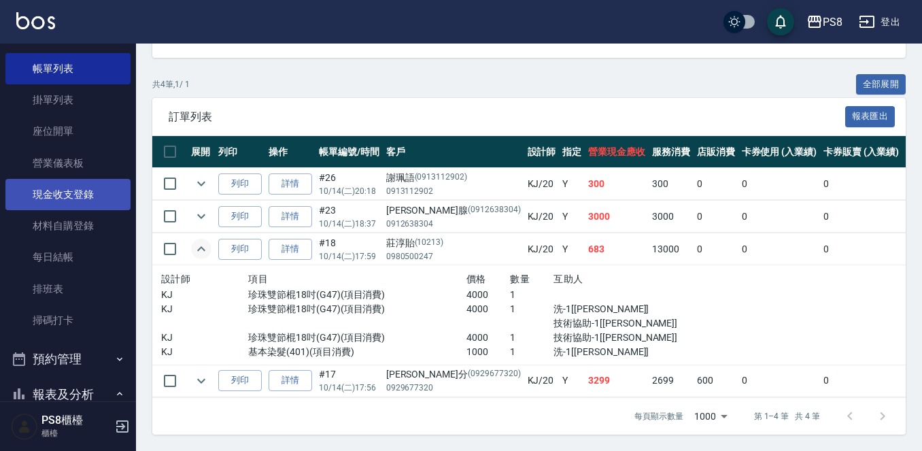
click at [84, 200] on link "現金收支登錄" at bounding box center [67, 194] width 125 height 31
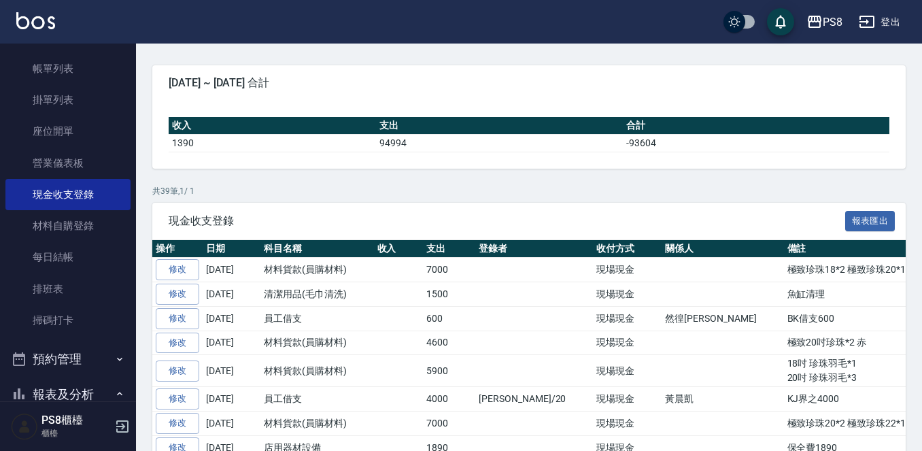
scroll to position [136, 0]
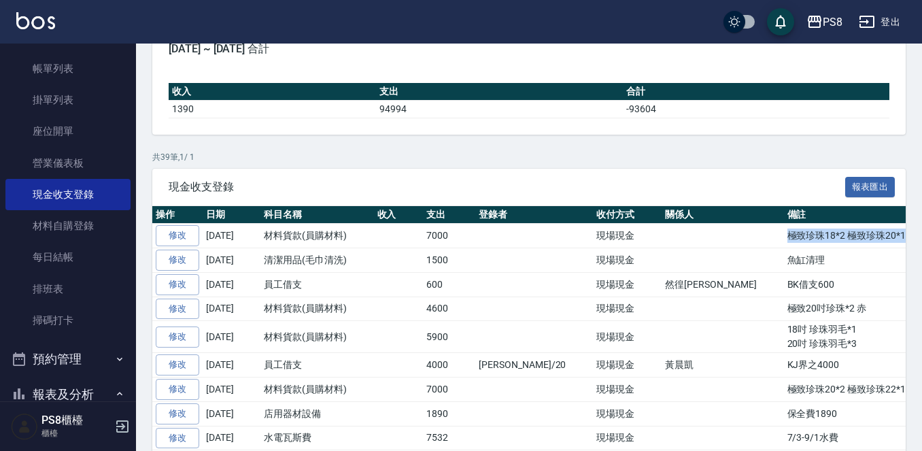
drag, startPoint x: 820, startPoint y: 237, endPoint x: 625, endPoint y: 219, distance: 195.2
click at [667, 231] on tr "修改 2025-10-14 材料貨款(員購材料) 7000 現場現金 極致珍珠18*2 極致珍珠20*1 赤" at bounding box center [593, 236] width 883 height 24
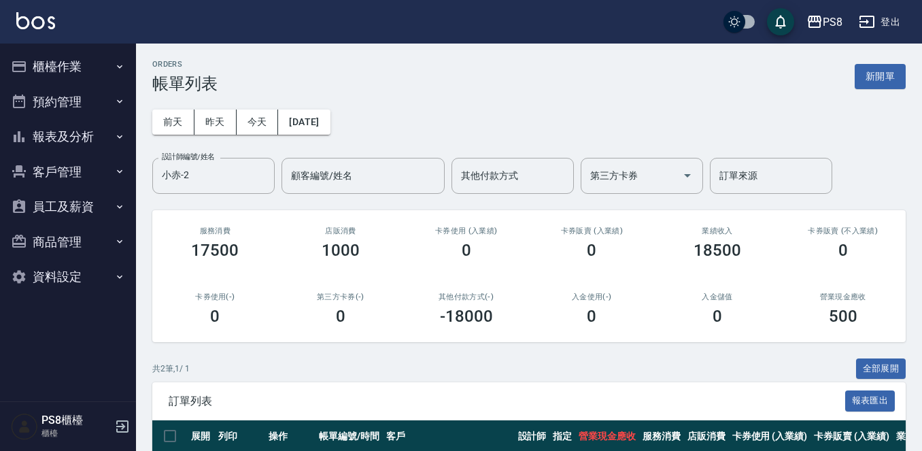
scroll to position [131, 0]
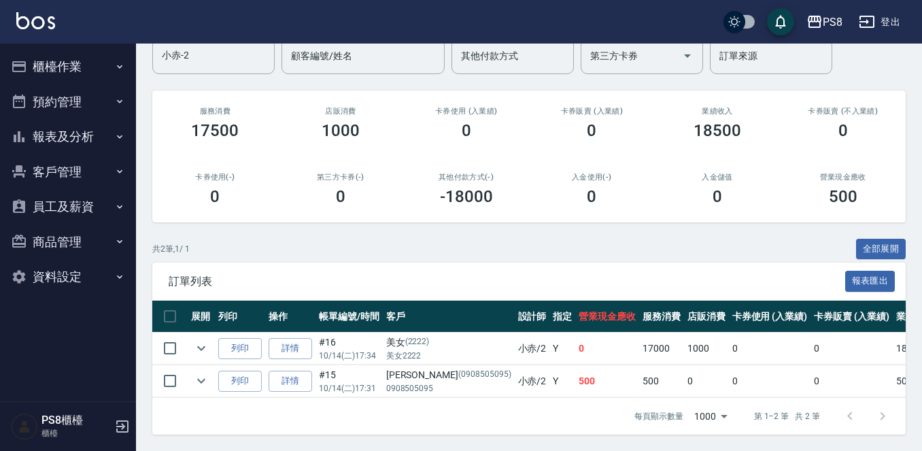
click at [80, 135] on button "報表及分析" at bounding box center [67, 136] width 125 height 35
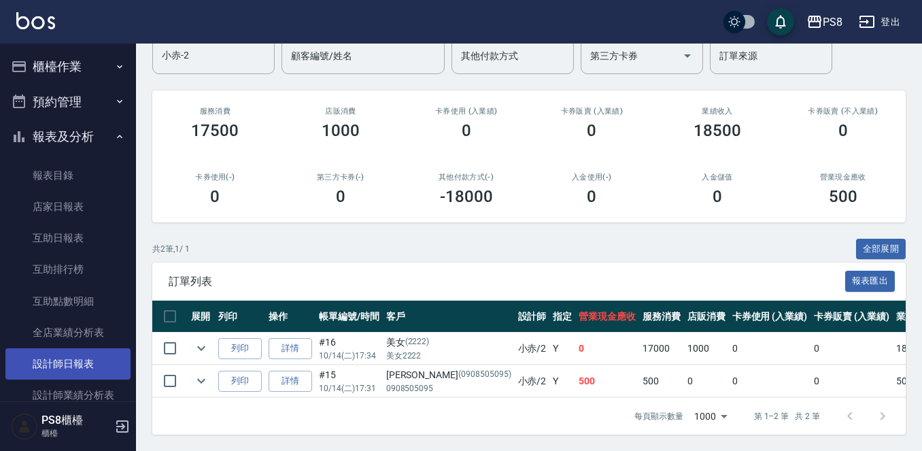
click at [71, 360] on link "設計師日報表" at bounding box center [67, 363] width 125 height 31
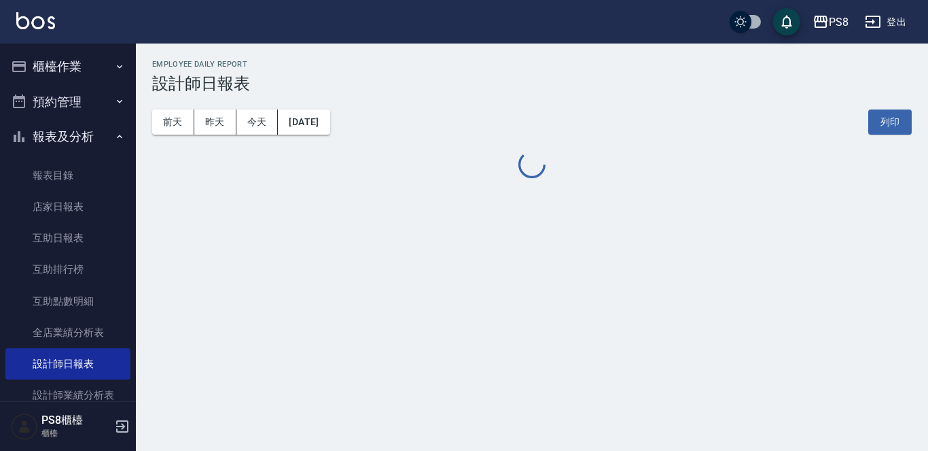
click at [94, 141] on button "報表及分析" at bounding box center [67, 136] width 125 height 35
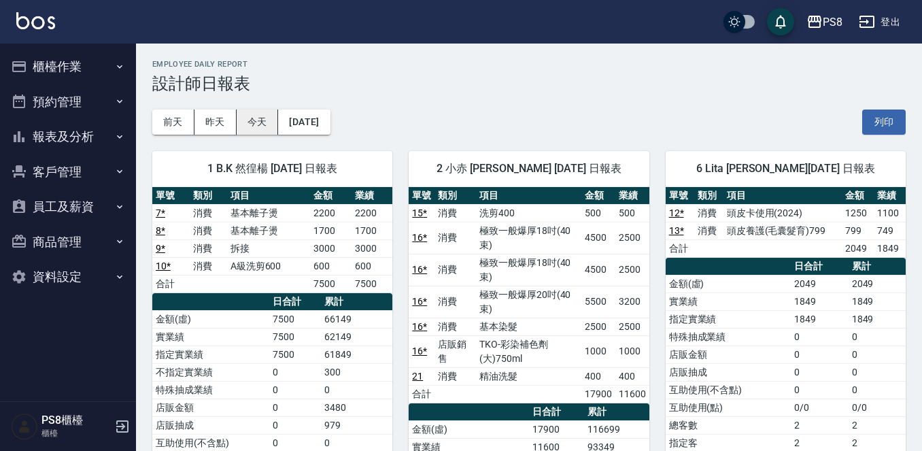
click at [264, 130] on button "今天" at bounding box center [258, 121] width 42 height 25
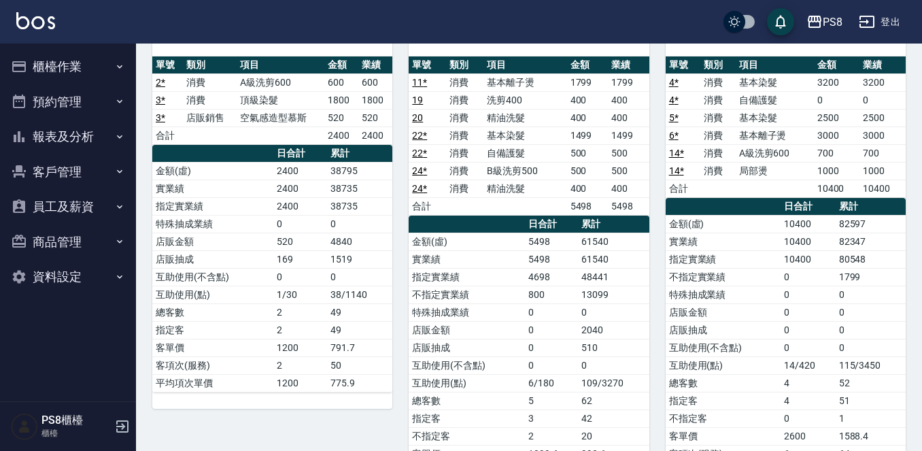
scroll to position [680, 0]
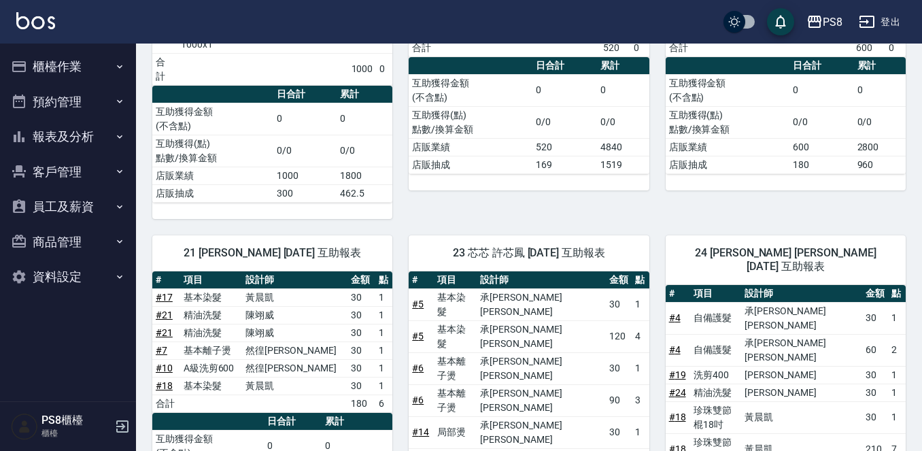
scroll to position [213, 0]
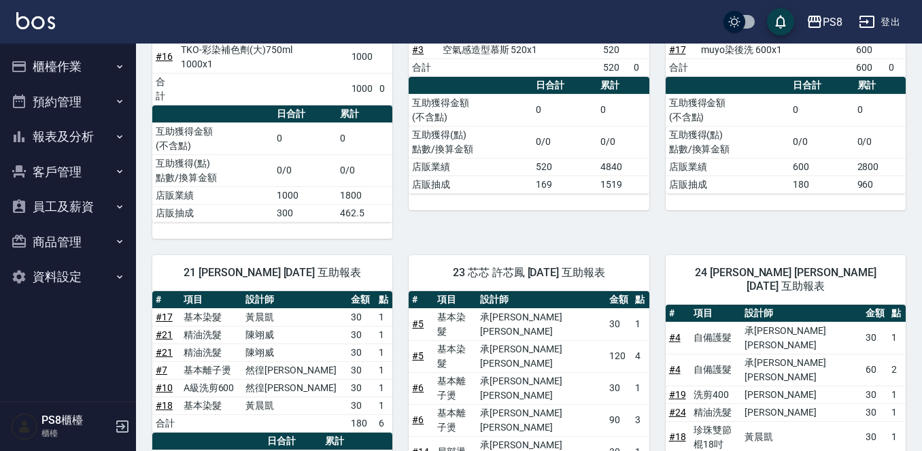
click at [71, 75] on button "櫃檯作業" at bounding box center [67, 66] width 125 height 35
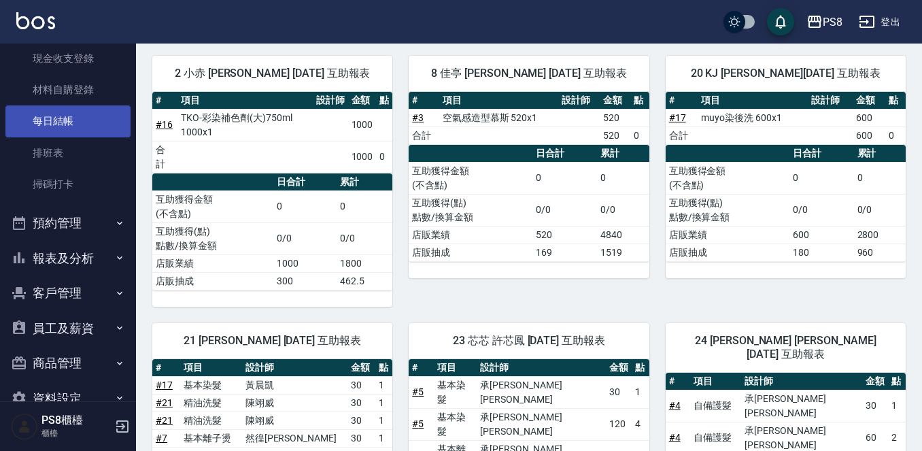
scroll to position [234, 0]
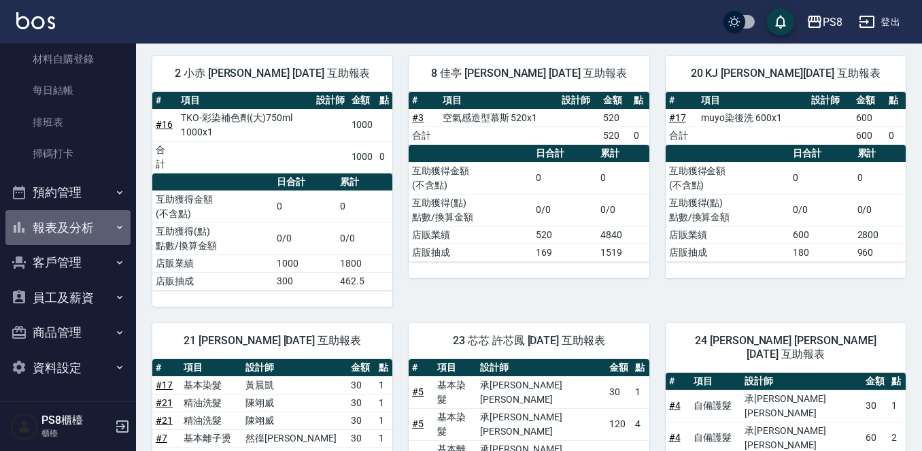
click at [89, 233] on button "報表及分析" at bounding box center [67, 227] width 125 height 35
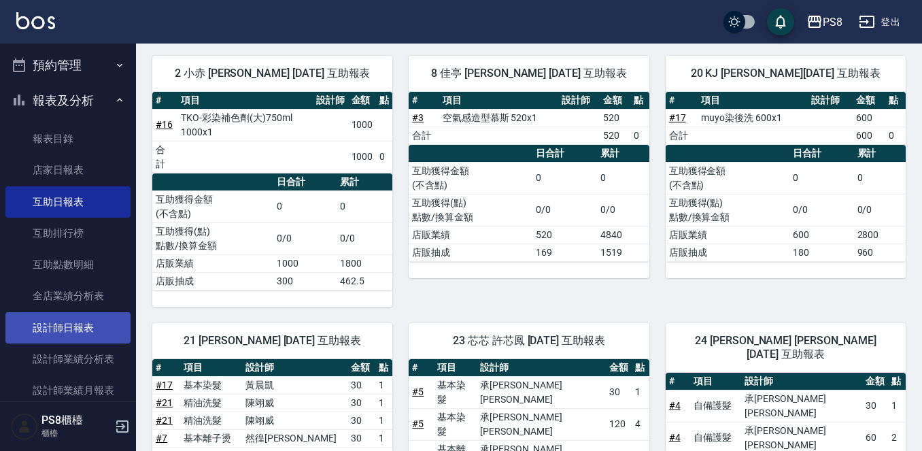
scroll to position [370, 0]
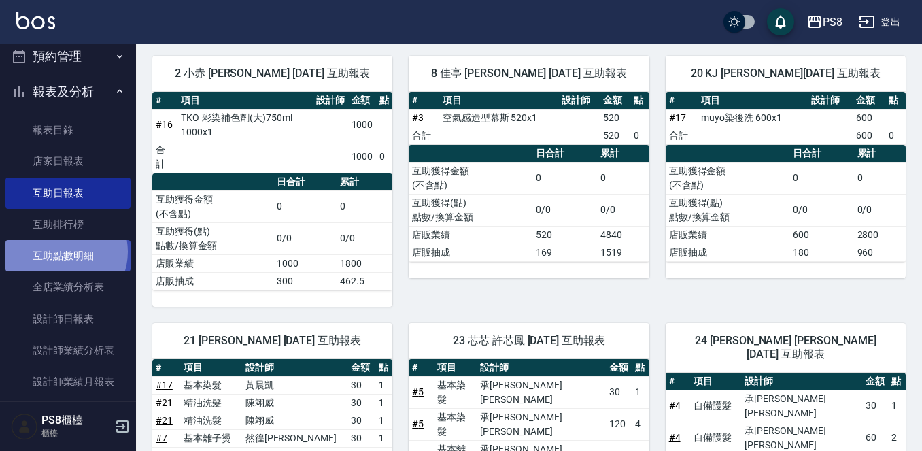
click at [63, 251] on link "互助點數明細" at bounding box center [67, 255] width 125 height 31
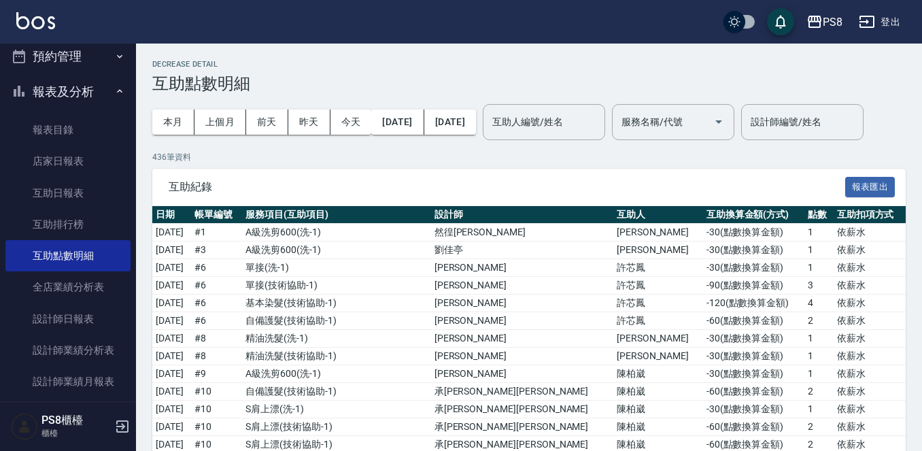
drag, startPoint x: 183, startPoint y: 133, endPoint x: 183, endPoint y: 140, distance: 6.8
click at [183, 133] on button "本月" at bounding box center [173, 121] width 42 height 25
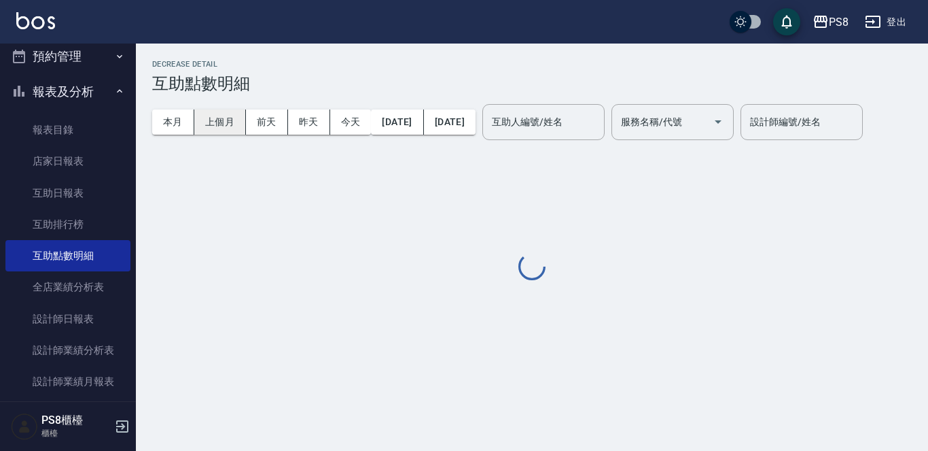
click at [205, 119] on button "上個月" at bounding box center [220, 121] width 52 height 25
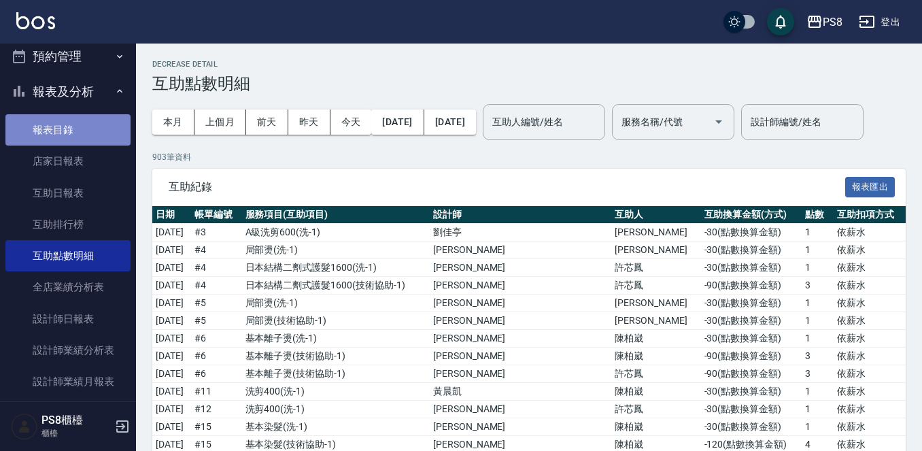
click at [90, 137] on link "報表目錄" at bounding box center [67, 129] width 125 height 31
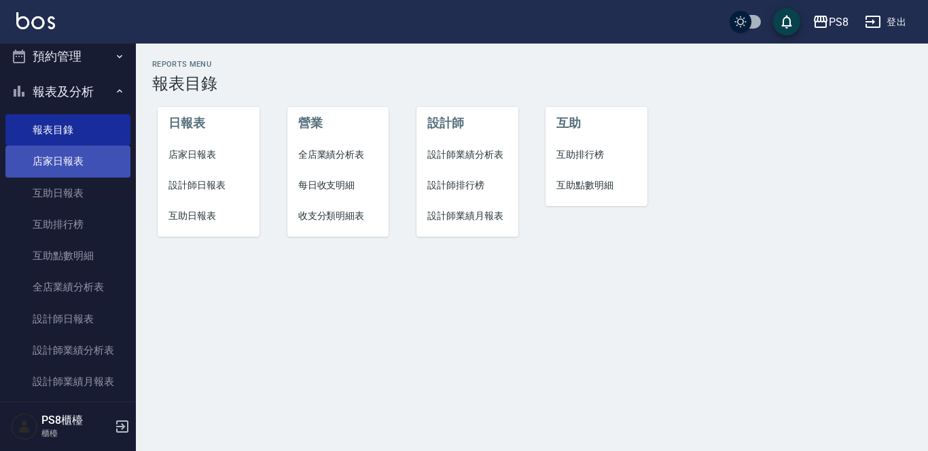
click at [65, 167] on link "店家日報表" at bounding box center [67, 160] width 125 height 31
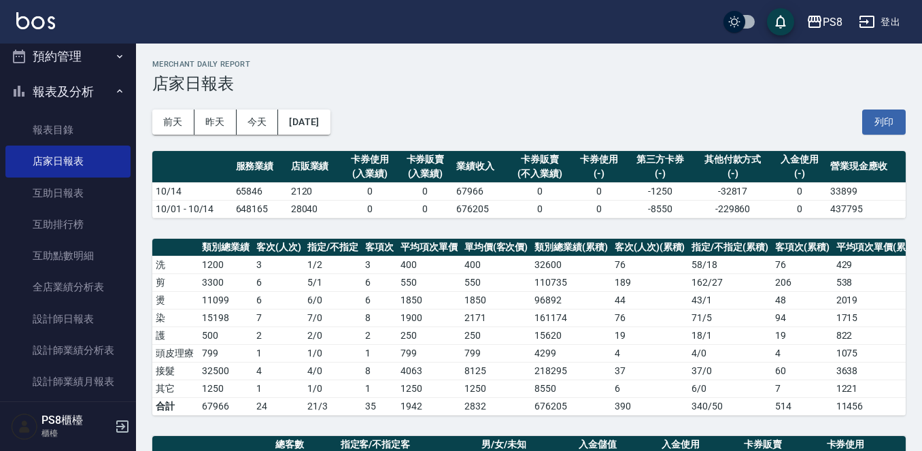
click at [69, 103] on button "報表及分析" at bounding box center [67, 91] width 125 height 35
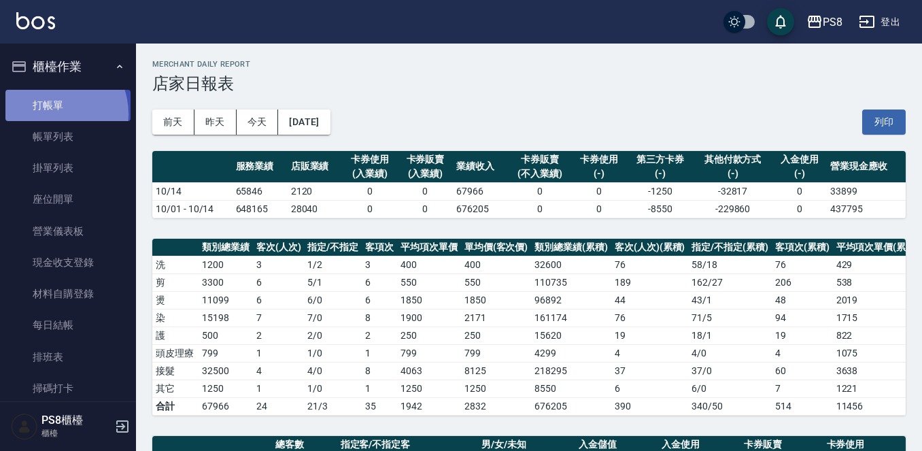
click at [52, 113] on link "打帳單" at bounding box center [67, 105] width 125 height 31
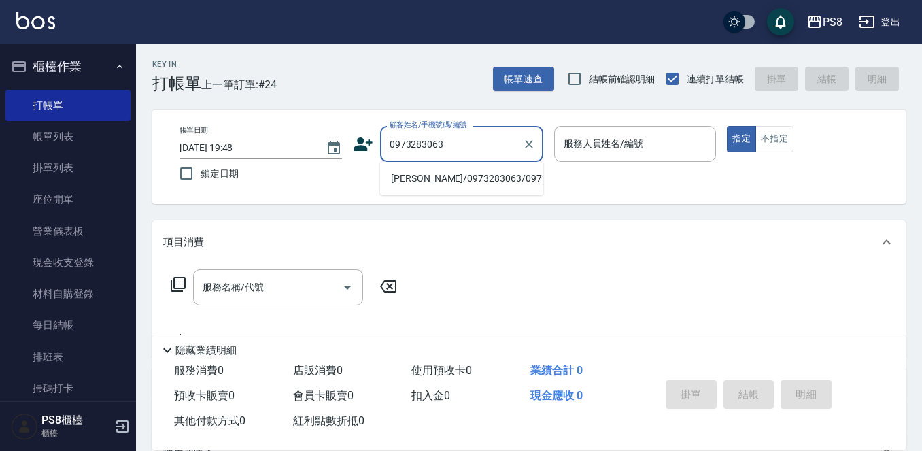
click at [432, 183] on li "[PERSON_NAME]/0973283063/0973283063" at bounding box center [461, 178] width 163 height 22
type input "[PERSON_NAME]/0973283063/0973283063"
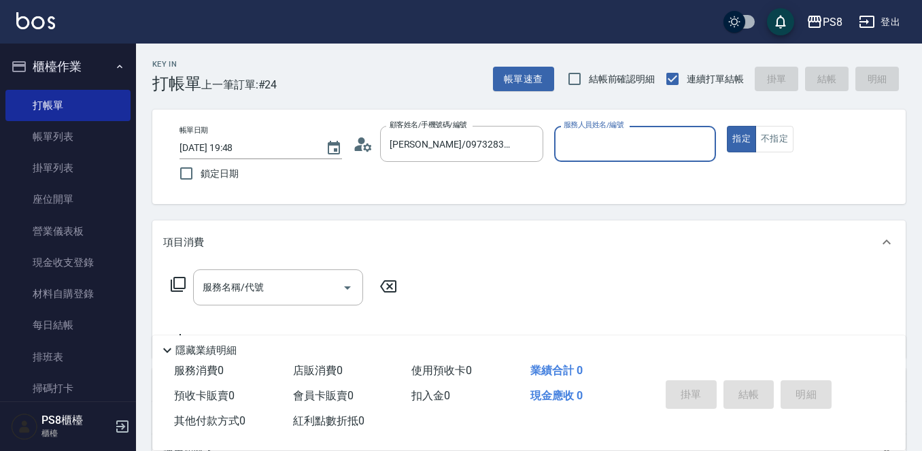
click at [355, 147] on icon at bounding box center [358, 148] width 8 height 6
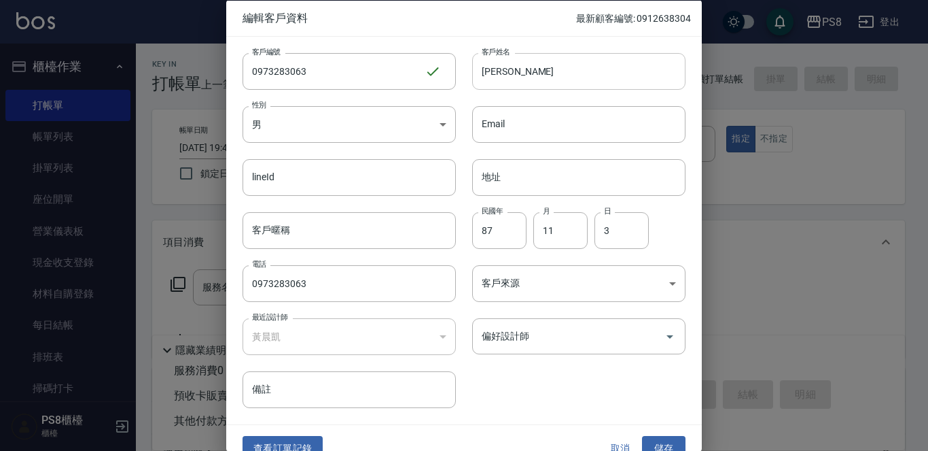
click at [491, 72] on input "[PERSON_NAME]" at bounding box center [578, 70] width 213 height 37
type input "瑄"
click at [618, 443] on button "取消" at bounding box center [620, 448] width 43 height 25
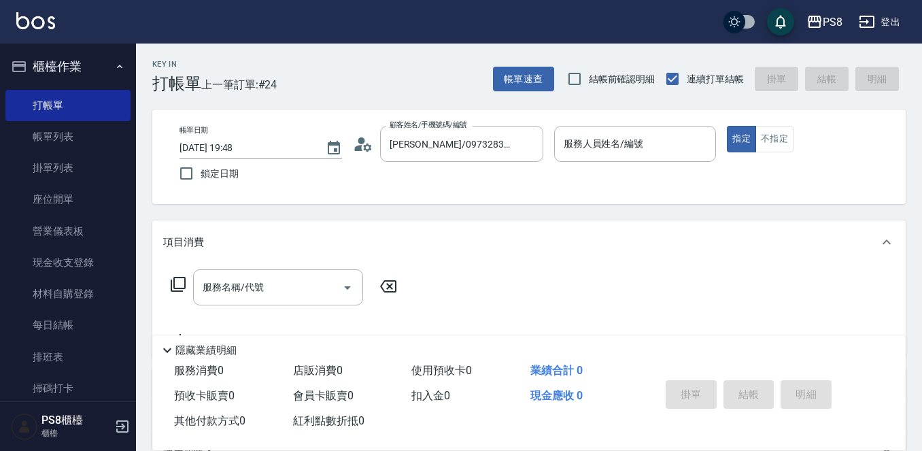
click at [364, 150] on icon at bounding box center [367, 147] width 8 height 8
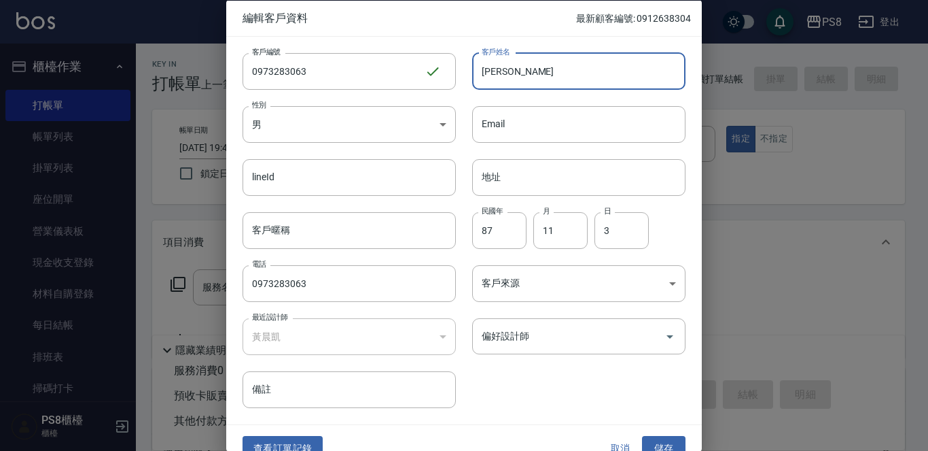
click at [485, 74] on input "高嶽瑄" at bounding box center [578, 70] width 213 height 37
type input "王嶽瑄"
click at [684, 224] on div "客戶編號 0973283063 ​ 客戶編號 客戶姓名 王嶽瑄 客戶姓名 性別 男 MALE 性別 Email Email lineId lineId 地址 …" at bounding box center [464, 230] width 476 height 388
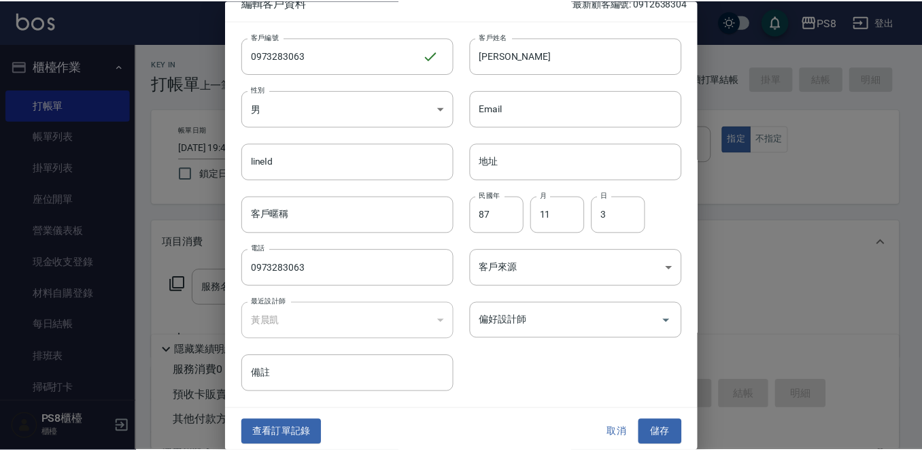
scroll to position [20, 0]
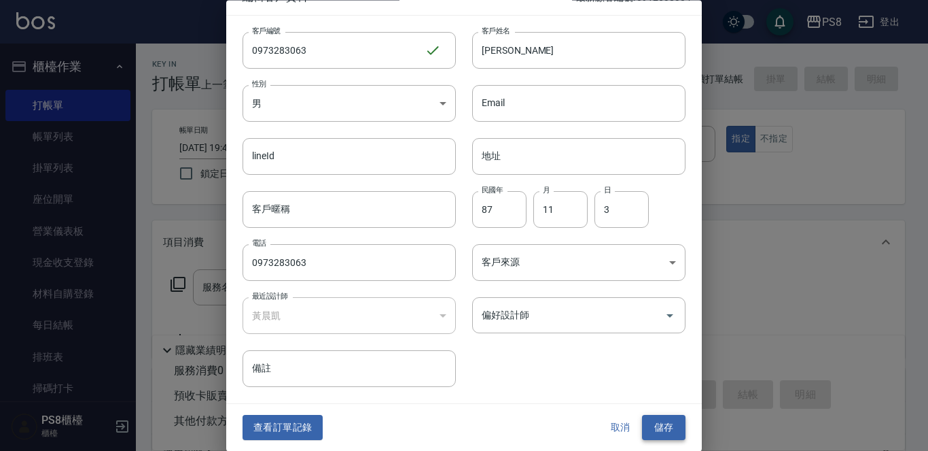
click at [661, 418] on button "儲存" at bounding box center [663, 427] width 43 height 25
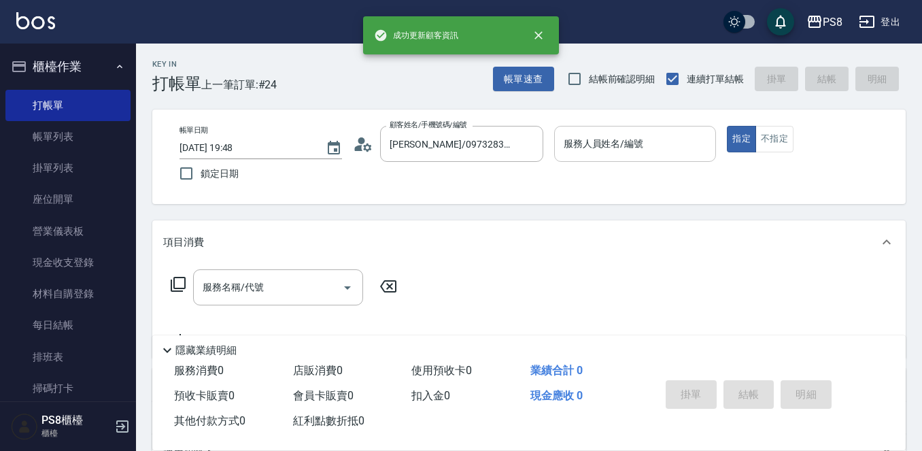
click at [594, 133] on div "服務人員姓名/編號" at bounding box center [635, 144] width 162 height 36
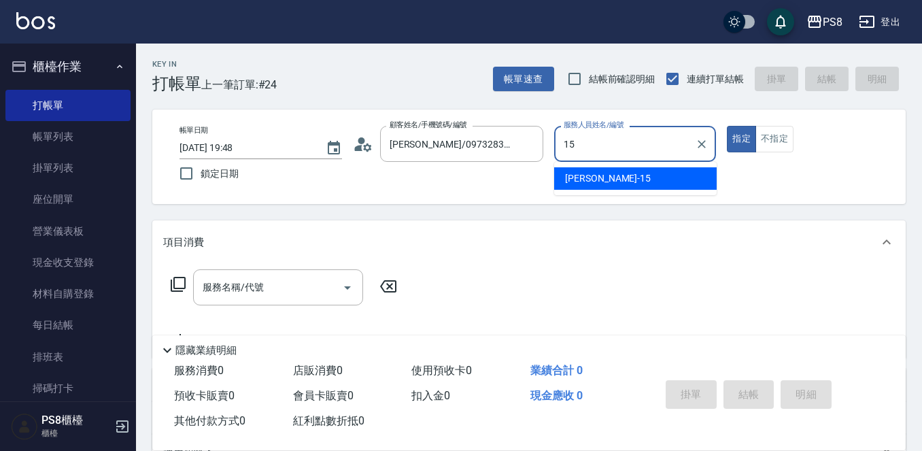
type input "EMMA-15"
type button "true"
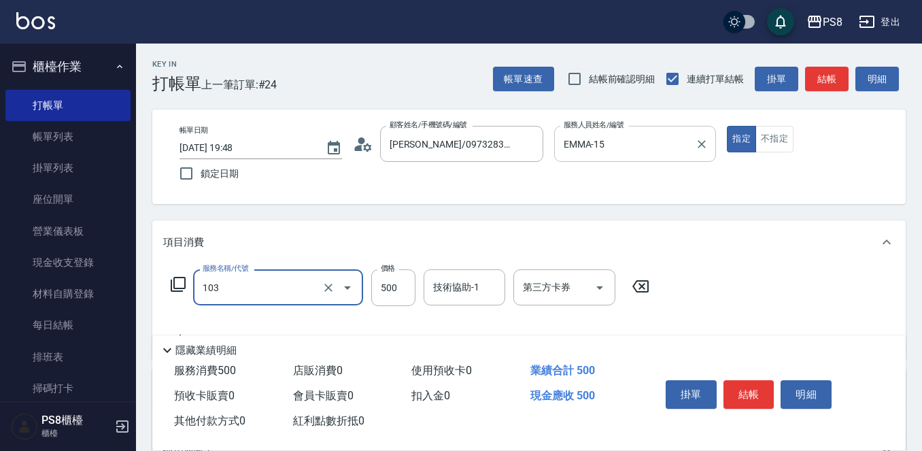
type input "B級洗剪500(103)"
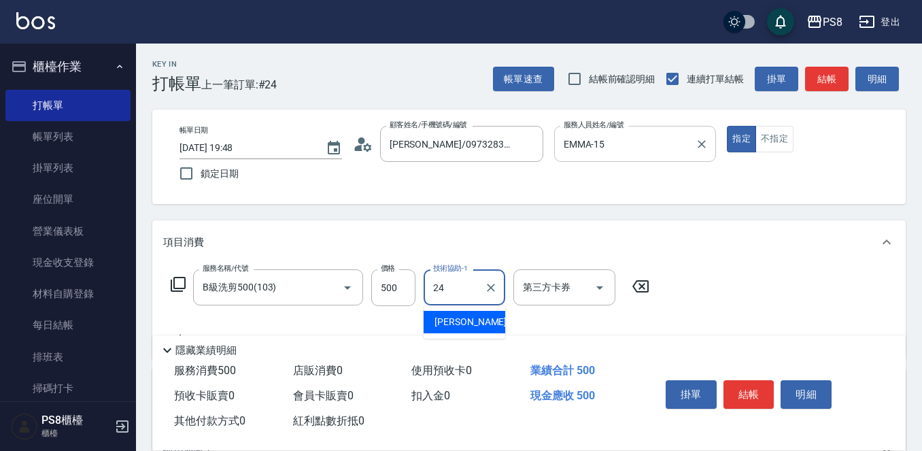
type input "婷婷-24"
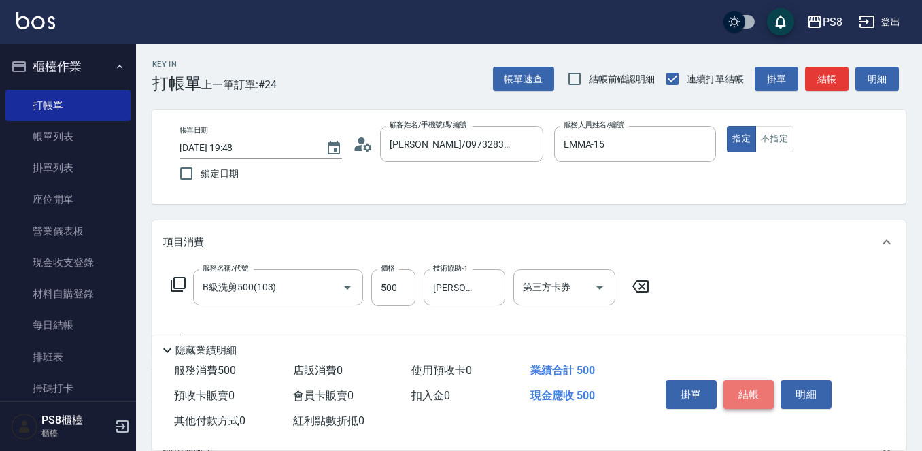
click at [758, 381] on button "結帳" at bounding box center [748, 394] width 51 height 29
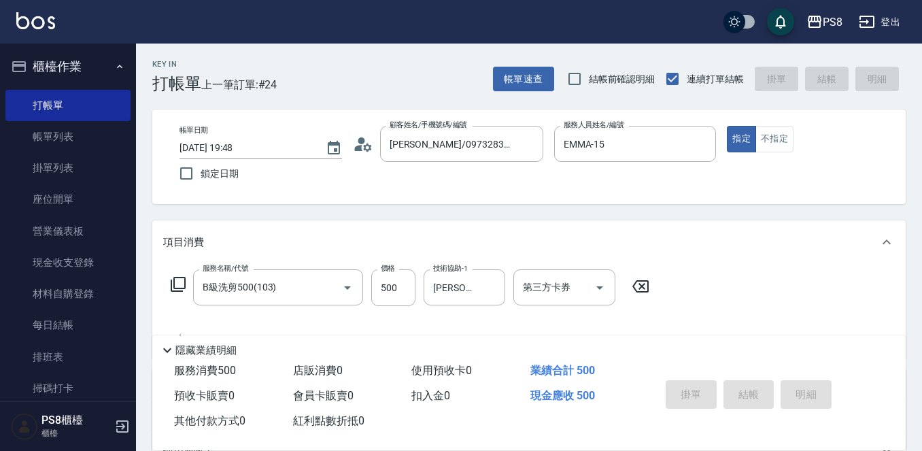
type input "2025/10/14 19:49"
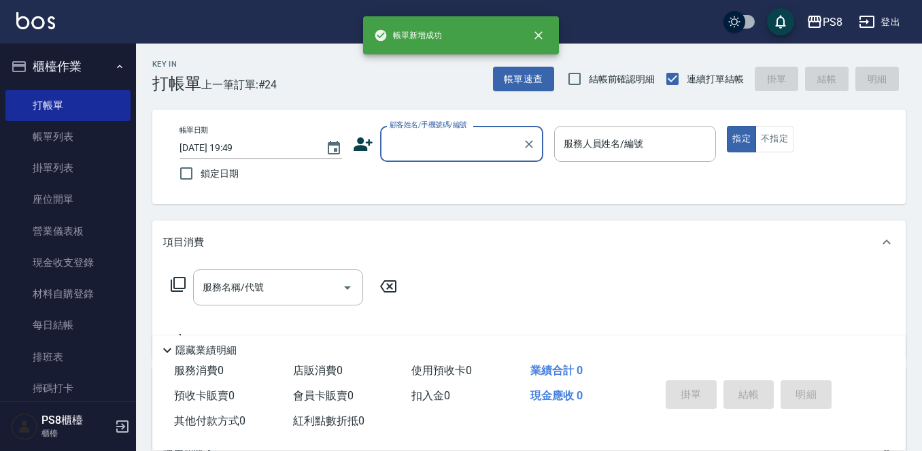
scroll to position [0, 0]
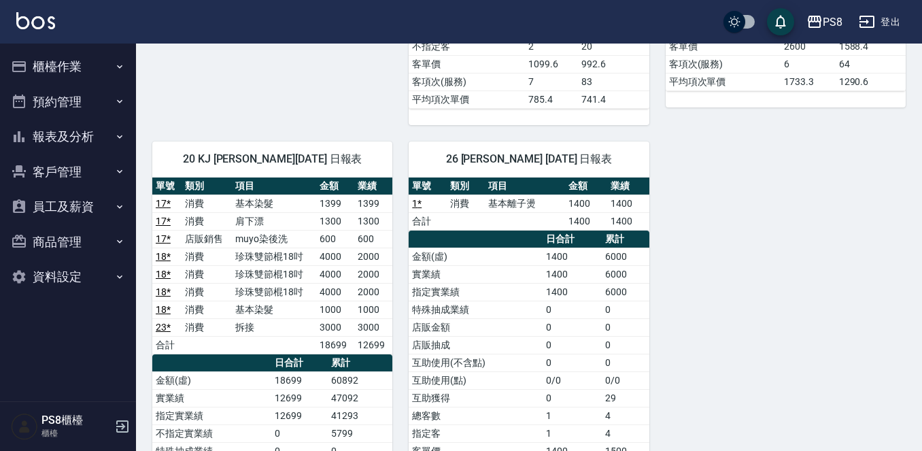
scroll to position [544, 0]
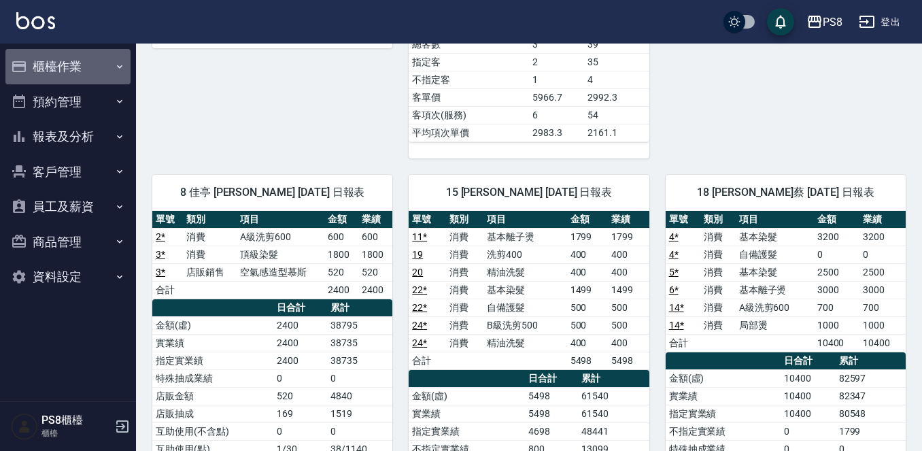
click at [43, 69] on button "櫃檯作業" at bounding box center [67, 66] width 125 height 35
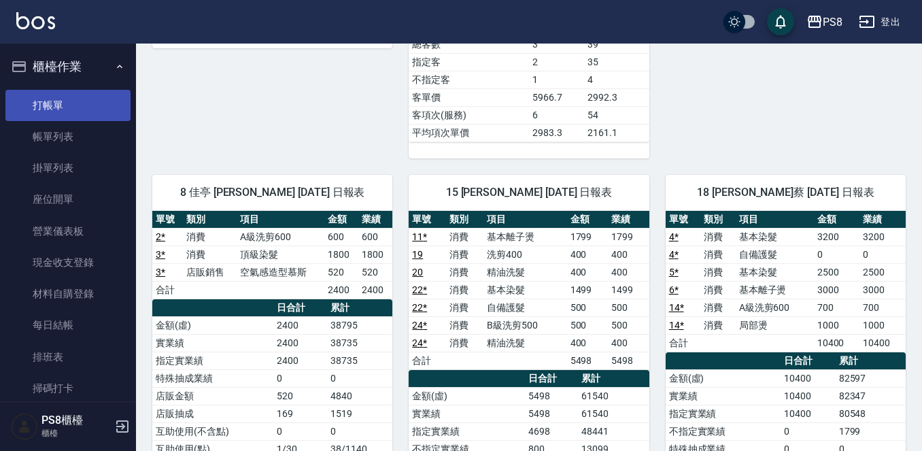
click at [58, 111] on link "打帳單" at bounding box center [67, 105] width 125 height 31
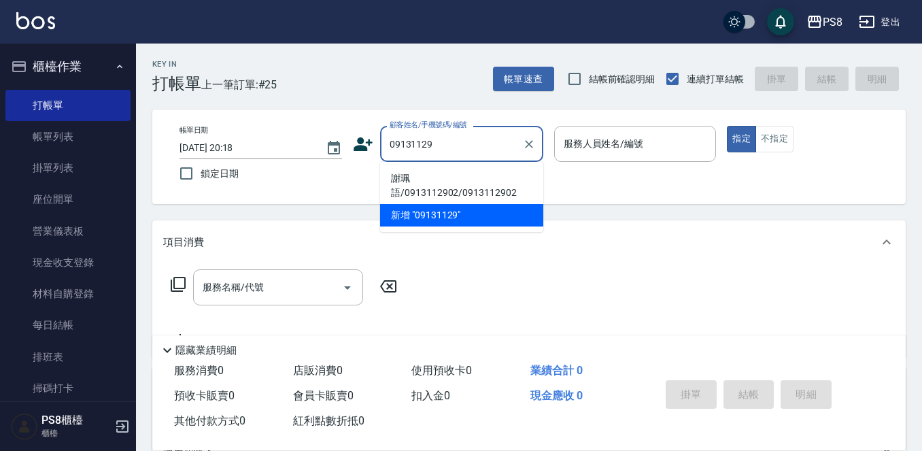
click at [470, 183] on li "謝珮語/0913112902/0913112902" at bounding box center [461, 185] width 163 height 37
type input "謝珮語/0913112902/0913112902"
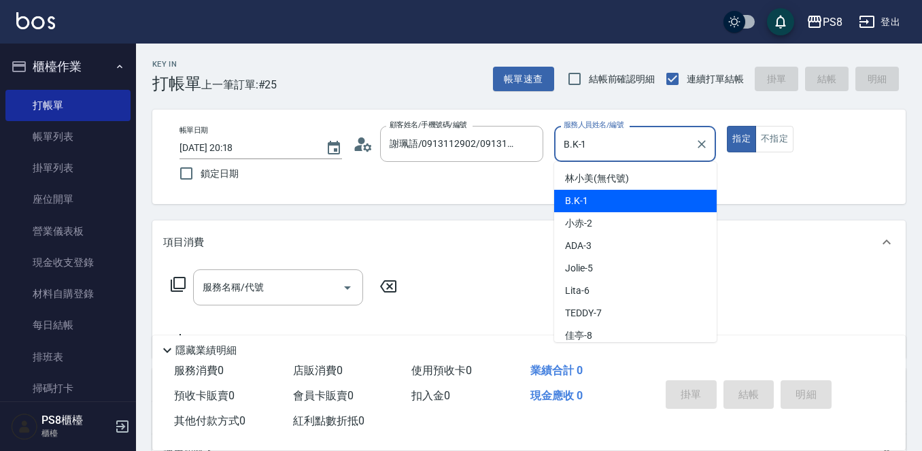
drag, startPoint x: 632, startPoint y: 150, endPoint x: 438, endPoint y: 172, distance: 195.0
click at [438, 172] on div "帳單日期 2025/10/14 20:18 鎖定日期 顧客姓名/手機號碼/編號 謝珮語/0913112902/0913112902 顧客姓名/手機號碼/編號 …" at bounding box center [529, 157] width 720 height 62
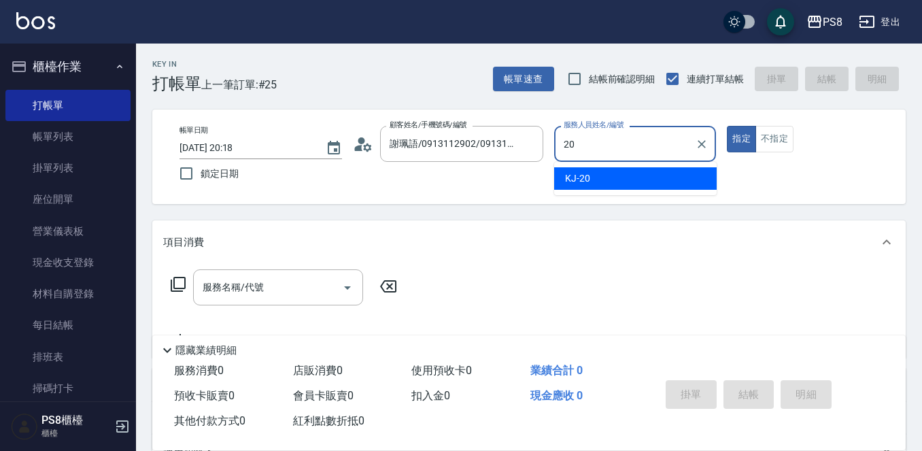
type input "KJ-20"
type button "true"
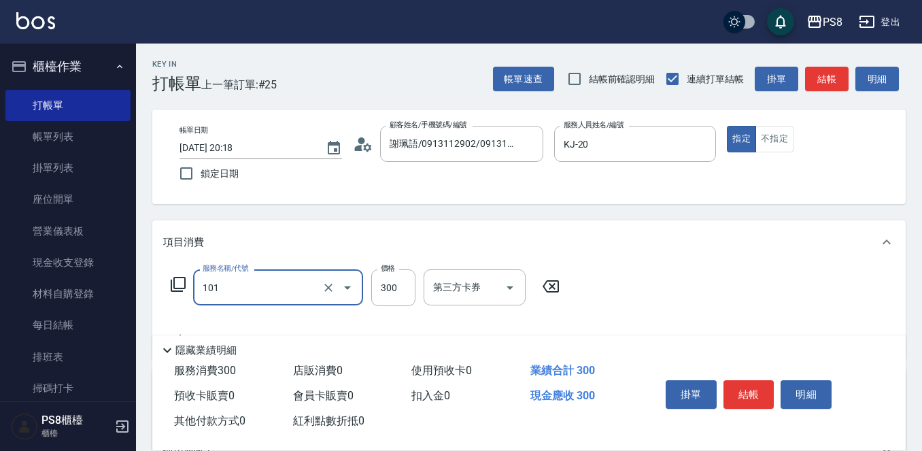
type input "洗髮(101)"
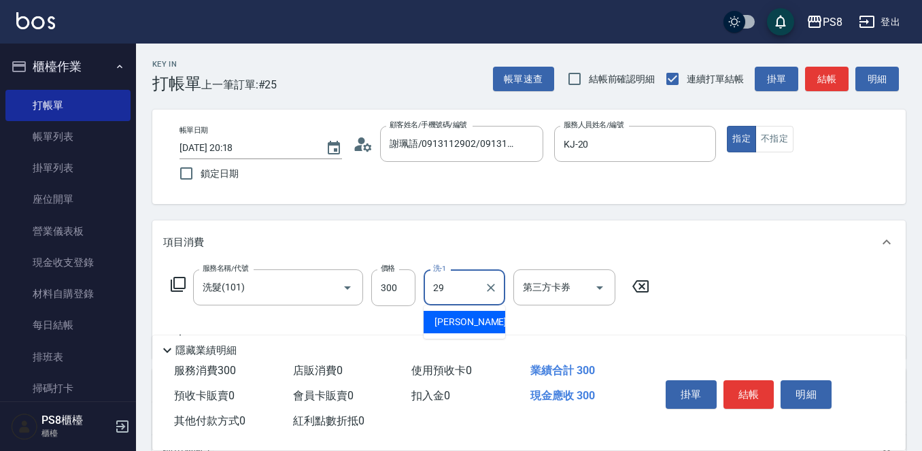
type input "戴韋全-29"
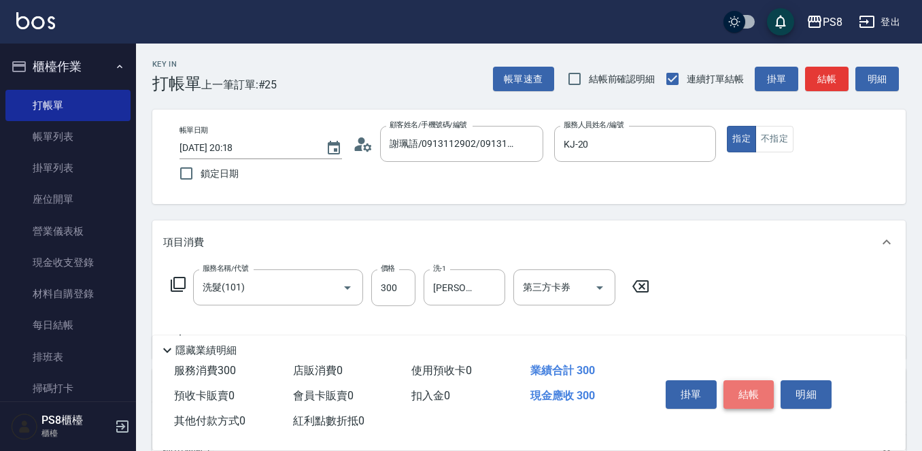
click at [742, 392] on button "結帳" at bounding box center [748, 394] width 51 height 29
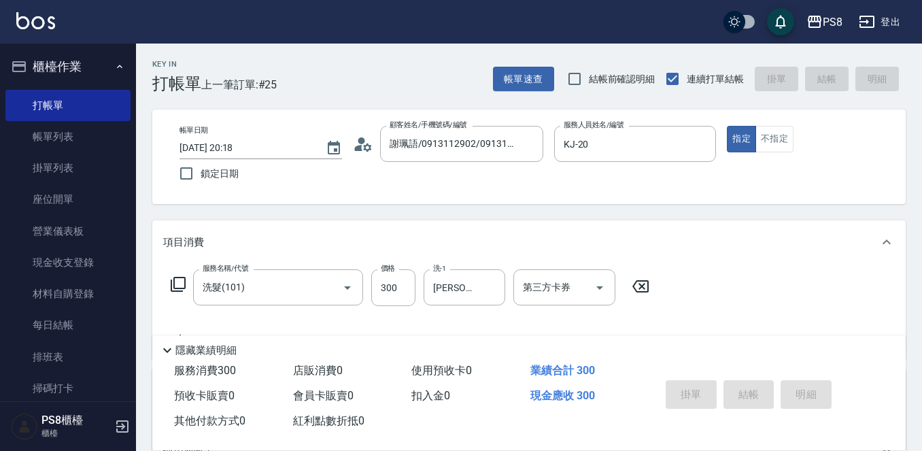
type input "2025/10/14 20:19"
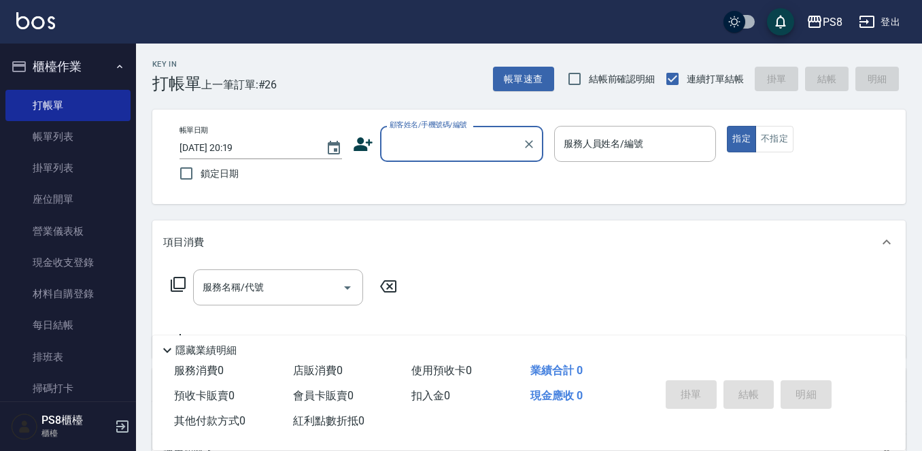
click at [408, 130] on div "顧客姓名/手機號碼/編號" at bounding box center [461, 144] width 163 height 36
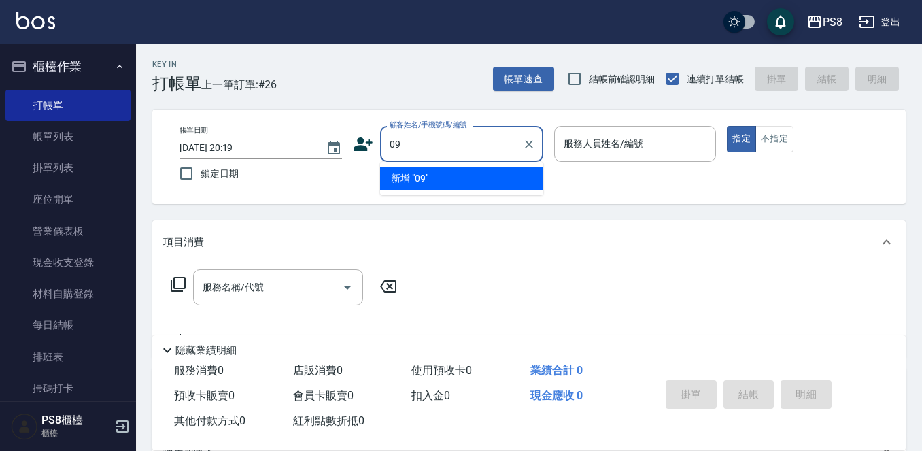
type input "0"
type input "t"
type input "ㄨ"
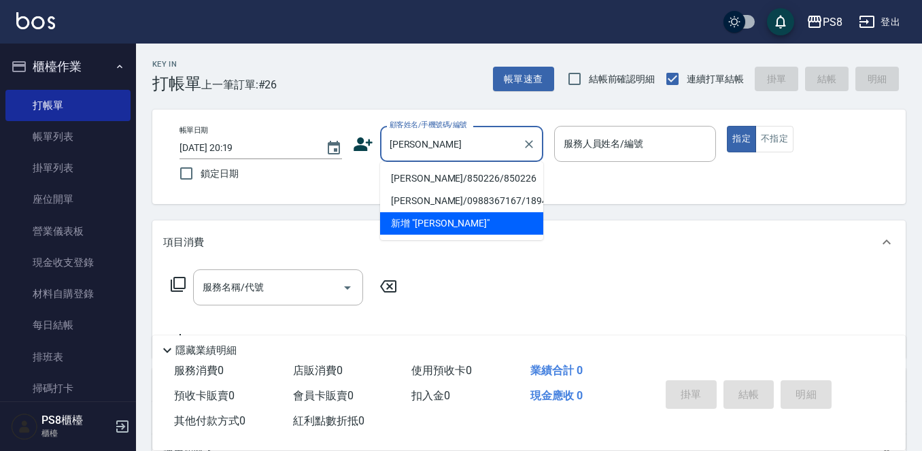
click at [477, 174] on li "陳鈺婷/850226/850226" at bounding box center [461, 178] width 163 height 22
type input "陳鈺婷/850226/850226"
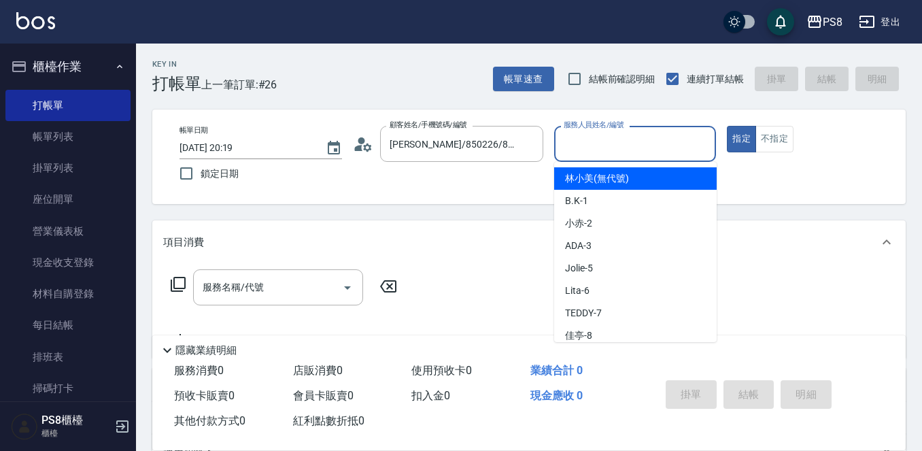
click at [569, 150] on input "服務人員姓名/編號" at bounding box center [635, 144] width 150 height 24
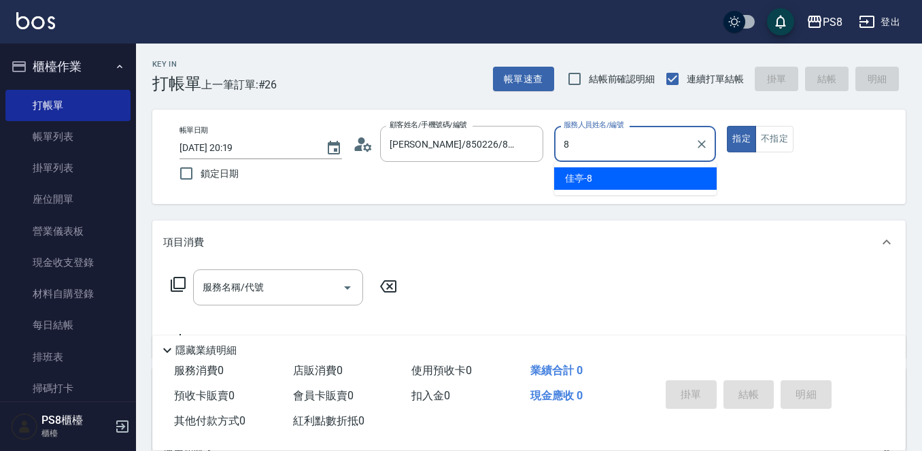
type input "佳亭-8"
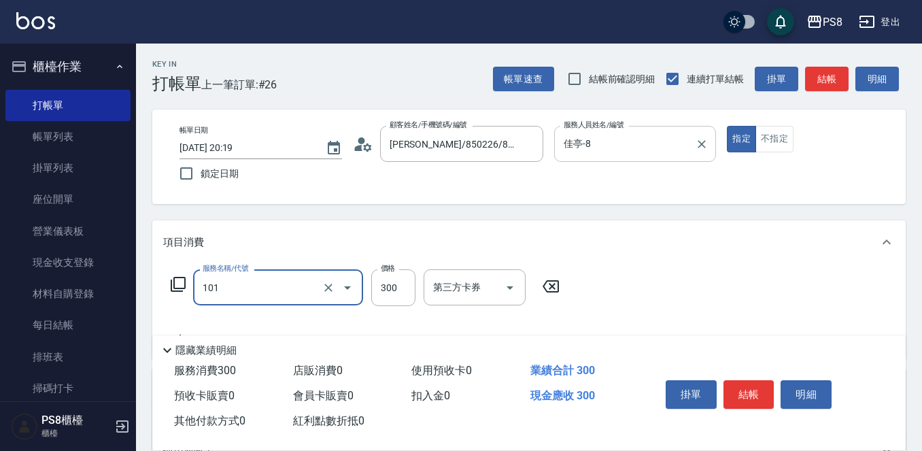
type input "洗髮(101)"
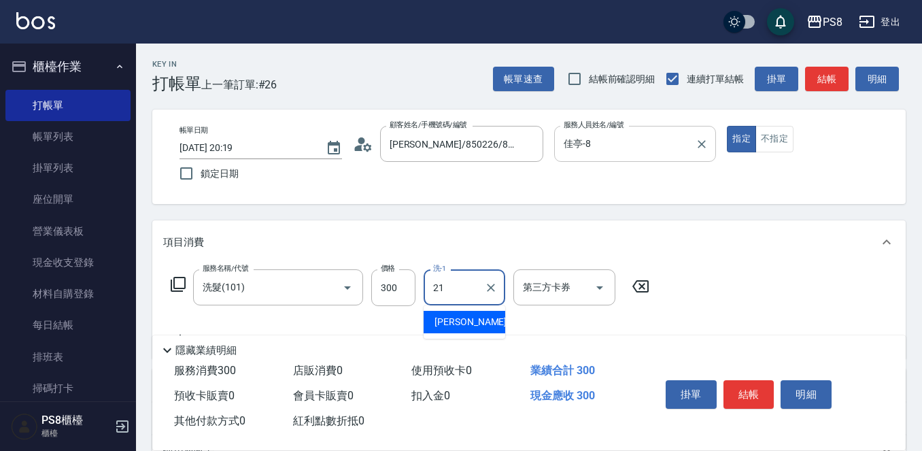
type input "趙宇文-21"
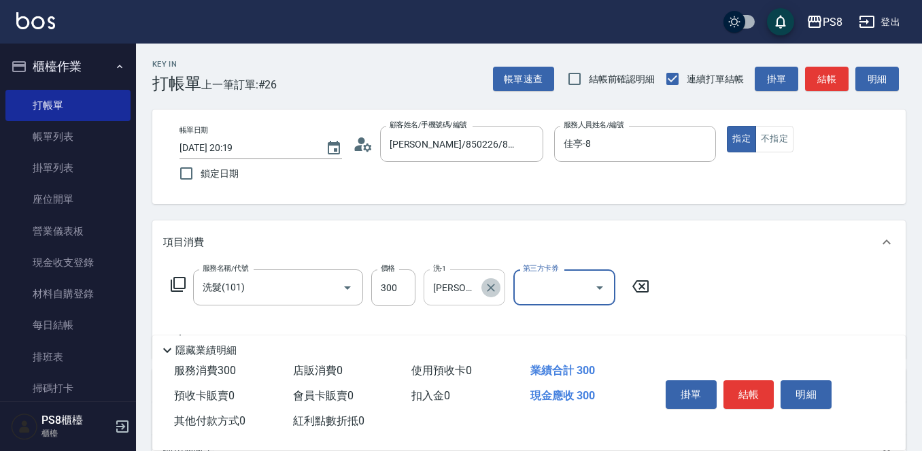
click at [485, 290] on icon "Clear" at bounding box center [491, 288] width 14 height 14
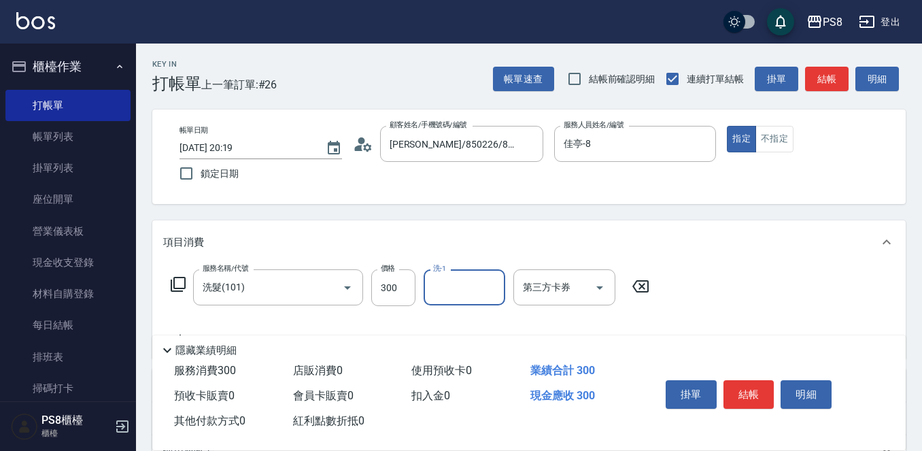
click at [465, 287] on input "洗-1" at bounding box center [464, 287] width 69 height 24
click at [474, 328] on div "芯芯 -23" at bounding box center [464, 322] width 82 height 22
type input "芯芯-23"
click at [759, 393] on button "結帳" at bounding box center [748, 394] width 51 height 29
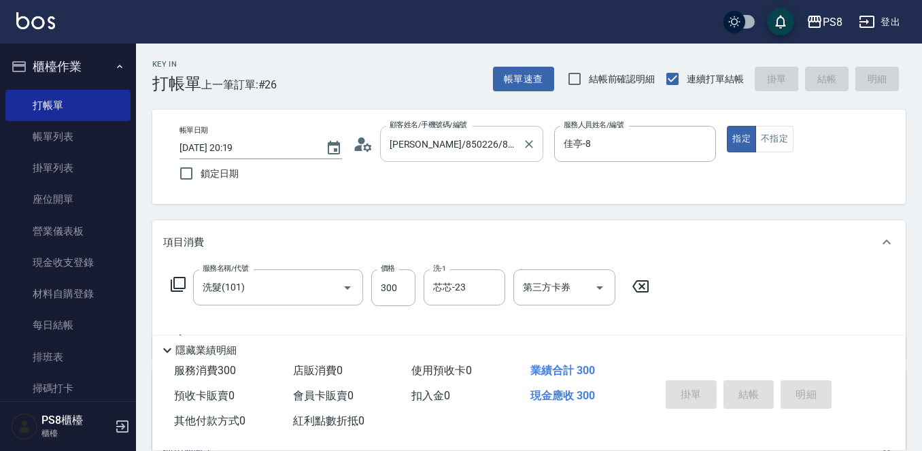
type input "2025/10/14 20:37"
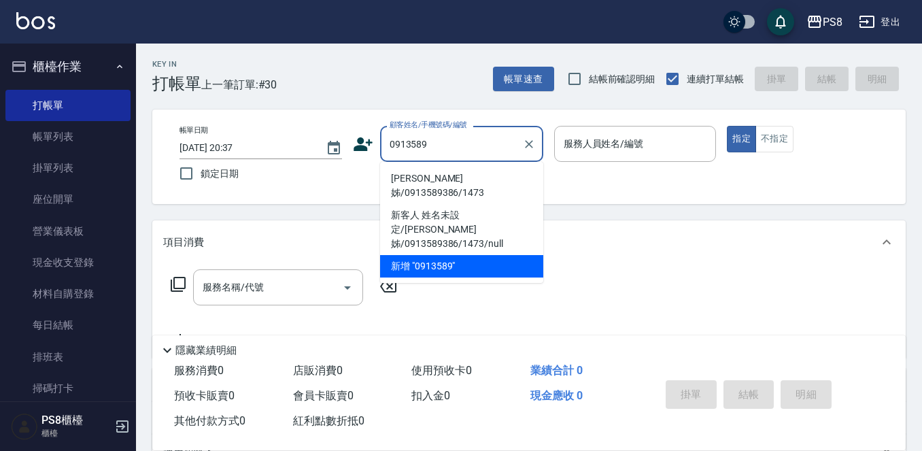
click at [444, 176] on li "娟姊/0913589386/1473" at bounding box center [461, 185] width 163 height 37
type input "娟姊/0913589386/1473"
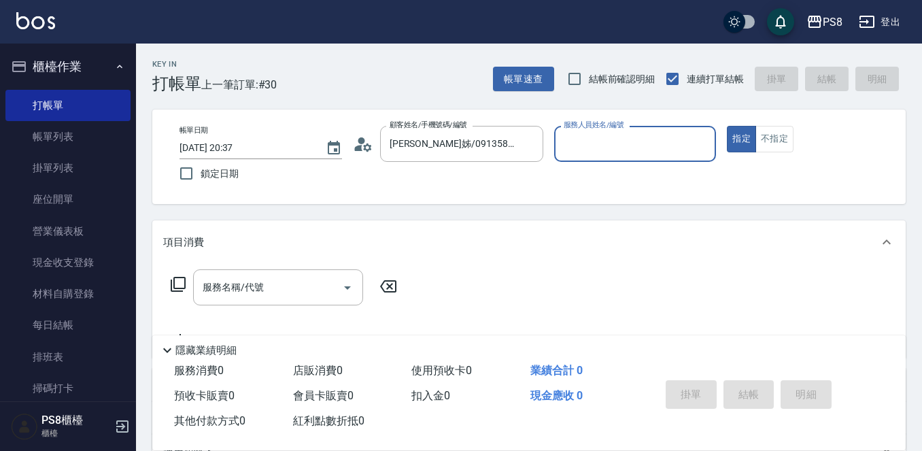
type input "佳亭-8"
click at [255, 297] on input "服務名稱/代號" at bounding box center [267, 287] width 137 height 24
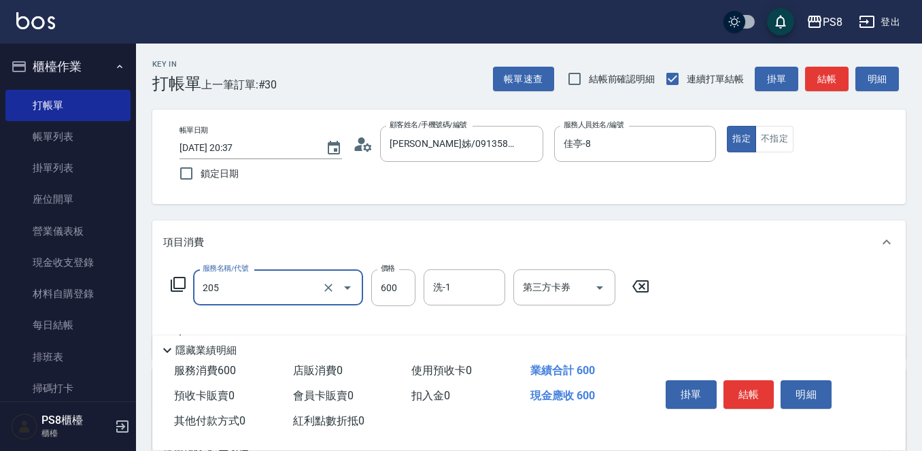
type input "A級洗剪600(205)"
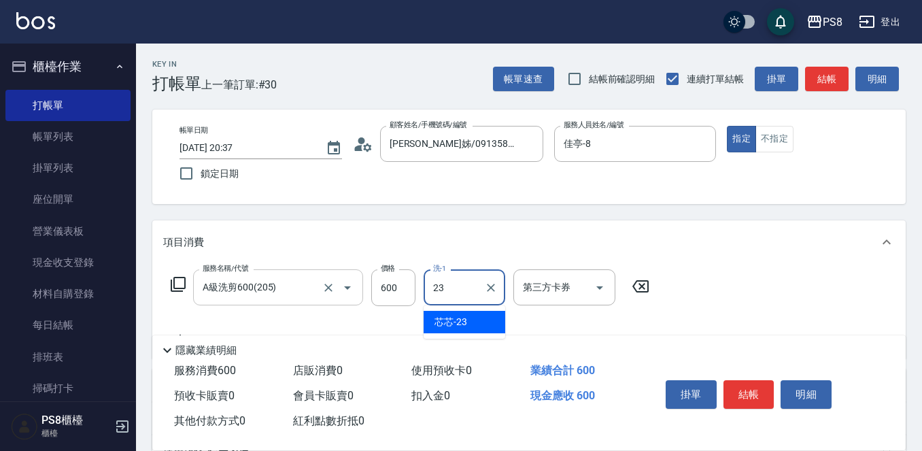
type input "芯芯-23"
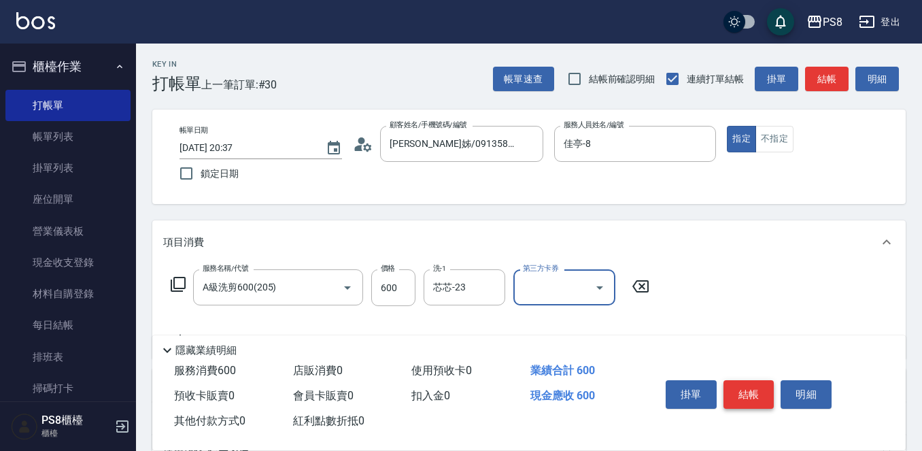
click at [734, 384] on button "結帳" at bounding box center [748, 394] width 51 height 29
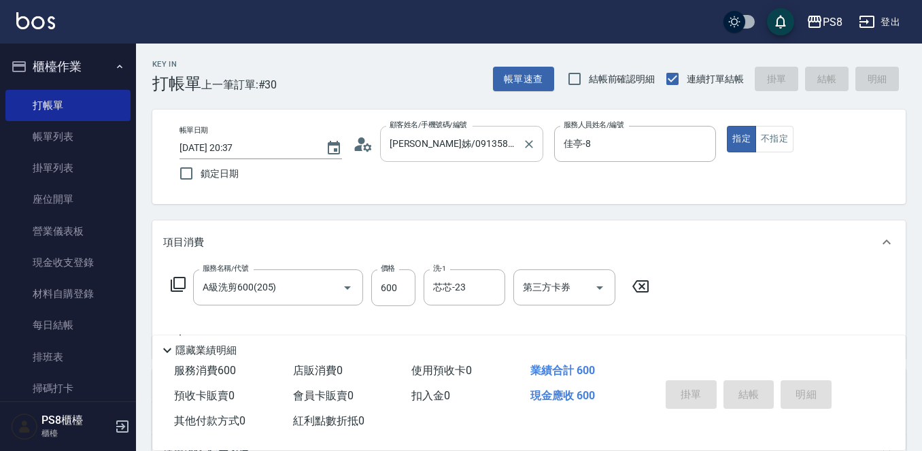
type input "2025/10/14 20:38"
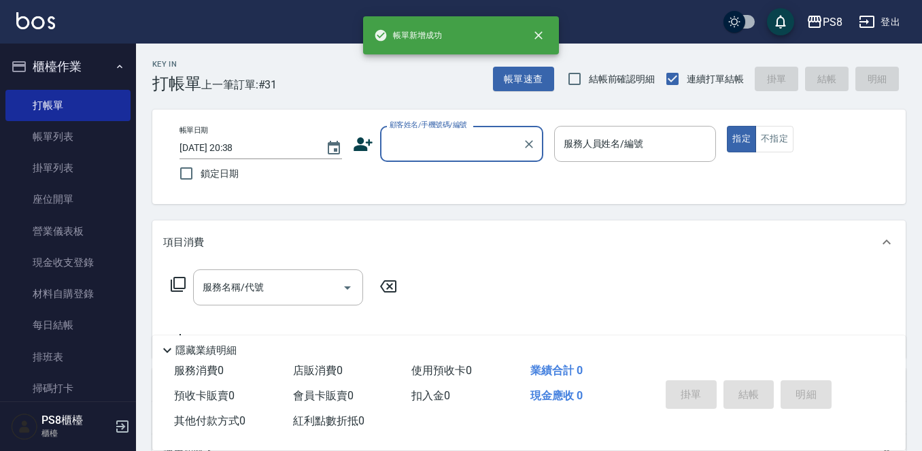
click at [442, 144] on input "顧客姓名/手機號碼/編號" at bounding box center [451, 144] width 130 height 24
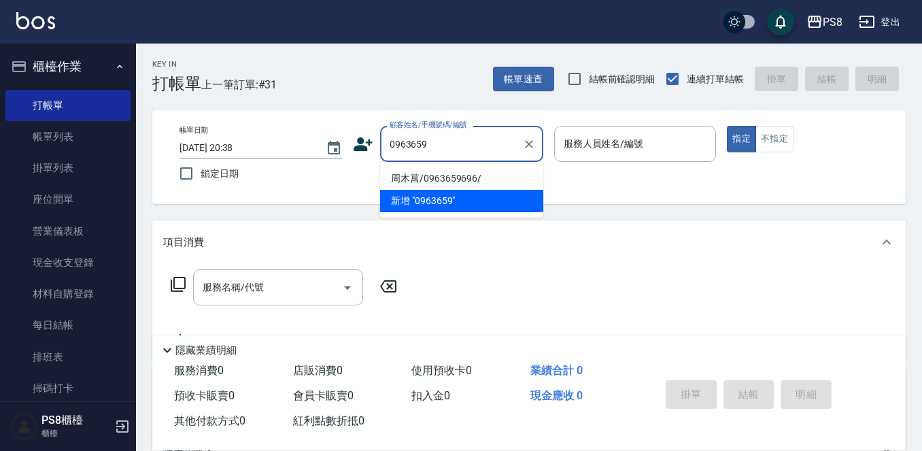
click at [464, 173] on li "周木菖/0963659696/" at bounding box center [461, 178] width 163 height 22
type input "周木菖/0963659696/"
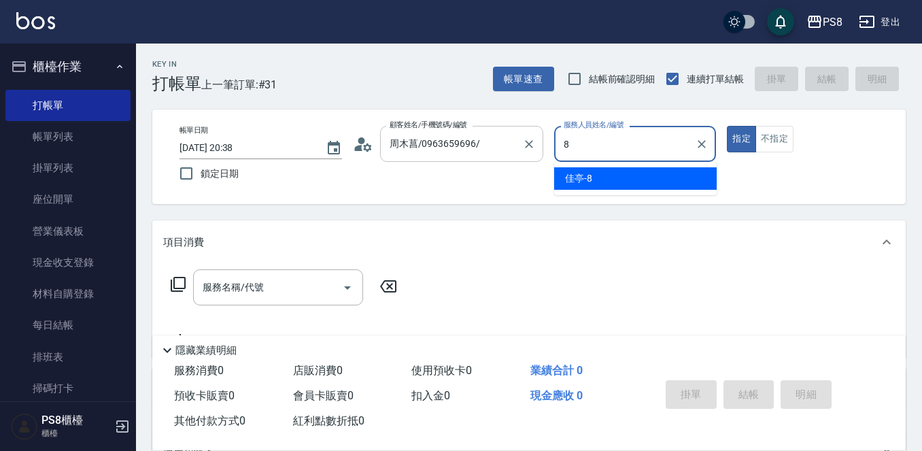
type input "佳亭-8"
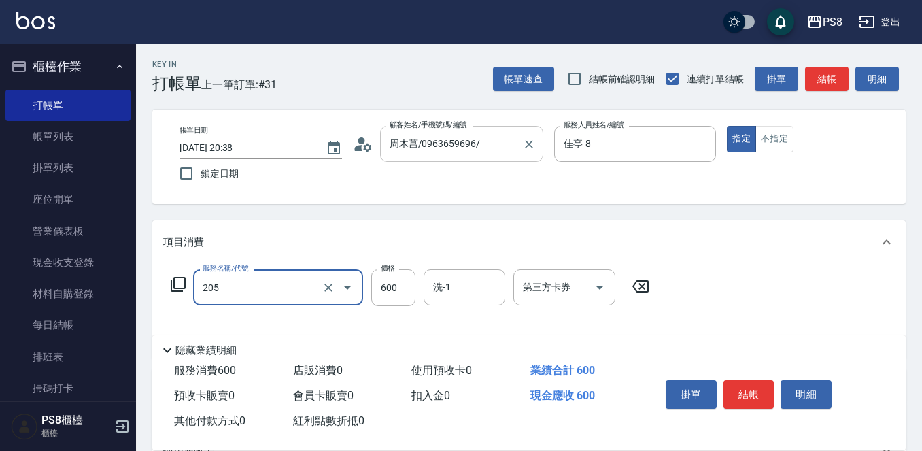
type input "A級洗剪600(205)"
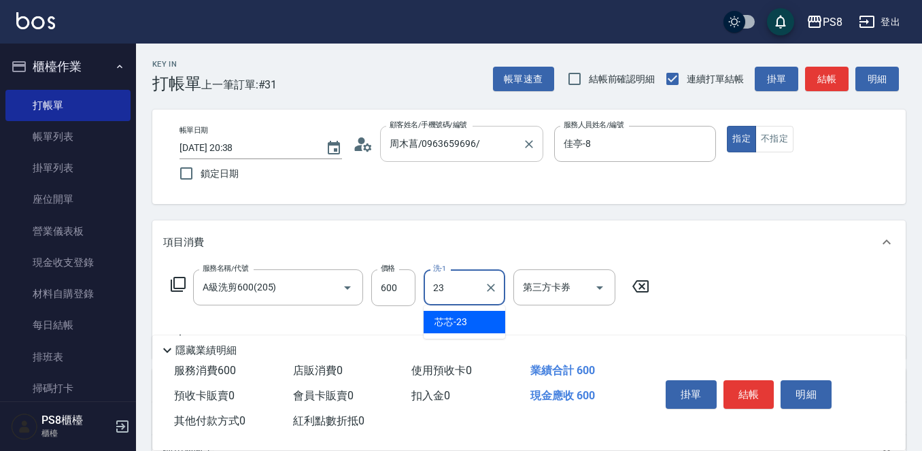
type input "芯芯-23"
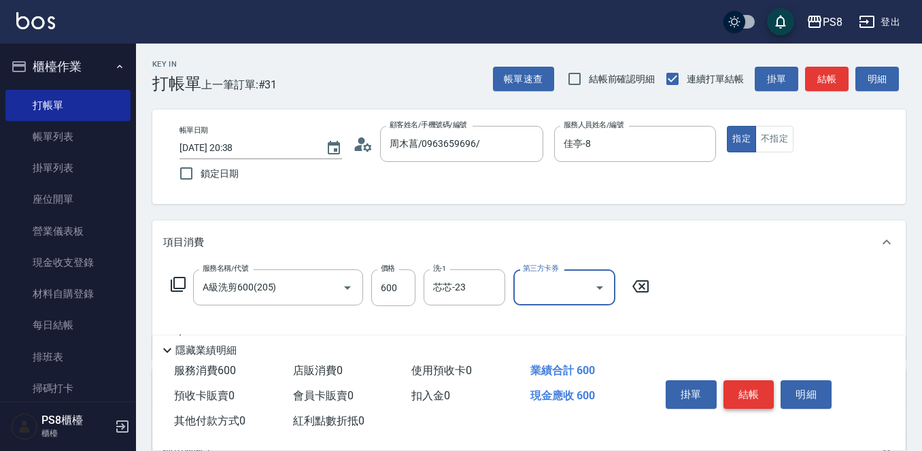
click at [747, 381] on button "結帳" at bounding box center [748, 394] width 51 height 29
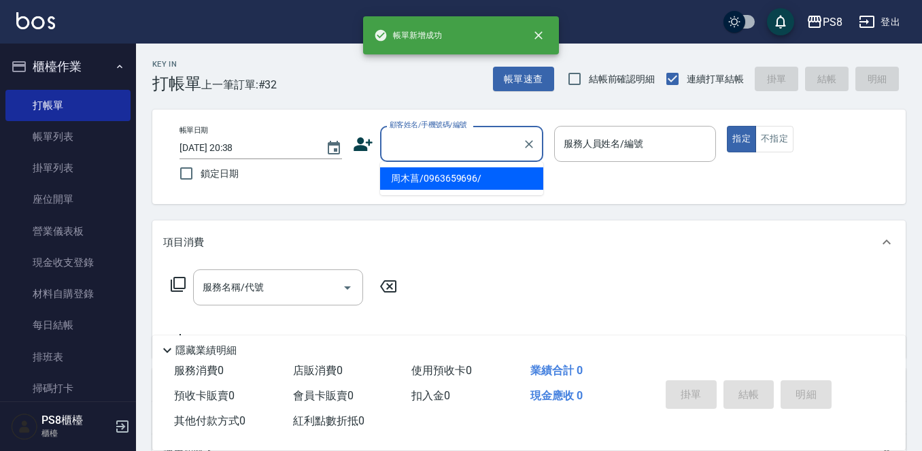
click at [418, 153] on input "顧客姓名/手機號碼/編號" at bounding box center [451, 144] width 130 height 24
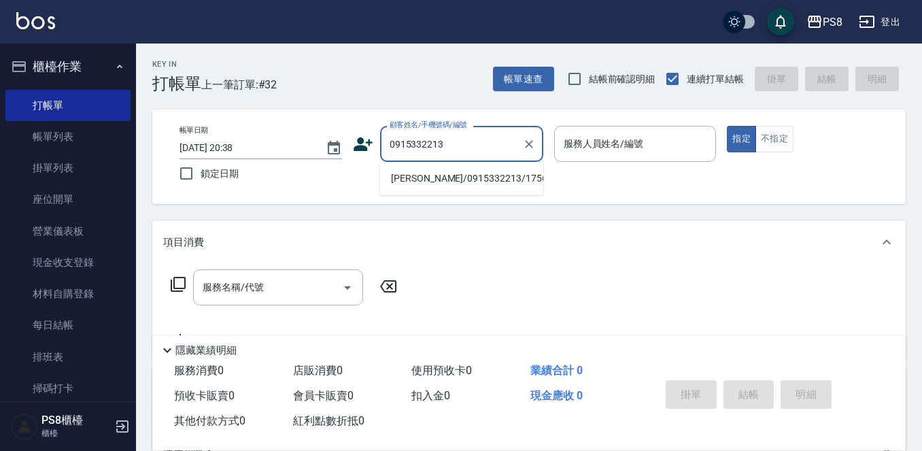
click at [417, 183] on li "周揚錞/0915332213/17568" at bounding box center [461, 178] width 163 height 22
type input "周揚錞/0915332213/17568"
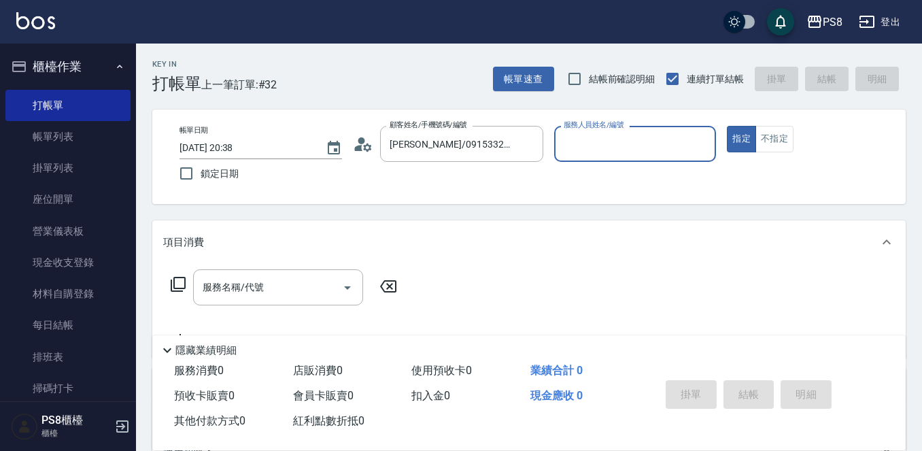
type input "佳亭-8"
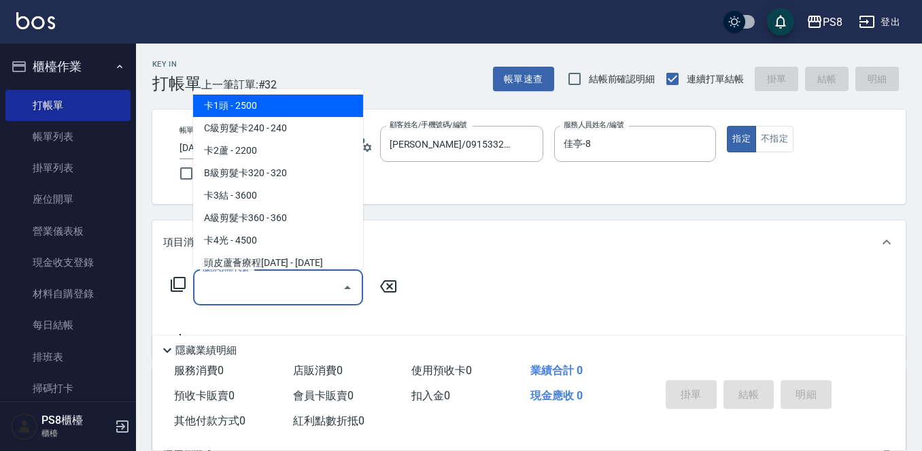
click at [254, 280] on div "服務名稱/代號 服務名稱/代號" at bounding box center [278, 287] width 170 height 36
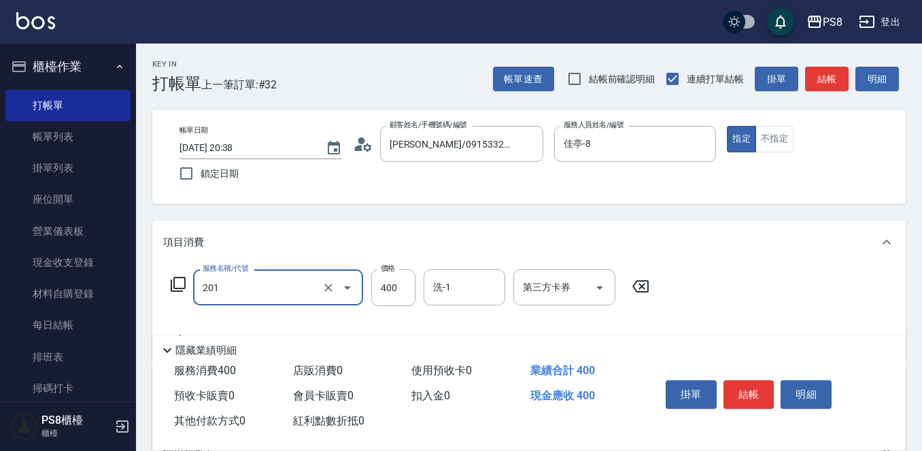
type input "洗剪400(201)"
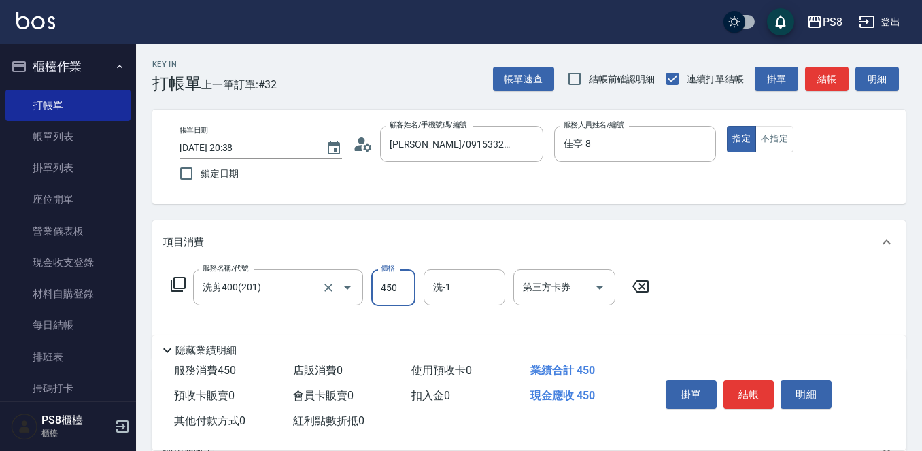
type input "450"
click at [754, 374] on div "掛單 結帳 明細" at bounding box center [748, 395] width 177 height 43
click at [751, 392] on button "結帳" at bounding box center [748, 394] width 51 height 29
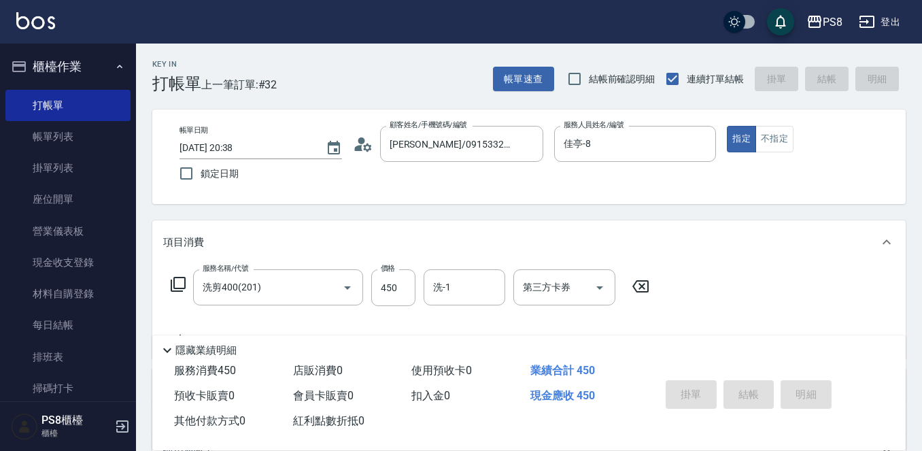
type input "2025/10/14 20:39"
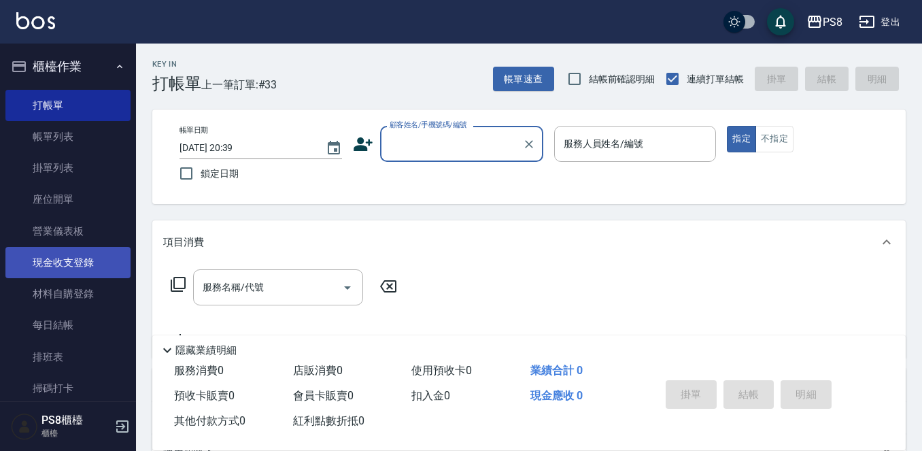
click at [80, 256] on link "現金收支登錄" at bounding box center [67, 262] width 125 height 31
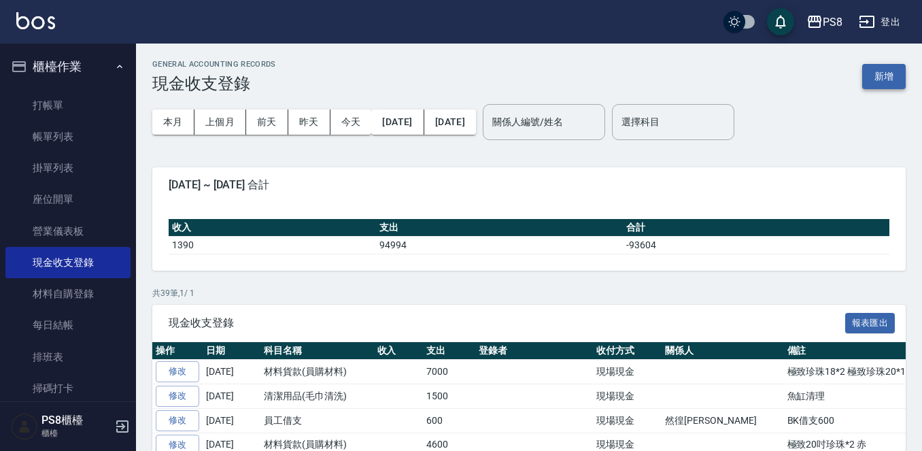
click at [877, 74] on button "新增" at bounding box center [883, 76] width 43 height 25
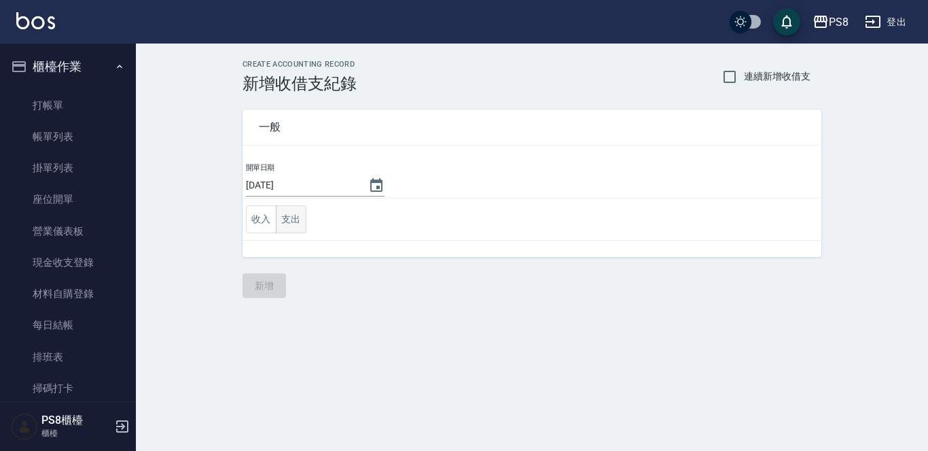
click at [297, 219] on button "支出" at bounding box center [291, 219] width 31 height 28
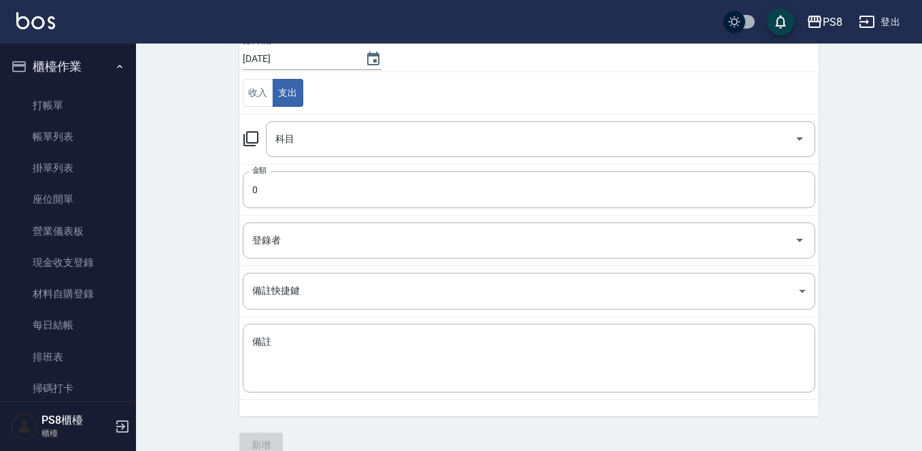
scroll to position [150, 0]
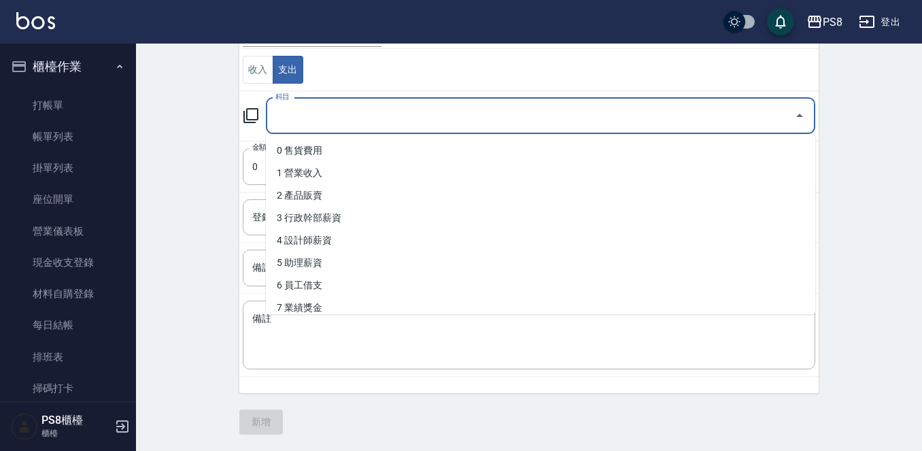
click at [381, 118] on input "科目" at bounding box center [530, 116] width 516 height 24
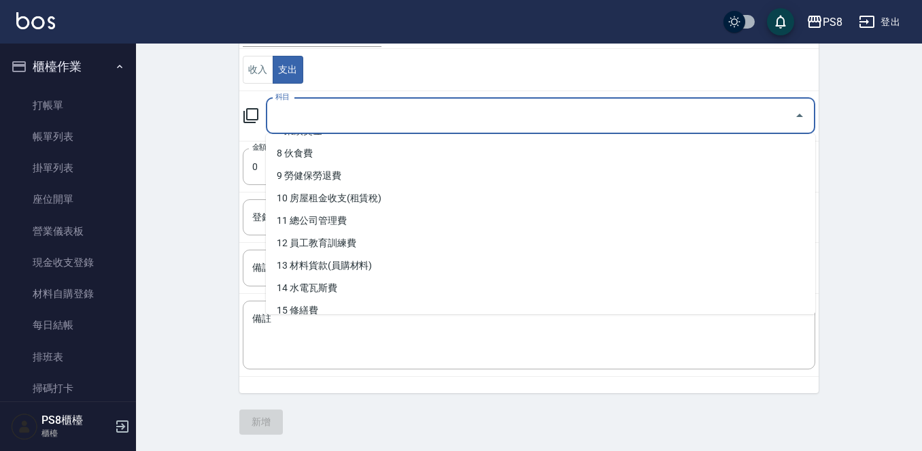
scroll to position [204, 0]
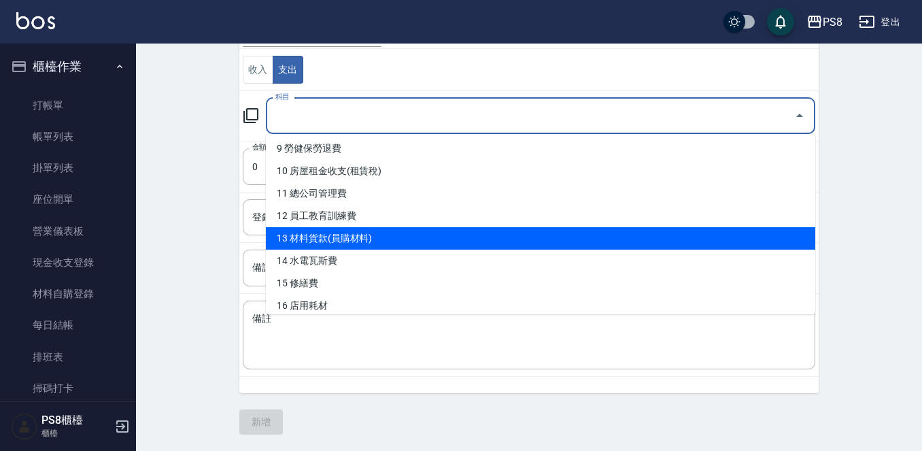
click at [368, 239] on li "13 材料貨款(員購材料)" at bounding box center [540, 238] width 549 height 22
type input "13 材料貨款(員購材料)"
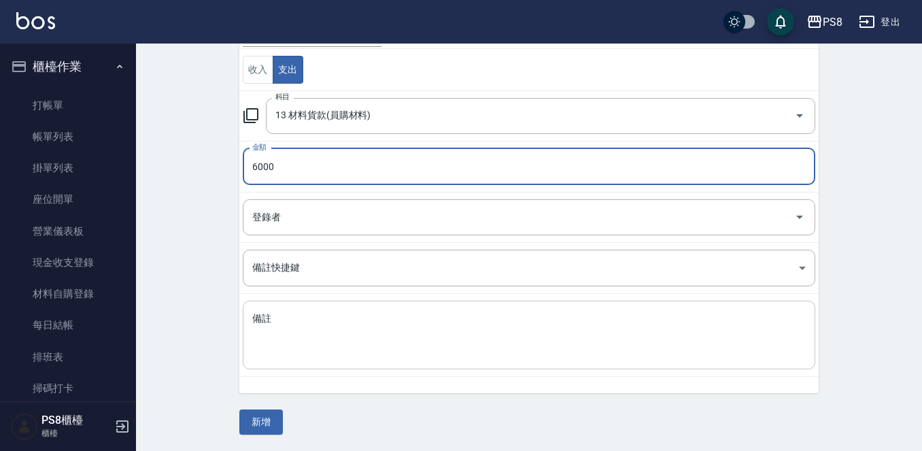
type input "6000"
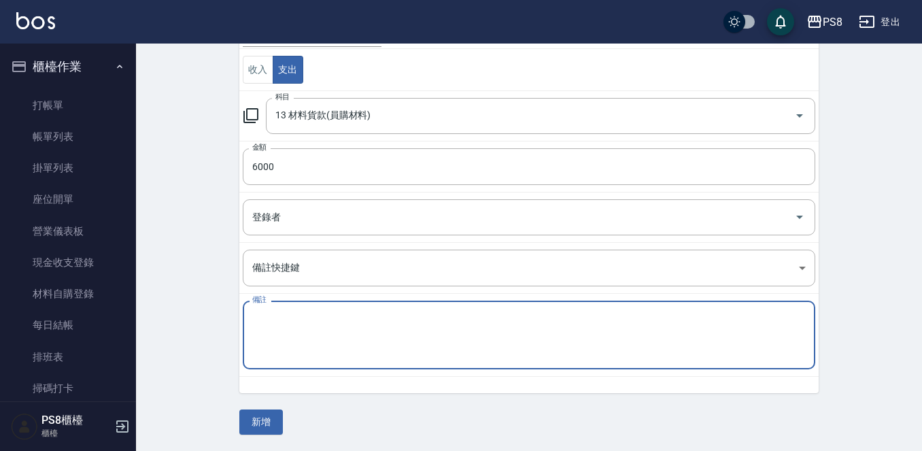
click at [339, 313] on textarea "備註" at bounding box center [528, 335] width 553 height 46
type textarea "18吋珍珠雙棍*3 20號"
click at [263, 427] on button "新增" at bounding box center [260, 421] width 43 height 25
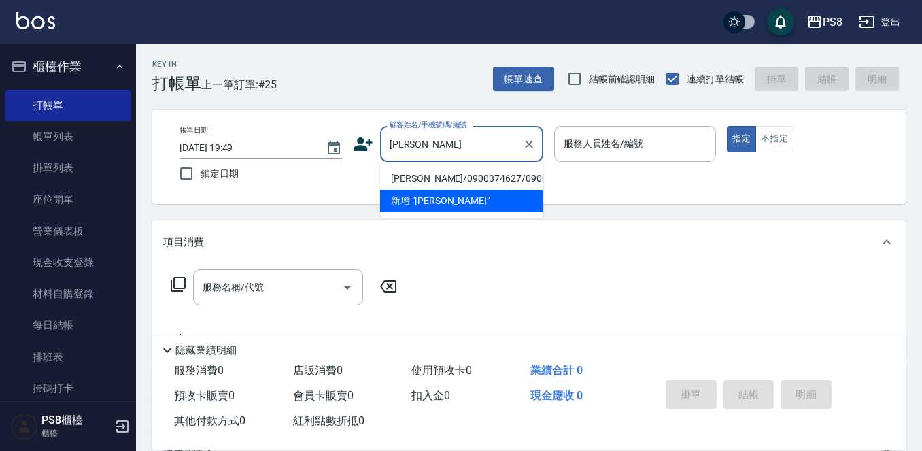
drag, startPoint x: 472, startPoint y: 186, endPoint x: 465, endPoint y: 181, distance: 8.9
click at [472, 186] on li "[PERSON_NAME]/0900374627/0900374627" at bounding box center [461, 178] width 163 height 22
type input "[PERSON_NAME]/0900374627/0900374627"
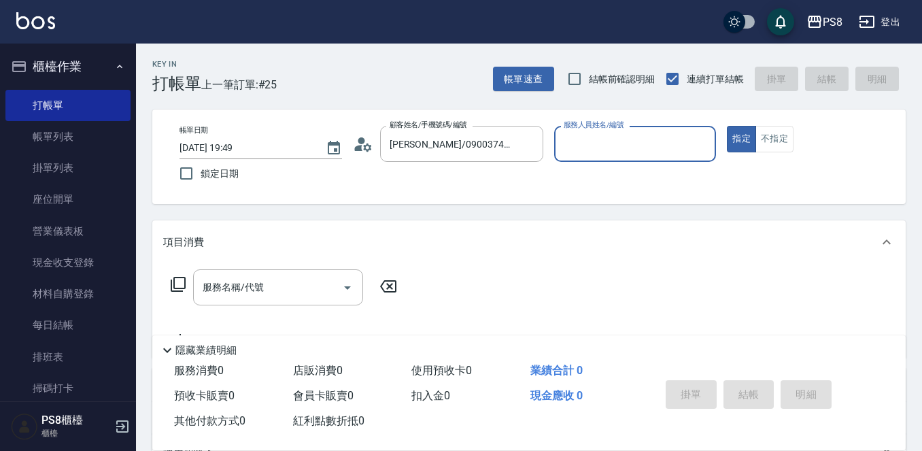
type input "VINA-12"
click at [274, 297] on input "服務名稱/代號" at bounding box center [267, 287] width 137 height 24
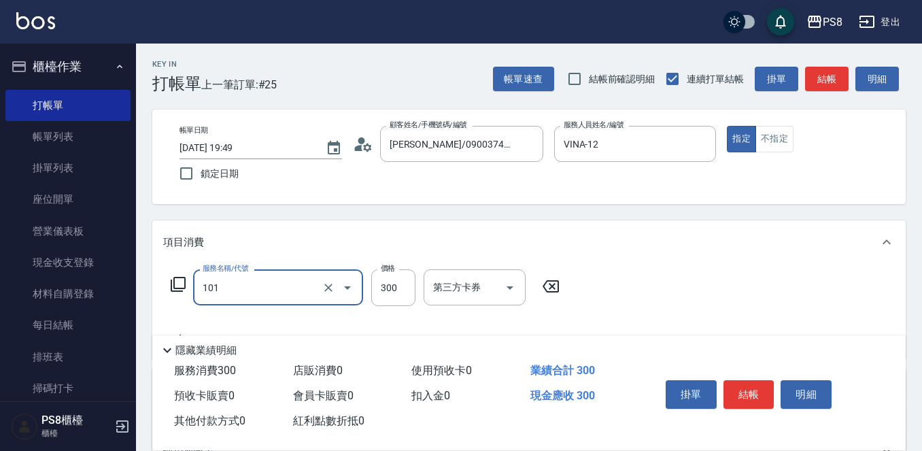
type input "洗髮(101)"
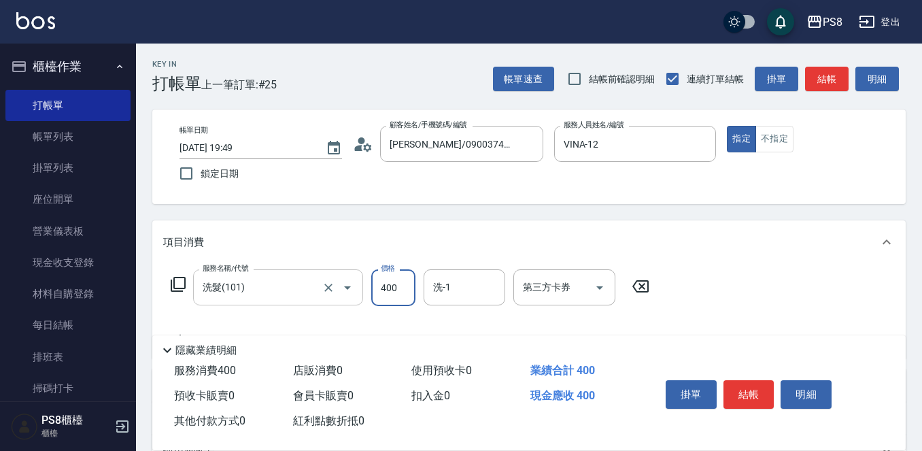
type input "400"
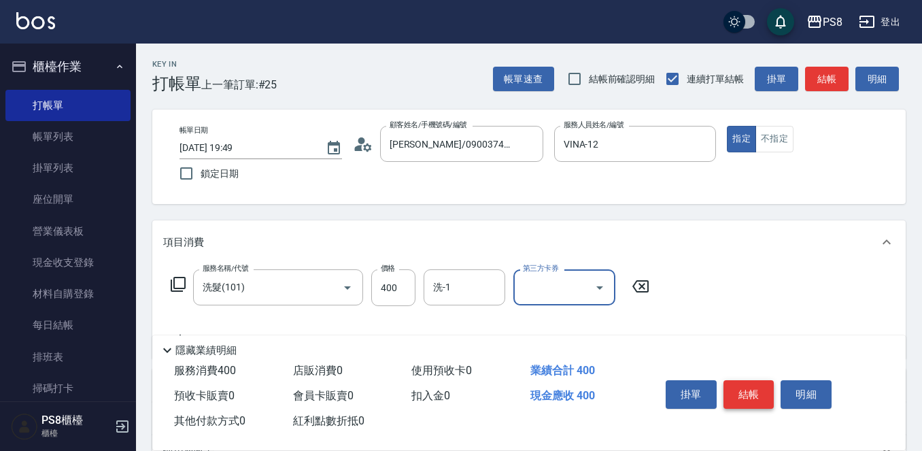
click at [761, 392] on button "結帳" at bounding box center [748, 394] width 51 height 29
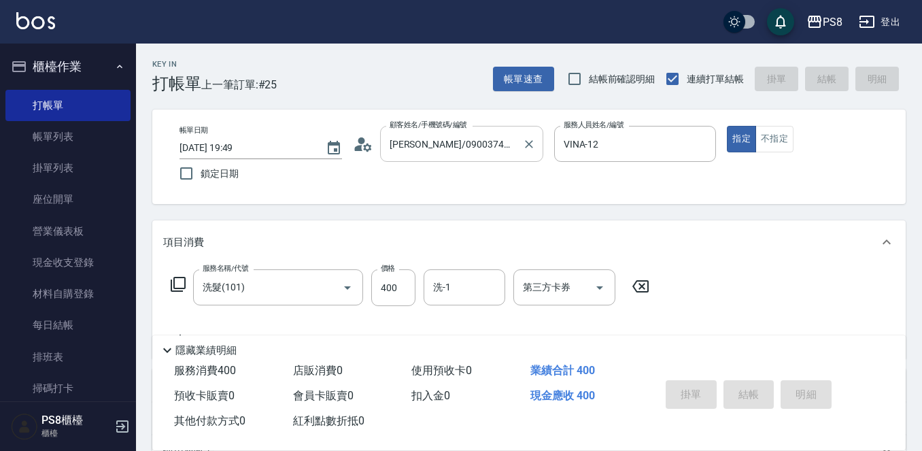
type input "[DATE] 20:26"
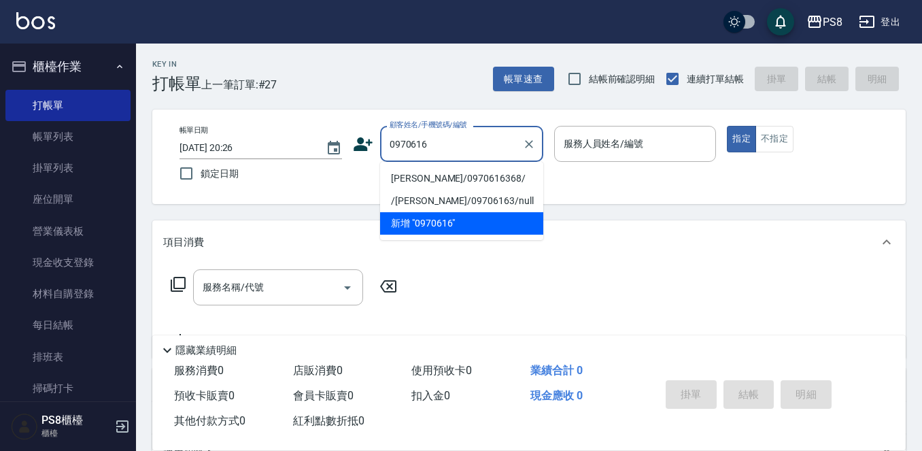
click at [423, 178] on li "[PERSON_NAME]/0970616368/" at bounding box center [461, 178] width 163 height 22
type input "[PERSON_NAME]/0970616368/"
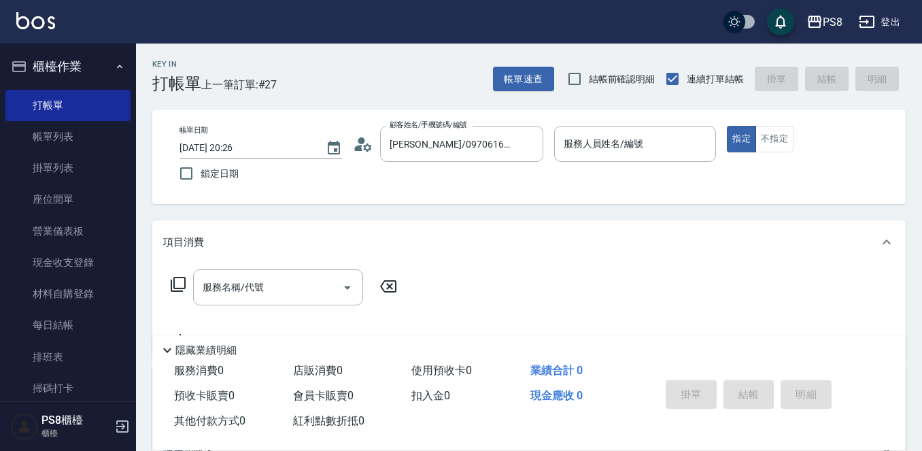
click at [362, 145] on icon at bounding box center [363, 144] width 20 height 20
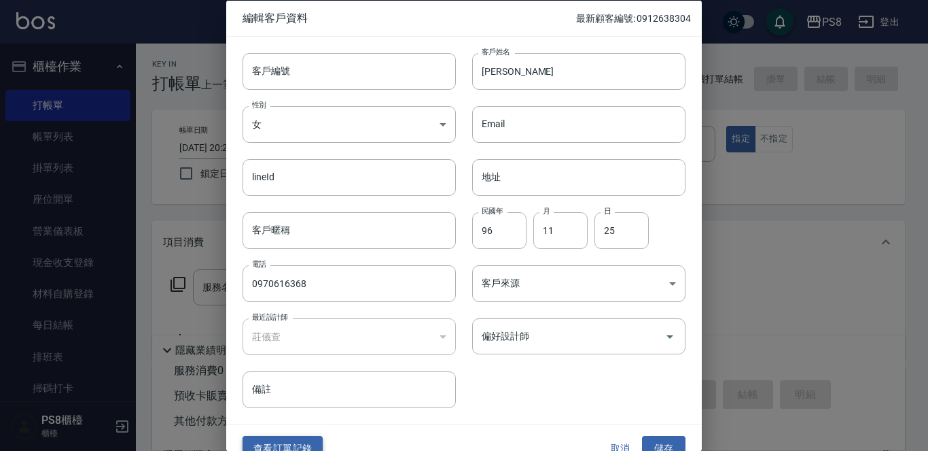
click at [303, 440] on button "查看訂單記錄" at bounding box center [283, 448] width 80 height 25
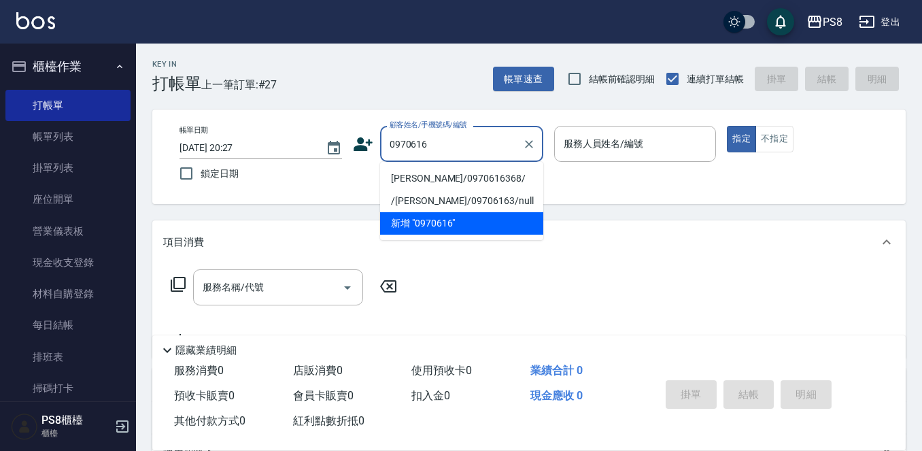
click at [477, 173] on li "[PERSON_NAME]/0970616368/" at bounding box center [461, 178] width 163 height 22
type input "[PERSON_NAME]/0970616368/"
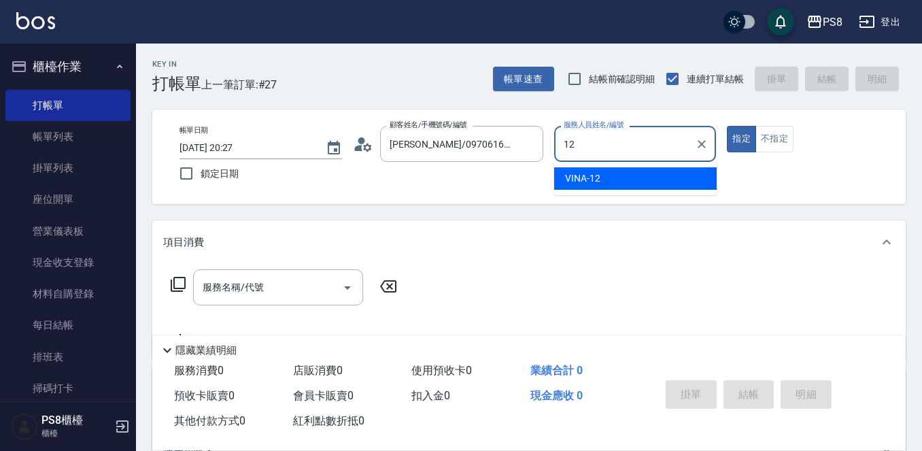
type input "VINA-12"
type button "true"
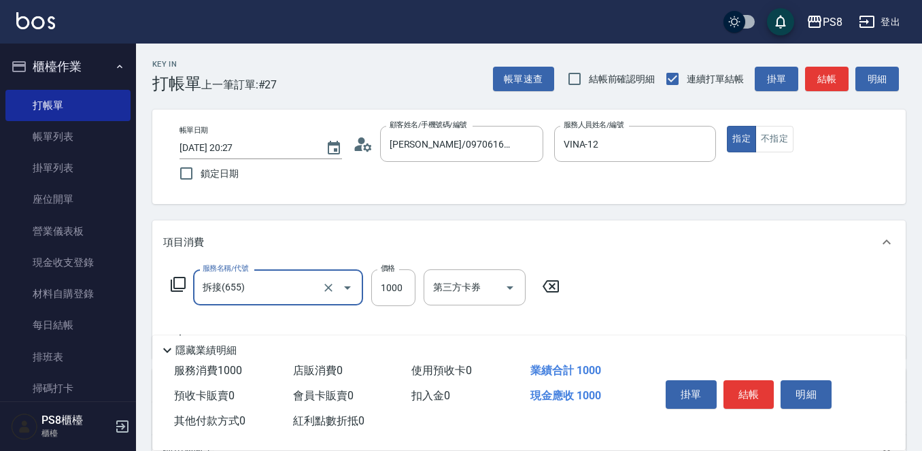
type input "拆接(655)"
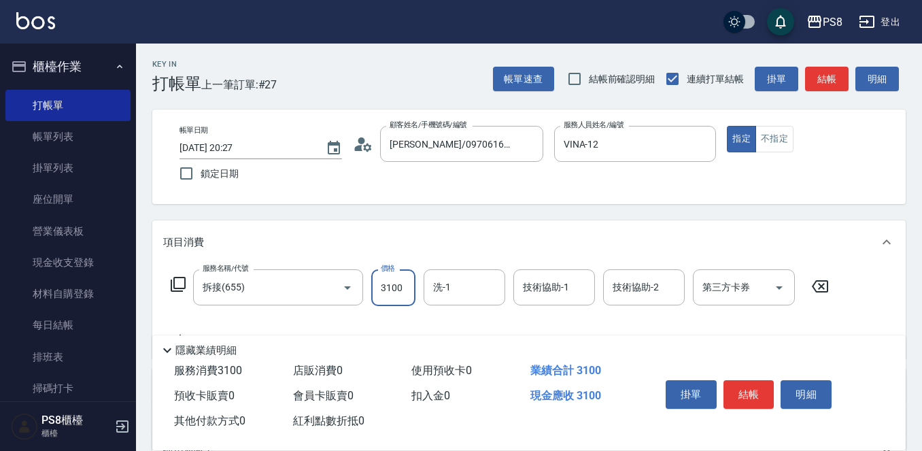
type input "3100"
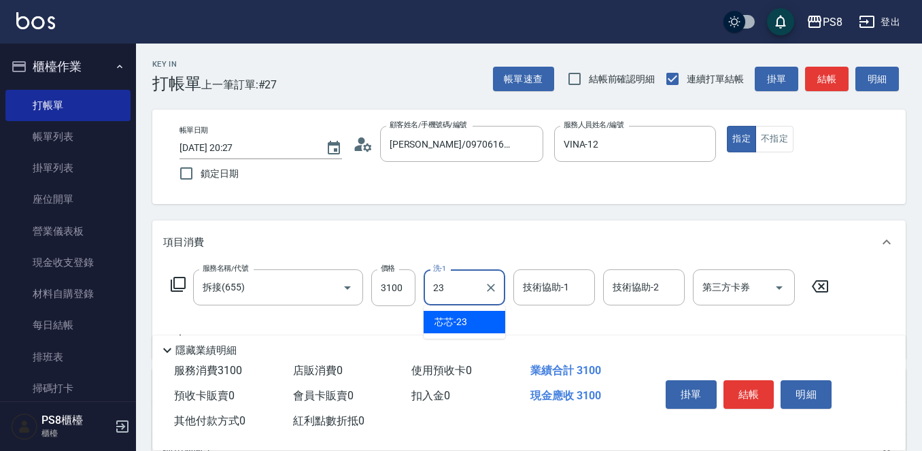
type input "芯芯-23"
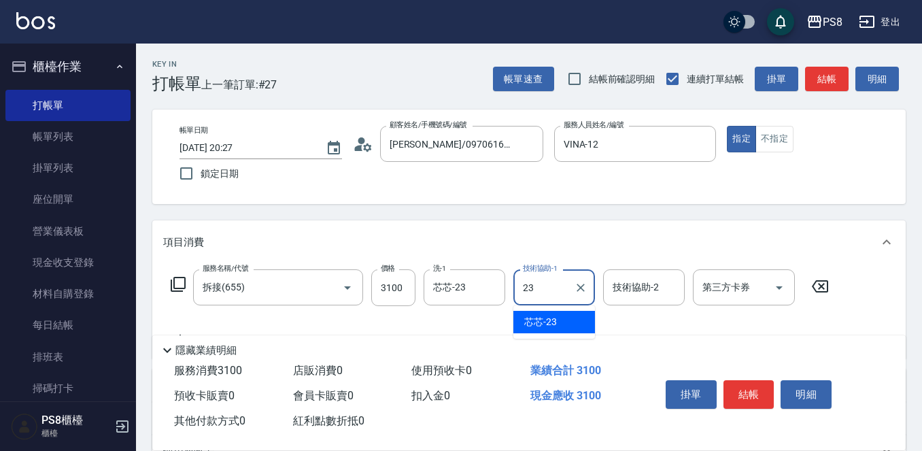
type input "芯芯-23"
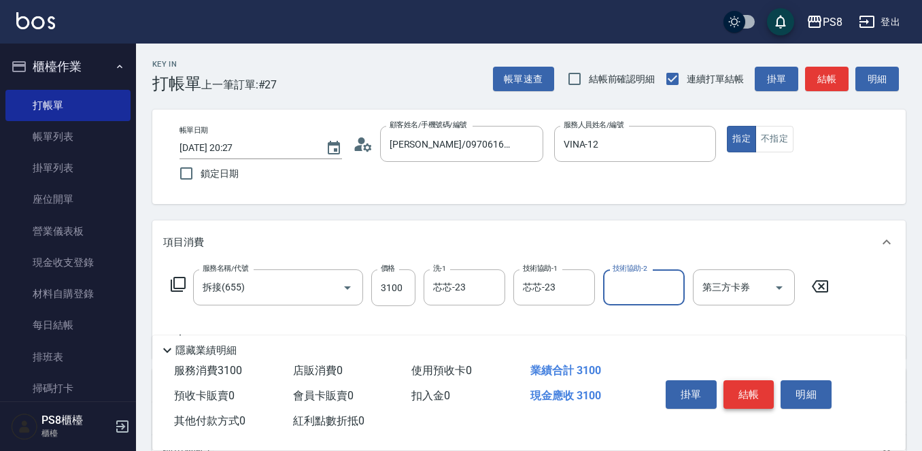
click at [761, 385] on button "結帳" at bounding box center [748, 394] width 51 height 29
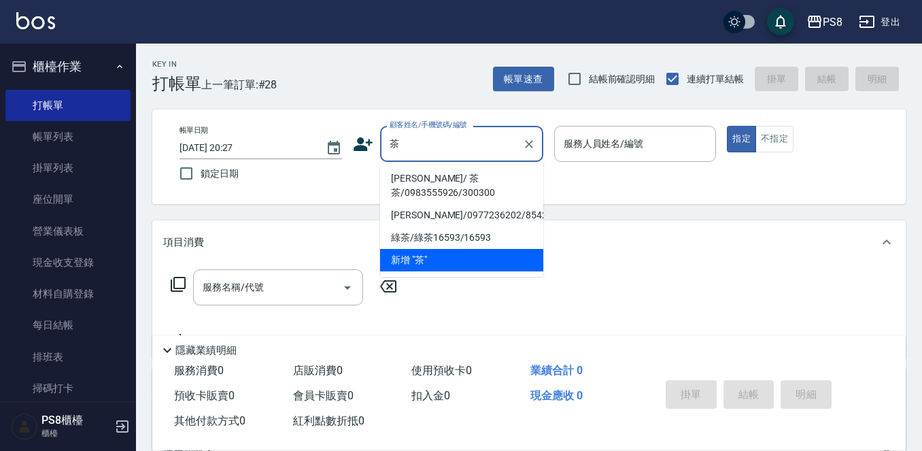
drag, startPoint x: 427, startPoint y: 182, endPoint x: 416, endPoint y: 196, distance: 17.9
click at [427, 182] on li "[PERSON_NAME]/ 茶茶/0983555926/300300" at bounding box center [461, 185] width 163 height 37
type input "[PERSON_NAME]/ 茶茶/0983555926/300300"
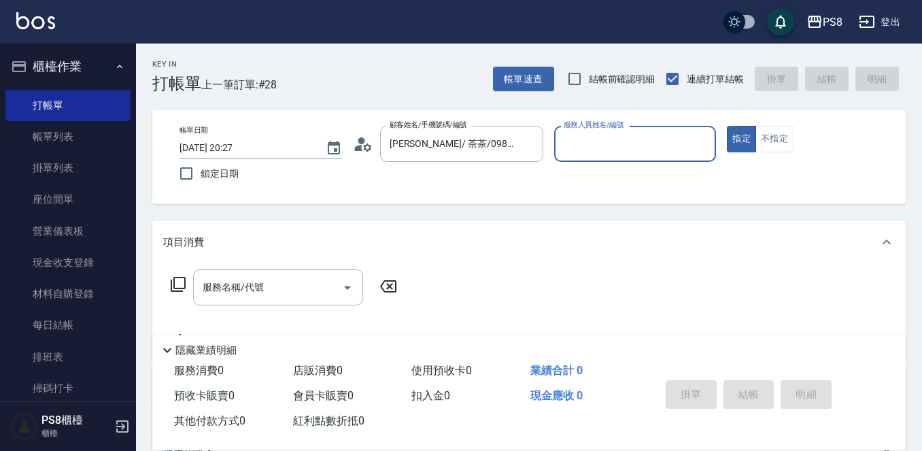
type input "VINA-12"
click at [292, 296] on input "服務名稱/代號" at bounding box center [267, 287] width 137 height 24
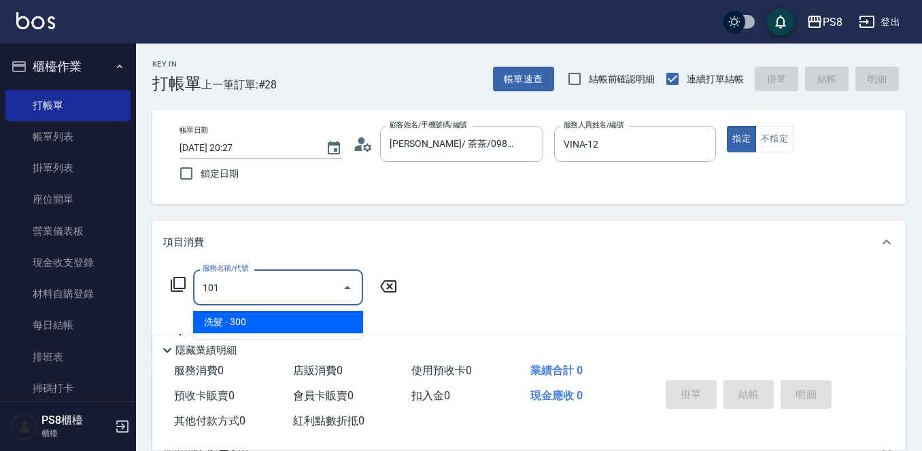
type input "洗髮(101)"
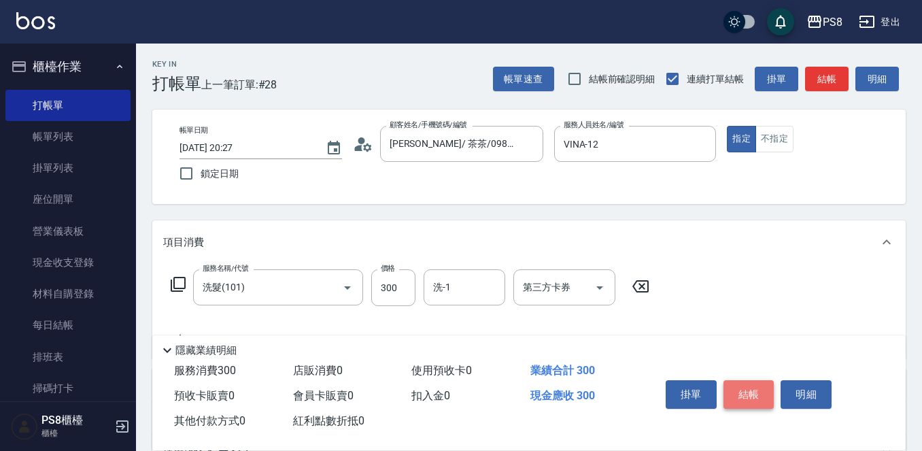
click at [761, 389] on button "結帳" at bounding box center [748, 394] width 51 height 29
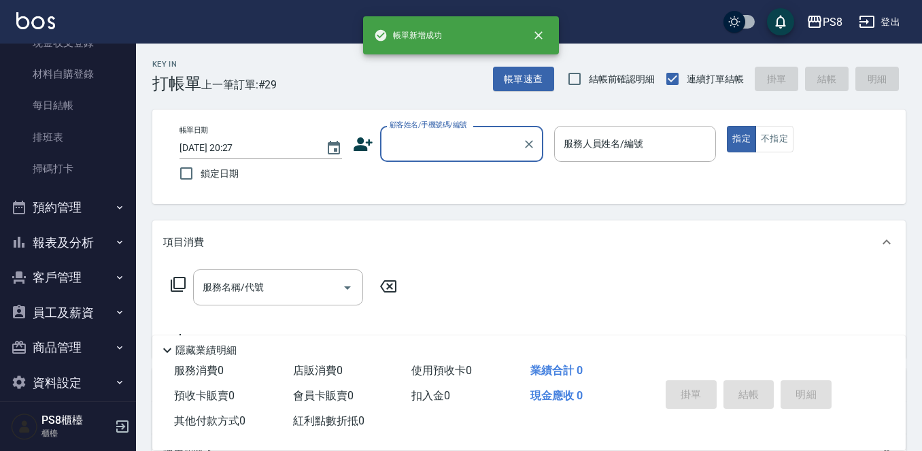
scroll to position [234, 0]
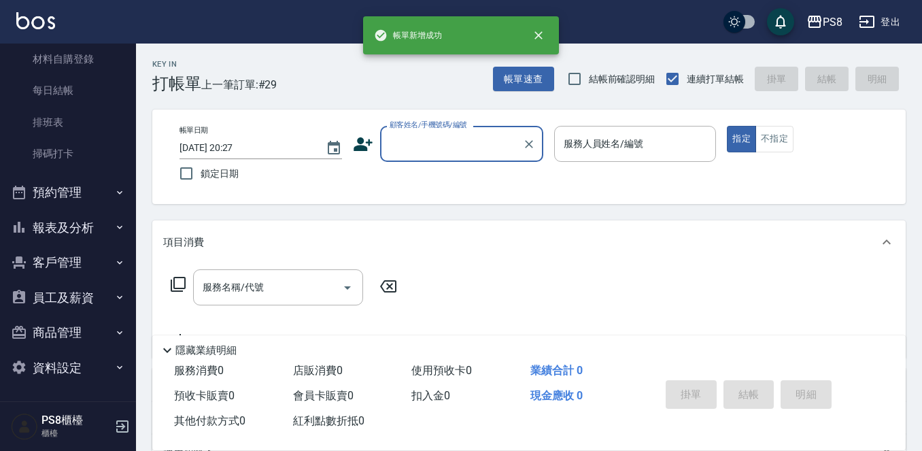
click at [75, 229] on button "報表及分析" at bounding box center [67, 227] width 125 height 35
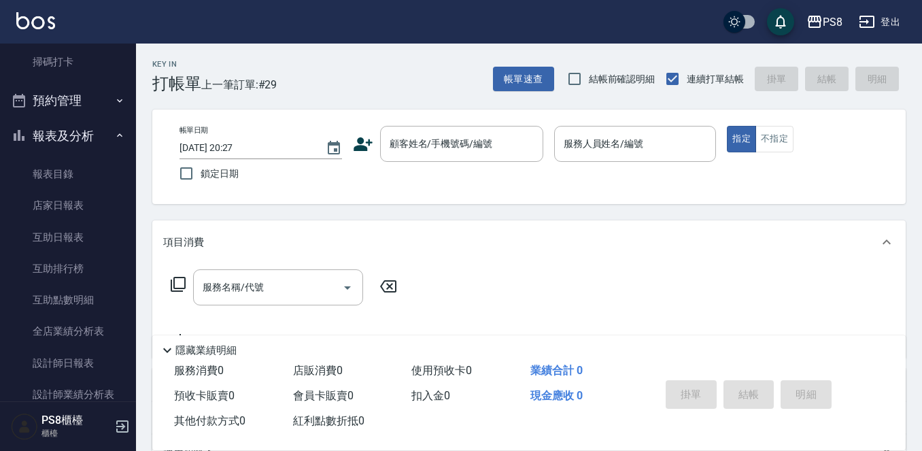
scroll to position [438, 0]
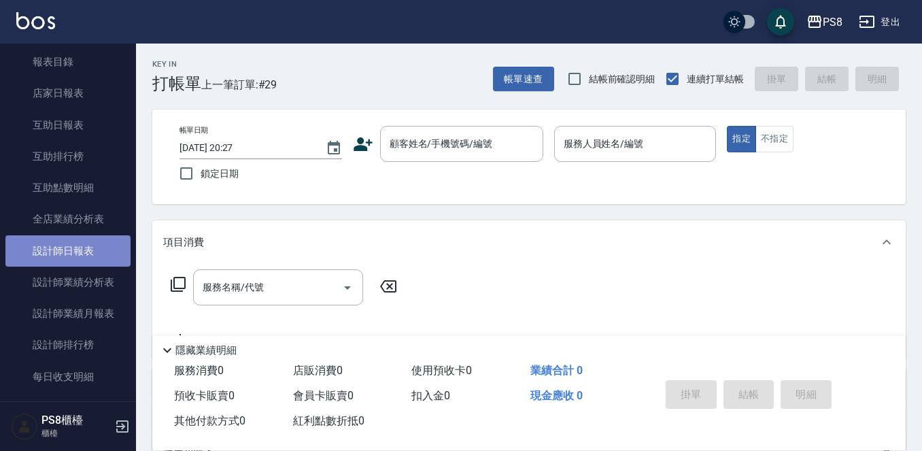
click at [75, 258] on link "設計師日報表" at bounding box center [67, 250] width 125 height 31
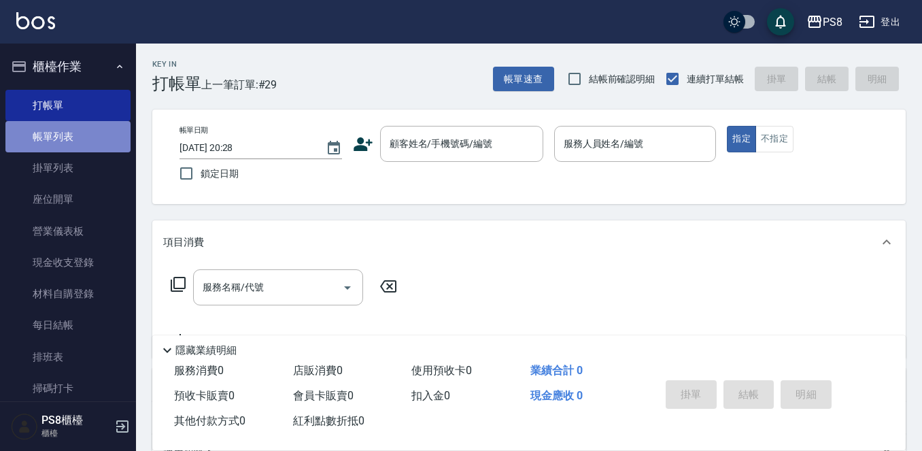
click at [94, 121] on link "帳單列表" at bounding box center [67, 136] width 125 height 31
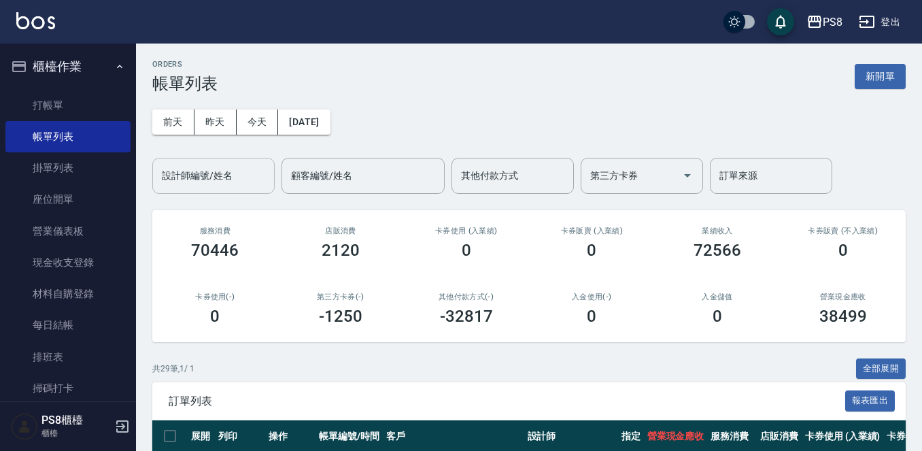
click at [189, 175] on input "設計師編號/姓名" at bounding box center [213, 176] width 110 height 24
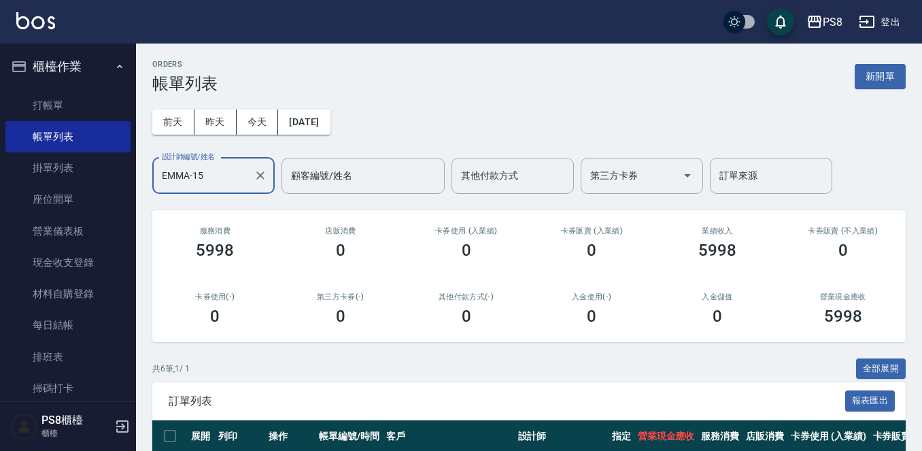
drag, startPoint x: 224, startPoint y: 189, endPoint x: 148, endPoint y: 194, distance: 75.6
click at [148, 194] on div "ORDERS 帳單列表 新開單 [DATE] [DATE] [DATE] [DATE] 設計師編號/姓名 [PERSON_NAME]-15 設計師編號/姓名 …" at bounding box center [529, 371] width 786 height 657
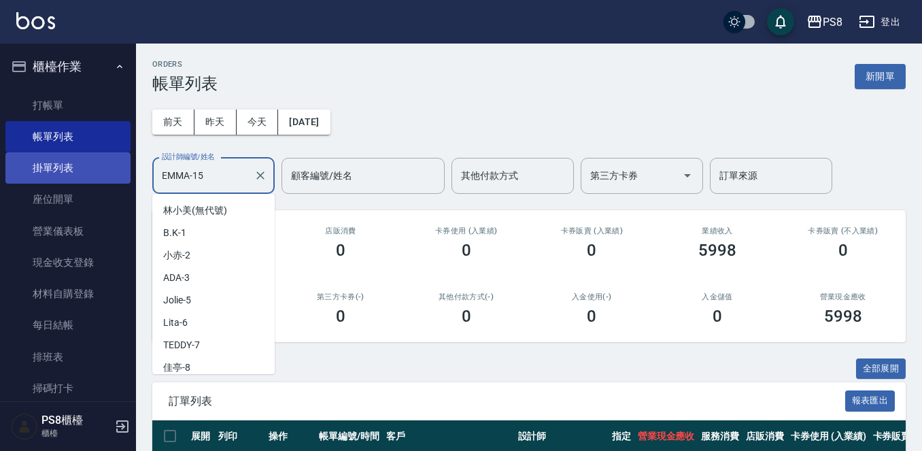
scroll to position [139, 0]
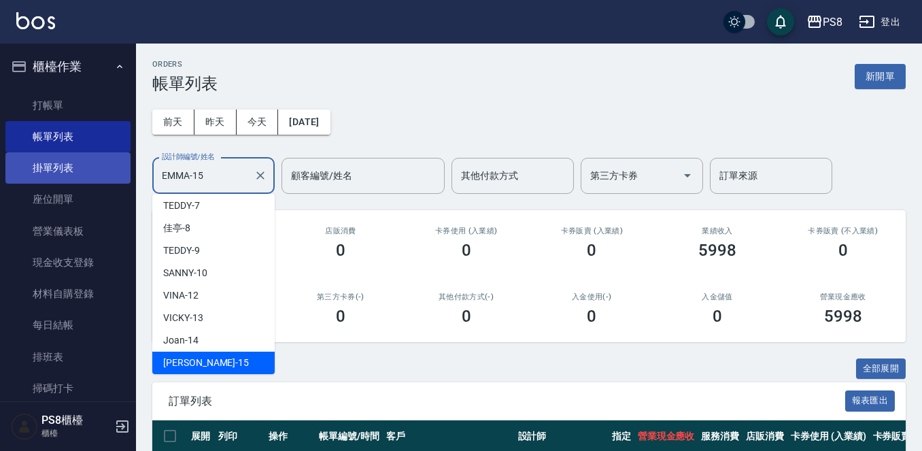
drag, startPoint x: 224, startPoint y: 171, endPoint x: 93, endPoint y: 173, distance: 130.5
click at [93, 174] on div "PS8 登出 櫃檯作業 打帳單 帳單列表 掛單列表 座位開單 營業儀表板 現金收支登錄 材料自購登錄 每日結帳 排班表 掃碼打卡 預約管理 預約管理 單日預約…" at bounding box center [461, 350] width 922 height 701
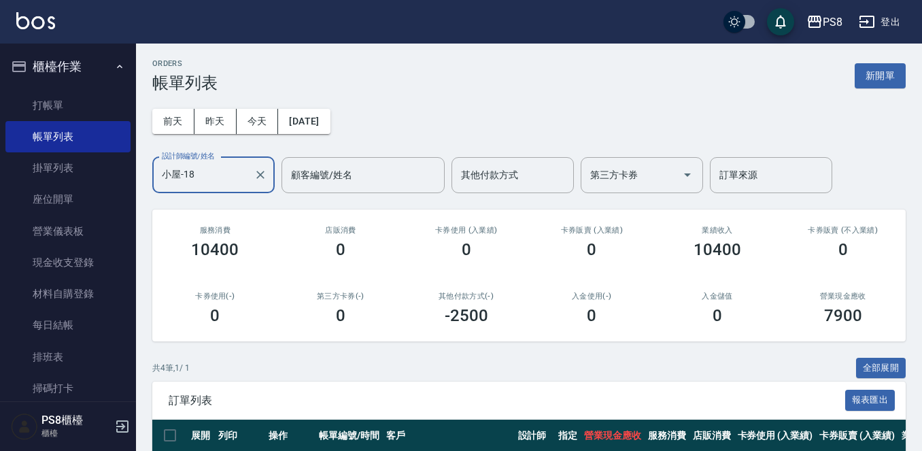
scroll to position [0, 0]
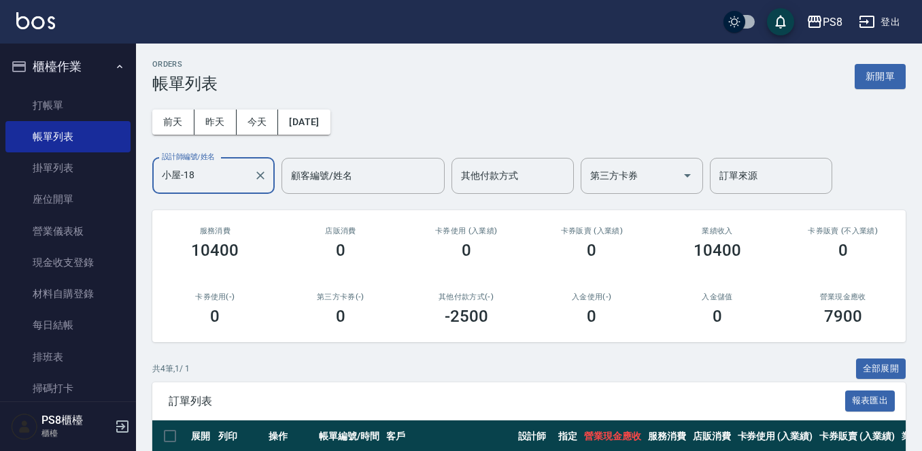
drag, startPoint x: 193, startPoint y: 188, endPoint x: 125, endPoint y: 190, distance: 68.0
click at [125, 190] on div "PS8 登出 櫃檯作業 打帳單 帳單列表 掛單列表 座位開單 營業儀表板 現金收支登錄 材料自購登錄 每日結帳 排班表 掃碼打卡 預約管理 預約管理 單日預約…" at bounding box center [461, 317] width 922 height 635
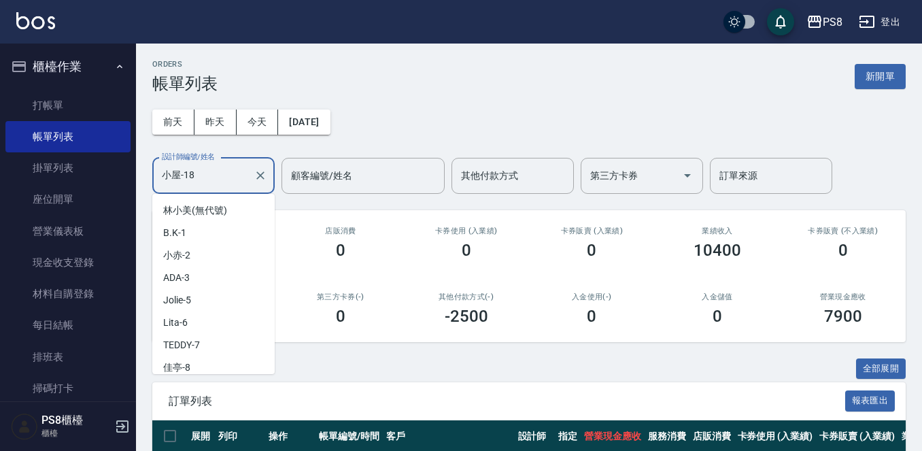
scroll to position [184, 0]
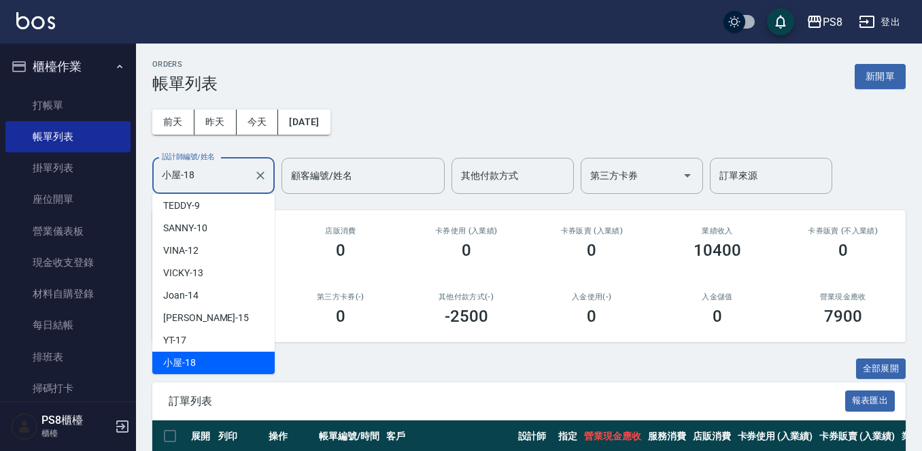
drag, startPoint x: 206, startPoint y: 164, endPoint x: 137, endPoint y: 175, distance: 69.5
click at [137, 175] on div "ORDERS 帳單列表 新開單 [DATE] [DATE] [DATE] [DATE] 設計師編號/姓名 小屋-18 設計師編號/姓名 顧客編號/姓名 顧客編…" at bounding box center [529, 339] width 786 height 592
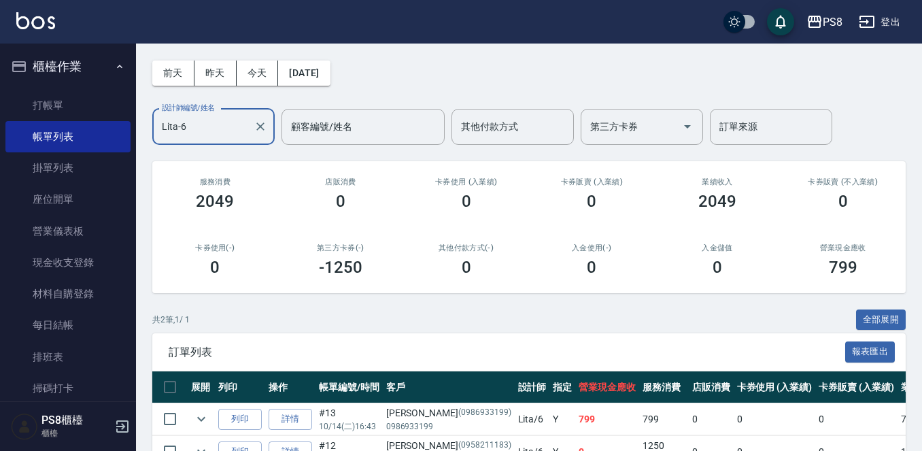
scroll to position [0, 0]
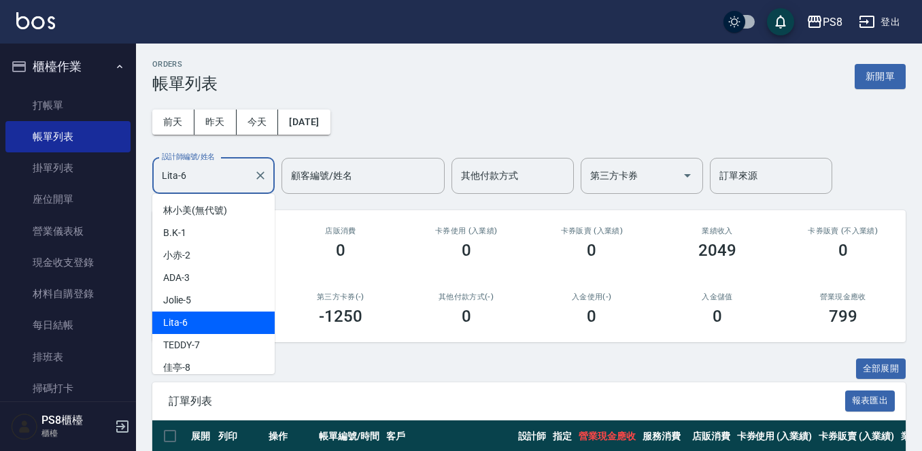
drag, startPoint x: 202, startPoint y: 176, endPoint x: 139, endPoint y: 176, distance: 62.5
click at [139, 176] on div "ORDERS 帳單列表 新開單 [DATE] [DATE] [DATE] [DATE] 設計師編號/姓名 [PERSON_NAME]-6 設計師編號/姓名 顧…" at bounding box center [529, 306] width 786 height 527
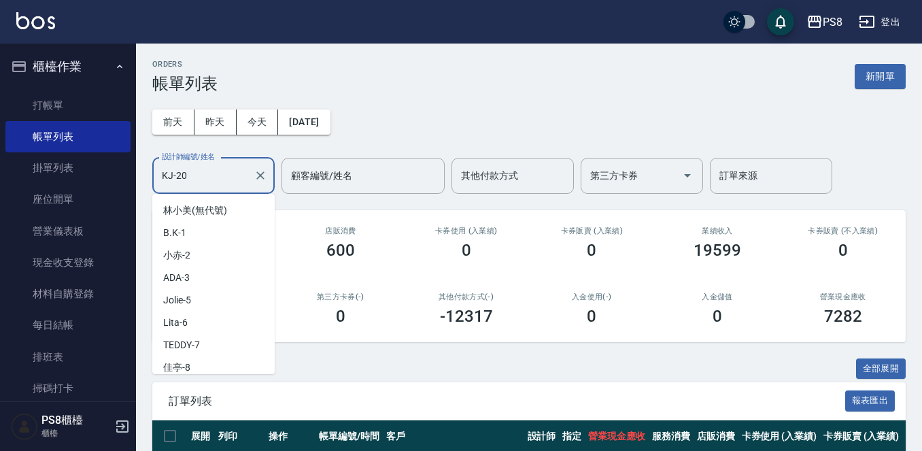
scroll to position [207, 0]
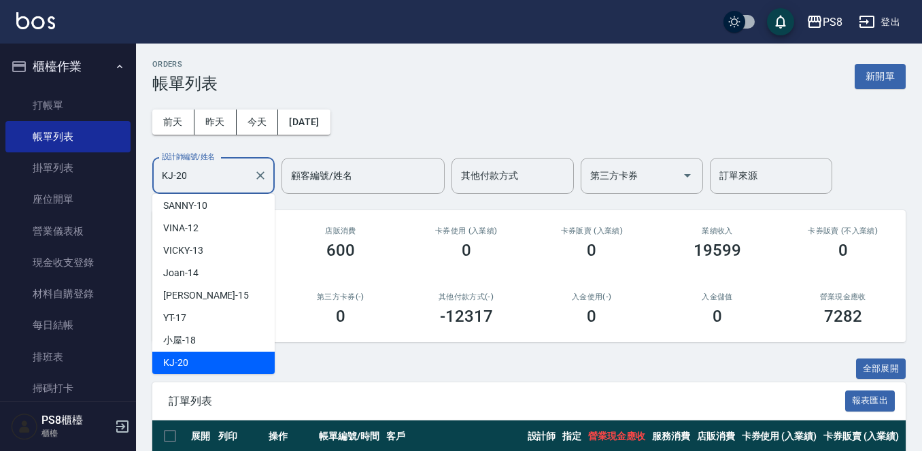
drag, startPoint x: 238, startPoint y: 170, endPoint x: 134, endPoint y: 171, distance: 104.0
click at [134, 171] on div "PS8 登出 櫃檯作業 打帳單 帳單列表 掛單列表 座位開單 營業儀表板 現金收支登錄 材料自購登錄 每日結帳 排班表 掃碼打卡 預約管理 預約管理 單日預約…" at bounding box center [461, 317] width 922 height 635
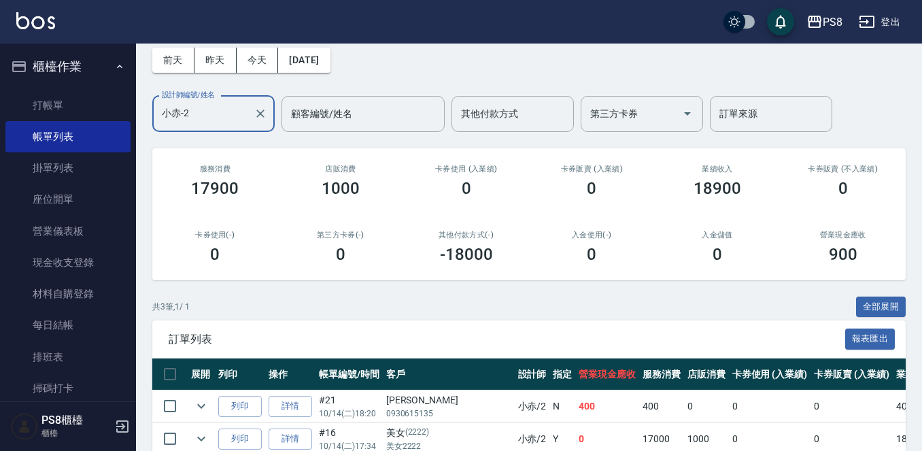
scroll to position [0, 0]
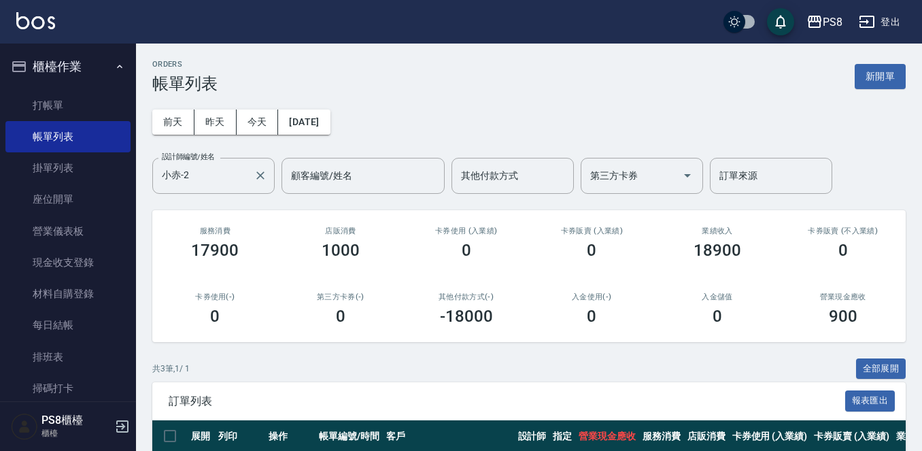
drag, startPoint x: 217, startPoint y: 151, endPoint x: 164, endPoint y: 161, distance: 54.0
click at [164, 161] on div "[DATE] [DATE] [DATE] [DATE] 設計師編號/姓名 [PERSON_NAME]-2 設計師編號/姓名 顧客編號/姓名 顧客編號/姓名 其…" at bounding box center [528, 143] width 753 height 101
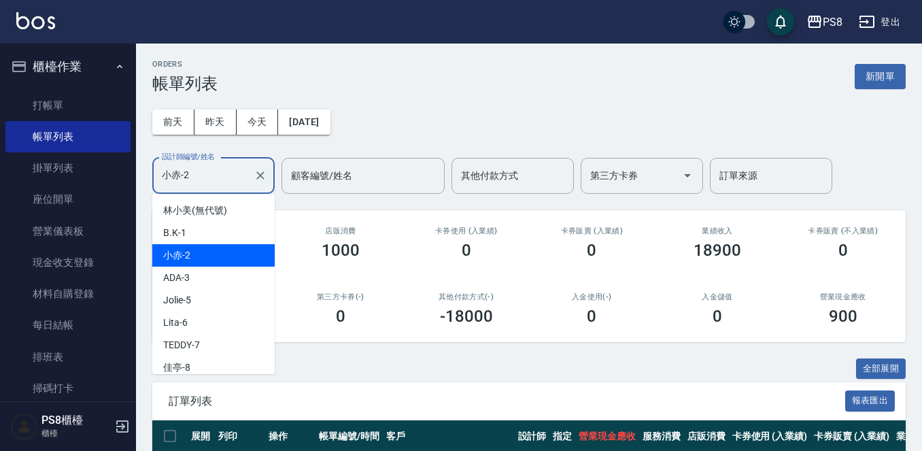
drag, startPoint x: 203, startPoint y: 168, endPoint x: 135, endPoint y: 178, distance: 68.7
click at [135, 178] on div "PS8 登出 櫃檯作業 打帳單 帳單列表 掛單列表 座位開單 營業儀表板 現金收支登錄 材料自購登錄 每日結帳 排班表 掃碼打卡 預約管理 預約管理 單日預約…" at bounding box center [461, 301] width 922 height 603
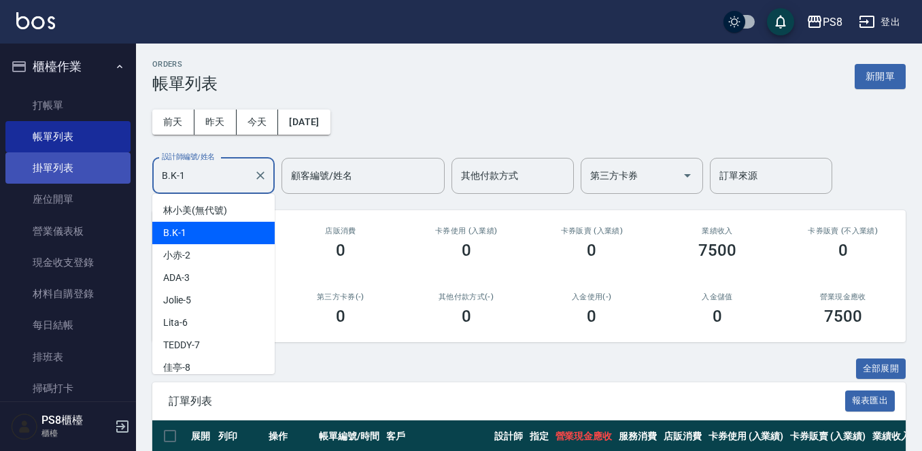
drag, startPoint x: 209, startPoint y: 175, endPoint x: 118, endPoint y: 171, distance: 91.2
click at [119, 173] on div "PS8 登出 櫃檯作業 打帳單 帳單列表 掛單列表 座位開單 營業儀表板 現金收支登錄 材料自購登錄 每日結帳 排班表 掃碼打卡 預約管理 預約管理 單日預約…" at bounding box center [461, 317] width 922 height 635
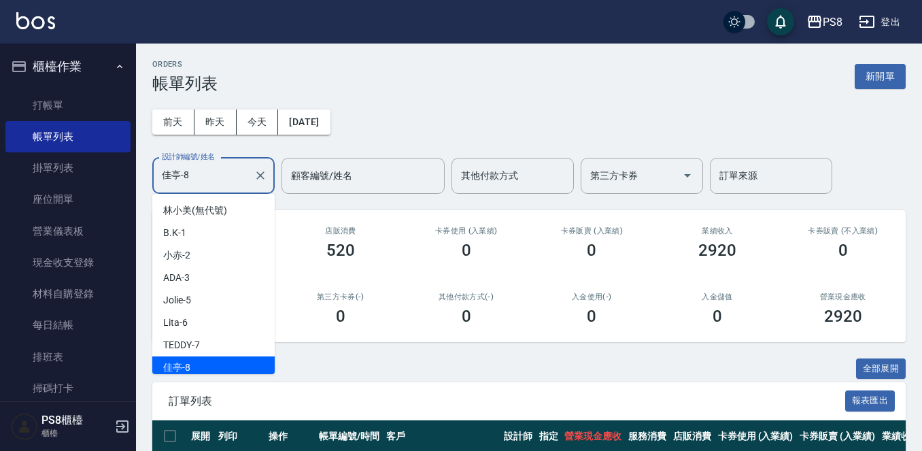
scroll to position [5, 0]
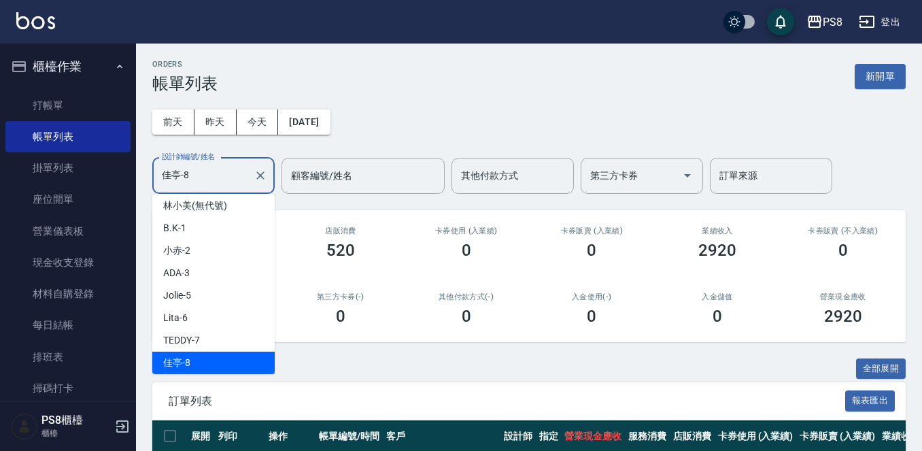
drag, startPoint x: 194, startPoint y: 177, endPoint x: 134, endPoint y: 177, distance: 59.8
click at [134, 177] on div "PS8 登出 櫃檯作業 打帳單 帳單列表 掛單列表 座位開單 營業儀表板 現金收支登錄 材料自購登錄 每日結帳 排班表 掃碼打卡 預約管理 預約管理 單日預約…" at bounding box center [461, 285] width 922 height 570
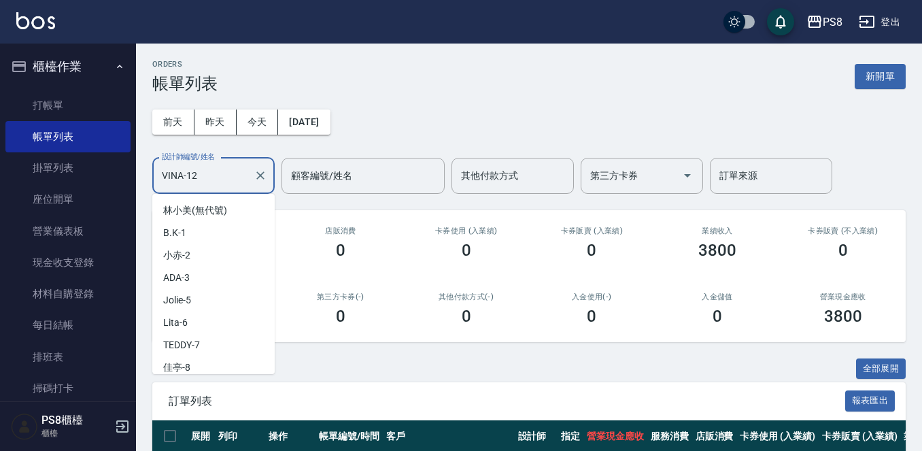
scroll to position [72, 0]
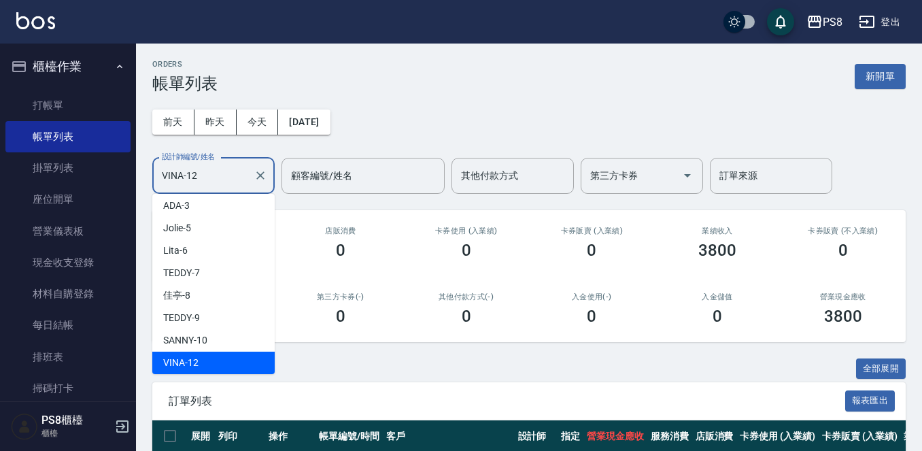
drag, startPoint x: 213, startPoint y: 176, endPoint x: 125, endPoint y: 183, distance: 87.9
click at [125, 183] on div "PS8 登出 櫃檯作業 打帳單 帳單列表 掛單列表 座位開單 營業儀表板 現金收支登錄 材料自購登錄 每日結帳 排班表 掃碼打卡 預約管理 預約管理 單日預約…" at bounding box center [461, 301] width 922 height 603
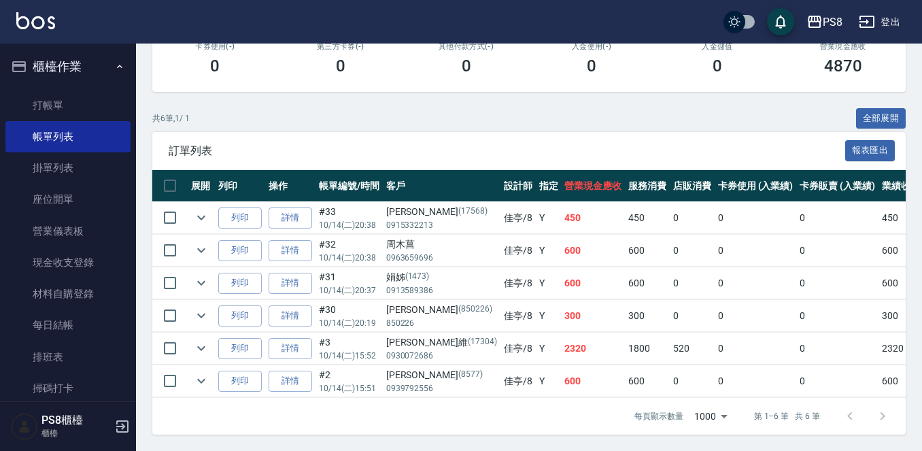
scroll to position [262, 0]
type input "佳亭-8"
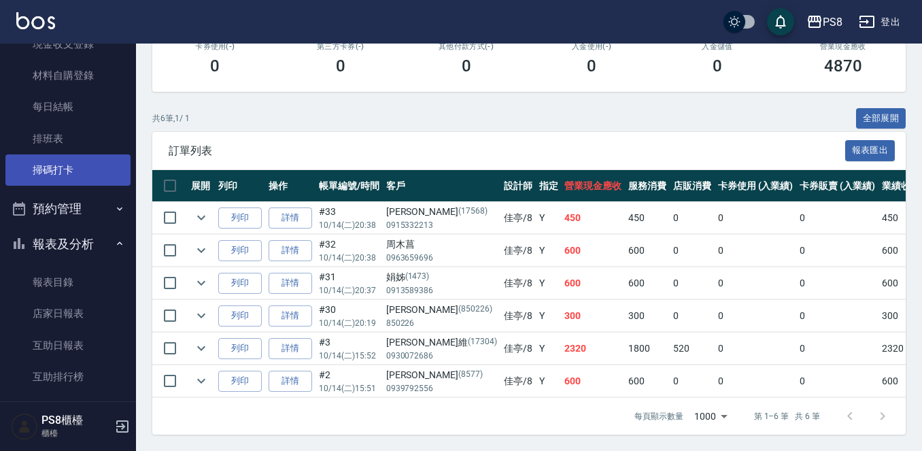
scroll to position [340, 0]
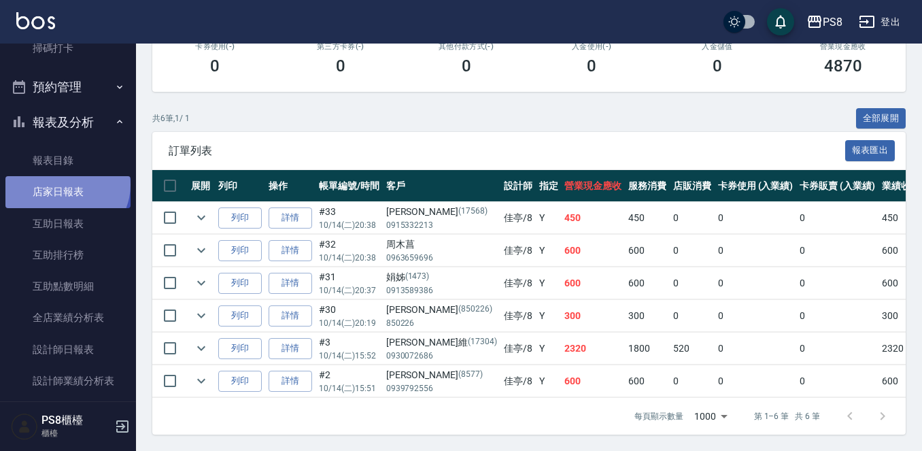
click at [65, 184] on link "店家日報表" at bounding box center [67, 191] width 125 height 31
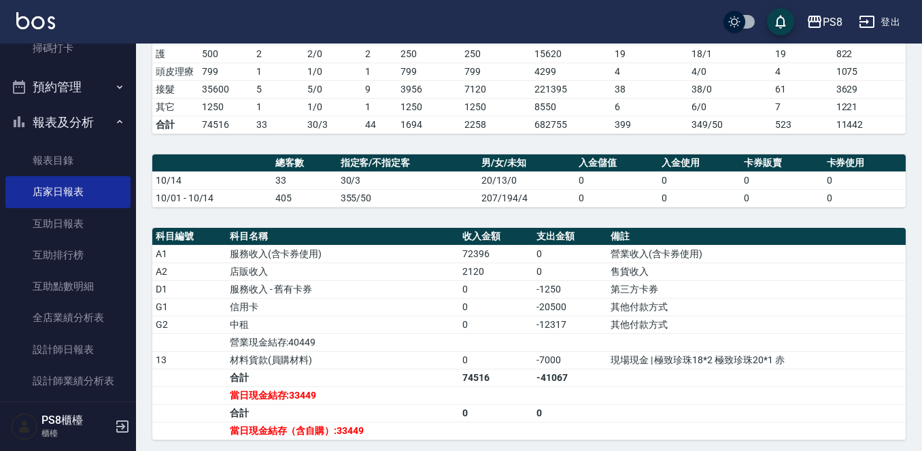
scroll to position [408, 0]
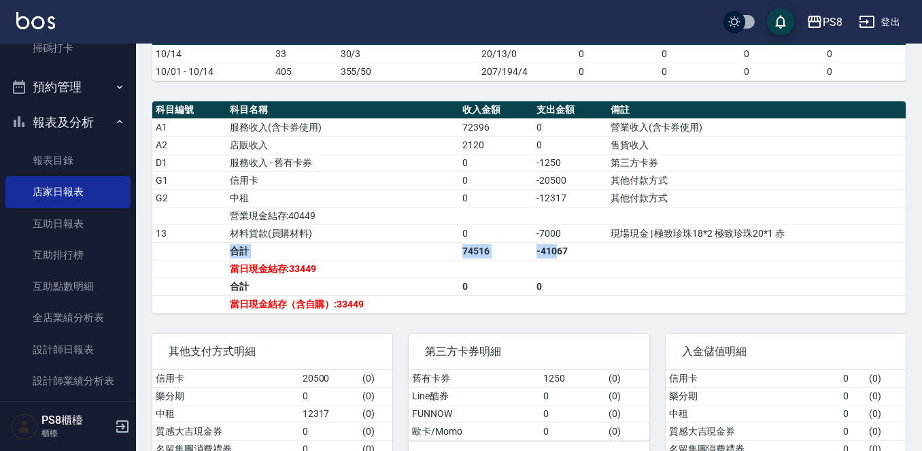
drag, startPoint x: 784, startPoint y: 250, endPoint x: 555, endPoint y: 254, distance: 229.1
click at [555, 254] on tbody "A1 服務收入(含卡券使用) 72396 0 營業收入(含卡券使用) A2 店販收入 2120 0 售貨收入 D1 服務收入 - 舊有卡券 0 -1250 第…" at bounding box center [528, 215] width 753 height 194
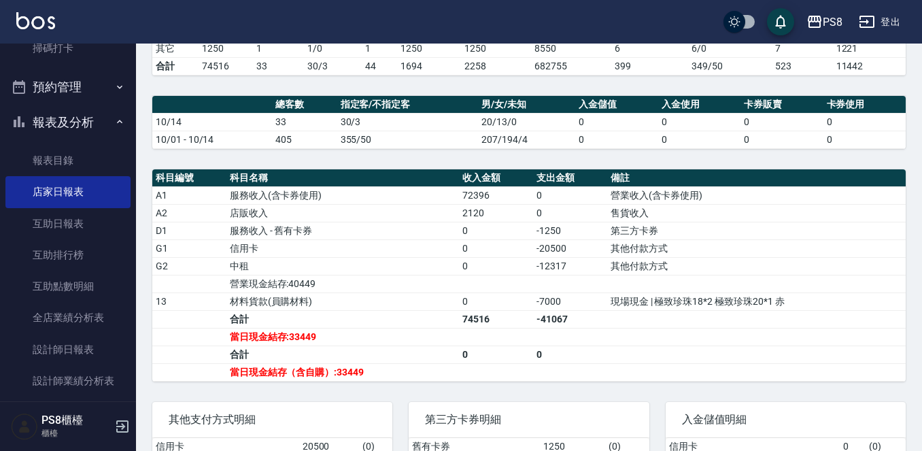
click at [577, 222] on td "0" at bounding box center [570, 213] width 74 height 18
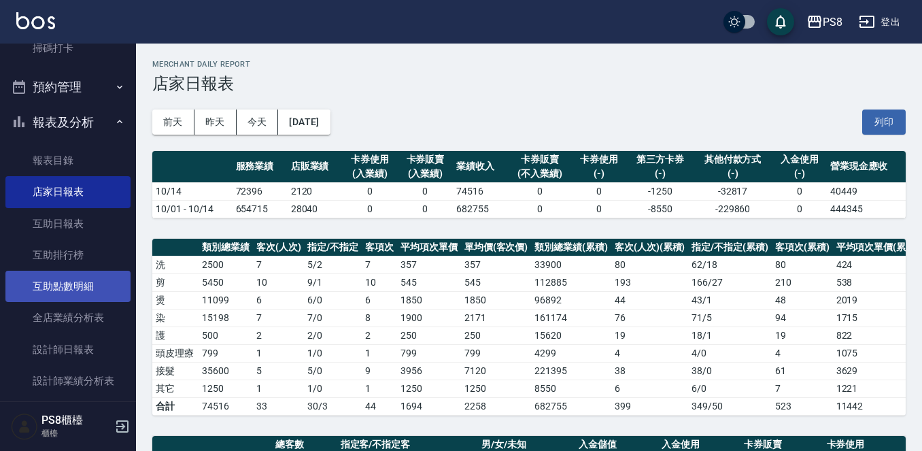
scroll to position [544, 0]
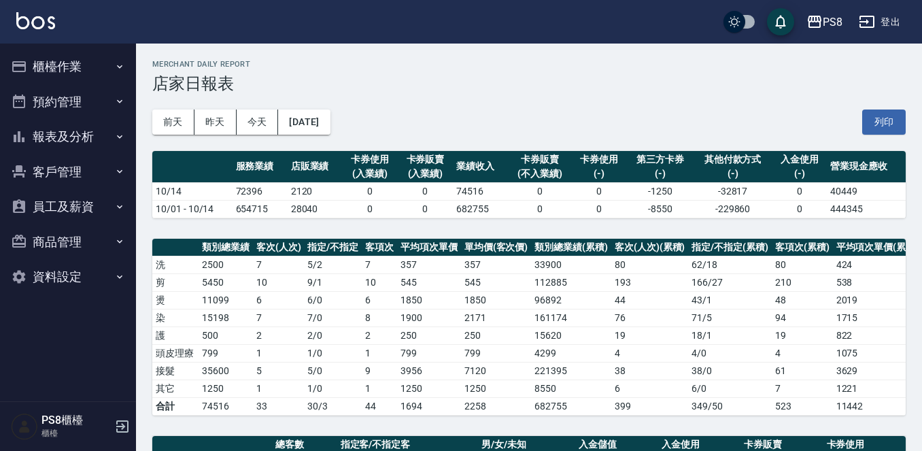
drag, startPoint x: 75, startPoint y: 145, endPoint x: 70, endPoint y: 152, distance: 8.7
click at [72, 150] on button "報表及分析" at bounding box center [67, 136] width 125 height 35
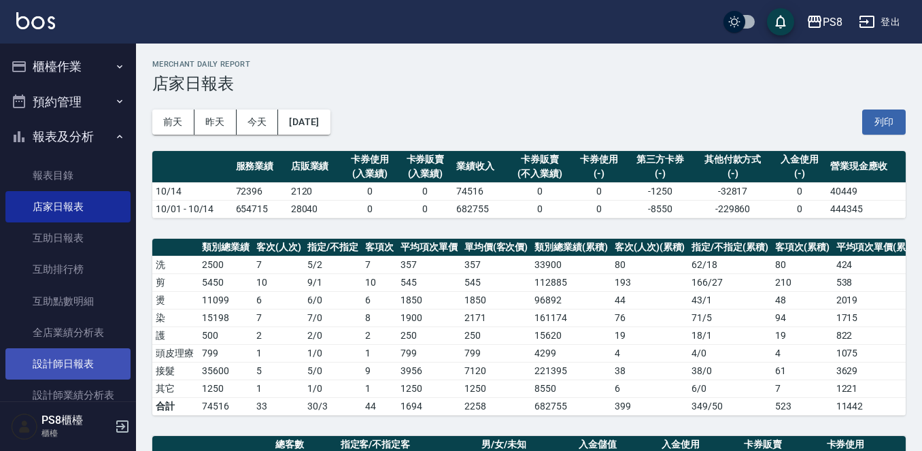
click at [80, 364] on link "設計師日報表" at bounding box center [67, 363] width 125 height 31
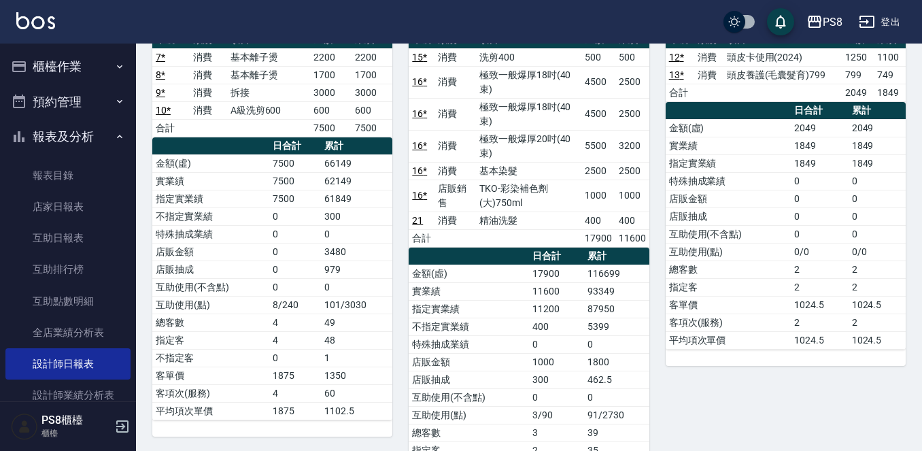
scroll to position [136, 0]
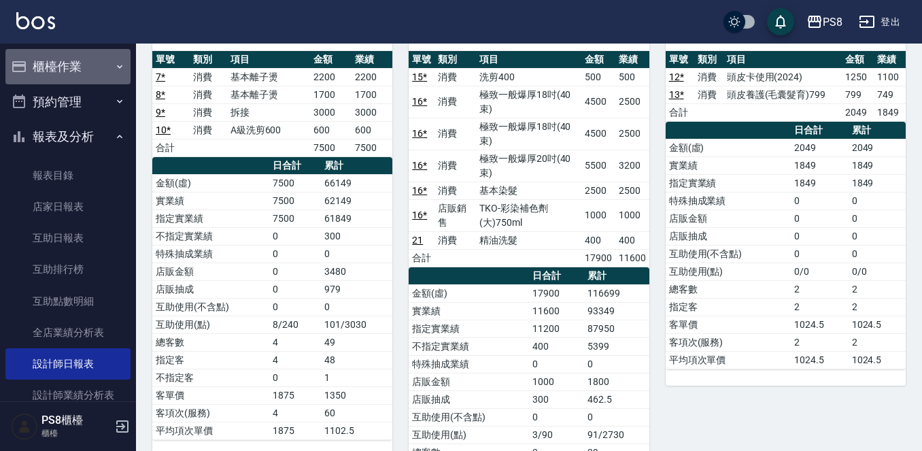
click at [101, 56] on button "櫃檯作業" at bounding box center [67, 66] width 125 height 35
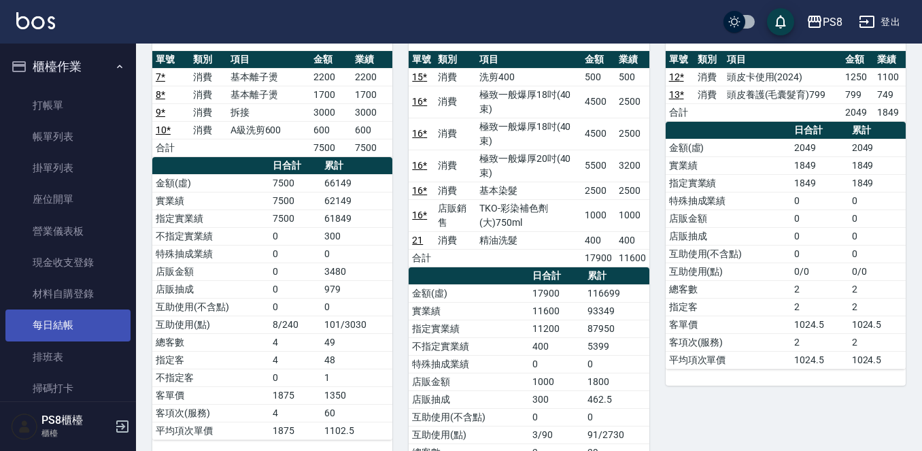
click at [81, 318] on link "每日結帳" at bounding box center [67, 324] width 125 height 31
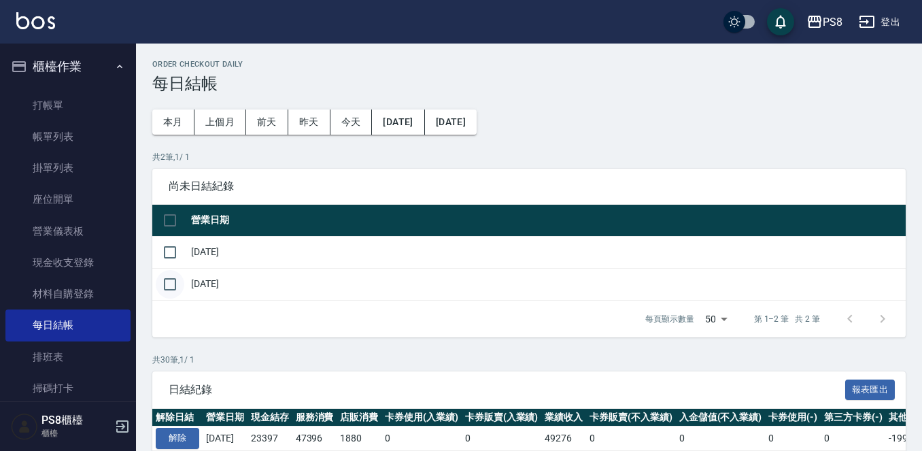
click at [175, 287] on input "checkbox" at bounding box center [170, 284] width 29 height 29
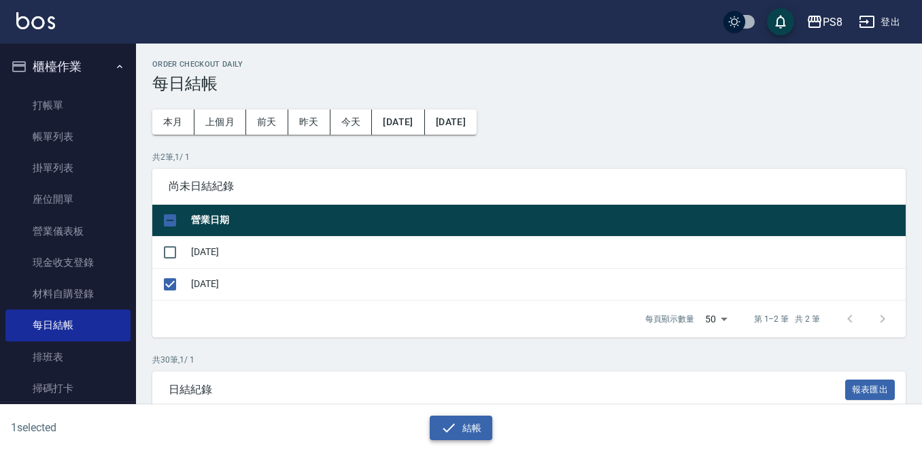
click at [455, 415] on div "結帳" at bounding box center [455, 422] width 455 height 36
click at [440, 430] on icon "button" at bounding box center [448, 427] width 16 height 16
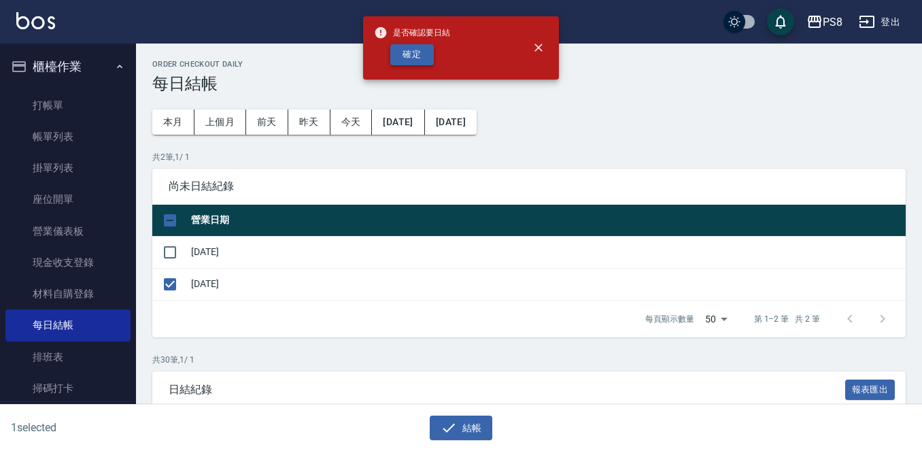
drag, startPoint x: 412, startPoint y: 28, endPoint x: 419, endPoint y: 46, distance: 18.9
click at [413, 29] on span "是否確認要日結" at bounding box center [412, 33] width 76 height 14
click at [419, 46] on button "確定" at bounding box center [411, 54] width 43 height 21
checkbox input "false"
